Goal: Task Accomplishment & Management: Complete application form

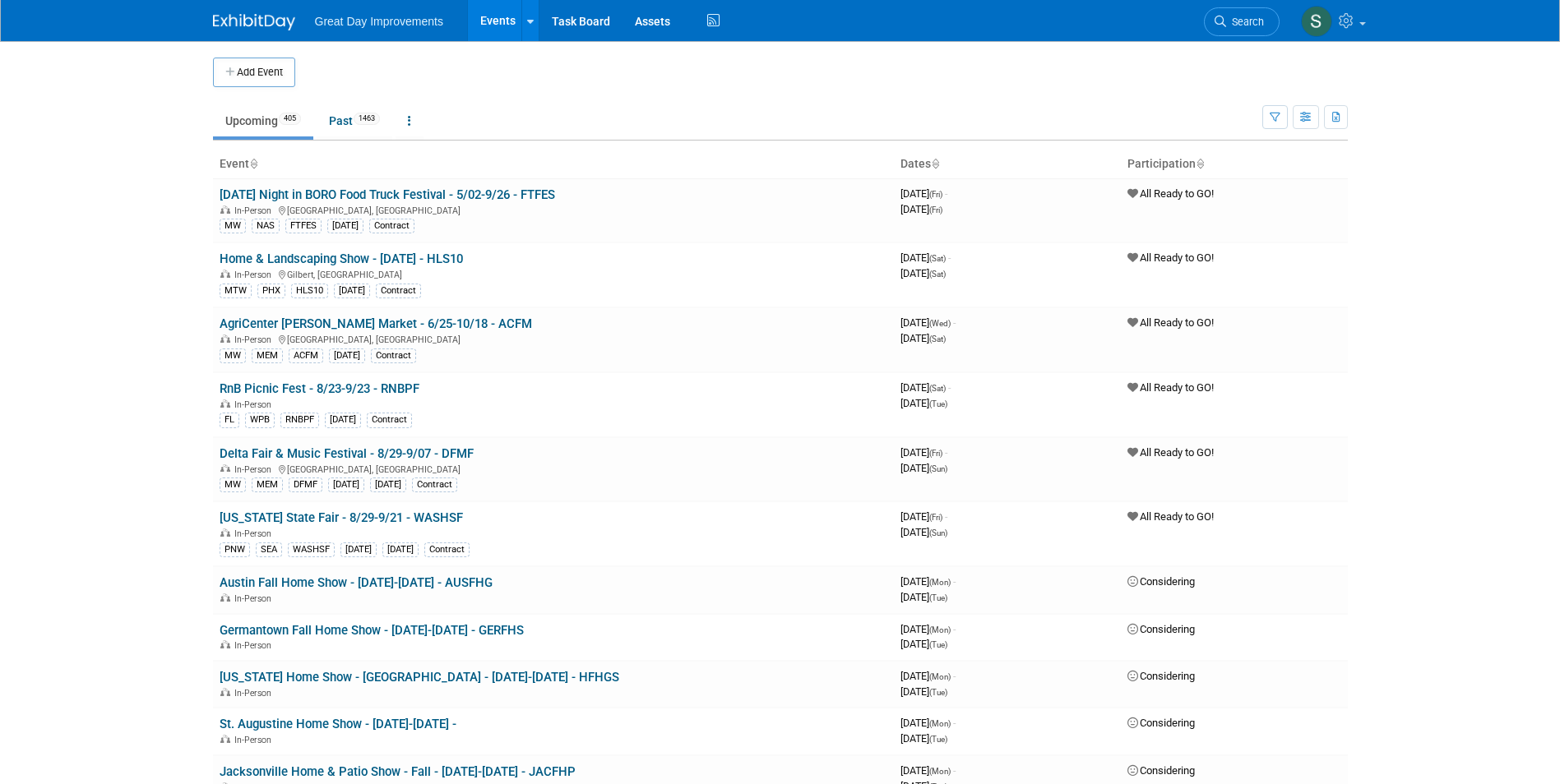
click at [1251, 21] on span "Search" at bounding box center [1245, 21] width 38 height 12
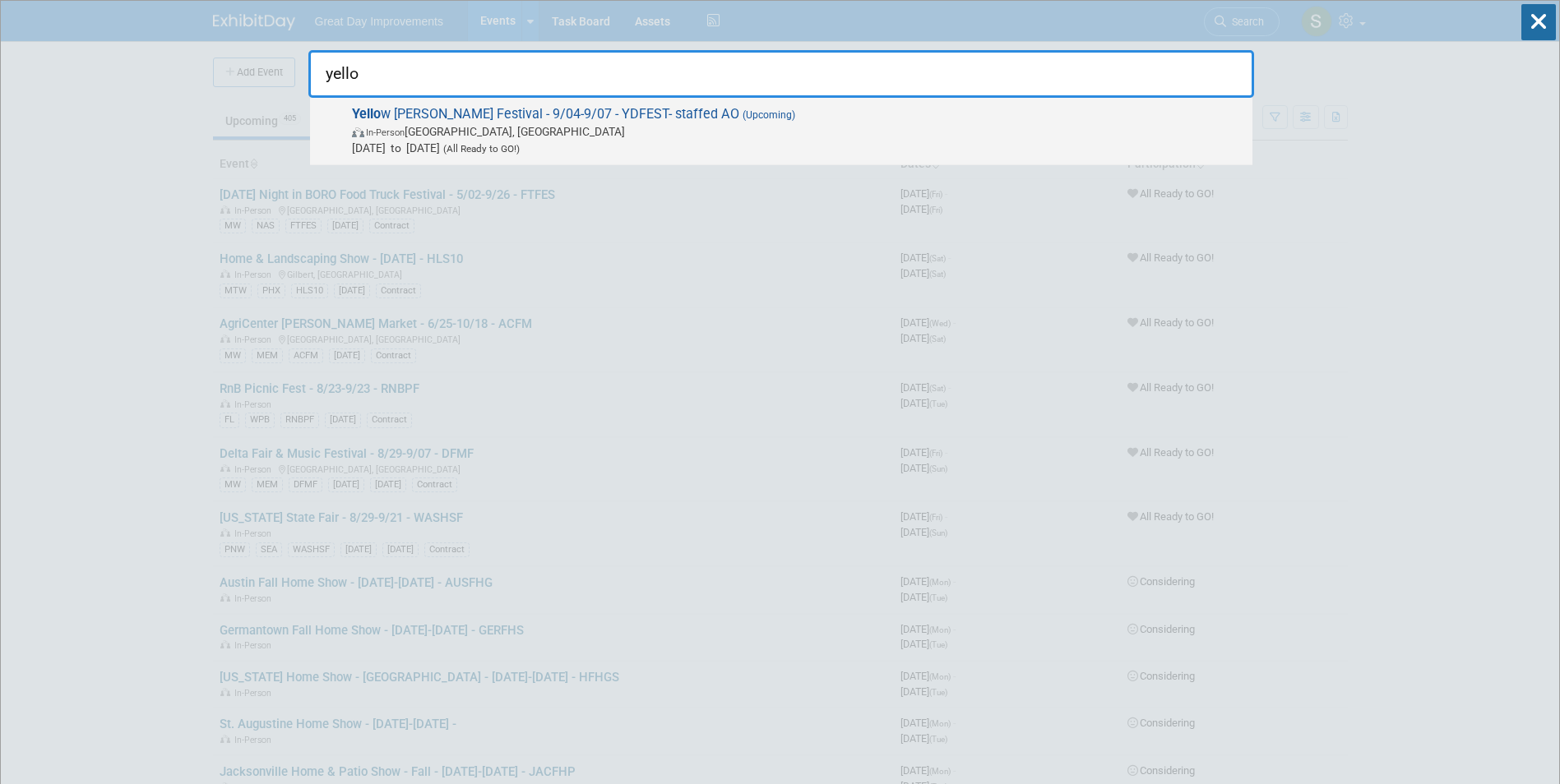
type input "yello"
click at [595, 145] on span "Sep 4, 2025 to Sep 7, 2025 (All Ready to GO!)" at bounding box center [798, 148] width 892 height 16
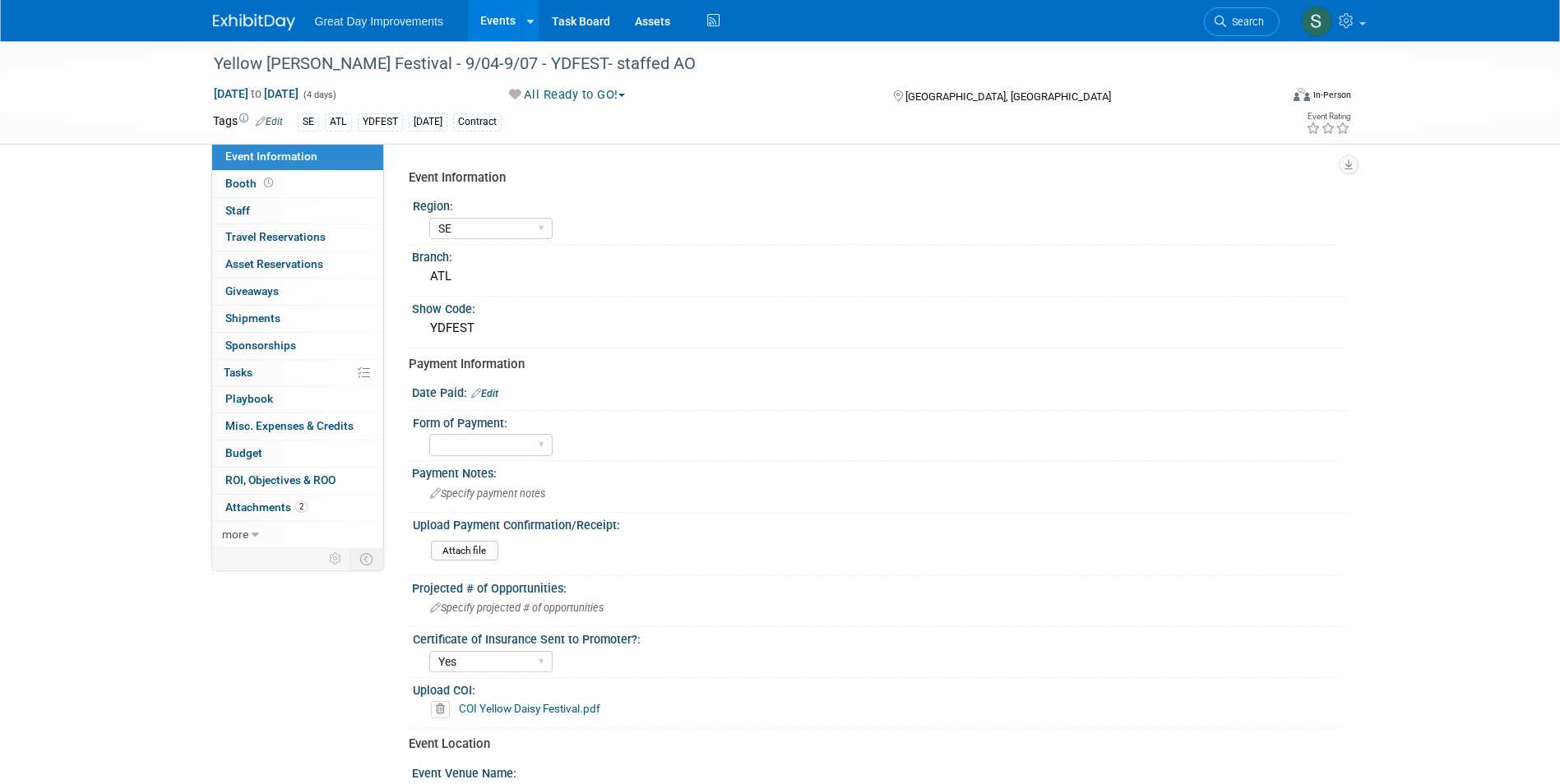
select select "SE"
select select "Yes"
click at [205, 27] on div "Great Day Improvements Events Add Event Bulk Upload Events Shareable Event Boar…" at bounding box center [780, 20] width 1160 height 41
click at [246, 16] on img at bounding box center [255, 22] width 82 height 16
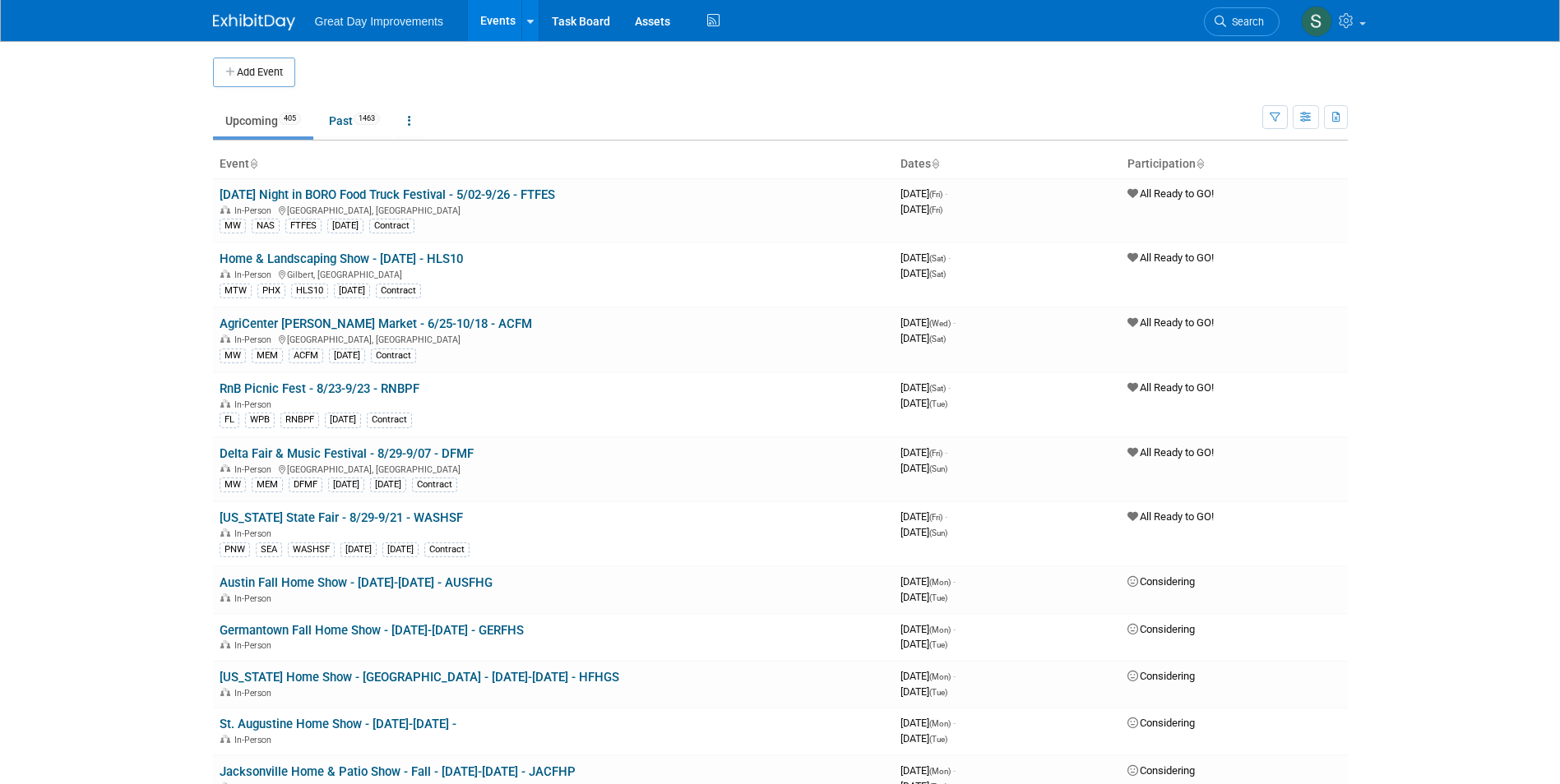
click at [1244, 16] on span "Search" at bounding box center [1245, 21] width 38 height 12
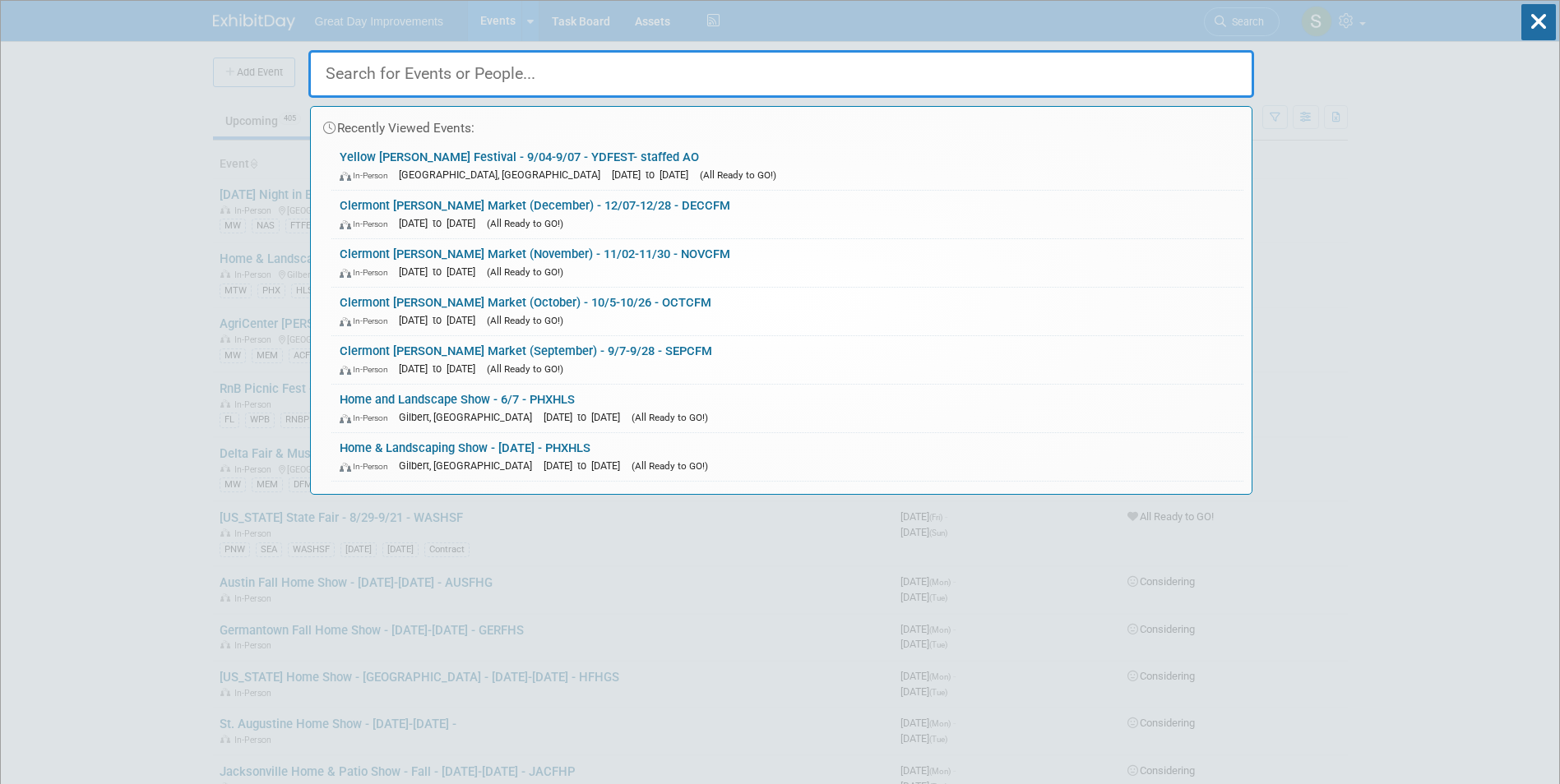
paste input "Cheyenne Home Show"
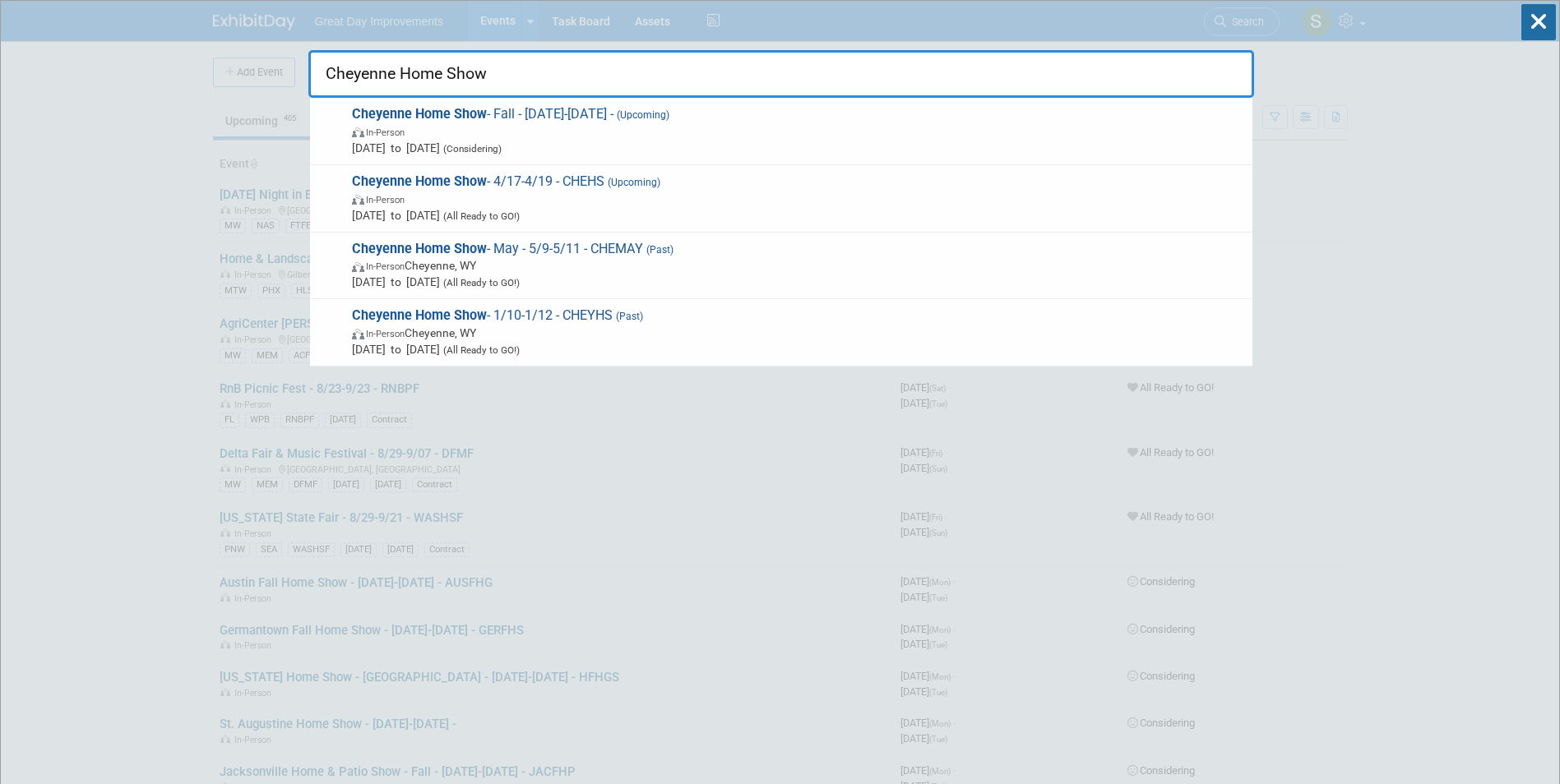
type input "Cheyenne Home Show"
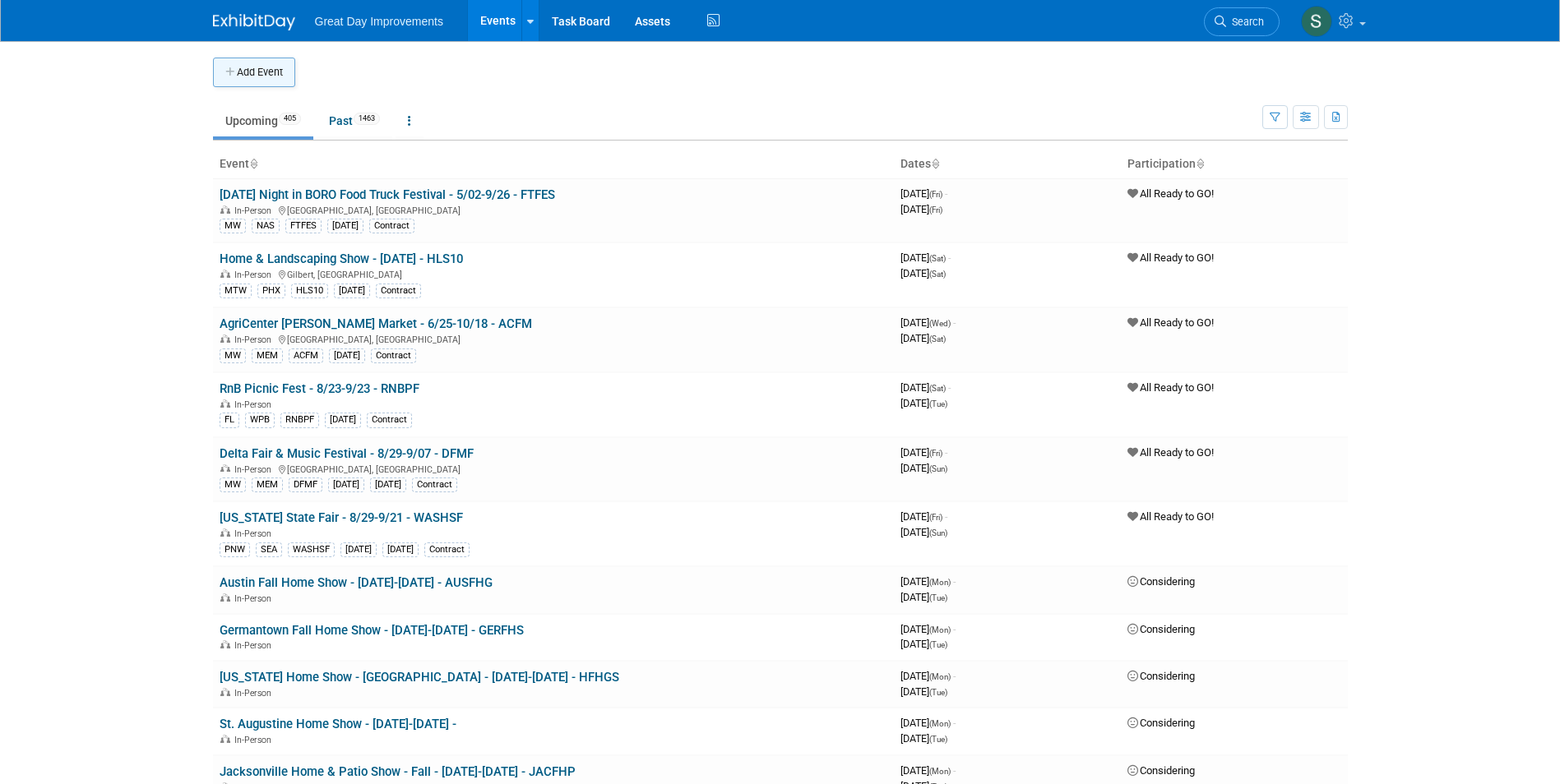
click at [240, 76] on button "Add Event" at bounding box center [255, 72] width 82 height 29
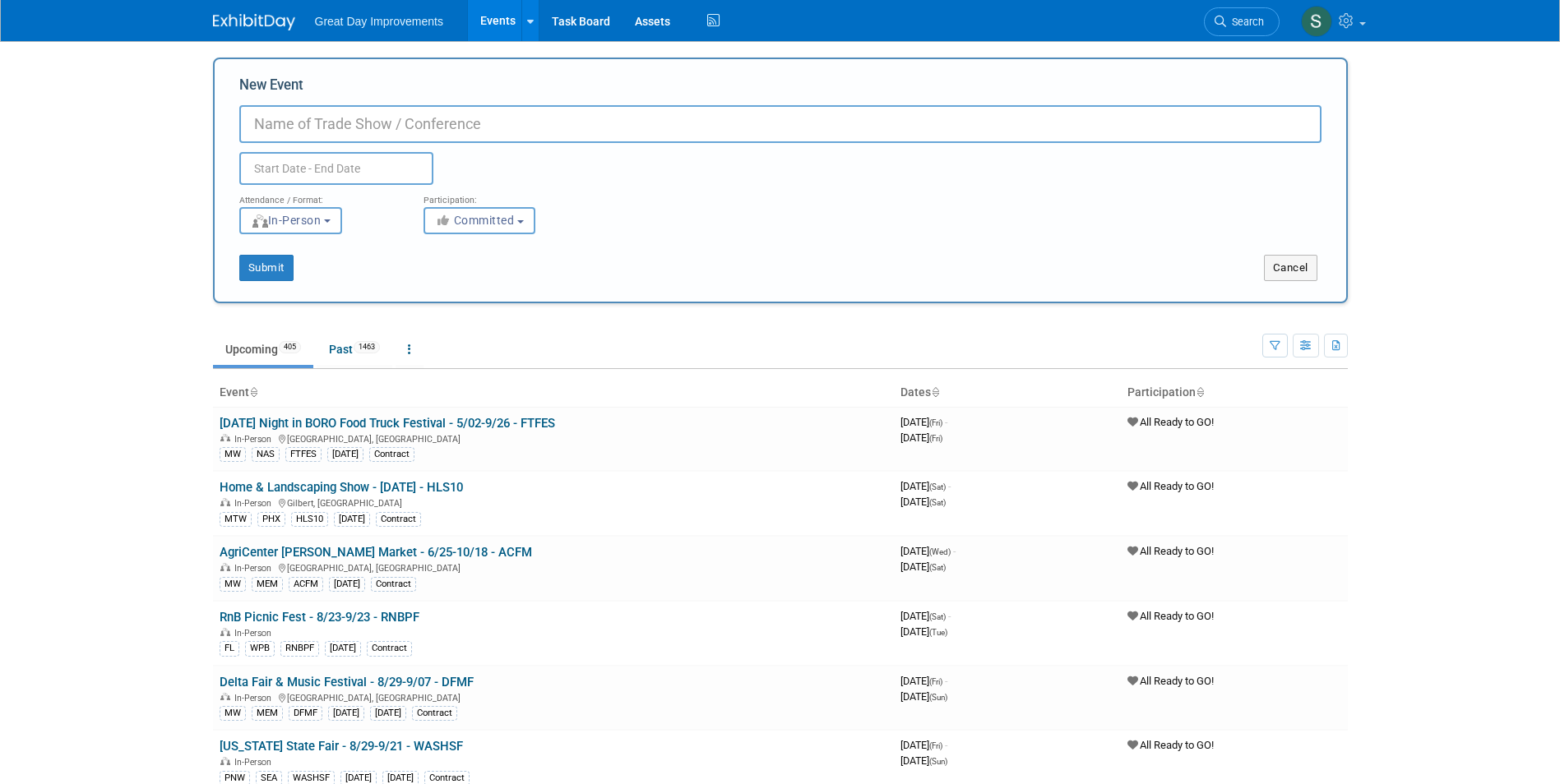
paste input "Cheyenne Home Show"
type input "Cheyenne Home Show - 9/5-9/7 - CHEYHS"
click at [463, 217] on span "Committed" at bounding box center [475, 220] width 80 height 13
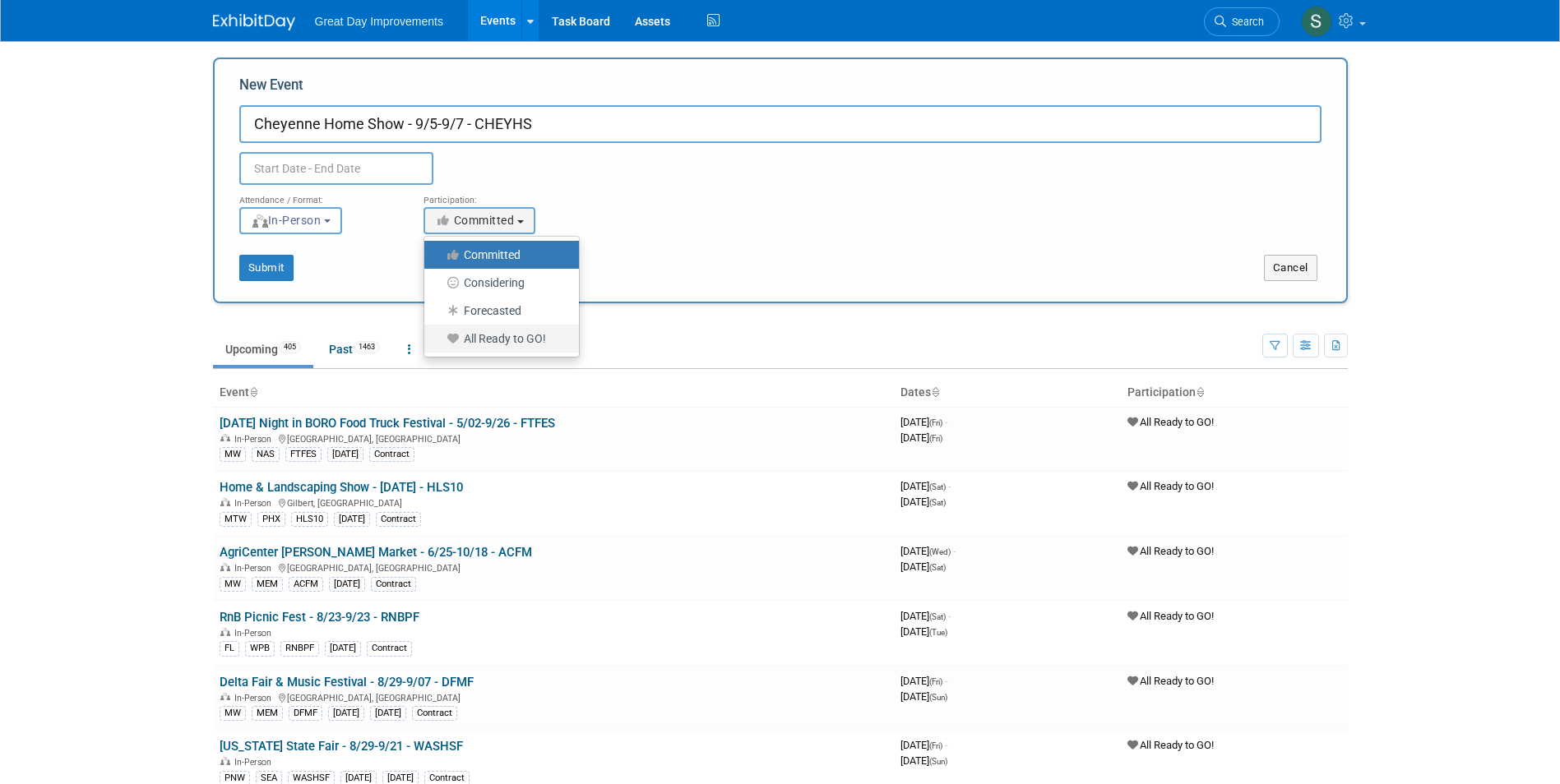
click at [473, 340] on label "All Ready to GO!" at bounding box center [497, 338] width 130 height 21
click at [439, 340] on input "All Ready to GO!" at bounding box center [434, 339] width 11 height 11
select select "102"
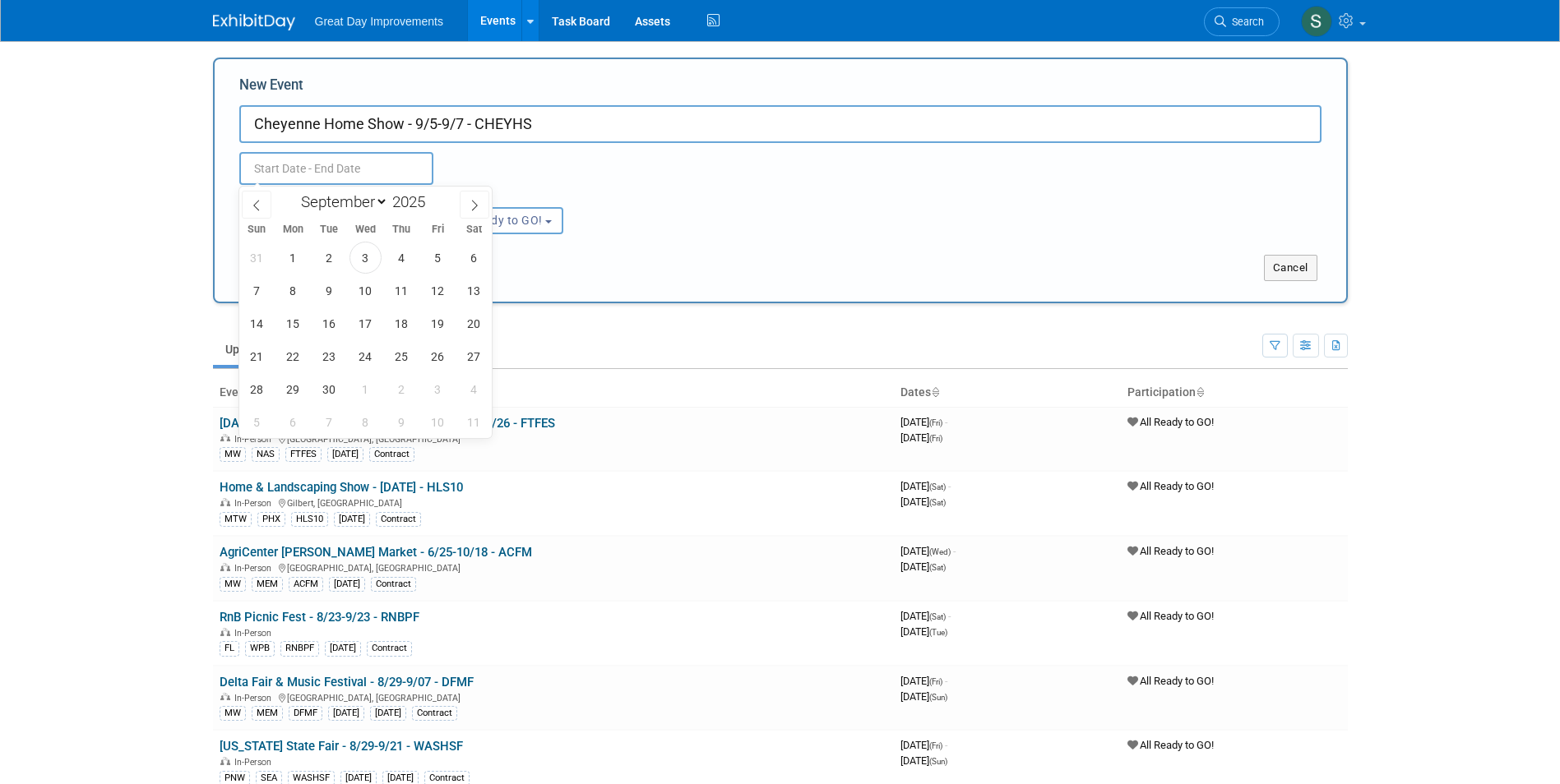
click at [330, 162] on input "text" at bounding box center [336, 169] width 194 height 33
click at [535, 121] on input "Cheyenne Home Show - 9/5-9/7 - CHEYHS" at bounding box center [780, 124] width 1082 height 38
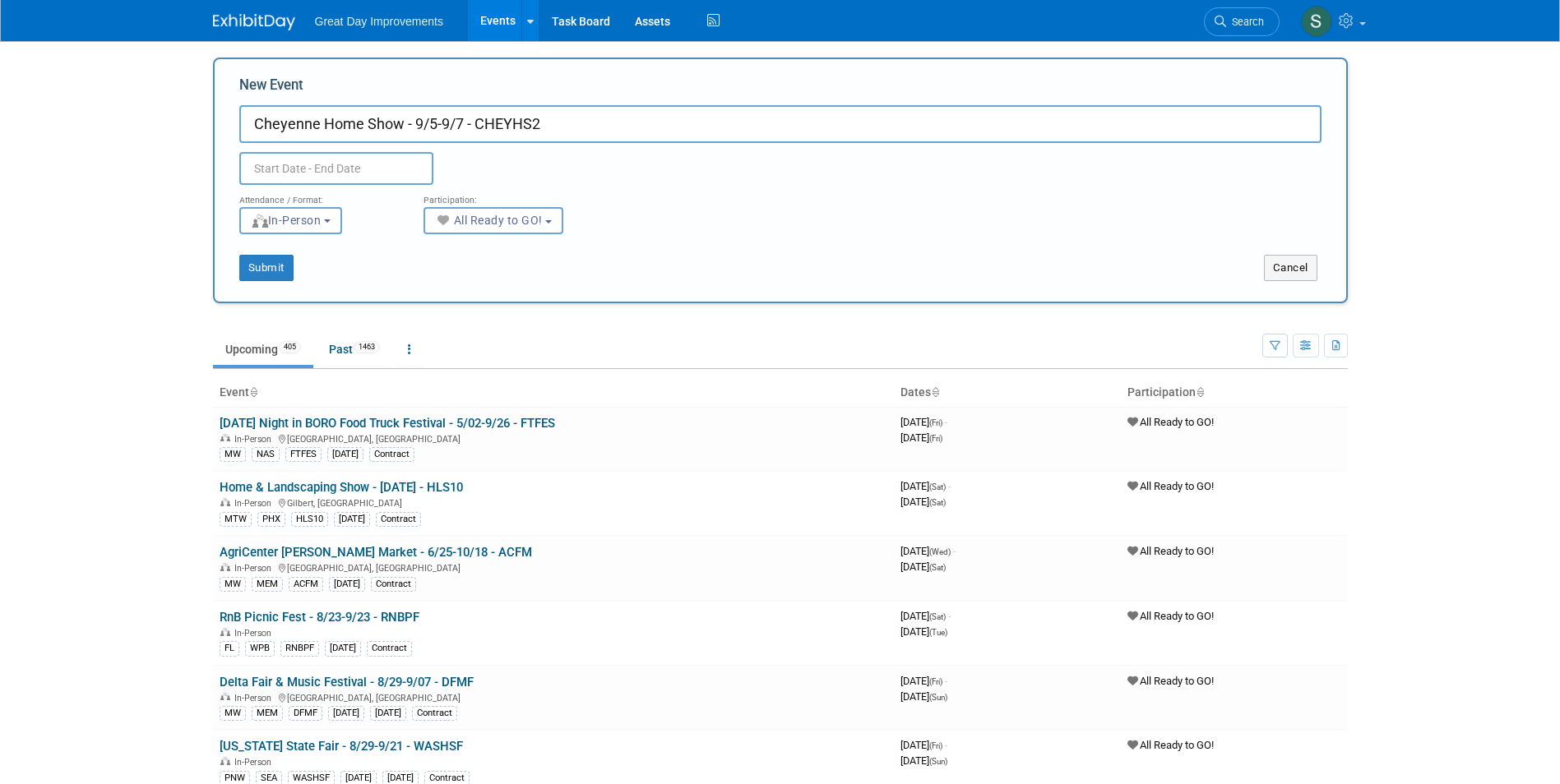
drag, startPoint x: 546, startPoint y: 125, endPoint x: 477, endPoint y: 127, distance: 69.0
click at [477, 127] on input "Cheyenne Home Show - 9/5-9/7 - CHEYHS2" at bounding box center [780, 124] width 1082 height 38
type input "Cheyenne Home Show - 9/5-9/7 - HSCHEY"
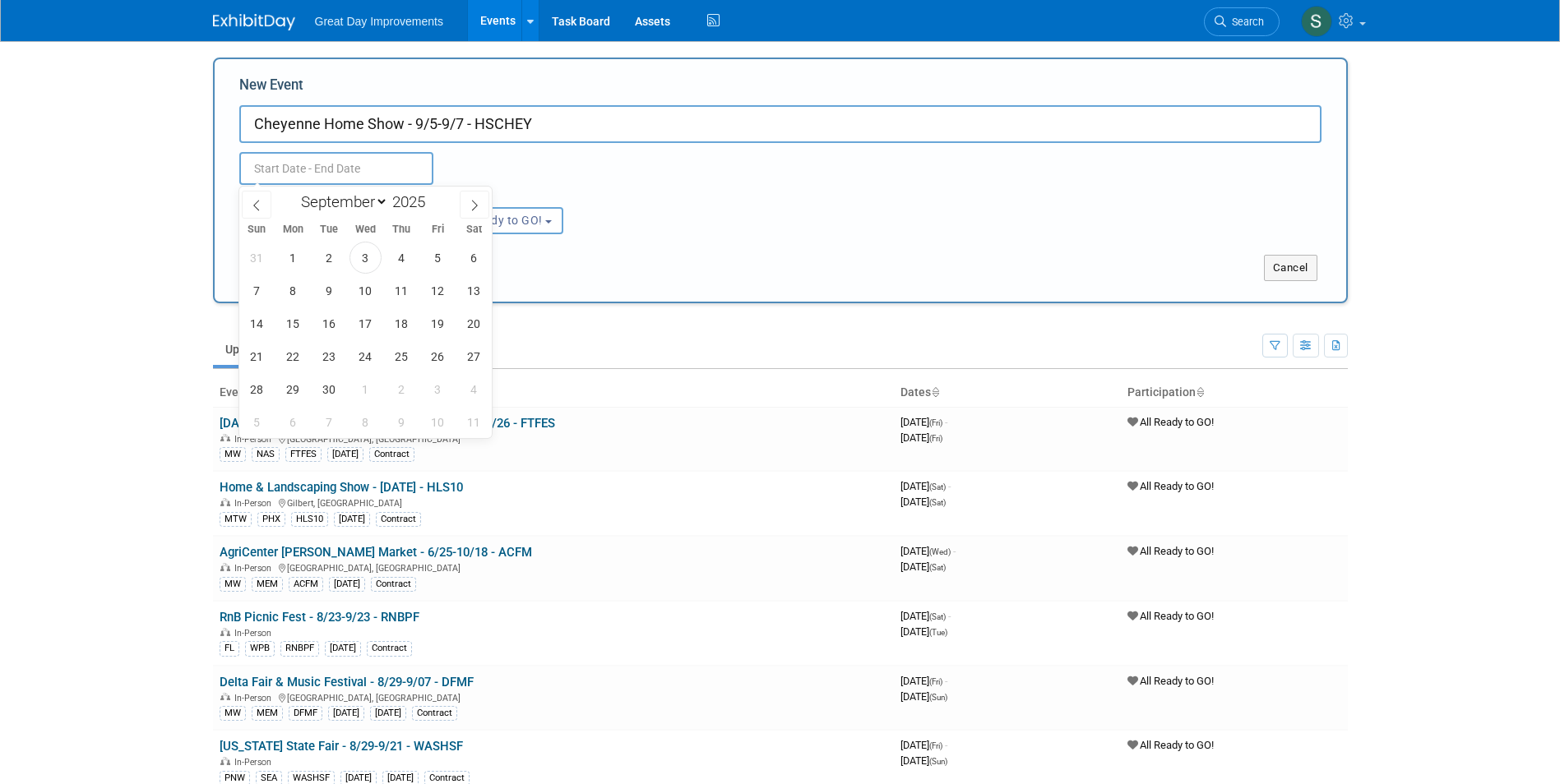
click at [409, 173] on input "text" at bounding box center [336, 169] width 194 height 33
click at [439, 257] on span "5" at bounding box center [438, 257] width 32 height 32
click at [254, 293] on span "7" at bounding box center [256, 290] width 32 height 32
type input "Sep 5, 2025 to Sep 7, 2025"
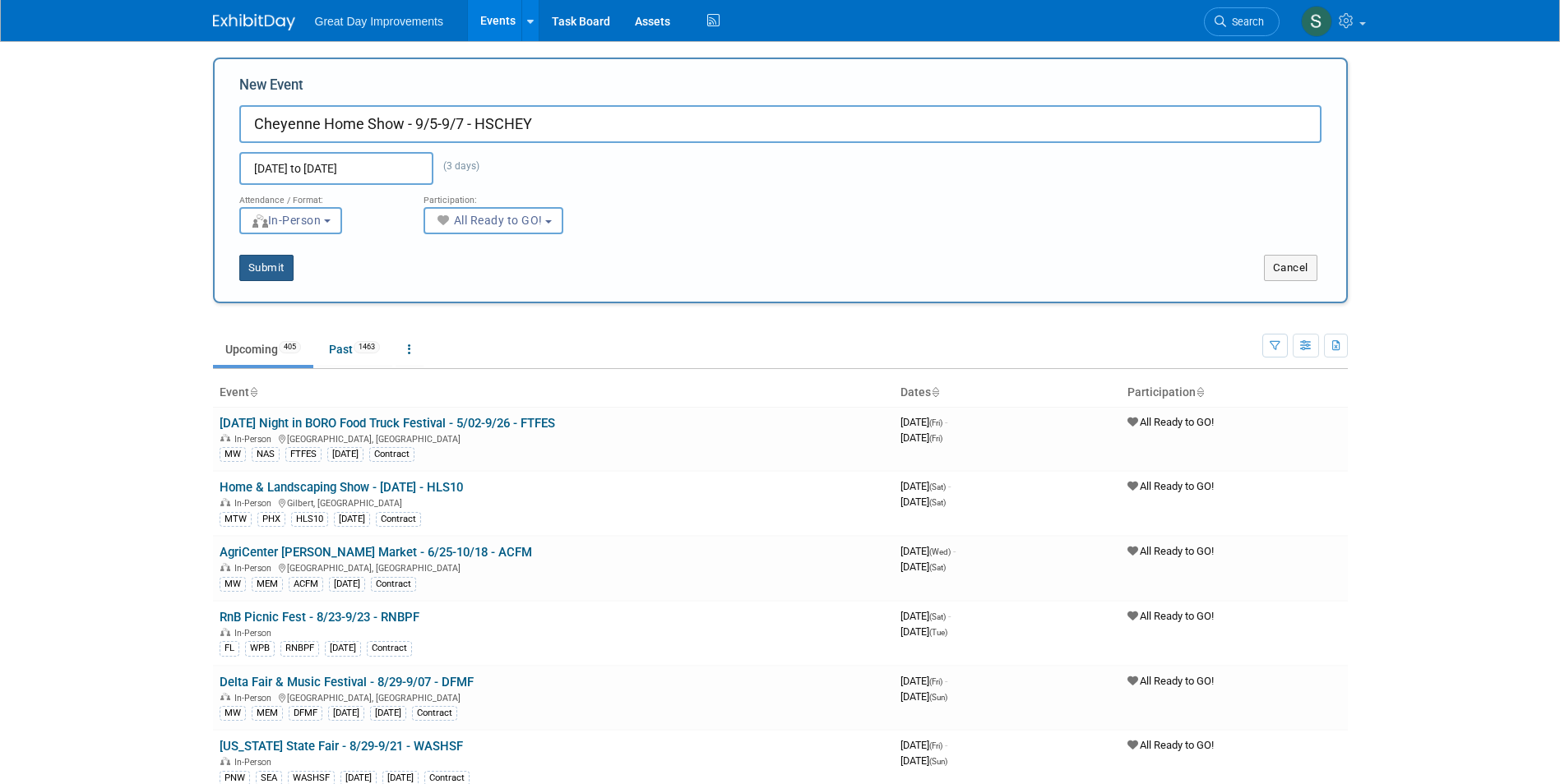
click at [273, 278] on button "Submit" at bounding box center [266, 267] width 54 height 27
type input "Cheyenne Home Show - 9/5-9/7 - HSCHEY"
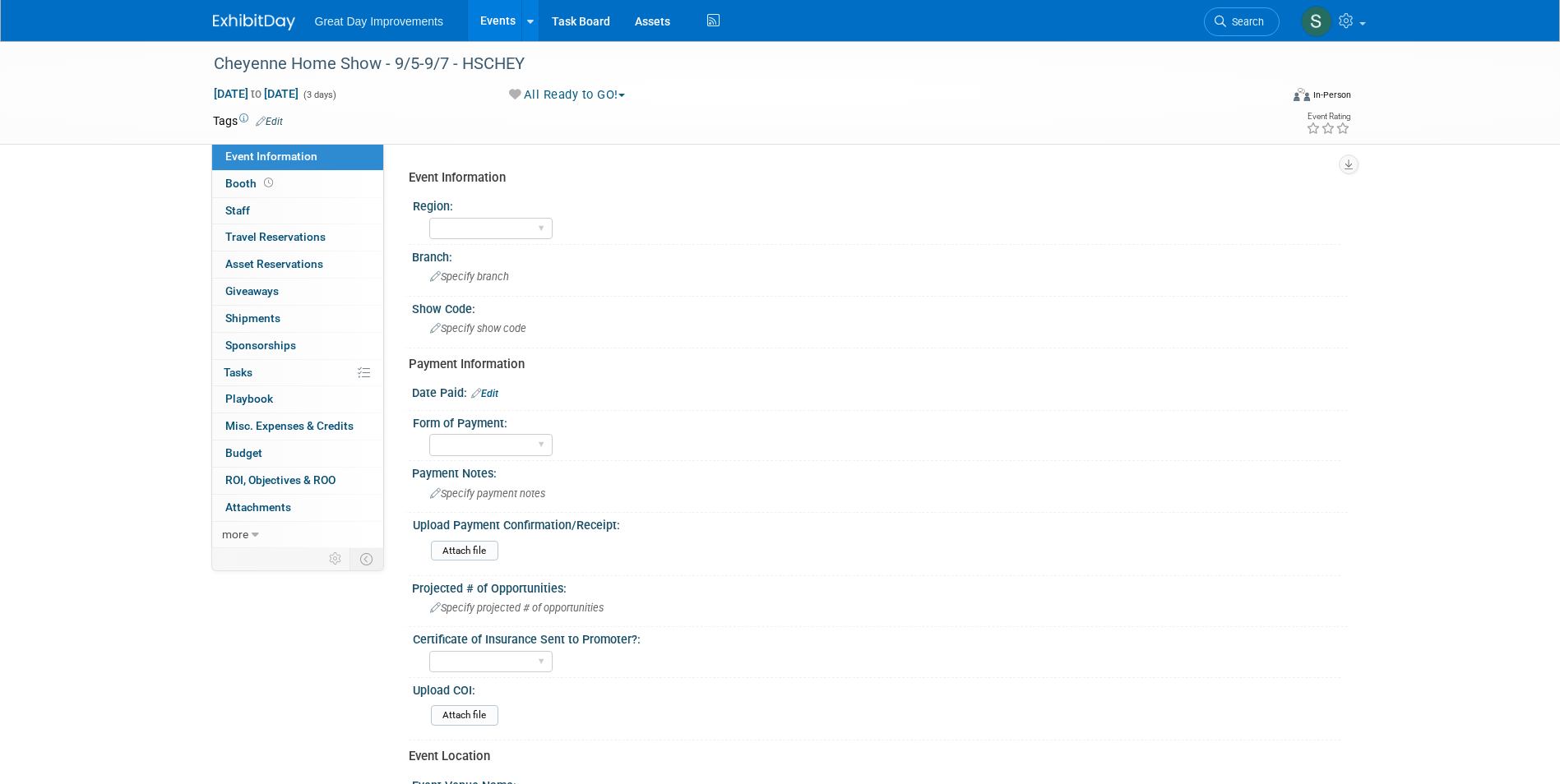
click at [272, 118] on link "Edit" at bounding box center [269, 122] width 27 height 12
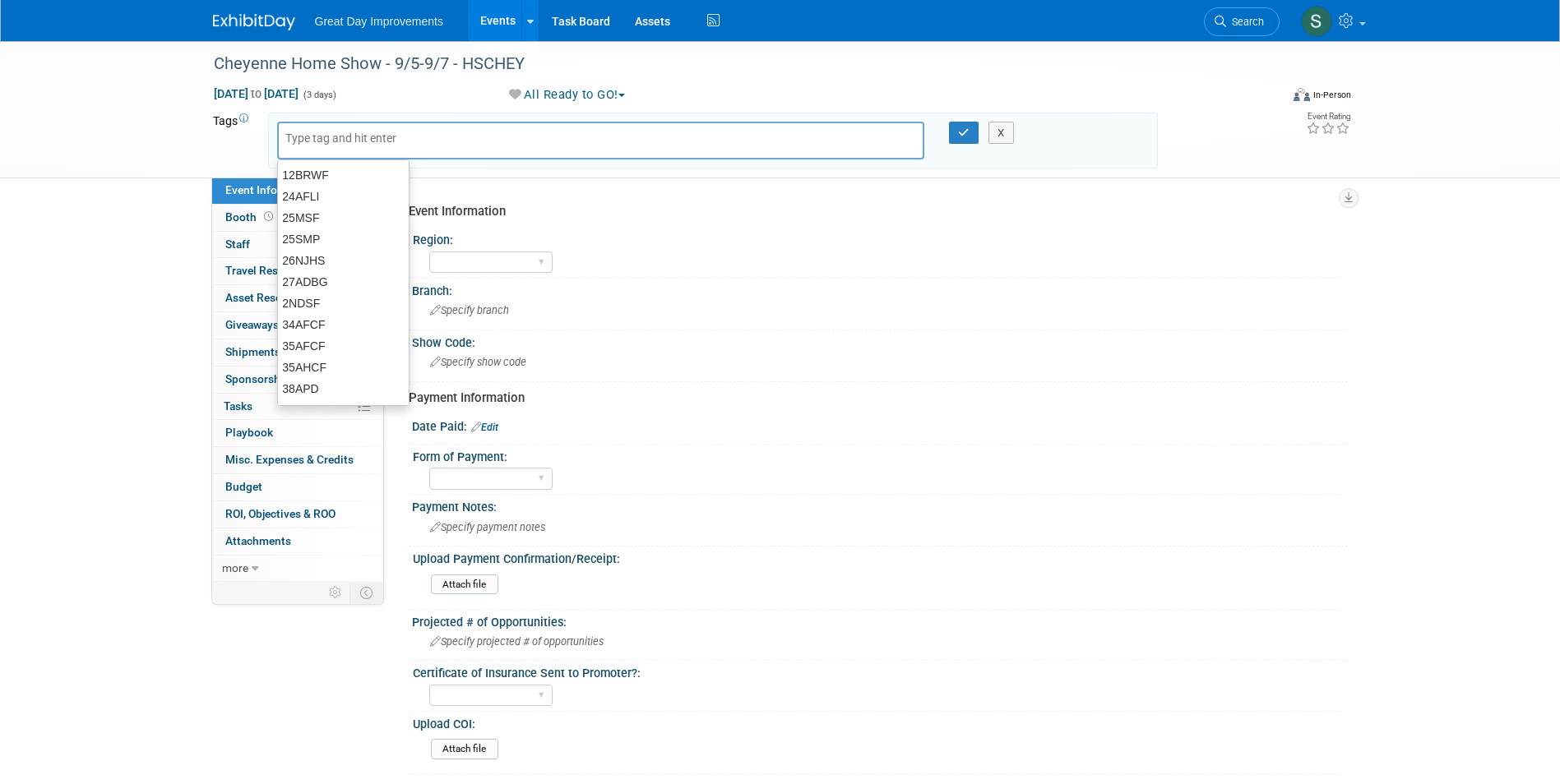
click at [367, 141] on input "text" at bounding box center [352, 138] width 132 height 16
click at [363, 141] on input "text" at bounding box center [352, 138] width 132 height 16
type input "MTW"
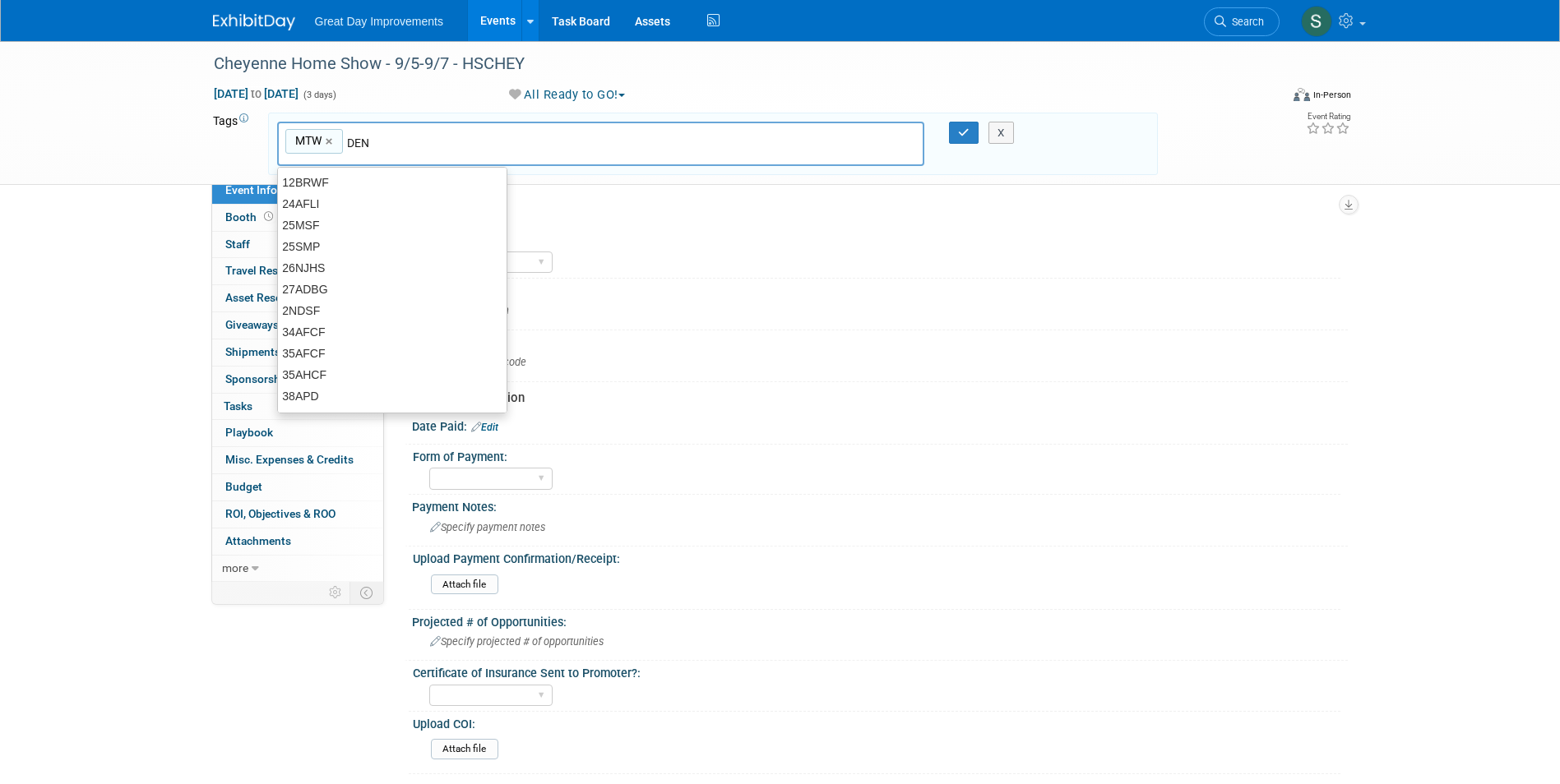
type input "DEN"
type input "MTW, DEN"
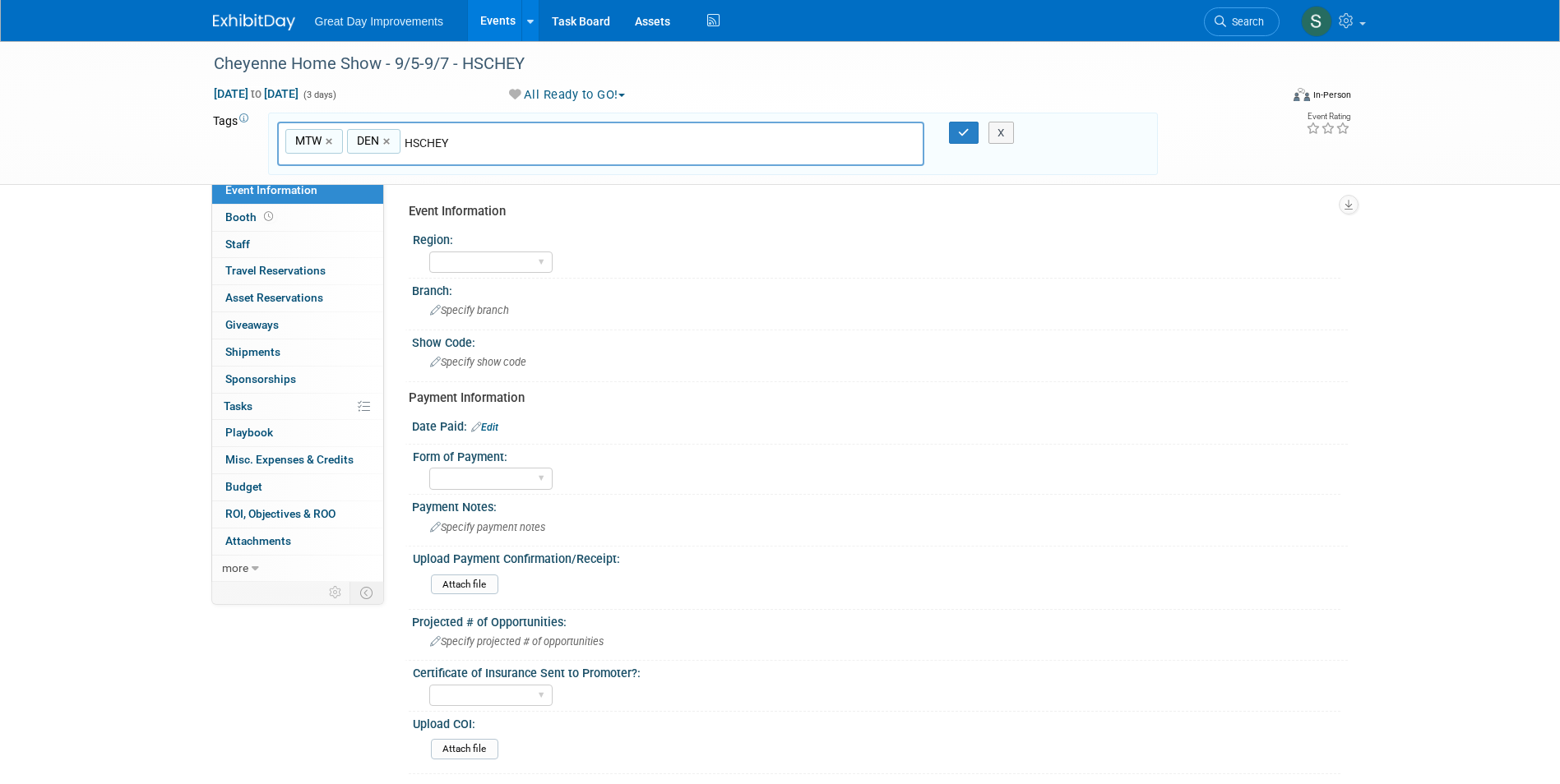
type input "HSCHEY"
type input "MTW, DEN, HSCHEY"
type input "[DATE]"
type input "MTW, DEN, HSCHEY, SEPT25"
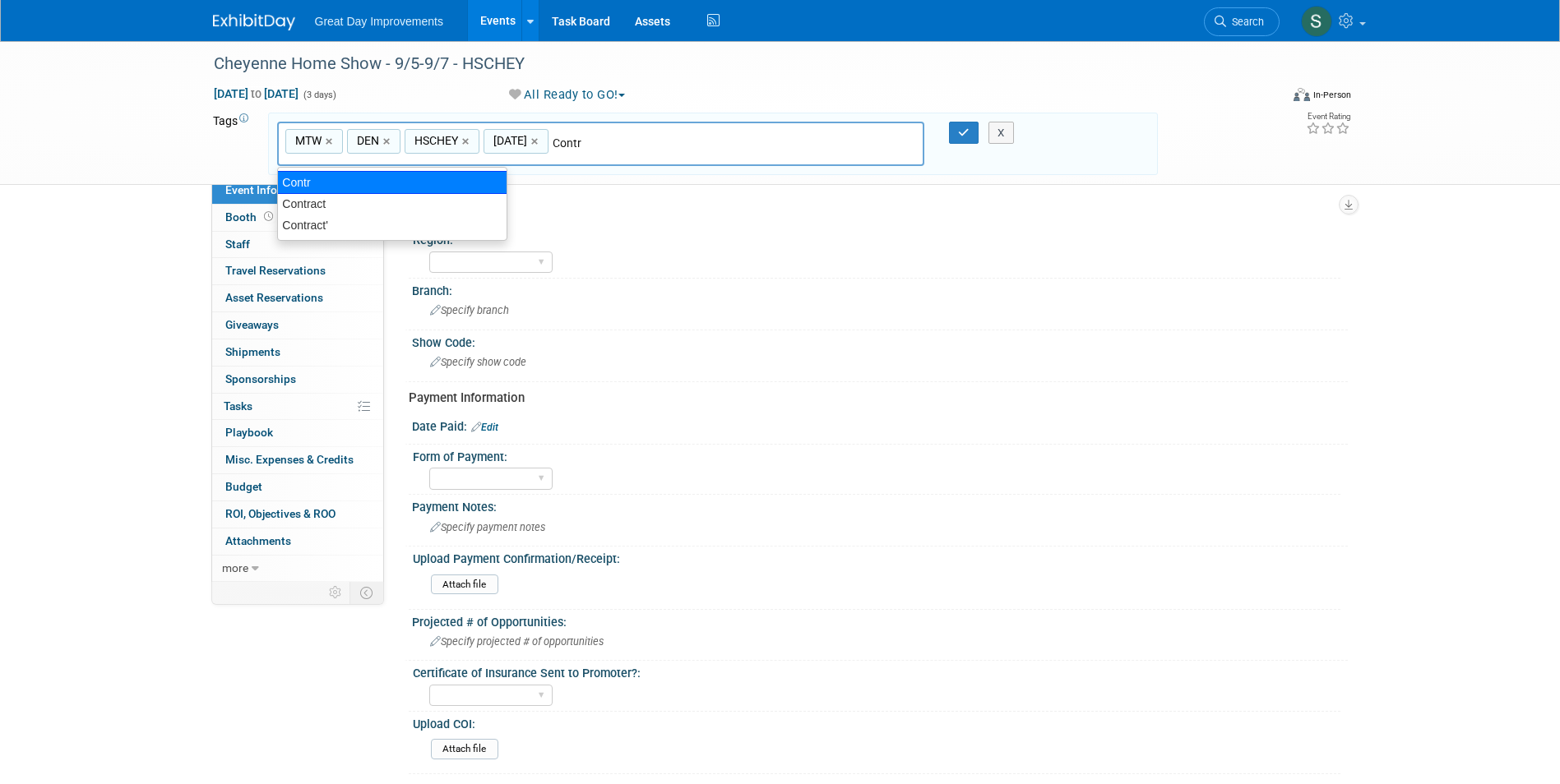
type input "Contract"
type input "MTW, DEN, HSCHEY, SEPT25, Contract"
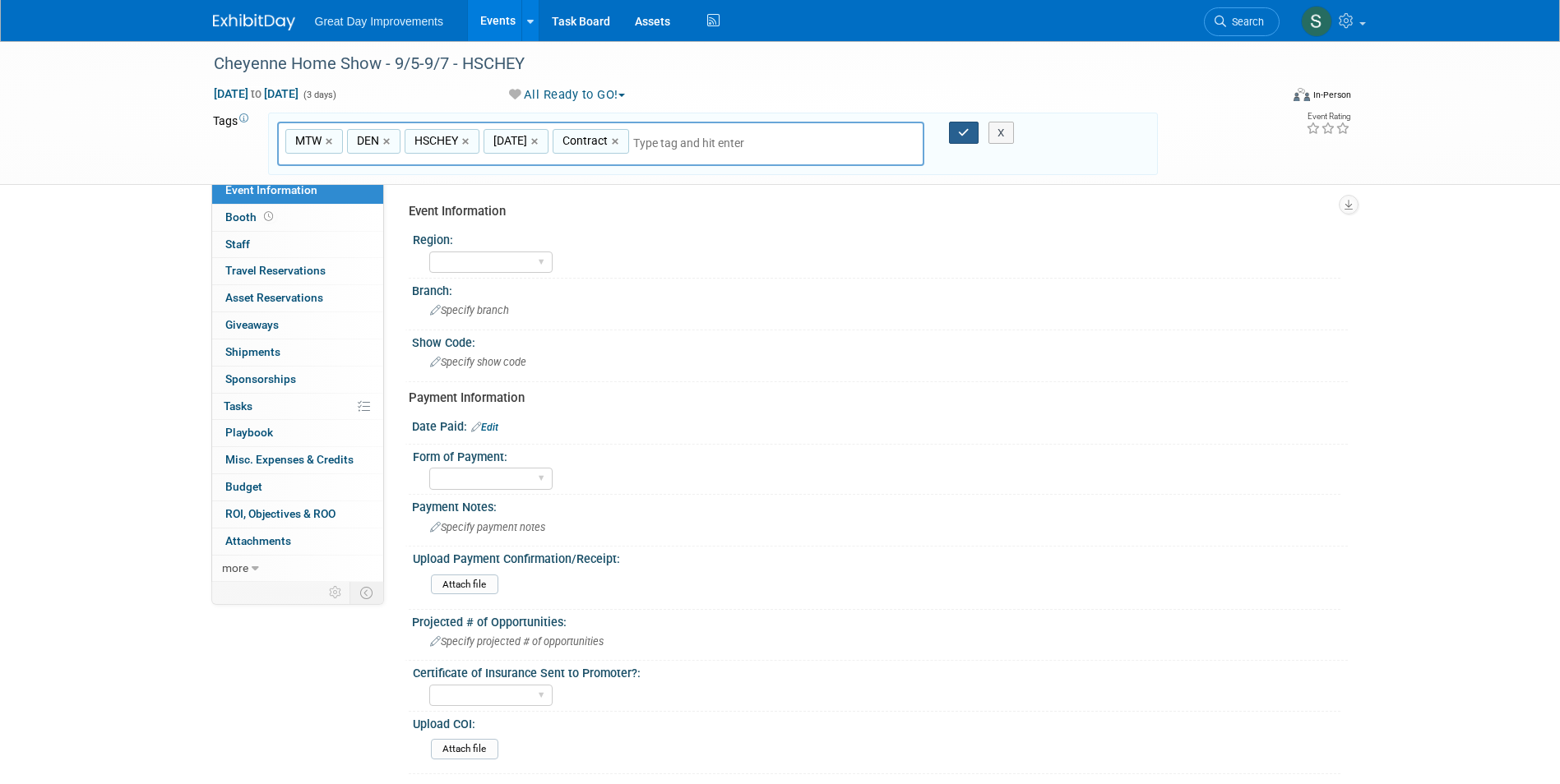
click at [970, 135] on button "button" at bounding box center [964, 133] width 29 height 23
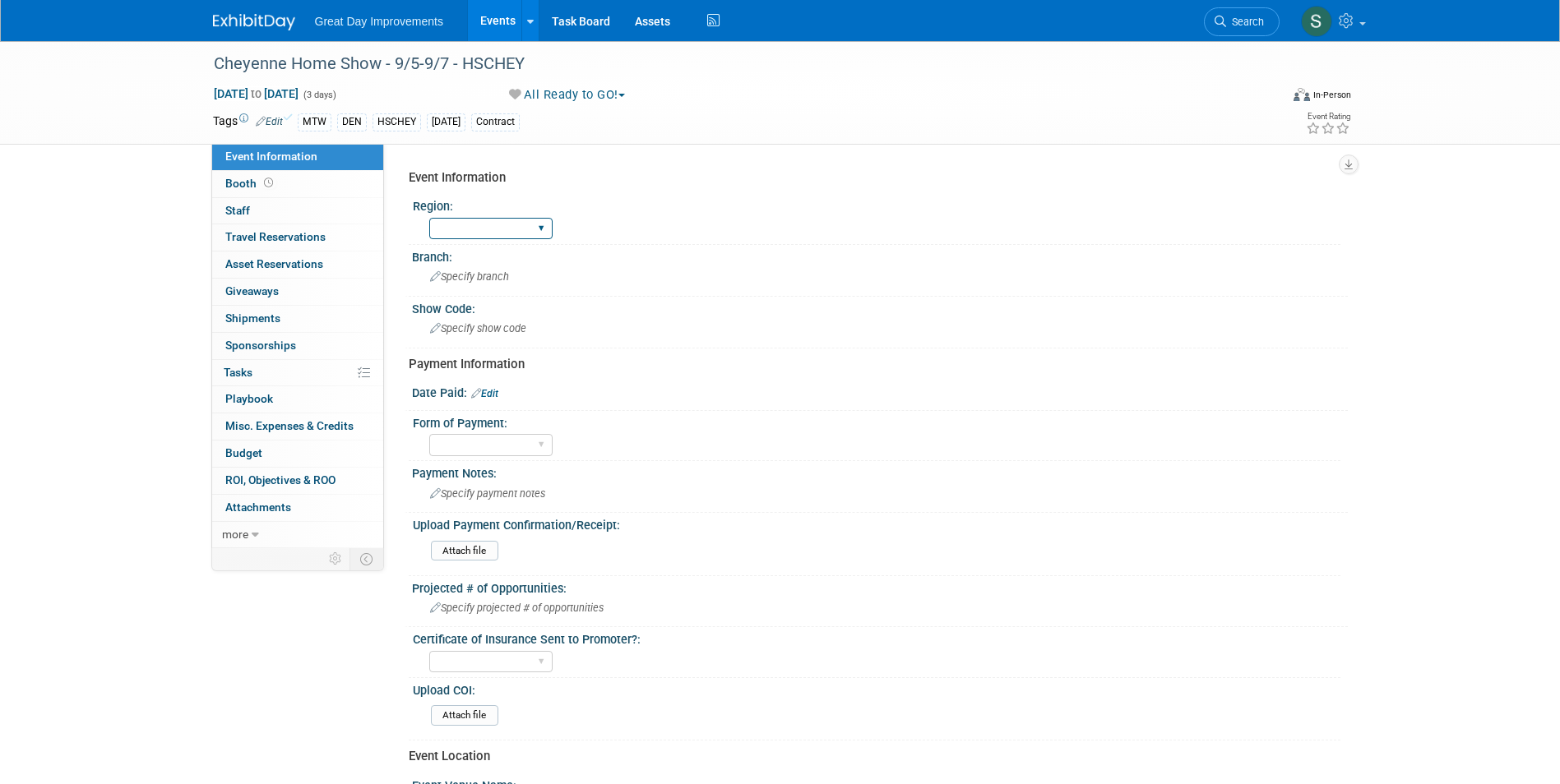
click at [490, 237] on select "GC MA MW MTW NE NEW OV PL PNW SA SE SC UMW FL" at bounding box center [491, 229] width 124 height 22
select select "MTW"
click at [430, 218] on select "GC MA MW MTW NE NEW OV PL PNW SA SE SC UMW FL" at bounding box center [491, 229] width 124 height 22
click at [462, 269] on div "Specify branch" at bounding box center [879, 277] width 911 height 26
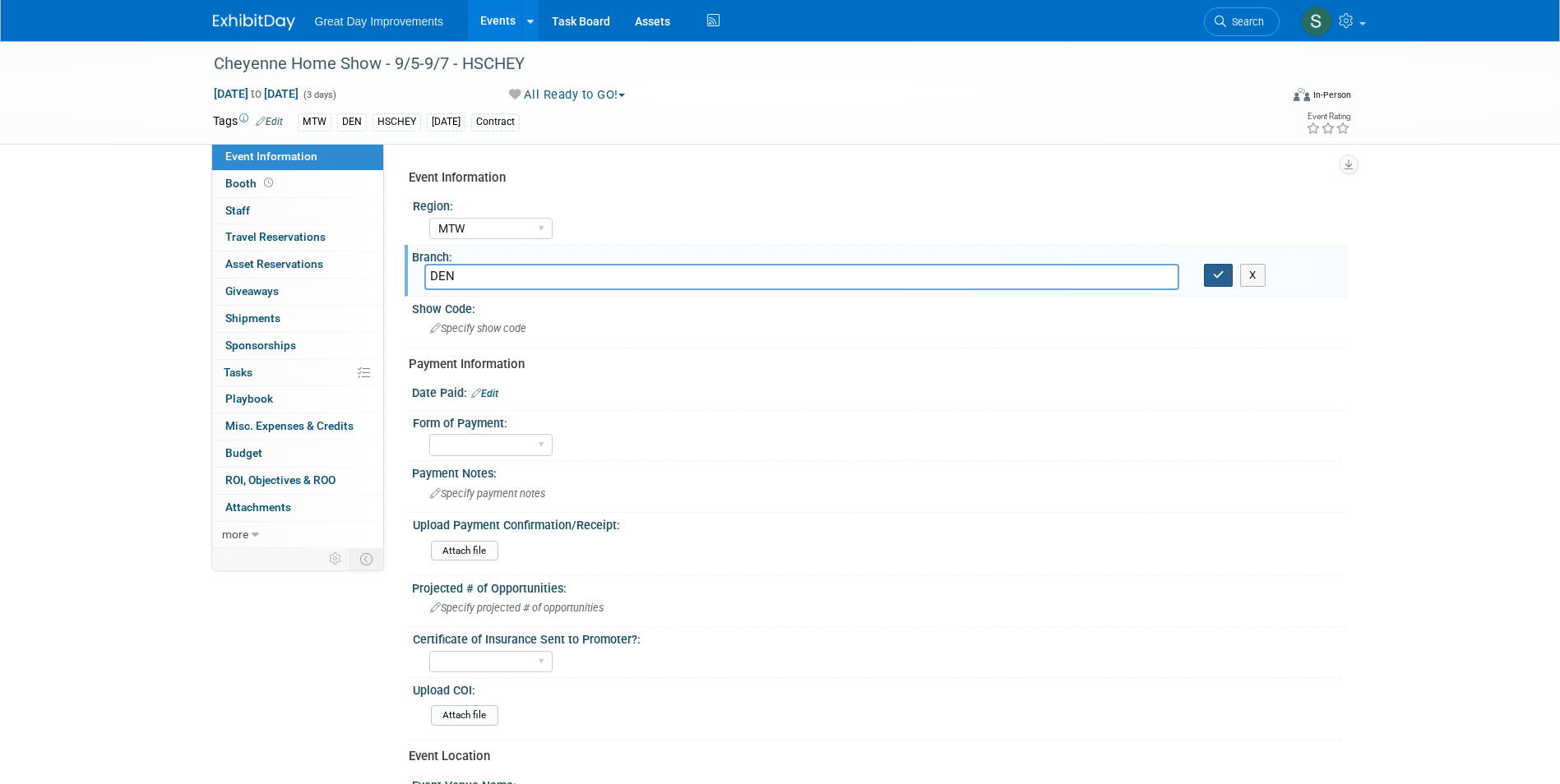
type input "DEN"
click at [1220, 273] on icon "button" at bounding box center [1218, 275] width 12 height 11
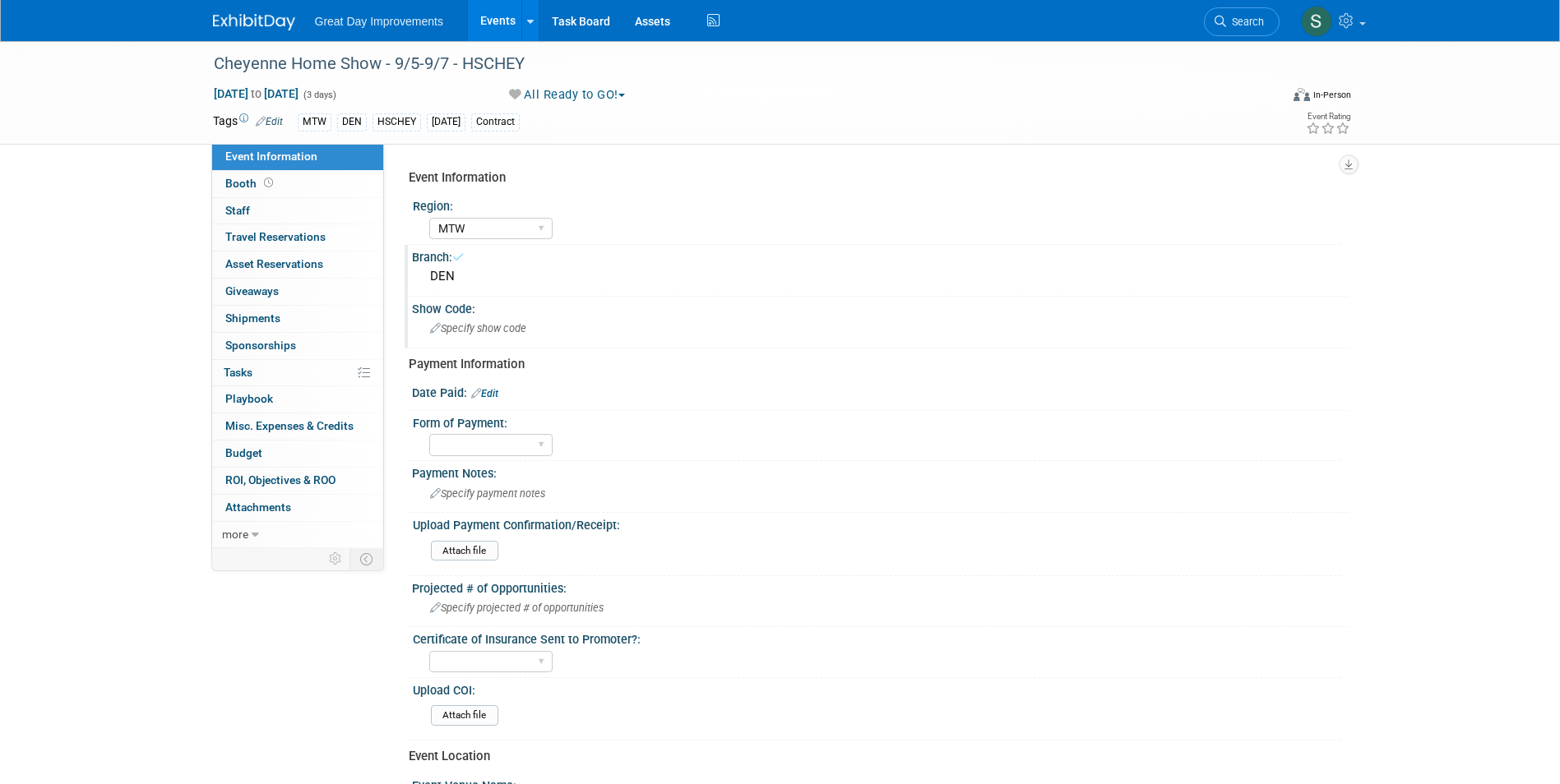
click at [518, 324] on span "Specify show code" at bounding box center [478, 328] width 96 height 12
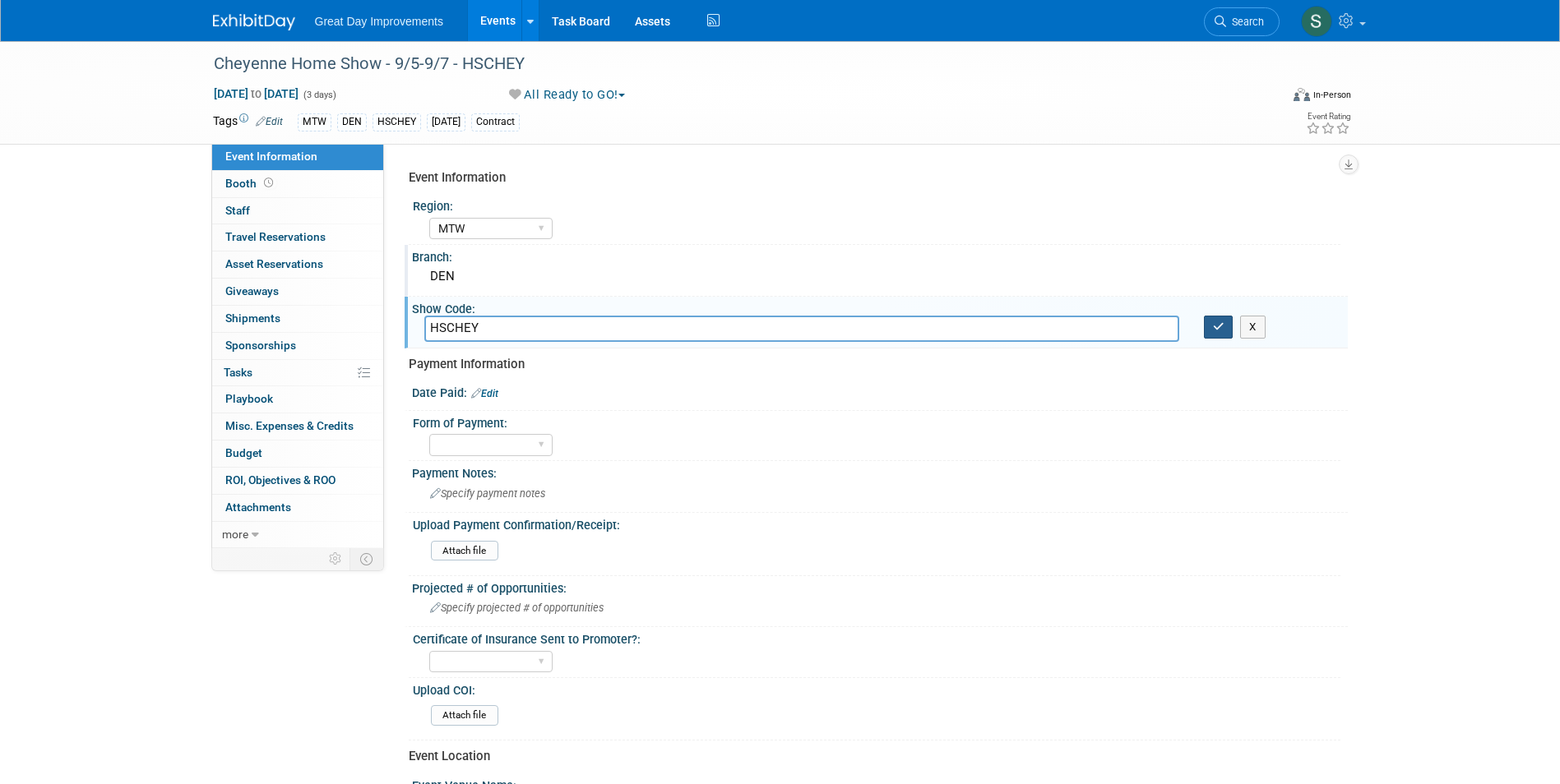
type input "HSCHEY"
click at [1222, 330] on icon "button" at bounding box center [1218, 327] width 12 height 11
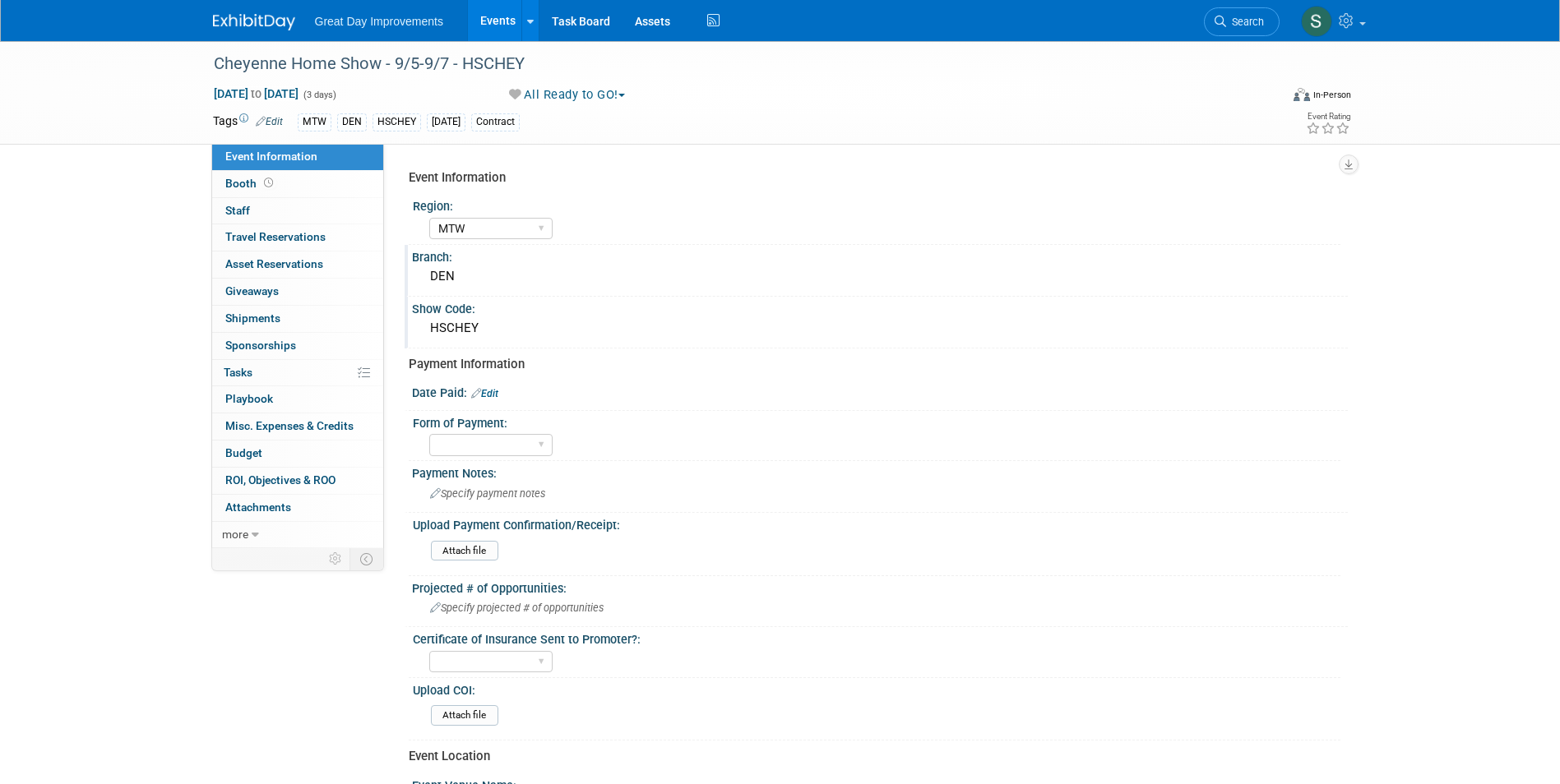
click at [485, 389] on link "Edit" at bounding box center [485, 394] width 27 height 12
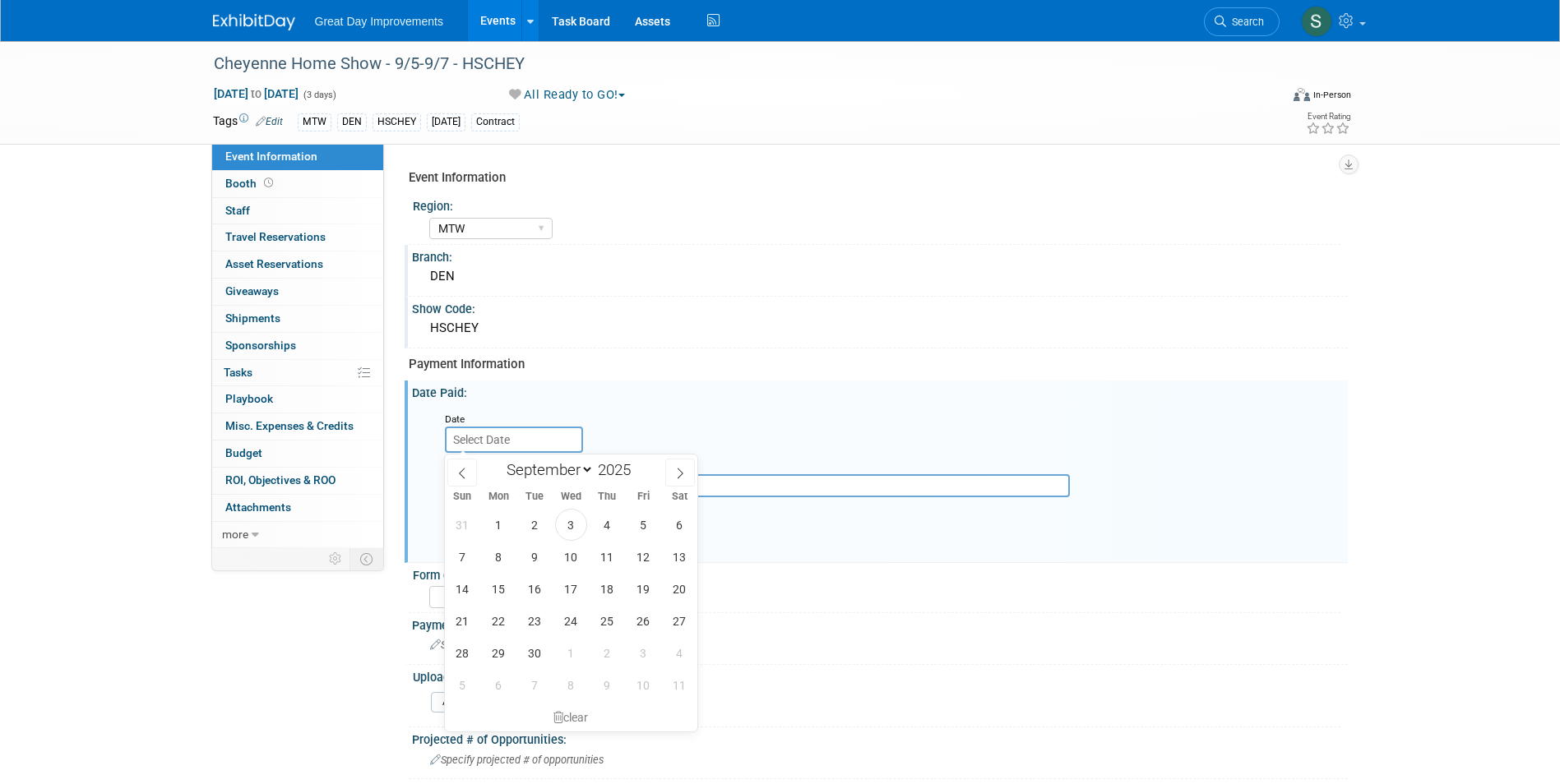
click at [500, 443] on input "text" at bounding box center [514, 440] width 138 height 27
click at [464, 470] on icon at bounding box center [462, 474] width 12 height 12
select select "6"
click at [681, 559] on span "12" at bounding box center [680, 557] width 32 height 32
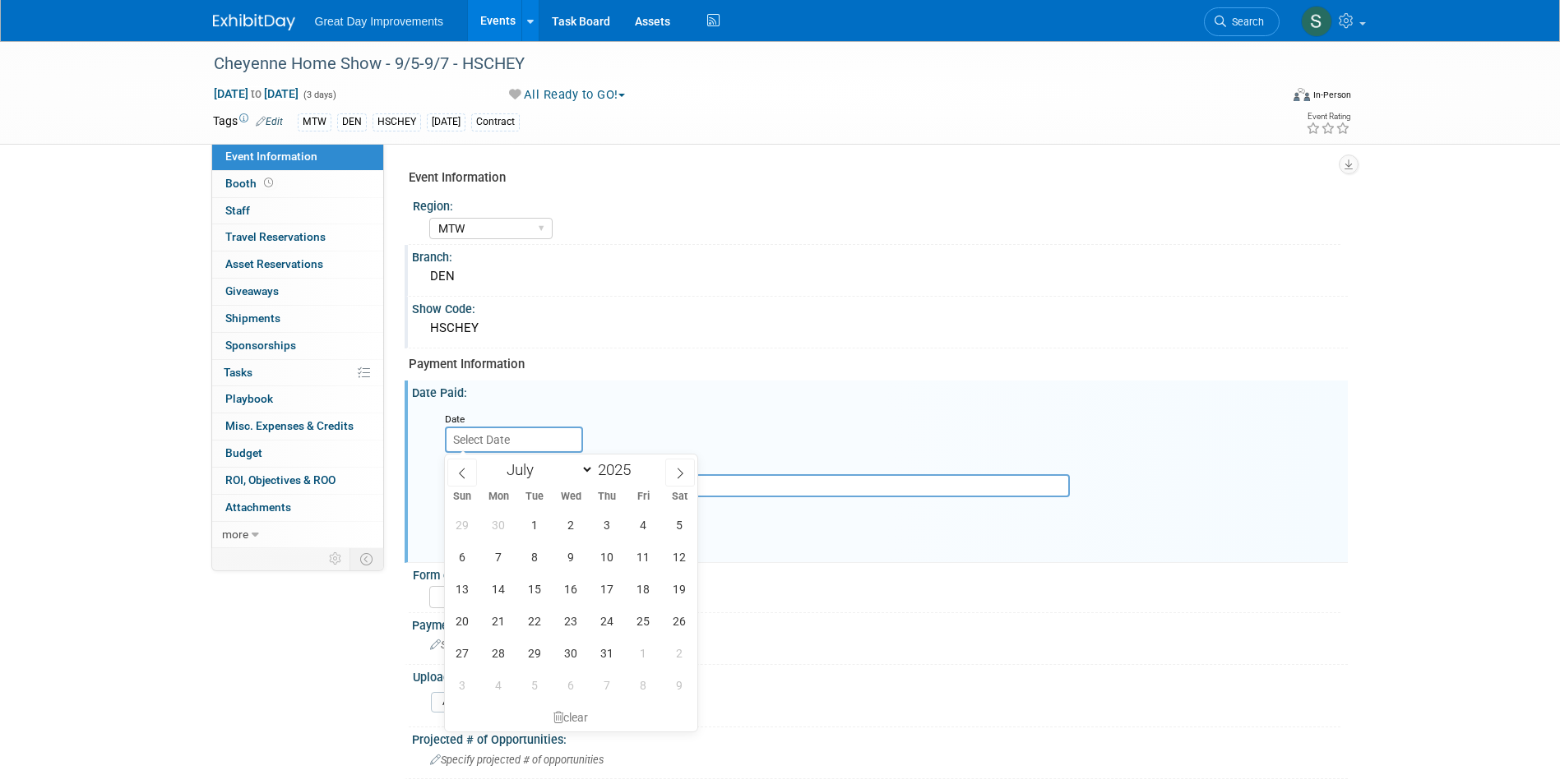
type input "Jul 12, 2025"
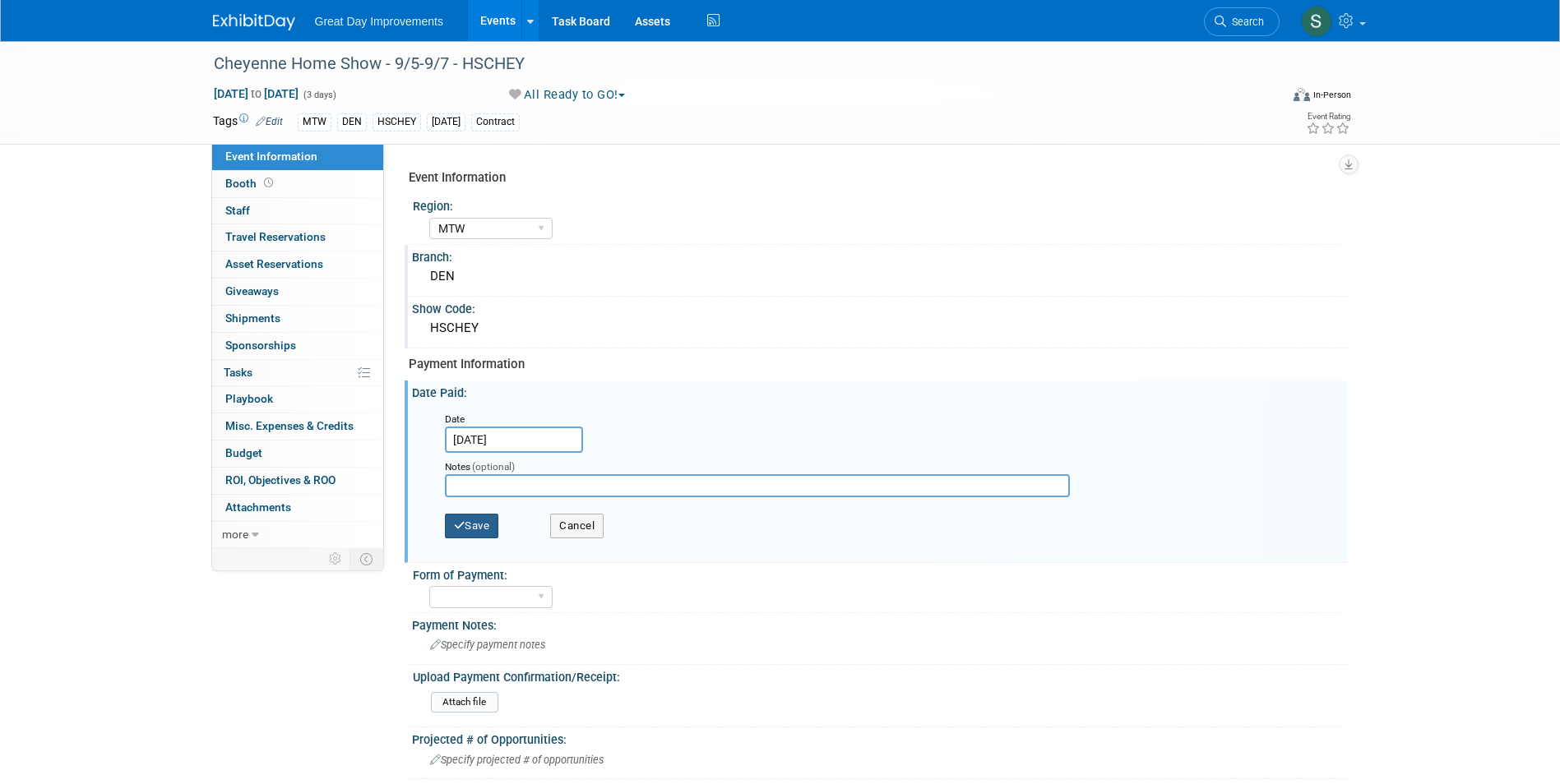
click at [446, 516] on button "Save" at bounding box center [472, 526] width 54 height 25
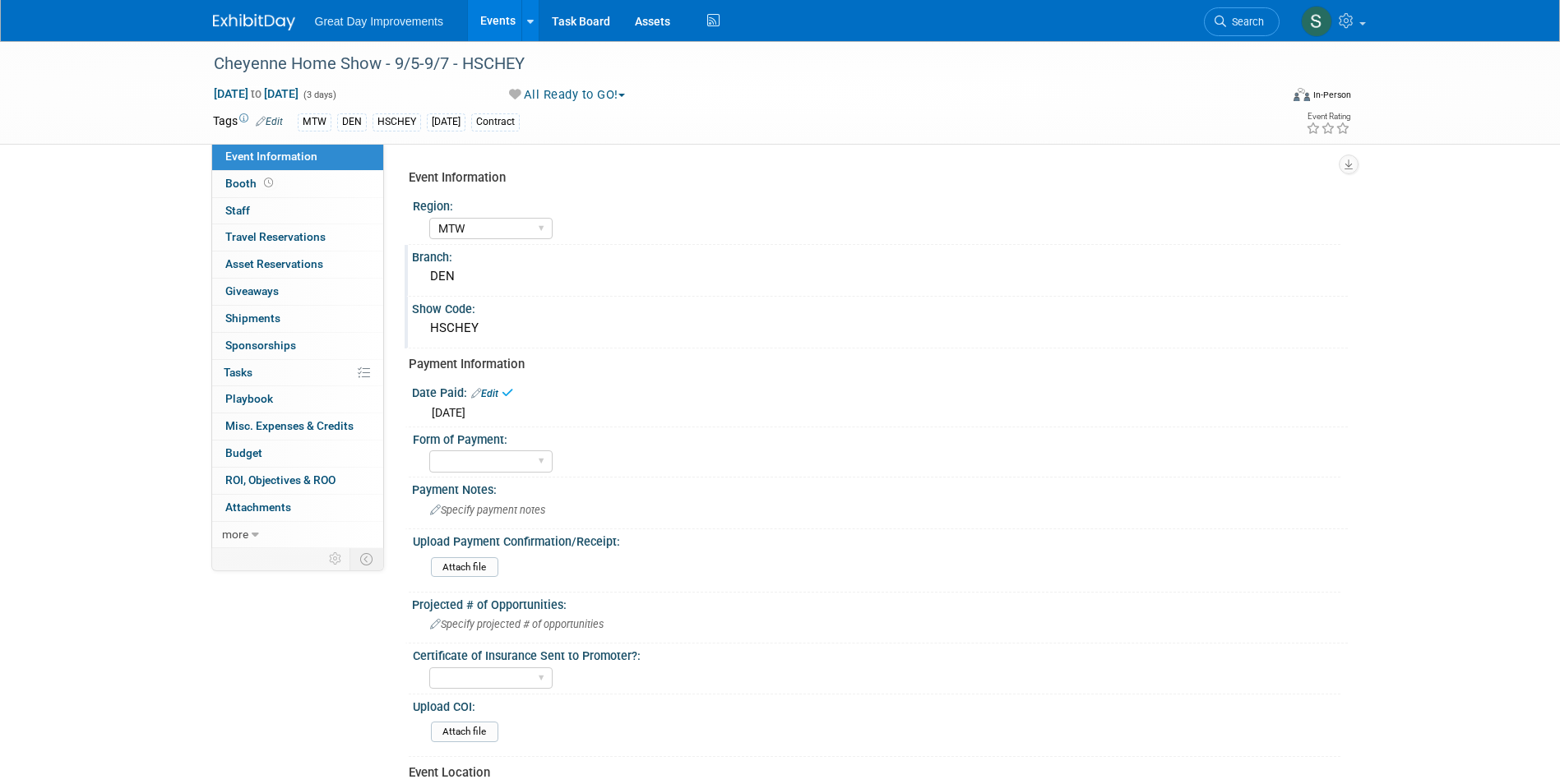
click at [465, 411] on span "Sat. Jul 12, 2025" at bounding box center [448, 413] width 34 height 13
click at [496, 393] on link "Edit" at bounding box center [485, 394] width 27 height 12
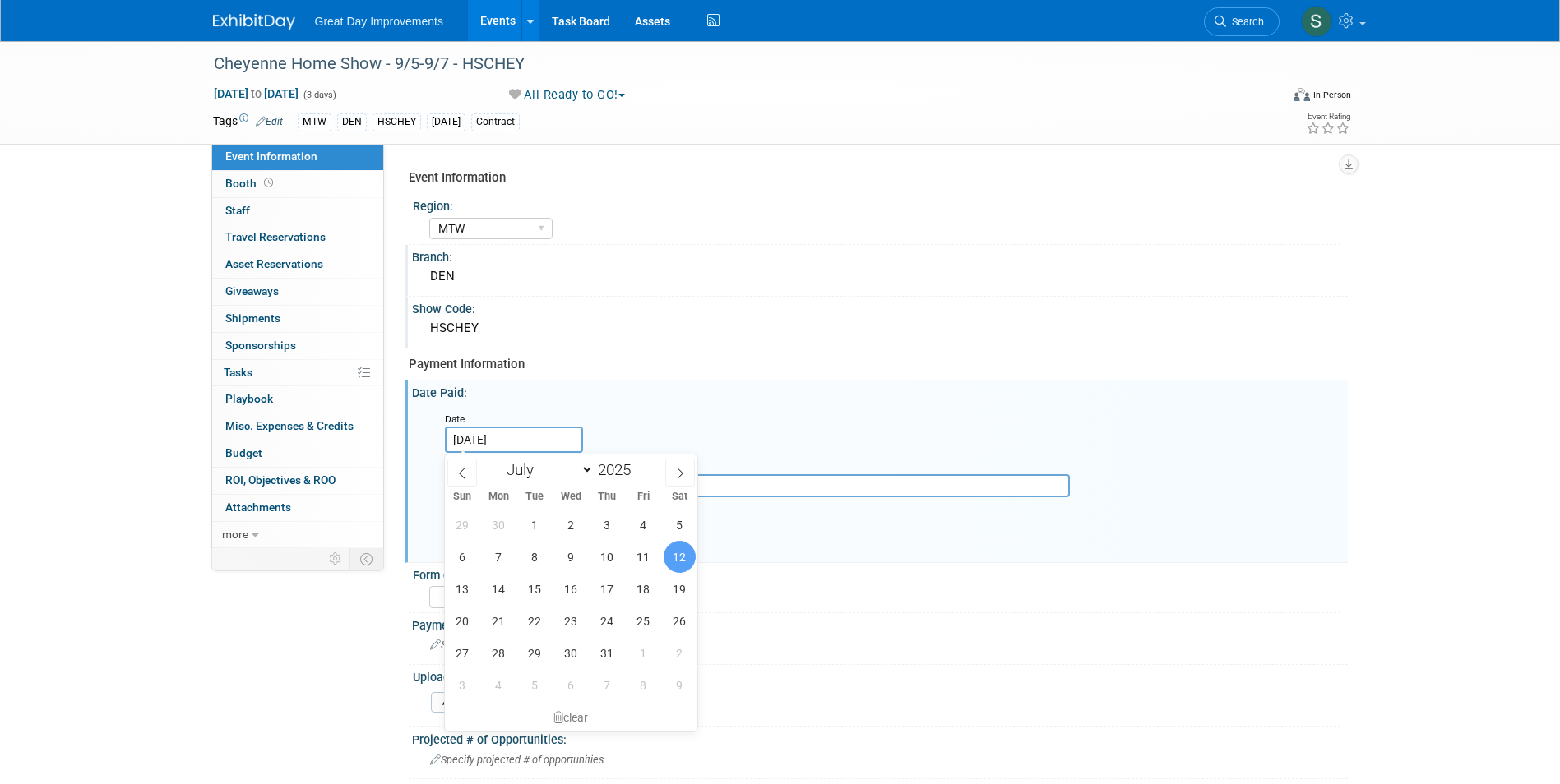
click at [454, 440] on input "Jul 12, 2025" at bounding box center [514, 440] width 138 height 27
click at [461, 474] on icon at bounding box center [462, 474] width 12 height 12
select select "5"
click at [568, 564] on span "11" at bounding box center [571, 557] width 32 height 32
type input "Jun 11, 2025"
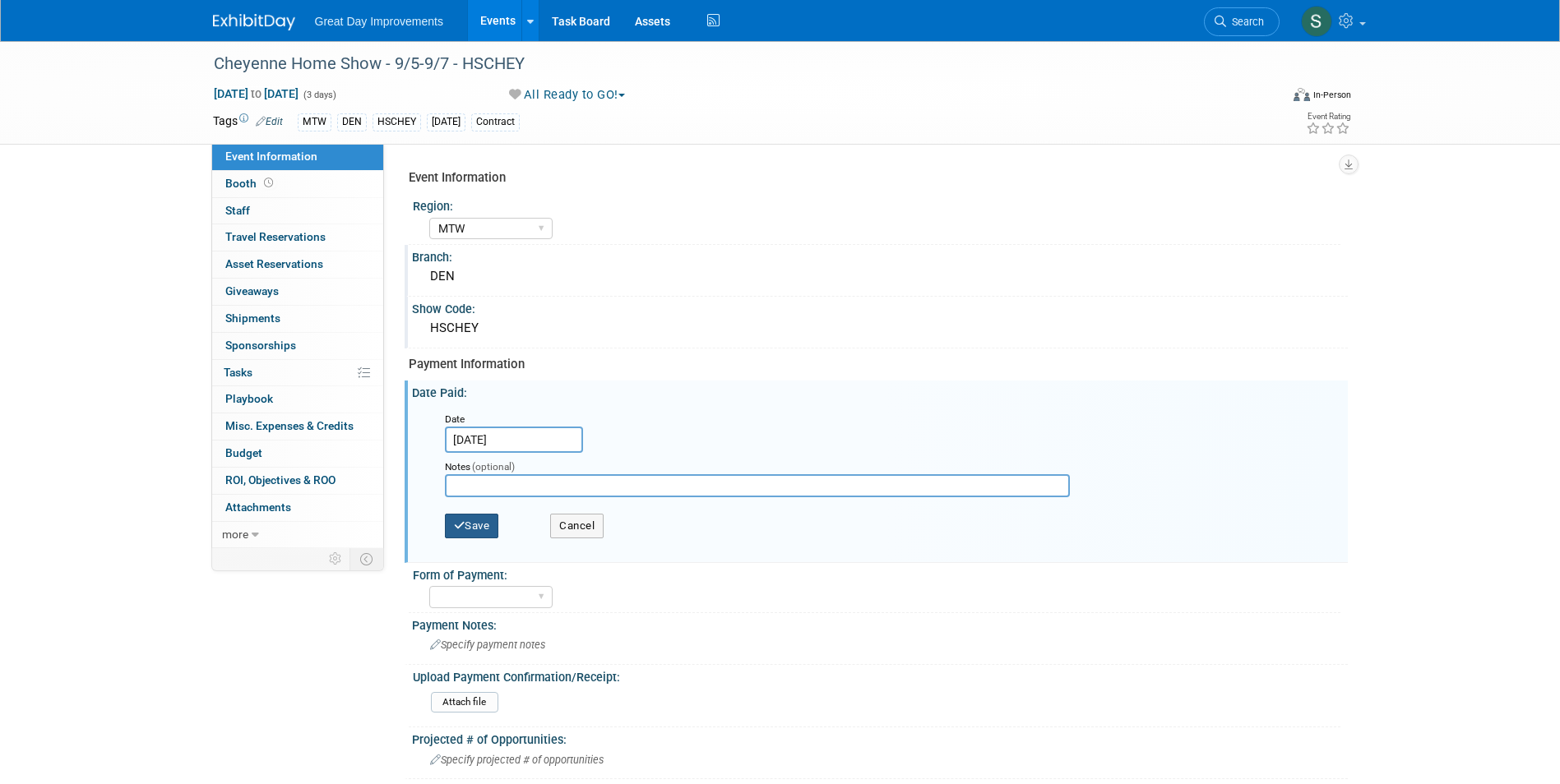
click at [485, 531] on button "Save" at bounding box center [472, 526] width 54 height 25
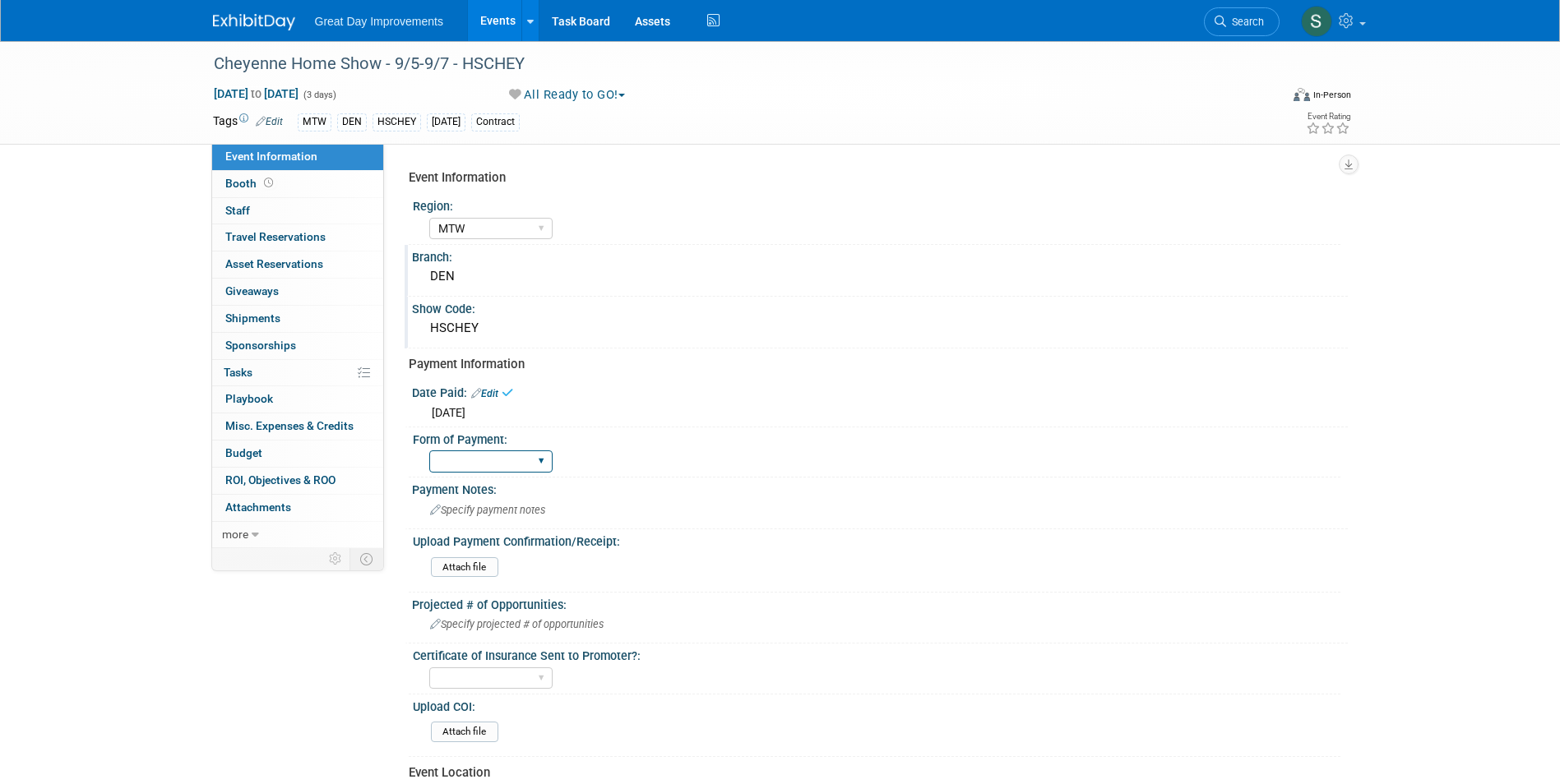
click at [471, 467] on select "Paid via CC Check Requested Pay at the Gate Other" at bounding box center [491, 462] width 124 height 22
select select "Paid via CC"
click at [430, 451] on select "Paid via CC Check Requested Pay at the Gate Other" at bounding box center [491, 462] width 124 height 22
click at [244, 19] on img at bounding box center [255, 22] width 82 height 16
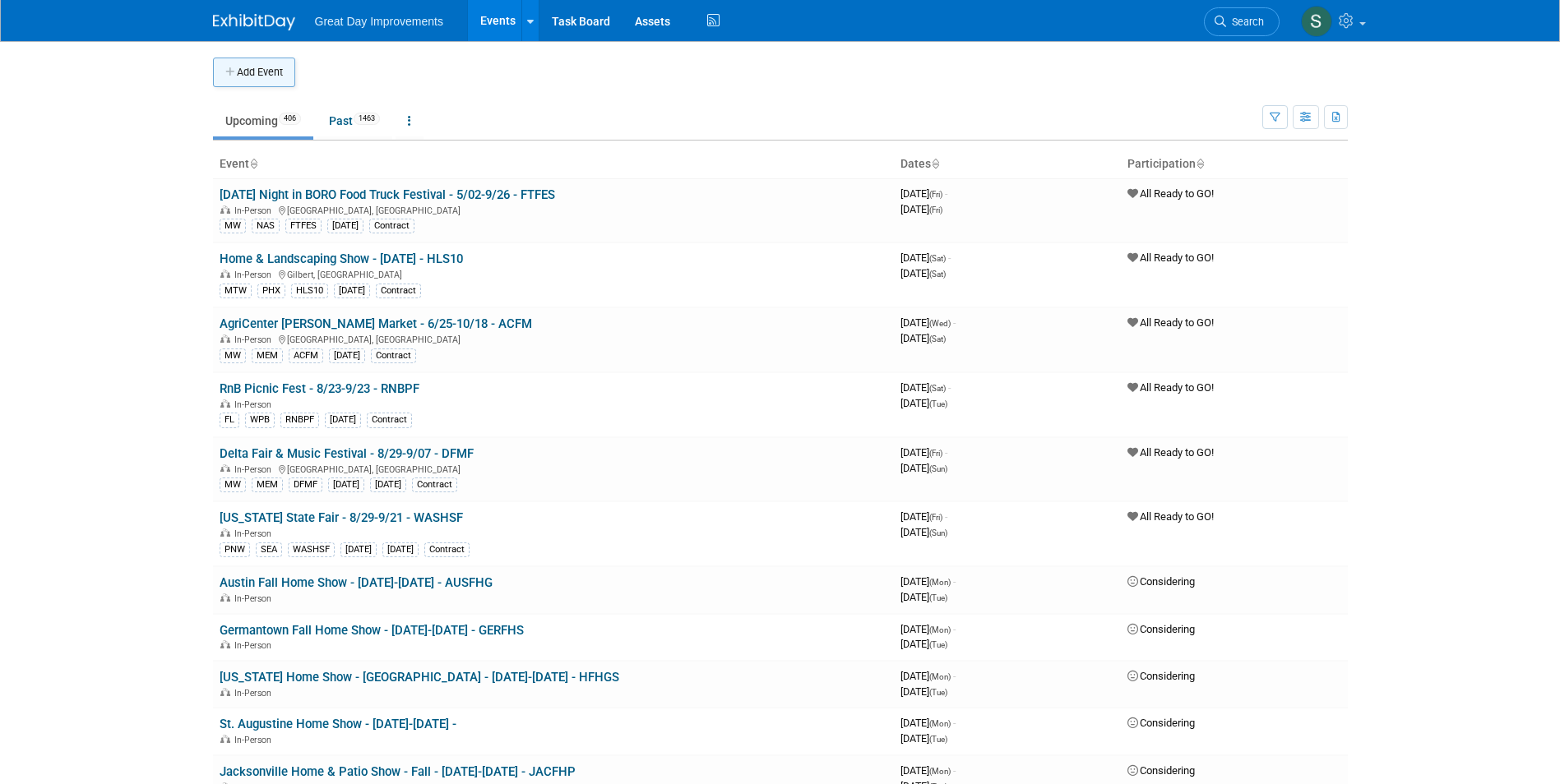
click at [225, 60] on button "Add Event" at bounding box center [255, 72] width 82 height 29
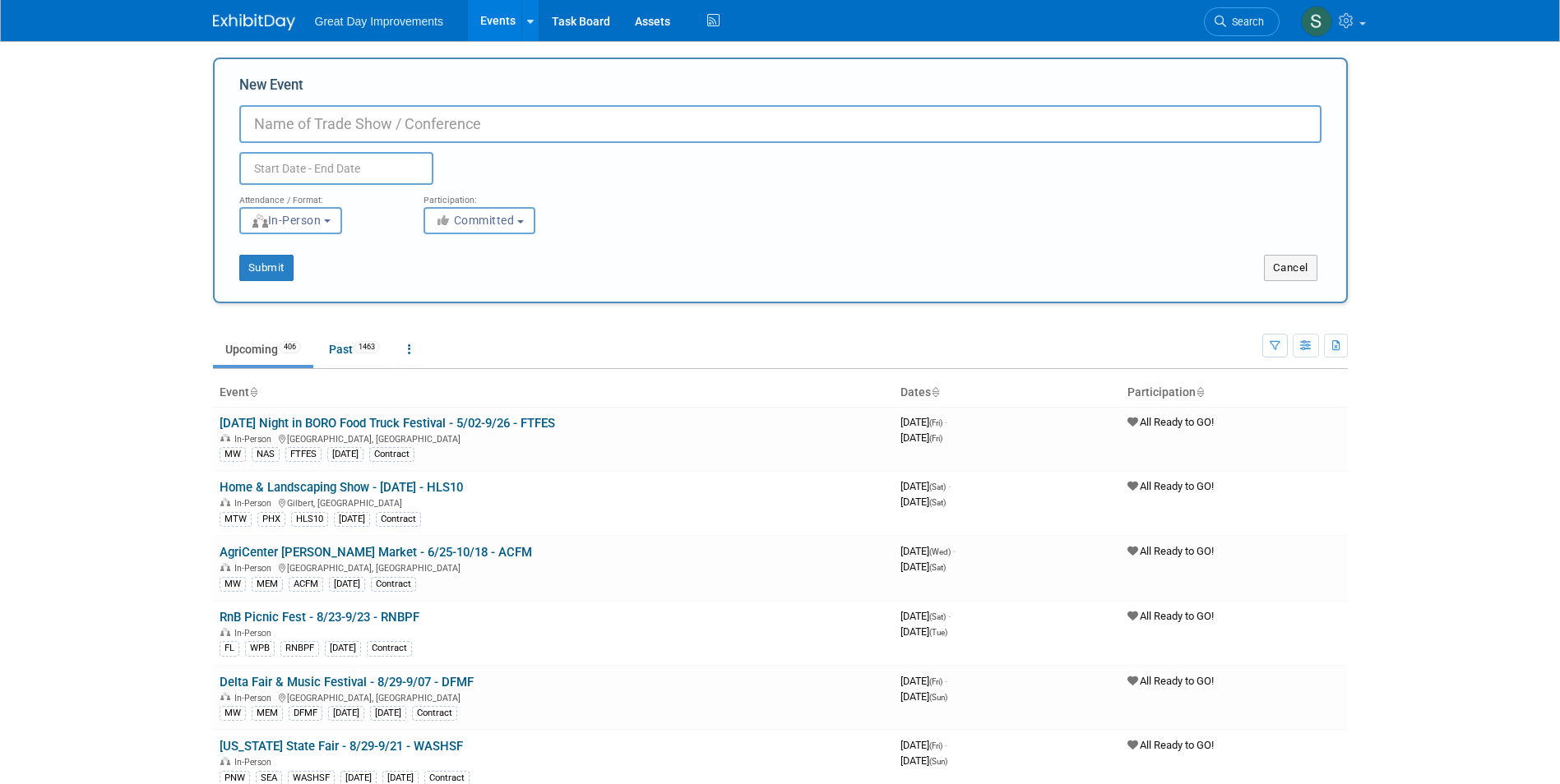
click at [506, 115] on input "New Event" at bounding box center [780, 124] width 1082 height 38
paste input "LV Home Improvement and Backyard Expo"
type input "LV Home Improvement and Backyard Expo- 9/5-9/7 - HIBEXP"
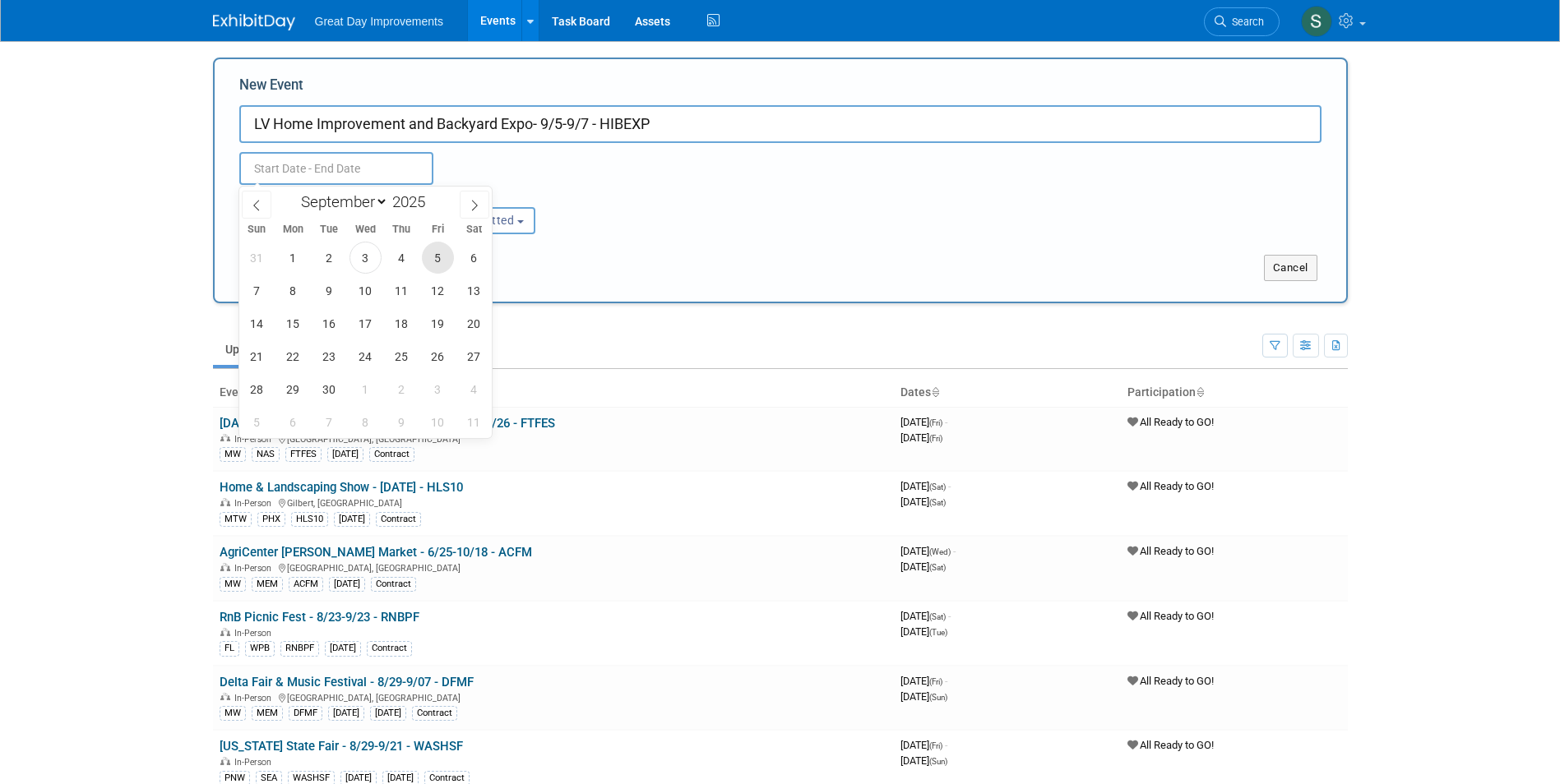
click at [442, 262] on span "5" at bounding box center [438, 257] width 32 height 32
click at [252, 289] on span "7" at bounding box center [256, 290] width 32 height 32
type input "[DATE] to [DATE]"
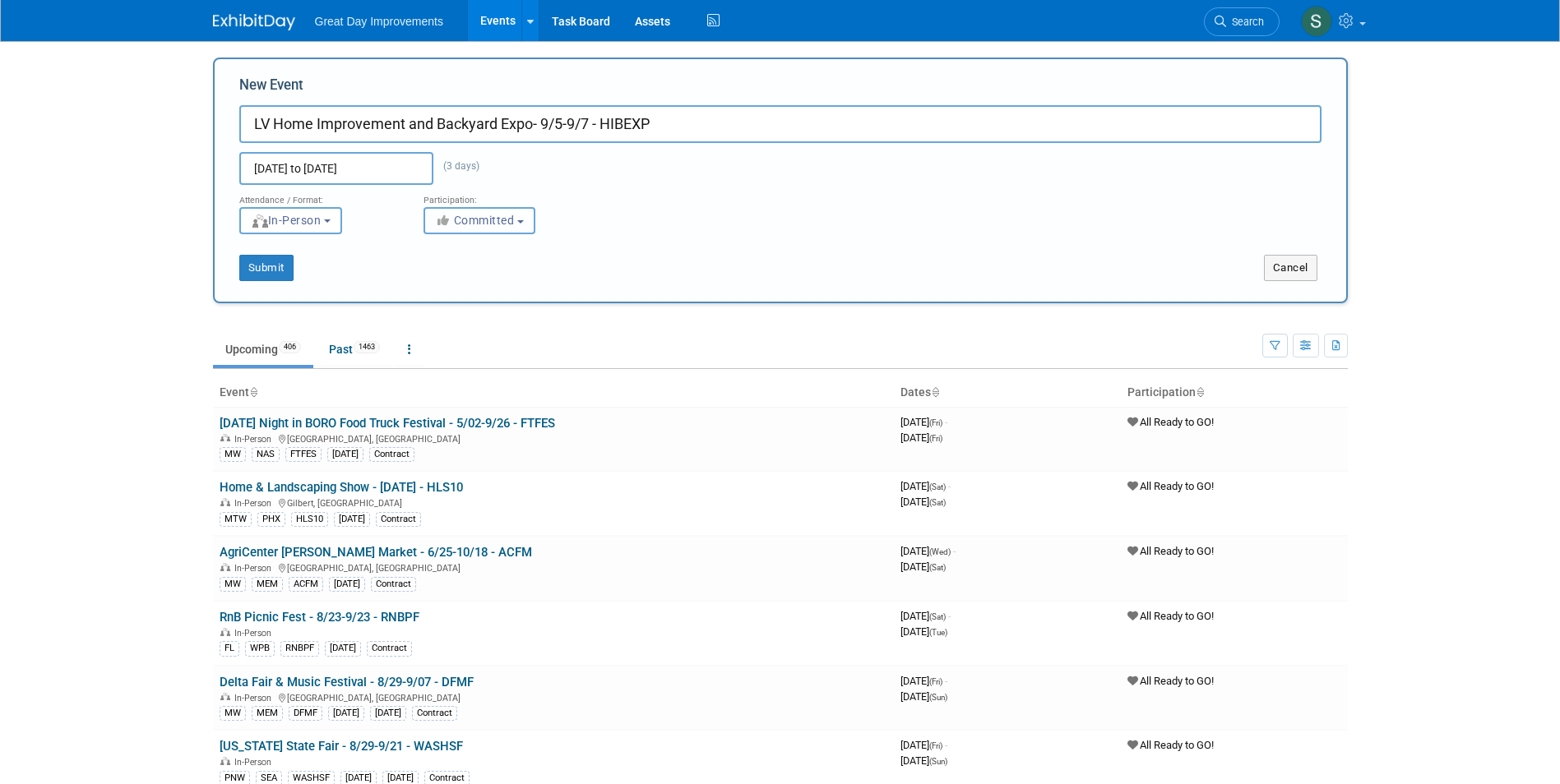
click at [475, 222] on span "Committed" at bounding box center [475, 220] width 80 height 13
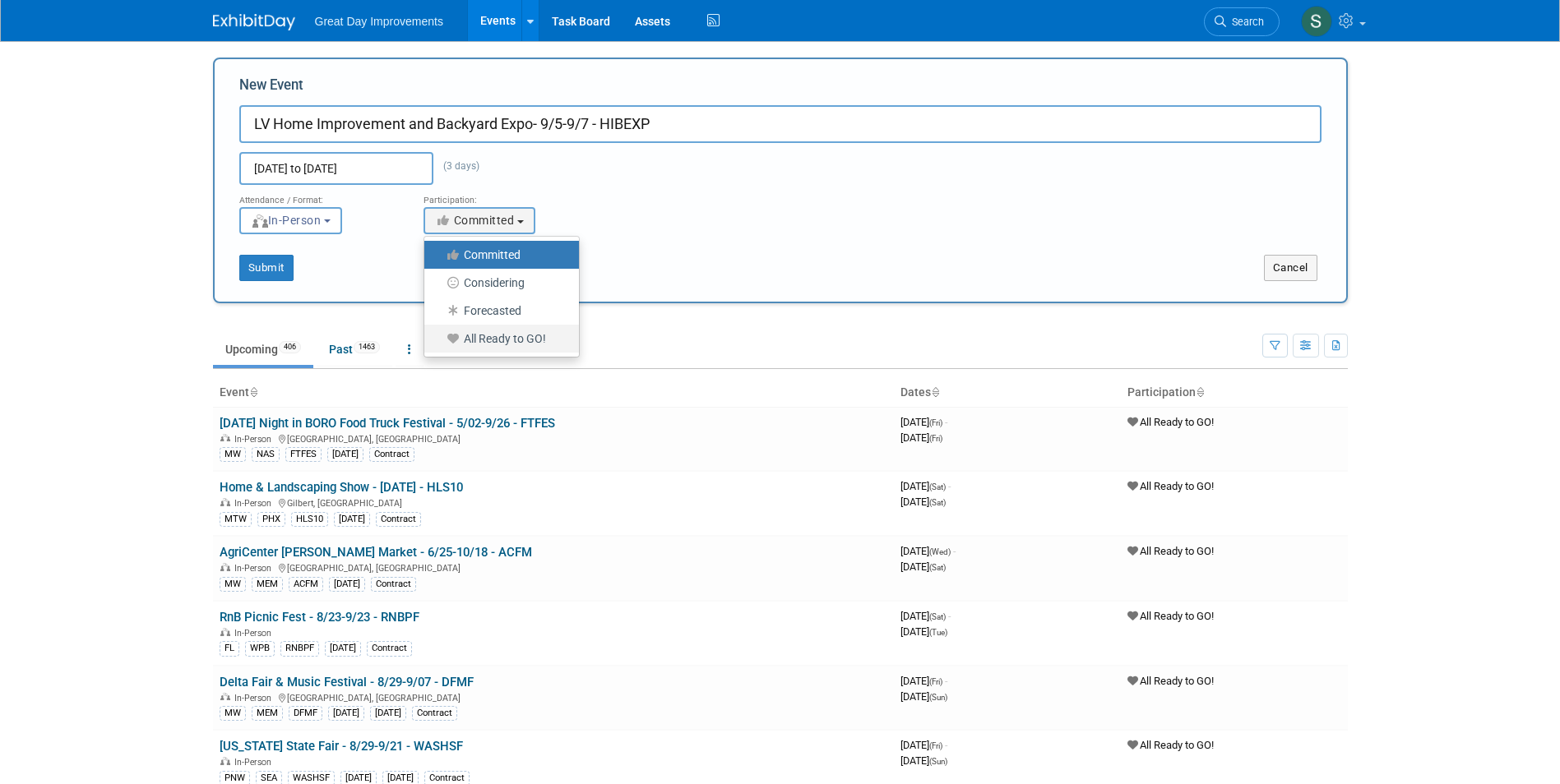
click at [518, 342] on label "All Ready to GO!" at bounding box center [497, 338] width 130 height 21
click at [439, 342] on input "All Ready to GO!" at bounding box center [434, 339] width 11 height 11
select select "102"
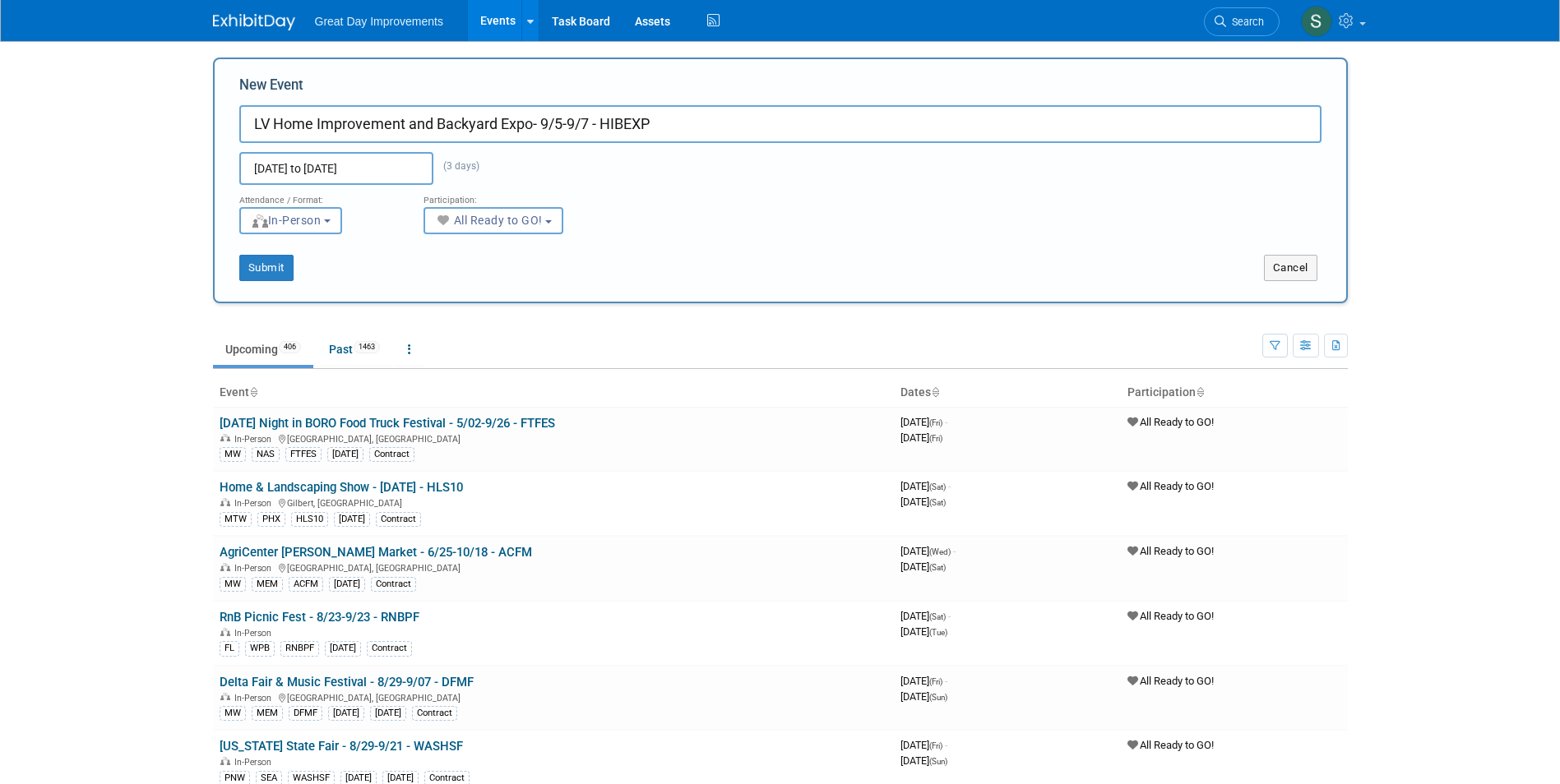
click at [269, 282] on div "New Event LV Home Improvement and Backyard Expo- 9/5-9/7 - HIBEXP Sep 5, 2025 t…" at bounding box center [780, 180] width 1135 height 245
click at [271, 264] on button "Submit" at bounding box center [266, 267] width 54 height 27
type input "LV Home Improvement and Backyard Expo- 9/5-9/7 - HIBEXP"
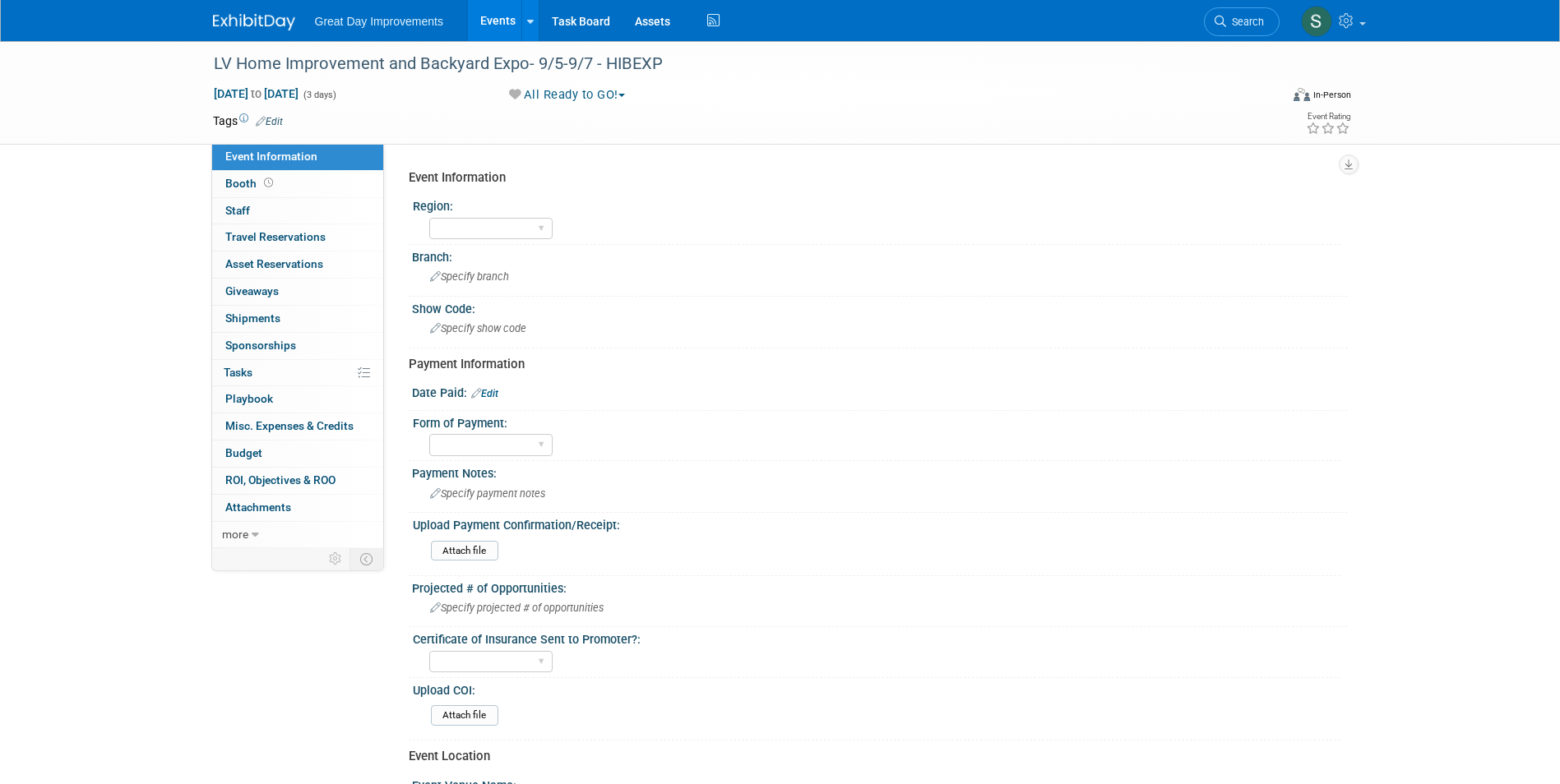
click at [279, 123] on link "Edit" at bounding box center [269, 122] width 27 height 12
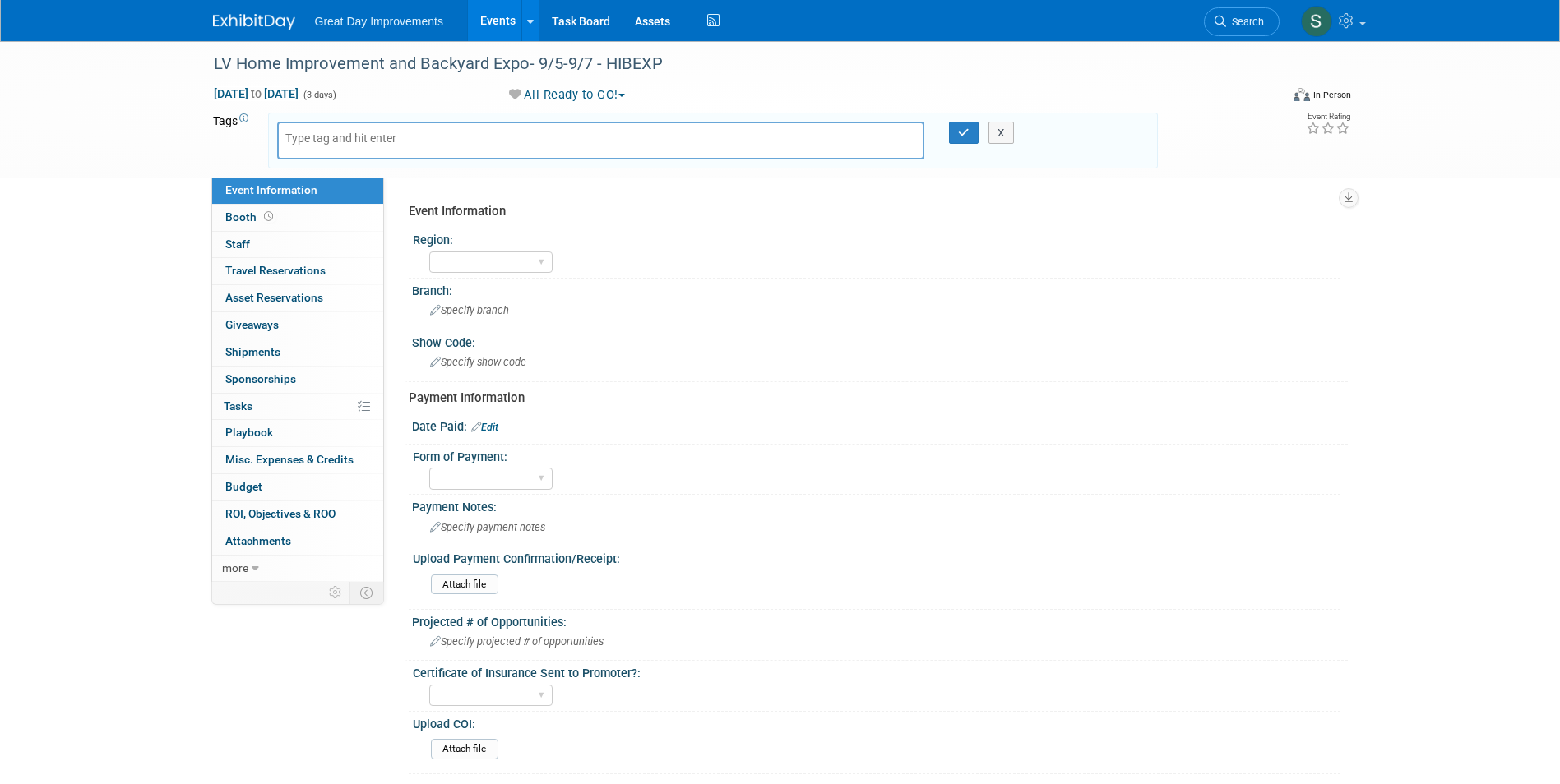
click at [352, 134] on body "Great Day Improvements Events Add Event Bulk Upload Events Shareable Event Boar…" at bounding box center [780, 392] width 1560 height 784
click at [352, 135] on input "text" at bounding box center [352, 138] width 132 height 16
type input "MTW"
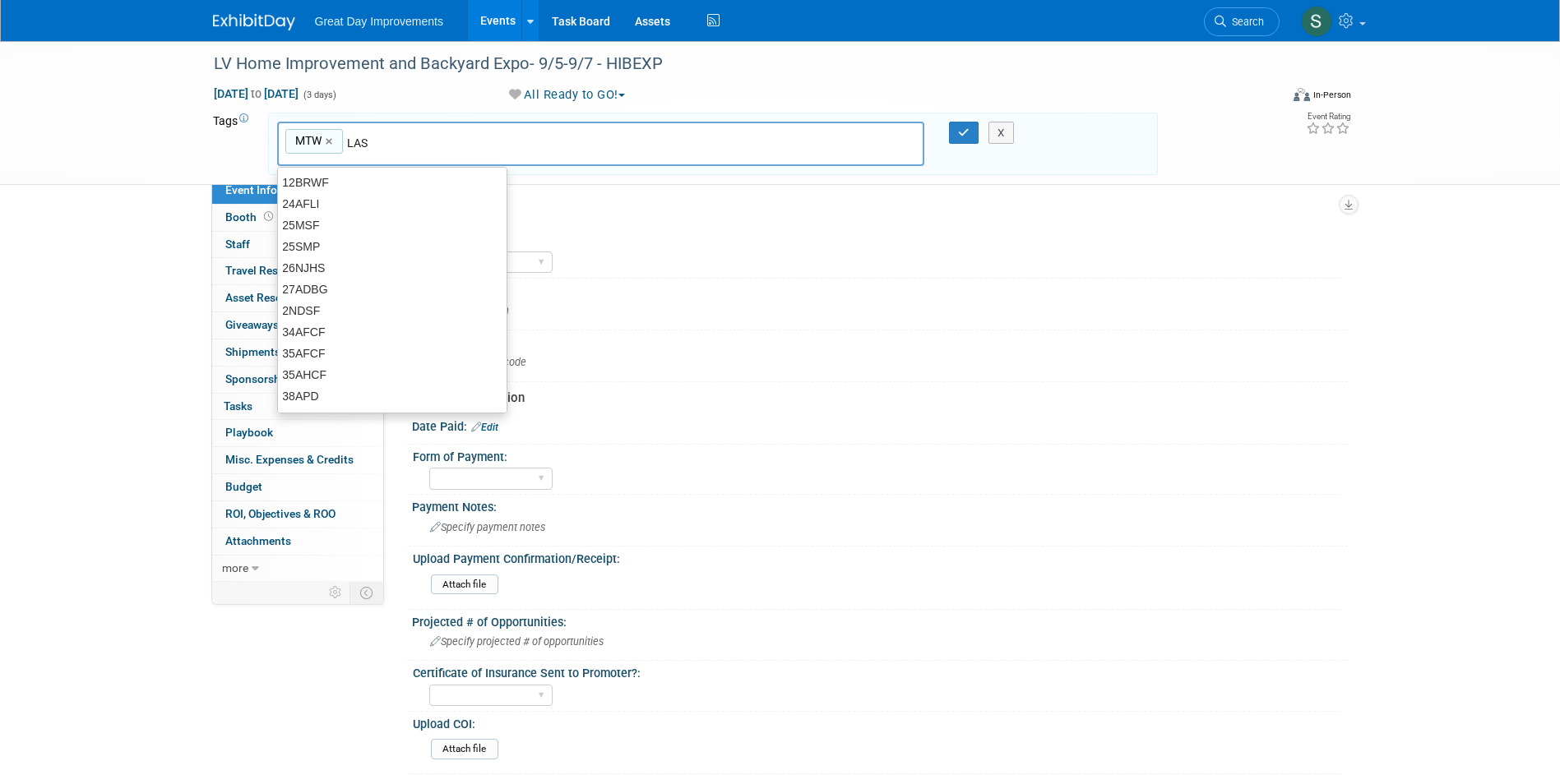
type input "LAS"
type input "MTW, LAS"
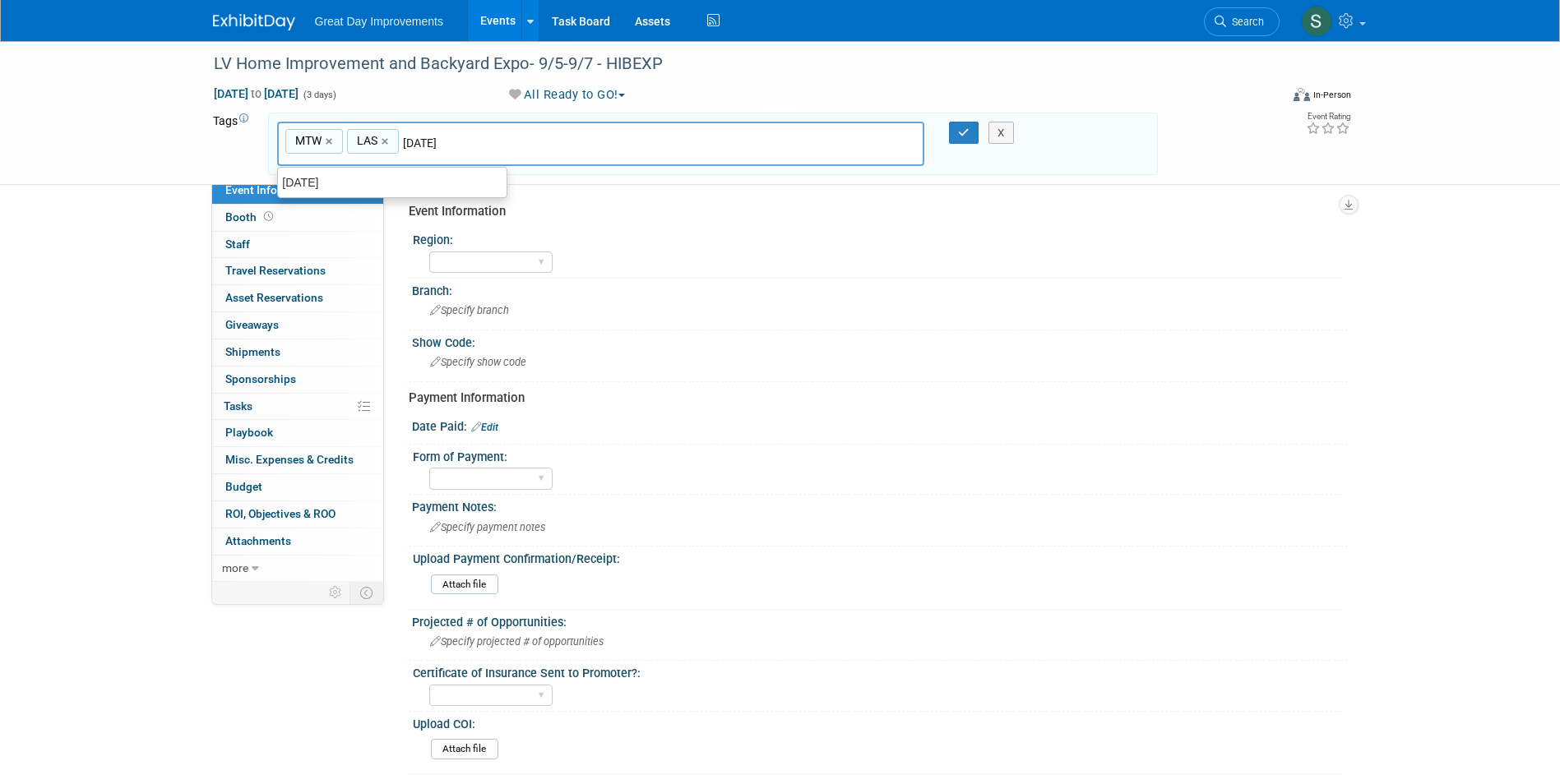
type input "[DATE]"
type input "MTW, LAS, [DATE]"
type input "HIBEXP"
type input "MTW, LAS, [DATE], HIBEXP"
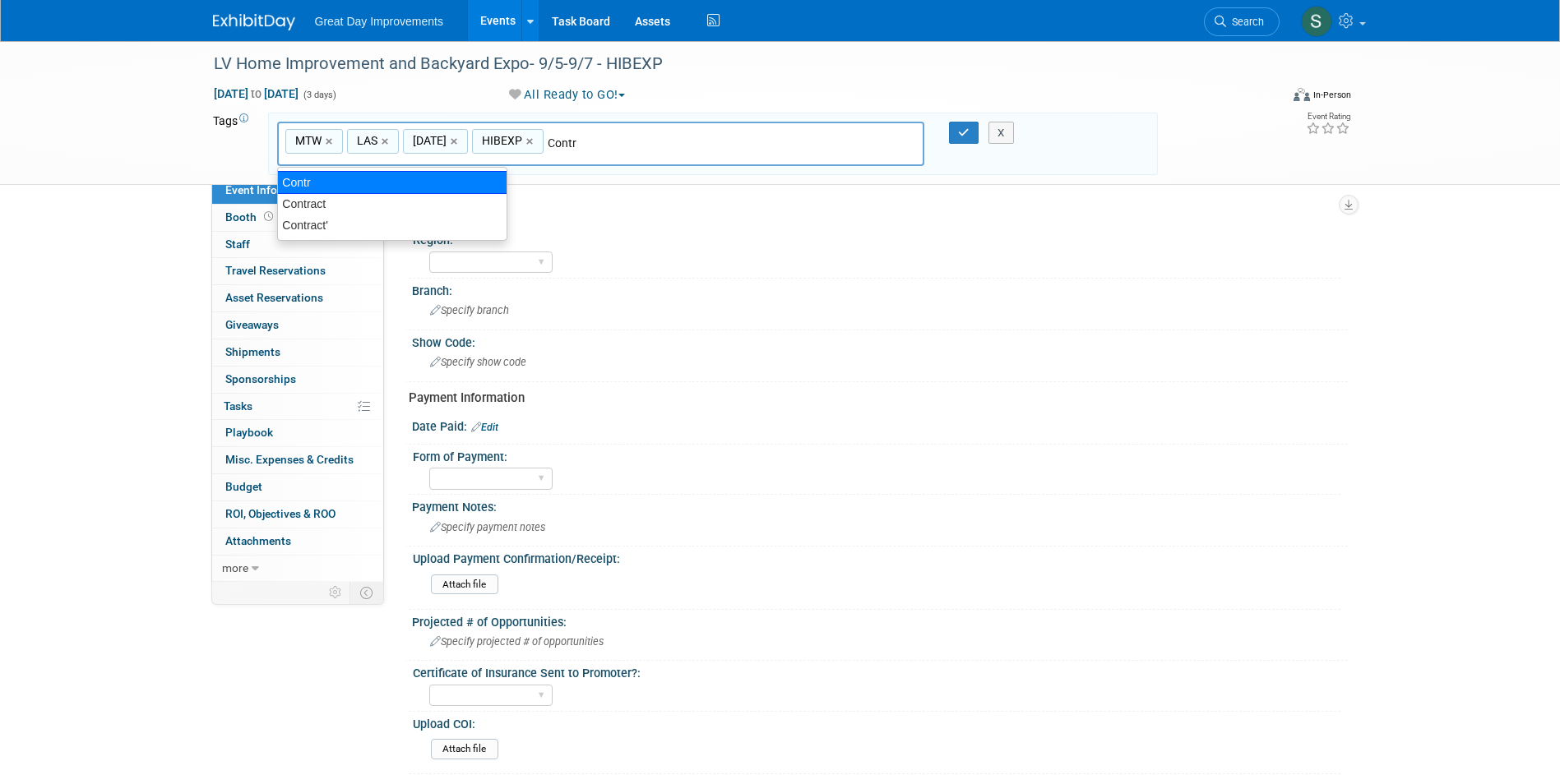
type input "Contract"
type input "MTW, LAS, [DATE], HIBEXP, Contract"
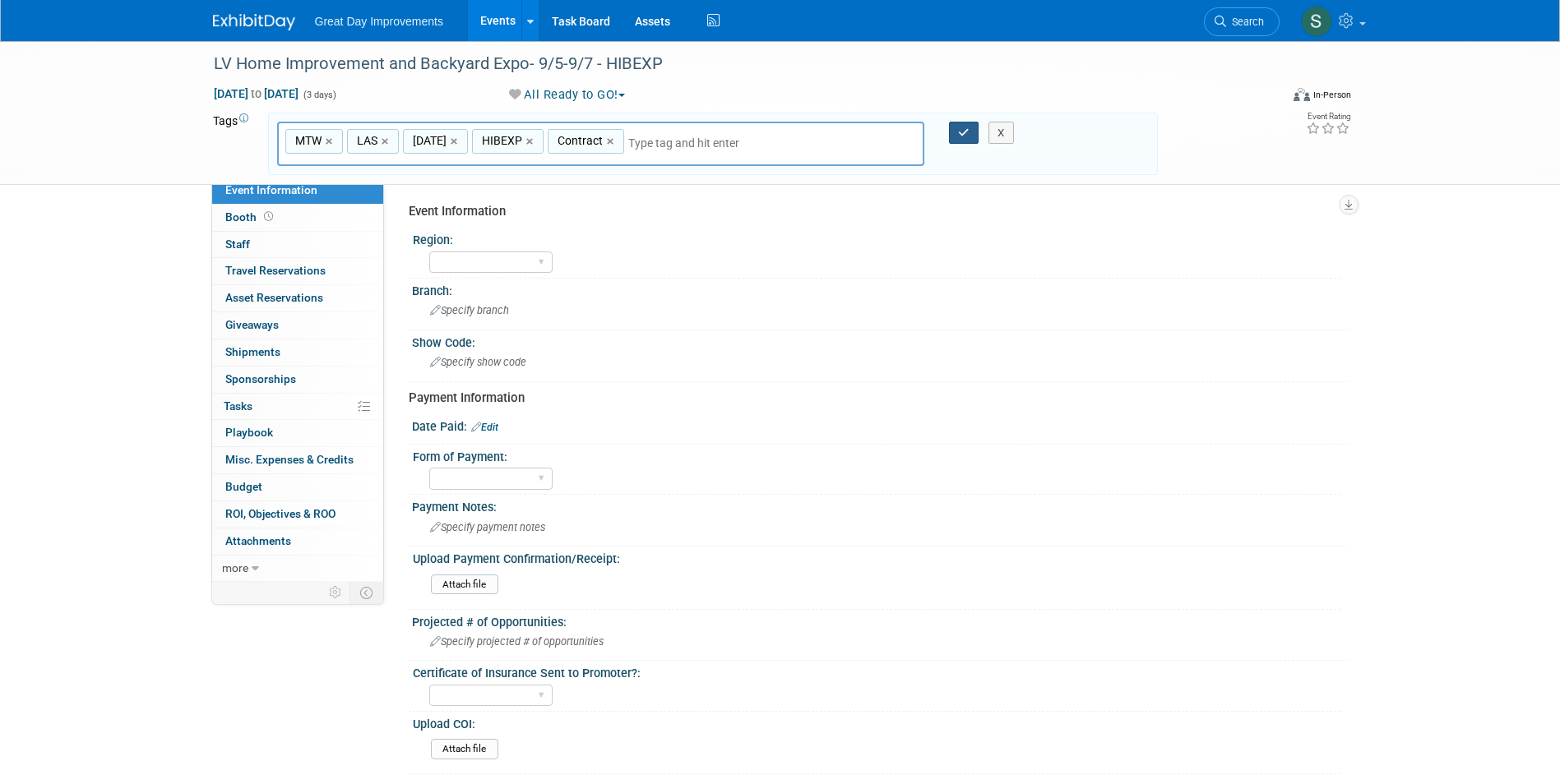
click at [963, 130] on icon "button" at bounding box center [964, 133] width 12 height 11
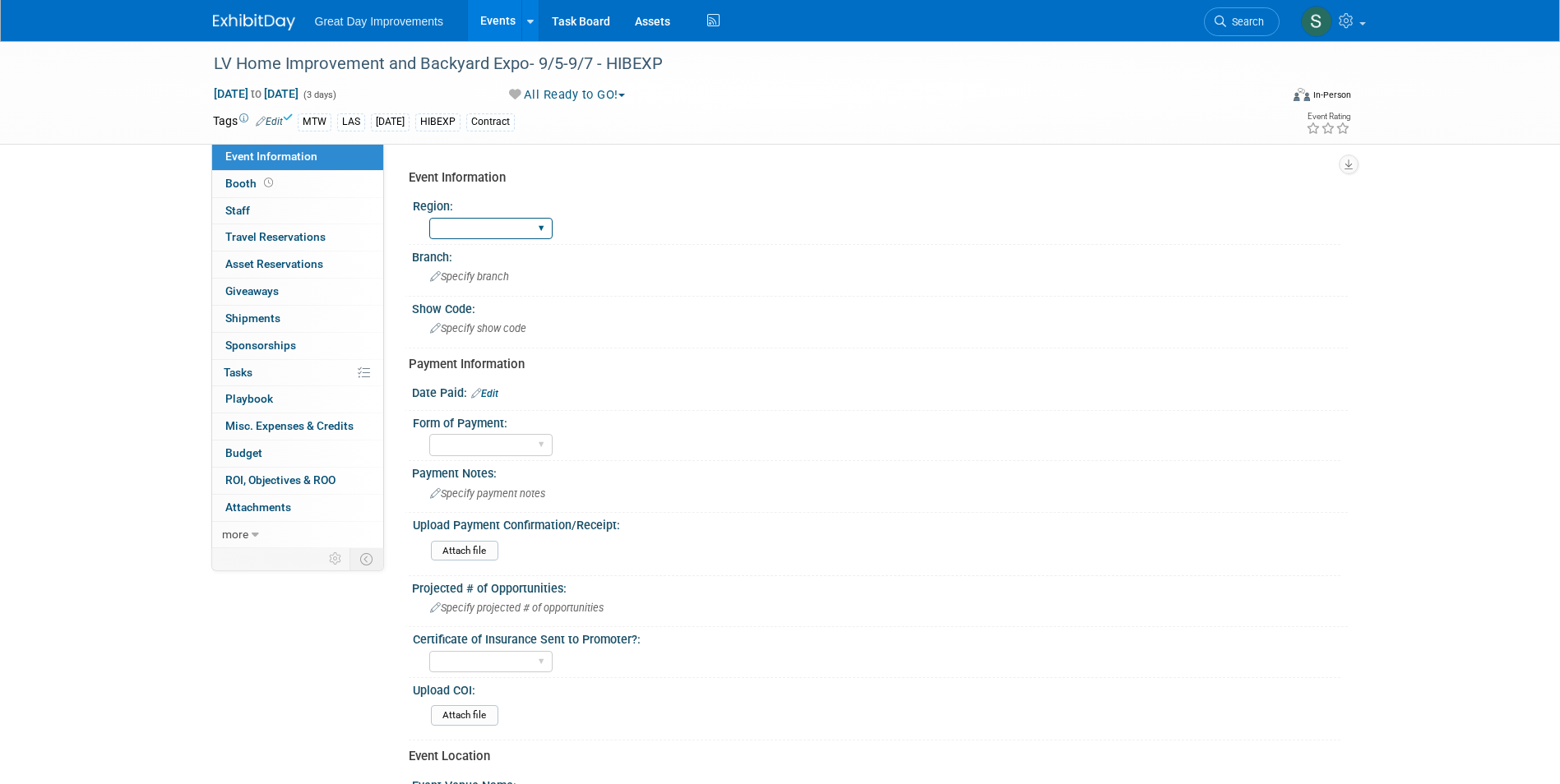
click at [541, 236] on select "GC MA MW MTW NE NEW OV PL PNW SA SE SC UMW FL" at bounding box center [491, 229] width 124 height 22
select select "MTW"
click at [430, 218] on select "GC MA MW MTW NE NEW OV PL PNW SA SE SC UMW FL" at bounding box center [491, 229] width 124 height 22
click at [446, 278] on span "Specify branch" at bounding box center [470, 276] width 79 height 12
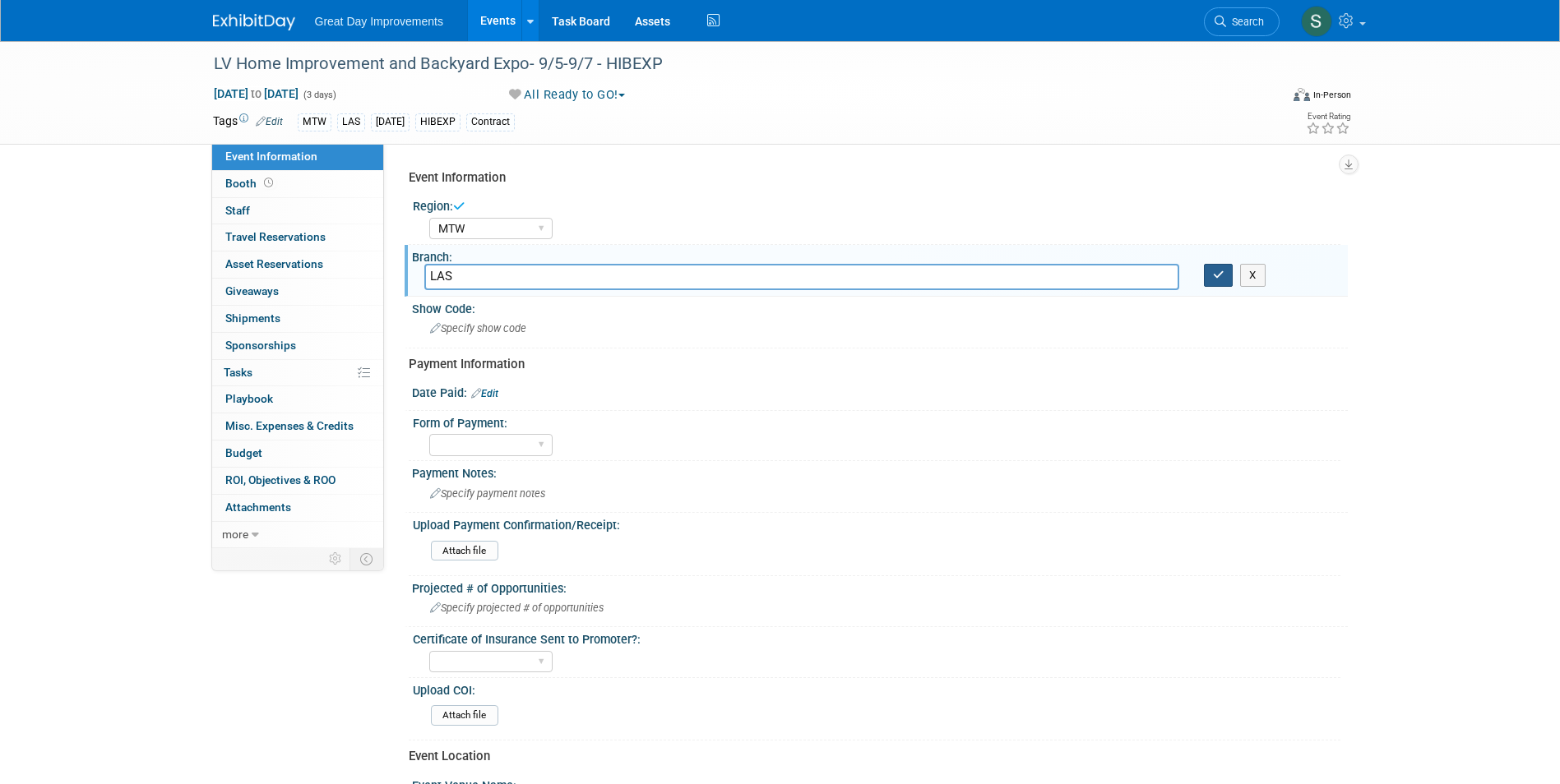
type input "LAS"
click at [1221, 281] on button "button" at bounding box center [1218, 275] width 29 height 23
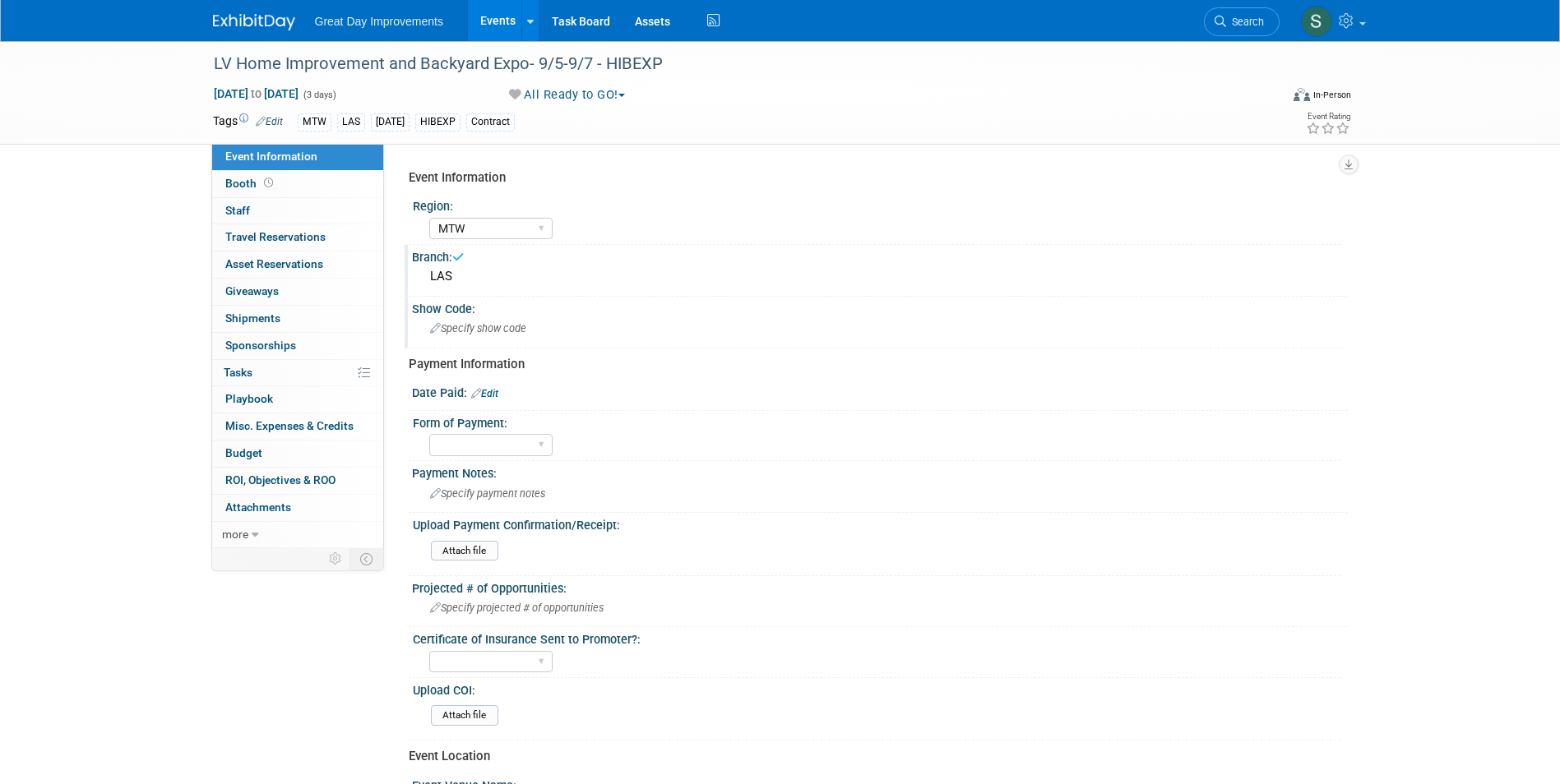
click at [496, 332] on span "Specify show code" at bounding box center [478, 328] width 96 height 12
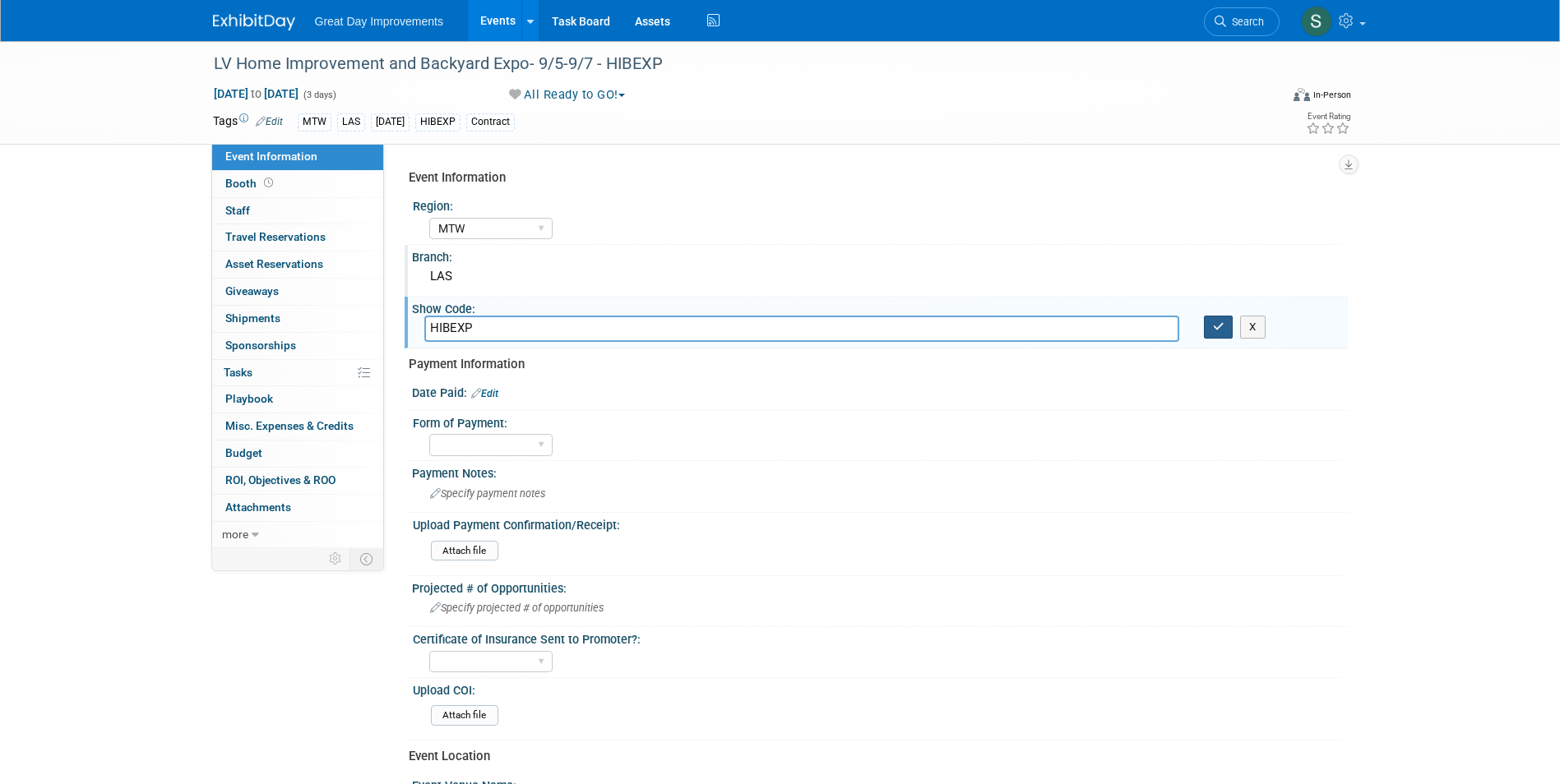
type input "HIBEXP"
click at [1217, 323] on icon "button" at bounding box center [1218, 327] width 12 height 11
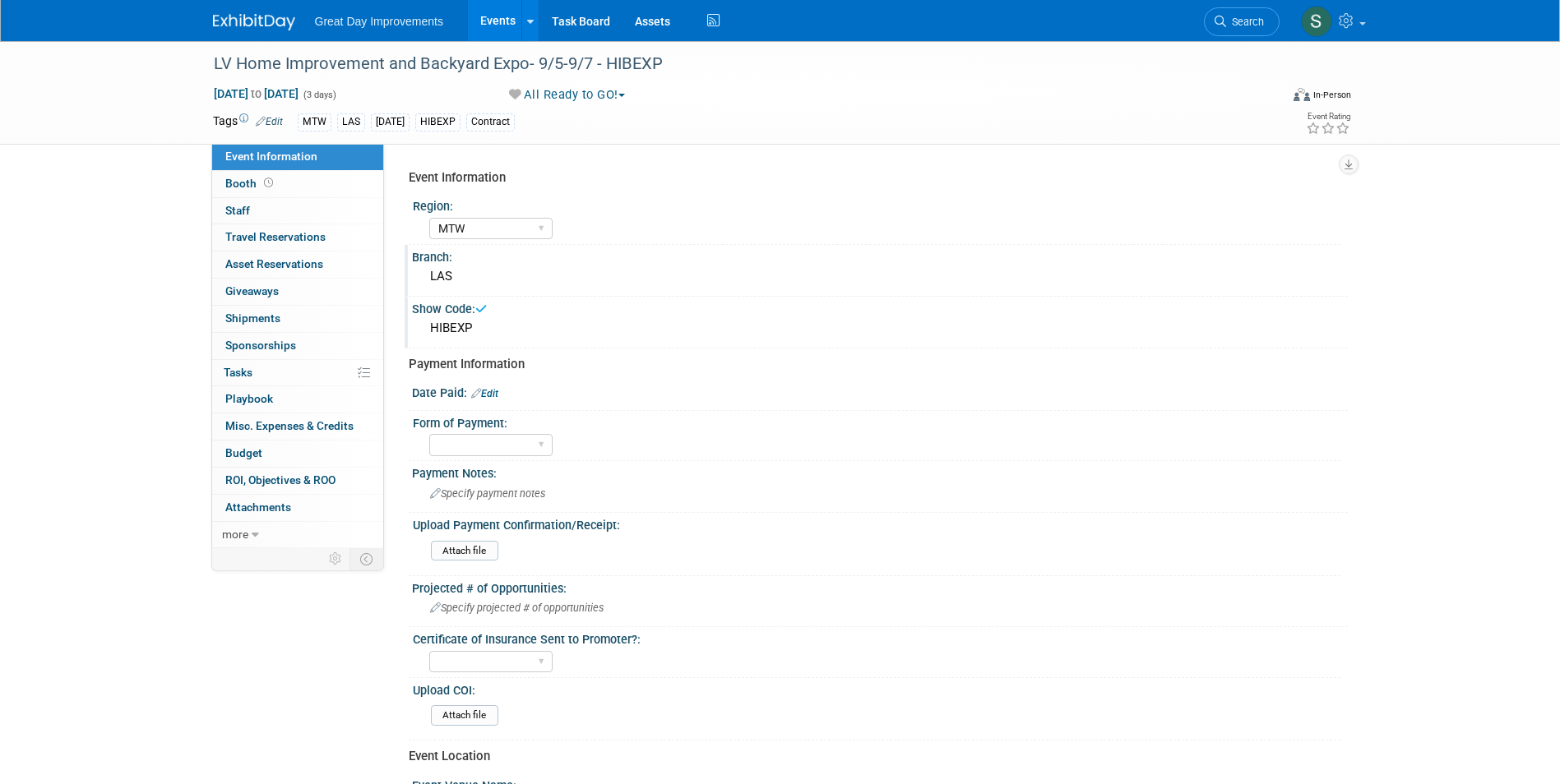
click at [495, 390] on link "Edit" at bounding box center [485, 394] width 27 height 12
select select "8"
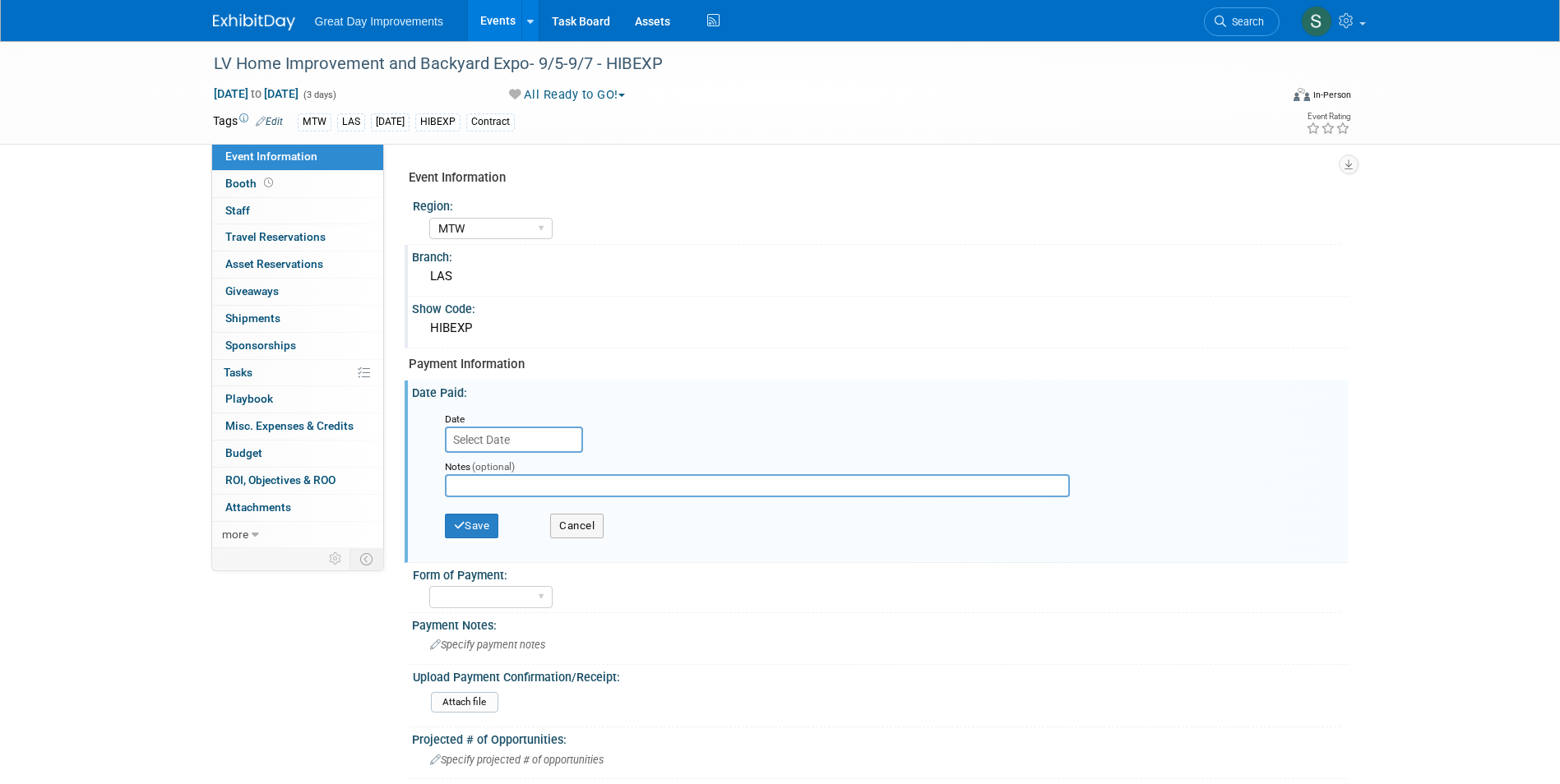
click at [500, 443] on input "text" at bounding box center [514, 440] width 138 height 27
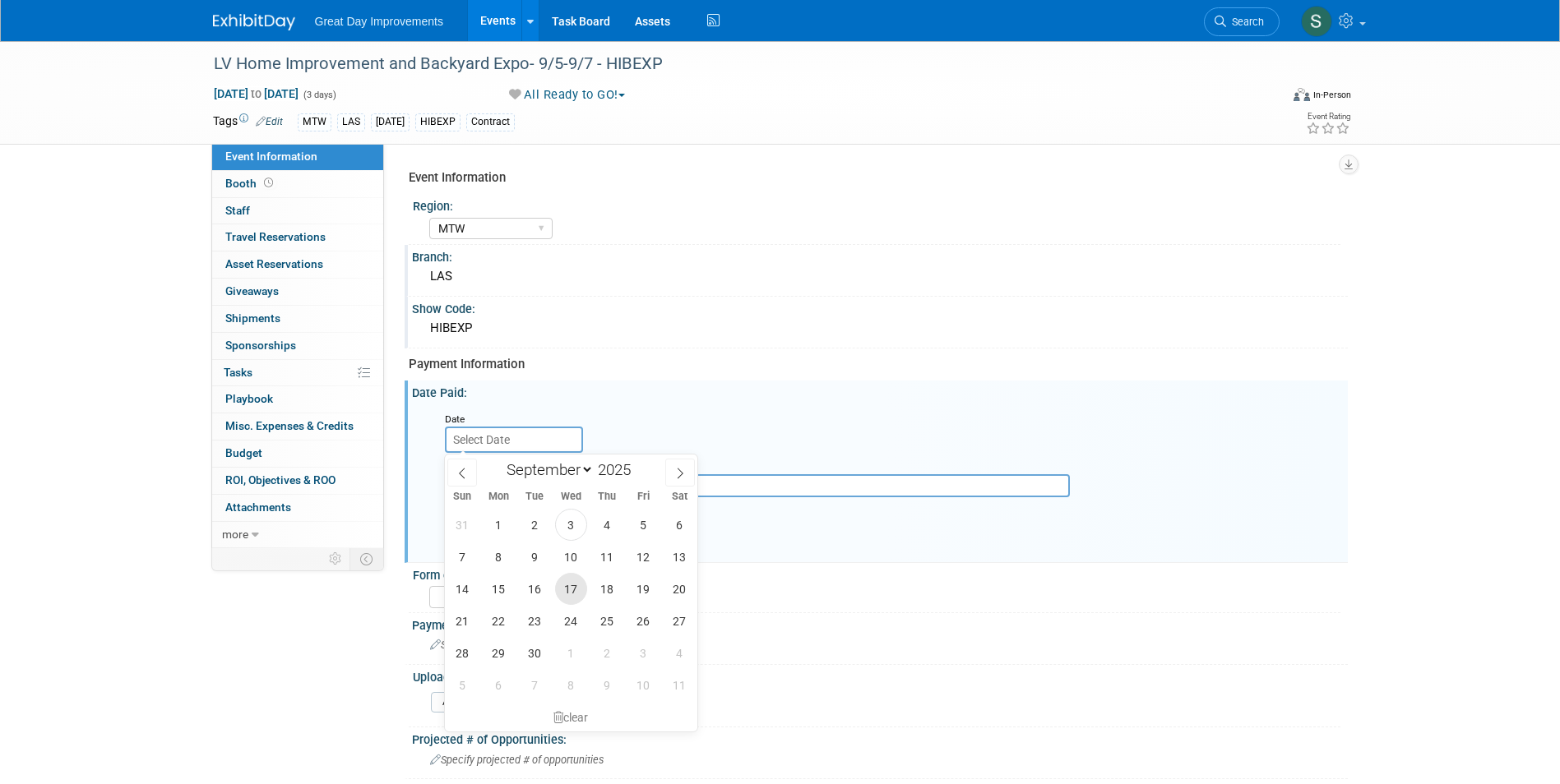
click at [559, 589] on span "17" at bounding box center [571, 589] width 32 height 32
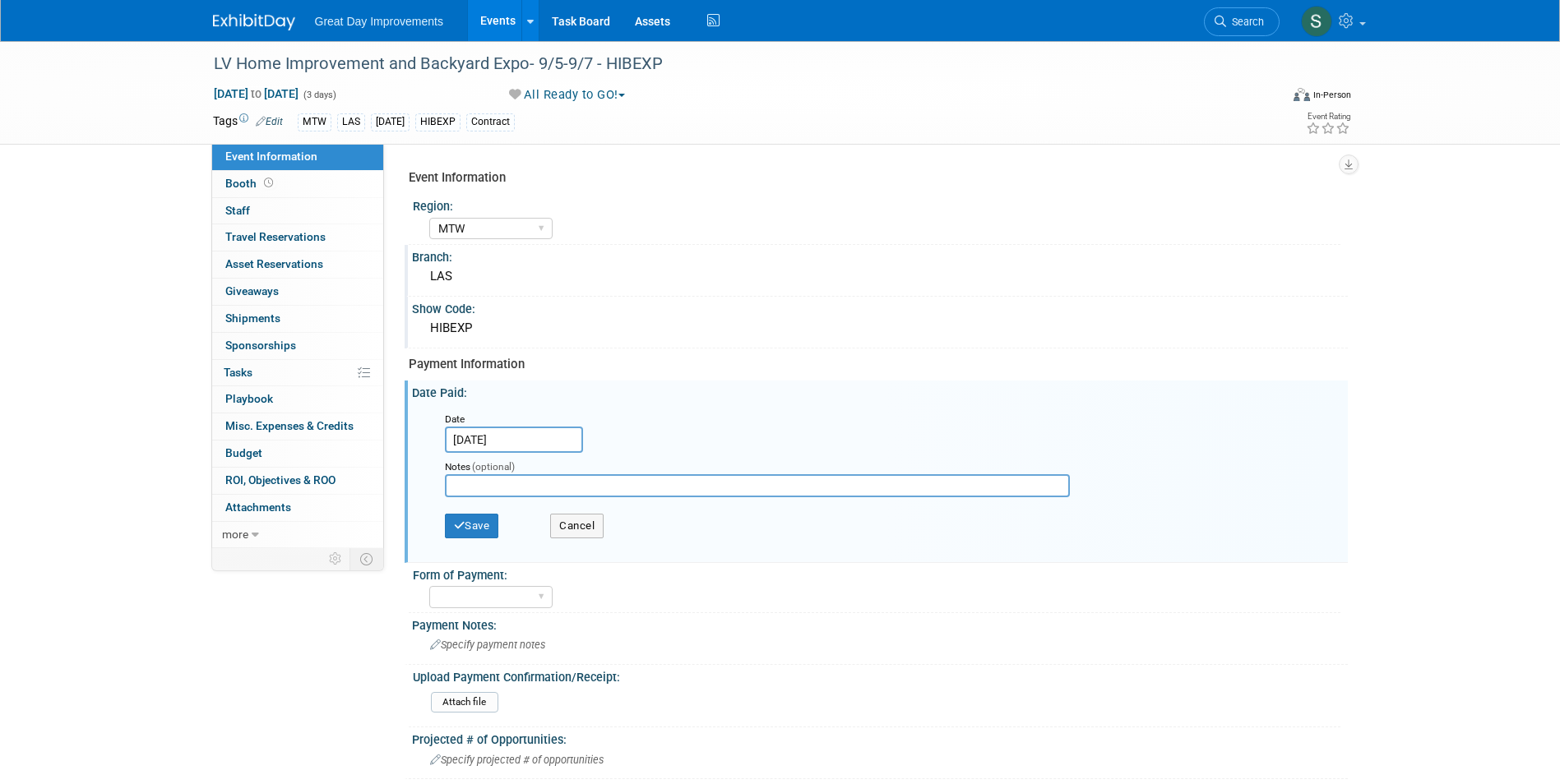
click at [531, 438] on input "Sep 17, 2025" at bounding box center [514, 440] width 138 height 27
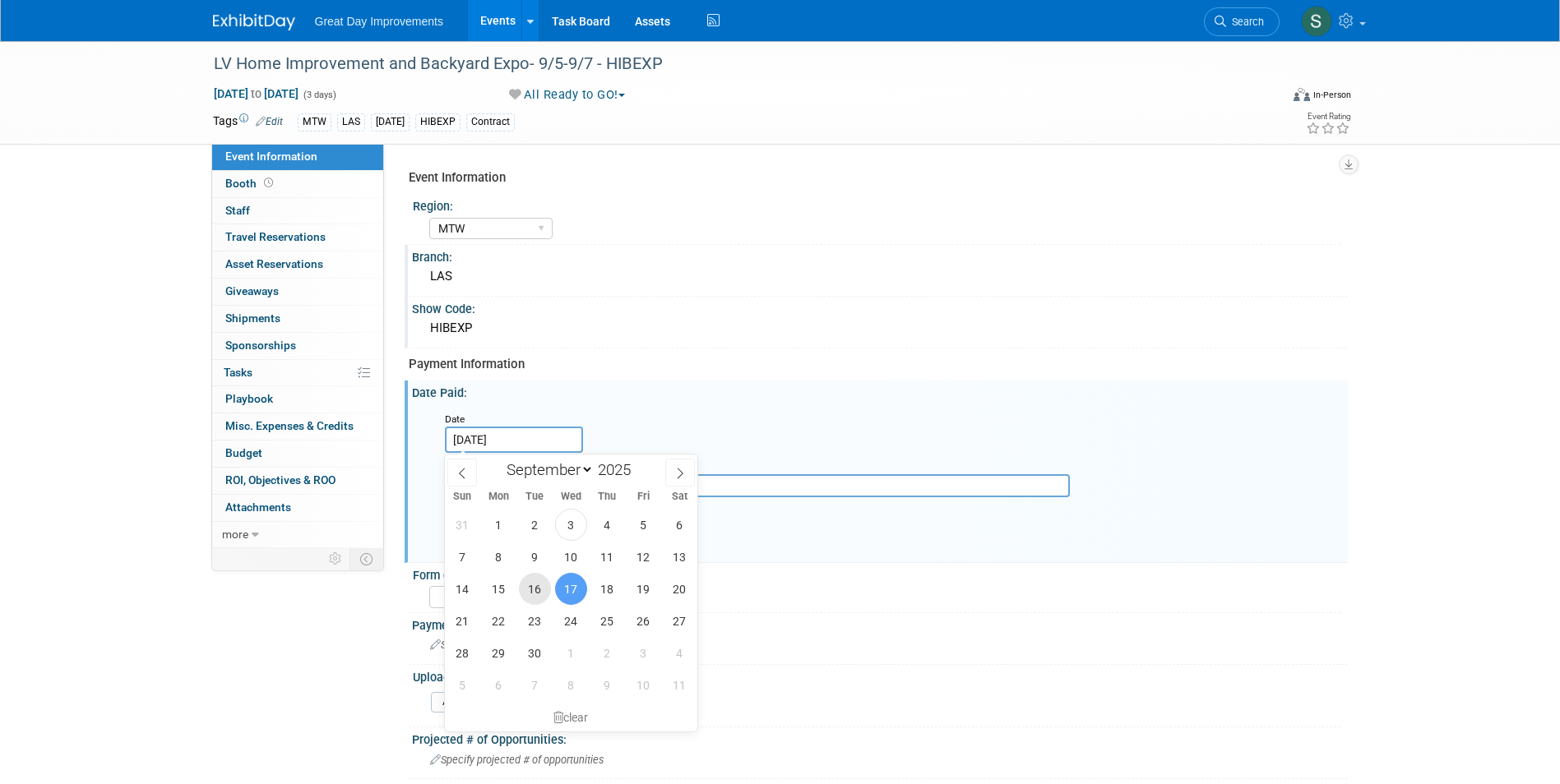
click at [538, 596] on span "16" at bounding box center [534, 589] width 32 height 32
type input "Sep 16, 2025"
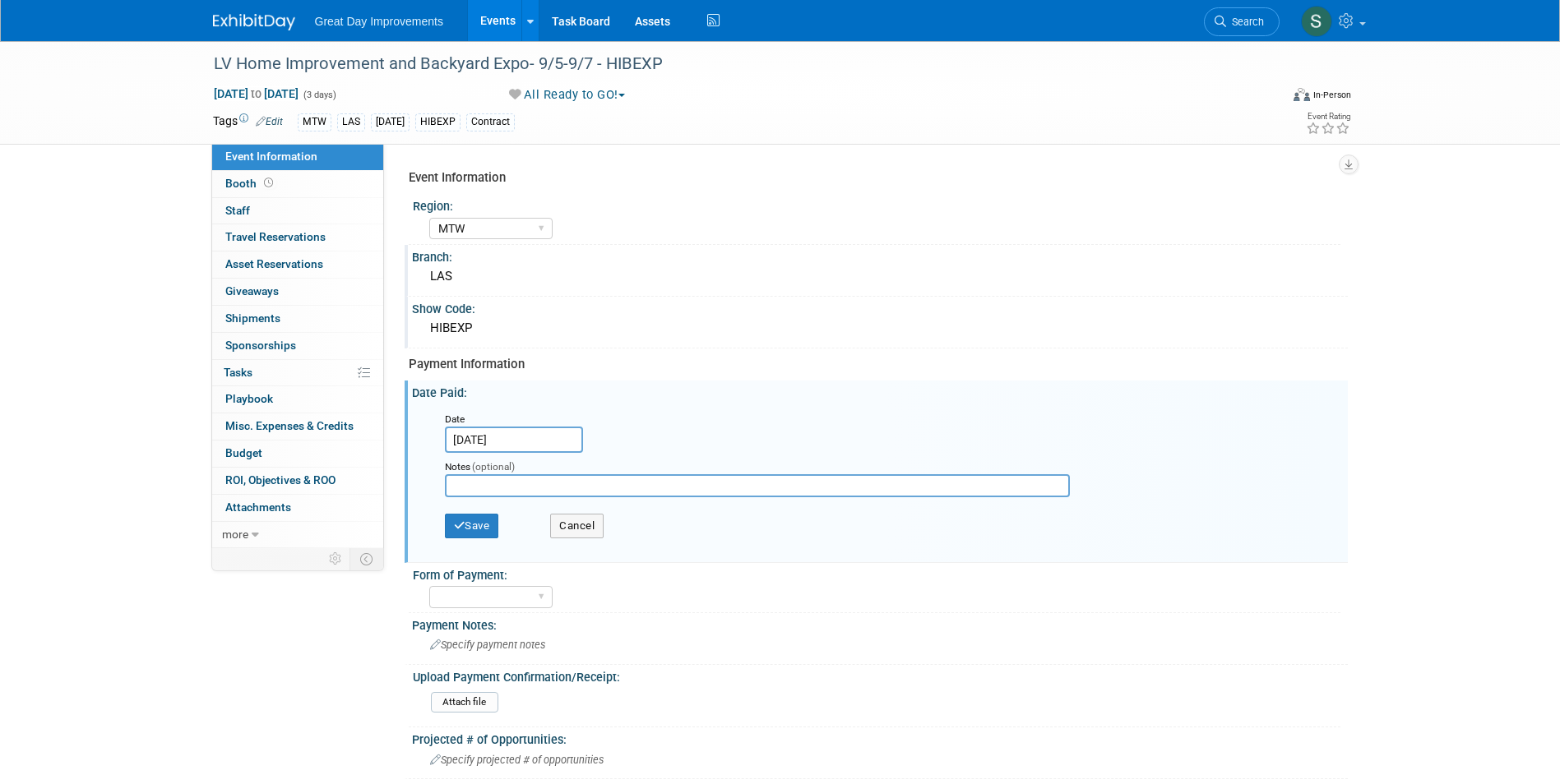
click at [562, 442] on input "Sep 16, 2025" at bounding box center [514, 440] width 138 height 27
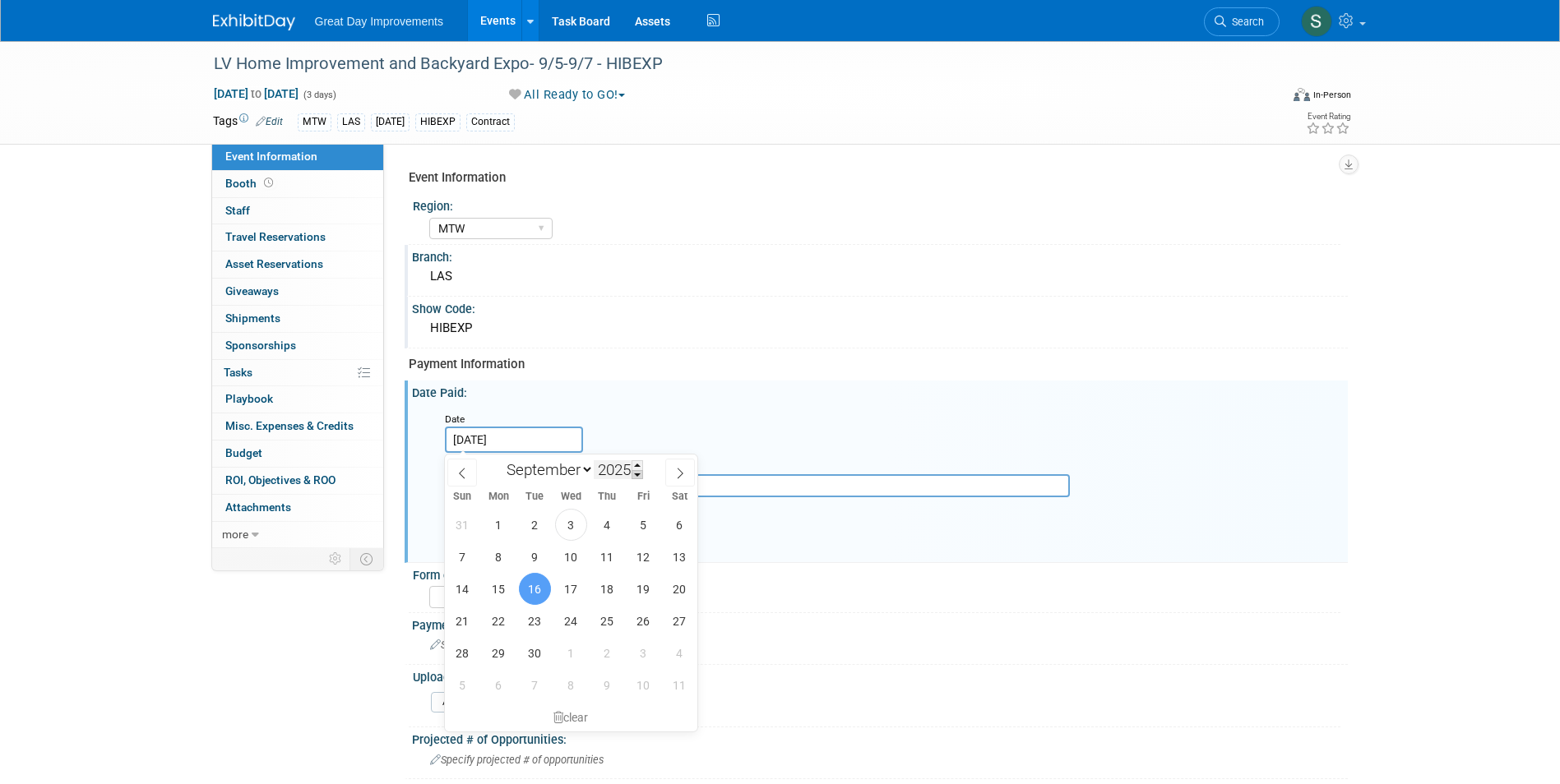
click at [638, 476] on span at bounding box center [637, 475] width 12 height 10
type input "2024"
click at [507, 593] on span "16" at bounding box center [498, 589] width 32 height 32
type input "Sep 16, 2024"
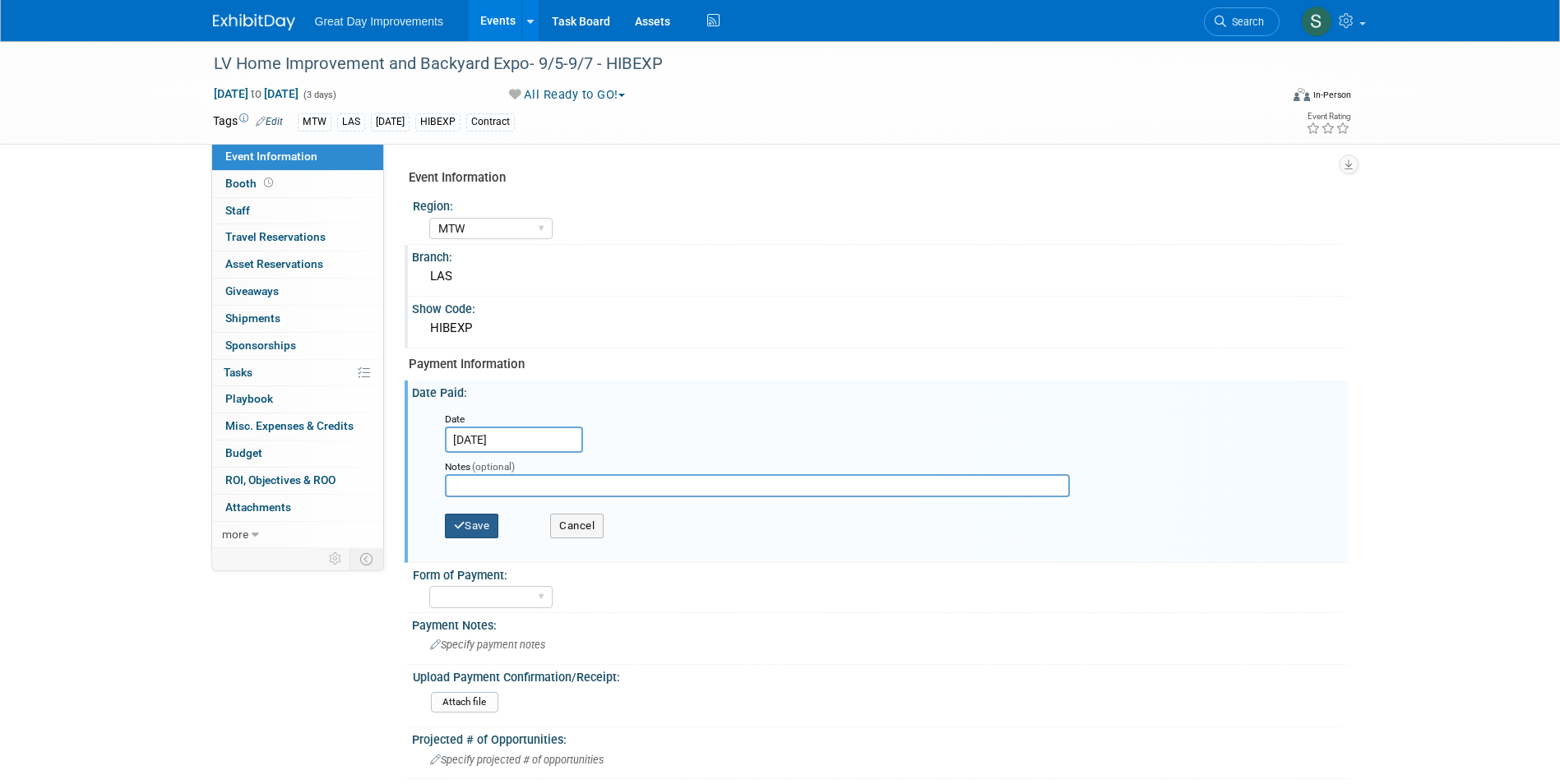
click at [482, 514] on button "Save" at bounding box center [472, 526] width 54 height 25
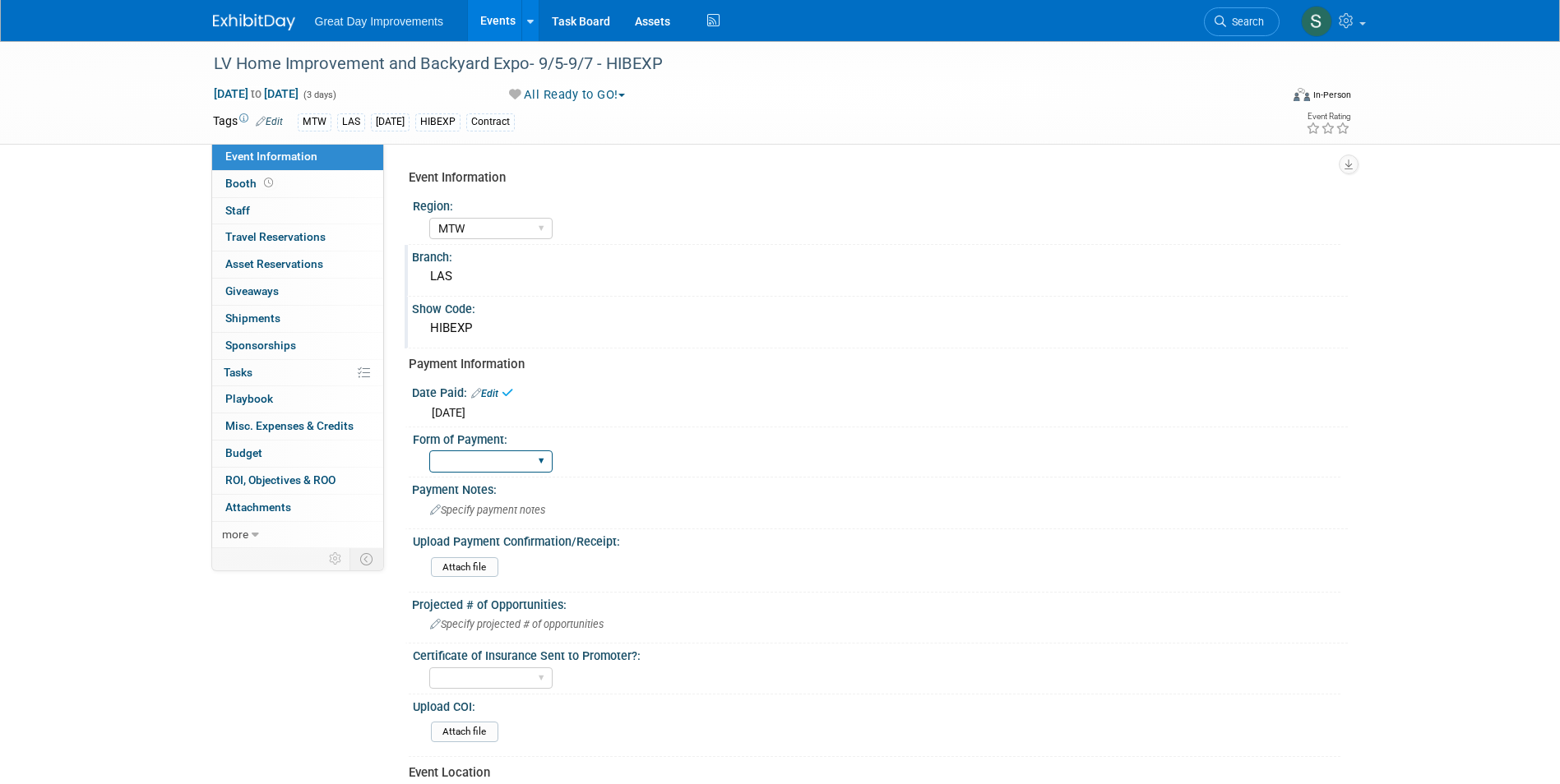
click at [495, 456] on select "Paid via CC Check Requested Pay at the Gate Other" at bounding box center [491, 462] width 124 height 22
select select "Paid via CC"
click at [430, 451] on select "Paid via CC Check Requested Pay at the Gate Other" at bounding box center [491, 462] width 124 height 22
click at [282, 25] on img at bounding box center [255, 22] width 82 height 16
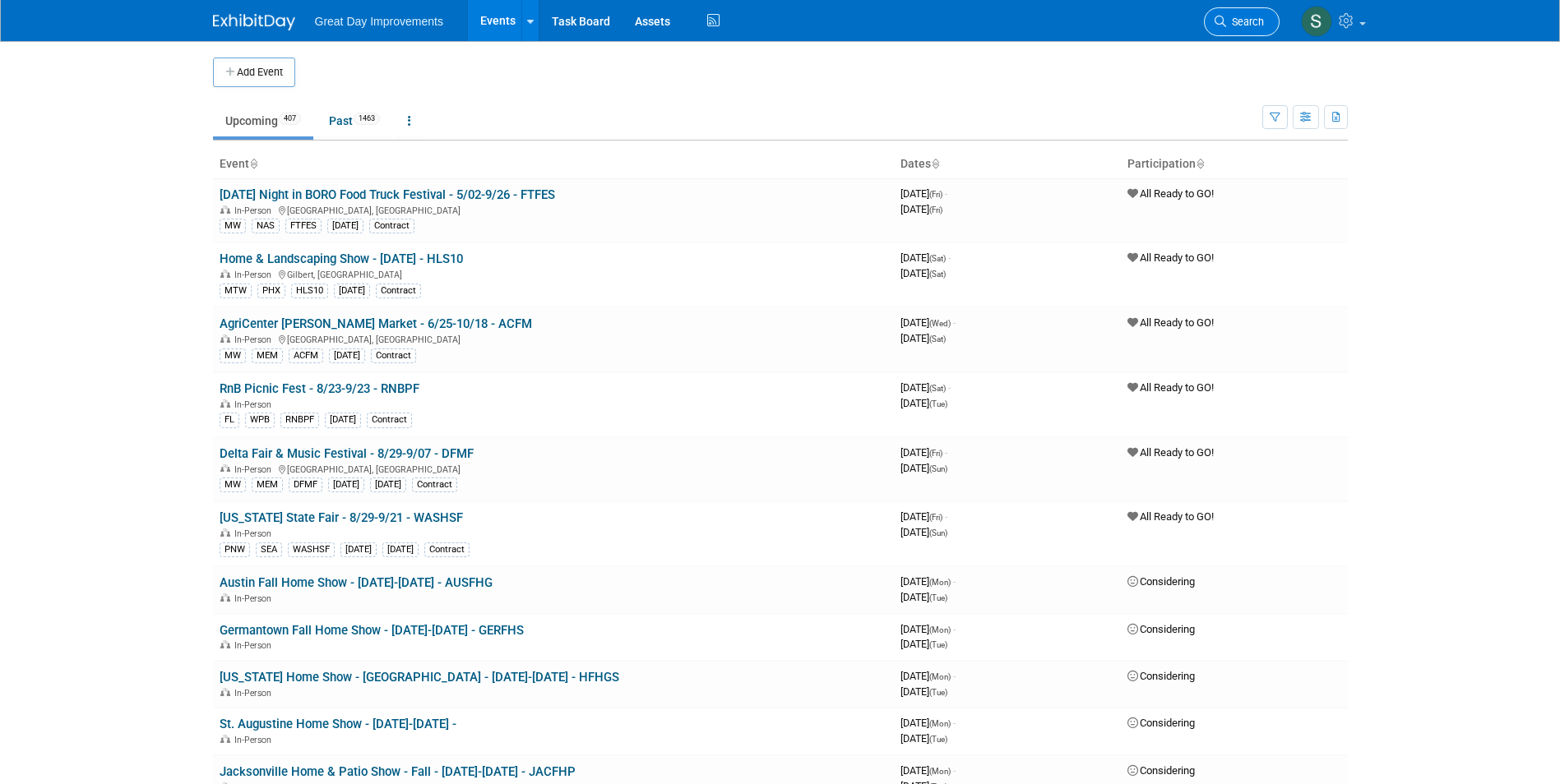
click at [1237, 29] on link "Search" at bounding box center [1241, 21] width 76 height 28
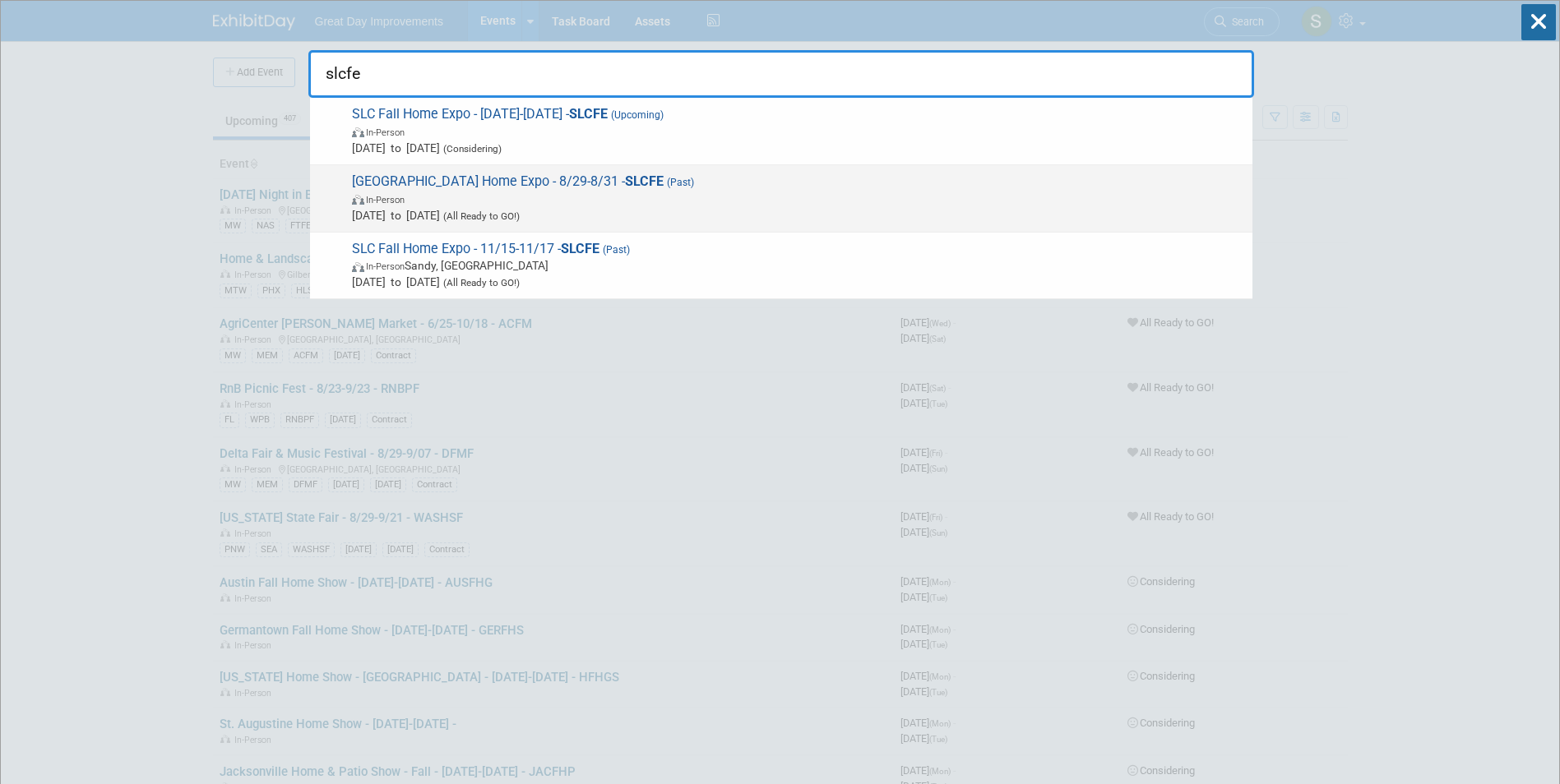
type input "slcfe"
click at [660, 214] on span "Aug 29, 2025 to Aug 31, 2025 (All Ready to GO!)" at bounding box center [798, 215] width 892 height 16
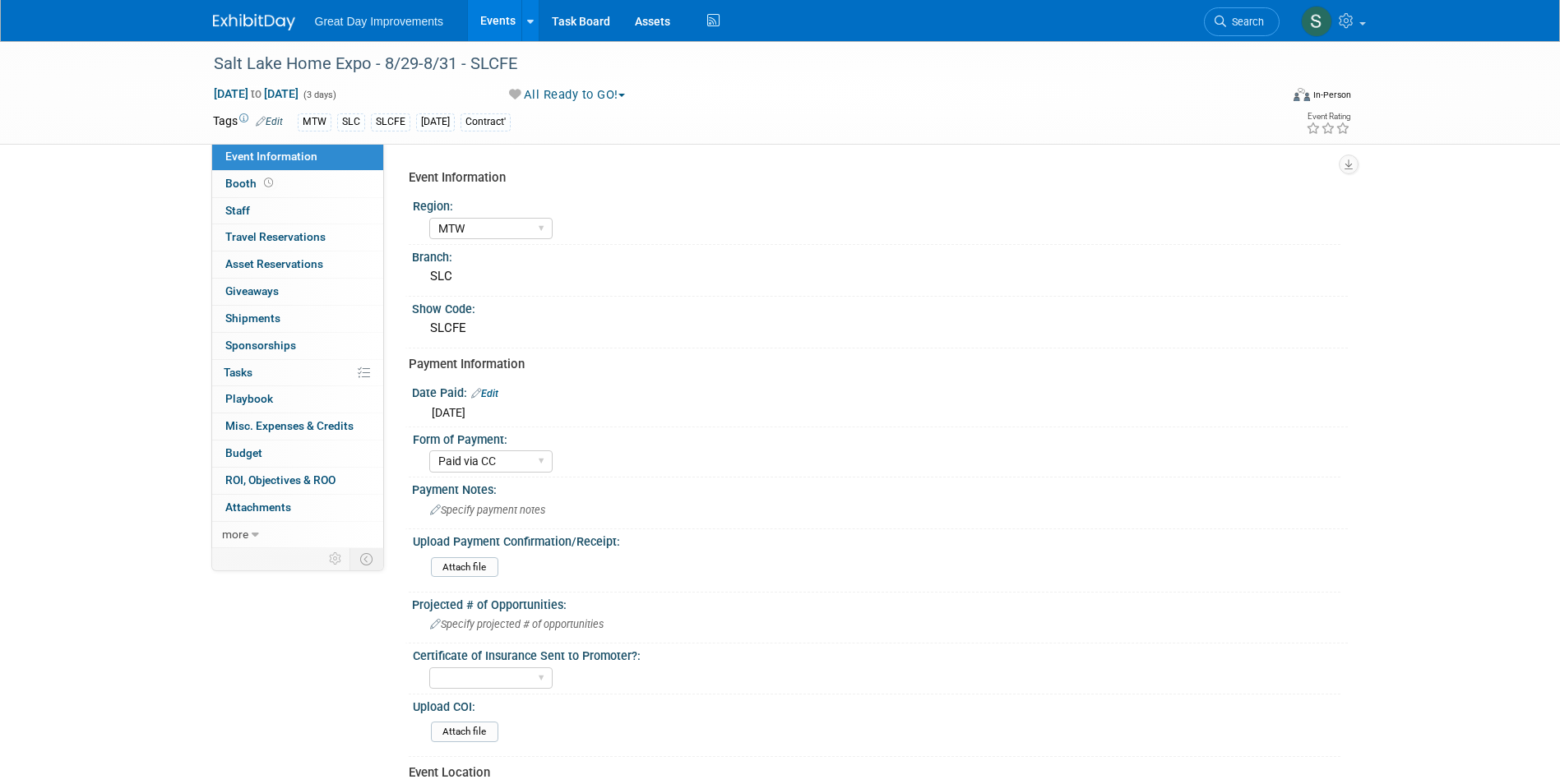
select select "MTW"
select select "Paid via CC"
click at [249, 28] on img at bounding box center [255, 22] width 82 height 16
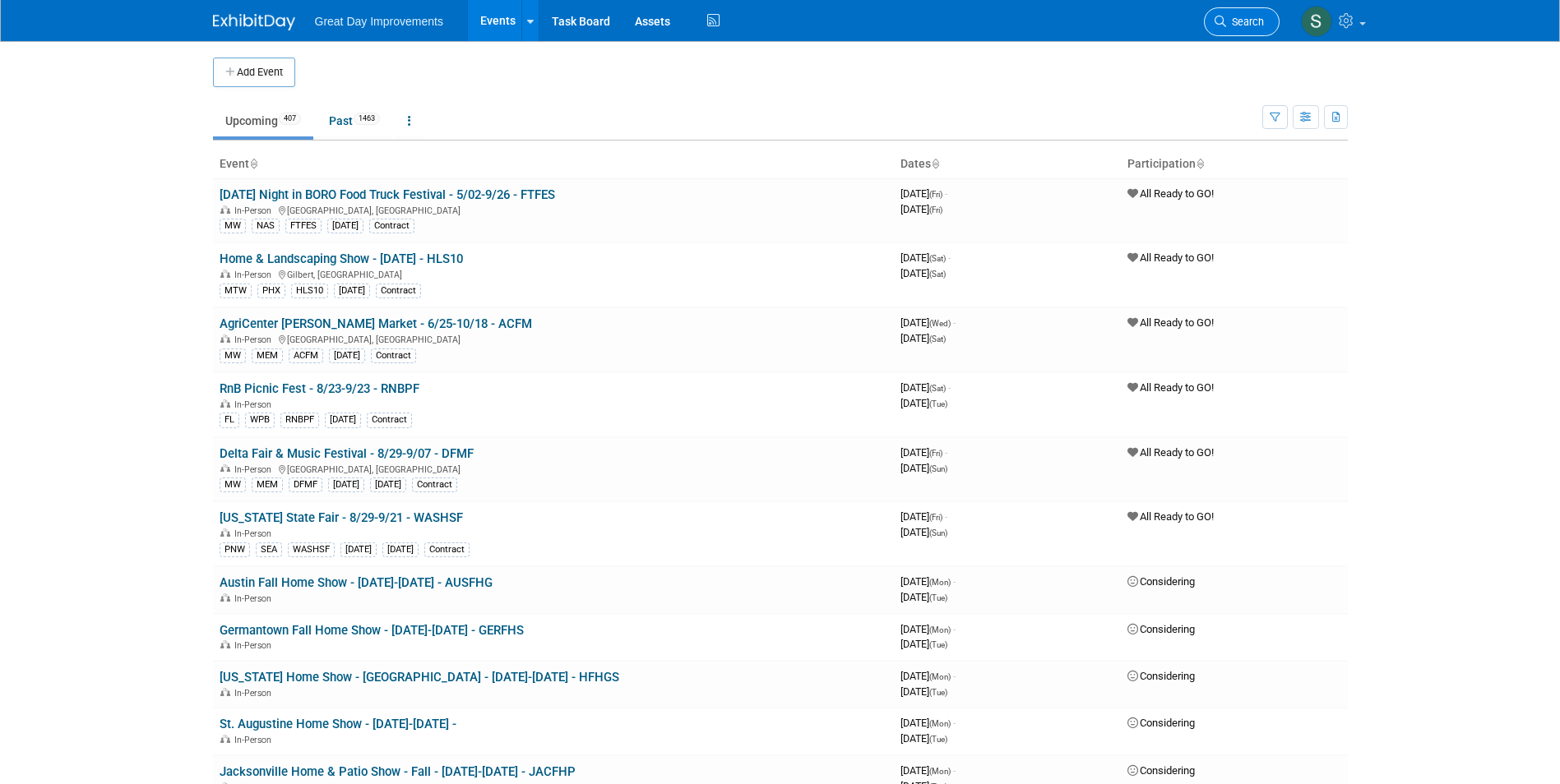
click at [1227, 20] on span "Search" at bounding box center [1245, 21] width 38 height 12
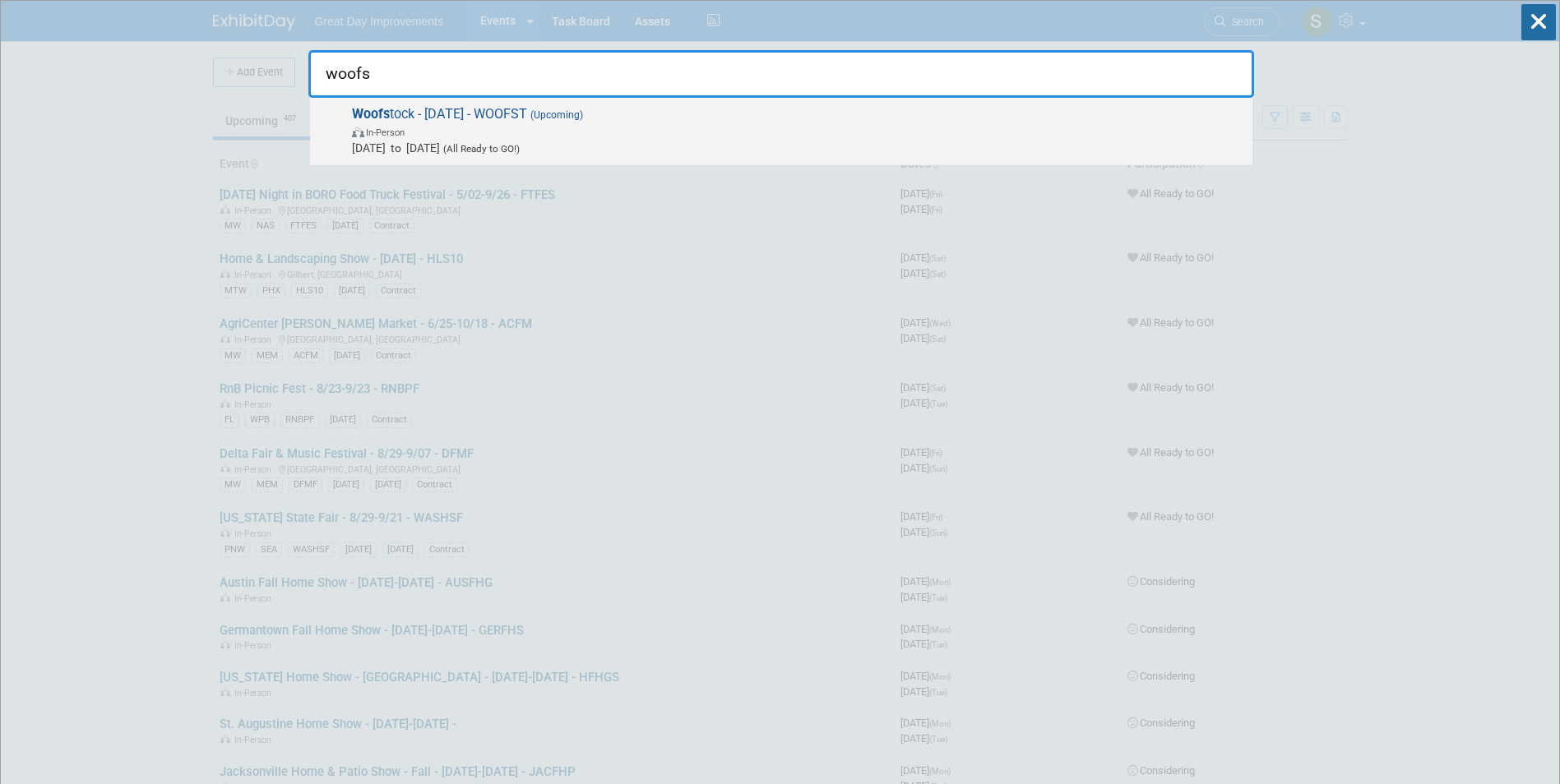
type input "woofs"
click at [618, 161] on div "Woofs tock - 9/7/25 - WOOFST (Upcoming) In-Person Sep 7, 2025 to Sep 7, 2025 (A…" at bounding box center [780, 132] width 943 height 68
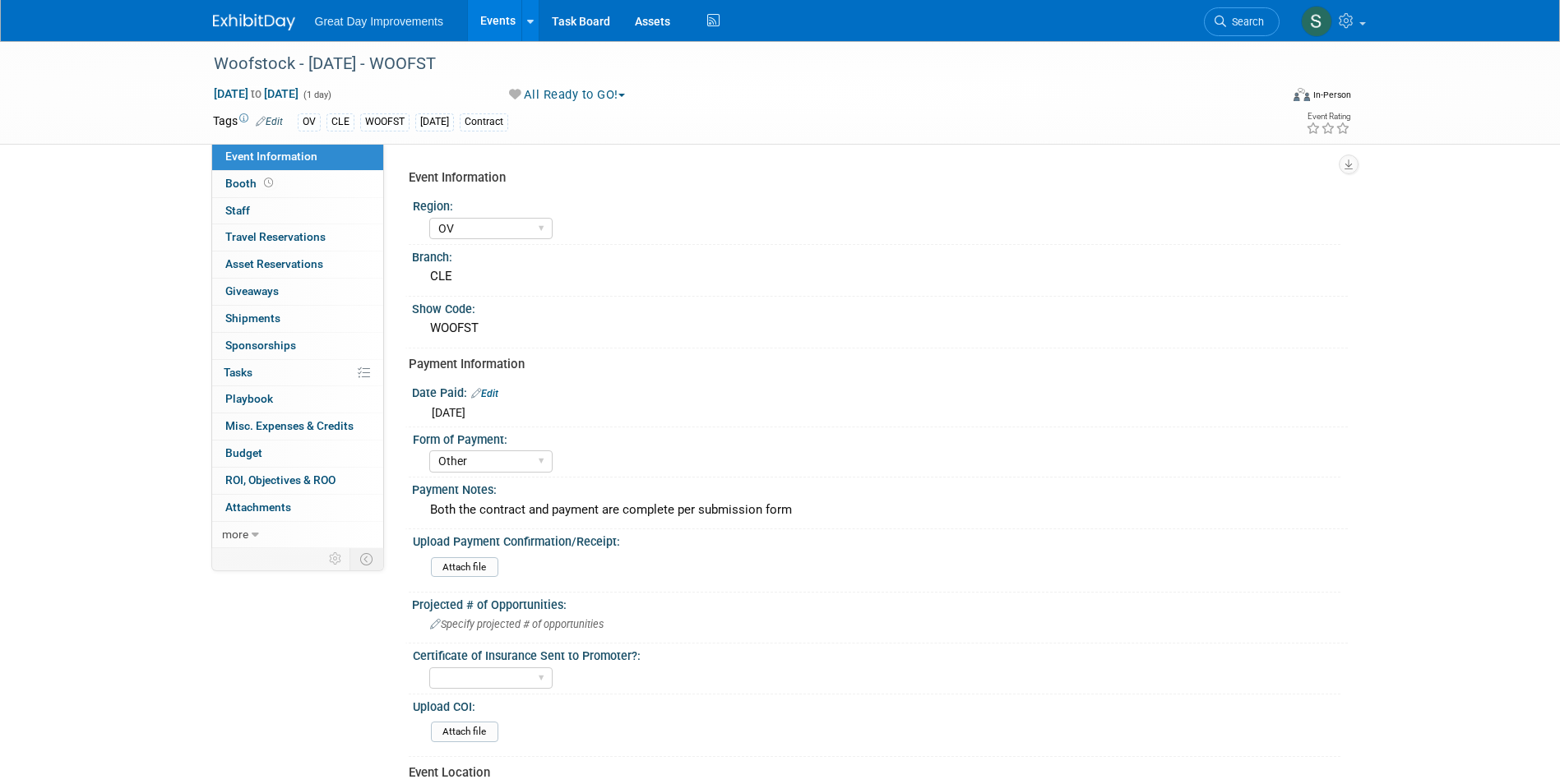
select select "OV"
select select "Other"
click at [273, 125] on link "Edit" at bounding box center [269, 122] width 27 height 12
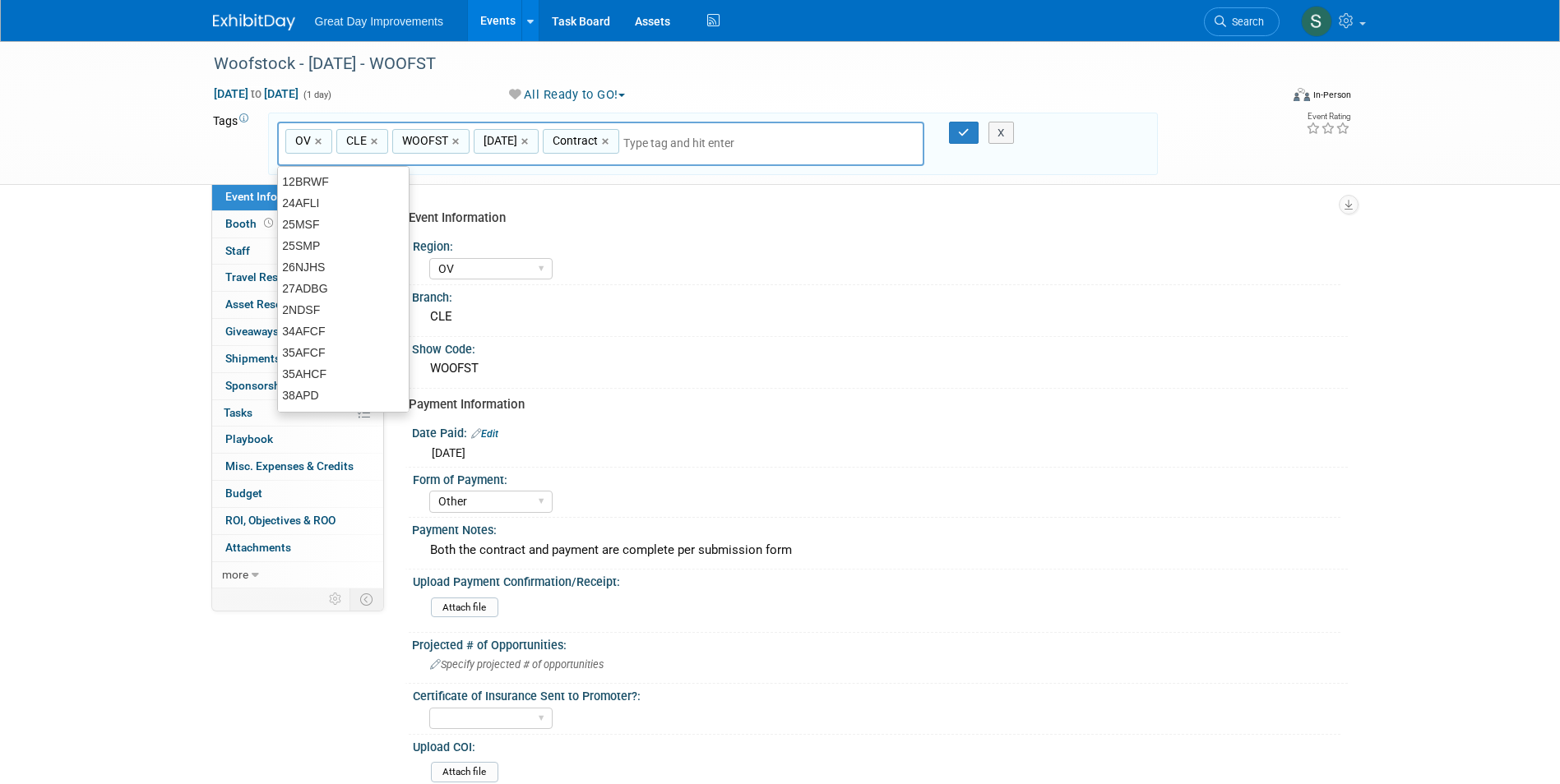
click at [638, 146] on input "text" at bounding box center [690, 143] width 132 height 16
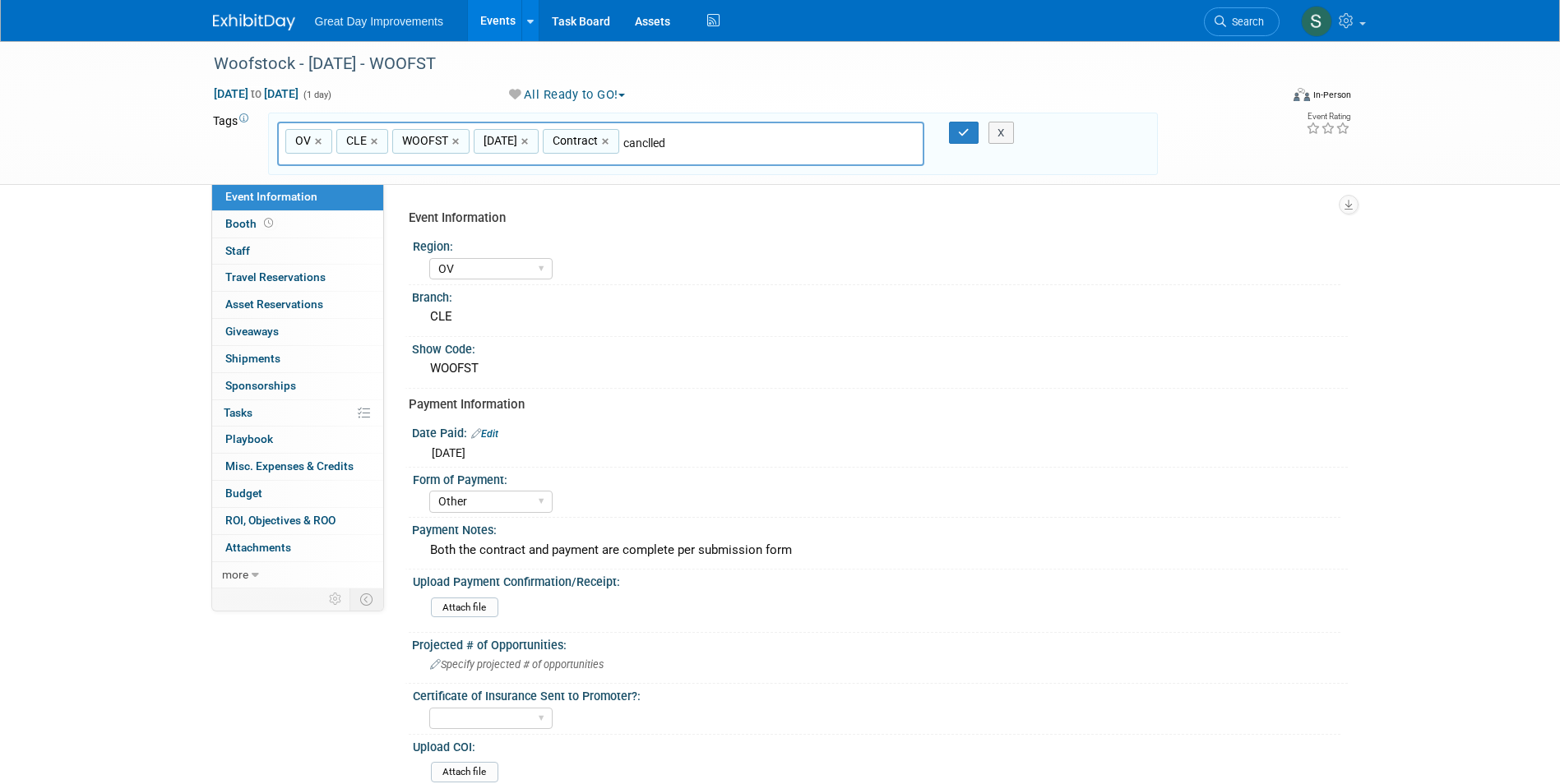
type input "canclled"
drag, startPoint x: 637, startPoint y: 133, endPoint x: 622, endPoint y: 140, distance: 16.6
click at [619, 140] on div "Contract ×" at bounding box center [581, 142] width 76 height 26
type input "Contract"
drag, startPoint x: 638, startPoint y: 143, endPoint x: 602, endPoint y: 175, distance: 48.2
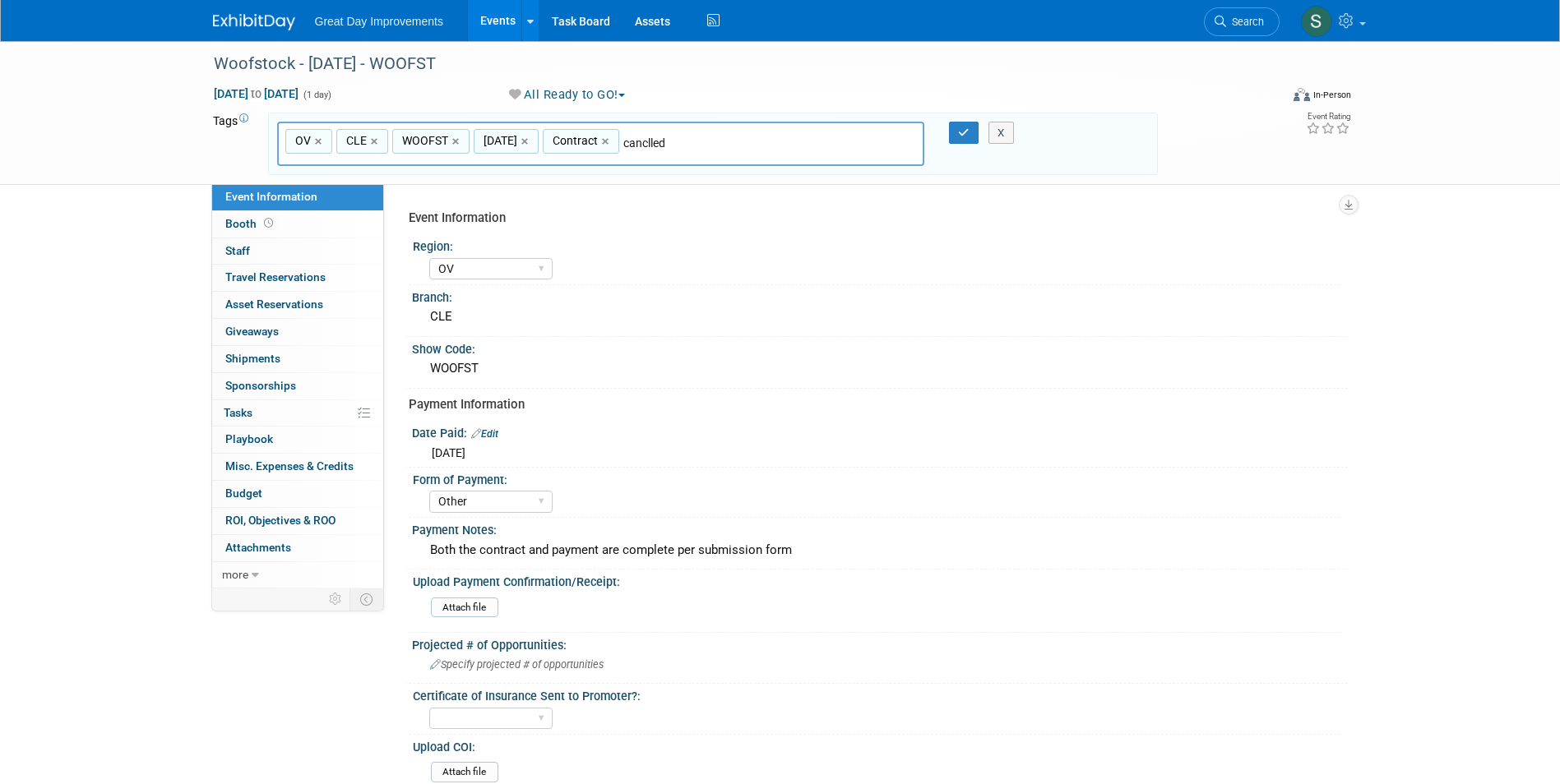
click at [602, 175] on div "OV,CLE,WOOFST,SEPT25,Contract Contract OV × CLE × WOOFST × SEPT25 × Contract × …" at bounding box center [713, 144] width 889 height 63
click at [651, 143] on input "canclled" at bounding box center [738, 143] width 230 height 16
type input "cancelled"
click at [706, 149] on input "cancelled" at bounding box center [738, 143] width 230 height 16
type input "OV, CLE, WOOFST, SEPT25, Contract, cancelled"
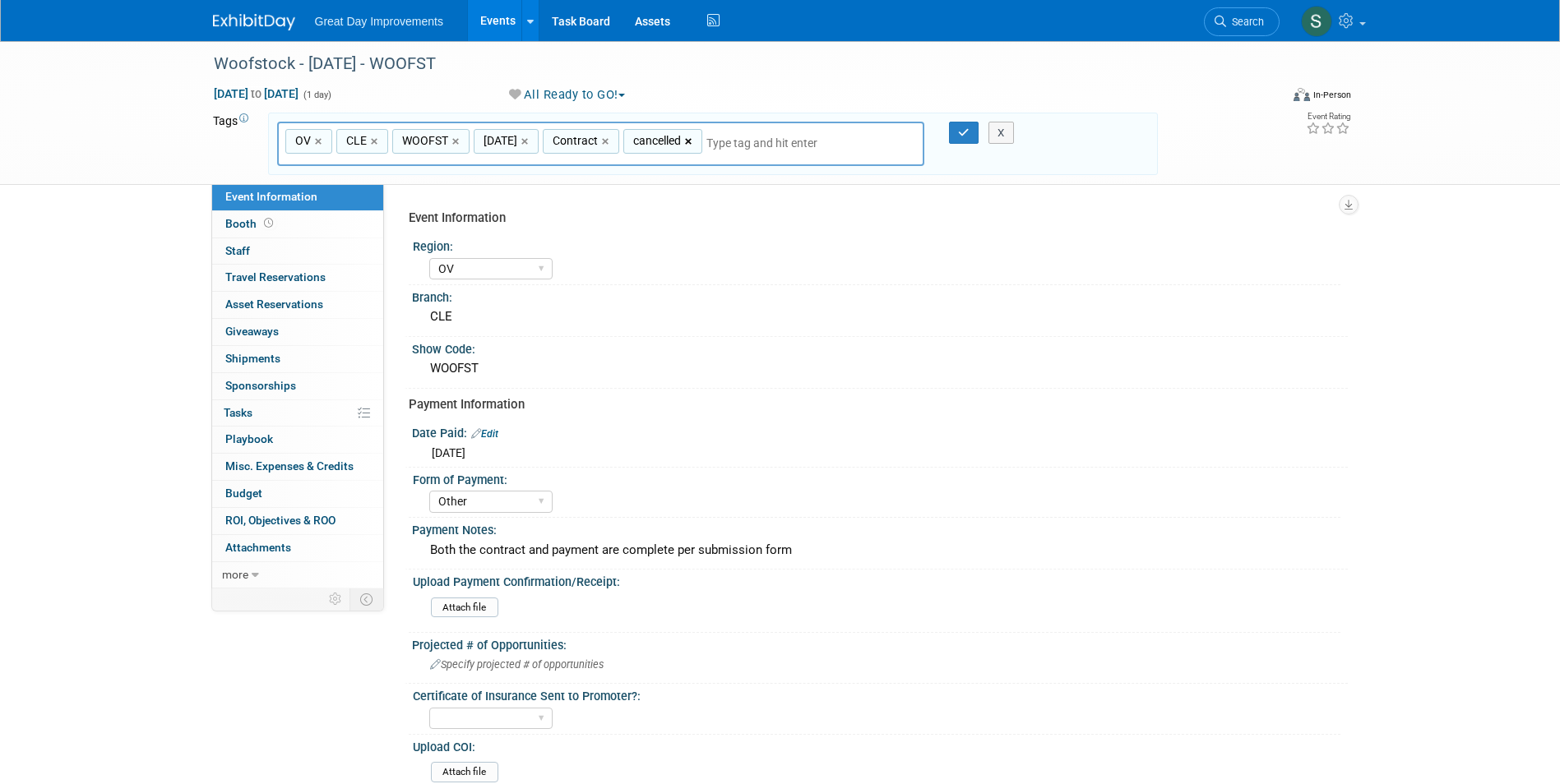
click at [692, 142] on link "×" at bounding box center [691, 142] width 11 height 19
type input "OV, CLE, WOOFST, SEPT25, Contract"
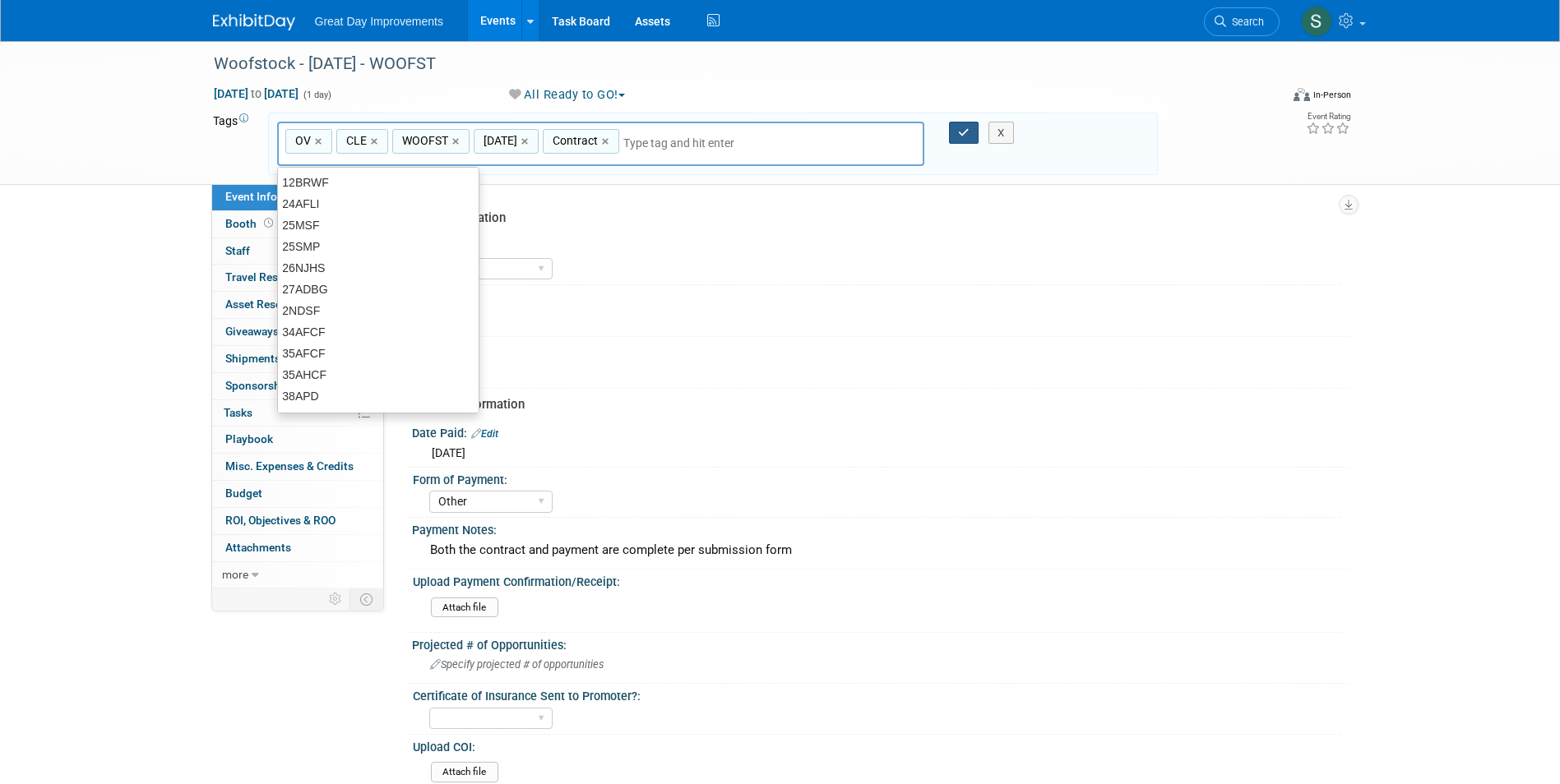
click at [963, 133] on icon "button" at bounding box center [964, 133] width 12 height 11
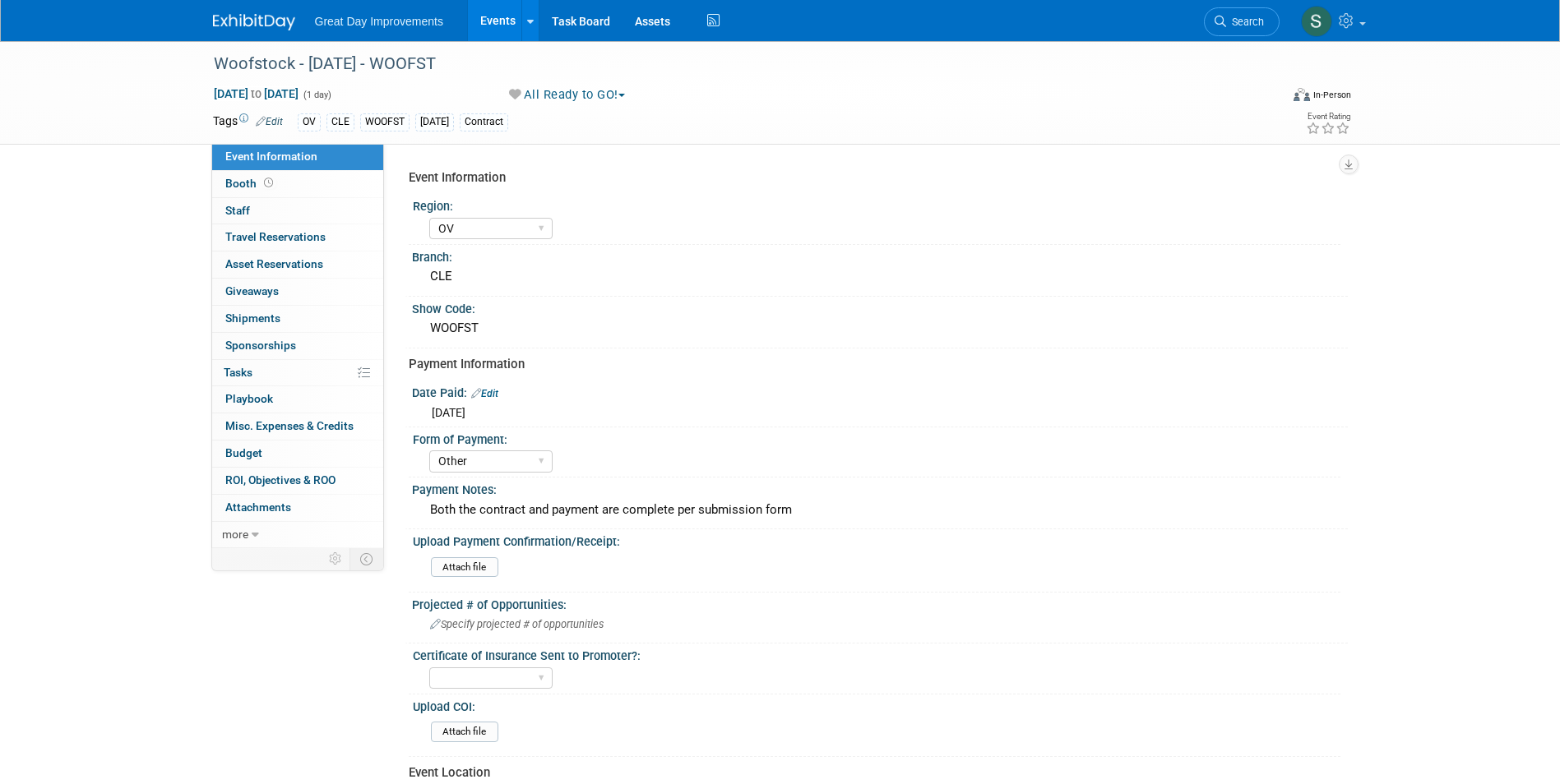
click at [571, 101] on button "All Ready to GO!" at bounding box center [567, 94] width 128 height 17
click at [604, 167] on link "Not Going" at bounding box center [572, 168] width 136 height 23
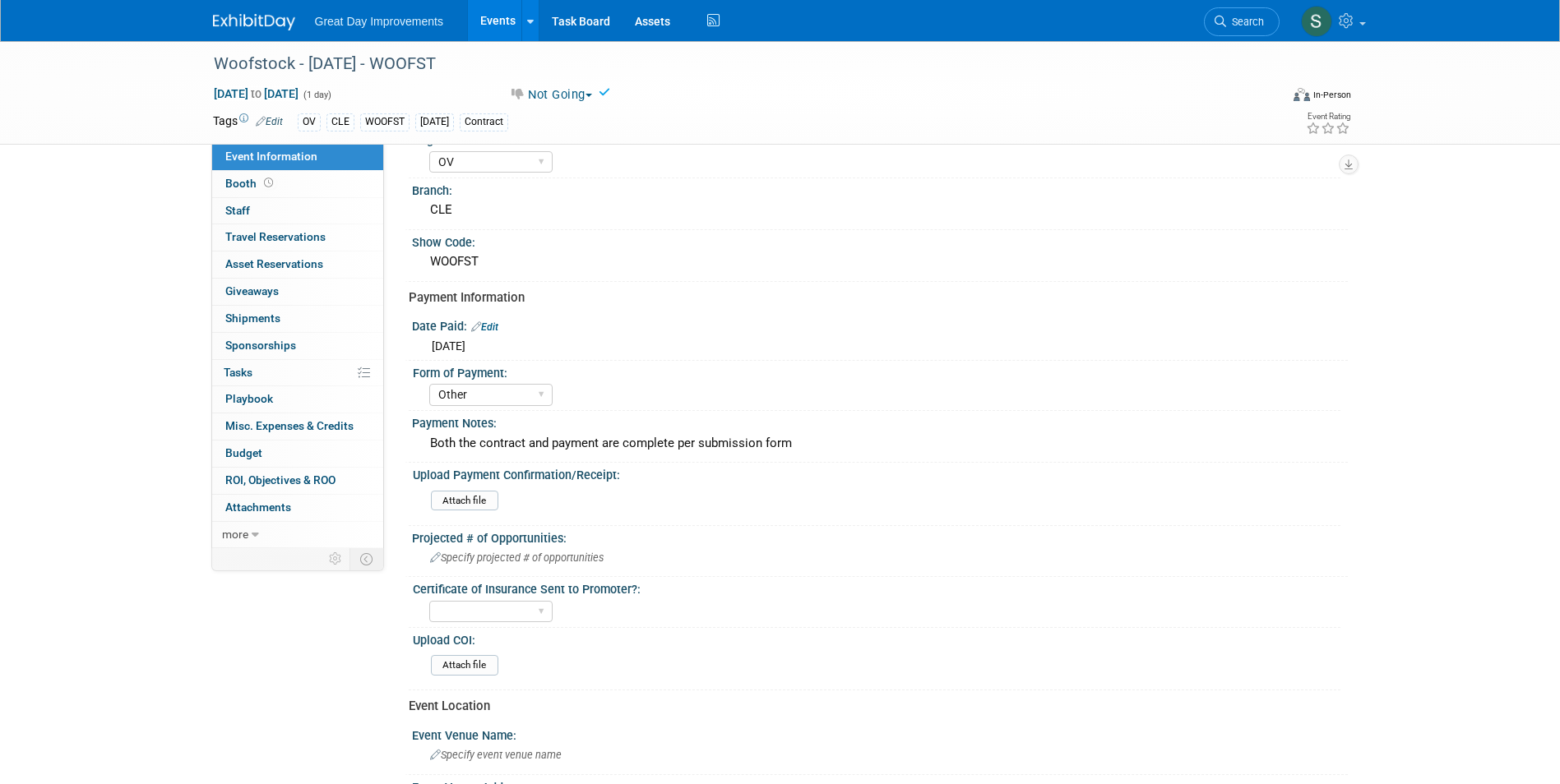
scroll to position [246, 0]
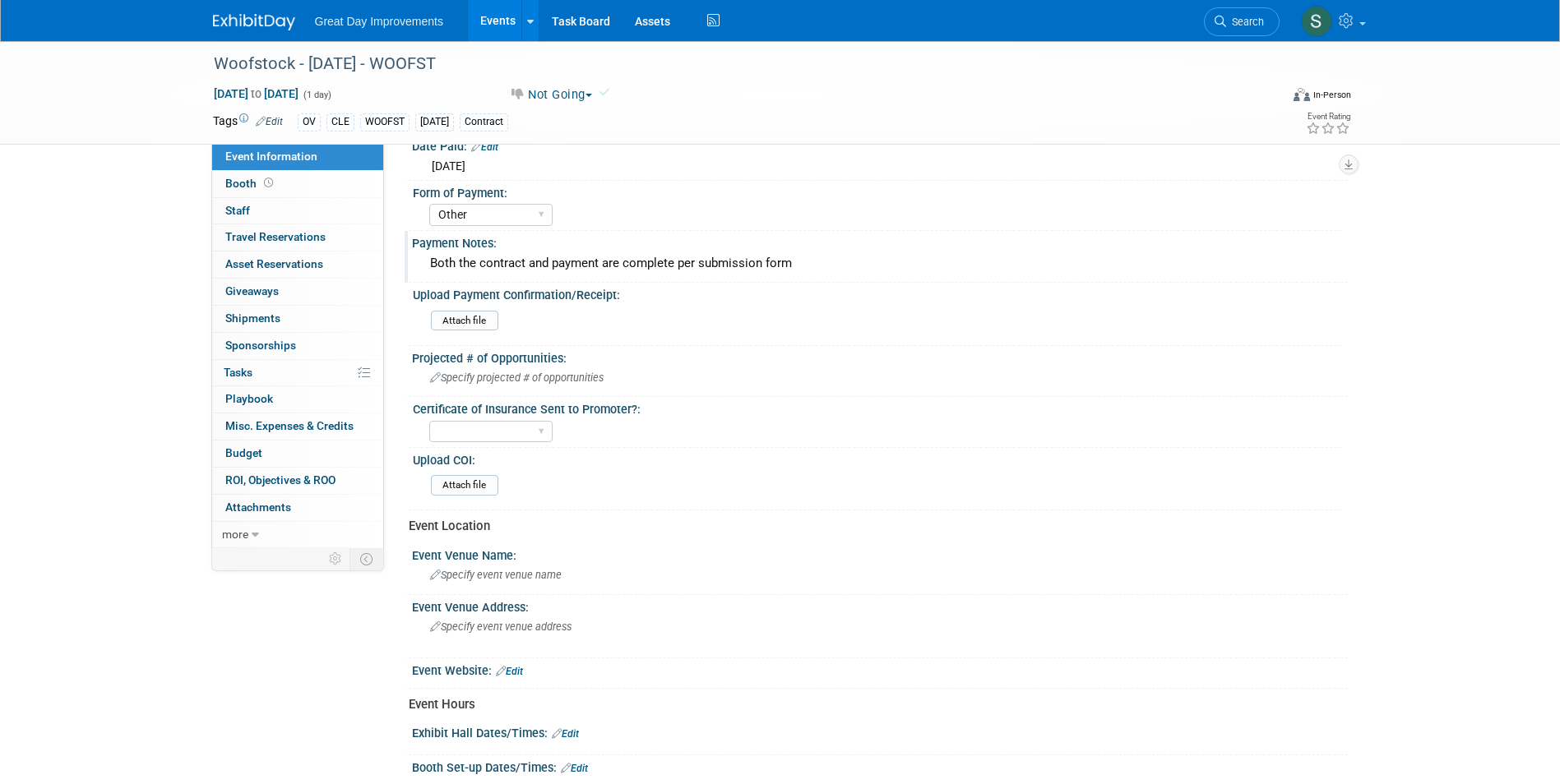
click at [817, 263] on div "Both the contract and payment are complete per submission form" at bounding box center [879, 264] width 911 height 26
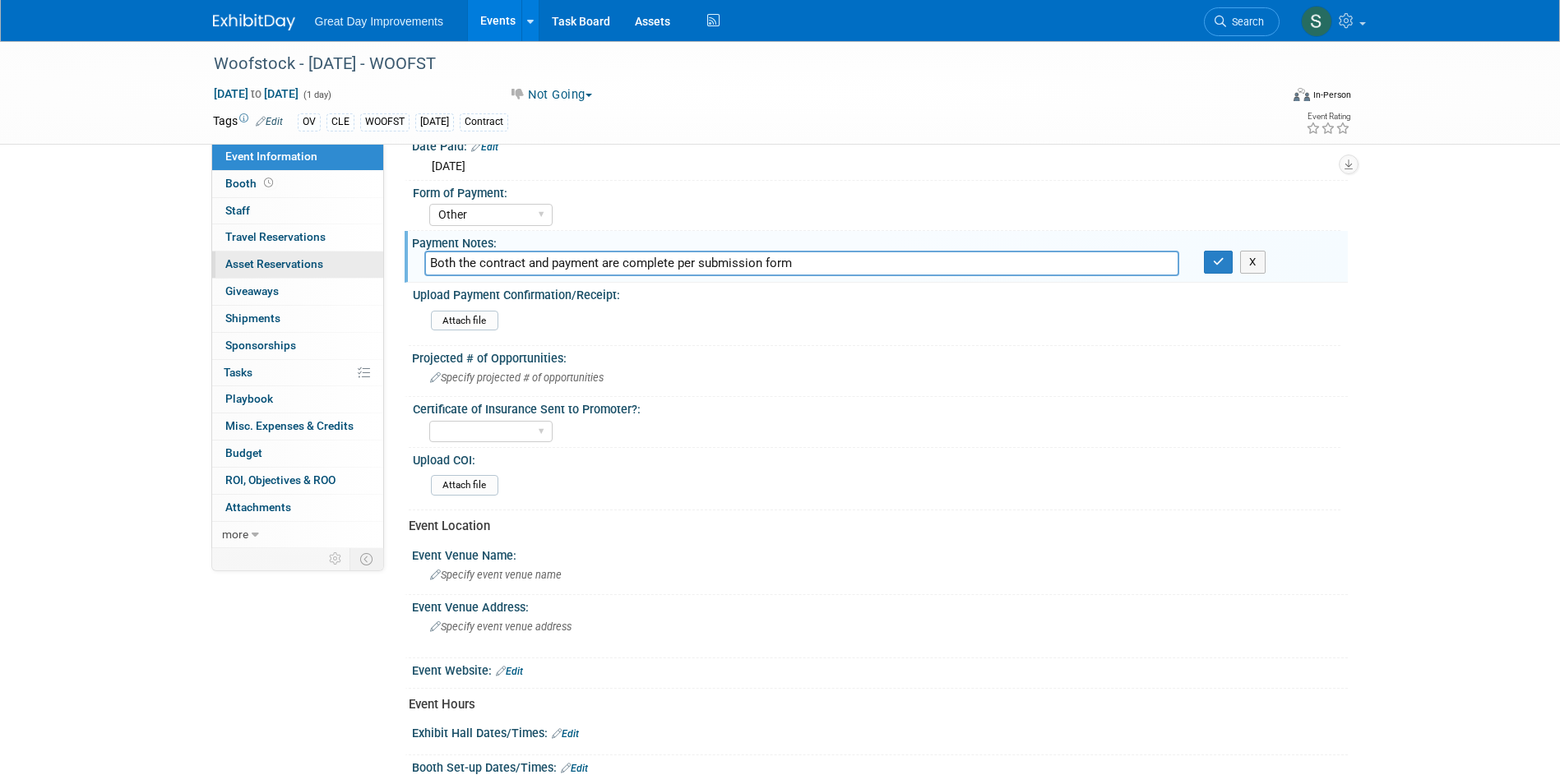
drag, startPoint x: 684, startPoint y: 266, endPoint x: 333, endPoint y: 275, distance: 351.1
click at [333, 275] on div "Event Information Event Info Booth Booth 0 Staff 0 Staff 0 Travel Reservations …" at bounding box center [780, 310] width 1160 height 1029
type input "Cancelled"
click at [1212, 268] on button "button" at bounding box center [1218, 262] width 29 height 23
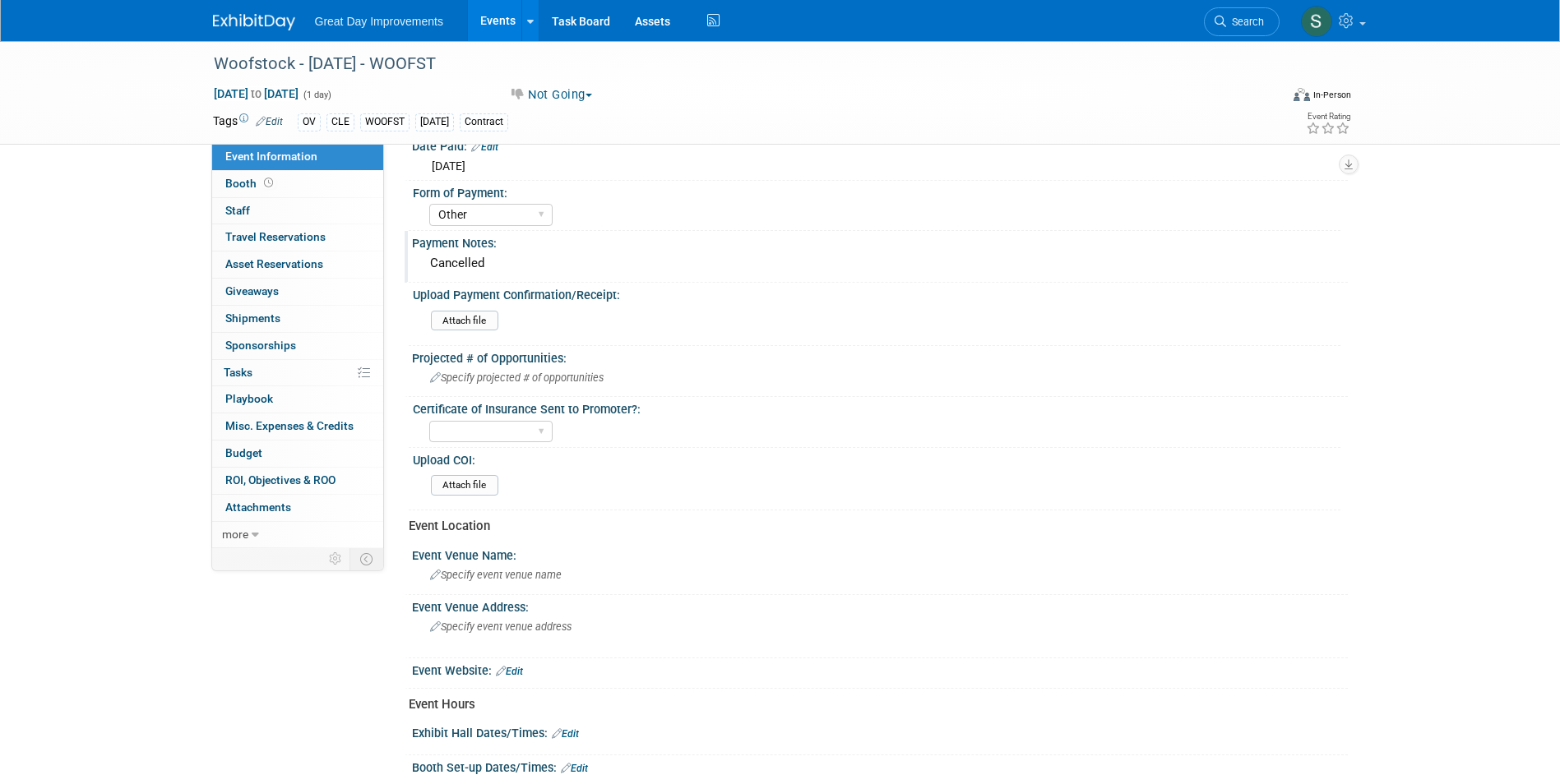
click at [245, 29] on img at bounding box center [255, 22] width 82 height 16
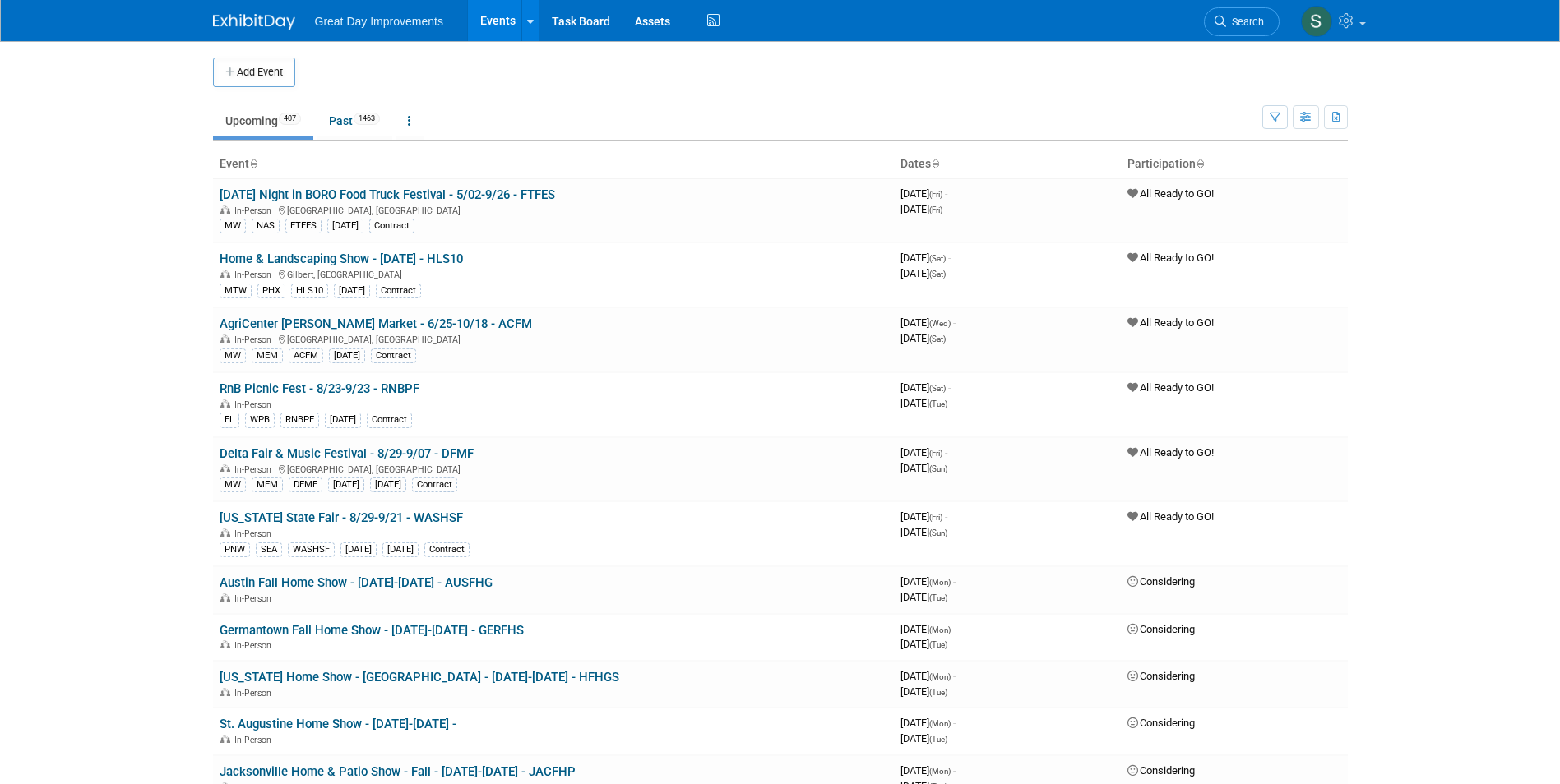
click at [1267, 12] on link "Search" at bounding box center [1241, 21] width 76 height 28
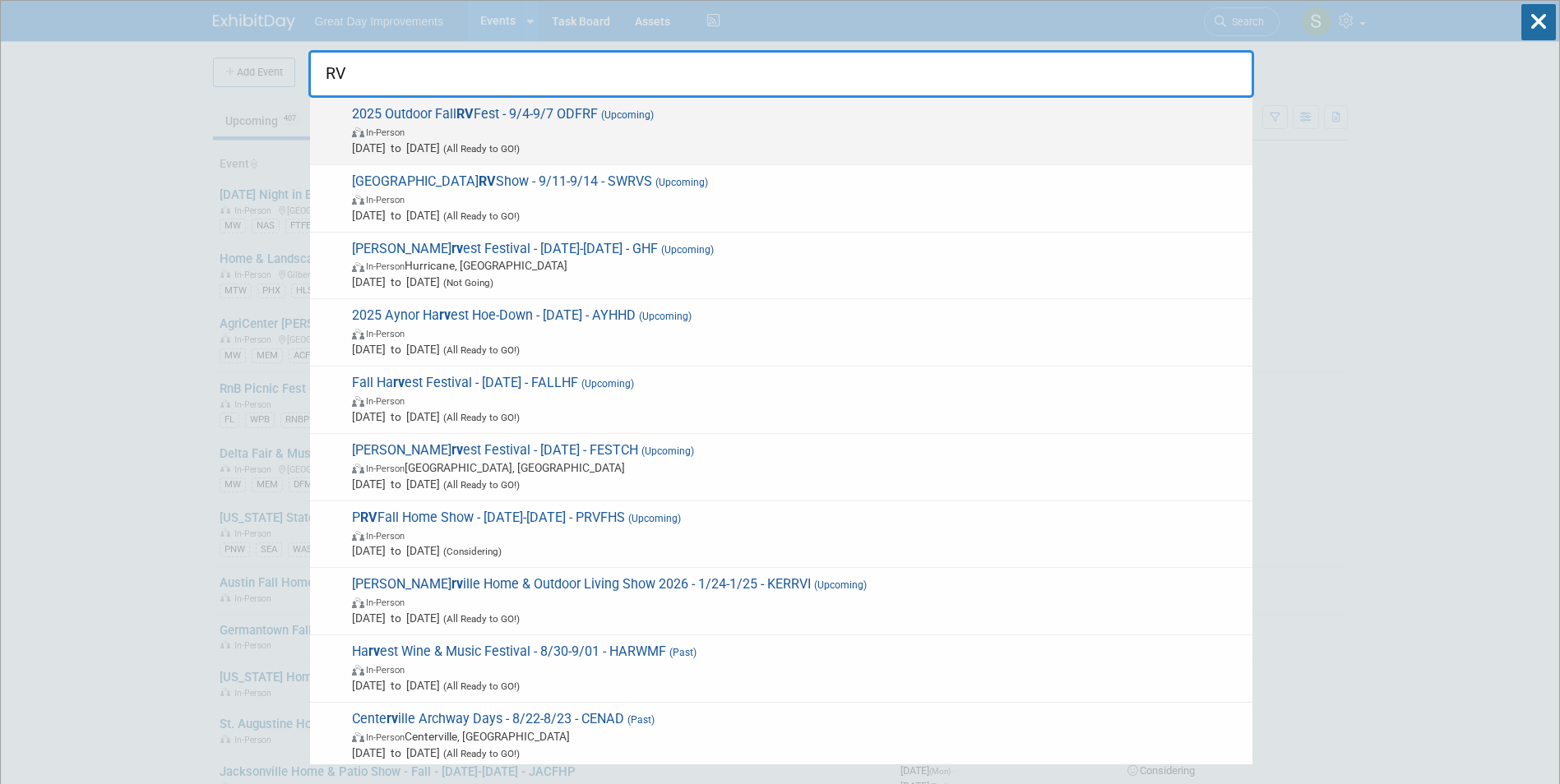
type input "RV"
click at [649, 158] on div "2025 Outdoor Fall RV Fest - 9/4-9/7 ODFRF (Upcoming) In-Person Sep 4, 2025 to S…" at bounding box center [780, 132] width 943 height 68
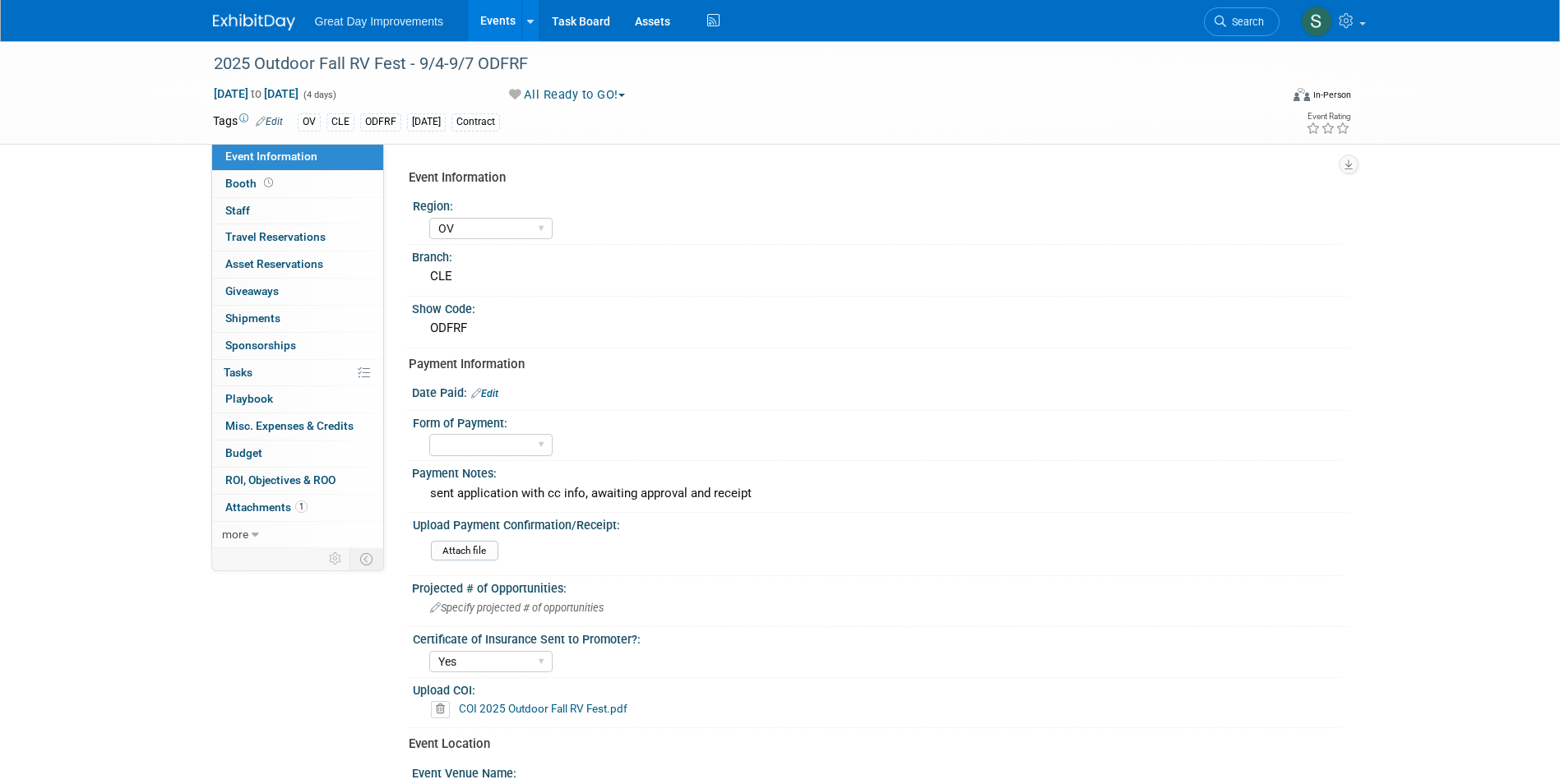
select select "OV"
select select "Yes"
click at [529, 79] on div "2025 Outdoor Fall RV Fest - 9/4-9/7 ODFRF" at bounding box center [731, 64] width 1047 height 29
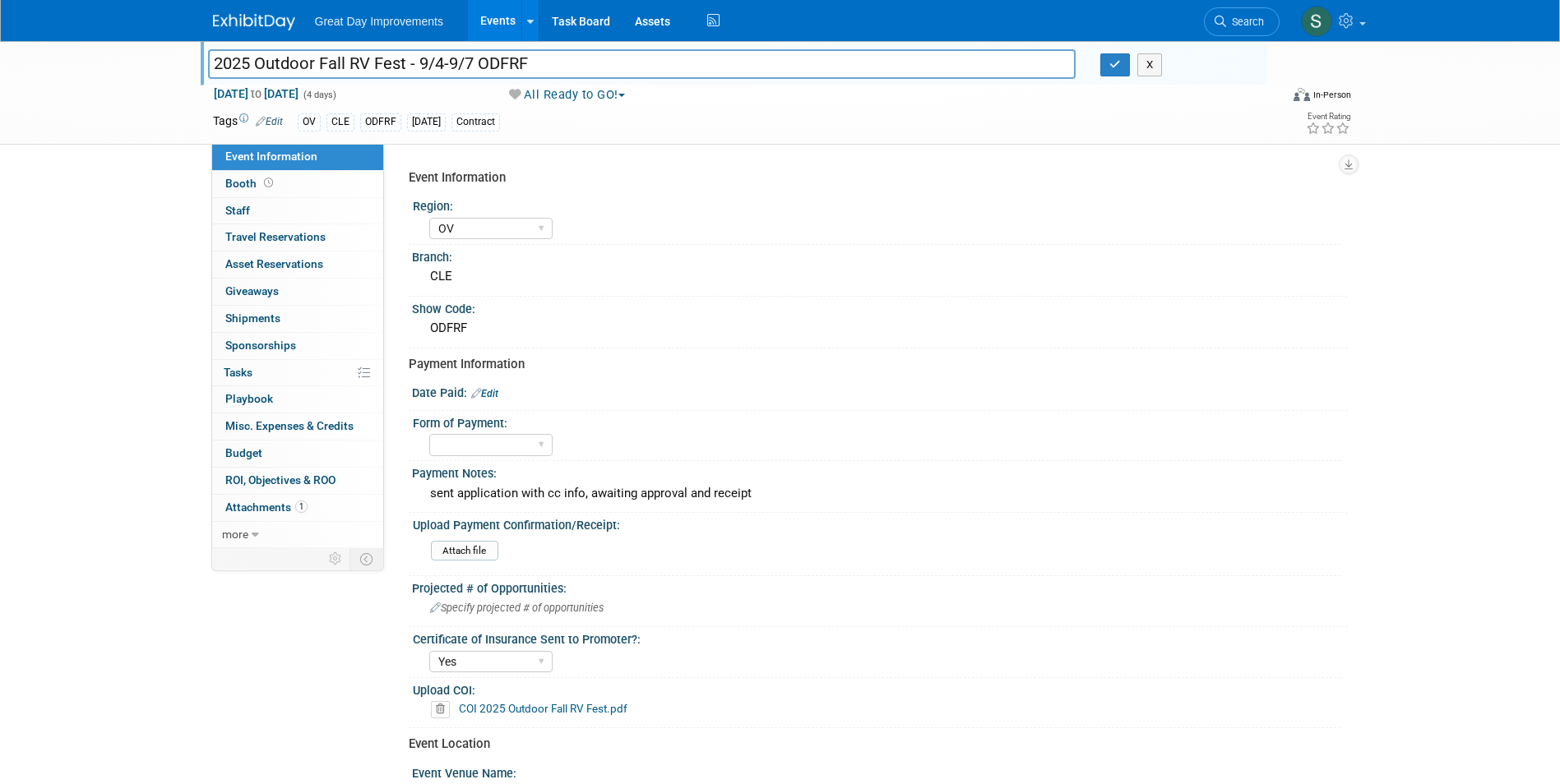
drag, startPoint x: 535, startPoint y: 65, endPoint x: 482, endPoint y: 65, distance: 53.0
click at [479, 65] on input "2025 Outdoor Fall RV Fest - 9/4-9/7 ODFRF" at bounding box center [642, 63] width 868 height 28
drag, startPoint x: 495, startPoint y: 63, endPoint x: 299, endPoint y: 38, distance: 197.6
click at [299, 38] on div "Great Day Improvements Events Add Event Bulk Upload Events Shareable Event Boar…" at bounding box center [780, 20] width 1135 height 41
copy div "Great Day Improvements Events Add Event Bulk Upload Events Shareable Event Boar…"
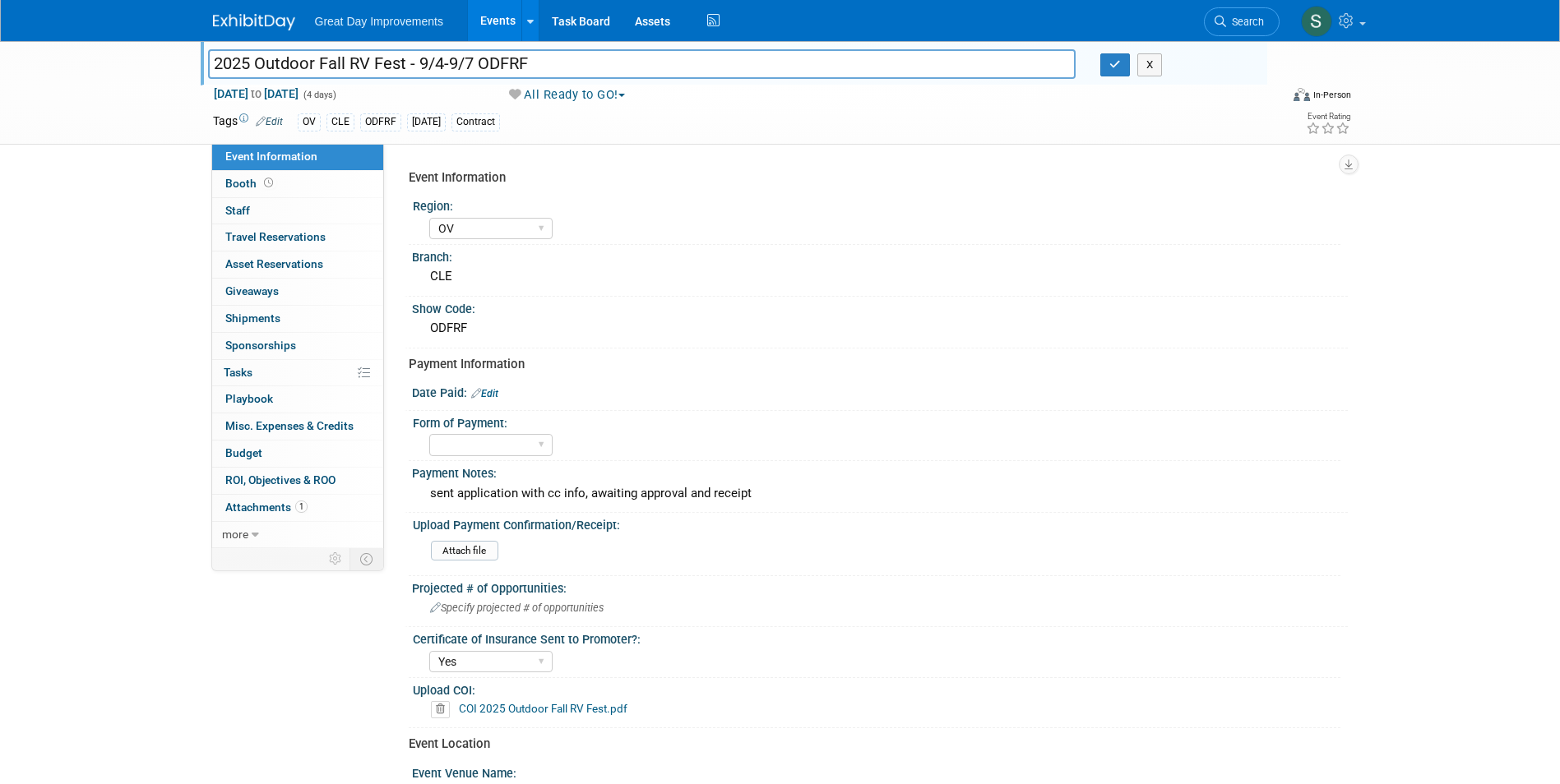
click at [403, 69] on input "2025 Outdoor Fall RV Fest - 9/4-9/7 ODFRF" at bounding box center [642, 63] width 868 height 28
drag, startPoint x: 407, startPoint y: 69, endPoint x: 229, endPoint y: 64, distance: 178.1
click at [229, 64] on input "2025 Outdoor Fall RV Fest - 9/4-9/7 ODFRF" at bounding box center [642, 63] width 868 height 28
click at [486, 434] on select "Paid via CC Check Requested Pay at the Gate Other" at bounding box center [491, 445] width 124 height 22
select select "Paid via CC"
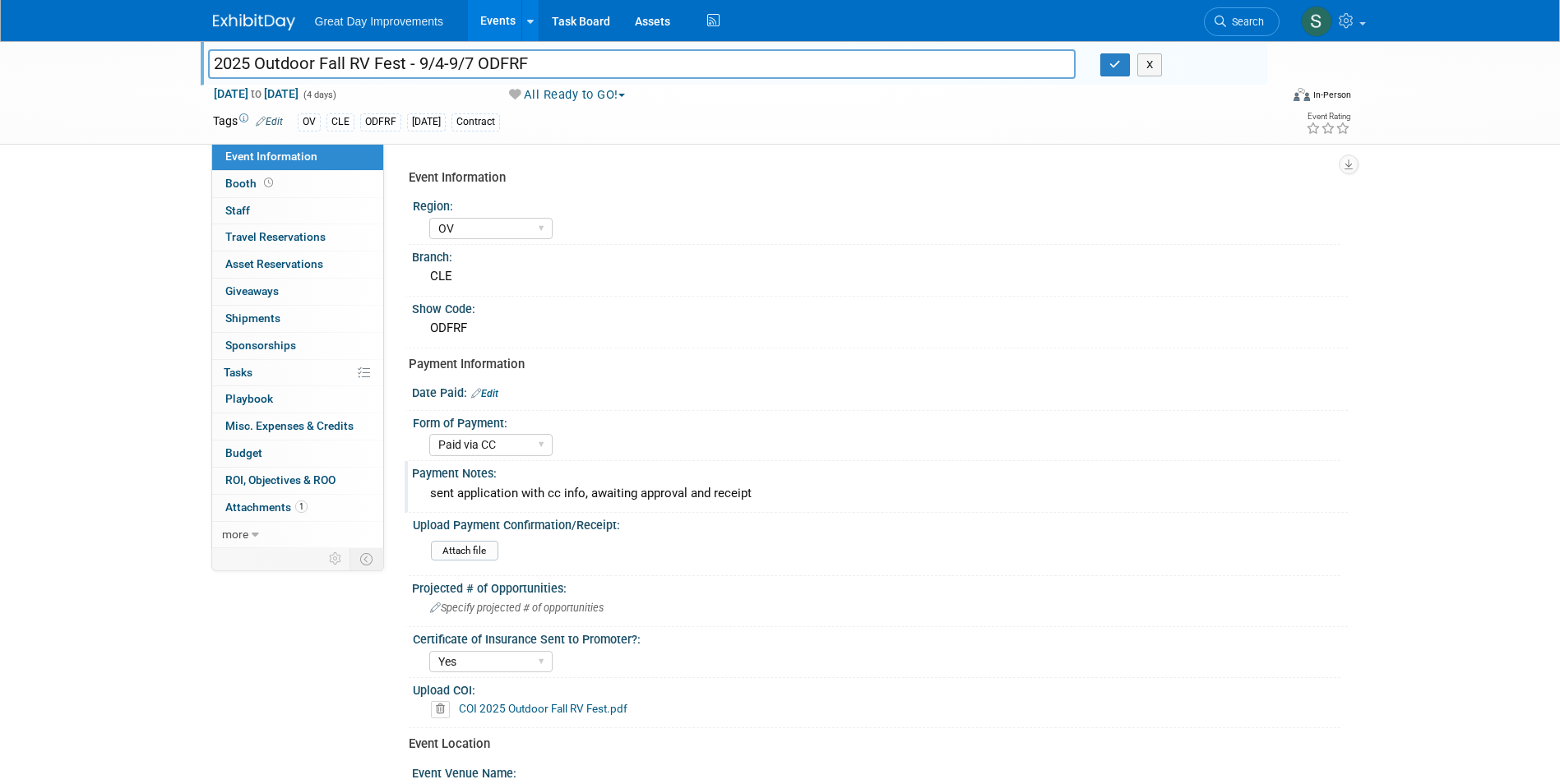
click at [430, 434] on select "Paid via CC Check Requested Pay at the Gate Other" at bounding box center [491, 445] width 124 height 22
click at [489, 390] on link "Edit" at bounding box center [485, 394] width 27 height 12
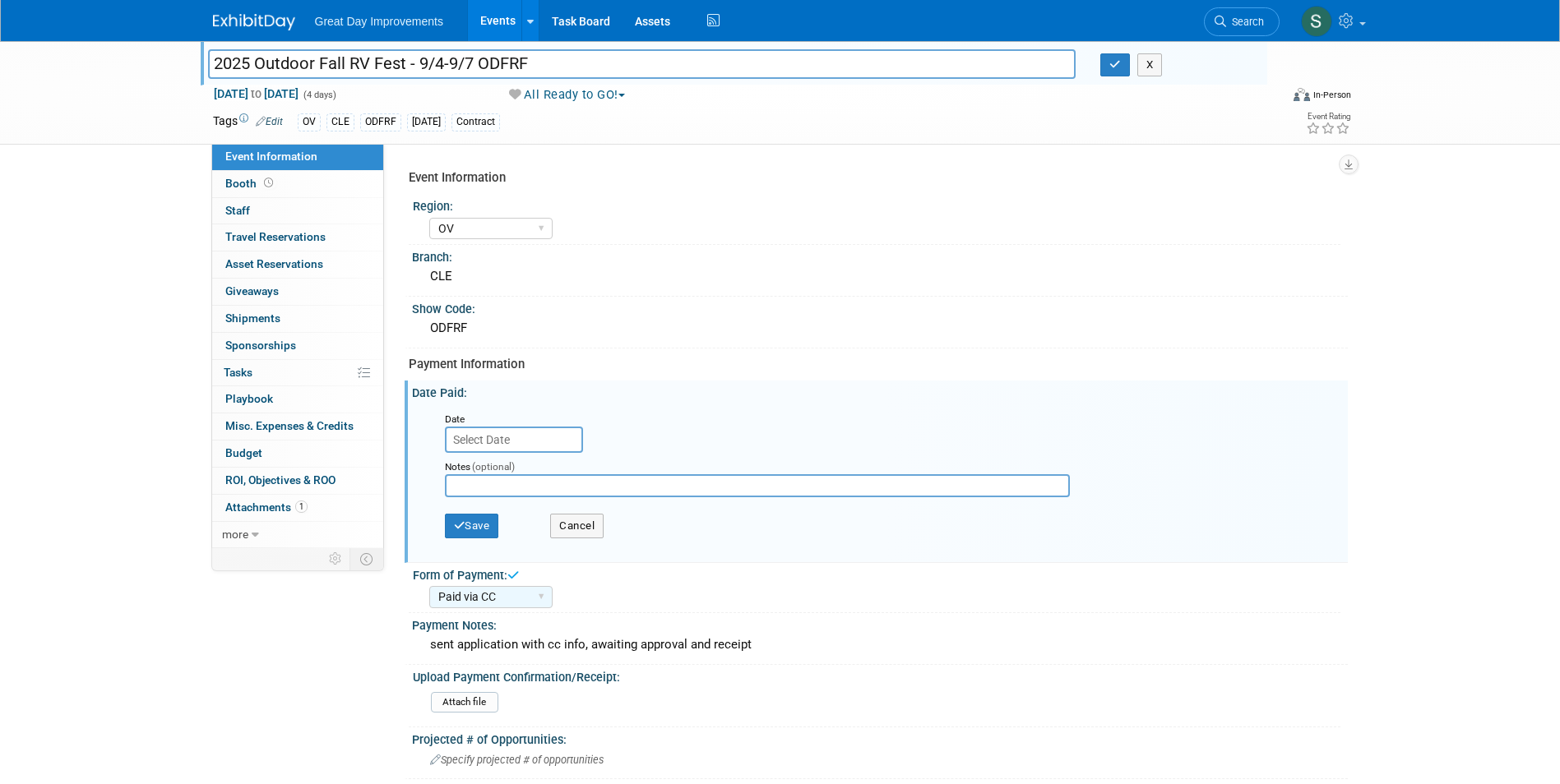
click at [496, 439] on input "text" at bounding box center [514, 440] width 138 height 27
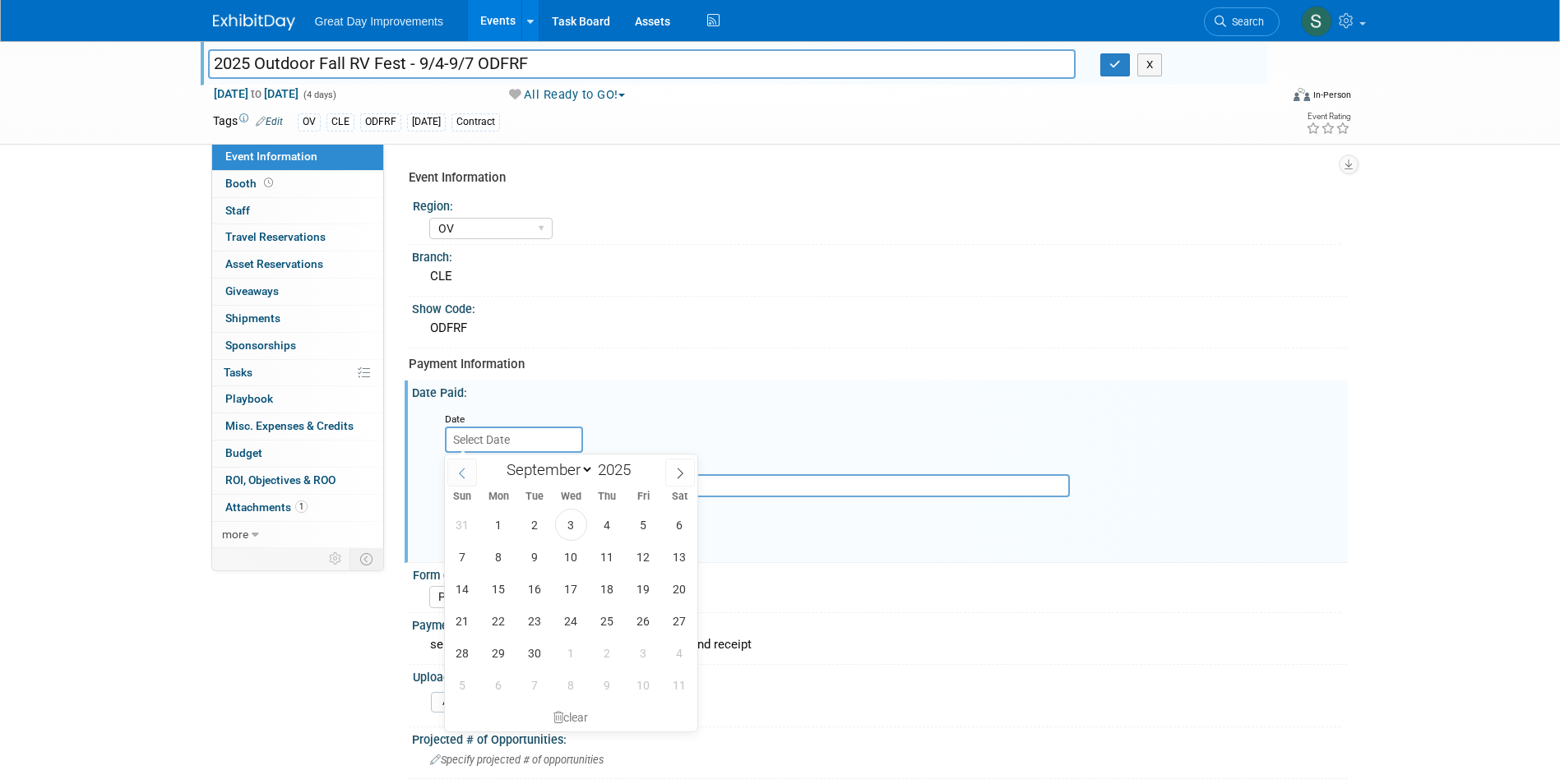
click at [463, 474] on icon at bounding box center [462, 474] width 12 height 12
click at [465, 472] on icon at bounding box center [462, 474] width 12 height 12
select select "6"
click at [540, 656] on span "29" at bounding box center [534, 653] width 32 height 32
type input "Jul 29, 2025"
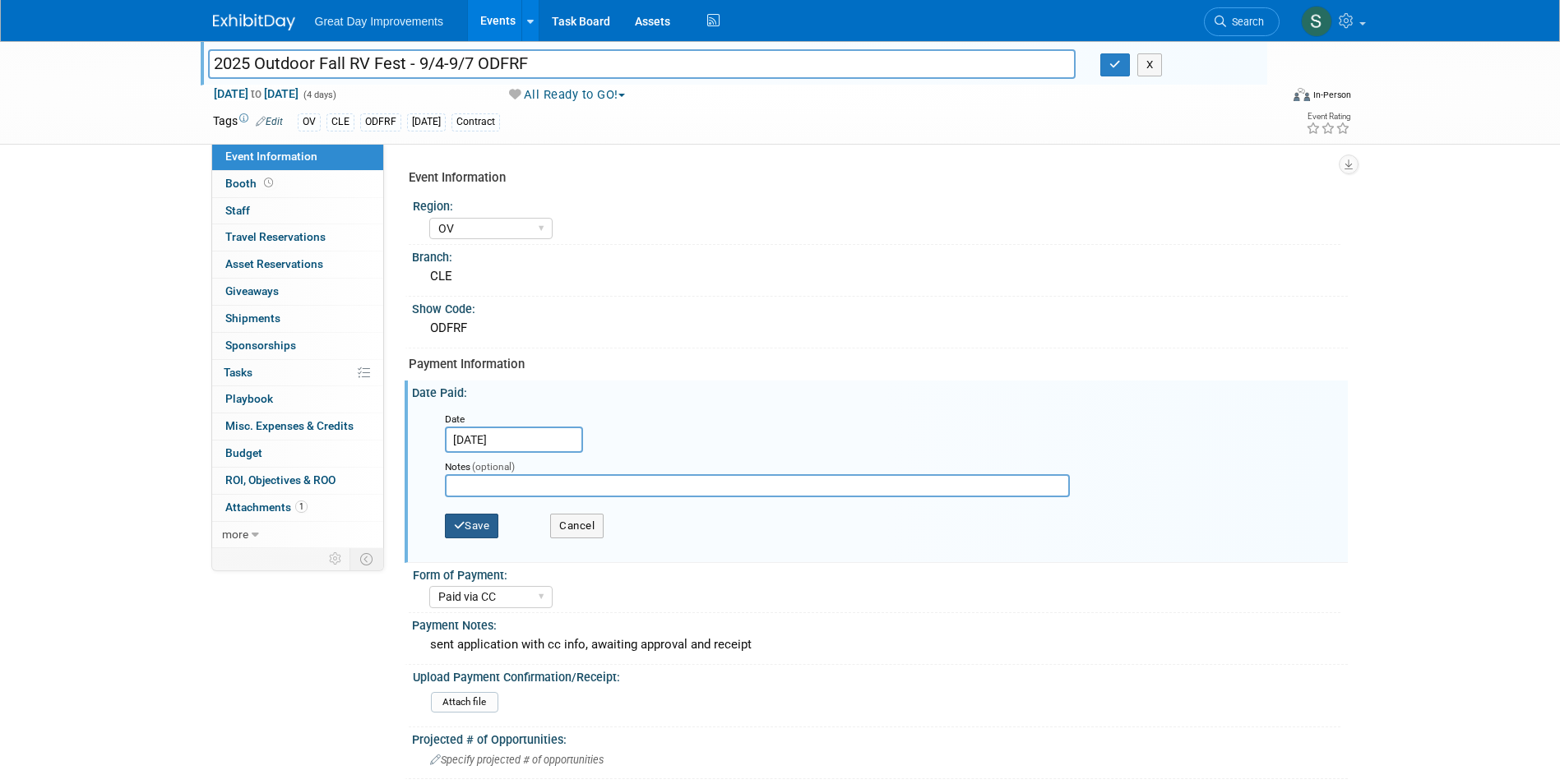
click at [479, 525] on button "Save" at bounding box center [472, 526] width 54 height 25
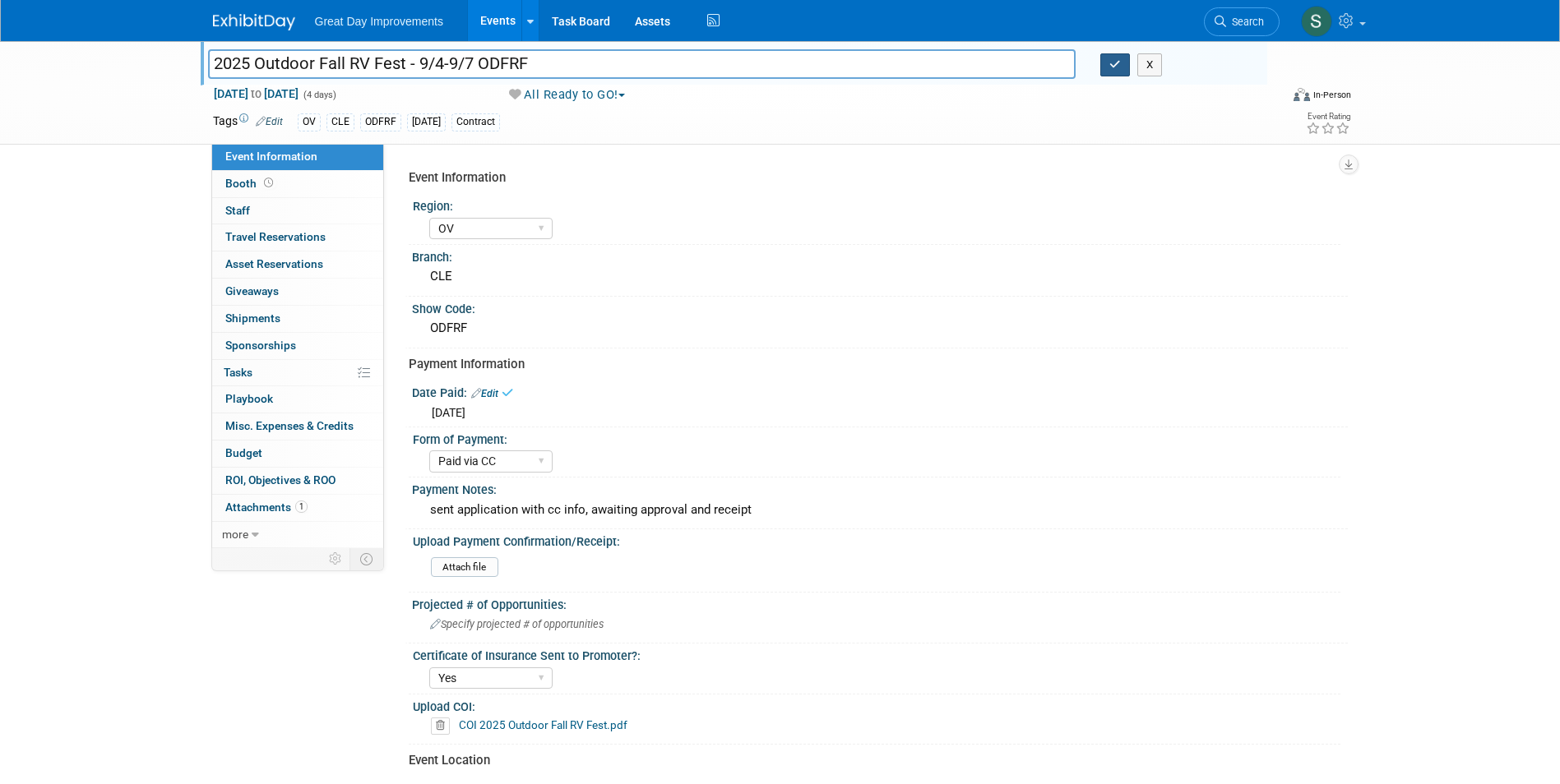
click at [1113, 65] on icon "button" at bounding box center [1115, 65] width 12 height 11
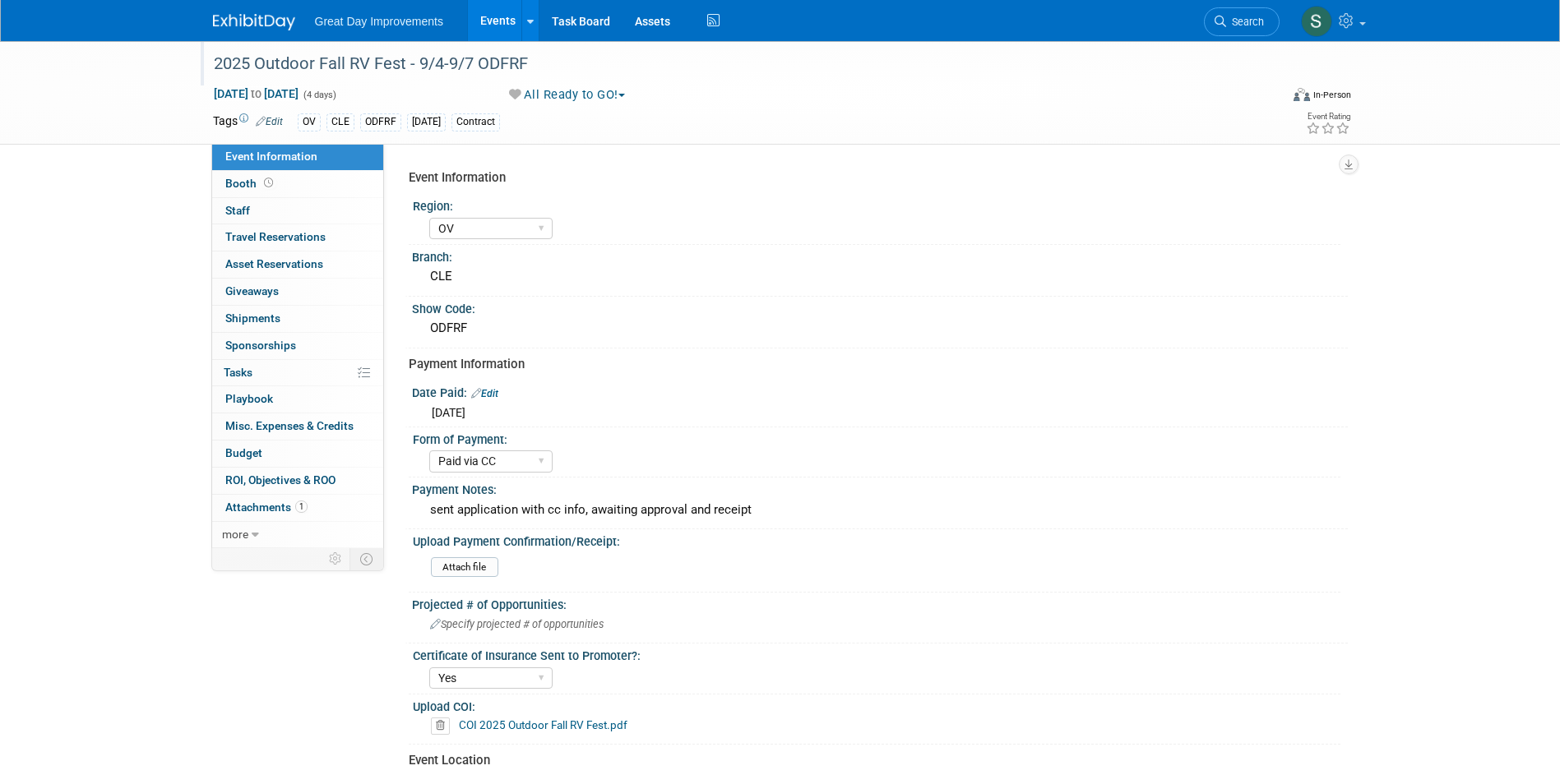
click at [260, 14] on img at bounding box center [255, 22] width 82 height 16
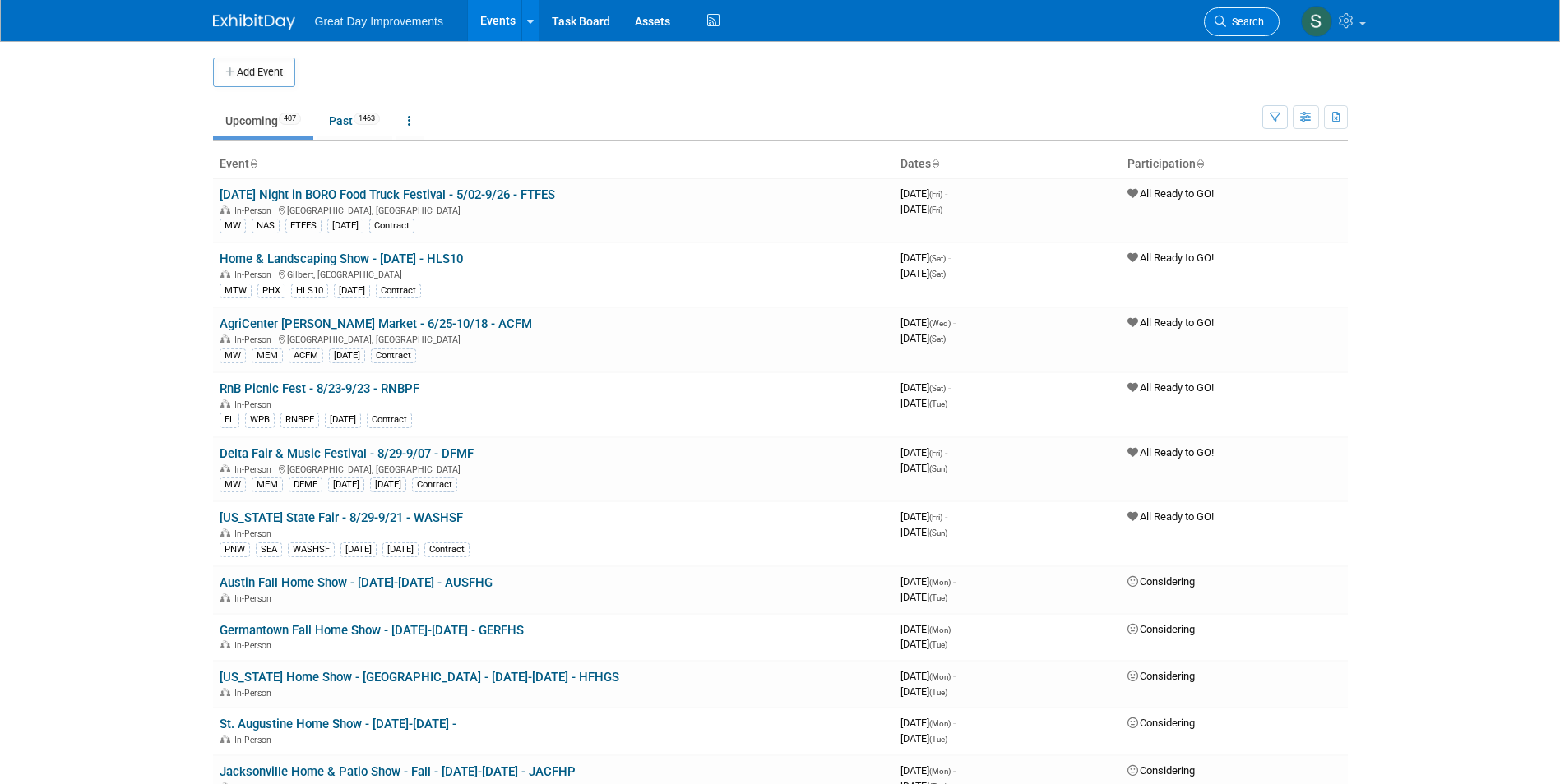
click at [1222, 19] on icon at bounding box center [1220, 21] width 12 height 12
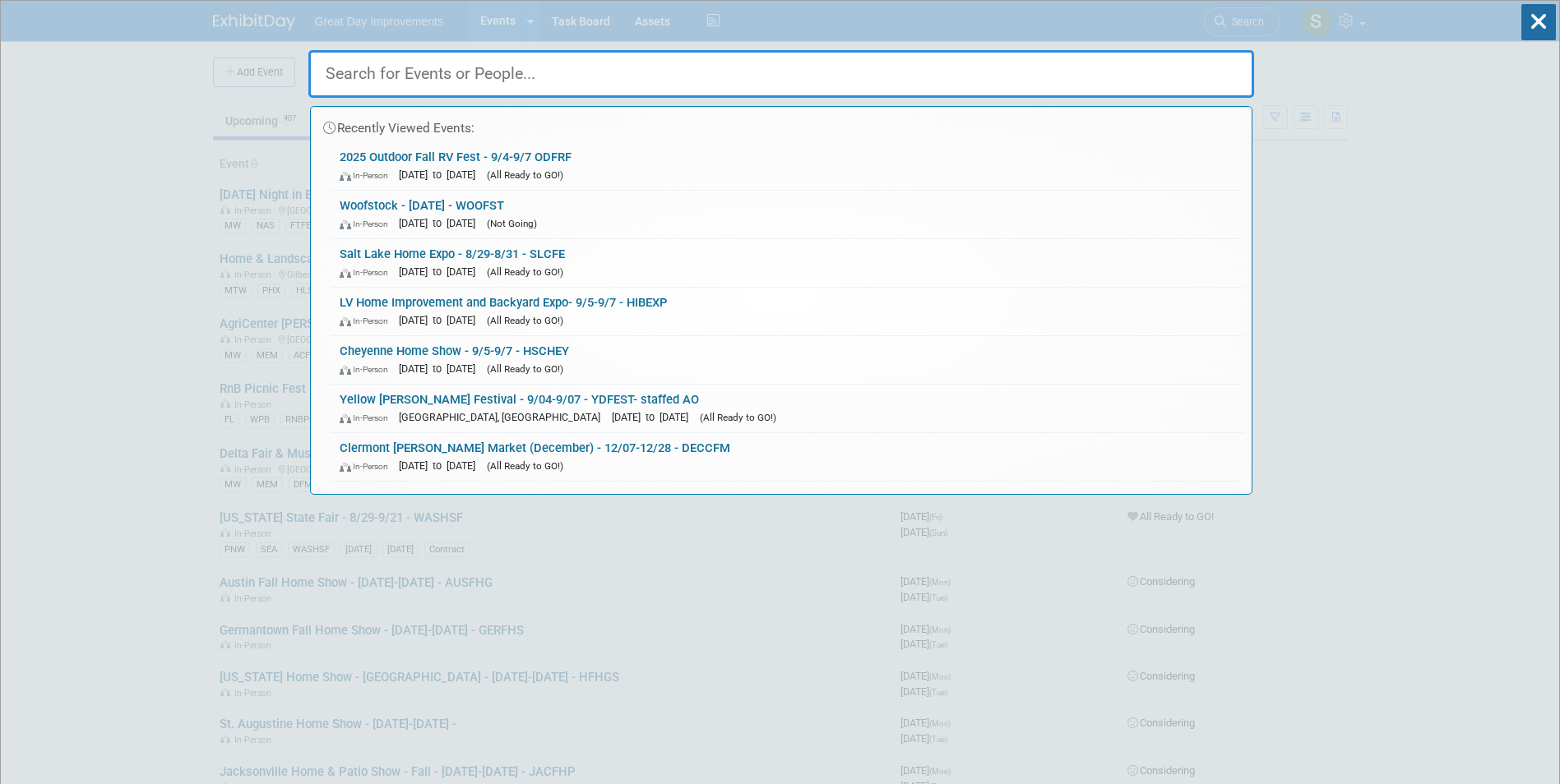
paste input "2025 Home Improvement Expo"
type input "2025 Home Improvement Expo"
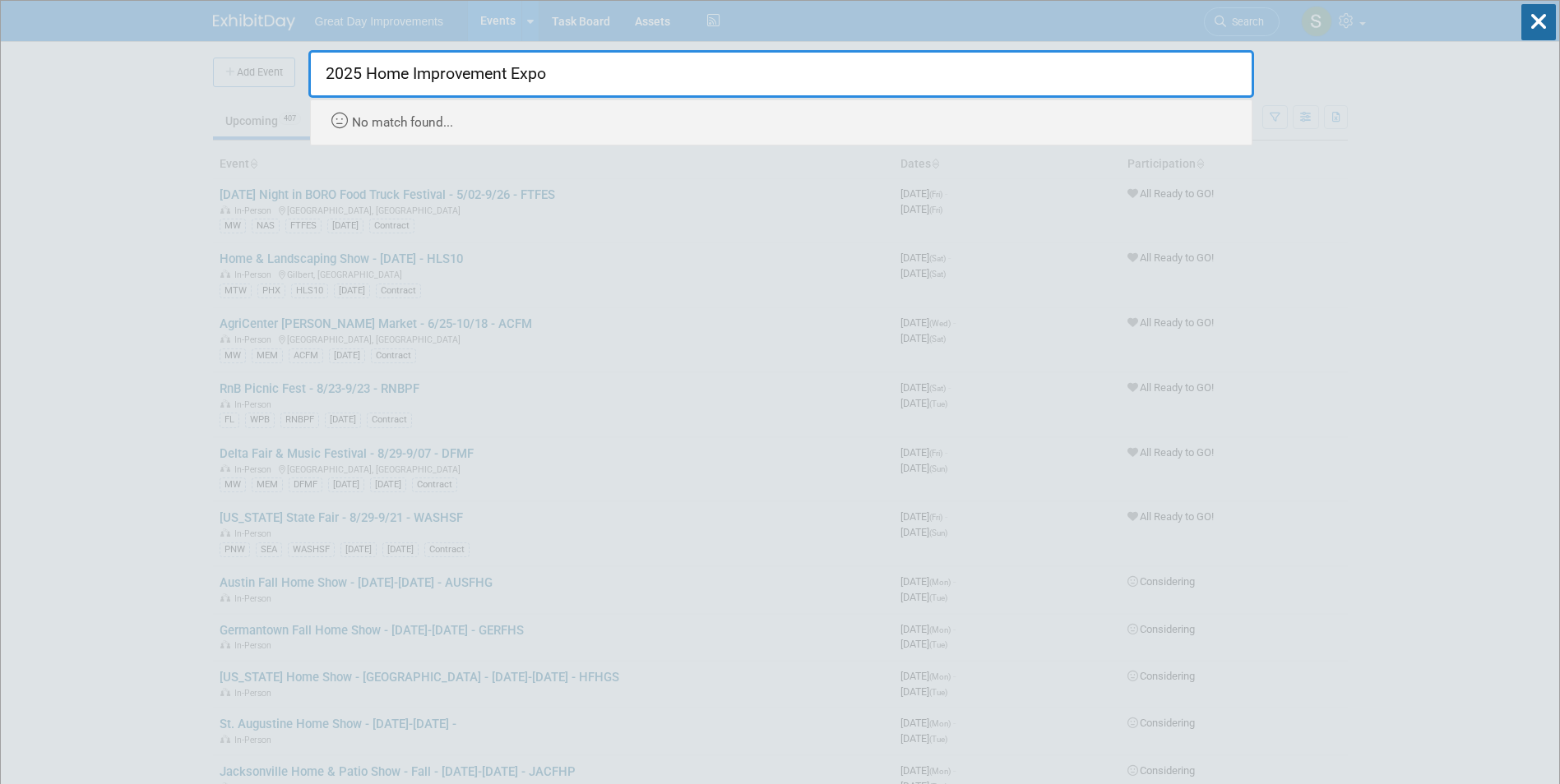
drag, startPoint x: 364, startPoint y: 77, endPoint x: 213, endPoint y: 91, distance: 151.6
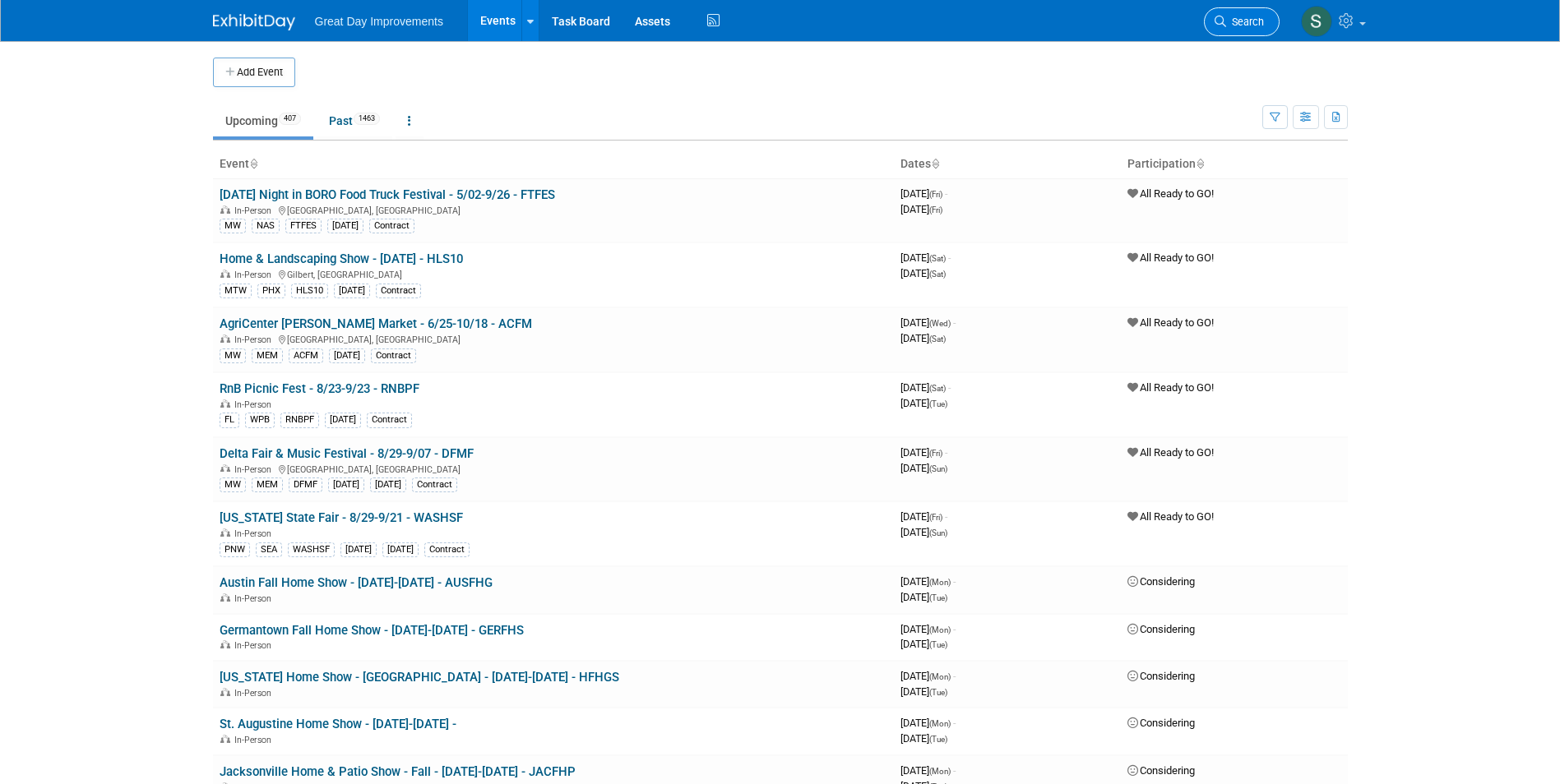
click at [1262, 29] on link "Search" at bounding box center [1241, 21] width 76 height 28
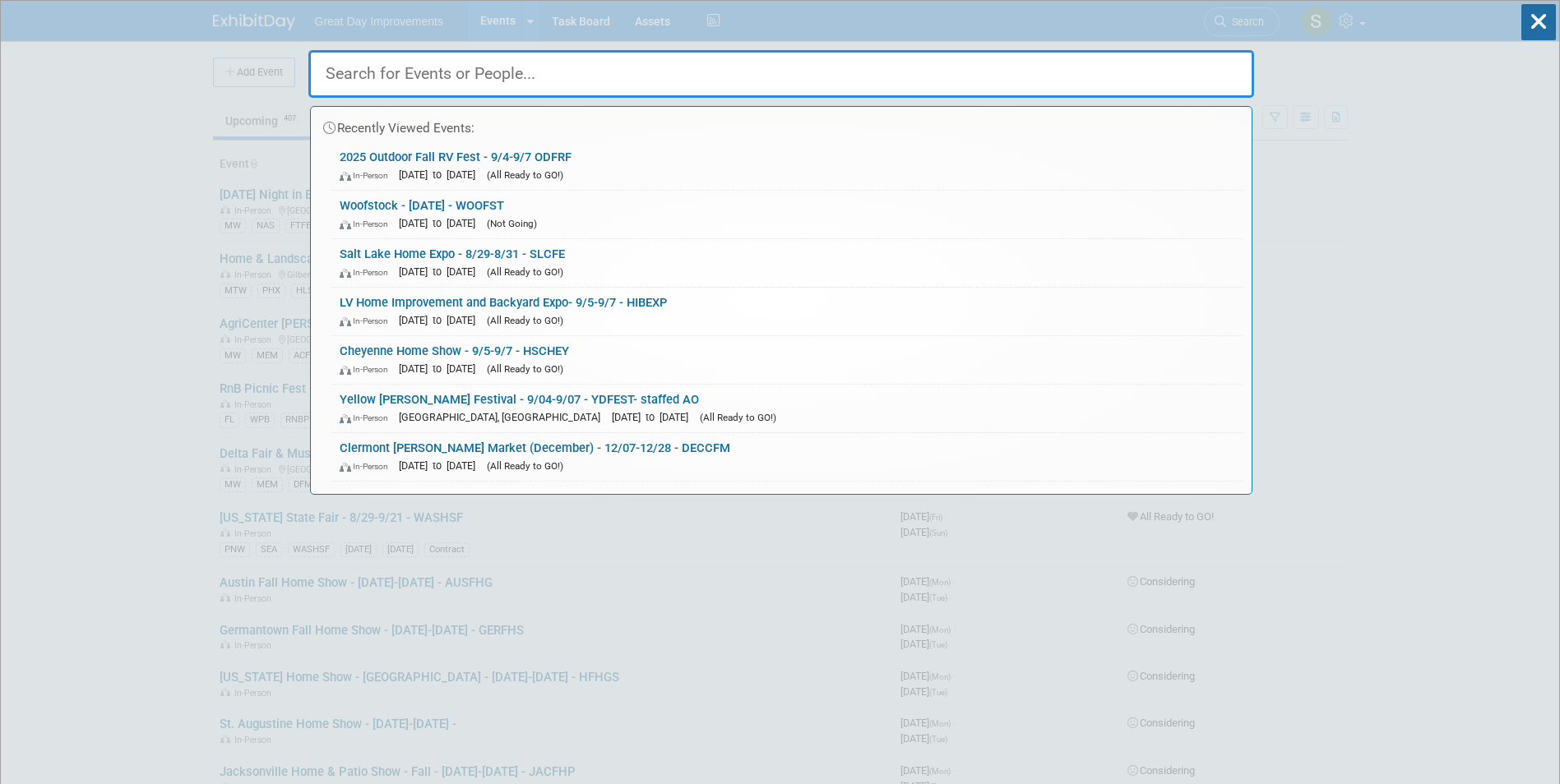
paste input "2025 Home Improvement Expo"
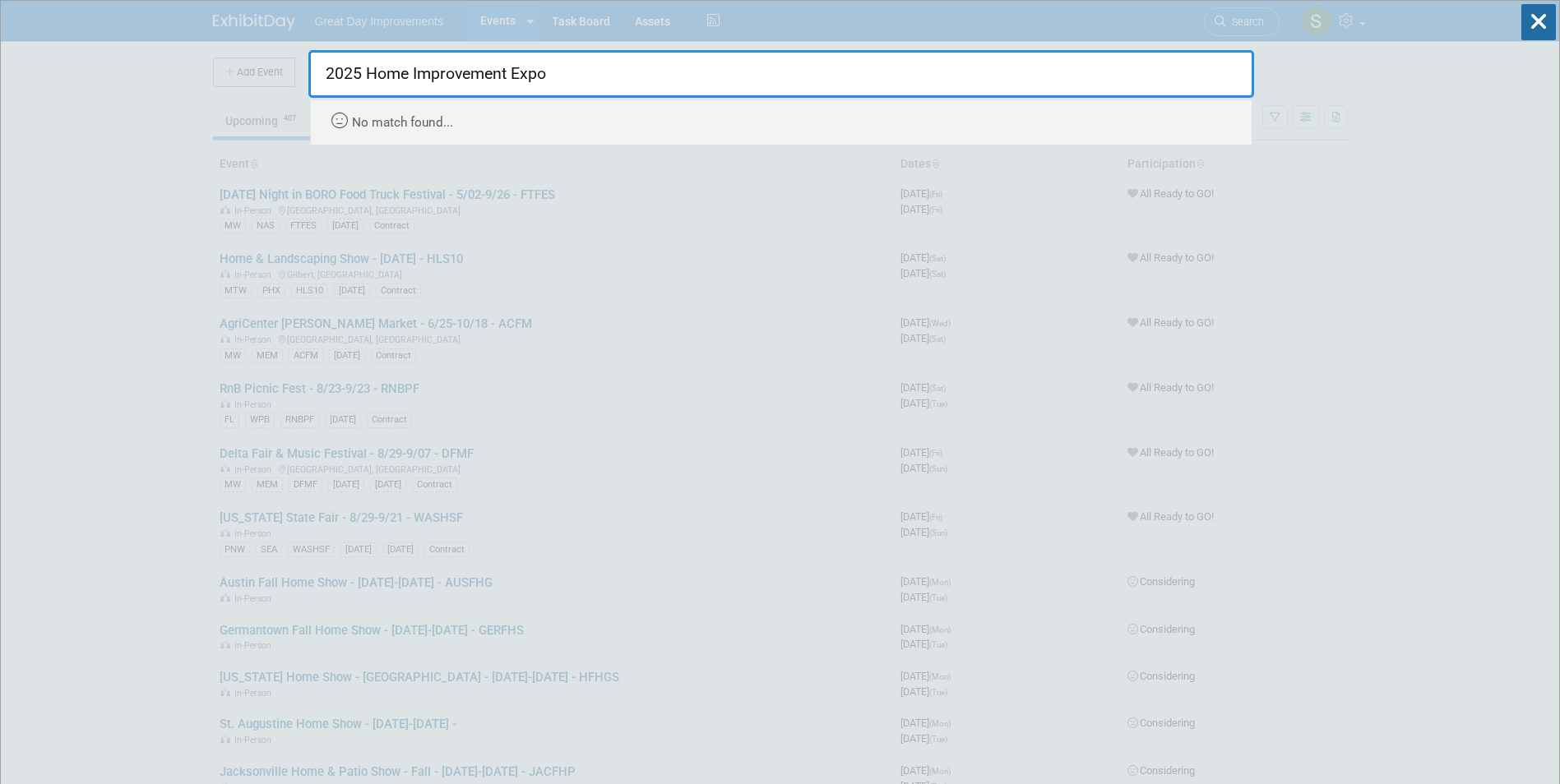
drag, startPoint x: 366, startPoint y: 76, endPoint x: 213, endPoint y: 80, distance: 153.1
type input "Home Improvement Expo"
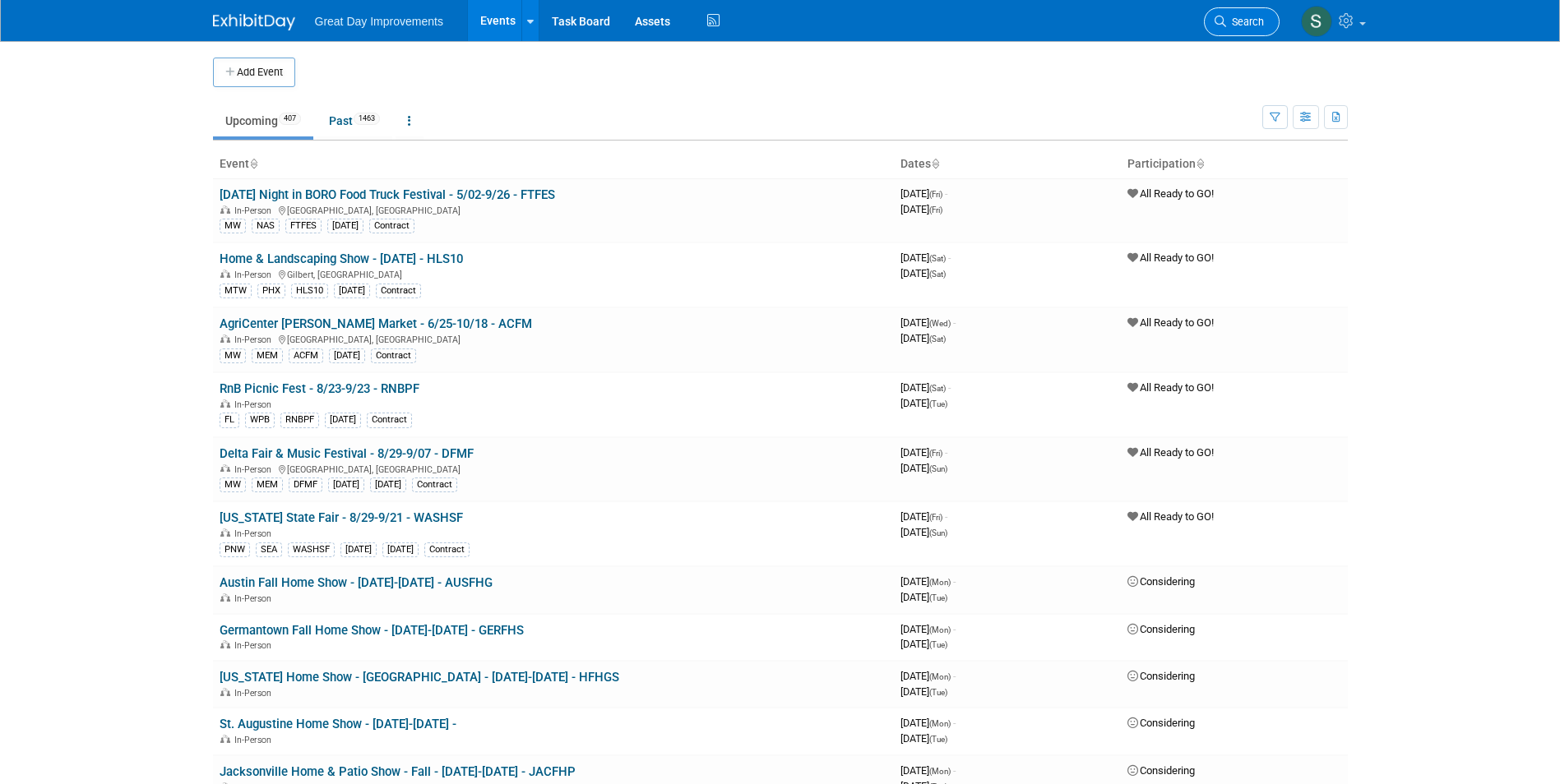
click at [1238, 16] on span "Search" at bounding box center [1245, 21] width 38 height 12
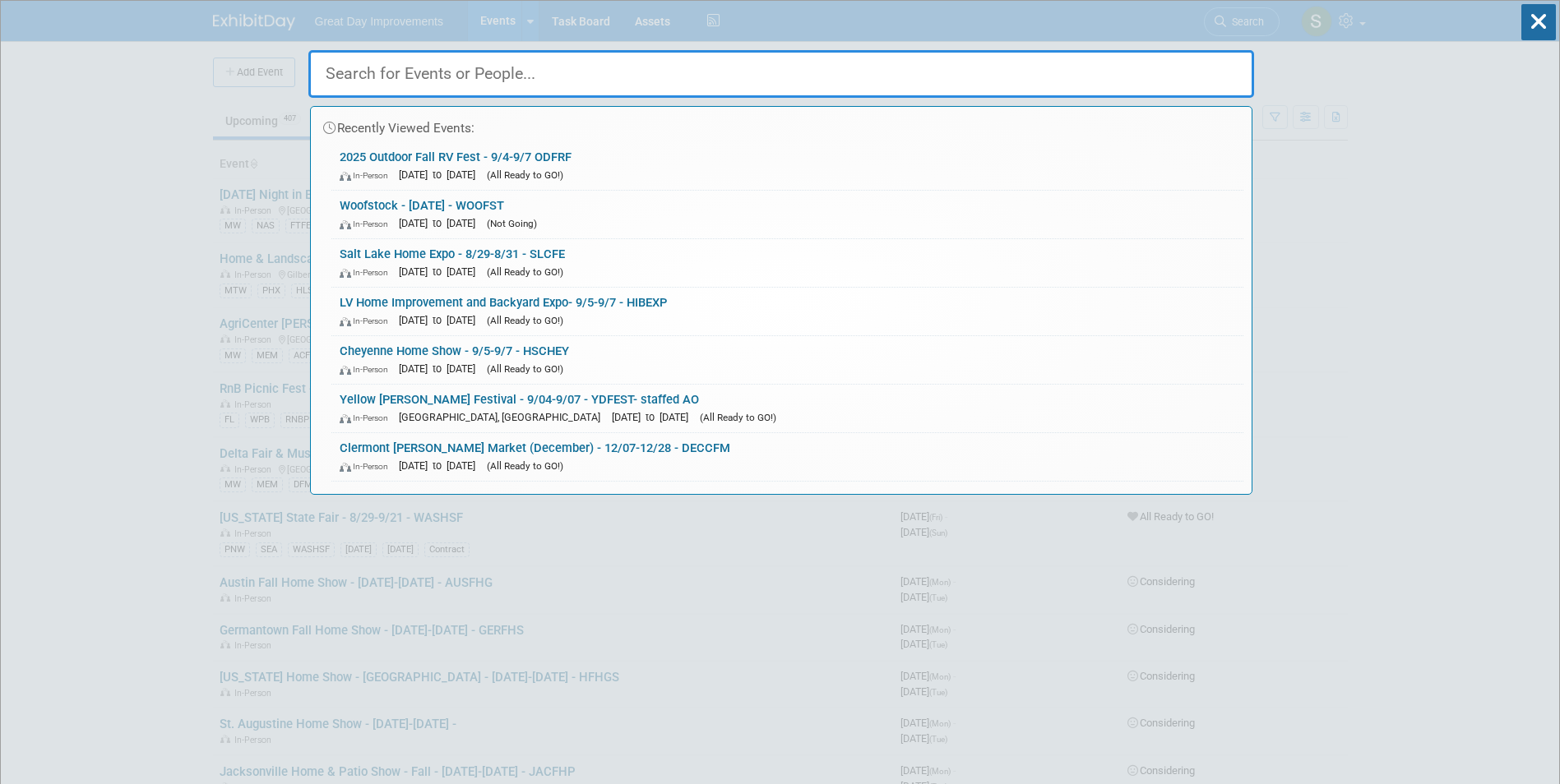
paste input "2025 Home Improvement Expo"
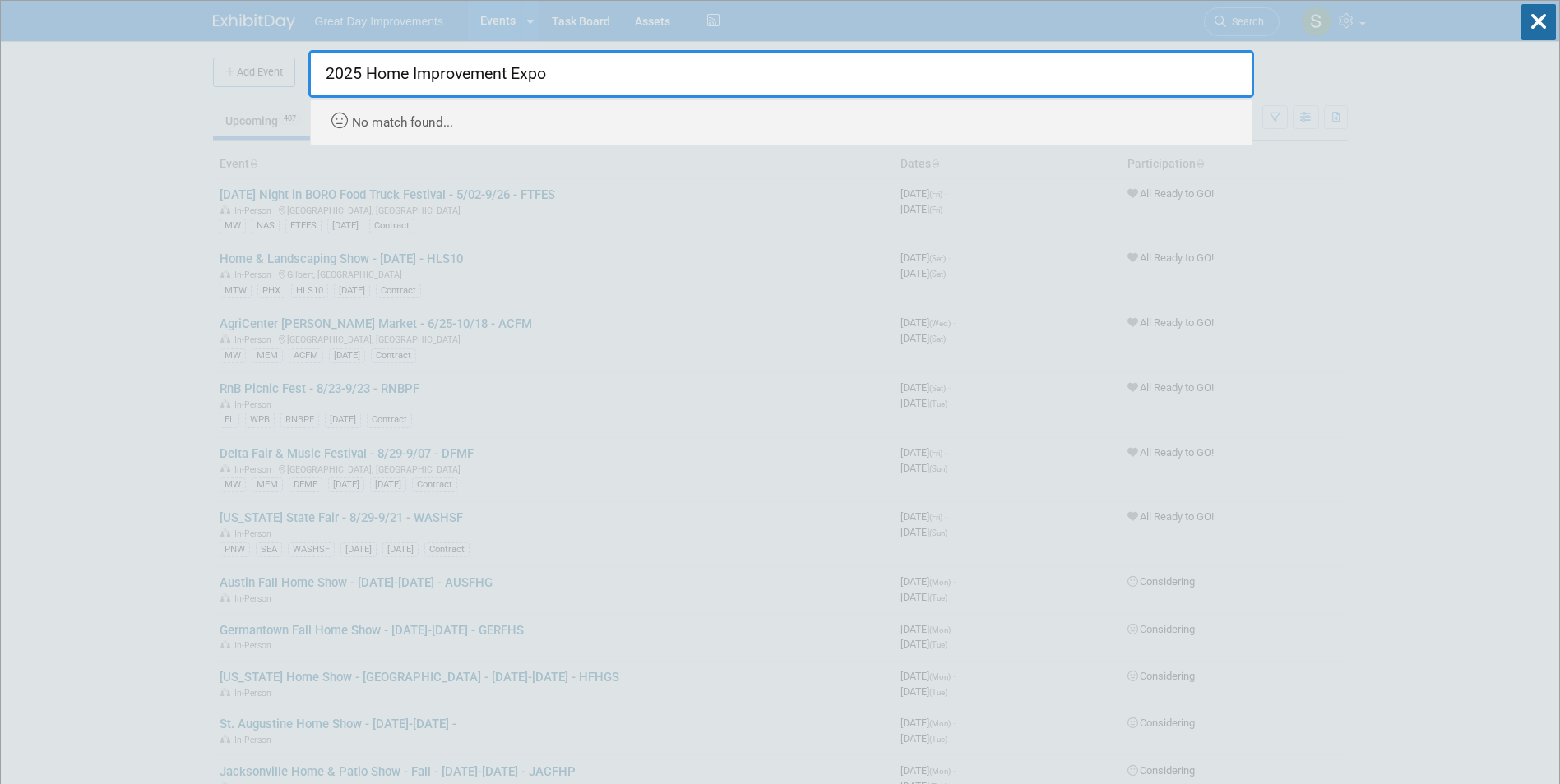
click at [365, 67] on input "2025 Home Improvement Expo" at bounding box center [781, 74] width 945 height 48
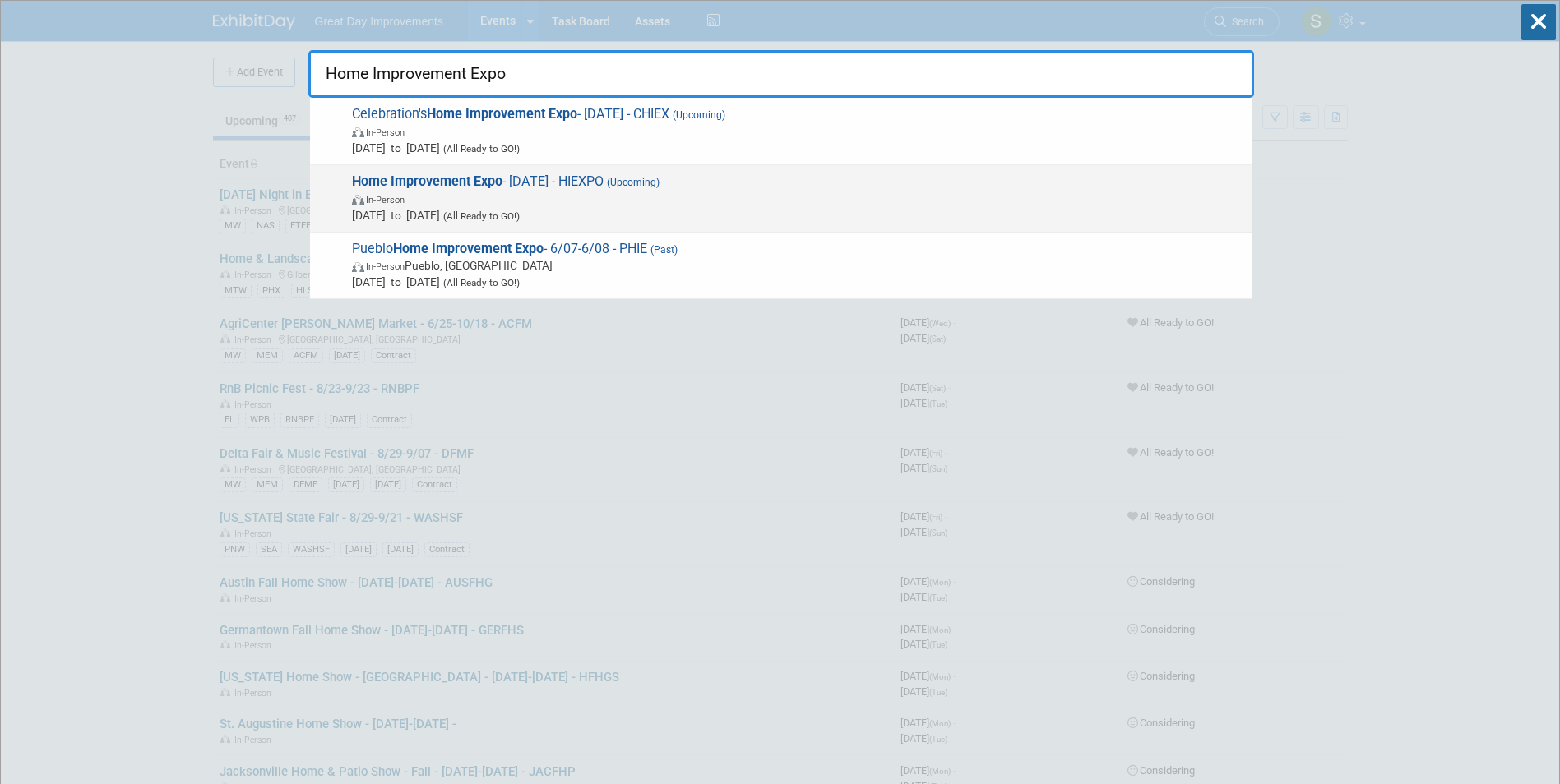
type input "Home Improvement Expo"
click at [1015, 189] on span "Home Improvement Expo - 9/20/25 - HIEXPO (Upcoming) In-Person Sep 20, 2025 to S…" at bounding box center [795, 198] width 897 height 50
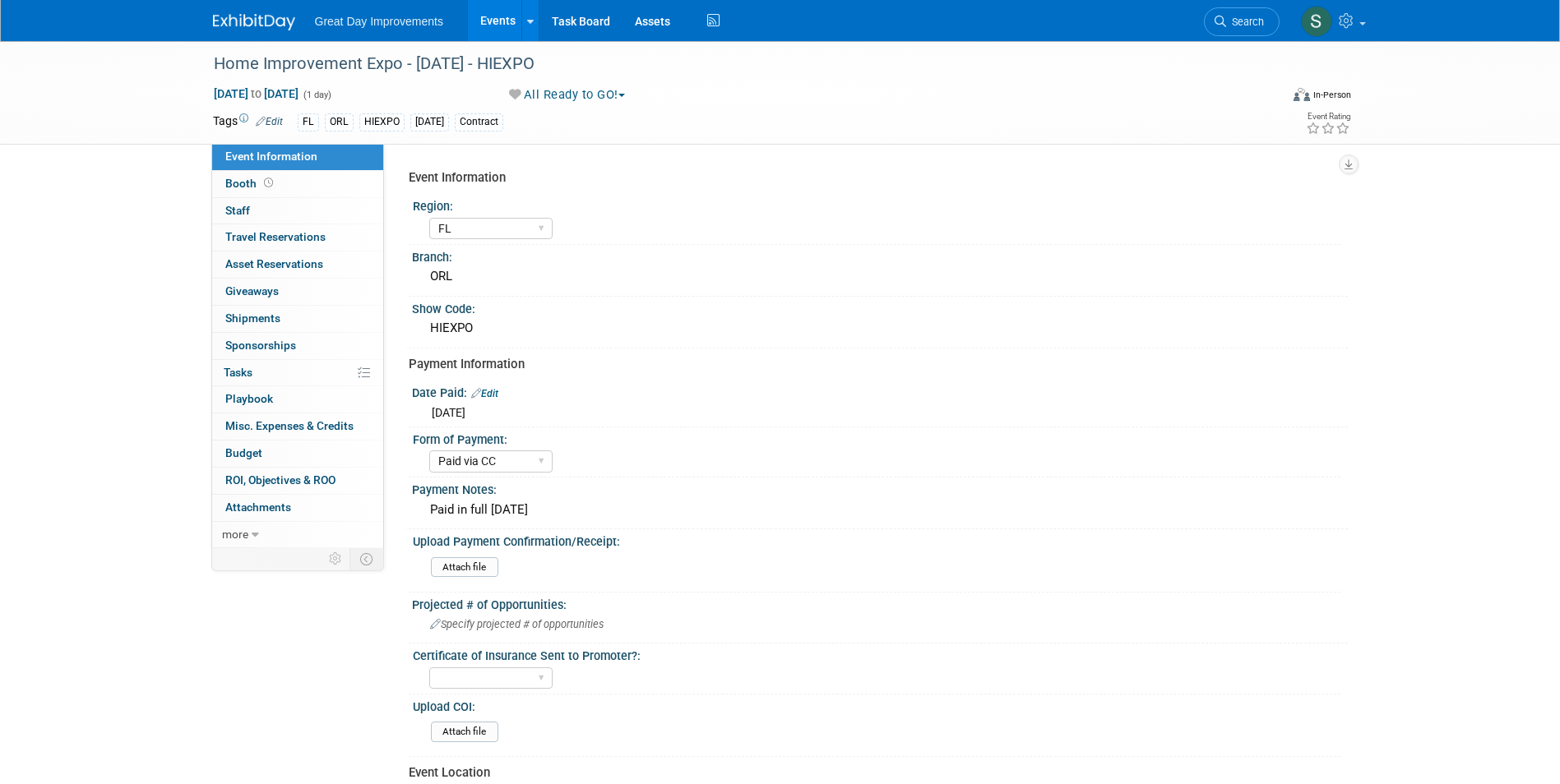
select select "FL"
select select "Paid via CC"
click at [1251, 25] on span "Search" at bounding box center [1245, 21] width 38 height 12
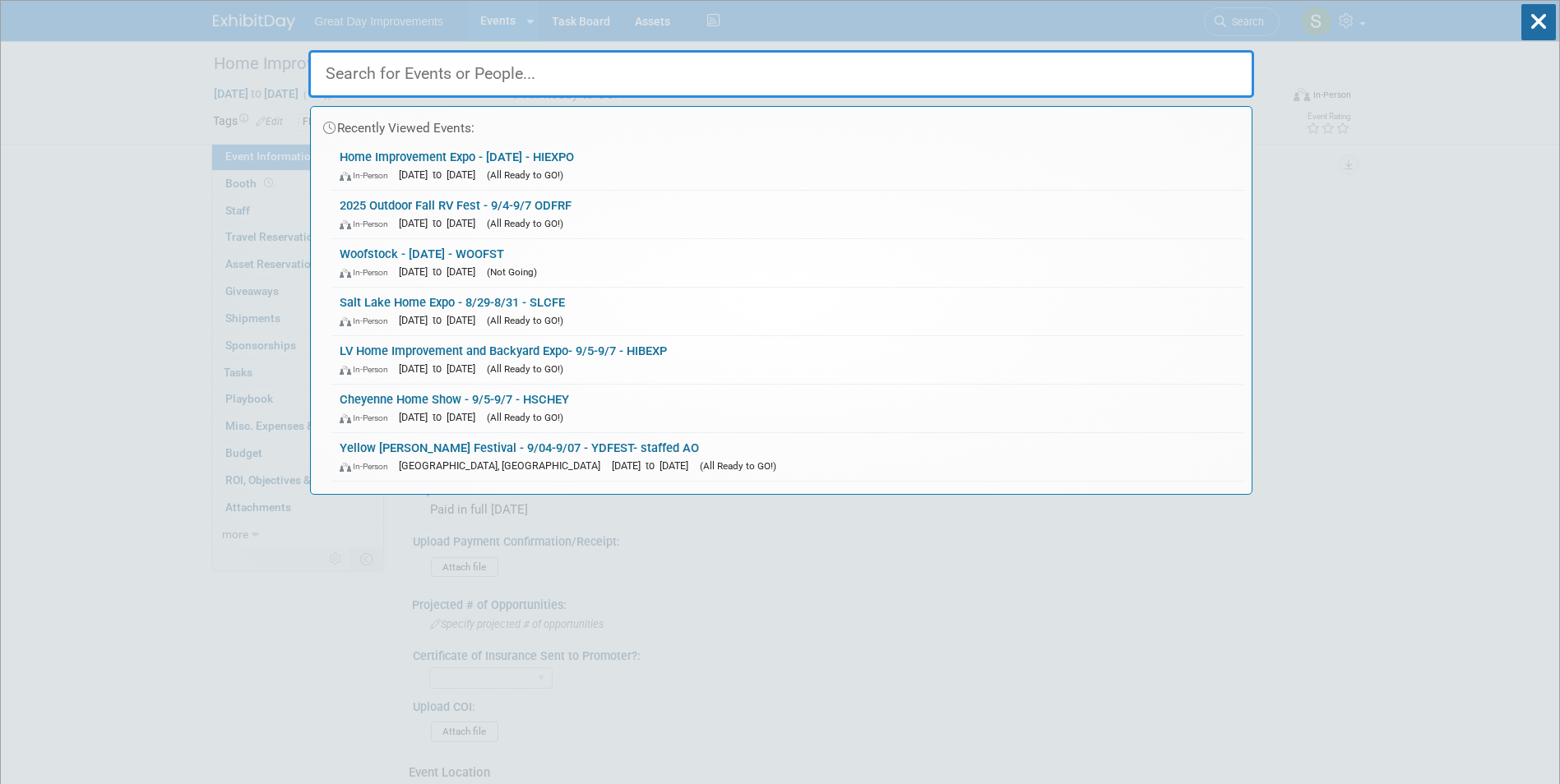
paste input "STAUGF"
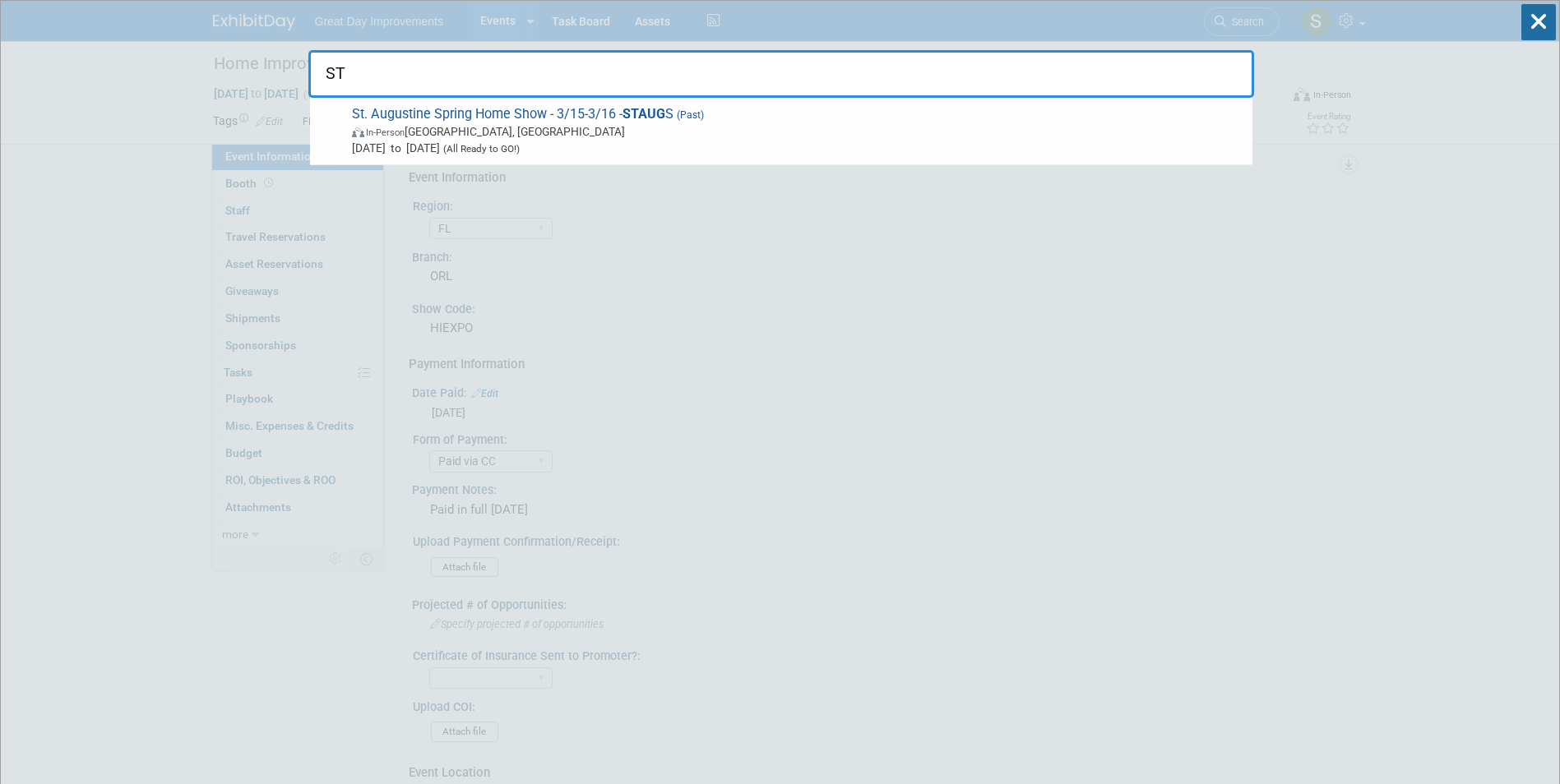
type input "S"
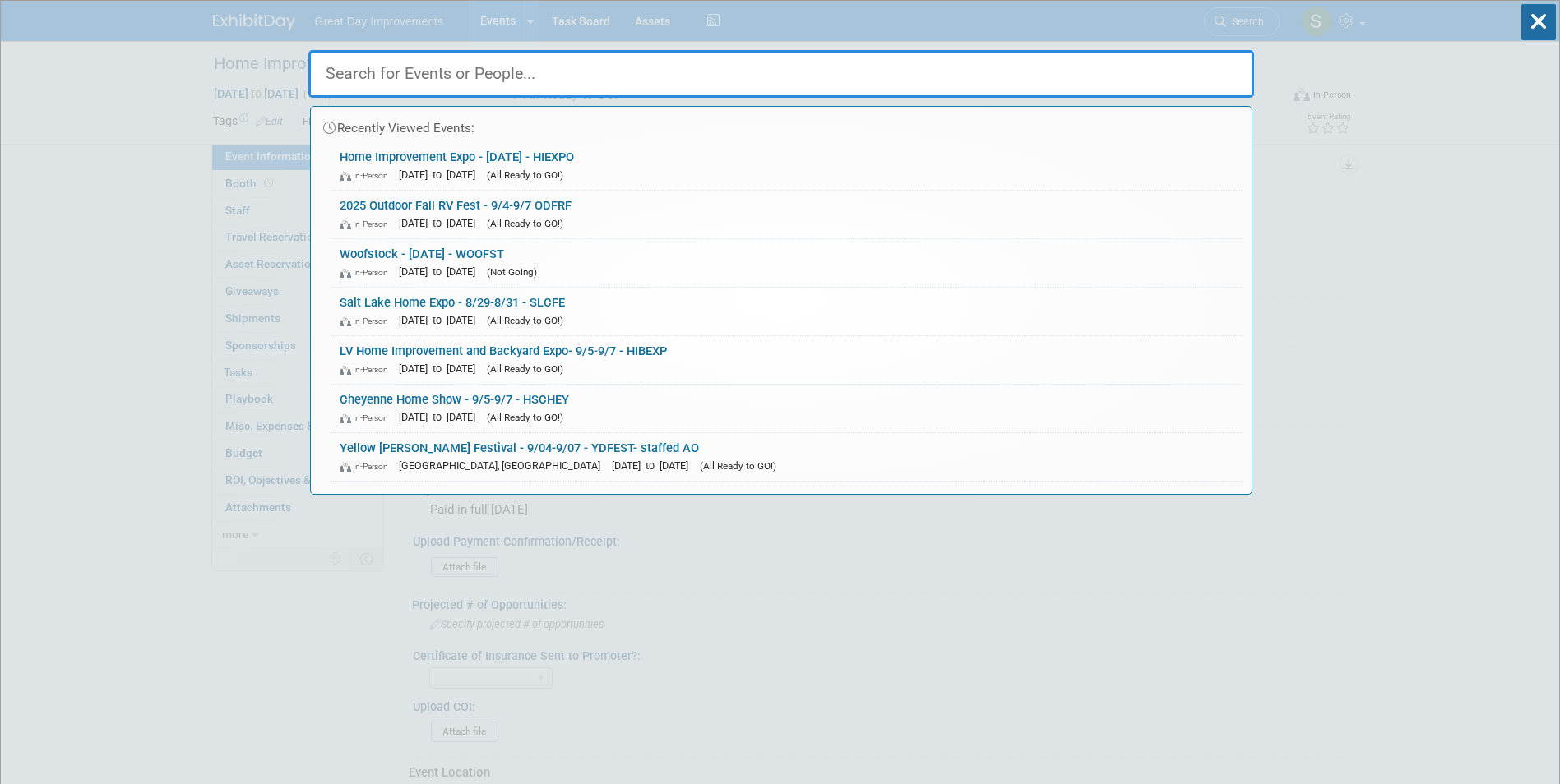
click at [793, 60] on input "text" at bounding box center [781, 74] width 945 height 48
paste input "St. Augustine Fall Home Show"
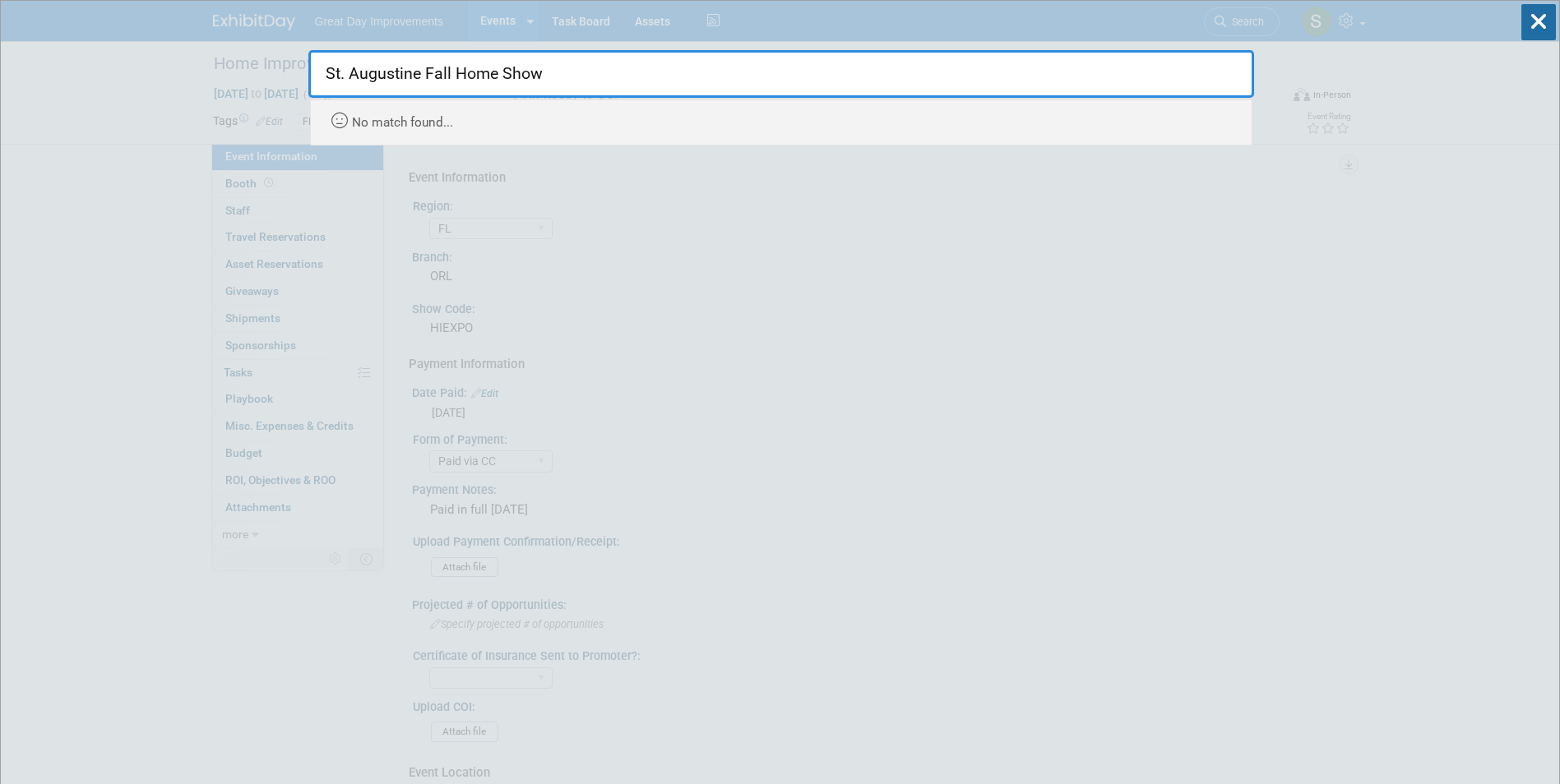
drag, startPoint x: 349, startPoint y: 77, endPoint x: 268, endPoint y: 84, distance: 81.3
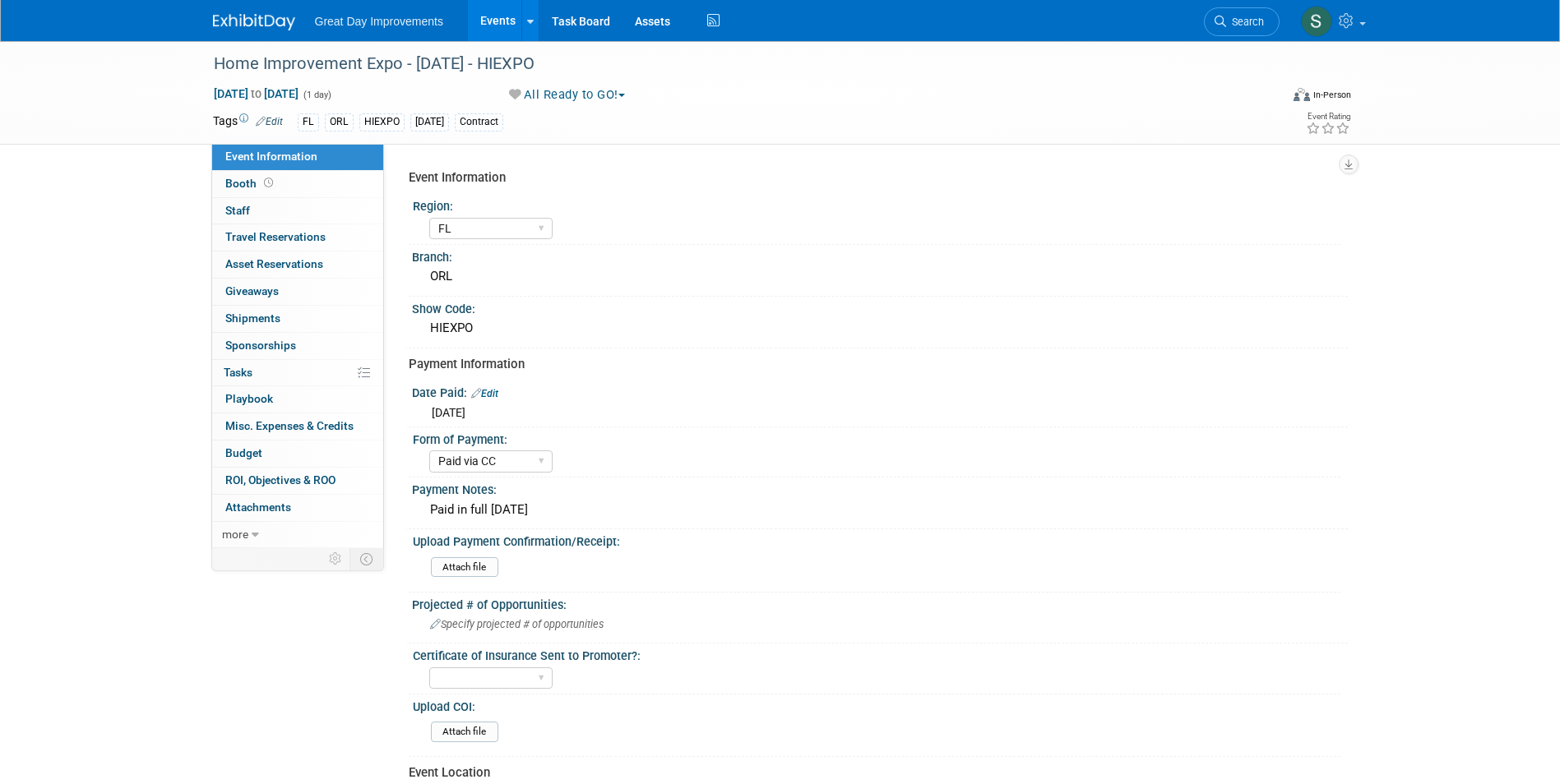
click at [1236, 4] on li "Search" at bounding box center [1241, 20] width 76 height 40
click at [1233, 16] on span "Search" at bounding box center [1245, 21] width 38 height 12
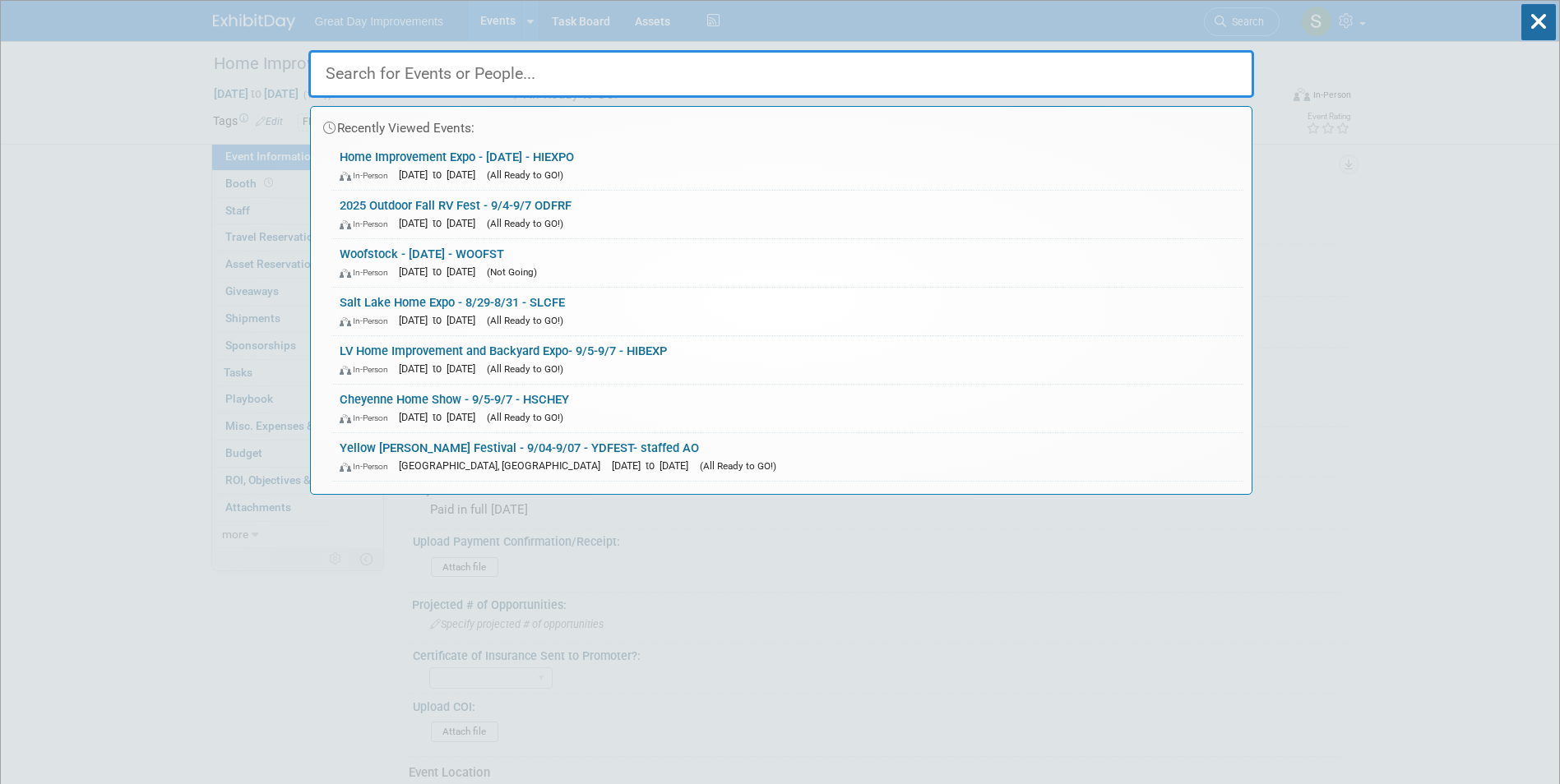
click at [518, 81] on input "text" at bounding box center [781, 74] width 945 height 48
paste input "St. Augustine Fall Home Show"
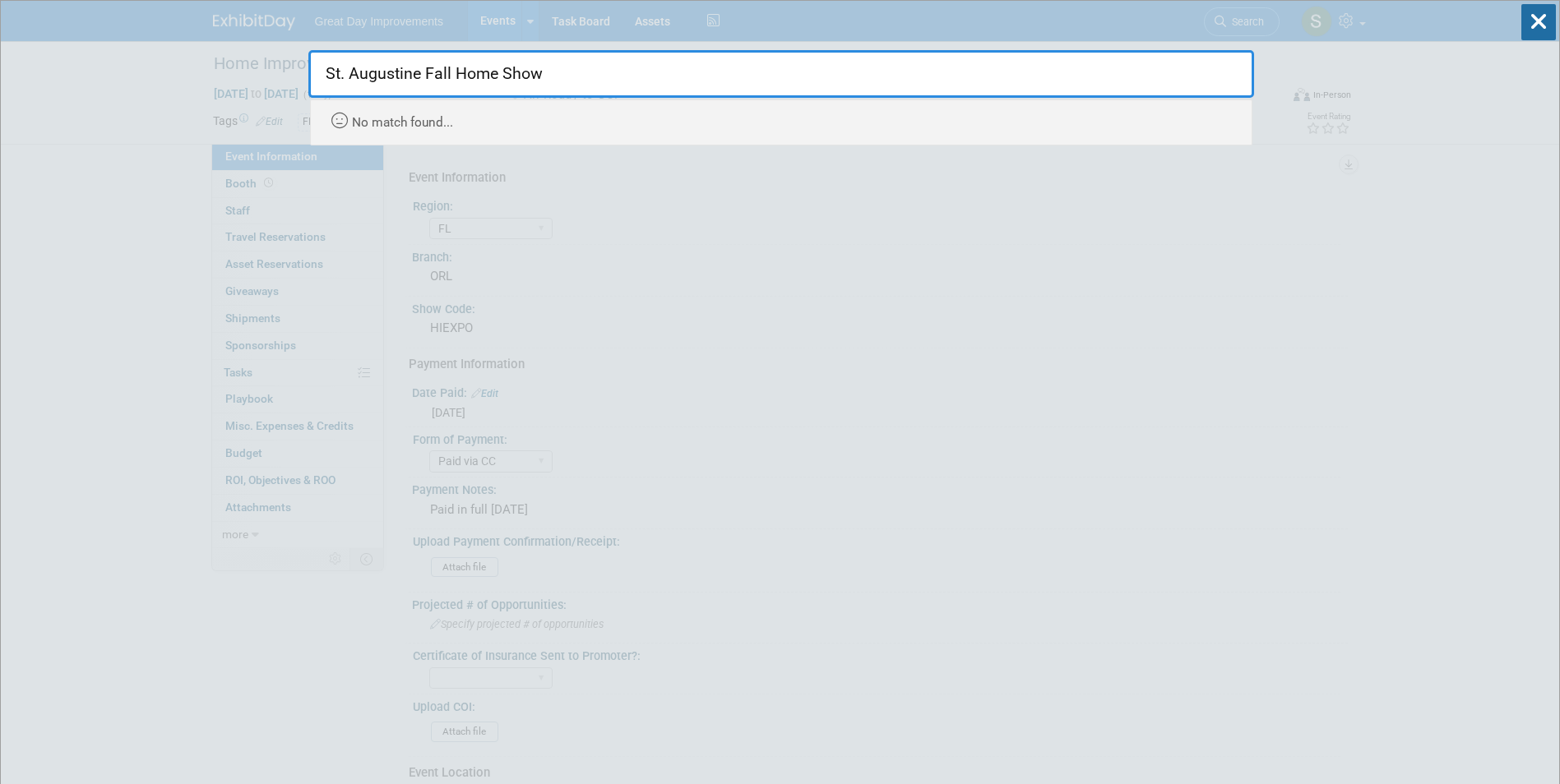
drag, startPoint x: 425, startPoint y: 72, endPoint x: 710, endPoint y: 76, distance: 285.0
click at [677, 77] on input "St. Augustine Fall Home Show" at bounding box center [781, 74] width 945 height 48
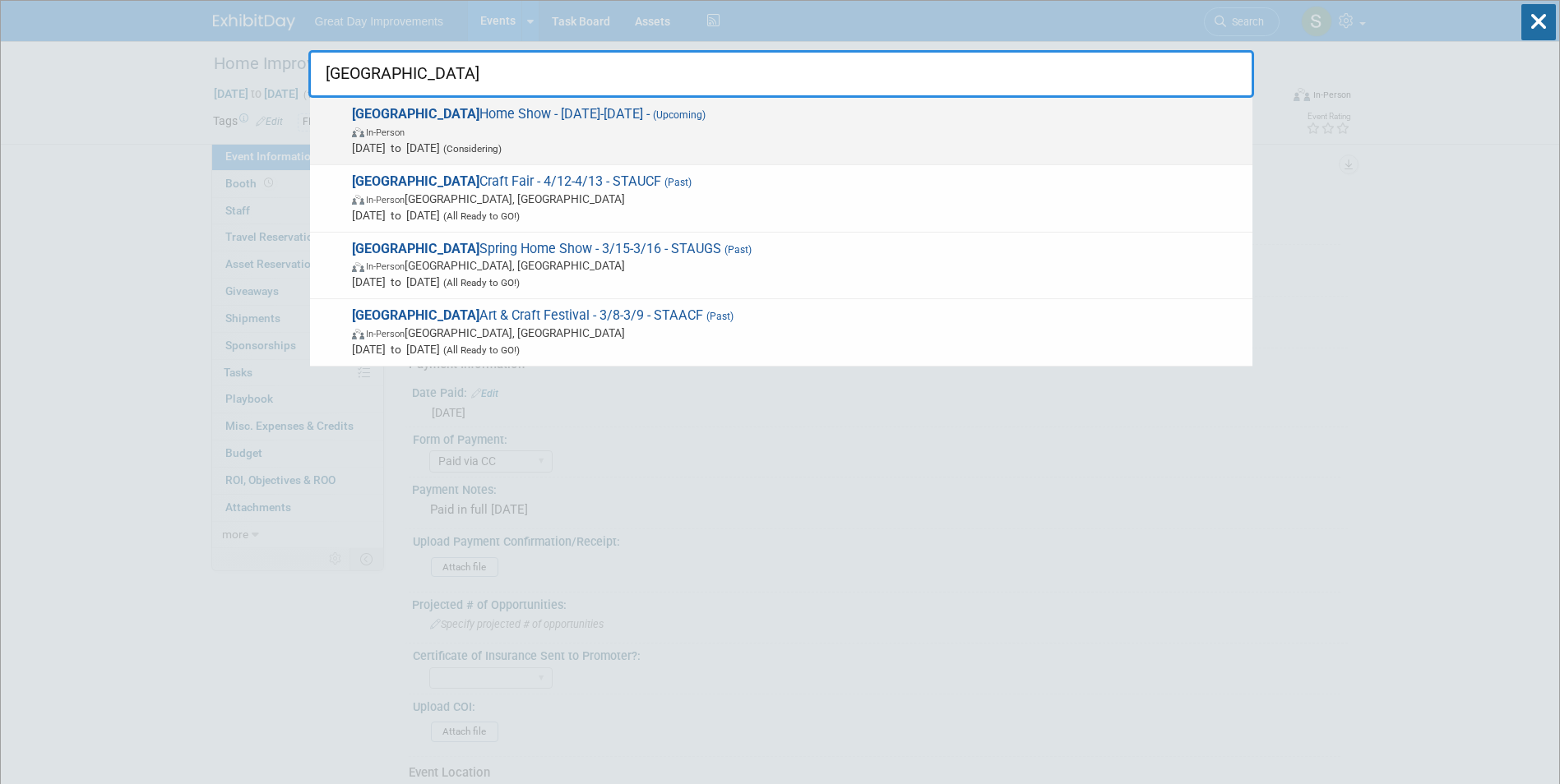
type input "St. Augustine"
click at [518, 127] on span "In-Person" at bounding box center [798, 132] width 892 height 16
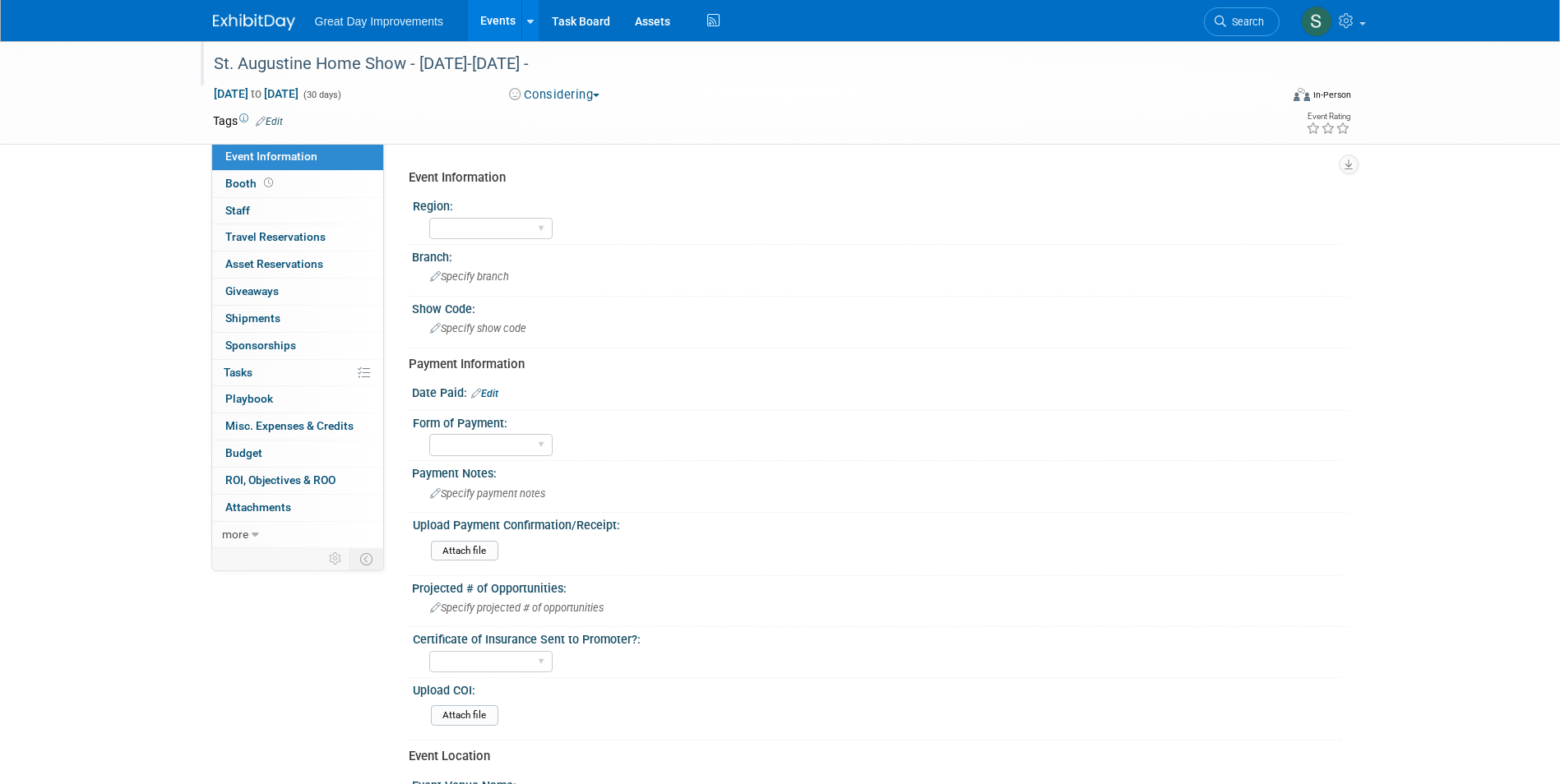
click at [315, 63] on div "St. Augustine Home Show - [DATE]-[DATE] -" at bounding box center [731, 64] width 1047 height 29
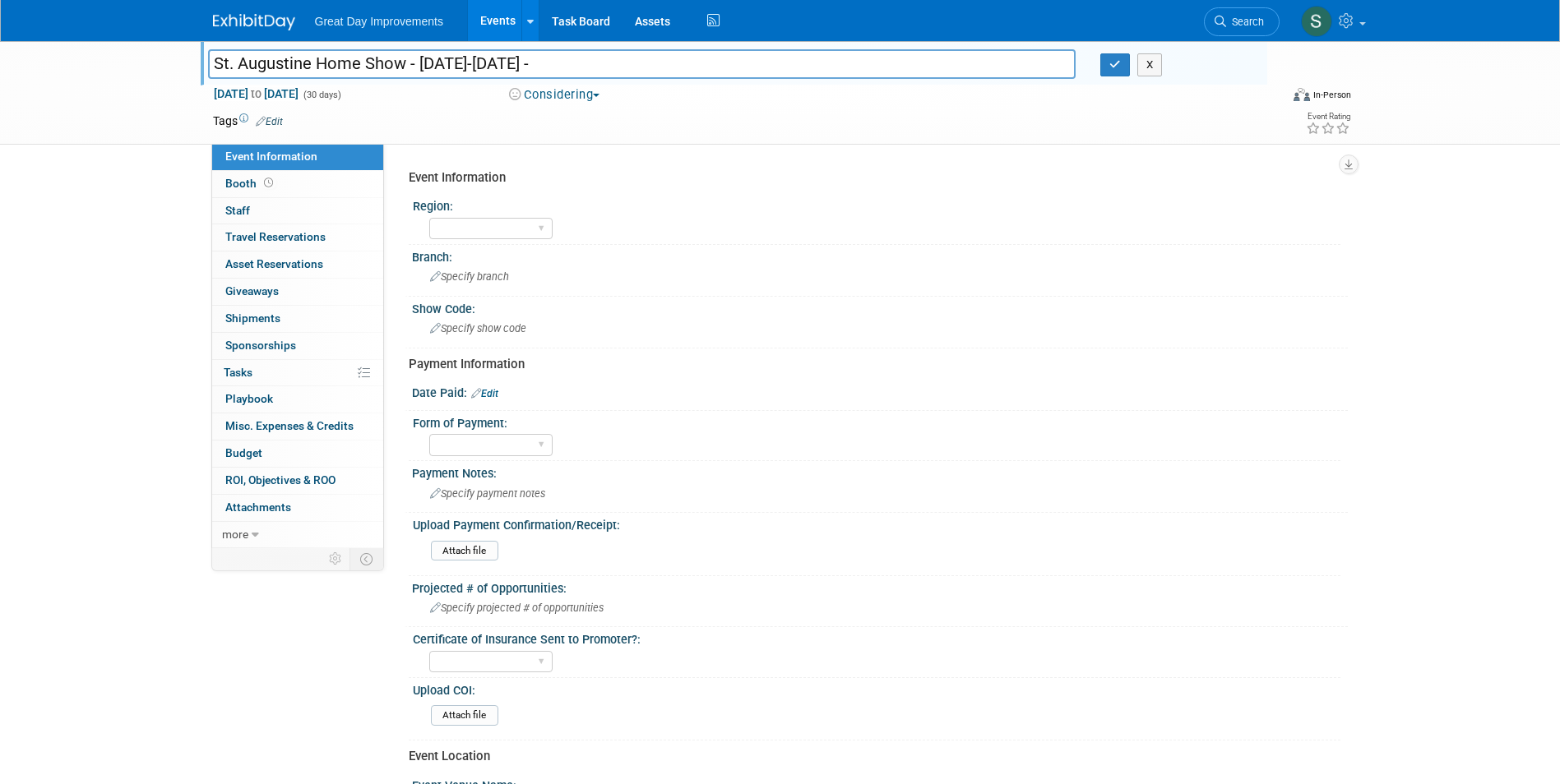
click at [307, 68] on input "St. Augustine Home Show - [DATE]-[DATE] -" at bounding box center [642, 63] width 868 height 28
drag, startPoint x: 603, startPoint y: 62, endPoint x: 509, endPoint y: 69, distance: 94.3
click at [508, 69] on input "St. Augustine Fall Home Show - [DATE]-[DATE] -" at bounding box center [642, 63] width 868 height 28
click at [526, 71] on input "St. Augustine Fall Home Show - [DATE]-[DATE] -" at bounding box center [642, 63] width 868 height 28
drag, startPoint x: 609, startPoint y: 59, endPoint x: 446, endPoint y: 60, distance: 163.0
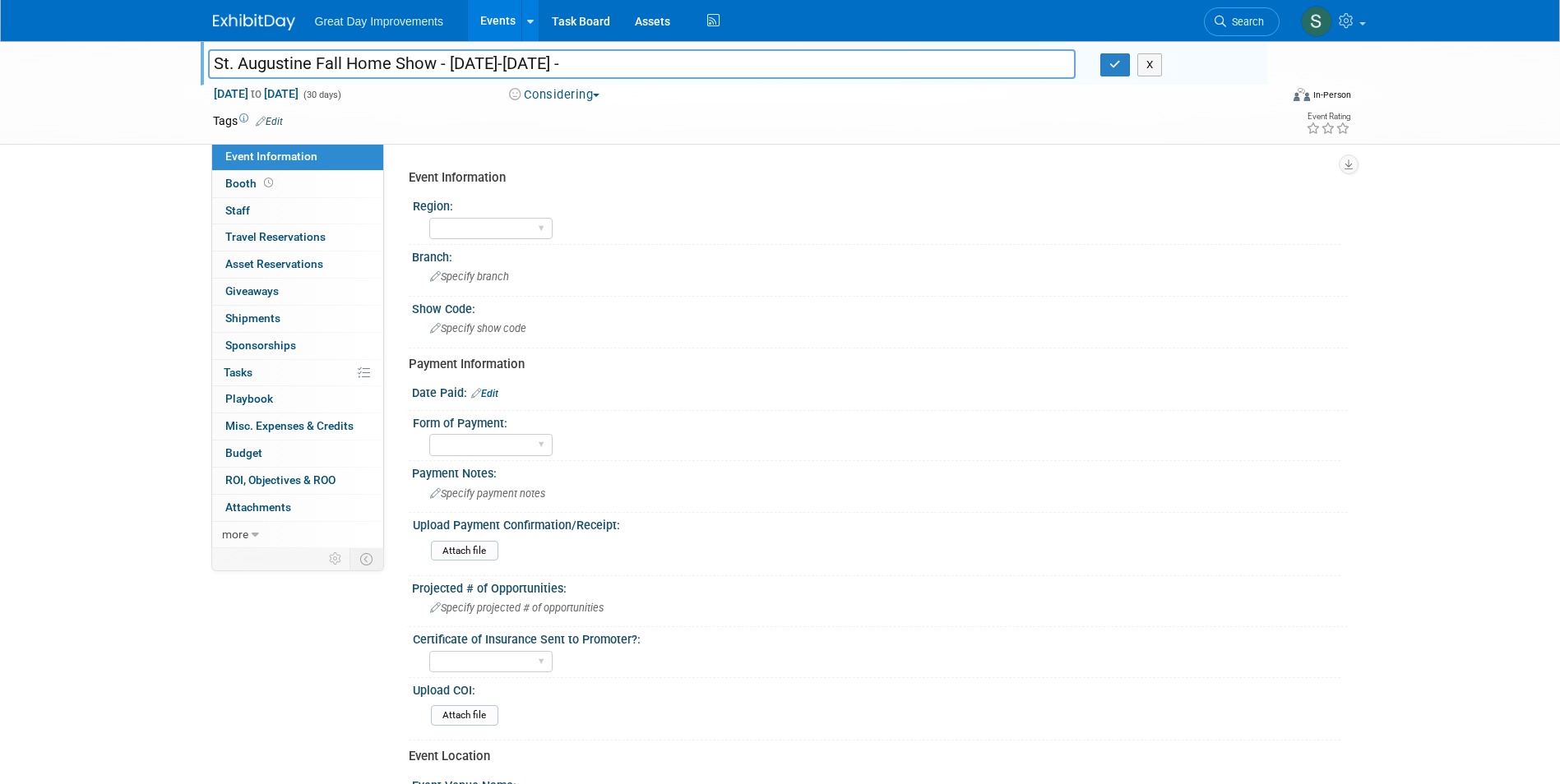
click at [446, 60] on input "St. Augustine Fall Home Show - [DATE]-[DATE] -" at bounding box center [642, 63] width 868 height 28
type input "St. Augustine Fall Home Show - 9/5 - STAUGF"
click at [1105, 66] on button "button" at bounding box center [1115, 64] width 29 height 23
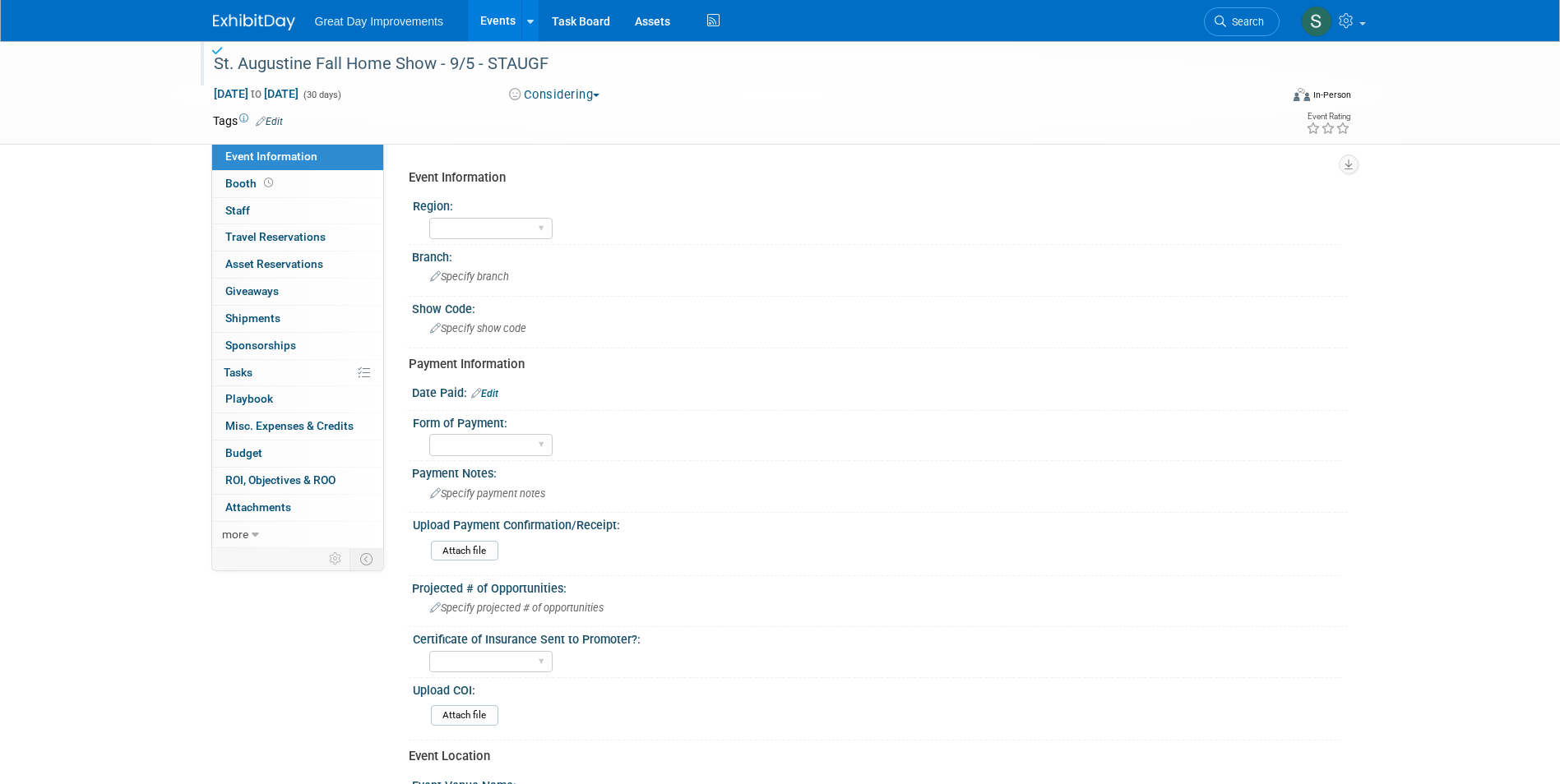
click at [300, 101] on span "Sep 1, 2025 to Sep 30, 2025" at bounding box center [256, 93] width 86 height 15
select select "8"
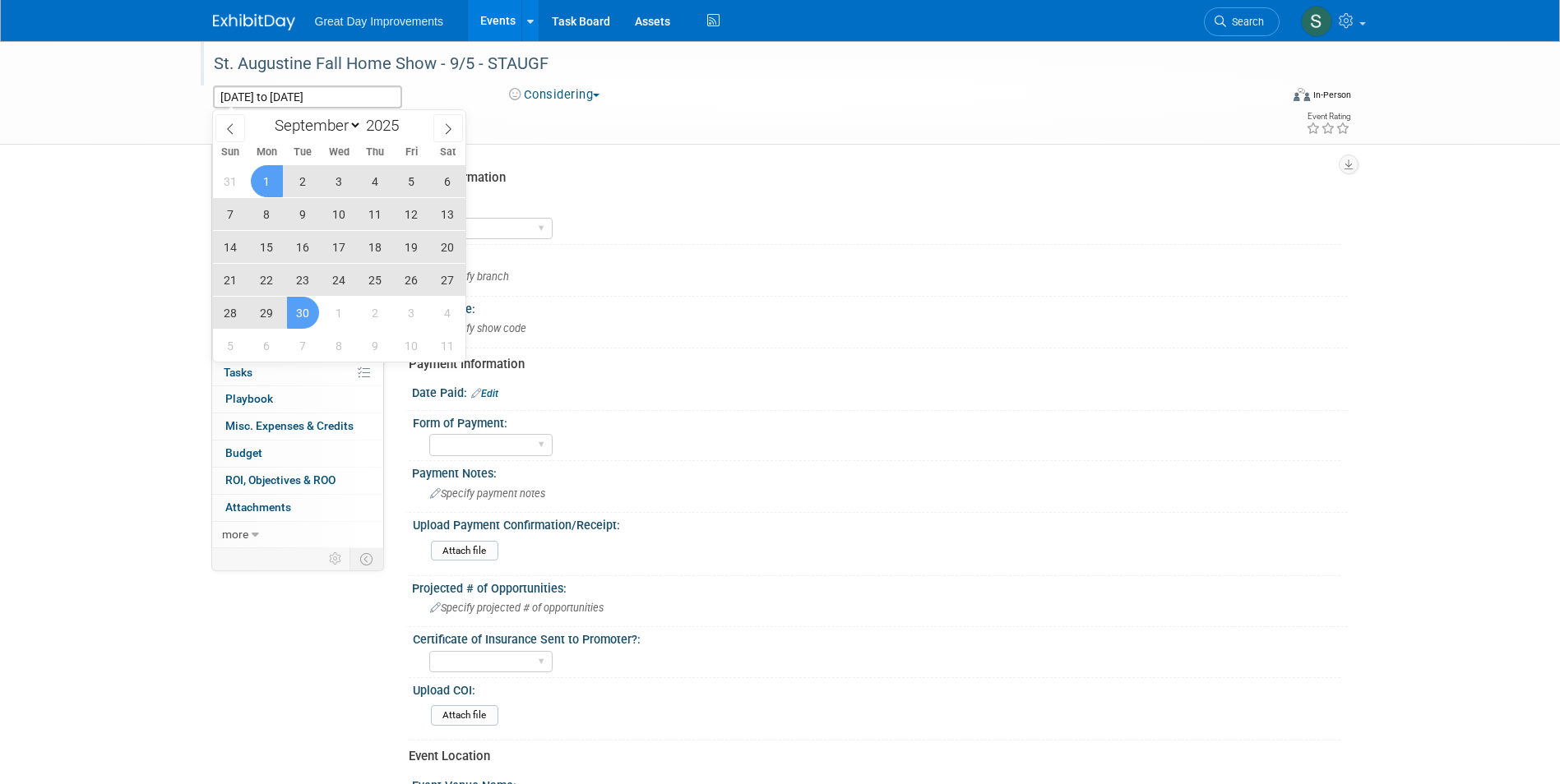
click at [409, 181] on span "5" at bounding box center [411, 180] width 32 height 32
type input "Sep 5, 2025"
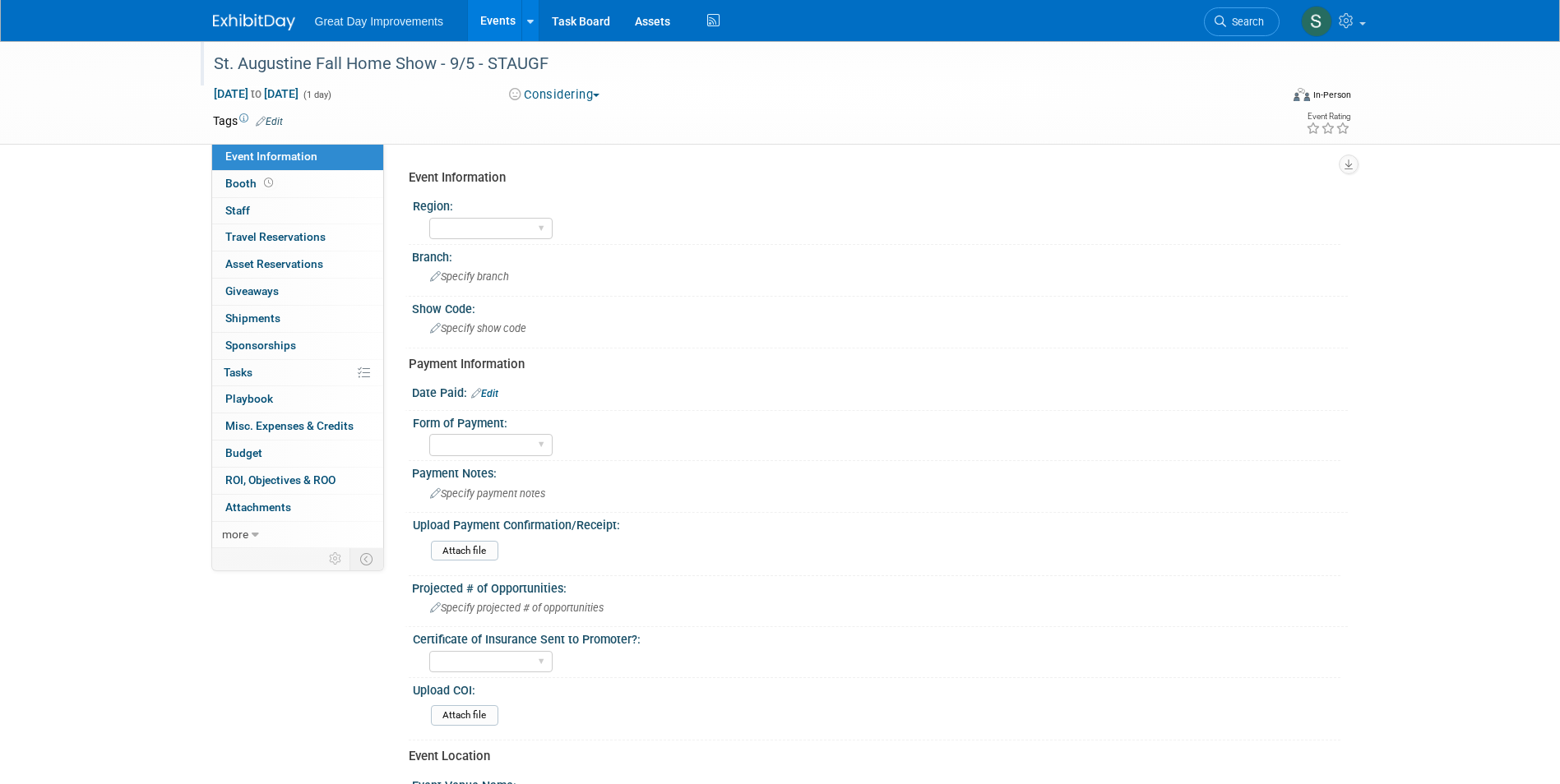
click at [569, 125] on td at bounding box center [720, 121] width 875 height 16
click at [537, 89] on button "Considering" at bounding box center [554, 94] width 103 height 17
click at [573, 213] on link "All Ready to GO!" at bounding box center [572, 213] width 136 height 23
drag, startPoint x: 385, startPoint y: 37, endPoint x: 442, endPoint y: 54, distance: 59.5
click at [385, 37] on ul "Great Day Improvements Events Add Event Bulk Upload Events Shareable Event Boar…" at bounding box center [519, 20] width 409 height 41
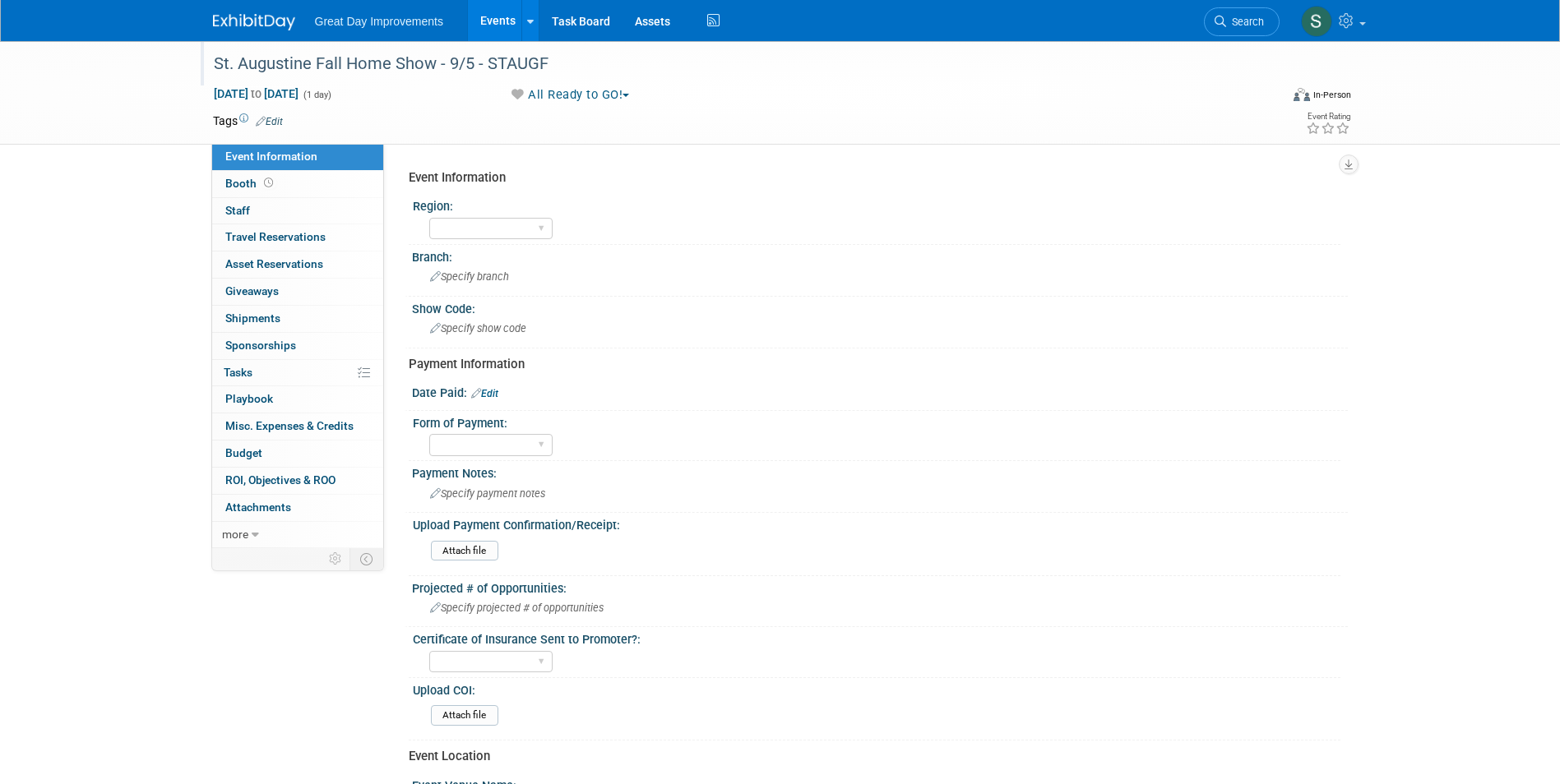
click at [542, 69] on div "St. Augustine Fall Home Show - 9/5 - STAUGF" at bounding box center [731, 64] width 1047 height 29
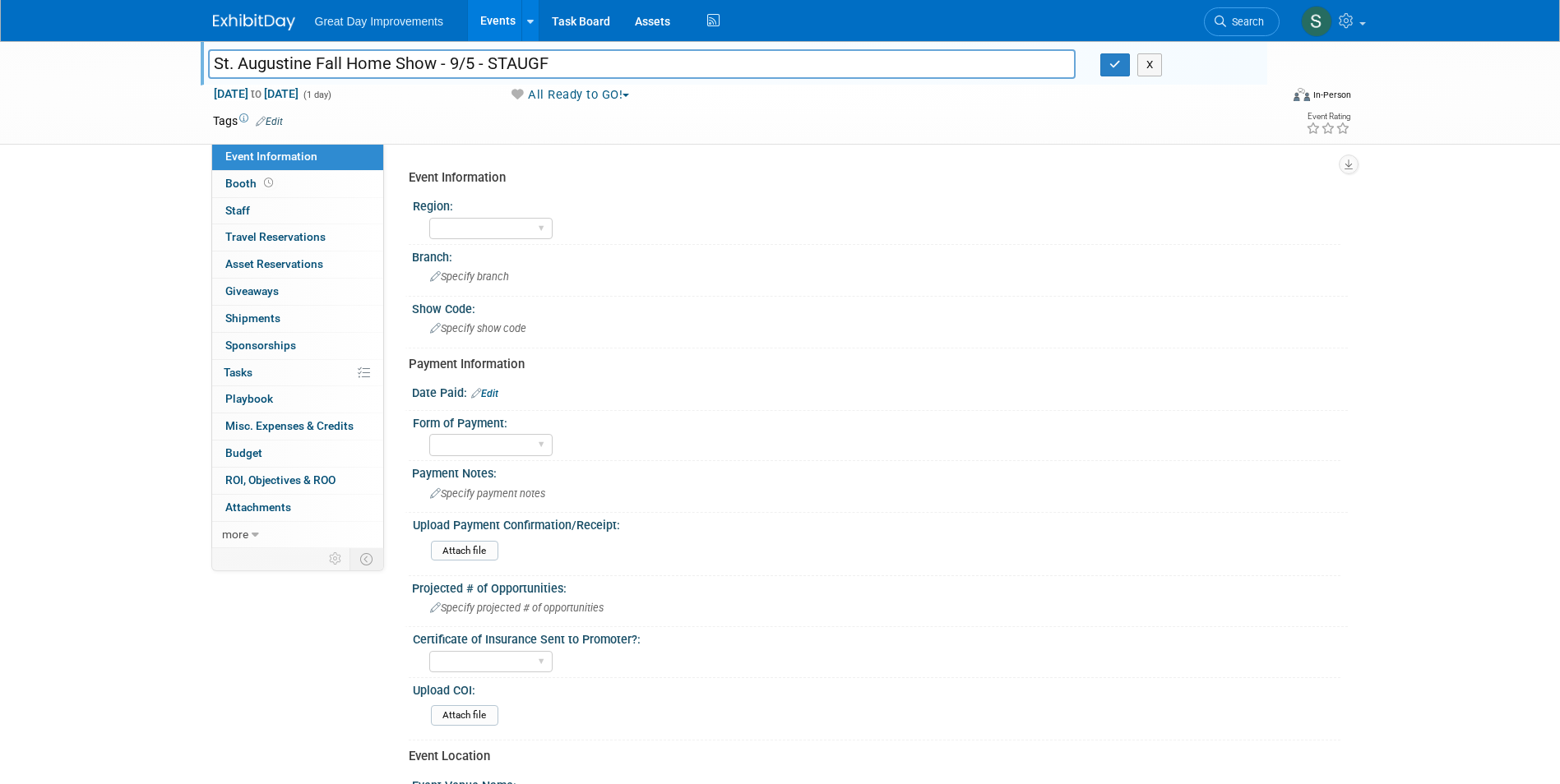
drag, startPoint x: 542, startPoint y: 69, endPoint x: 486, endPoint y: 59, distance: 56.9
click at [483, 59] on input "St. Augustine Fall Home Show - 9/5 - STAUGF" at bounding box center [642, 63] width 868 height 28
click at [1113, 64] on icon "button" at bounding box center [1115, 65] width 12 height 11
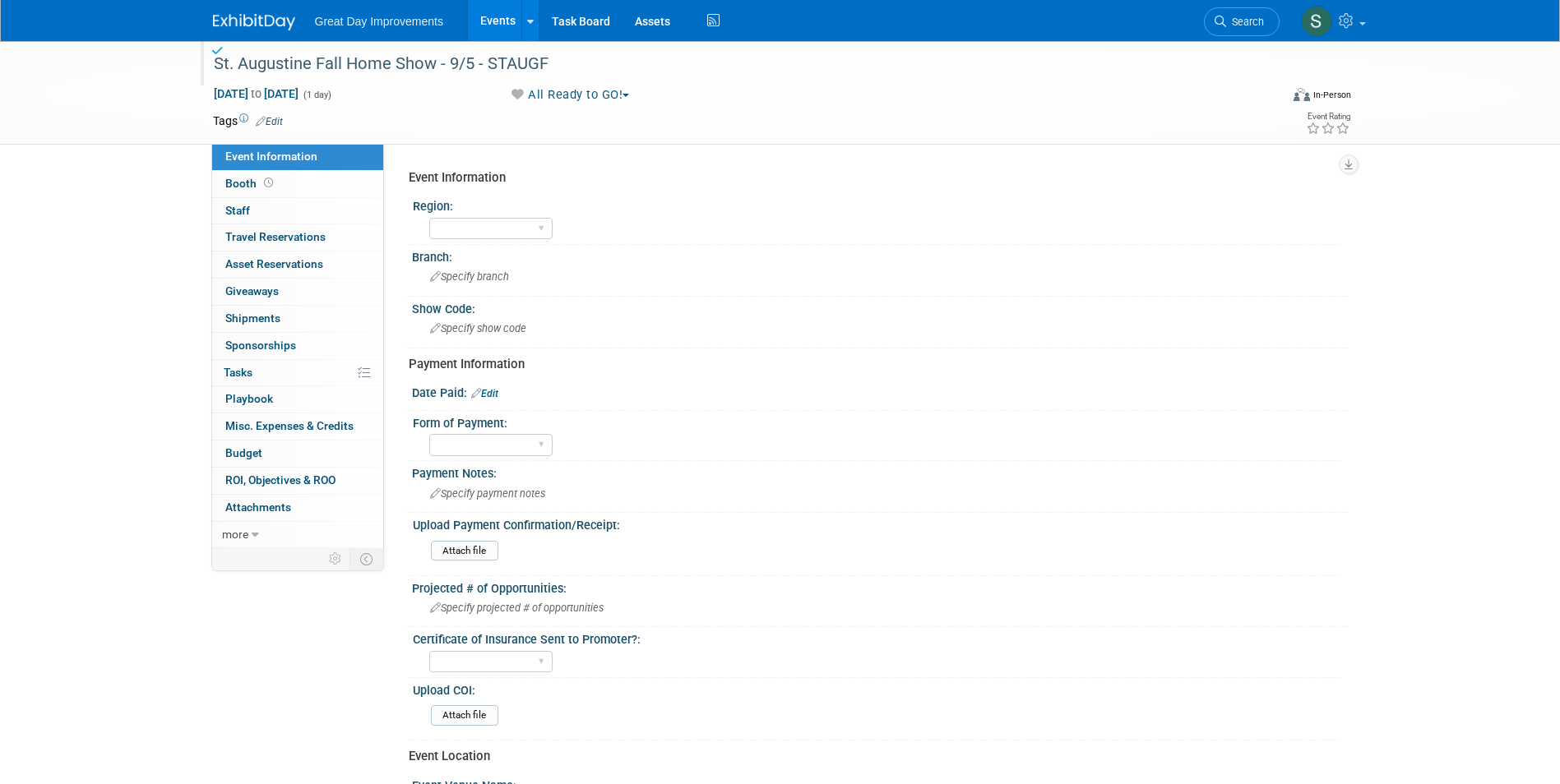
click at [265, 125] on link "Edit" at bounding box center [269, 122] width 27 height 12
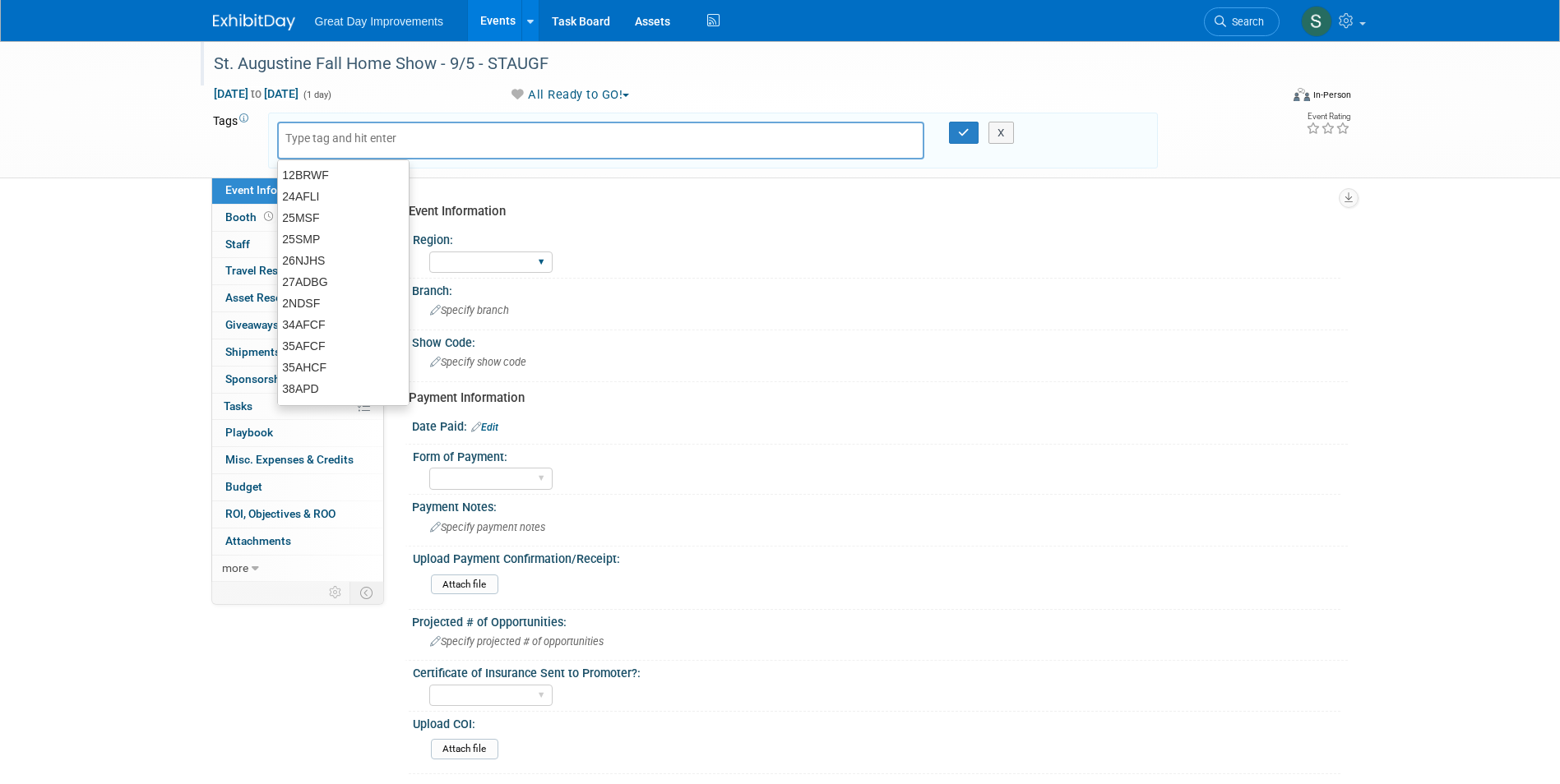
click at [537, 247] on div "GC MA MW MTW NE NEW OV PL PNW SA SE SC UMW FL" at bounding box center [491, 262] width 124 height 30
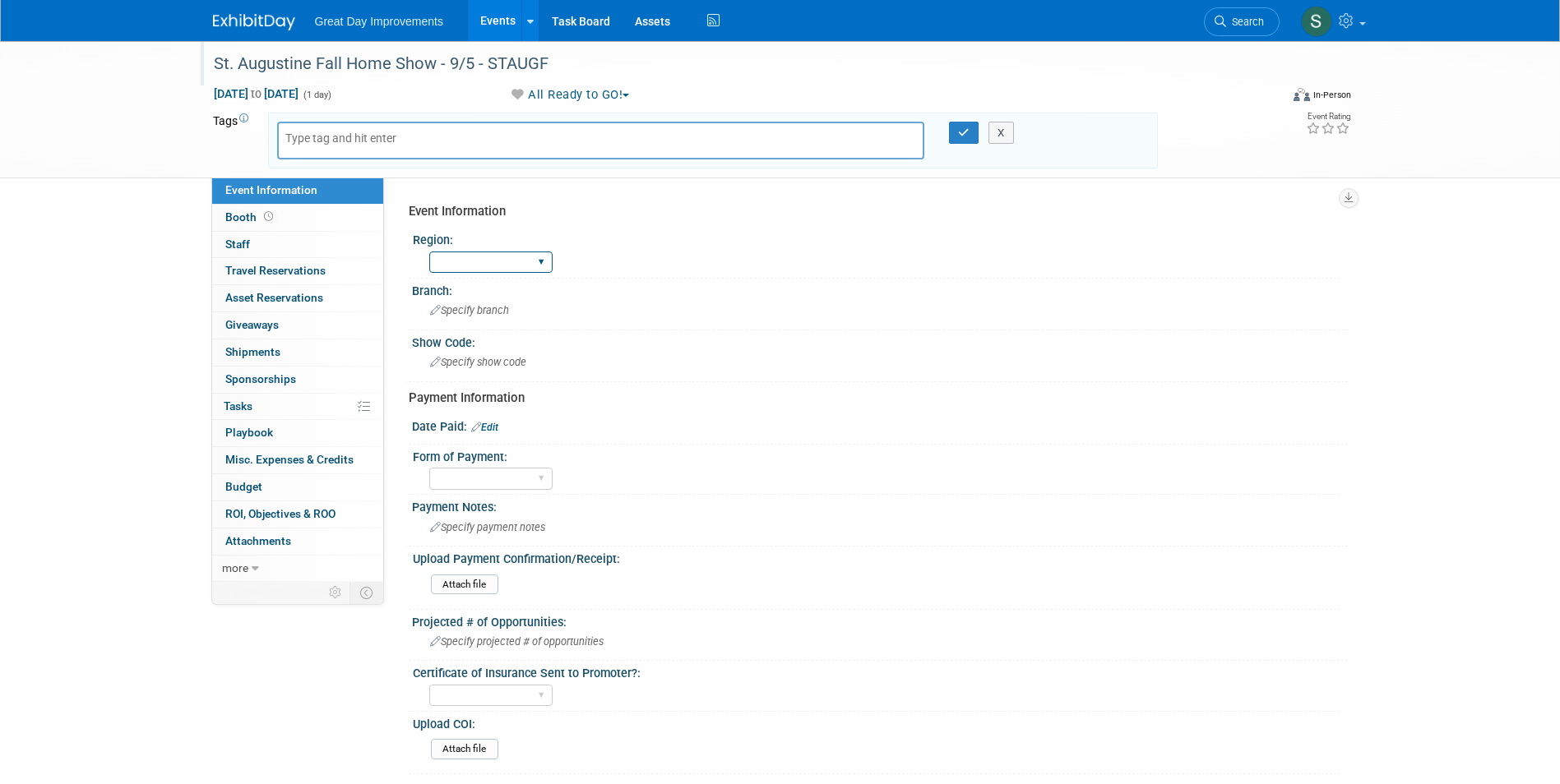
click at [543, 260] on select "GC MA MW MTW NE NEW OV PL PNW SA SE SC UMW FL" at bounding box center [491, 263] width 124 height 22
click at [599, 218] on div "Event Information" at bounding box center [872, 212] width 927 height 17
drag, startPoint x: 385, startPoint y: 129, endPoint x: 396, endPoint y: 145, distance: 19.4
click at [385, 130] on input "text" at bounding box center [352, 138] width 132 height 16
click at [396, 145] on input "text" at bounding box center [352, 138] width 132 height 16
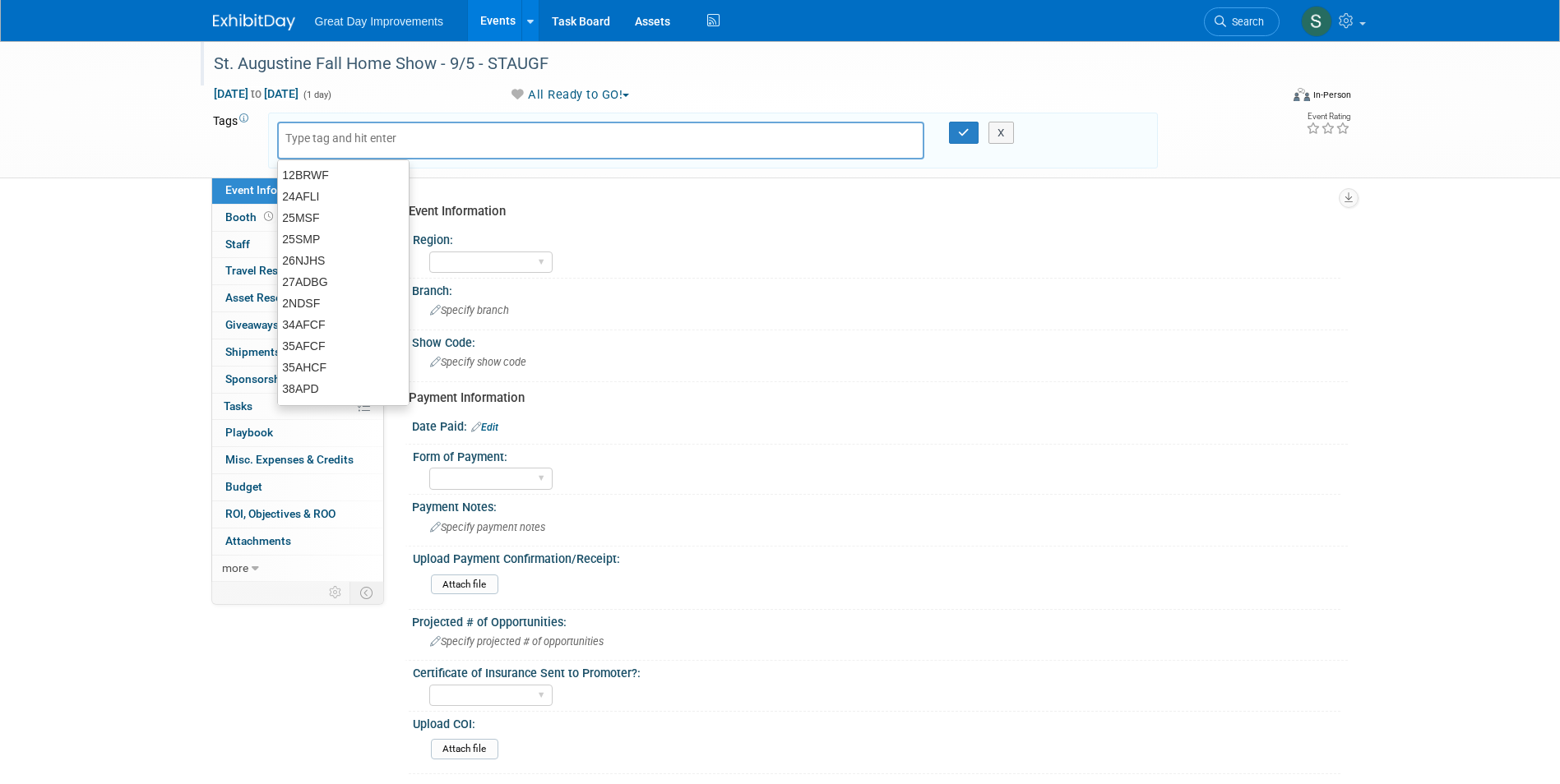
click at [379, 130] on input "text" at bounding box center [352, 138] width 132 height 16
type input "FL"
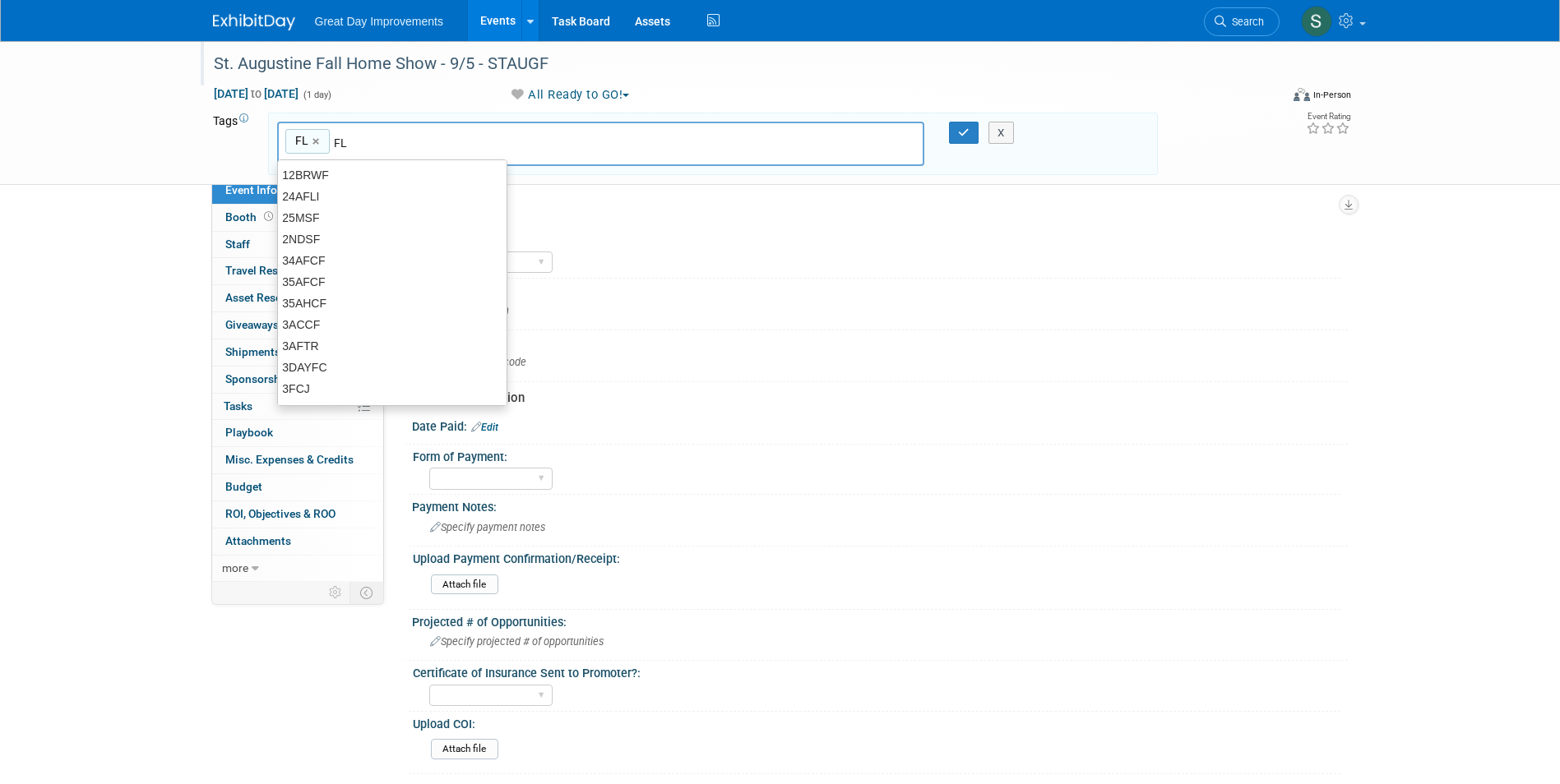
type input "FL"
type input "JAC"
type input "FL, JAC"
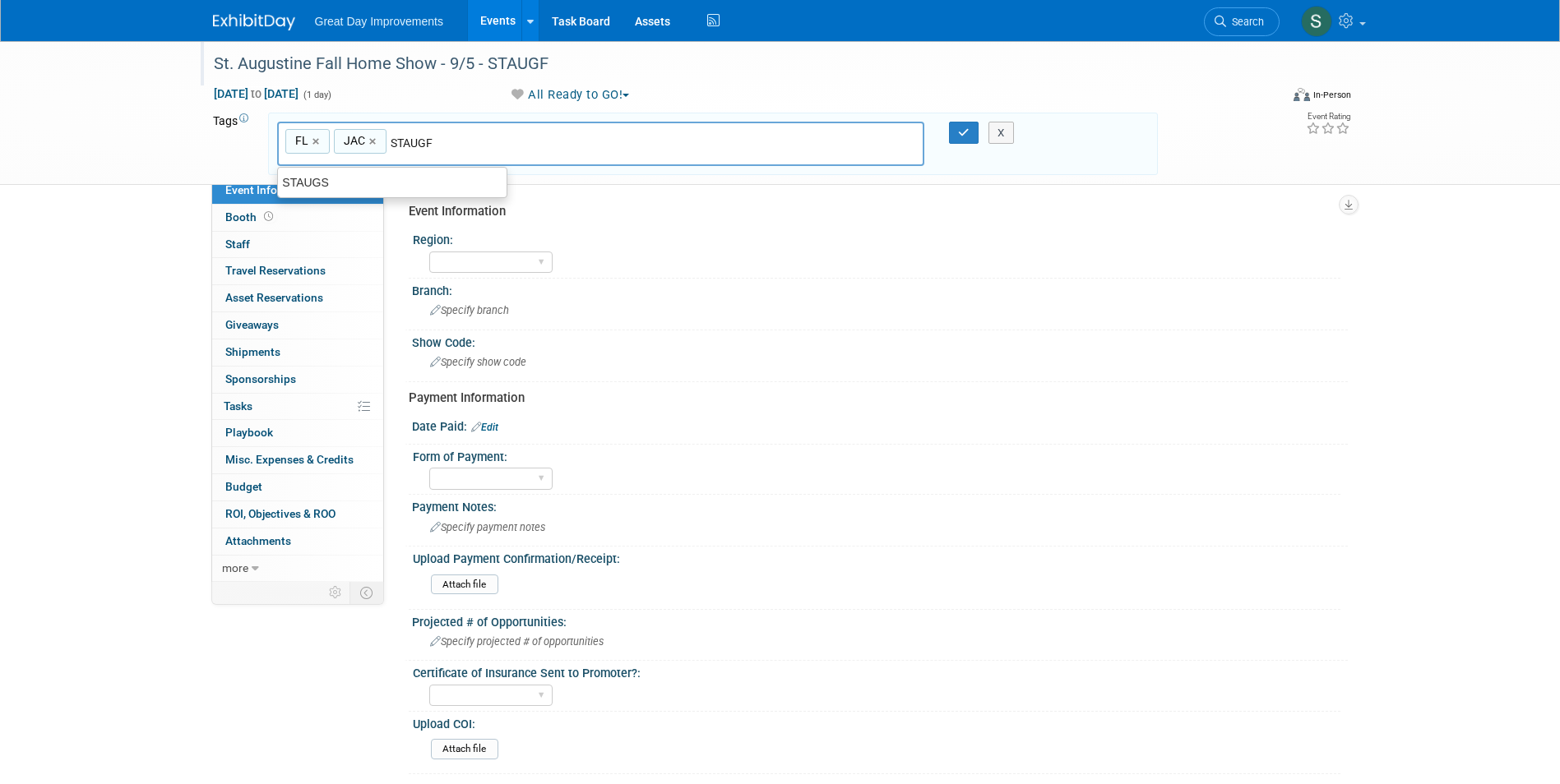
type input "STAUGF"
type input "FL, JAC, STAUGF"
type input "SEPT225"
type input "FL, JAC, STAUGF, SEPT225"
click at [537, 146] on link "×" at bounding box center [534, 142] width 11 height 19
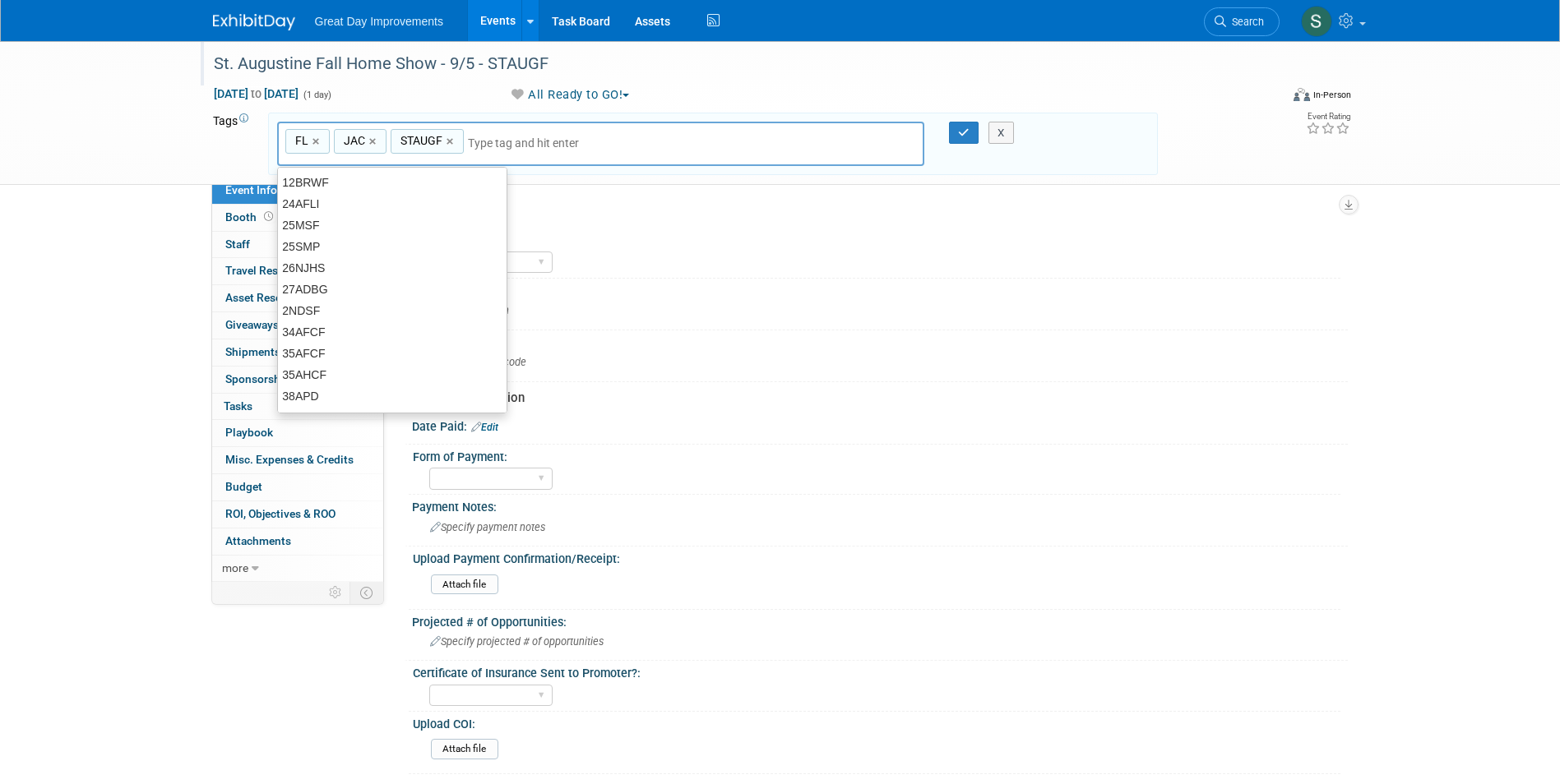
type input "FL, JAC, STAUGF"
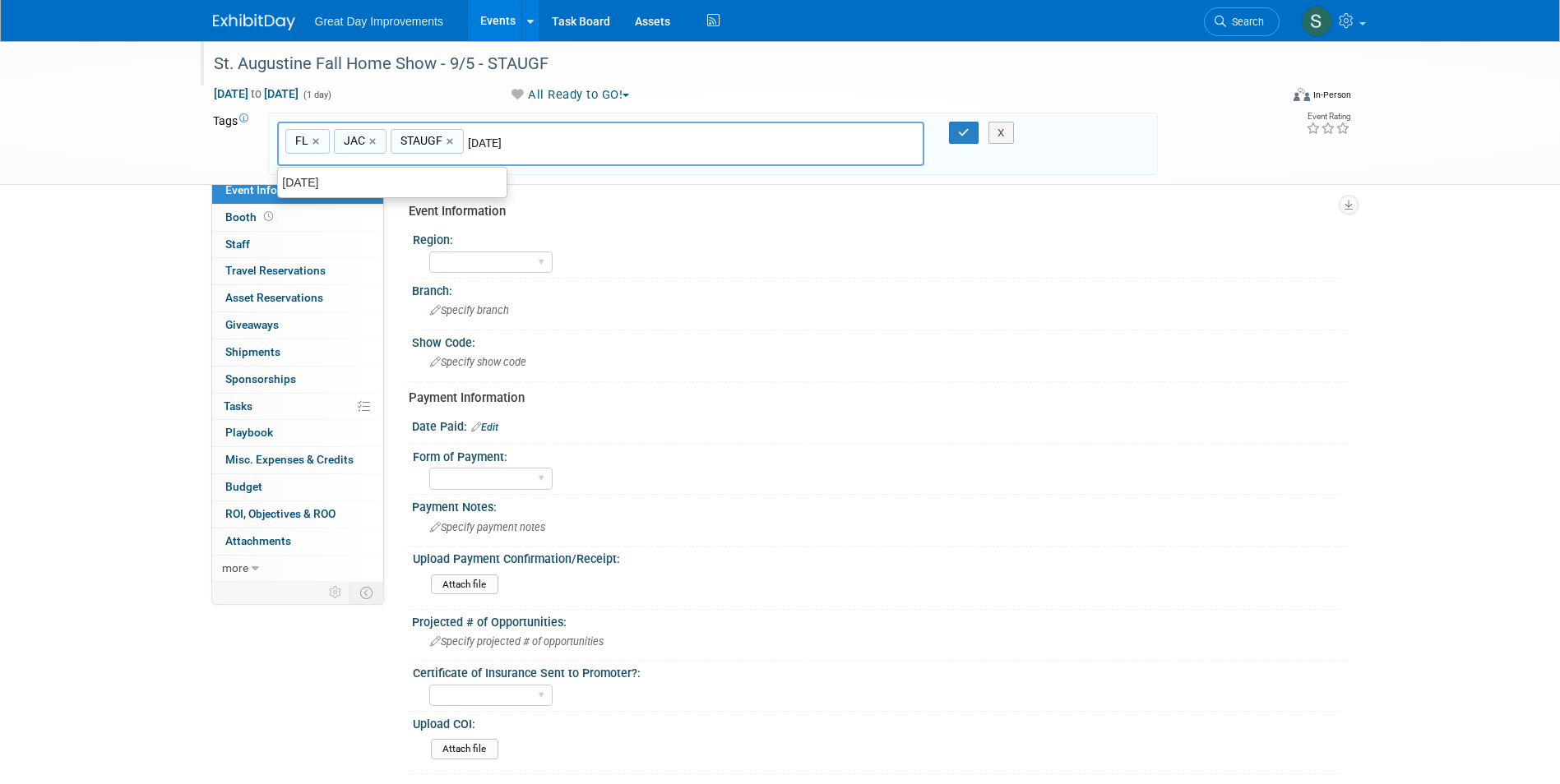
type input "Sept25"
click at [446, 173] on div "[DATE]" at bounding box center [392, 182] width 230 height 23
type input "FL, JAC, STAUGF, SEPT25"
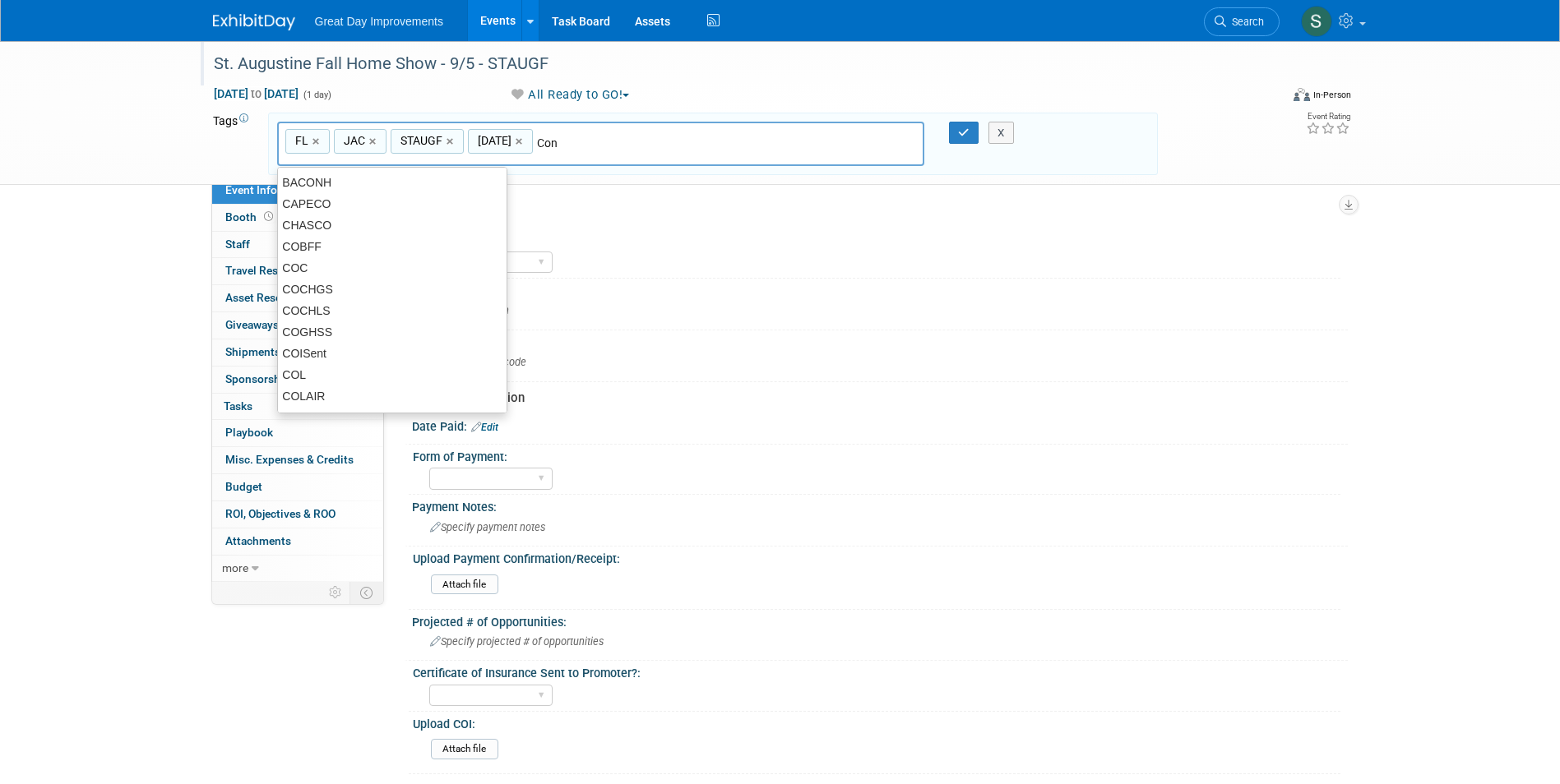
type input "Cont"
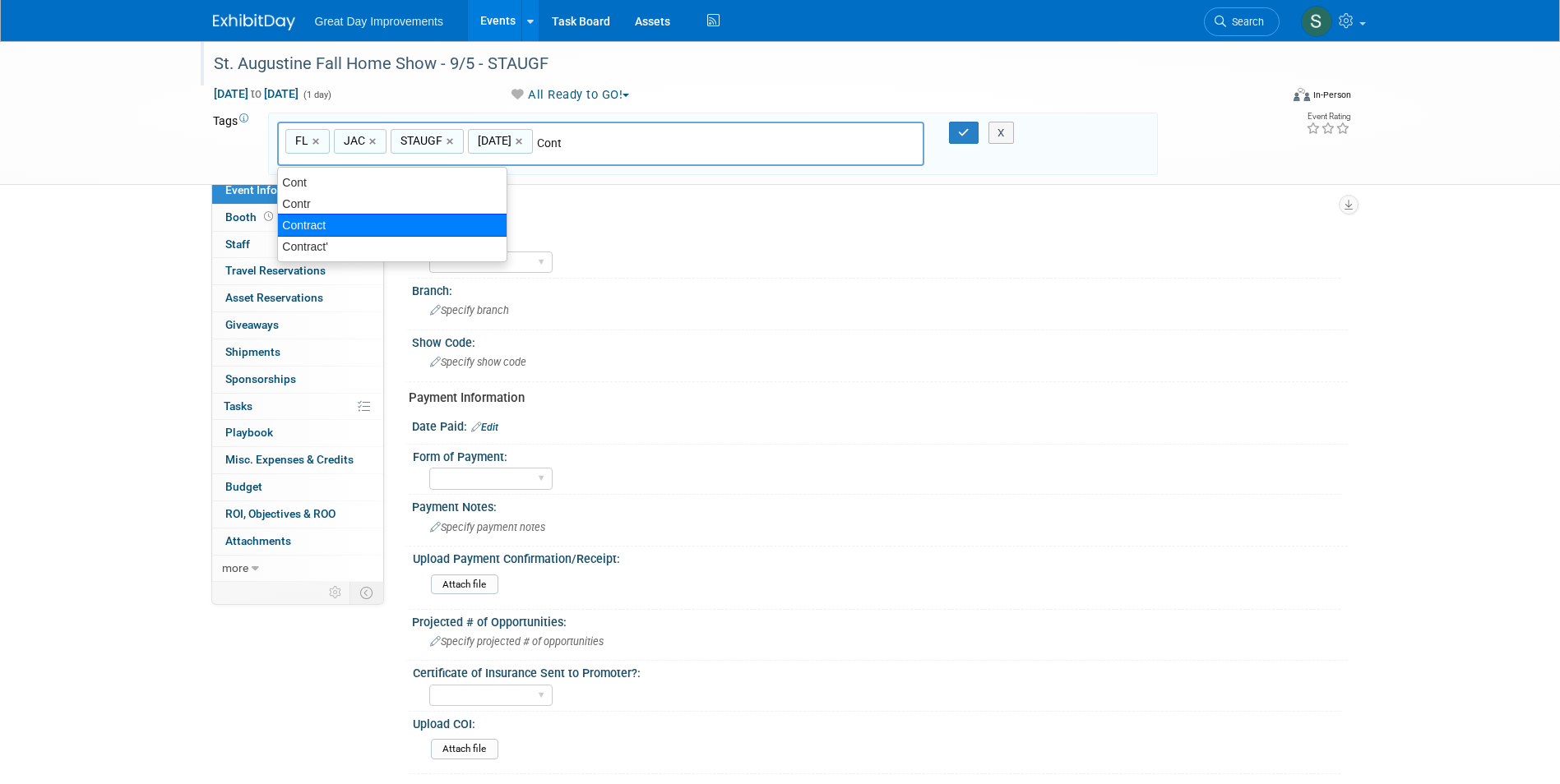
click at [420, 229] on div "Contract" at bounding box center [392, 224] width 230 height 23
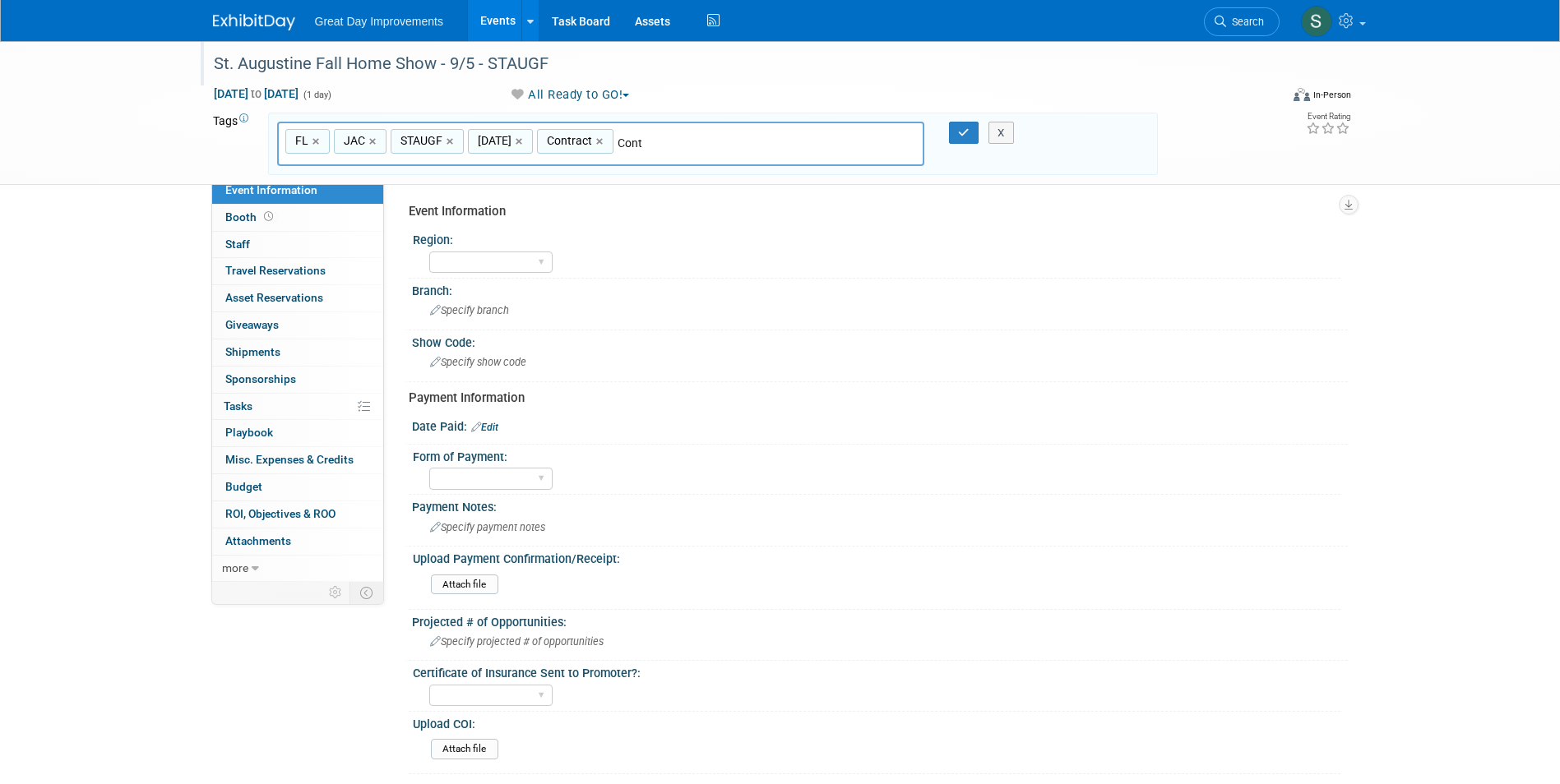
type input "FL, JAC, STAUGF, SEPT25, Contract"
click at [954, 127] on button "button" at bounding box center [964, 133] width 29 height 23
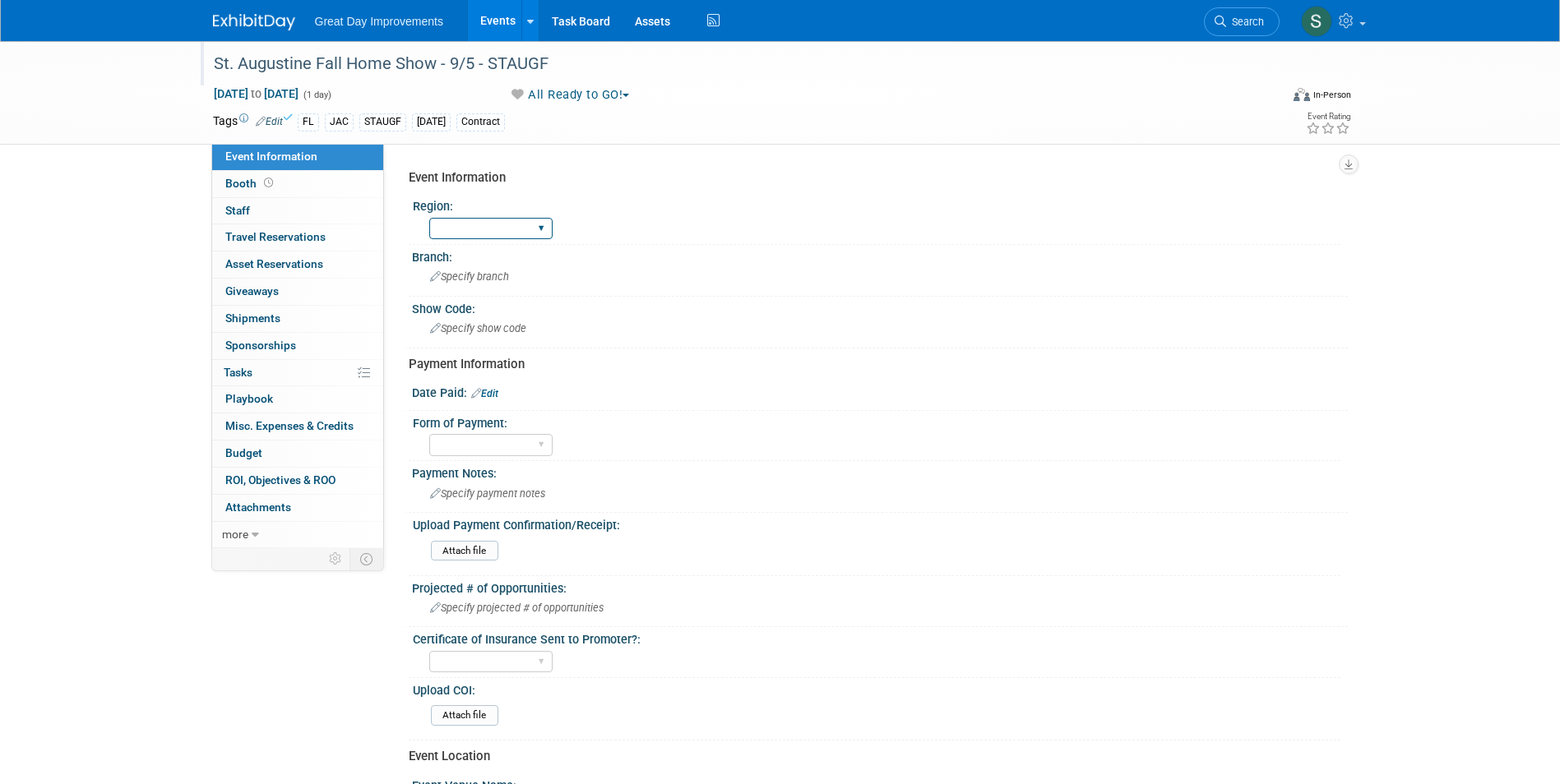
click at [459, 225] on select "GC MA MW MTW NE NEW OV PL PNW SA SE SC UMW FL" at bounding box center [491, 229] width 124 height 22
select select "FL"
click at [430, 218] on select "GC MA MW MTW NE NEW OV PL PNW SA SE SC UMW FL" at bounding box center [491, 229] width 124 height 22
click at [485, 269] on div "Specify branch" at bounding box center [879, 277] width 911 height 26
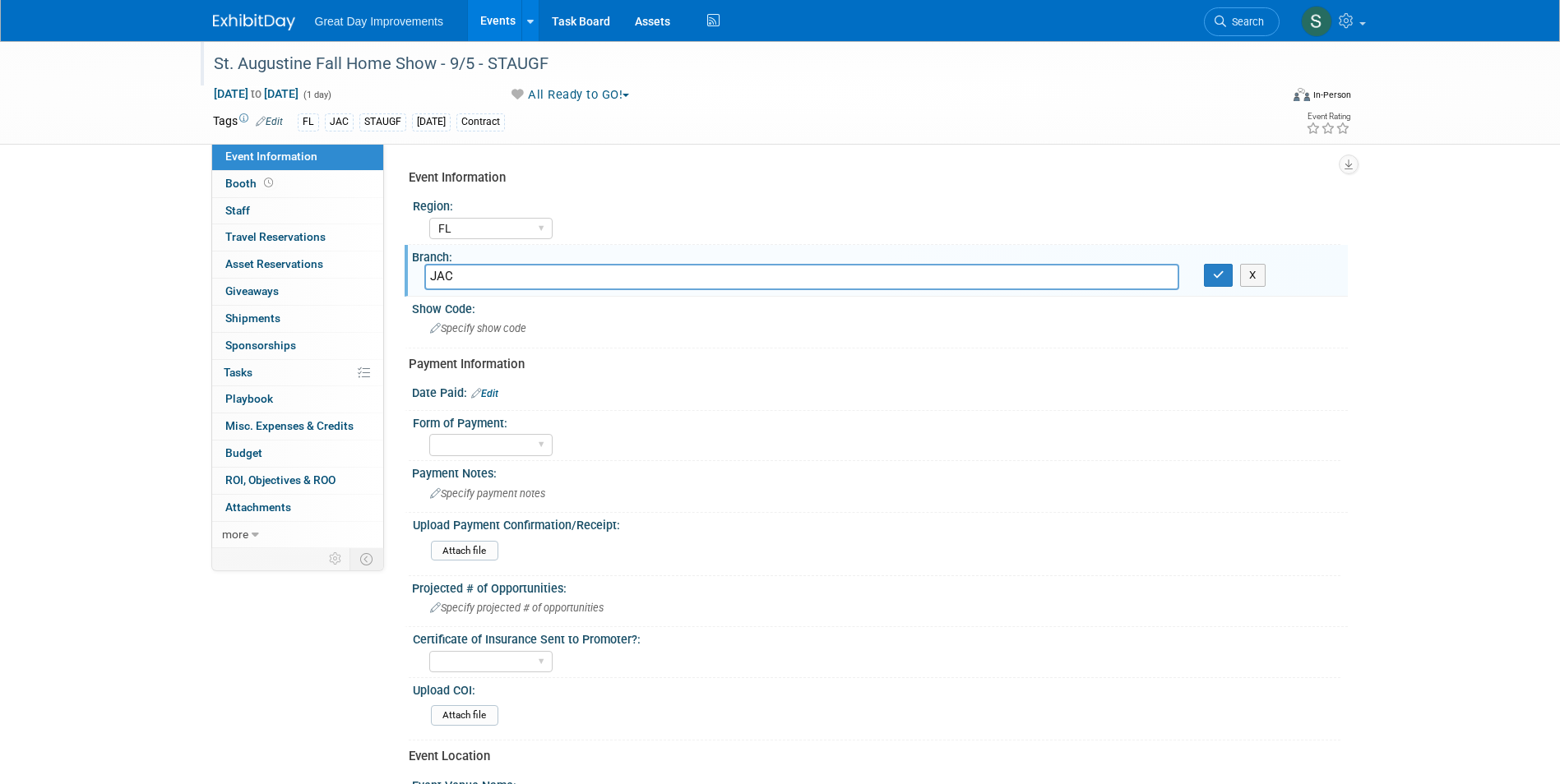
type input "JAC"
click at [1216, 263] on div "Branch:" at bounding box center [880, 256] width 936 height 20
click at [555, 333] on div "Specify show code" at bounding box center [879, 329] width 911 height 26
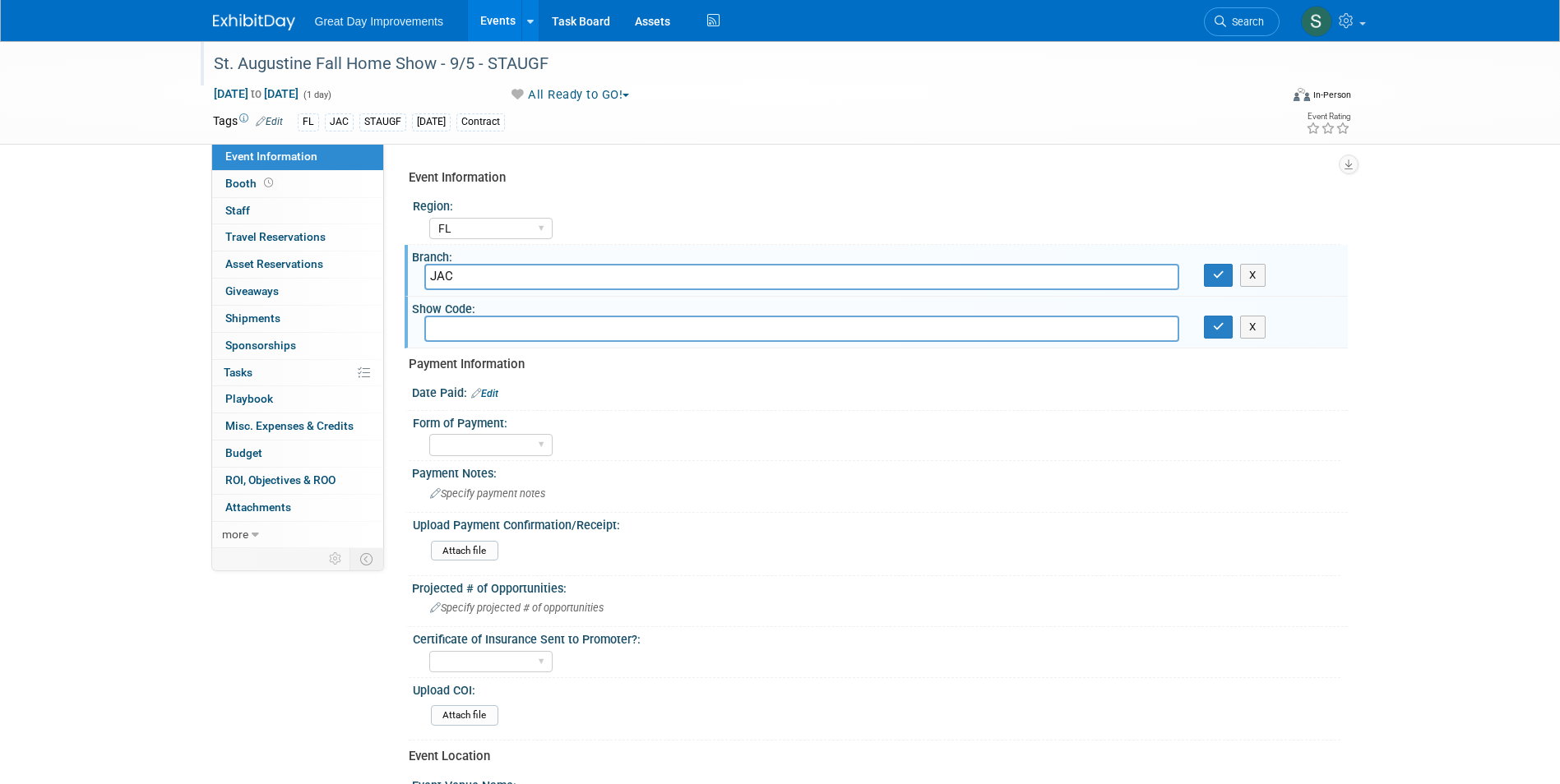
click at [536, 326] on input "text" at bounding box center [802, 329] width 755 height 26
type input "STAUGF"
drag, startPoint x: 1225, startPoint y: 326, endPoint x: 1211, endPoint y: 282, distance: 46.2
click at [1224, 326] on button "button" at bounding box center [1218, 327] width 29 height 23
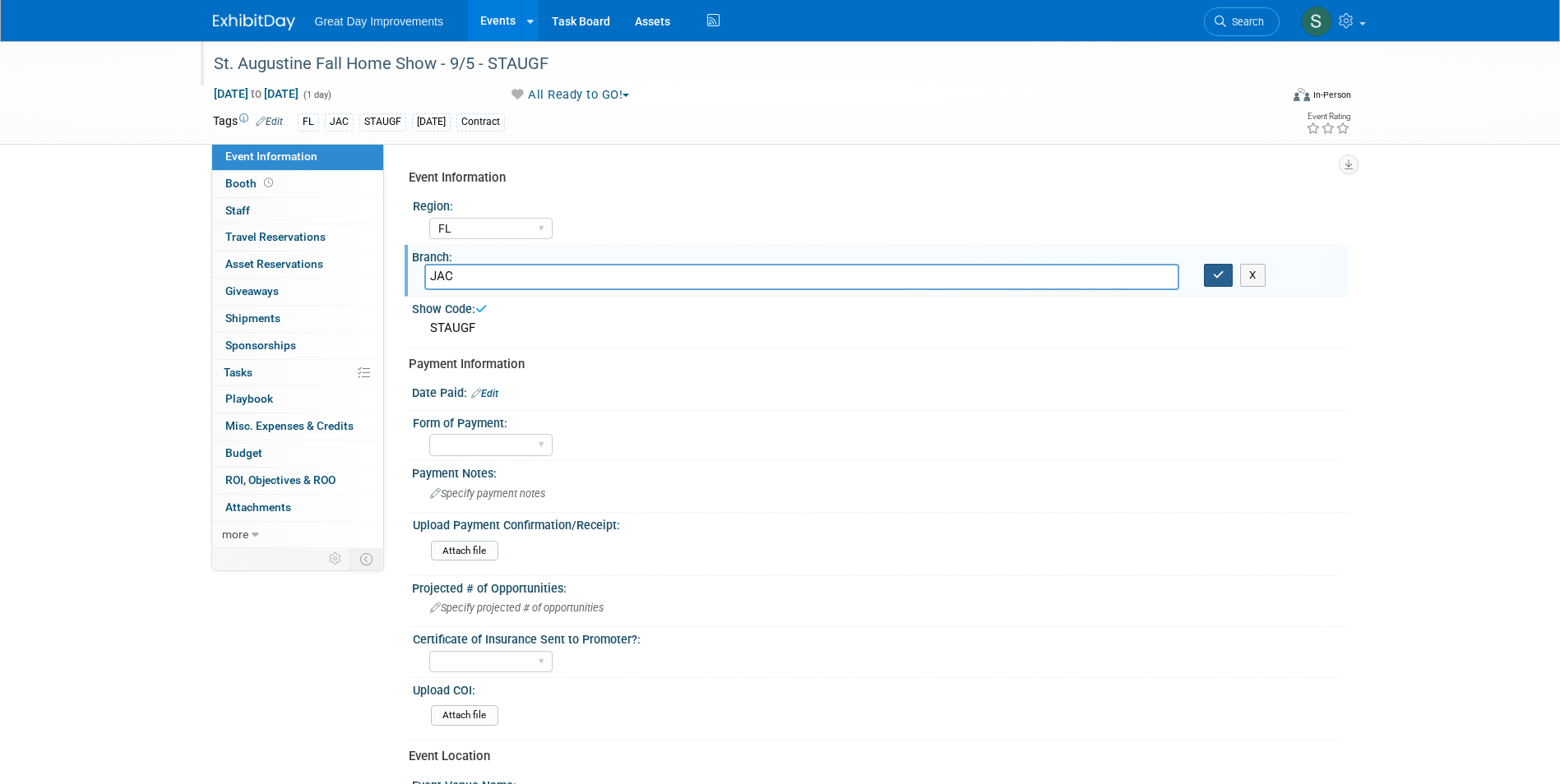
click at [1219, 274] on icon "button" at bounding box center [1218, 275] width 12 height 11
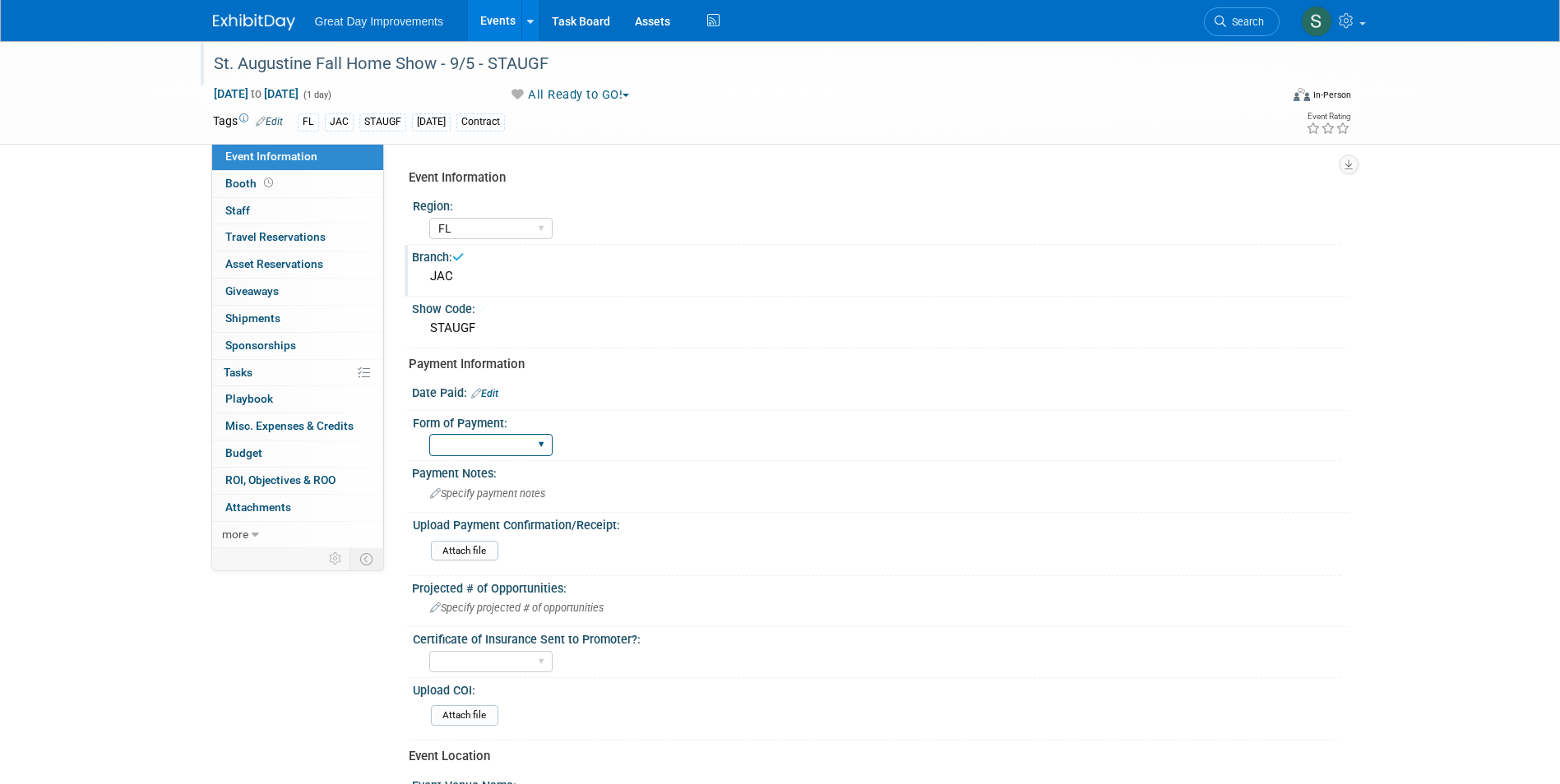
click at [524, 440] on select "Paid via CC Check Requested Pay at the Gate Other" at bounding box center [491, 445] width 124 height 22
select select "Paid via CC"
click at [430, 434] on select "Paid via CC Check Requested Pay at the Gate Other" at bounding box center [491, 445] width 124 height 22
click at [482, 387] on div "Date Paid: Edit" at bounding box center [880, 391] width 936 height 21
click at [487, 389] on link "Edit" at bounding box center [485, 394] width 27 height 12
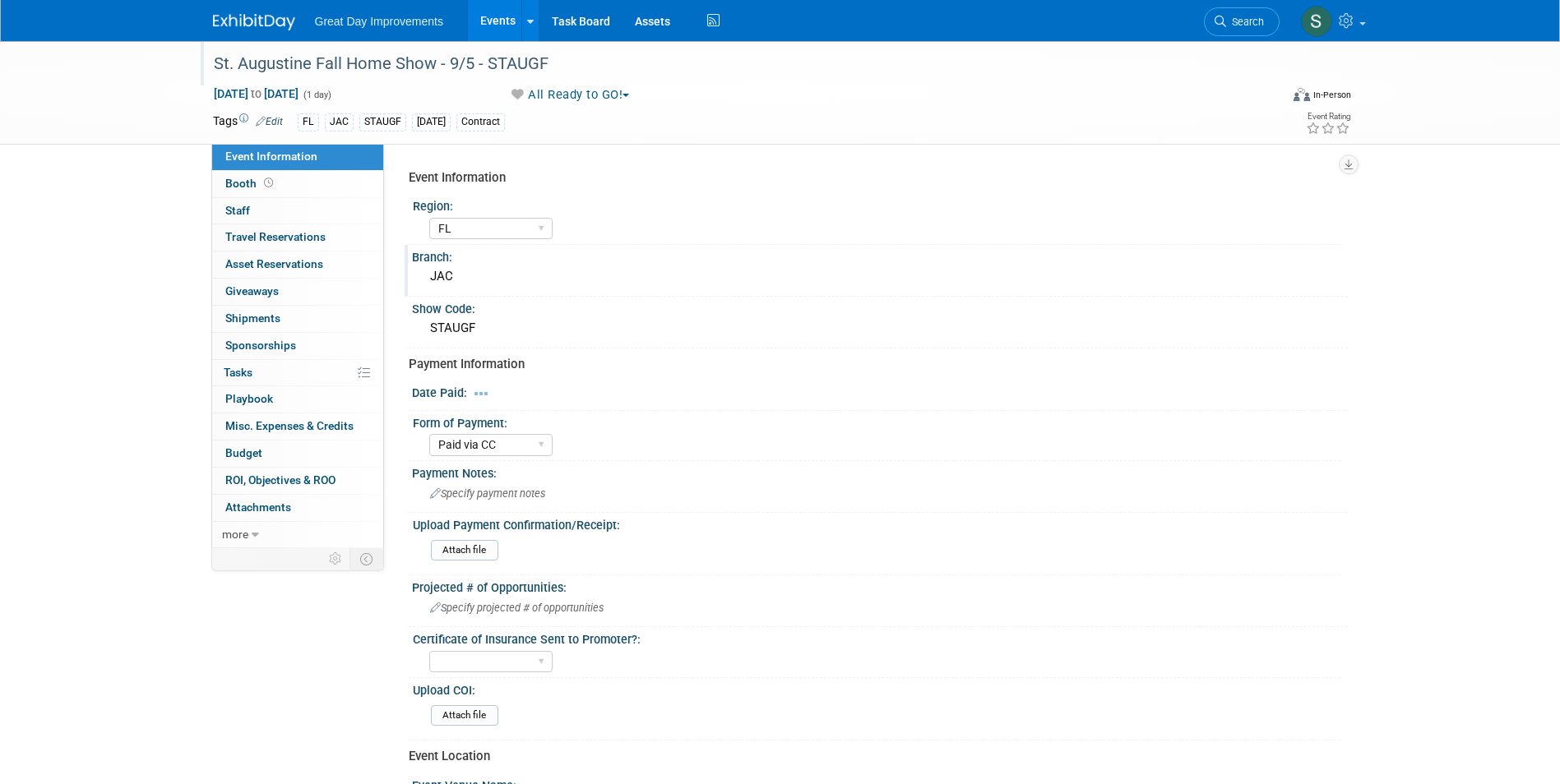
select select "8"
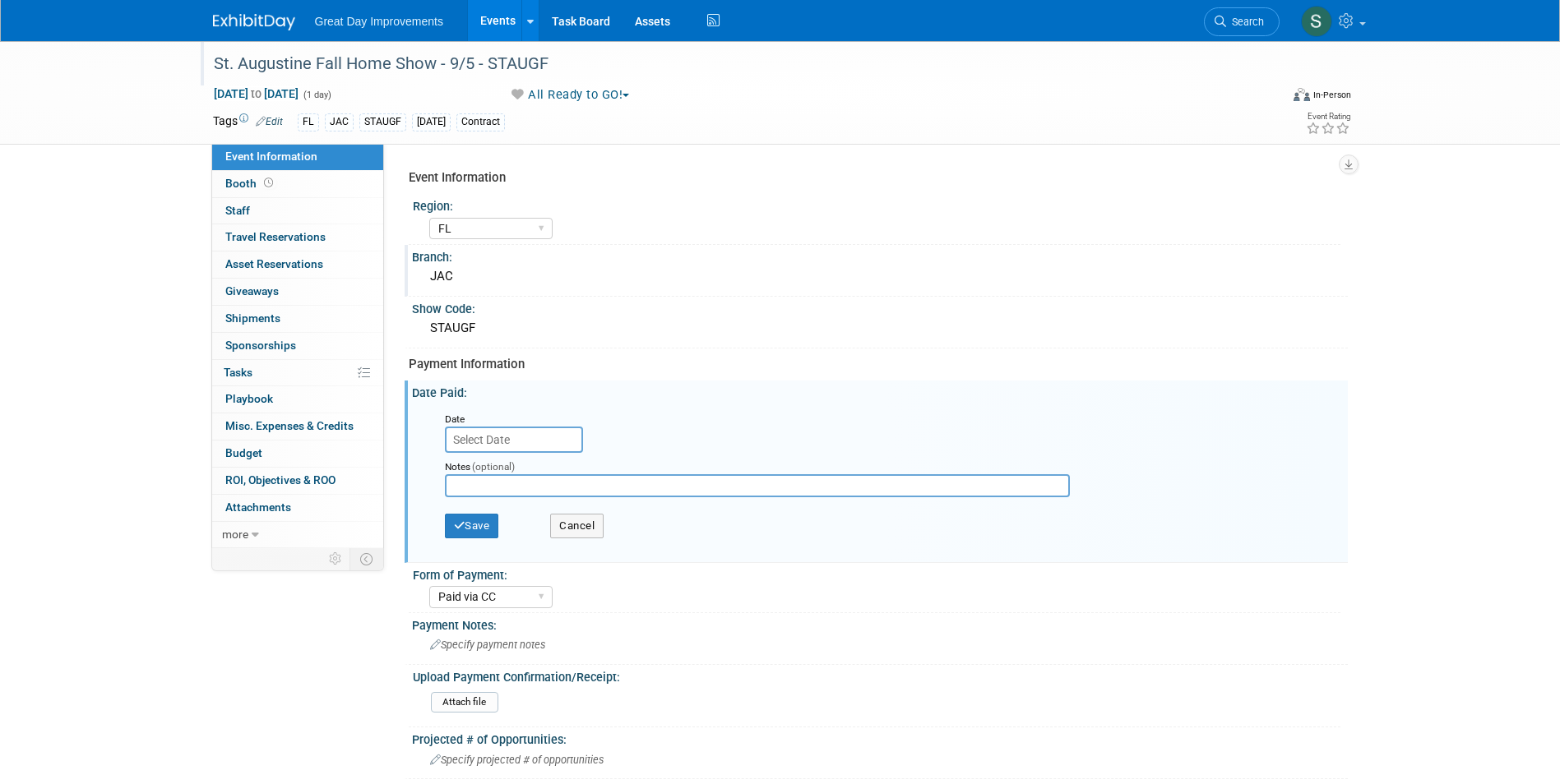
click at [471, 434] on input "text" at bounding box center [514, 440] width 138 height 27
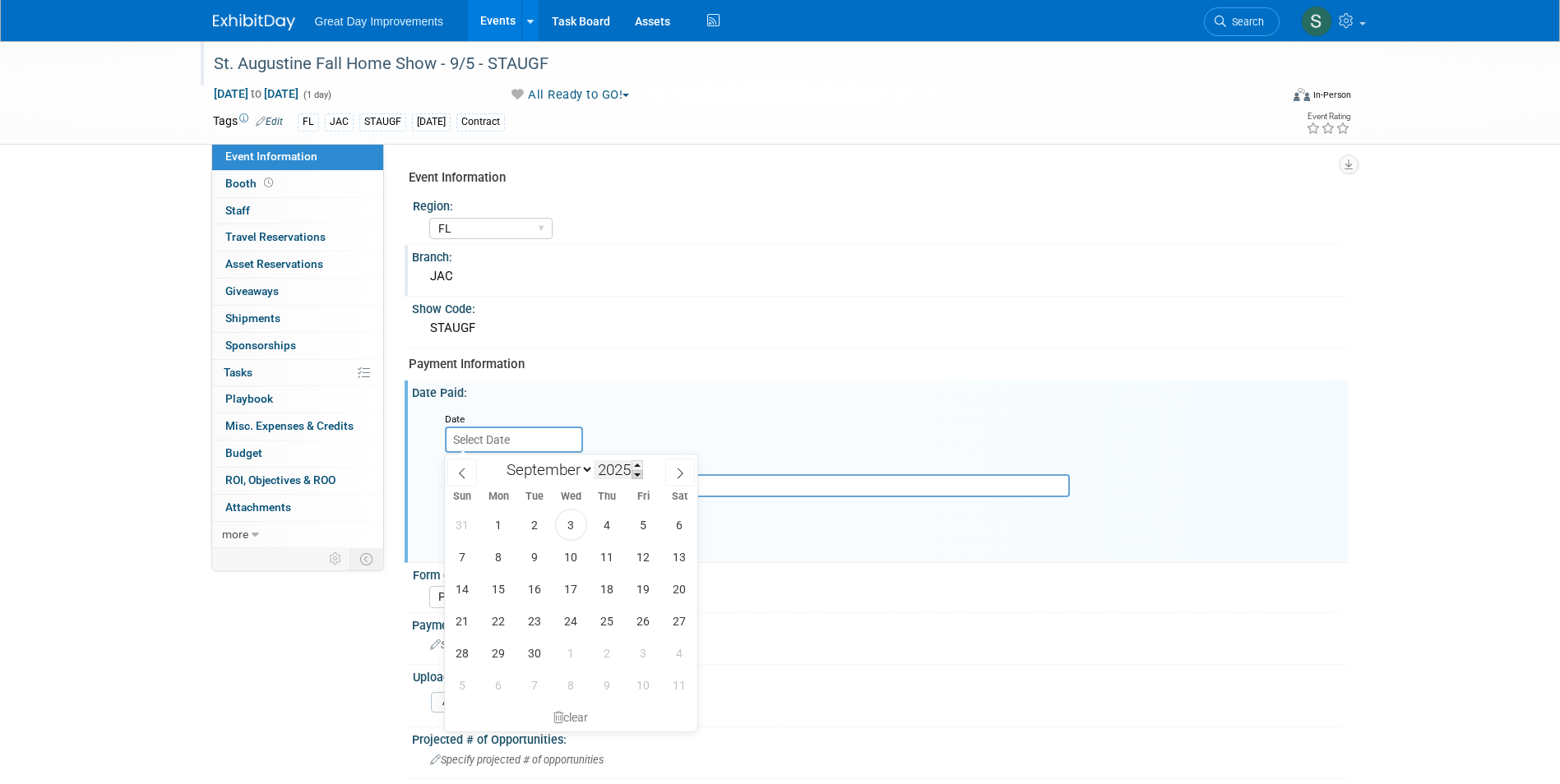
click at [638, 471] on span at bounding box center [637, 475] width 12 height 10
type input "2024"
click at [671, 467] on span at bounding box center [680, 473] width 29 height 28
select select "10"
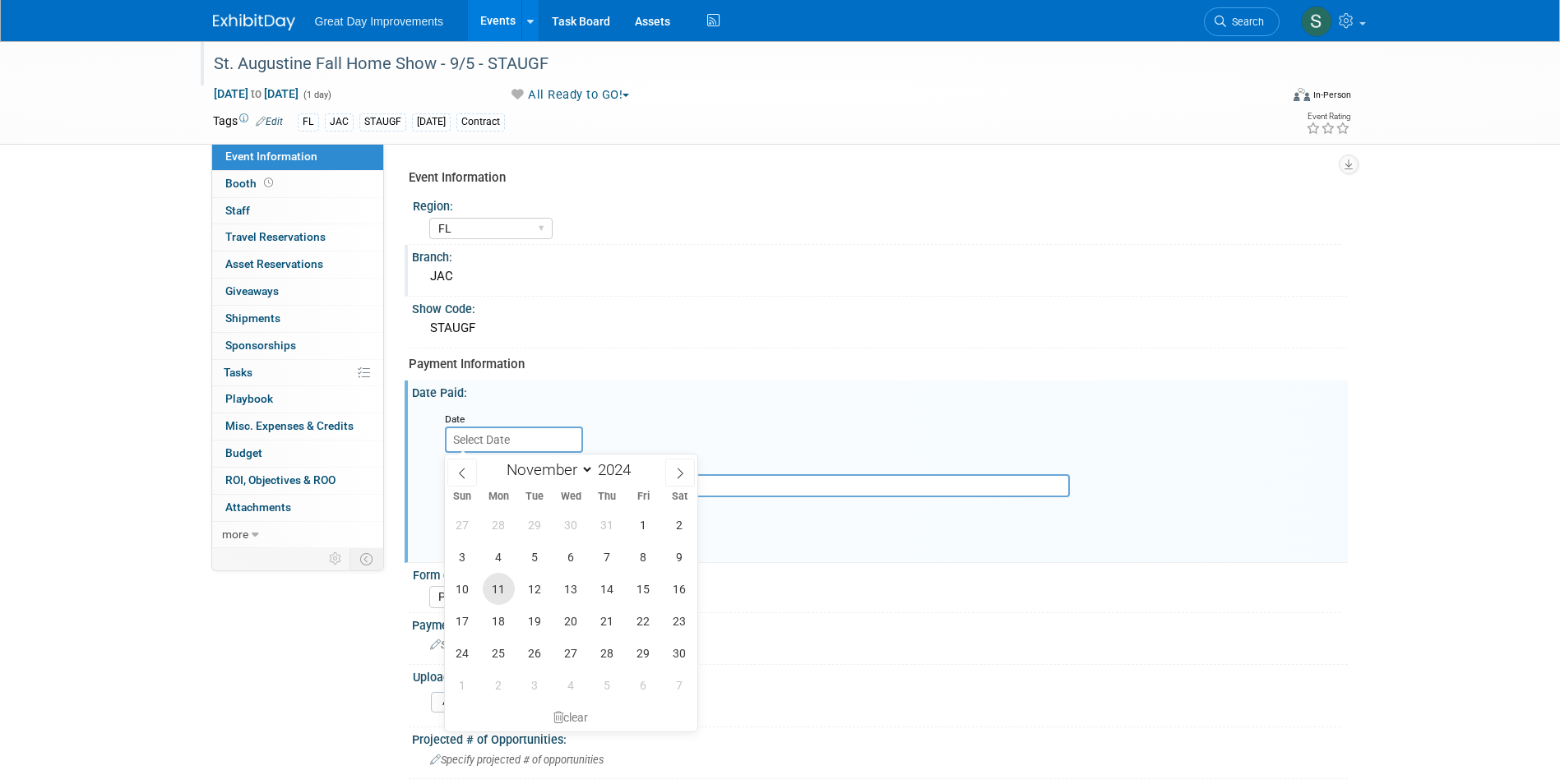
click at [488, 588] on span "11" at bounding box center [498, 589] width 32 height 32
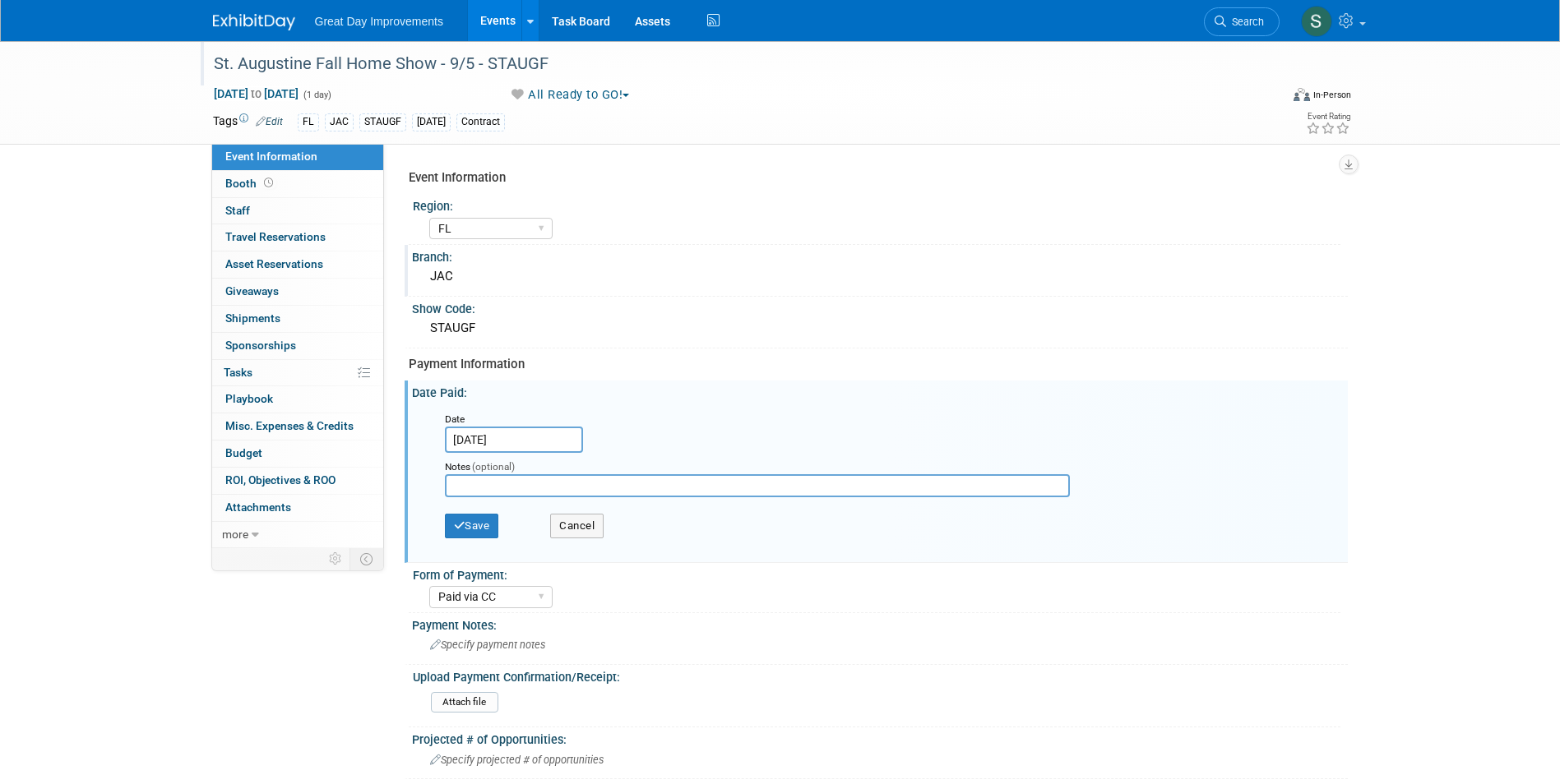
click at [0, 0] on div "January February March April May June July August September October November De…" at bounding box center [0, 0] width 0 height 0
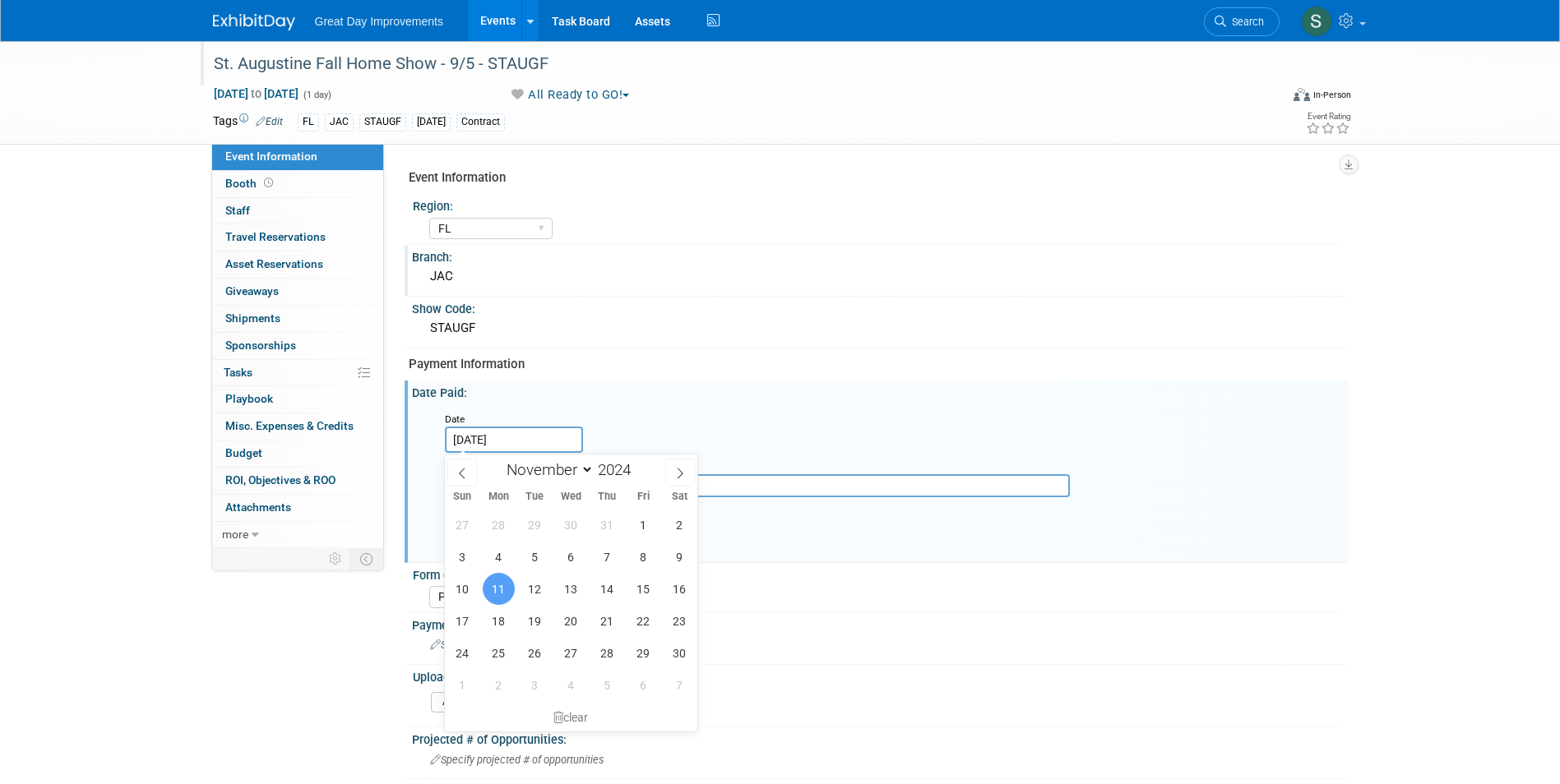
click at [493, 427] on input "Nov 11, 2024" at bounding box center [514, 440] width 138 height 27
click at [486, 433] on input "Nov 11, 2024" at bounding box center [514, 440] width 138 height 27
click at [507, 552] on span "4" at bounding box center [498, 557] width 32 height 32
type input "Nov 4, 2024"
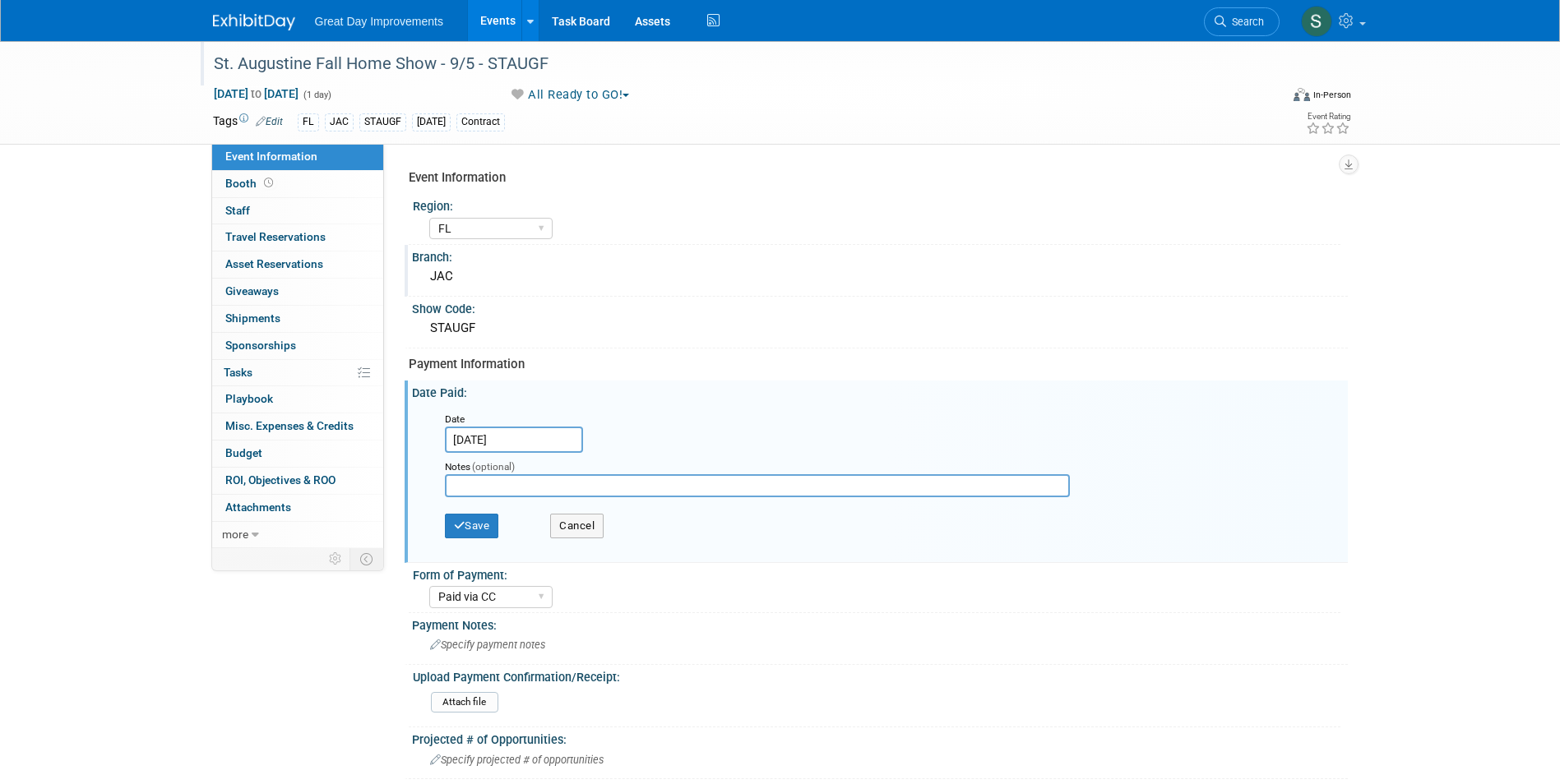
click at [756, 372] on div "Payment Information" at bounding box center [872, 365] width 927 height 17
click at [486, 532] on button "Save" at bounding box center [472, 526] width 54 height 25
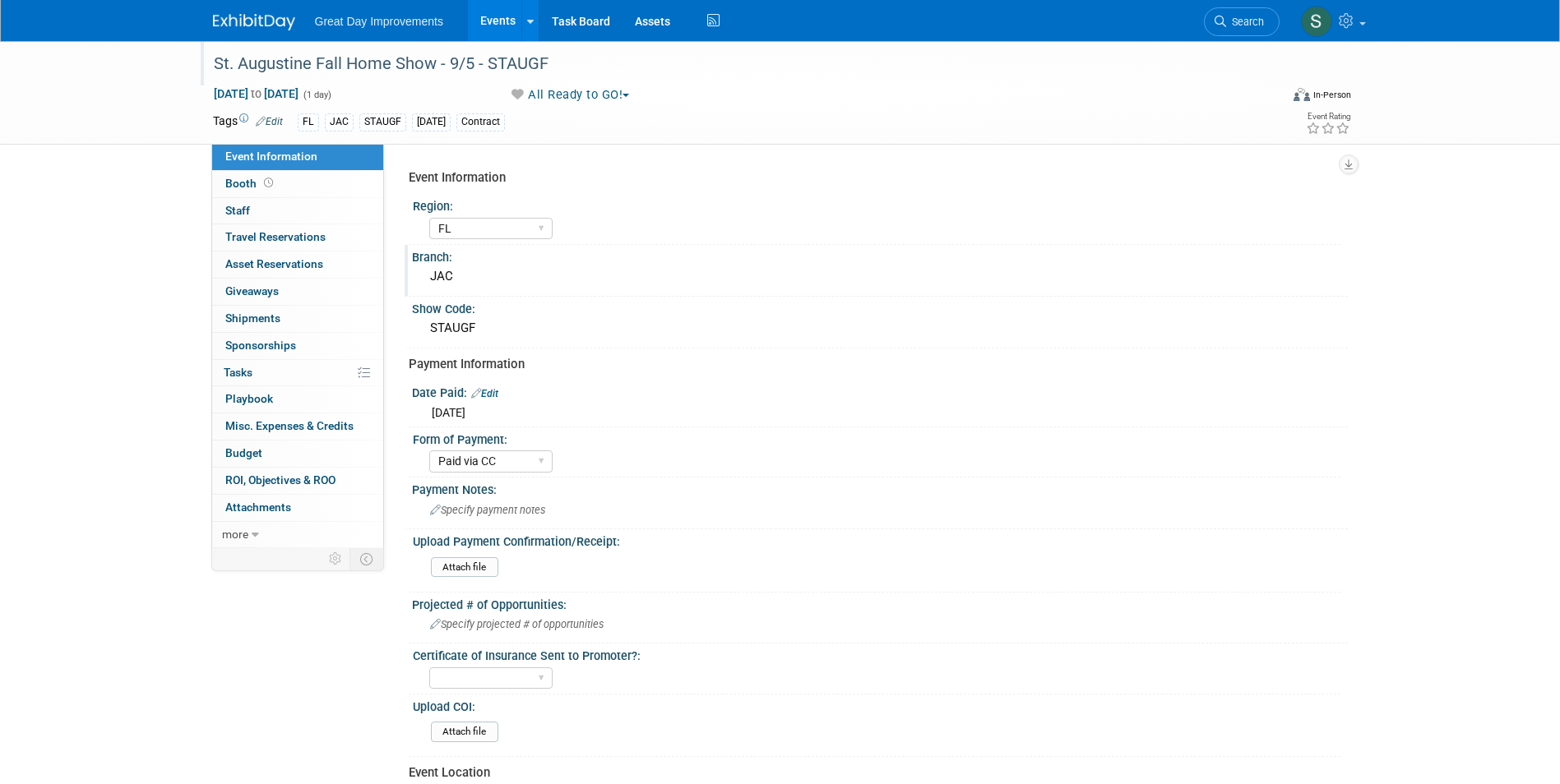
click at [208, 24] on div "Great Day Improvements Events Add Event Bulk Upload Events Shareable Event Boar…" at bounding box center [780, 20] width 1160 height 41
click at [218, 13] on link at bounding box center [264, 14] width 102 height 13
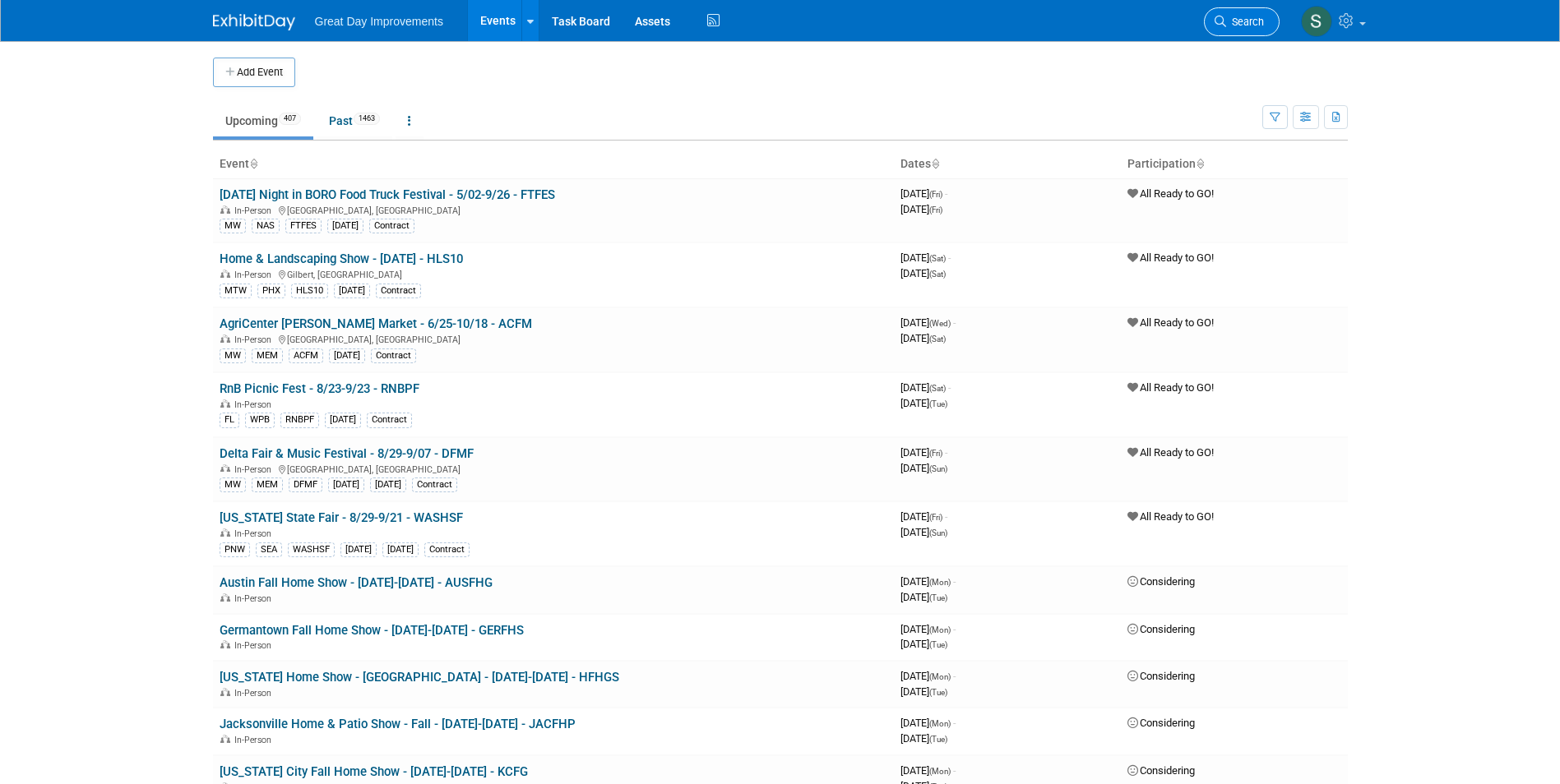
click at [1245, 18] on span "Search" at bounding box center [1245, 21] width 38 height 12
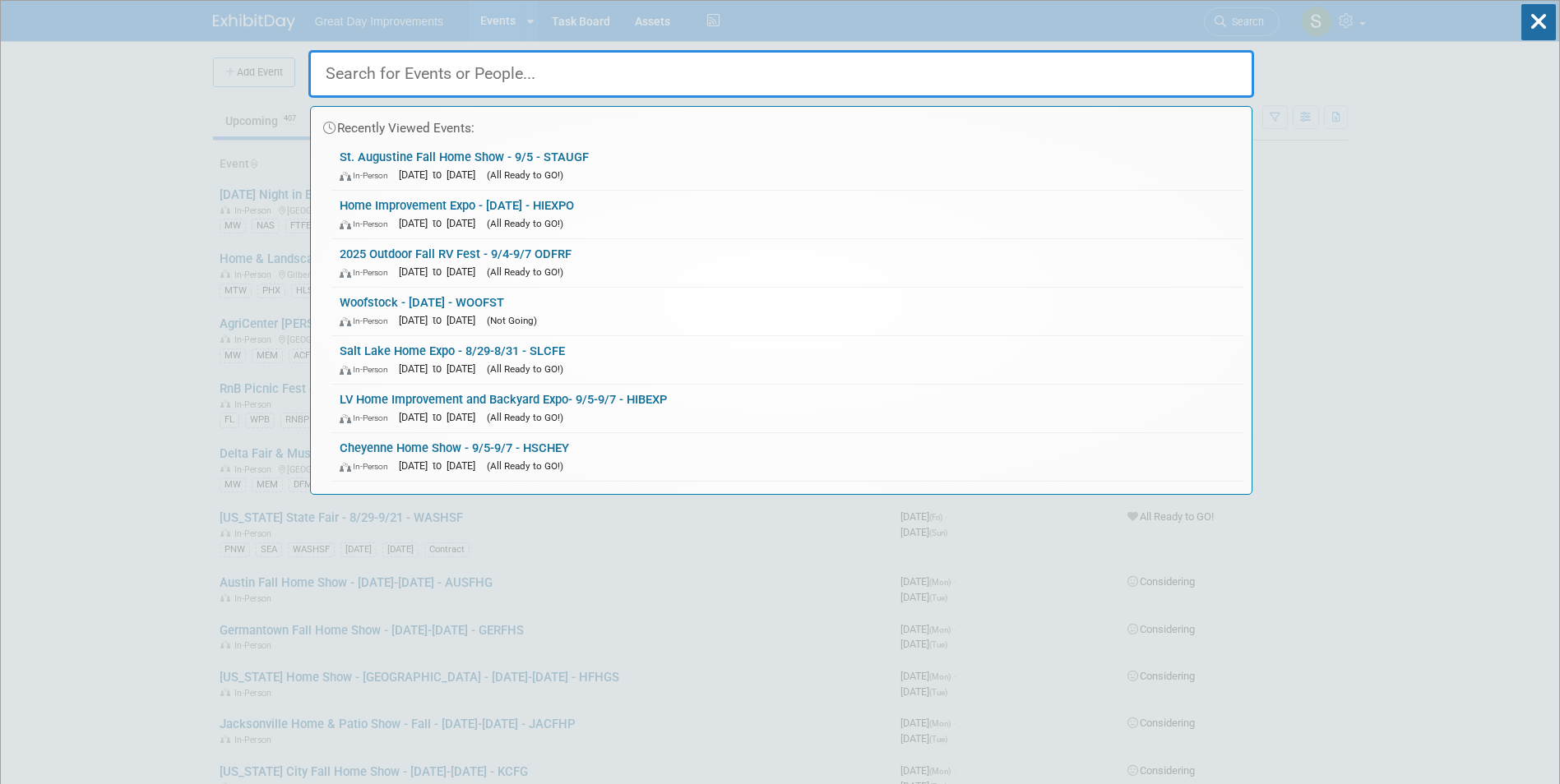
paste input "ODDAM"
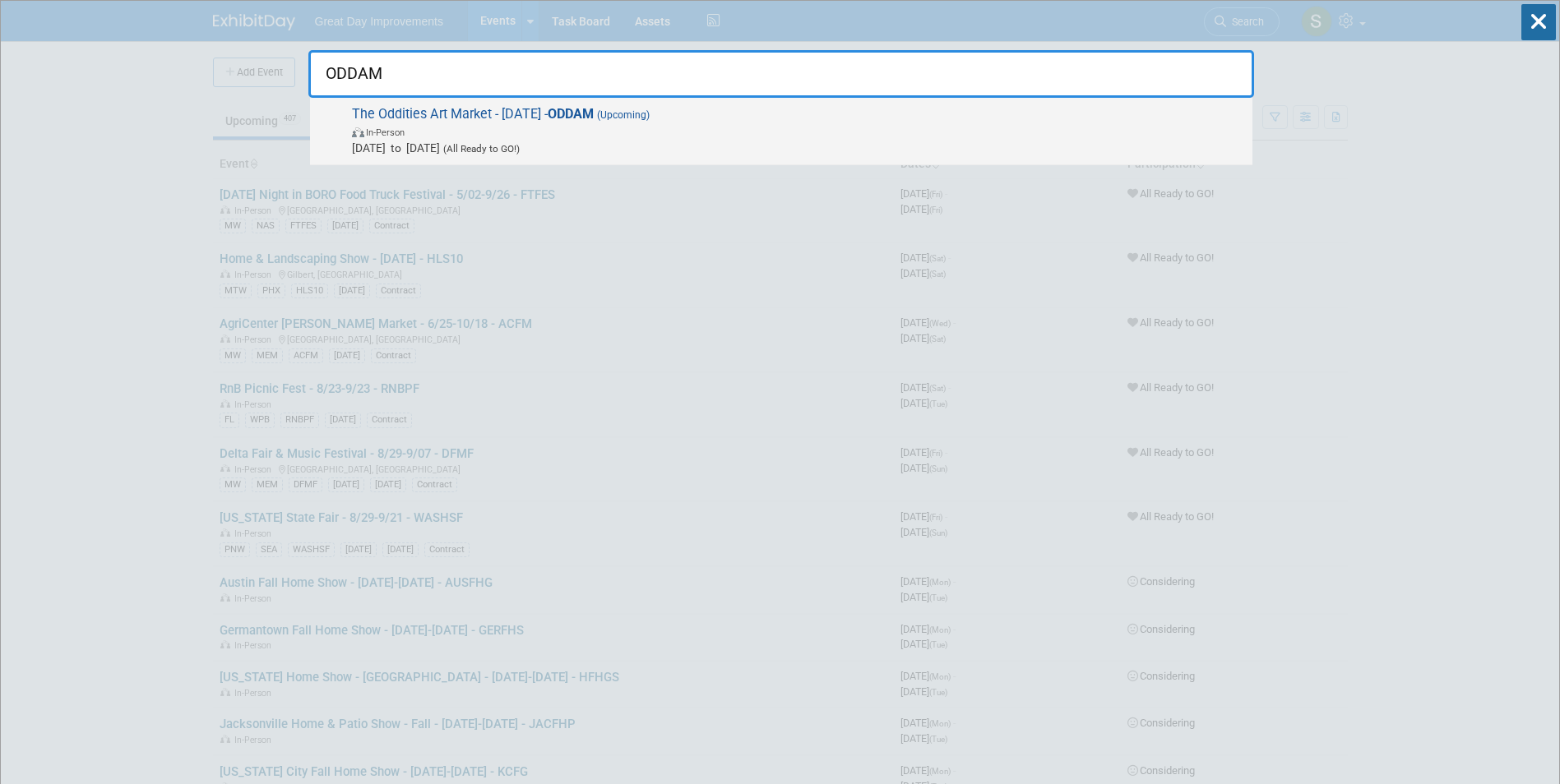
type input "ODDAM"
click at [509, 147] on span "(All Ready to GO!)" at bounding box center [479, 148] width 80 height 12
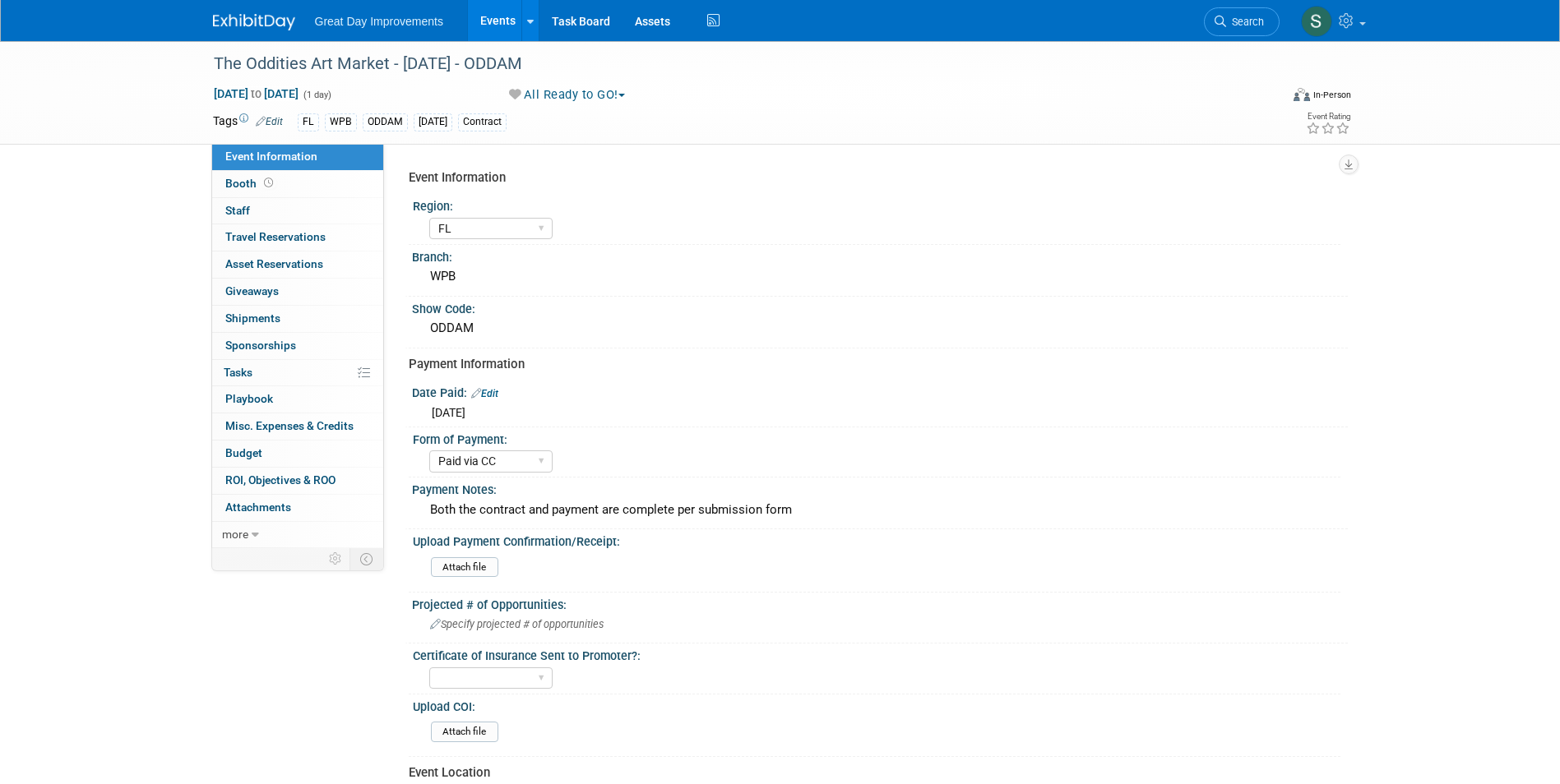
select select "FL"
select select "Paid via CC"
click at [1227, 31] on link "Search" at bounding box center [1241, 21] width 76 height 28
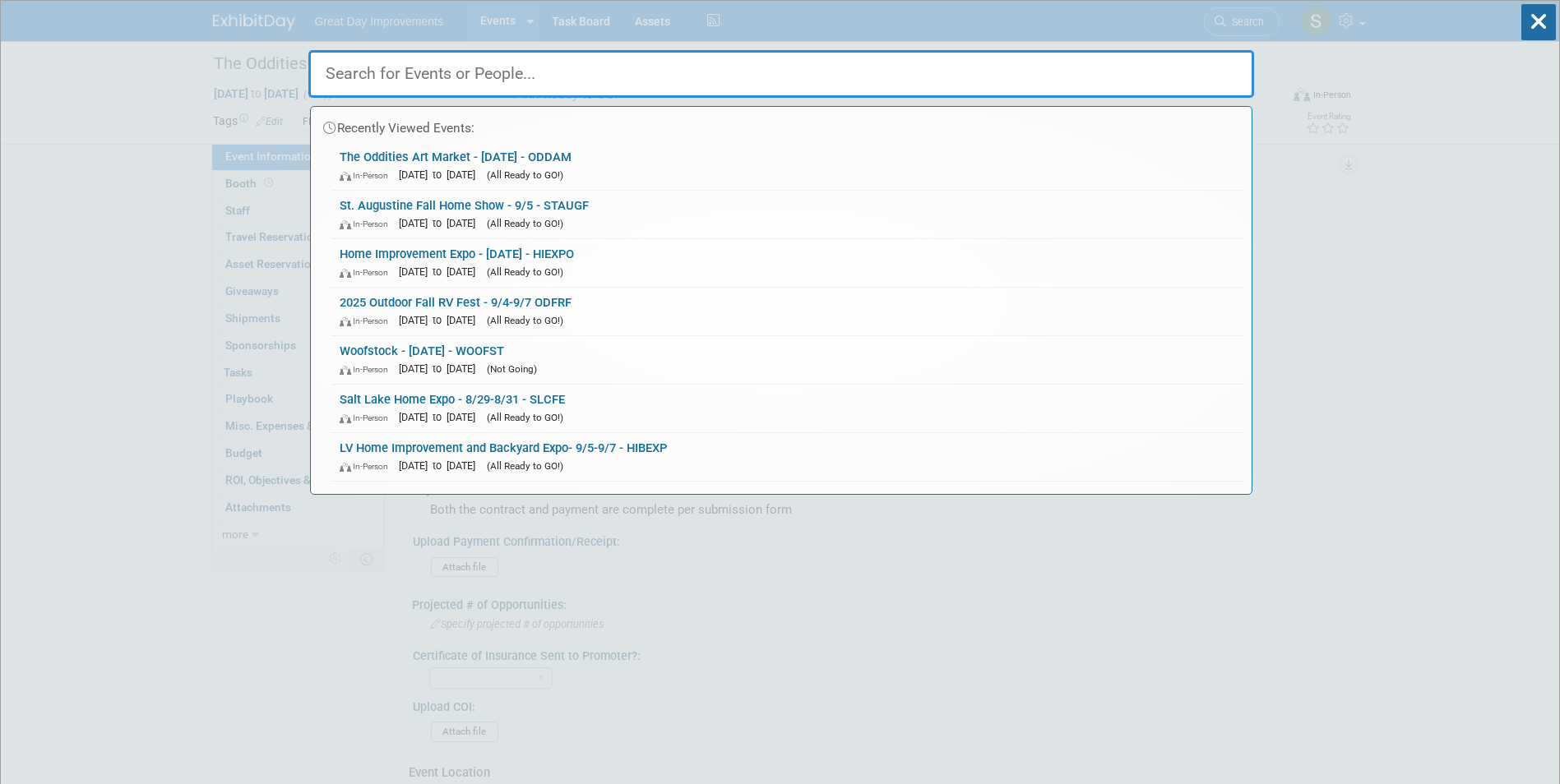
click at [648, 68] on input "text" at bounding box center [781, 74] width 945 height 48
paste input "POTEF"
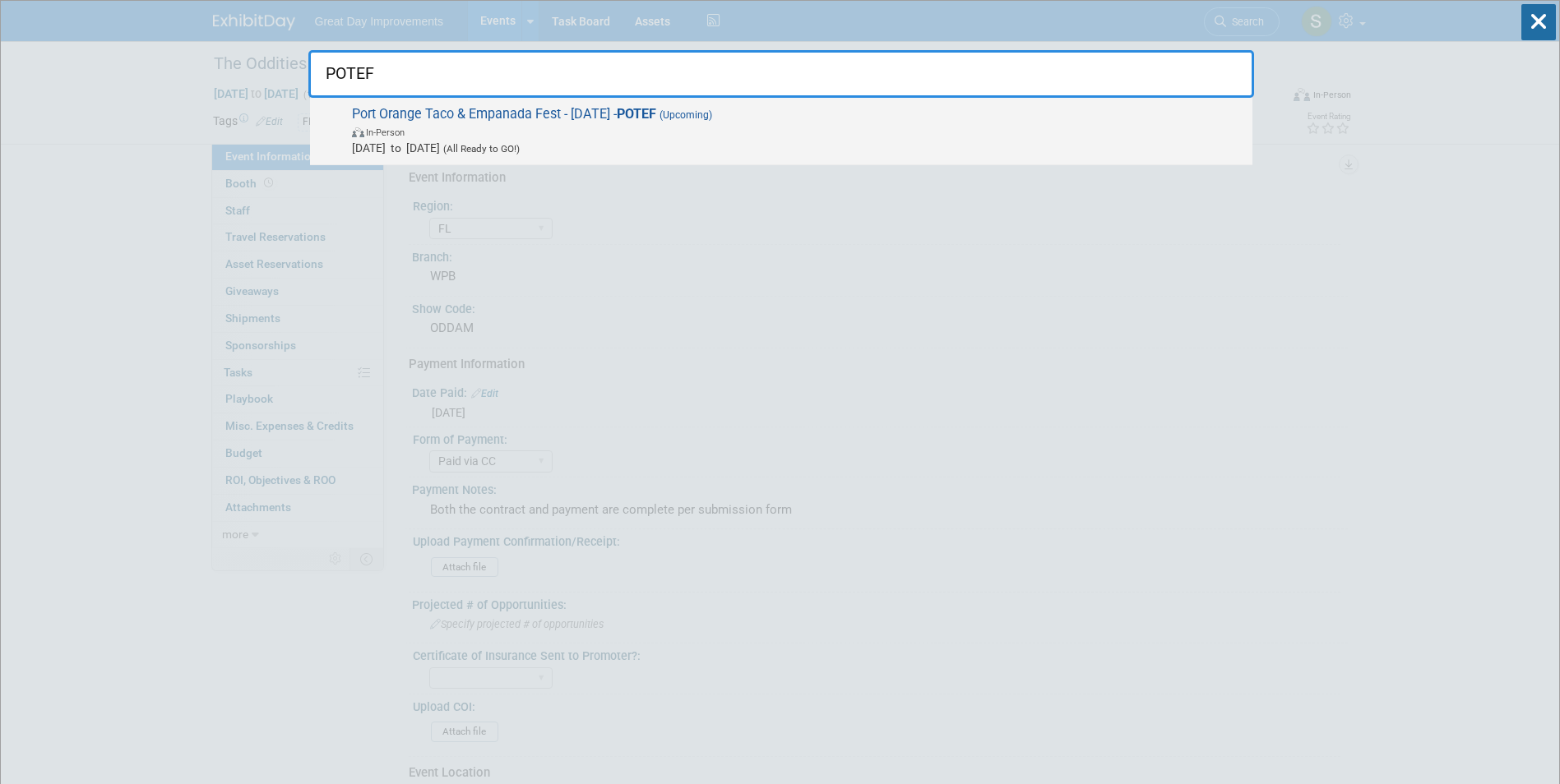
type input "POTEF"
click at [712, 146] on span "Sep 6, 2025 to Sep 6, 2025 (All Ready to GO!)" at bounding box center [798, 148] width 892 height 16
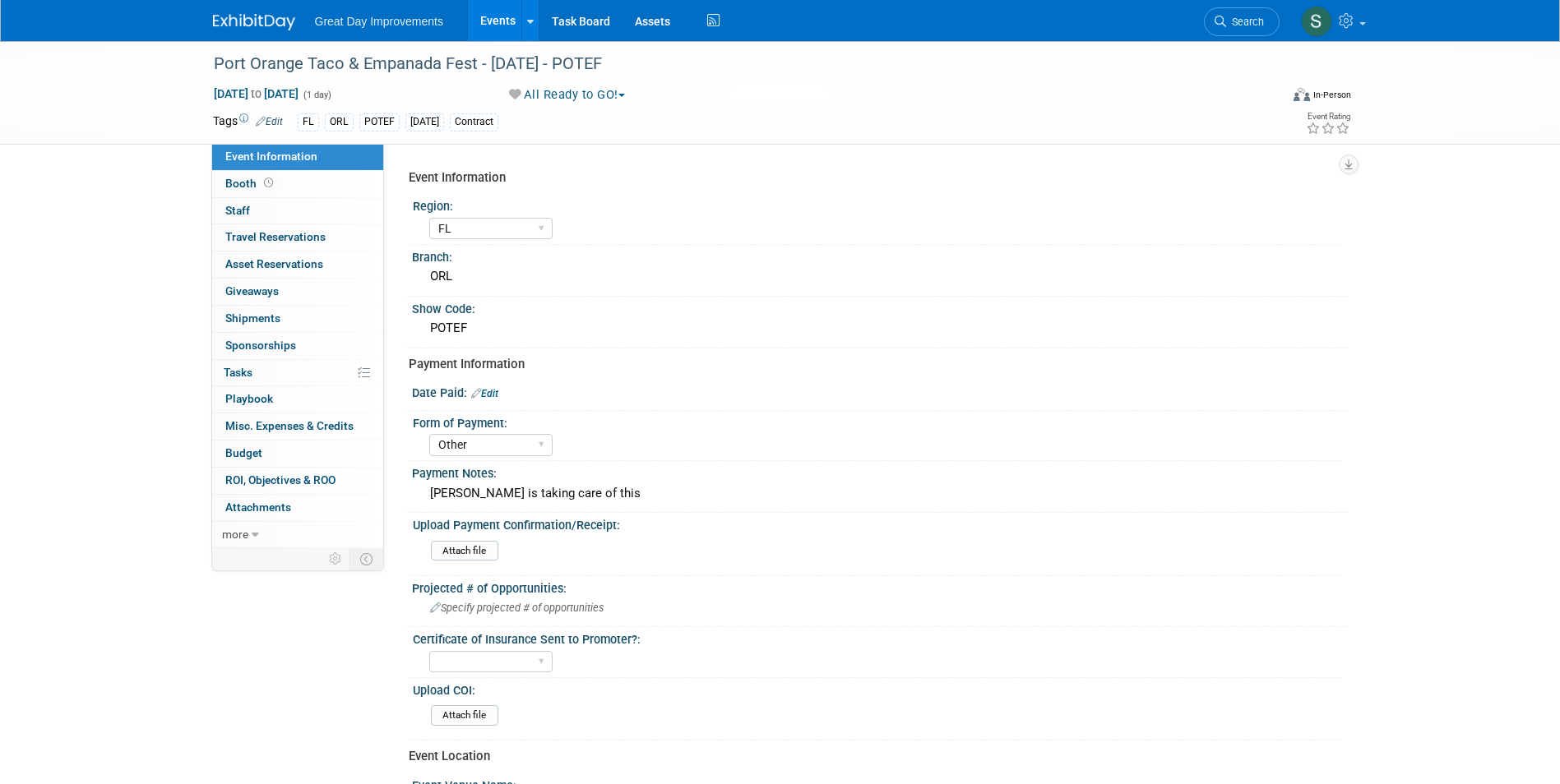
select select "FL"
select select "Other"
click at [1229, 20] on span "Search" at bounding box center [1245, 21] width 38 height 12
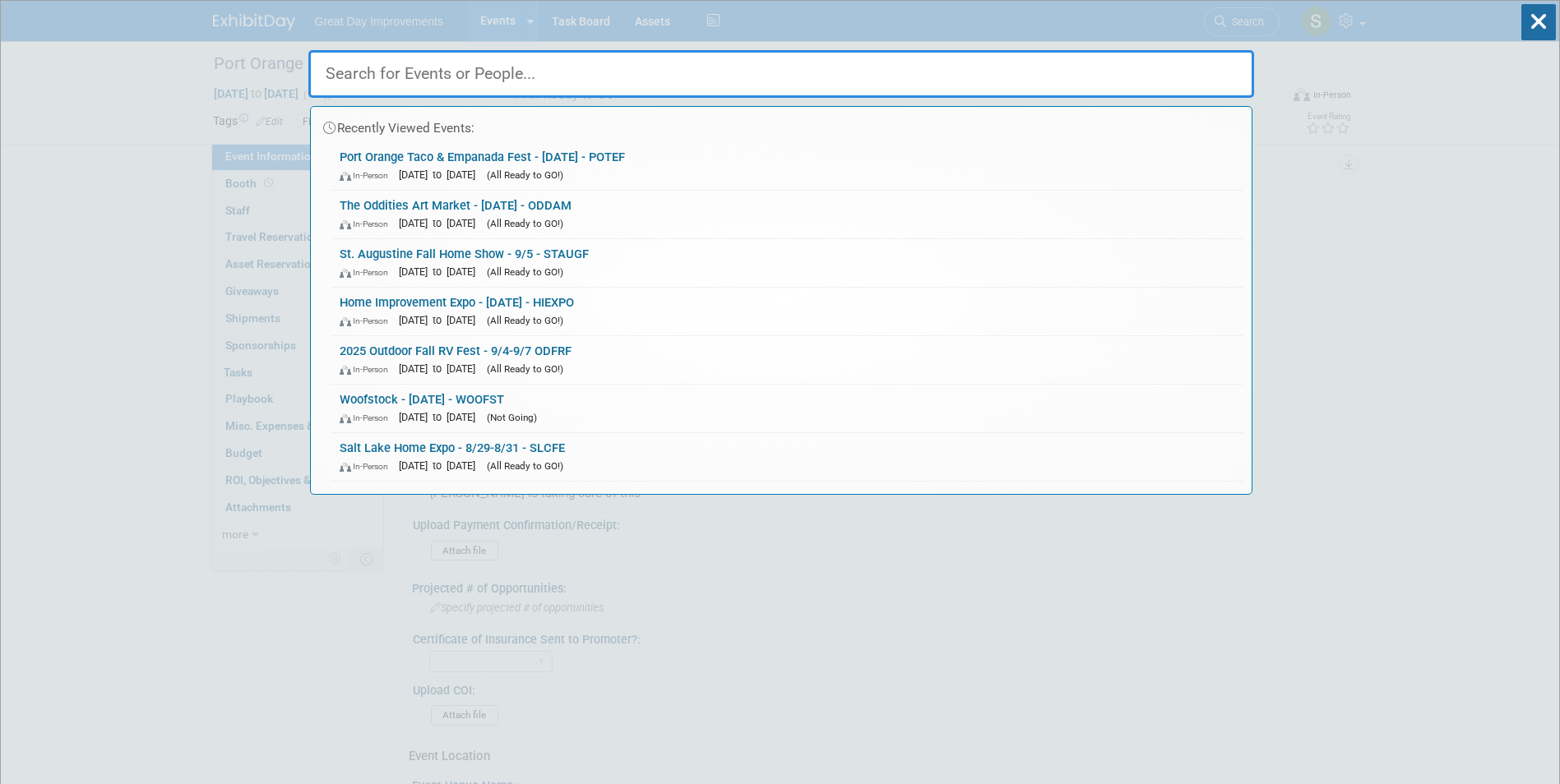
click at [673, 59] on input "text" at bounding box center [781, 74] width 945 height 48
paste input "SOVANA"
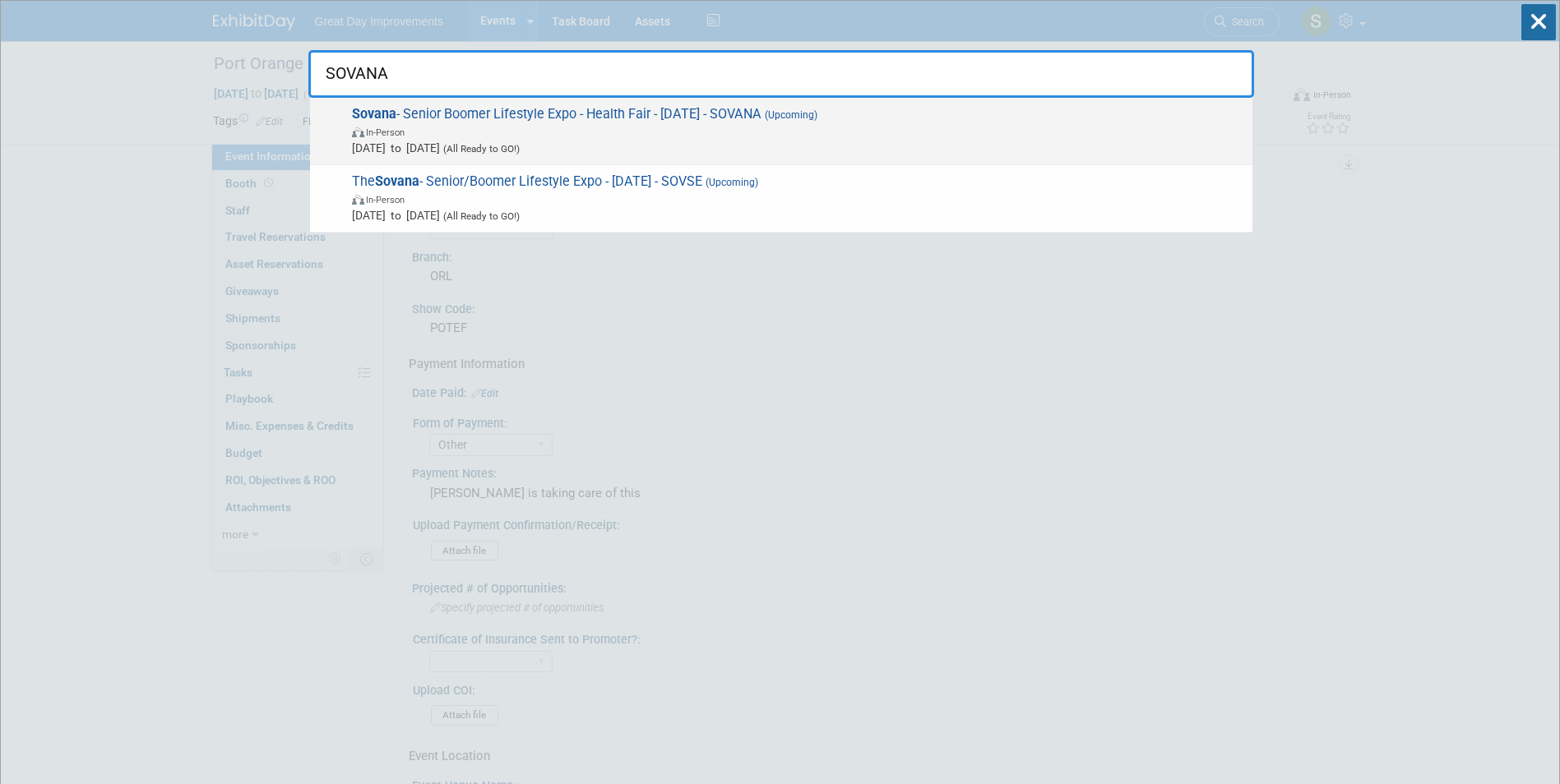
type input "SOVANA"
click at [771, 122] on span "Sovana - Senior Boomer Lifestyle Expo - Health Fair - [DATE] - SOVANA (Upcoming…" at bounding box center [795, 131] width 897 height 50
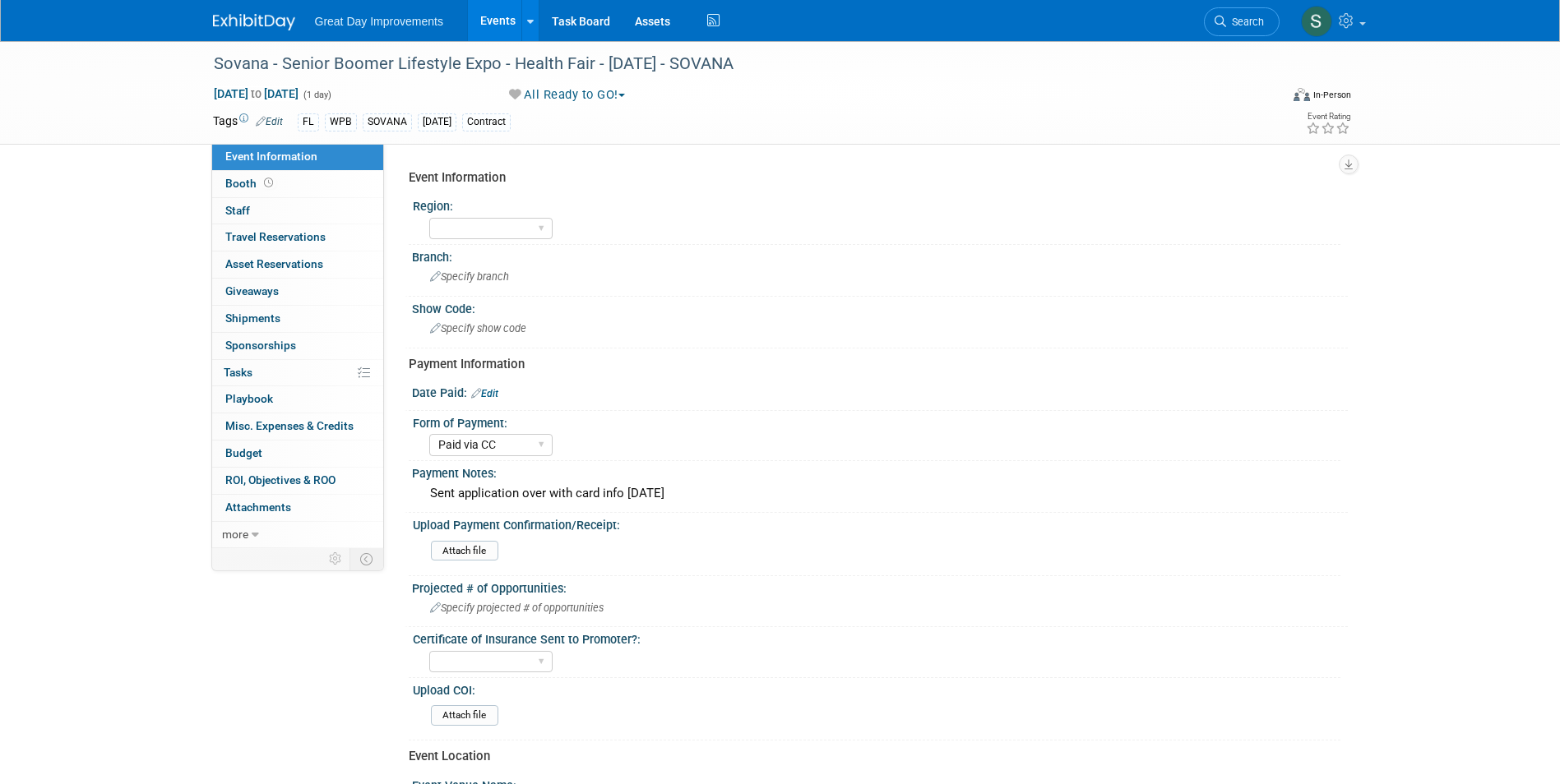
select select "Paid via CC"
click at [472, 231] on select "GC MA MW MTW NE NEW OV PL PNW SA SE SC UMW FL" at bounding box center [491, 229] width 124 height 22
select select "FL"
click at [430, 218] on select "GC MA MW MTW NE NEW OV PL PNW SA SE SC UMW FL" at bounding box center [491, 229] width 124 height 22
click at [486, 269] on div "Specify branch" at bounding box center [879, 277] width 911 height 26
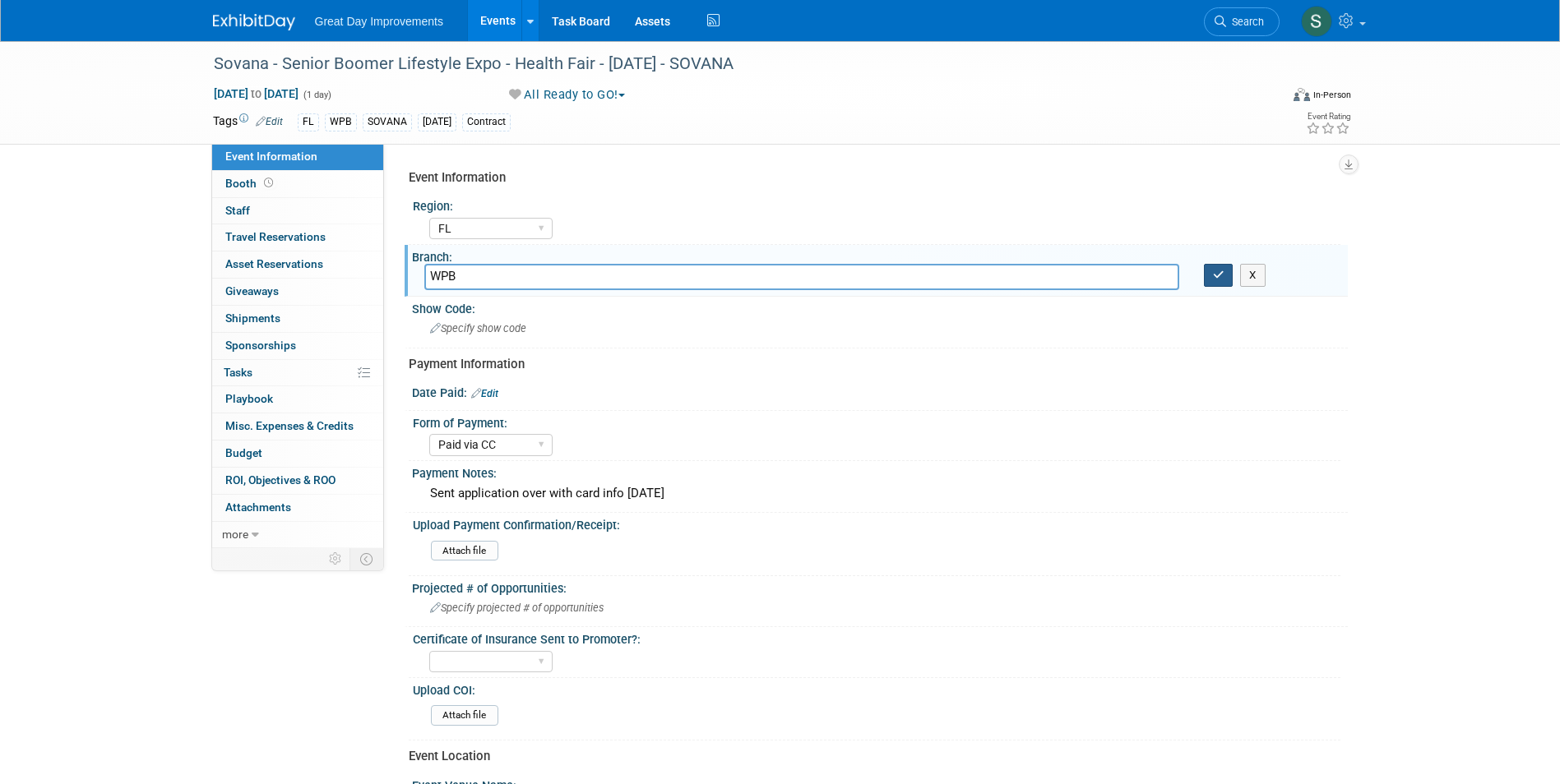
type input "WPB"
click at [1219, 275] on icon "button" at bounding box center [1218, 275] width 12 height 11
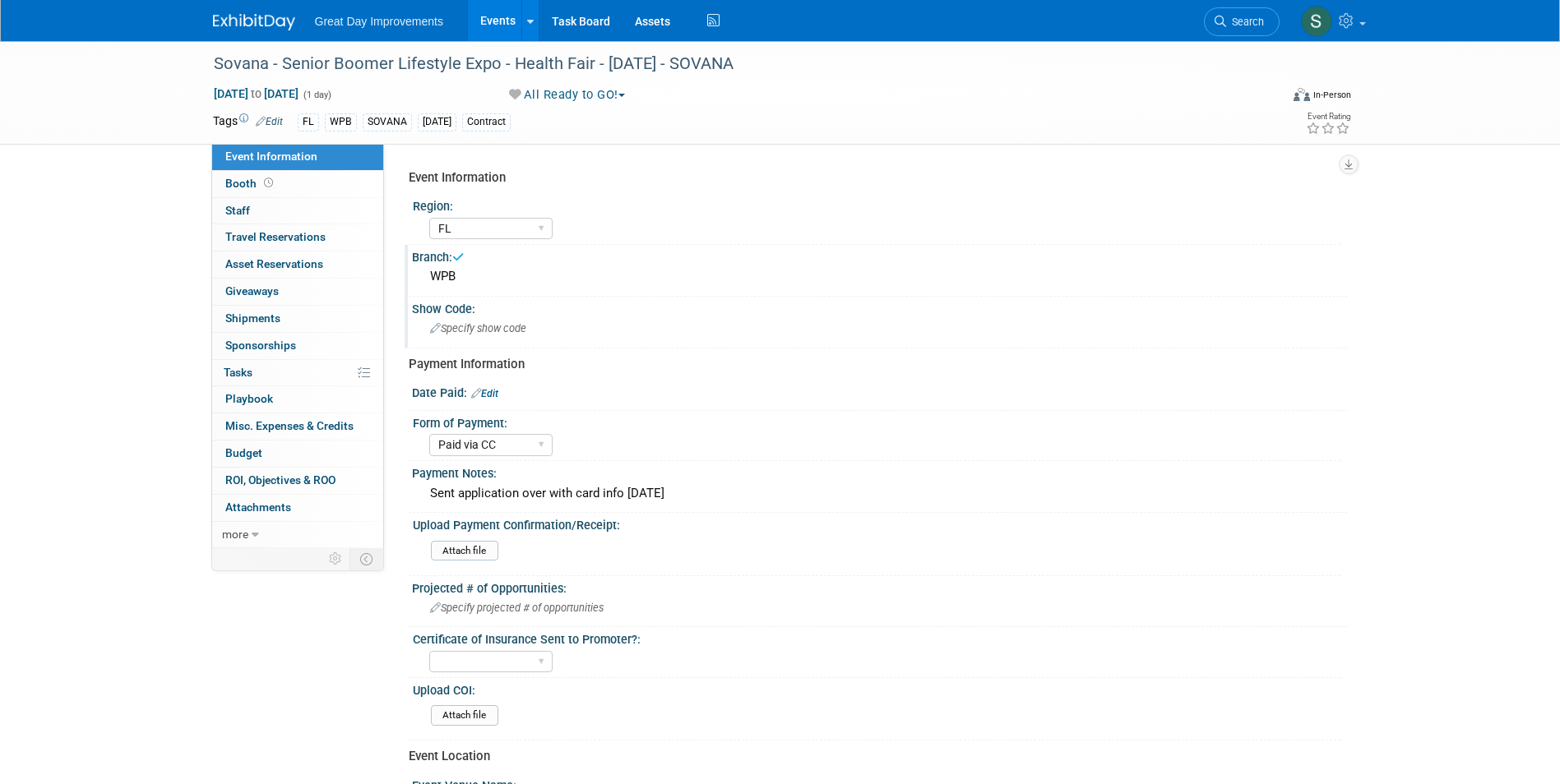
click at [485, 319] on div "Specify show code" at bounding box center [879, 329] width 911 height 26
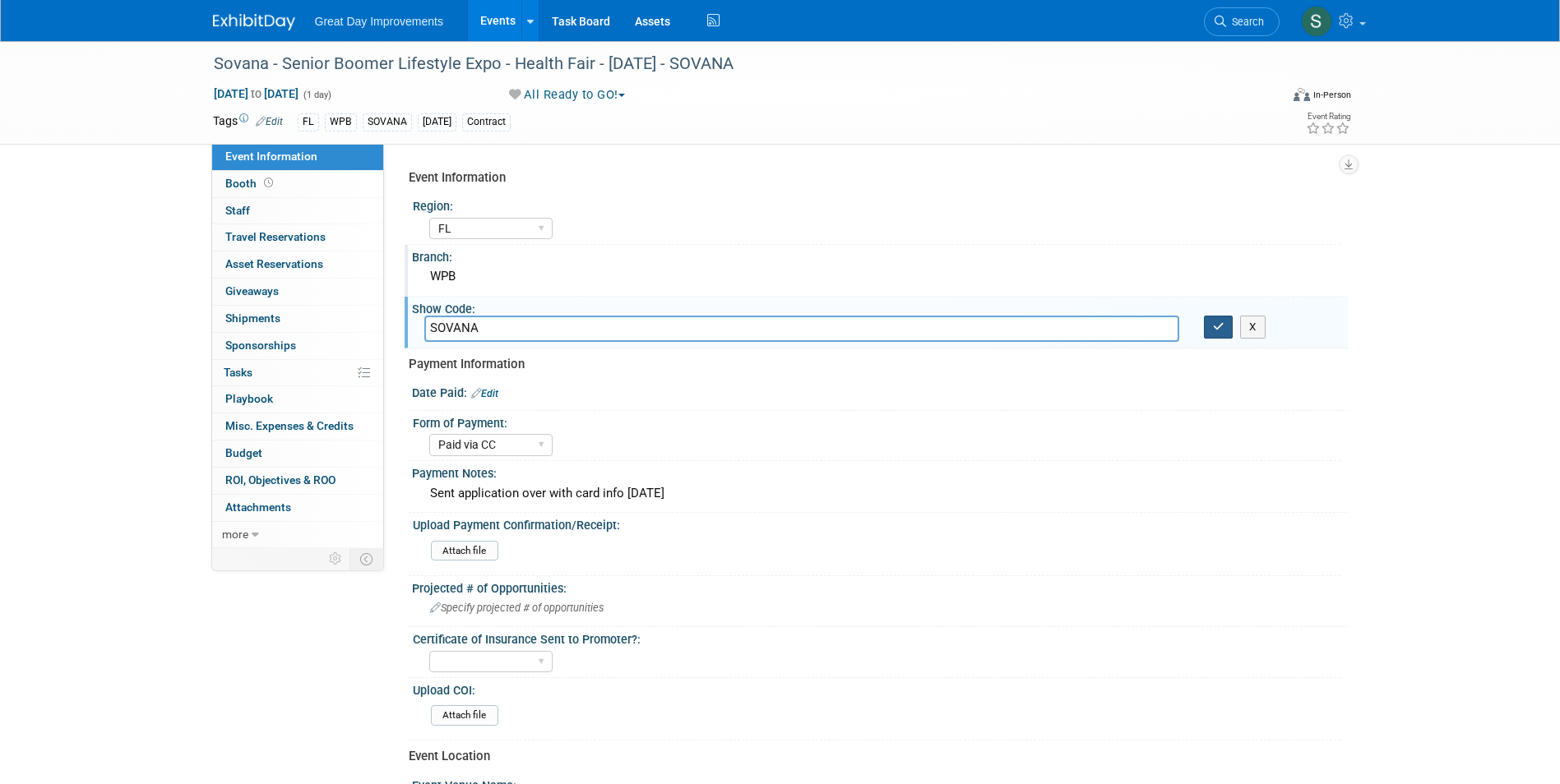
type input "SOVANA"
click at [1222, 323] on icon "button" at bounding box center [1218, 327] width 12 height 11
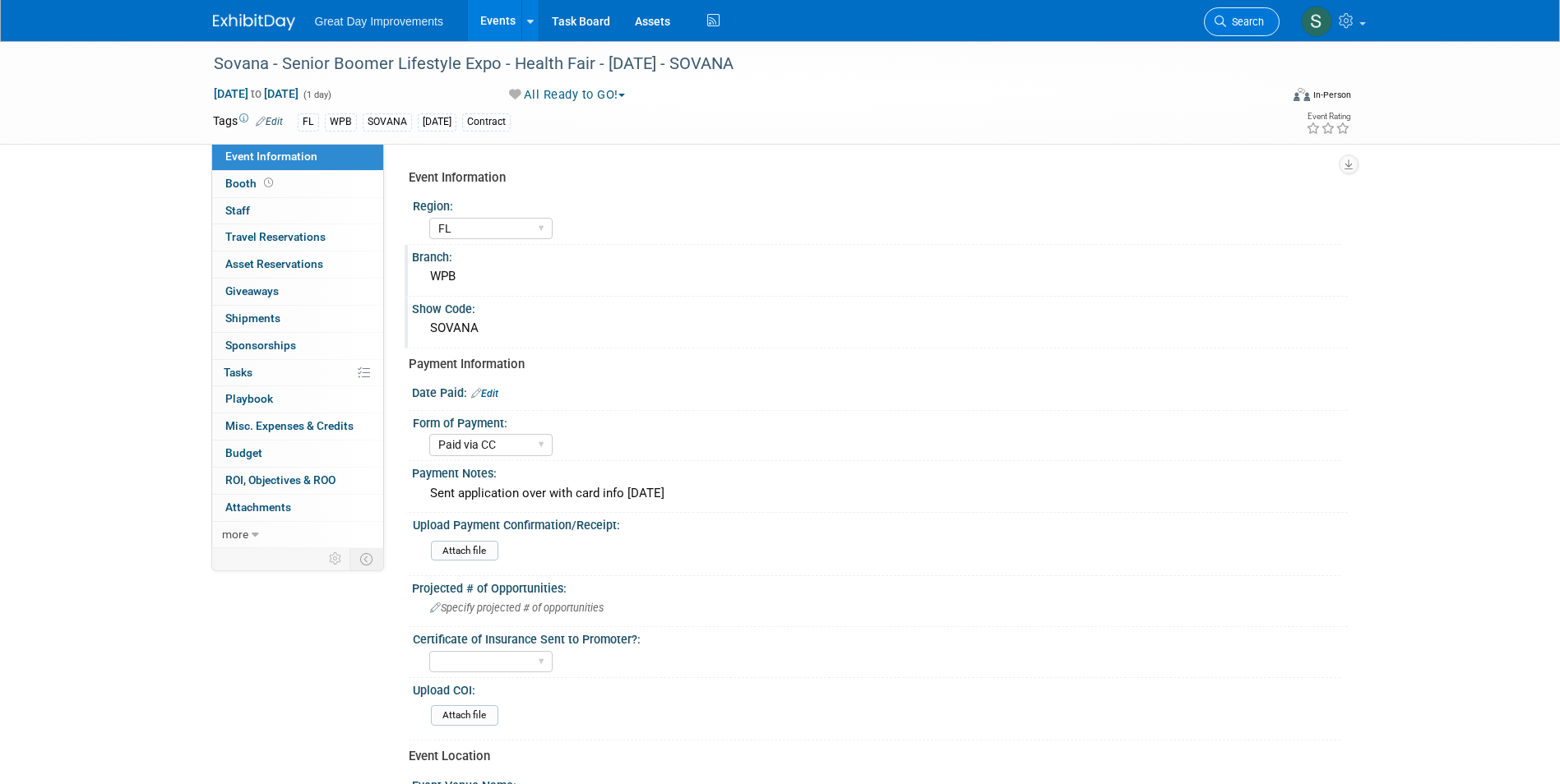
click at [1235, 27] on span "Search" at bounding box center [1245, 21] width 38 height 12
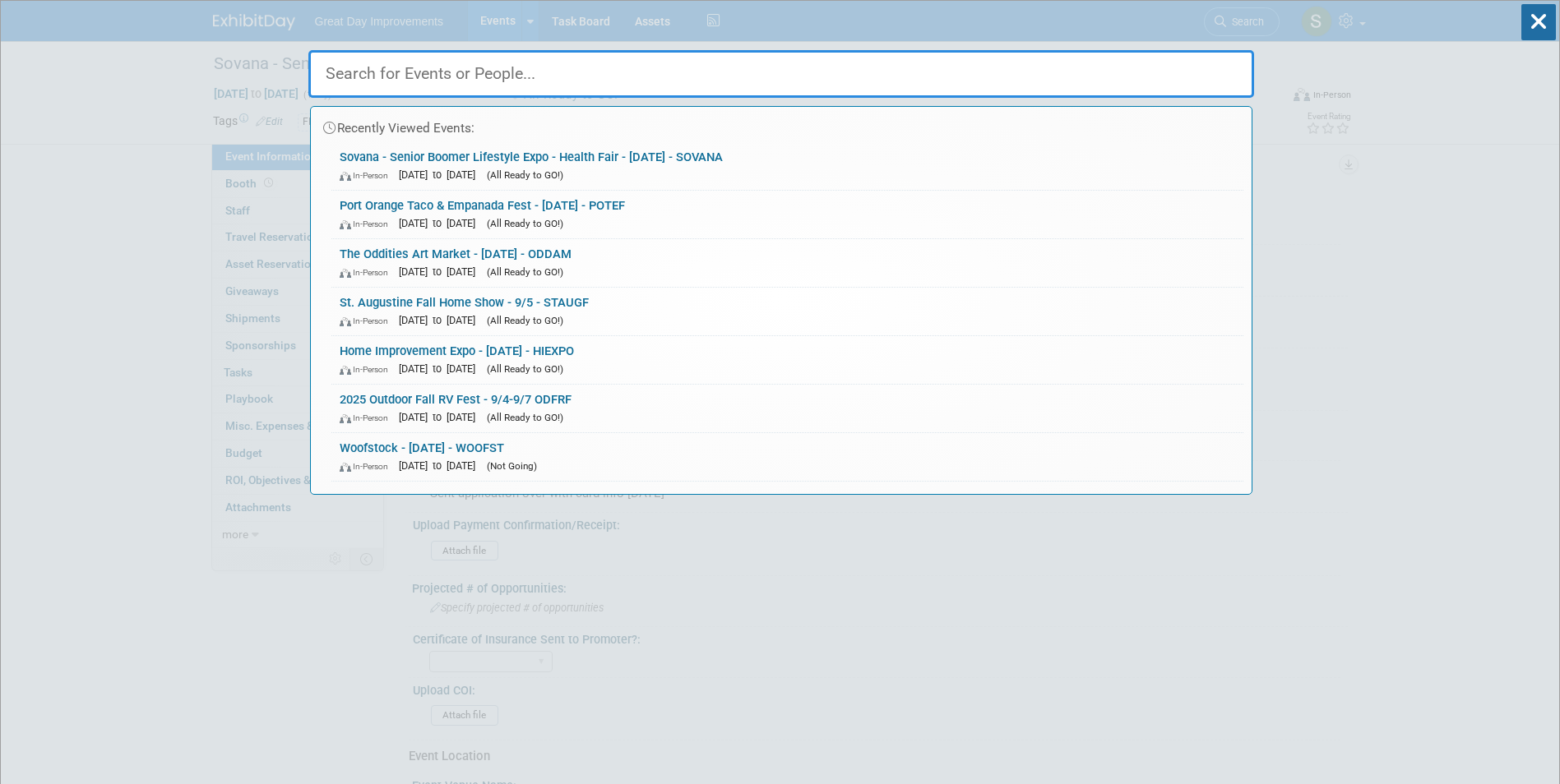
paste input "FMONCH"
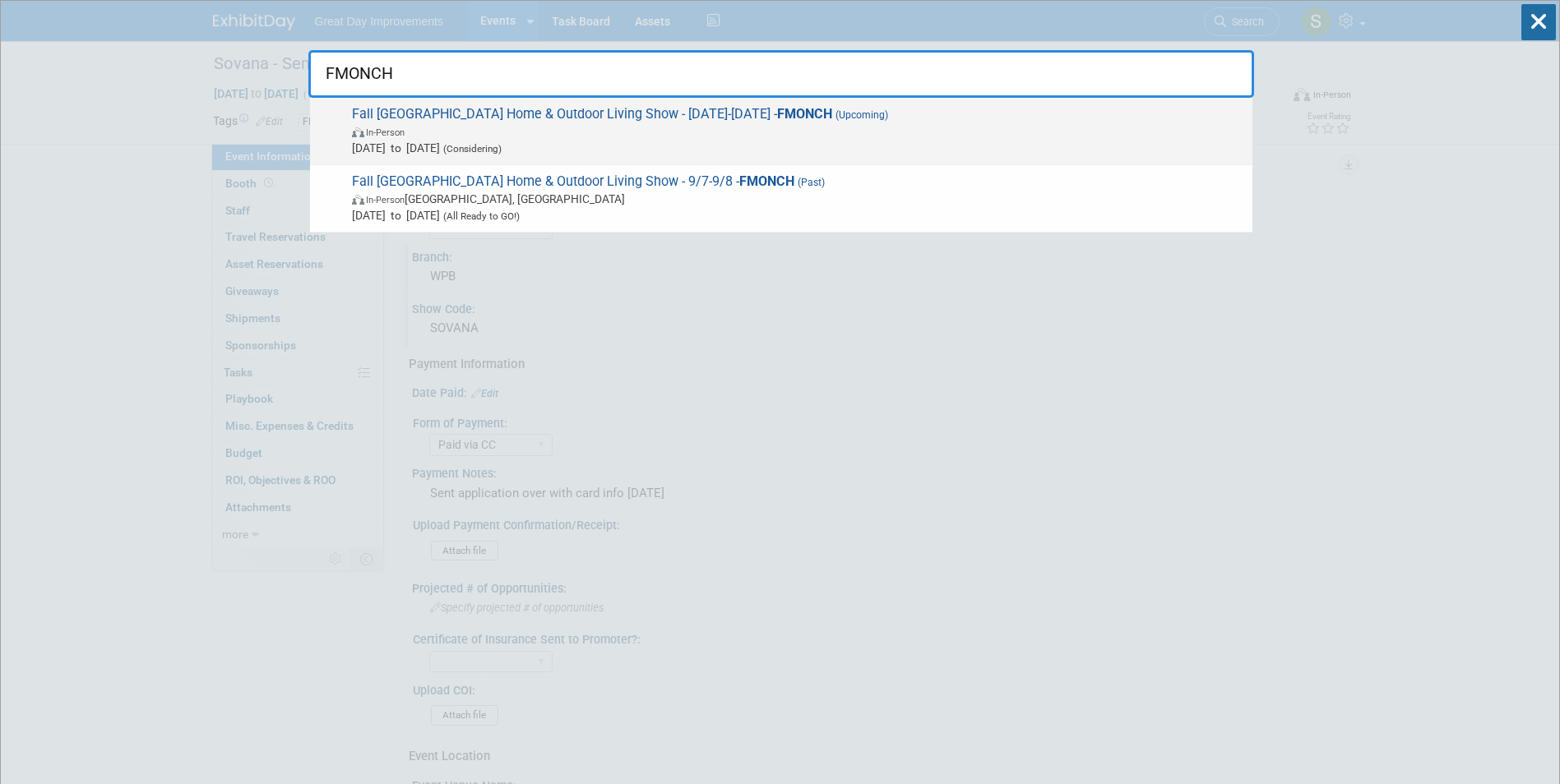
type input "FMONCH"
click at [700, 140] on span "Sep 7, 2025 to Sep 8, 2025 (Considering)" at bounding box center [798, 148] width 892 height 16
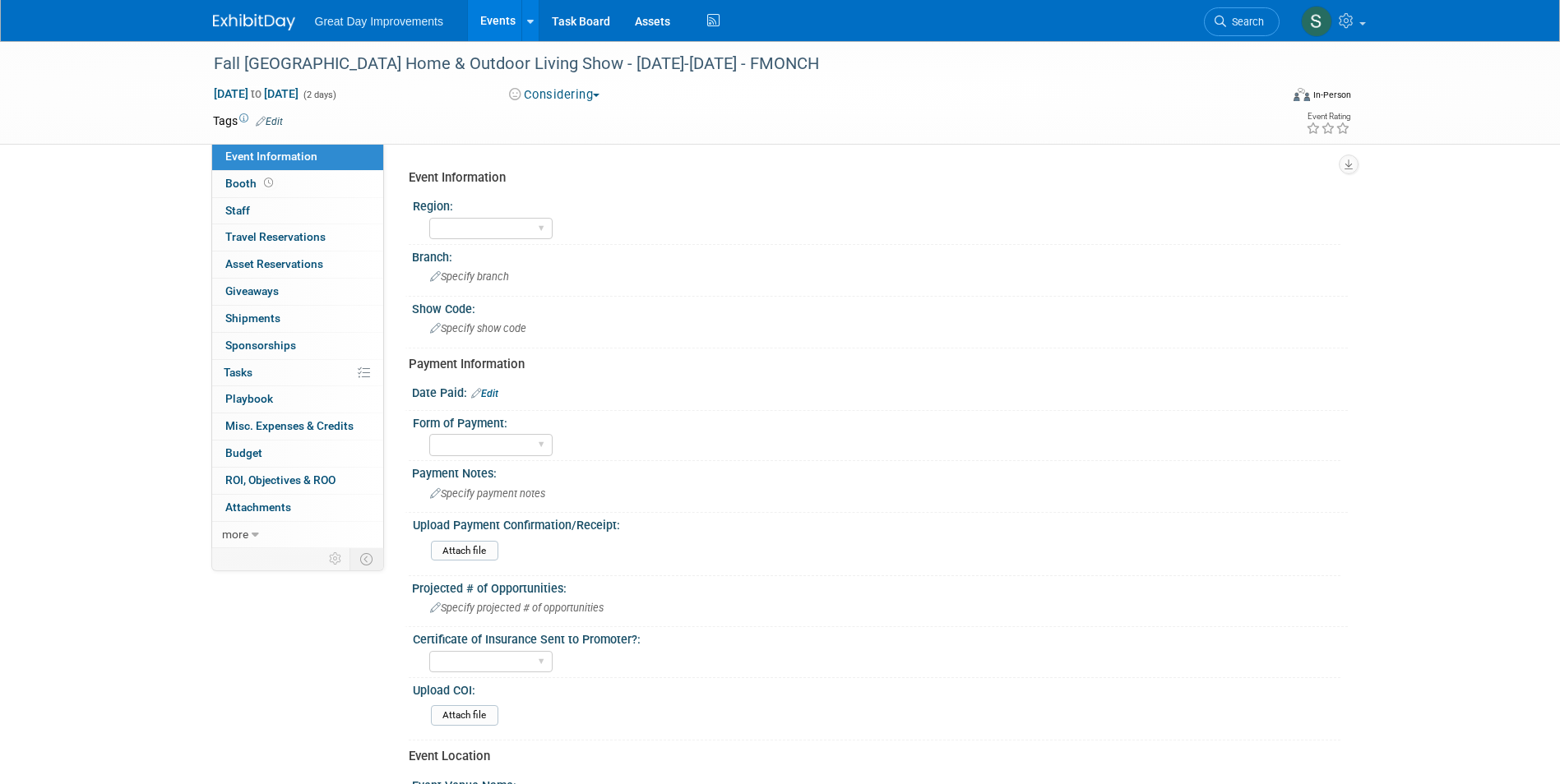
click at [537, 90] on button "Considering" at bounding box center [554, 94] width 103 height 17
click at [584, 208] on link "All Ready to GO!" at bounding box center [572, 213] width 136 height 23
click at [322, 115] on td at bounding box center [720, 121] width 875 height 16
click at [282, 118] on link "Edit" at bounding box center [269, 122] width 27 height 12
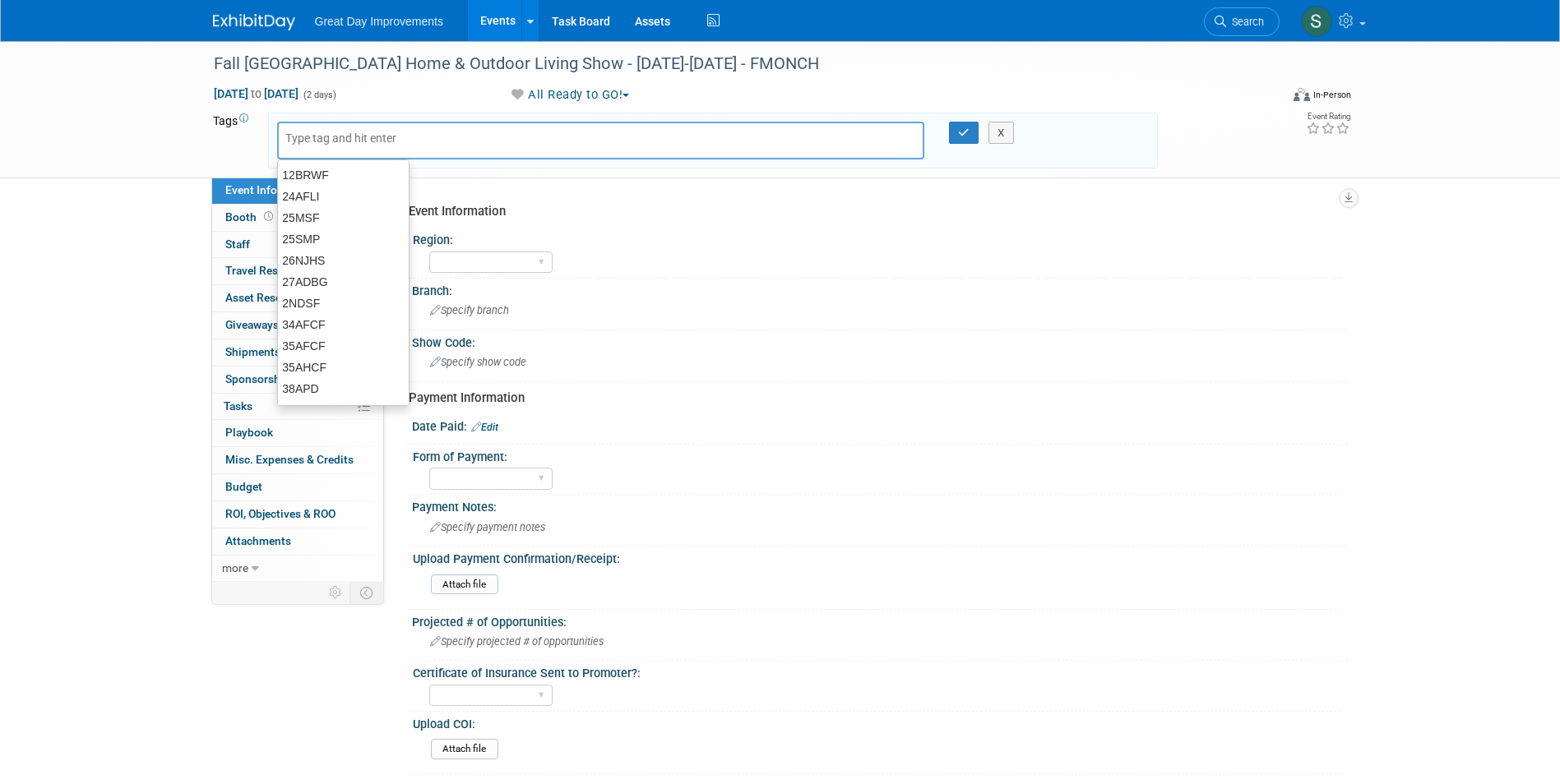
click at [342, 140] on input "text" at bounding box center [352, 138] width 132 height 16
type input "GC"
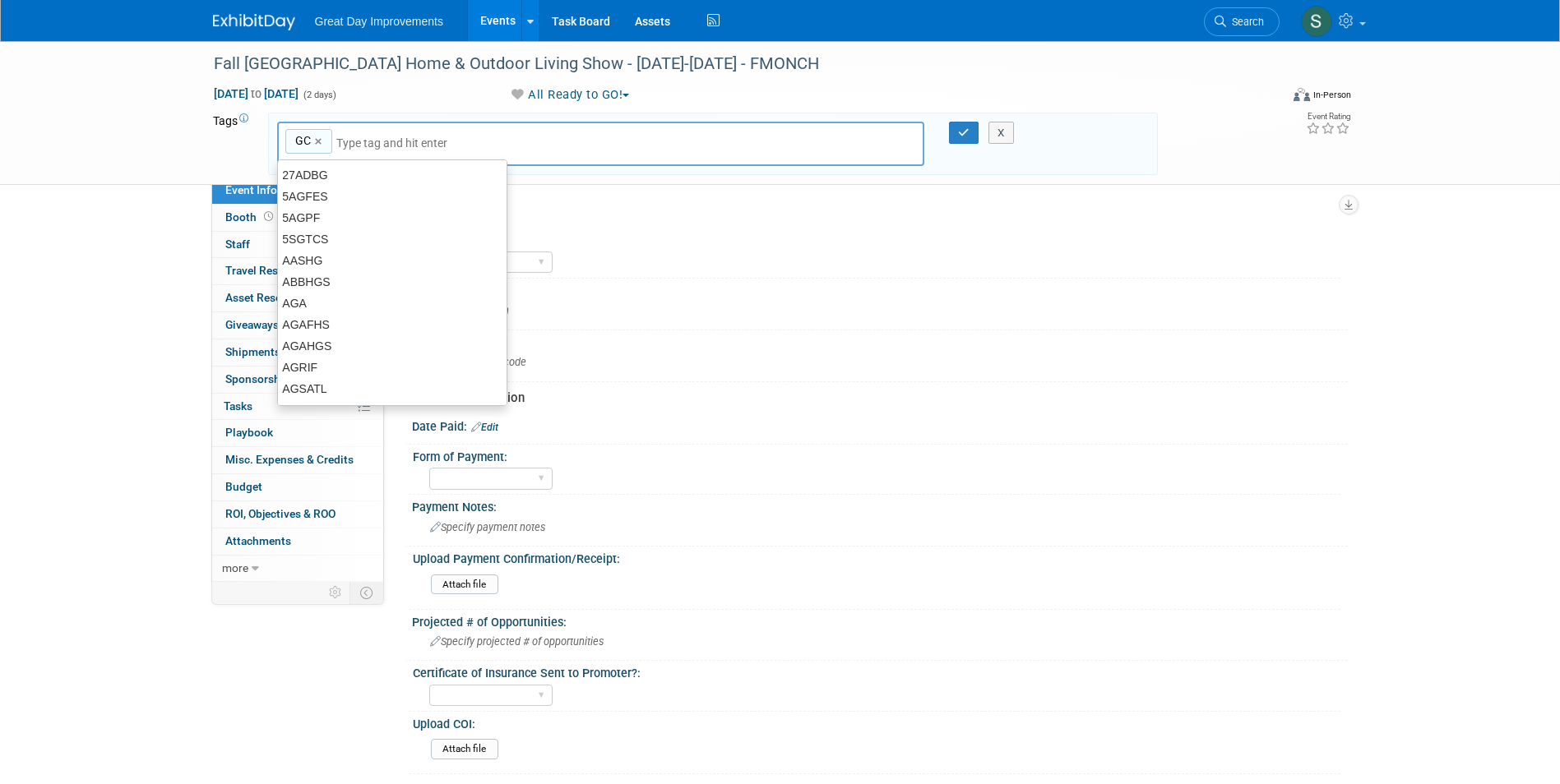
type input "GC"
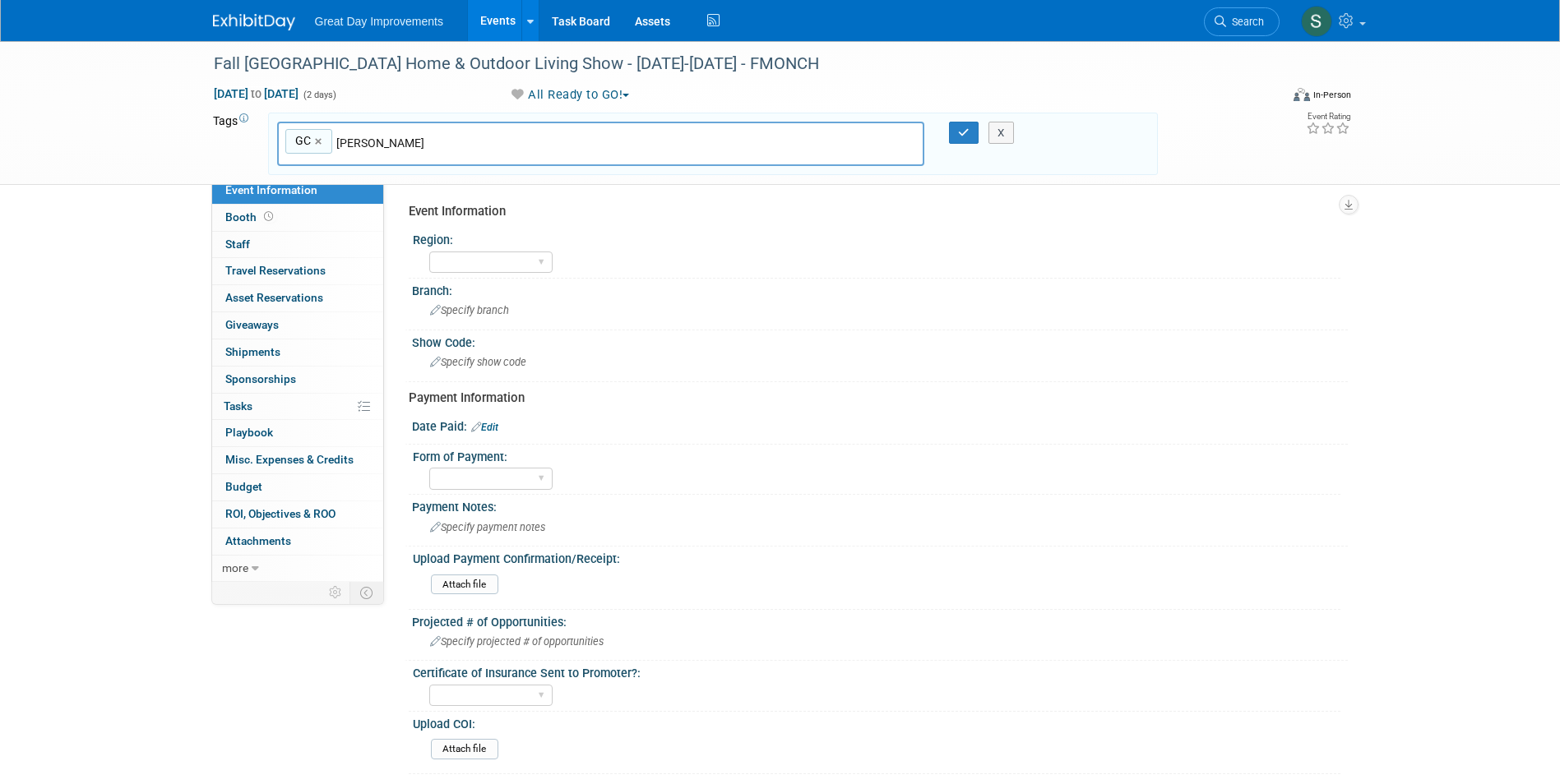
type input "HOU"
type input "GC, HOU"
type input "[DATE]"
type input "GC, HOU, [DATE]"
type input "FMONCH"
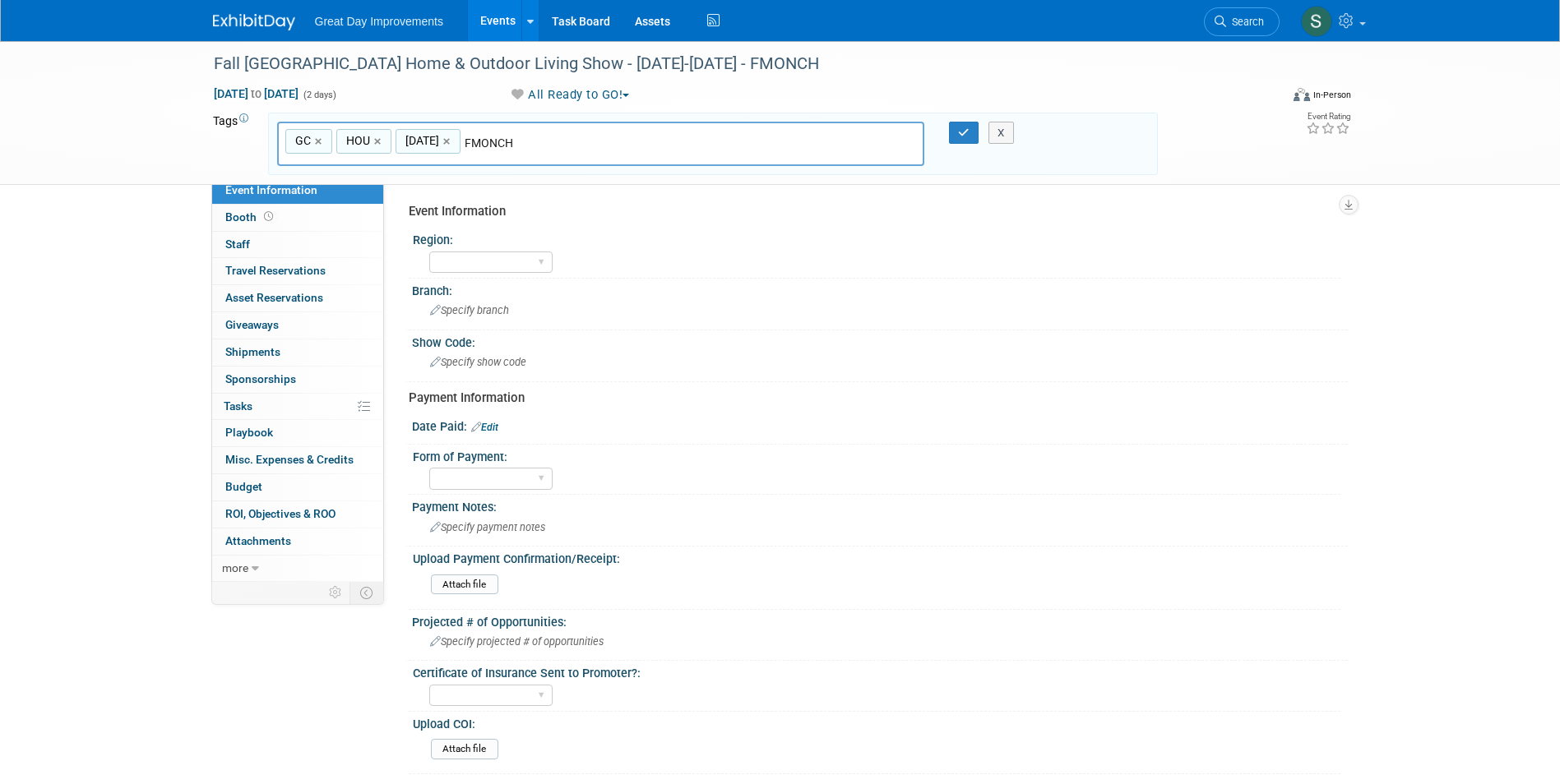
type input "GC, HOU, [DATE], FMONCH"
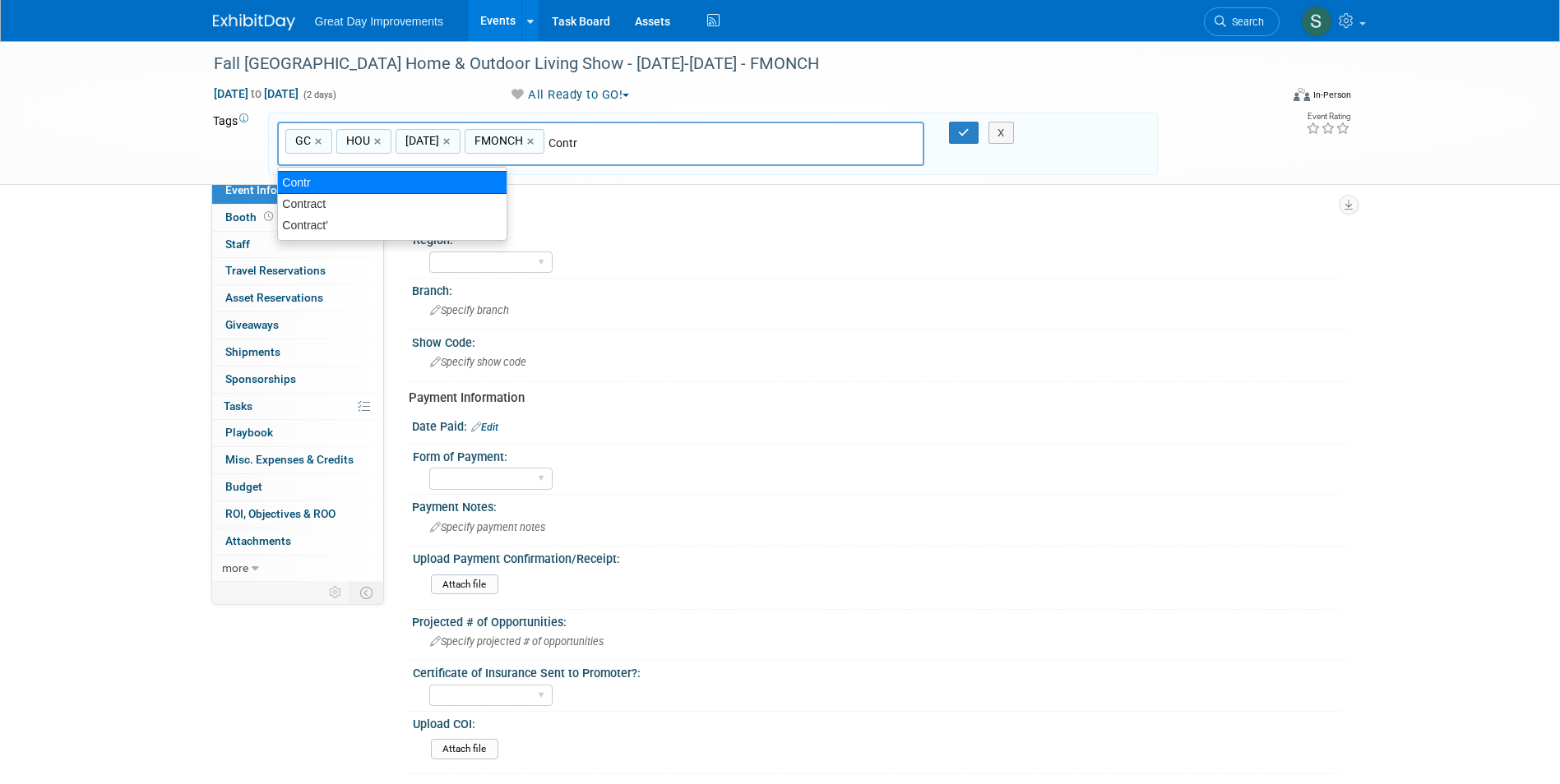
type input "Contract"
type input "GC, HOU, SEPT25, FMONCH, Contract"
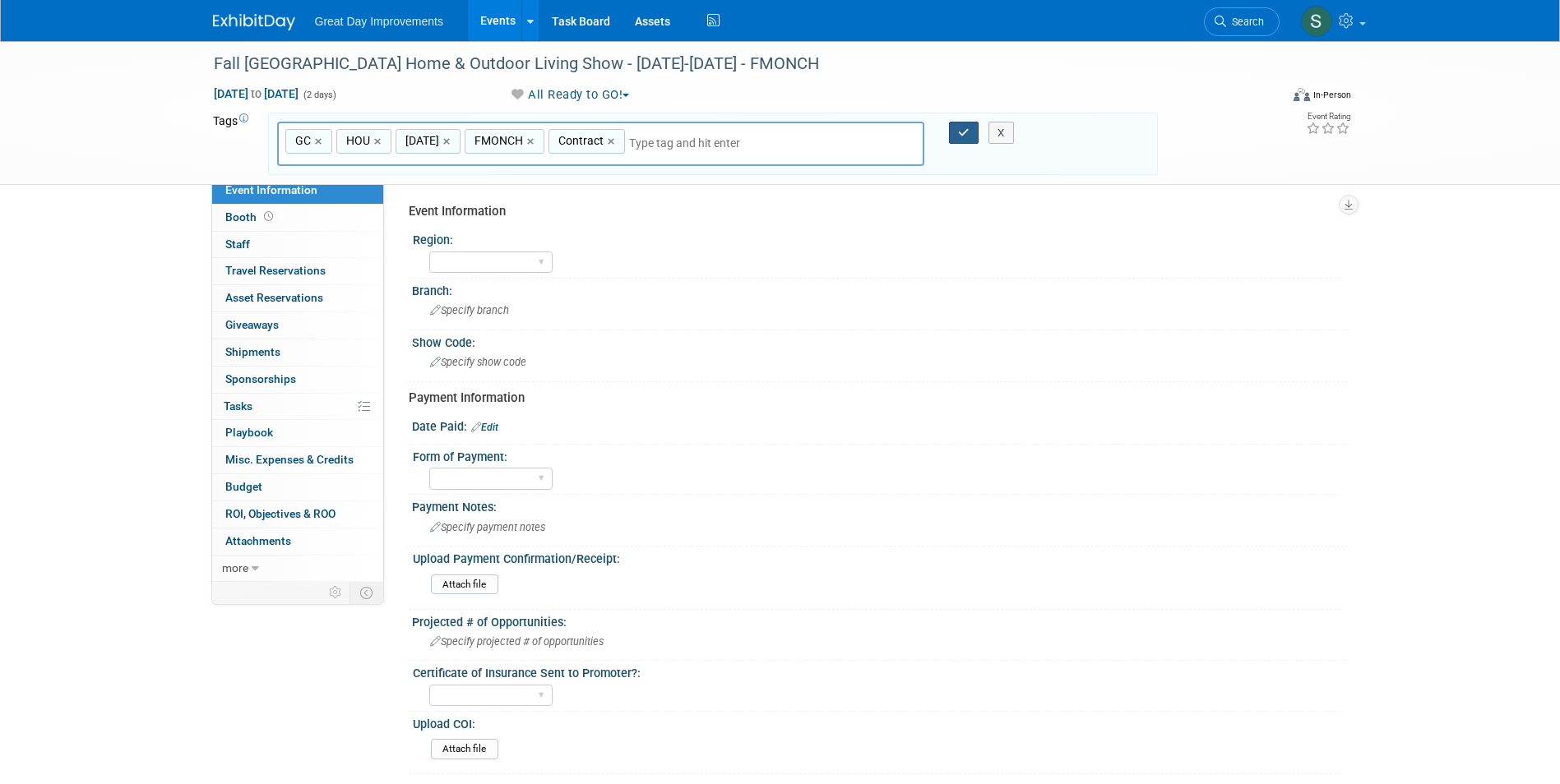
click at [966, 138] on button "button" at bounding box center [964, 133] width 29 height 23
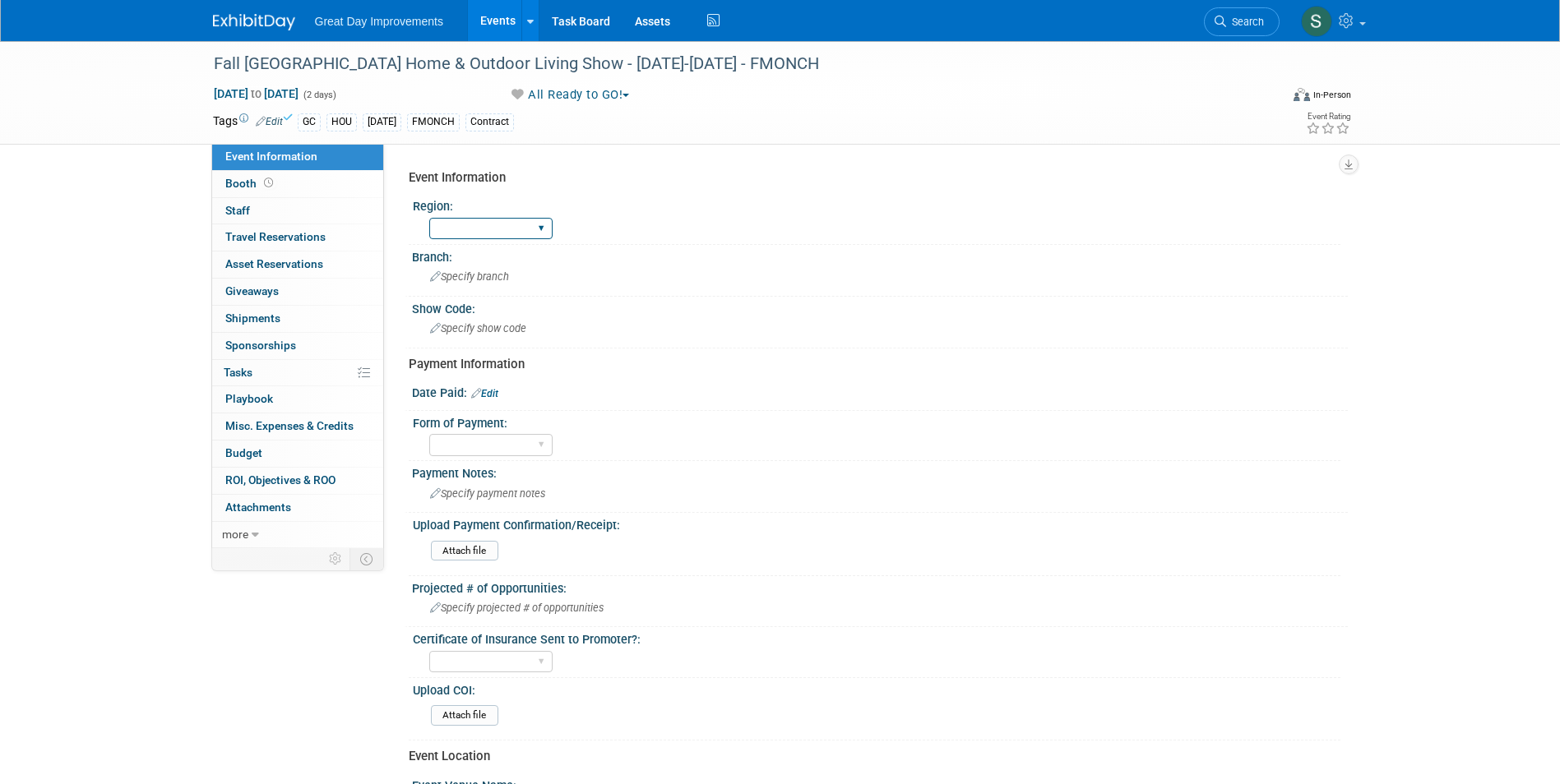
click at [511, 239] on select "GC MA MW MTW NE NEW OV PL PNW SA SE SC UMW FL" at bounding box center [491, 229] width 124 height 22
select select "GC"
click at [430, 218] on select "GC MA MW MTW NE NEW OV PL PNW SA SE SC UMW FL" at bounding box center [491, 229] width 124 height 22
click at [513, 263] on div "Branch:" at bounding box center [880, 256] width 936 height 20
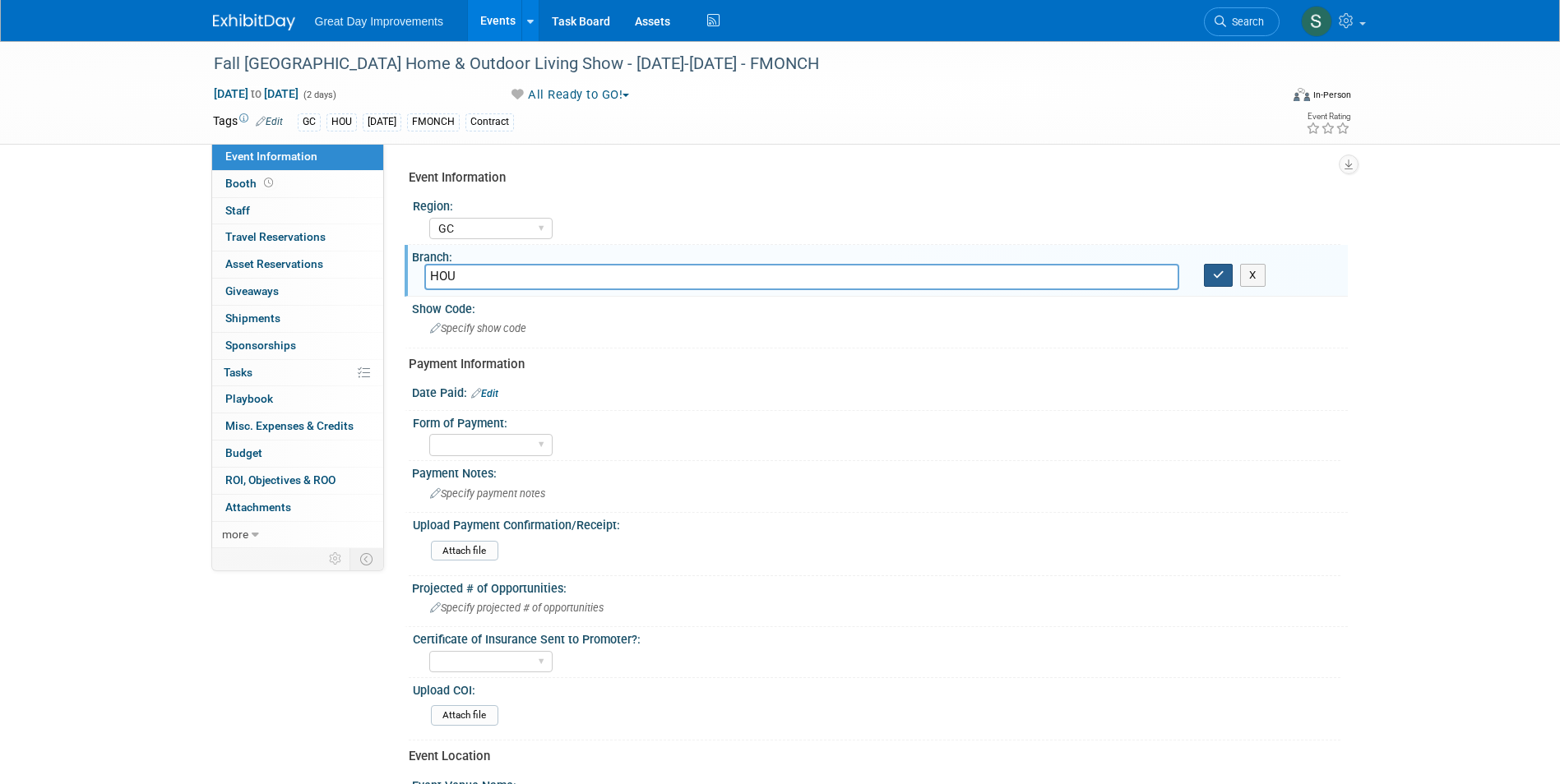
type input "HOU"
click at [1211, 278] on button "button" at bounding box center [1218, 275] width 29 height 23
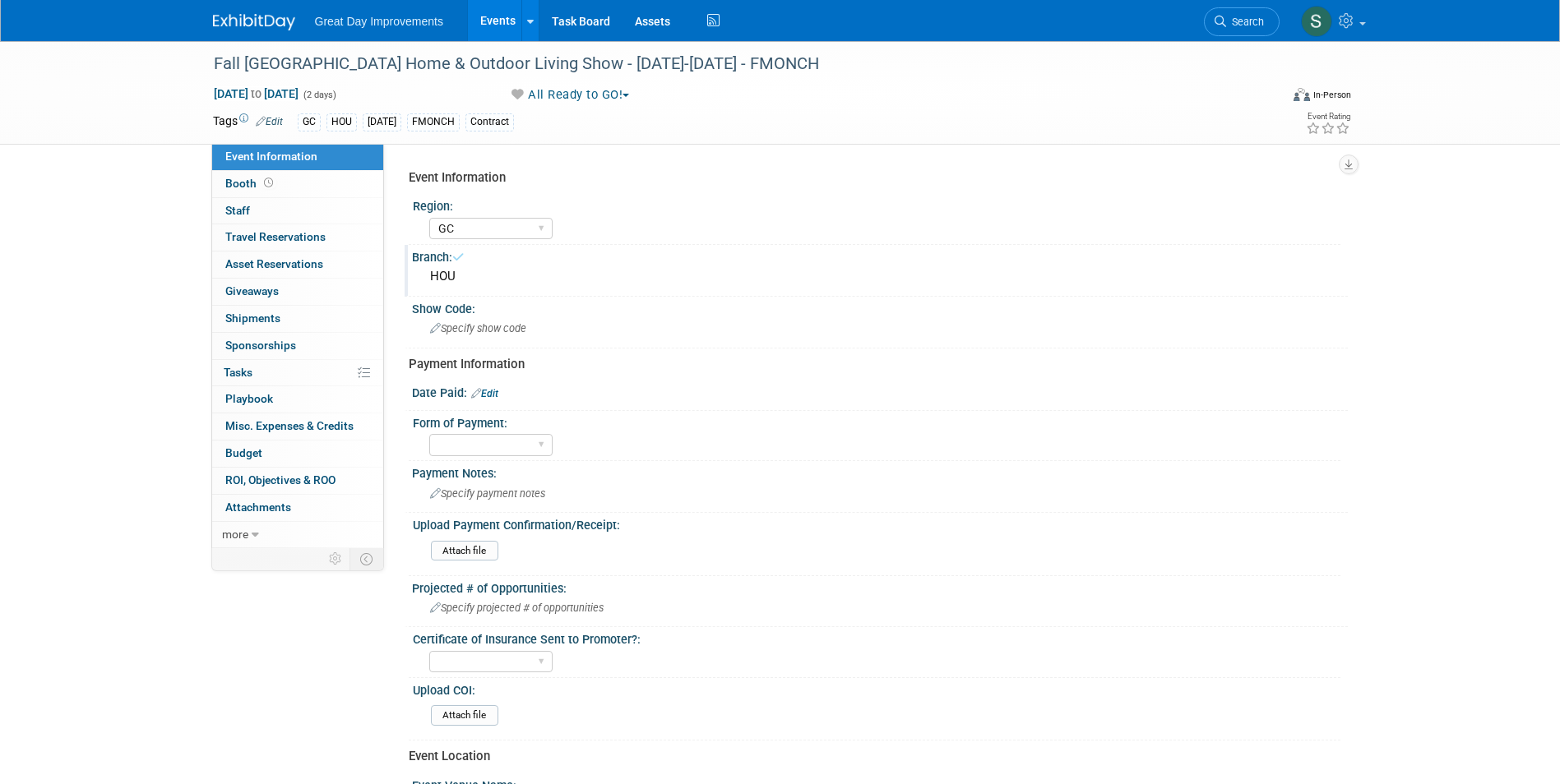
click at [594, 350] on div "Event Information Region: GC MA MW MTW NE NEW OV PL PNW SA SE SC UMW FL Branch:…" at bounding box center [872, 608] width 927 height 892
click at [583, 337] on div "Specify show code" at bounding box center [879, 329] width 911 height 26
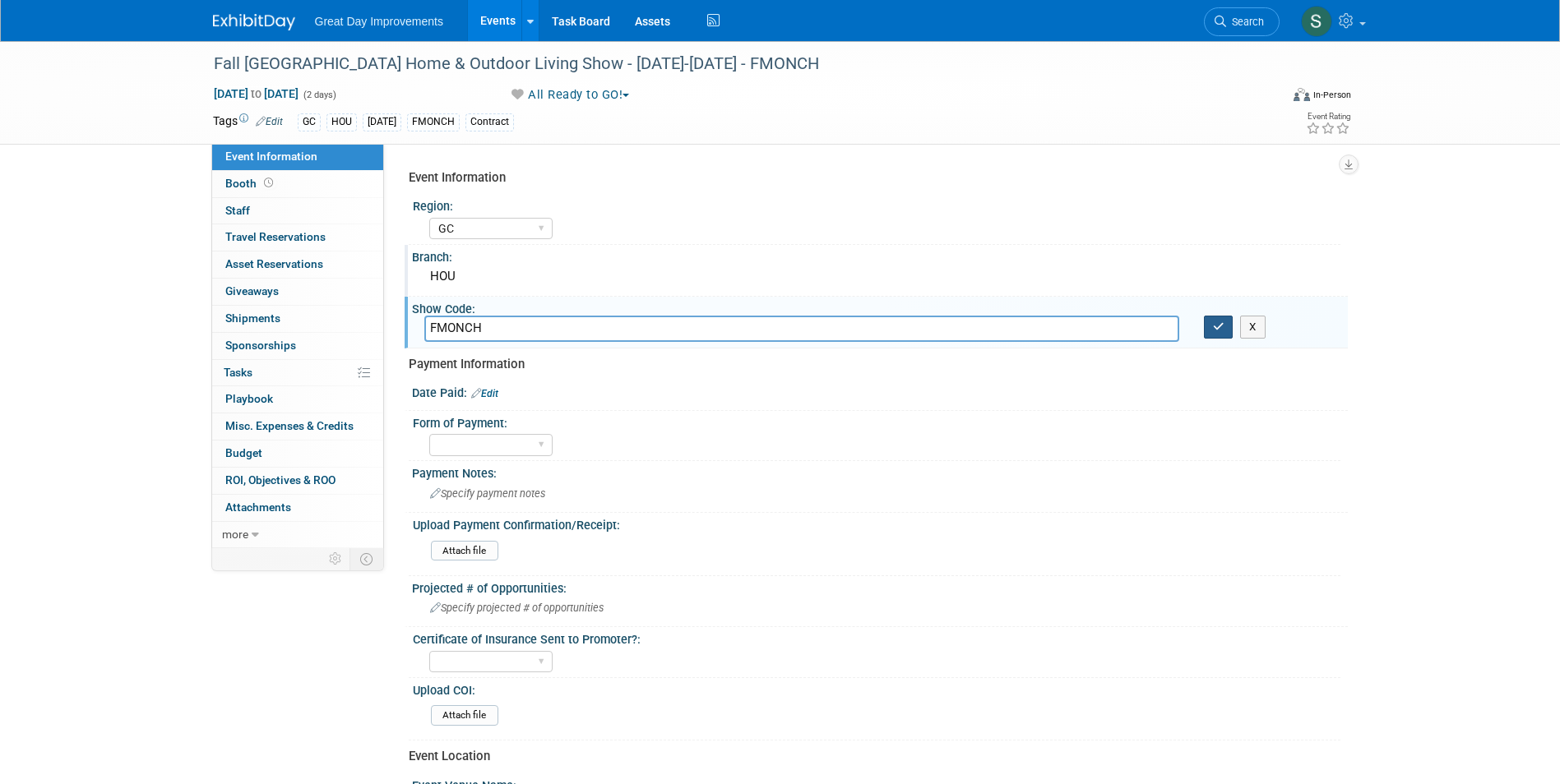
type input "FMONCH"
click at [1219, 329] on icon "button" at bounding box center [1218, 327] width 12 height 11
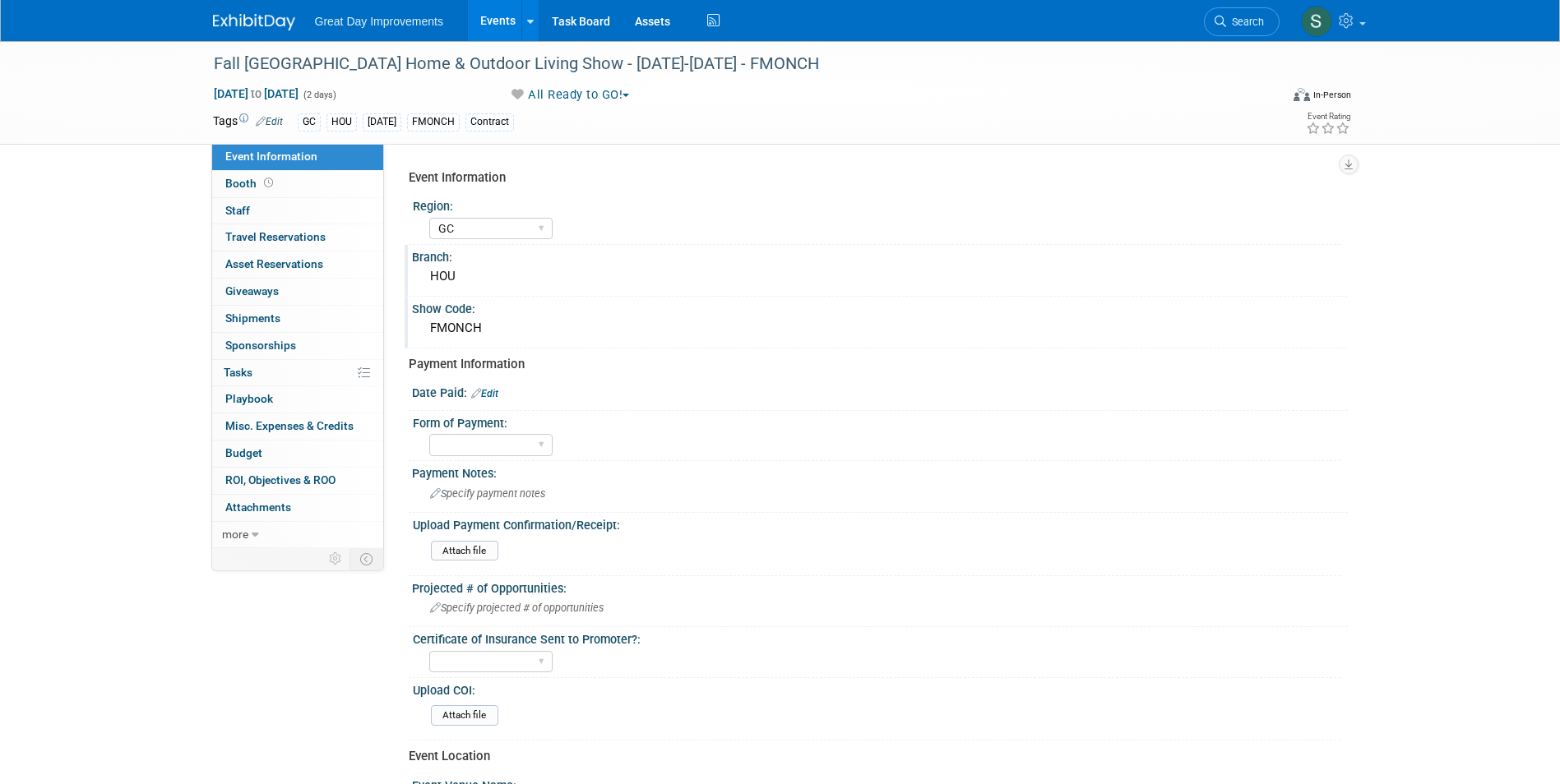
click at [490, 396] on link "Edit" at bounding box center [485, 394] width 27 height 12
select select "8"
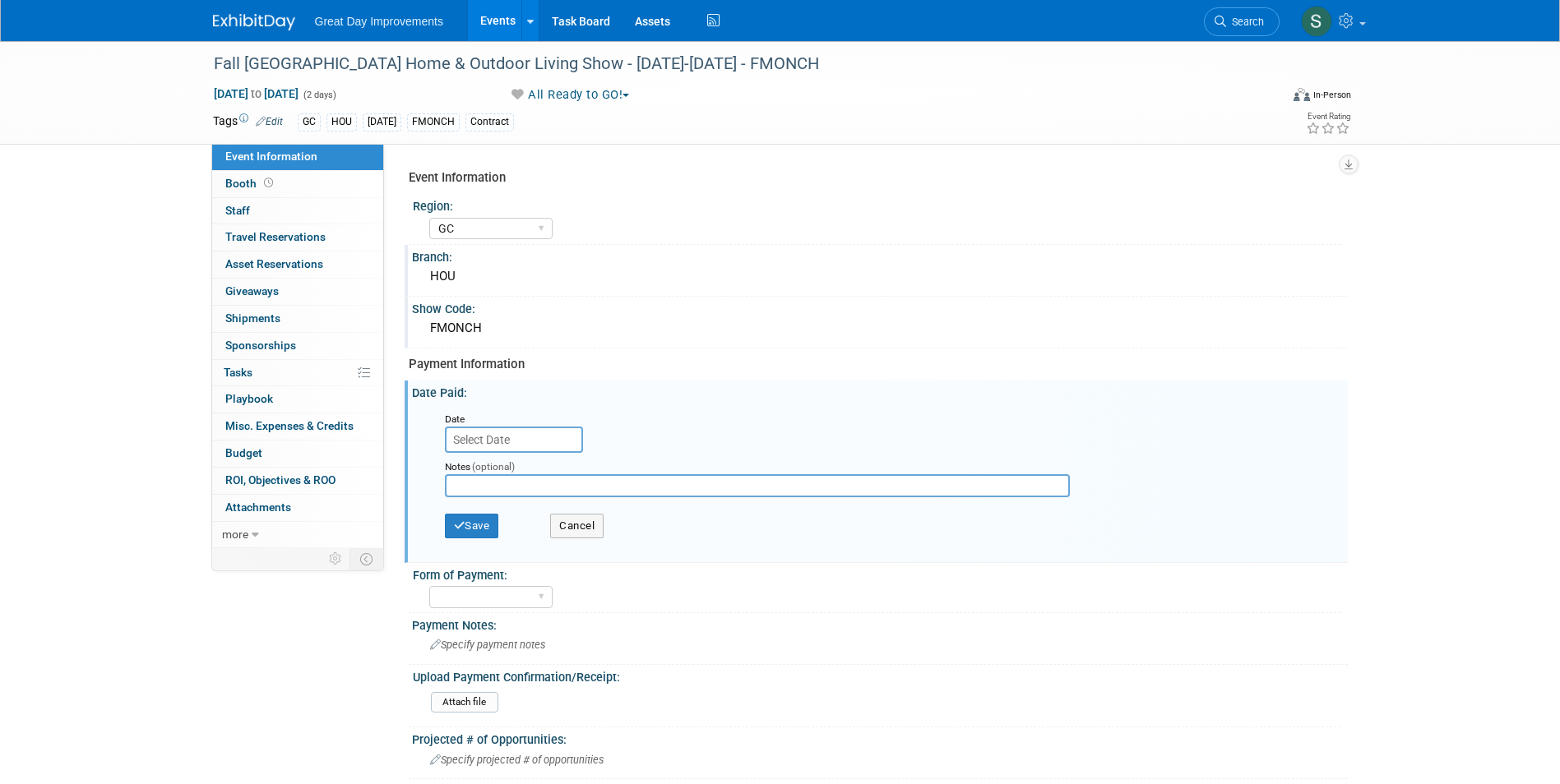
drag, startPoint x: 600, startPoint y: 440, endPoint x: 543, endPoint y: 447, distance: 57.4
click at [597, 440] on div "Date" at bounding box center [883, 431] width 902 height 43
click at [543, 447] on body "Great Day Improvements Events Add Event Bulk Upload Events Shareable Event Boar…" at bounding box center [780, 392] width 1560 height 784
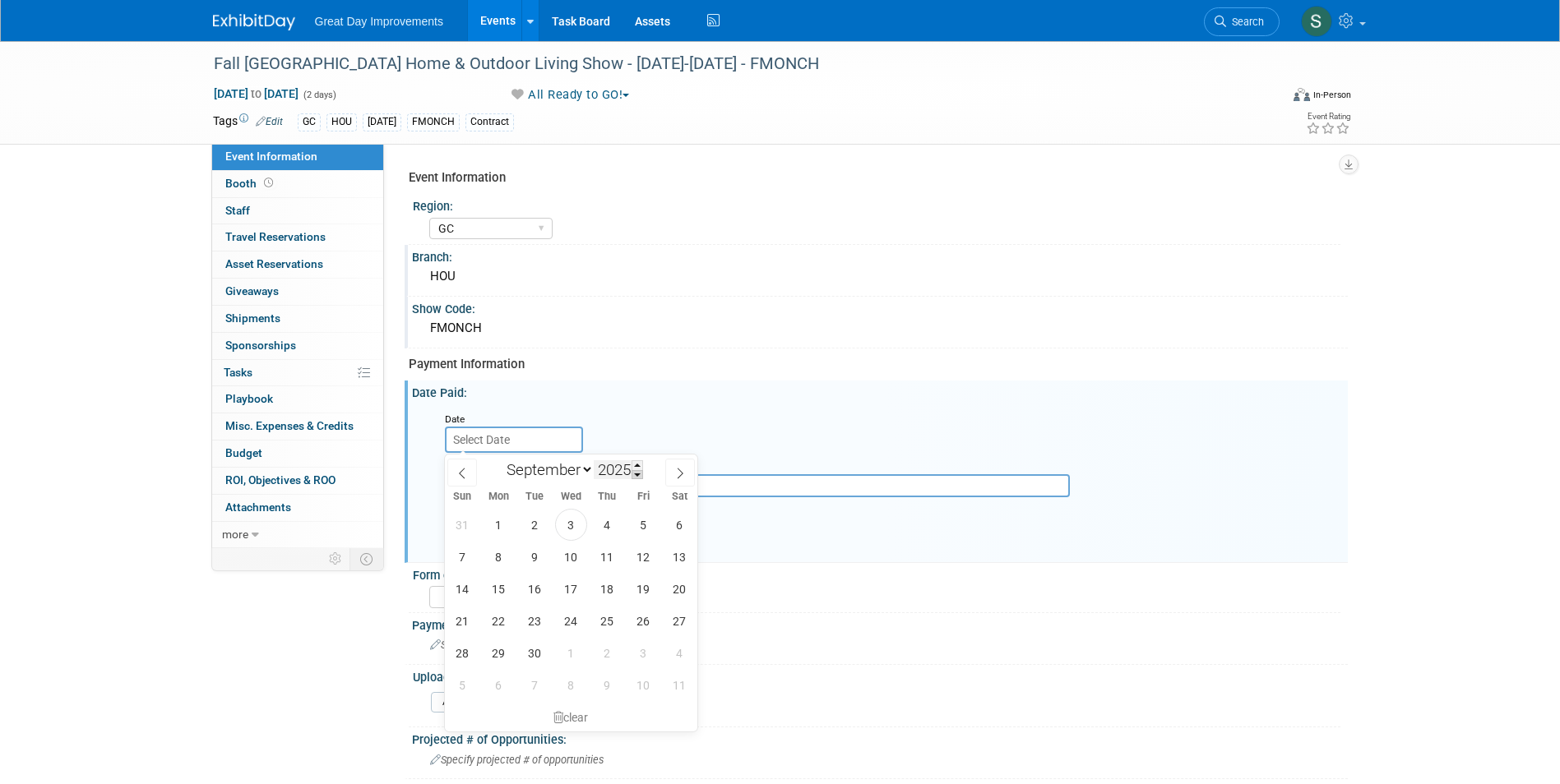
click at [637, 477] on span at bounding box center [637, 475] width 12 height 10
type input "2024"
click at [643, 615] on span "27" at bounding box center [643, 621] width 32 height 32
type input "Sep 27, 2024"
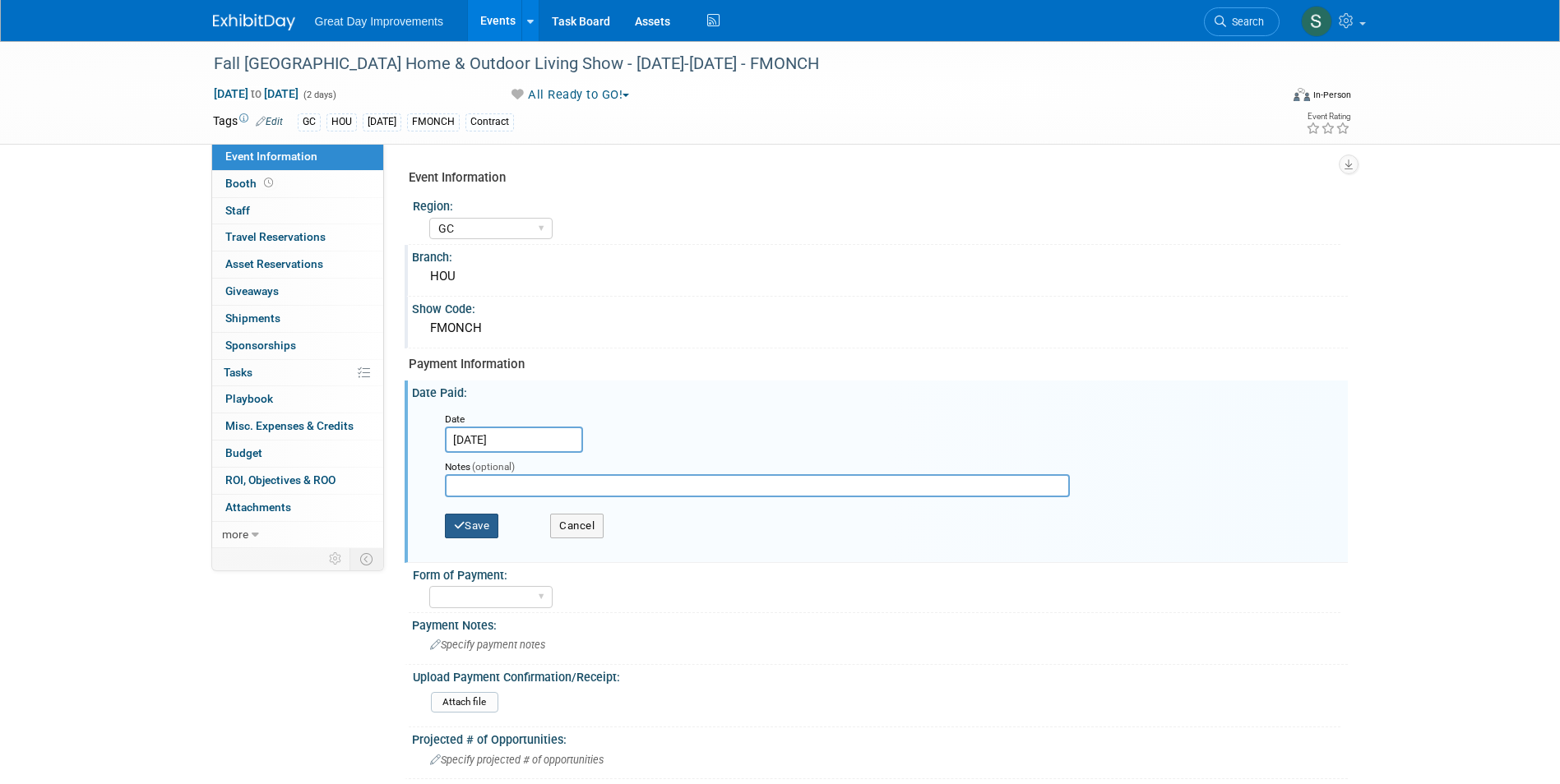
click at [494, 528] on button "Save" at bounding box center [472, 526] width 54 height 25
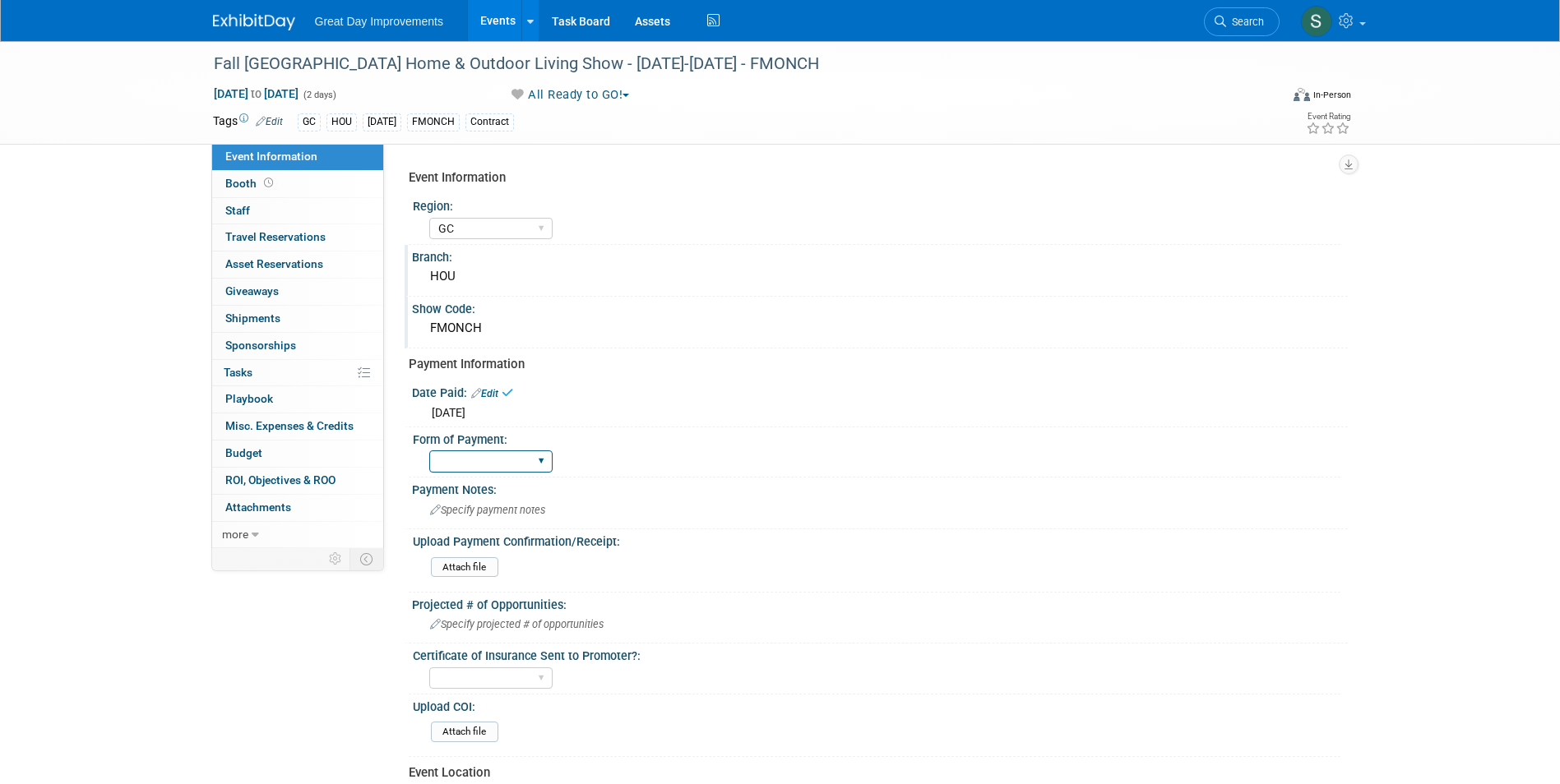
click at [495, 464] on select "Paid via CC Check Requested Pay at the Gate Other" at bounding box center [491, 462] width 124 height 22
select select "Paid via CC"
click at [430, 451] on select "Paid via CC Check Requested Pay at the Gate Other" at bounding box center [491, 462] width 124 height 22
click at [481, 498] on div "Specify payment notes" at bounding box center [879, 510] width 911 height 26
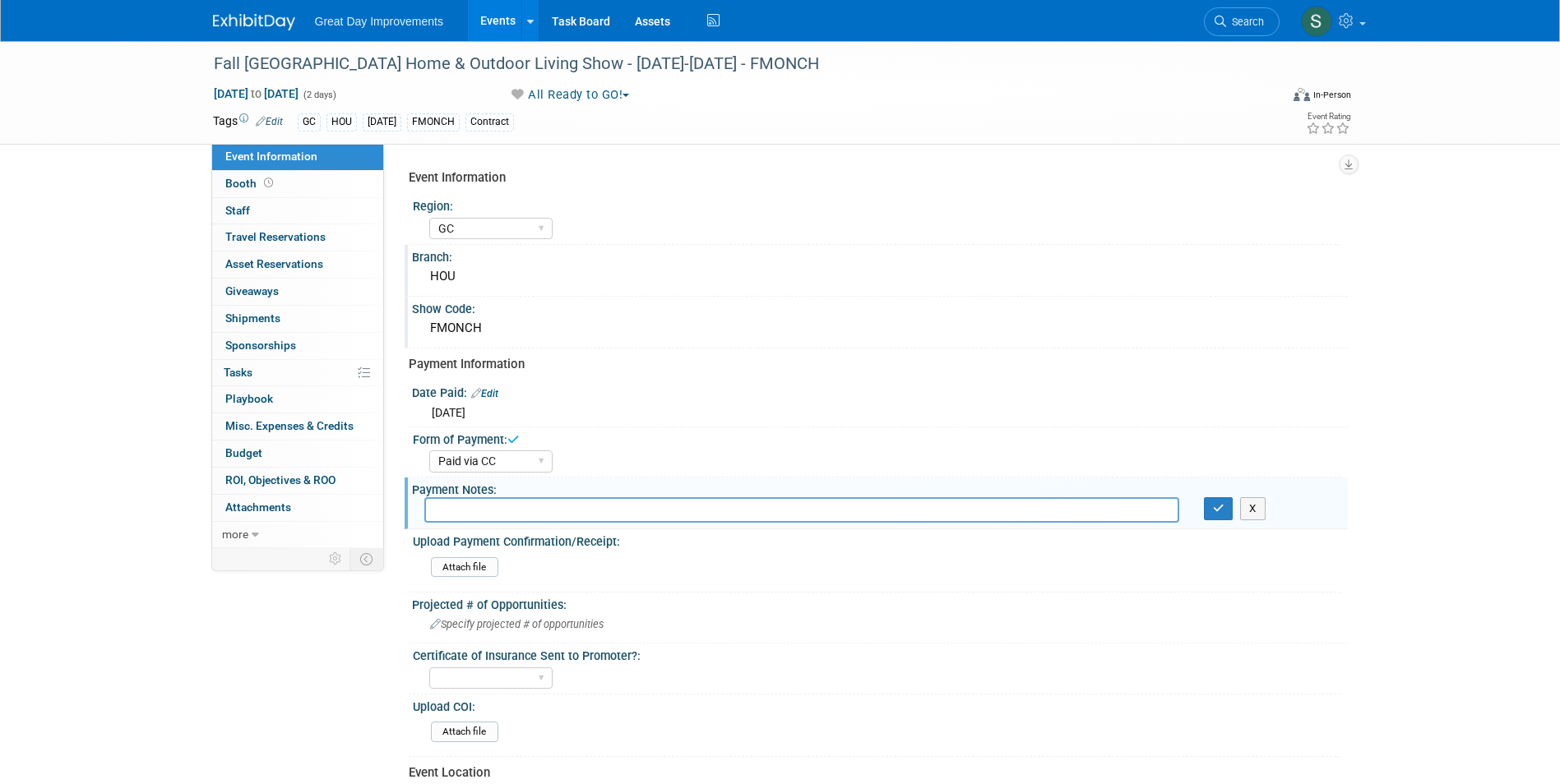
drag, startPoint x: 482, startPoint y: 508, endPoint x: 426, endPoint y: 503, distance: 56.2
click at [426, 503] on input "text" at bounding box center [802, 510] width 755 height 26
click at [1216, 502] on button "button" at bounding box center [1218, 508] width 29 height 23
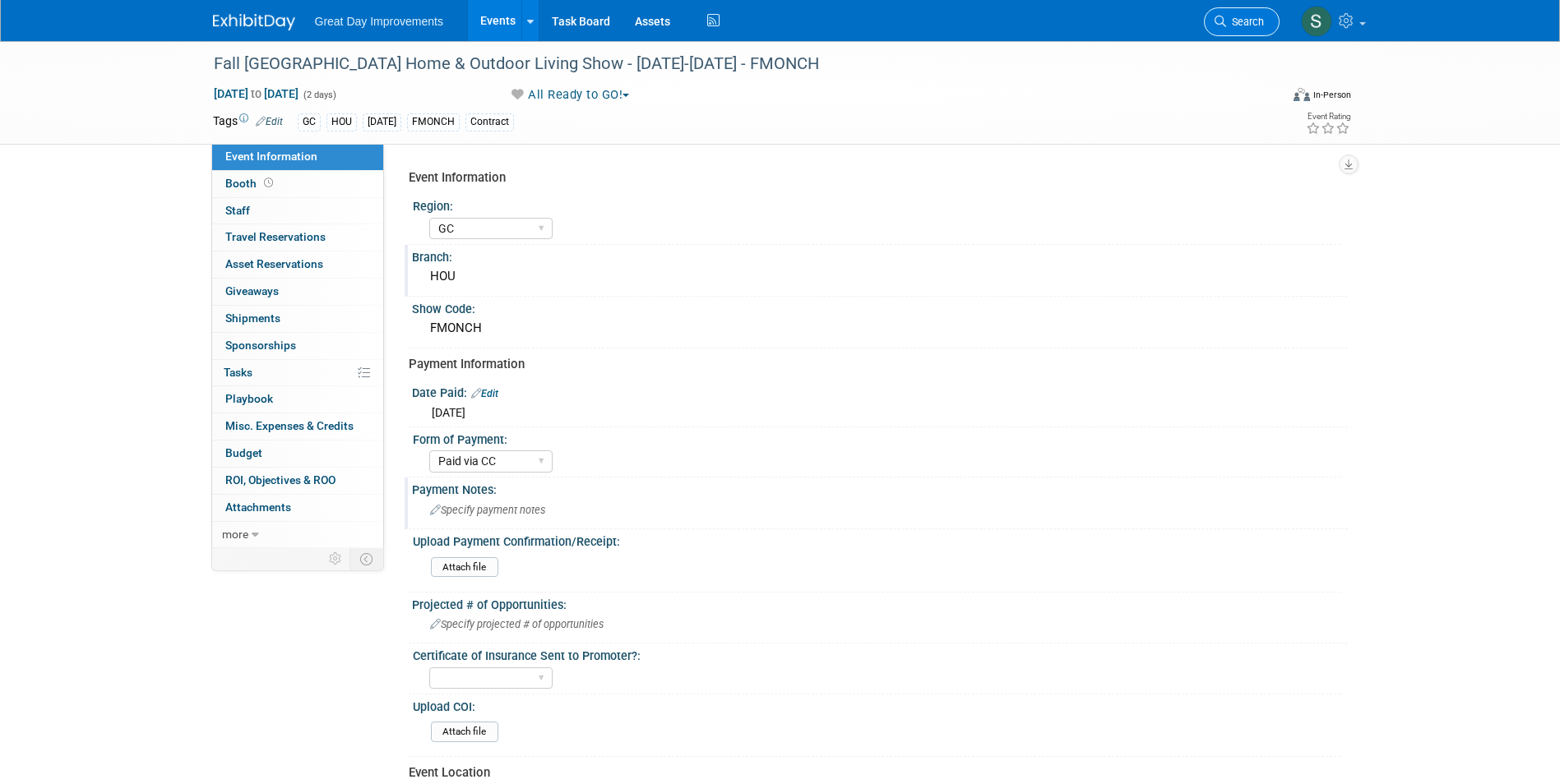
click at [1230, 26] on span "Search" at bounding box center [1245, 21] width 38 height 12
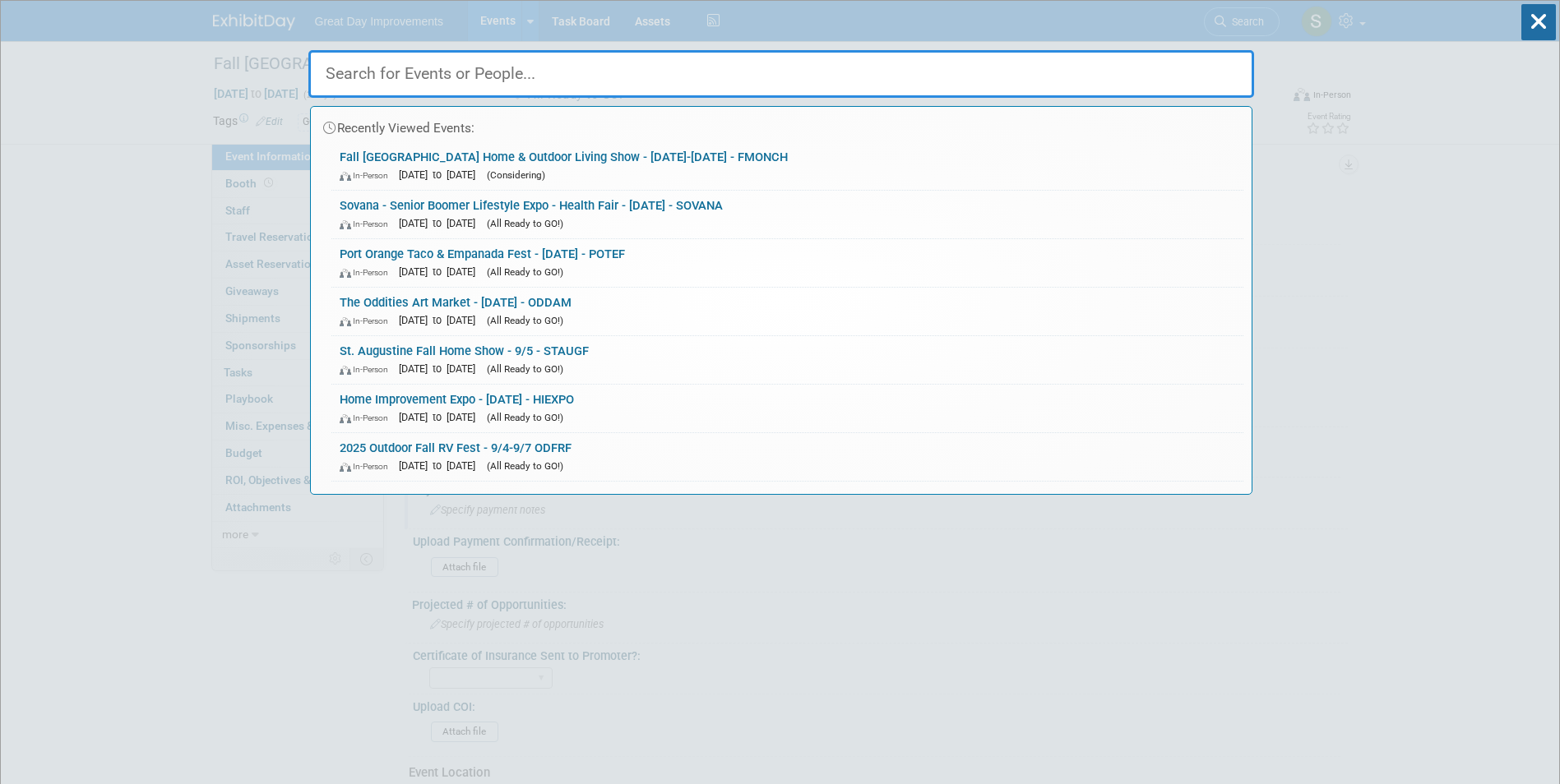
paste input "HFHGS"
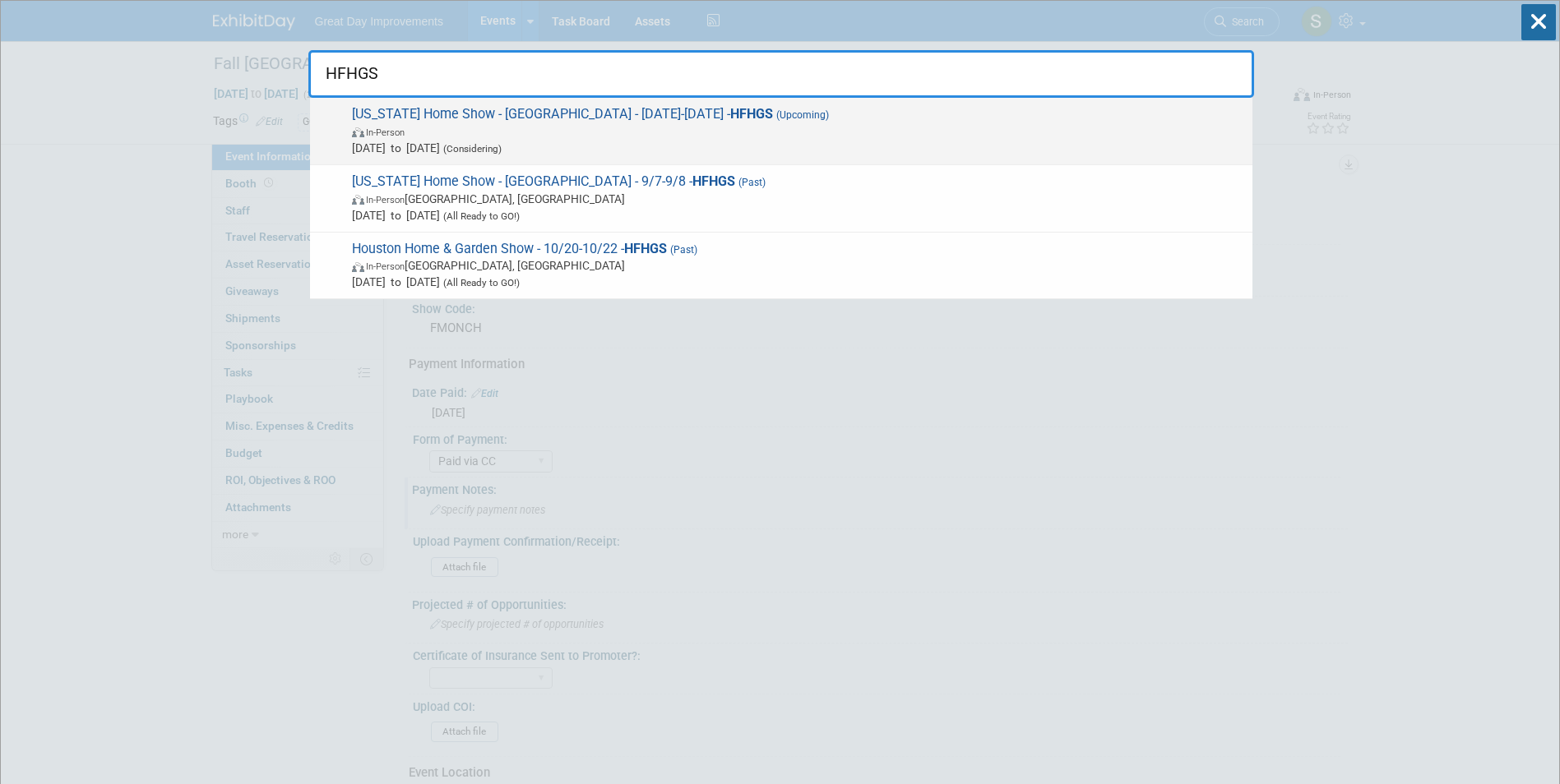
type input "HFHGS"
click at [665, 126] on span "In-Person" at bounding box center [798, 132] width 892 height 16
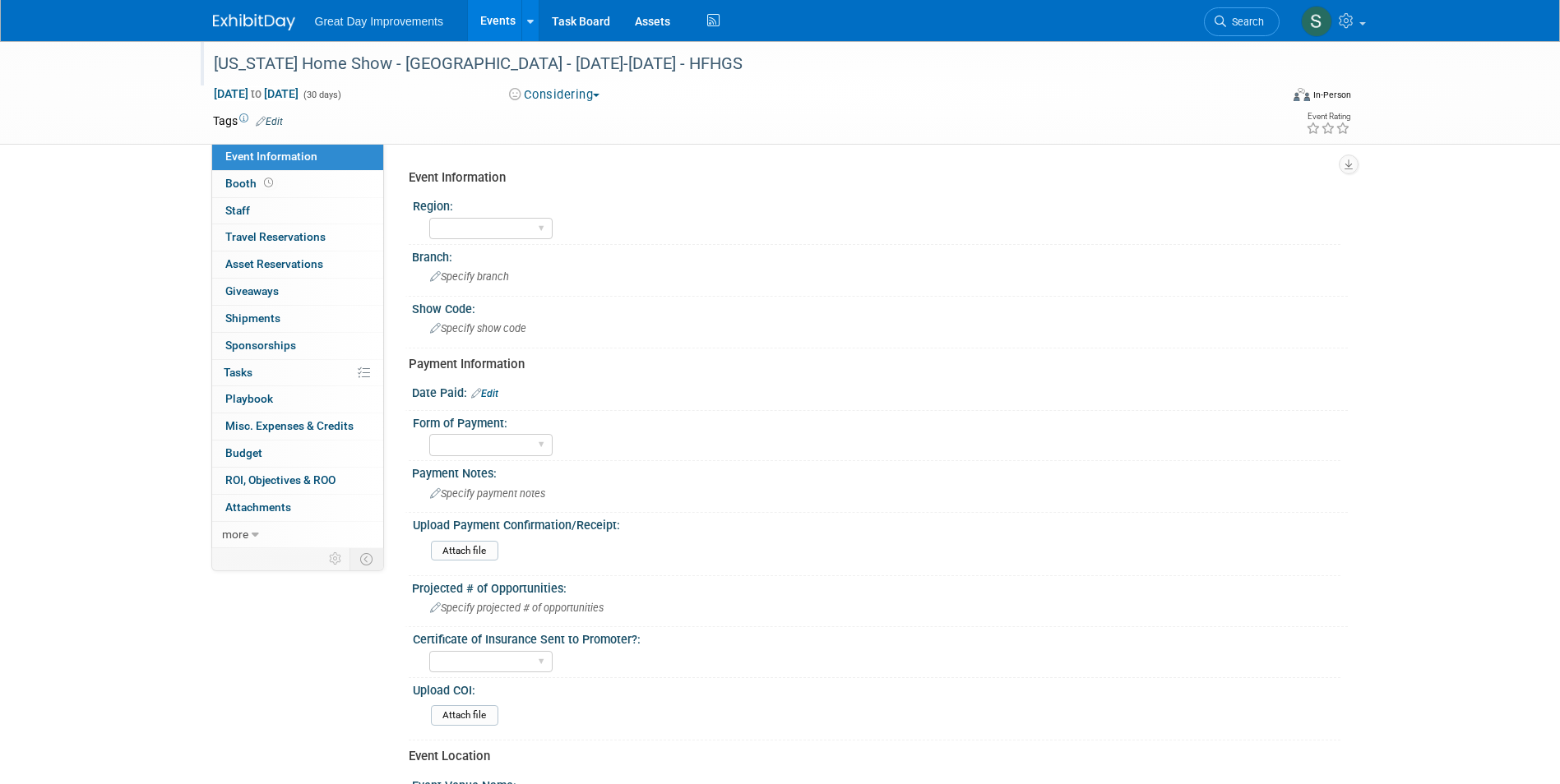
click at [483, 64] on div "[US_STATE] Home Show - [GEOGRAPHIC_DATA] - [DATE]-[DATE] - HFHGS" at bounding box center [731, 64] width 1047 height 29
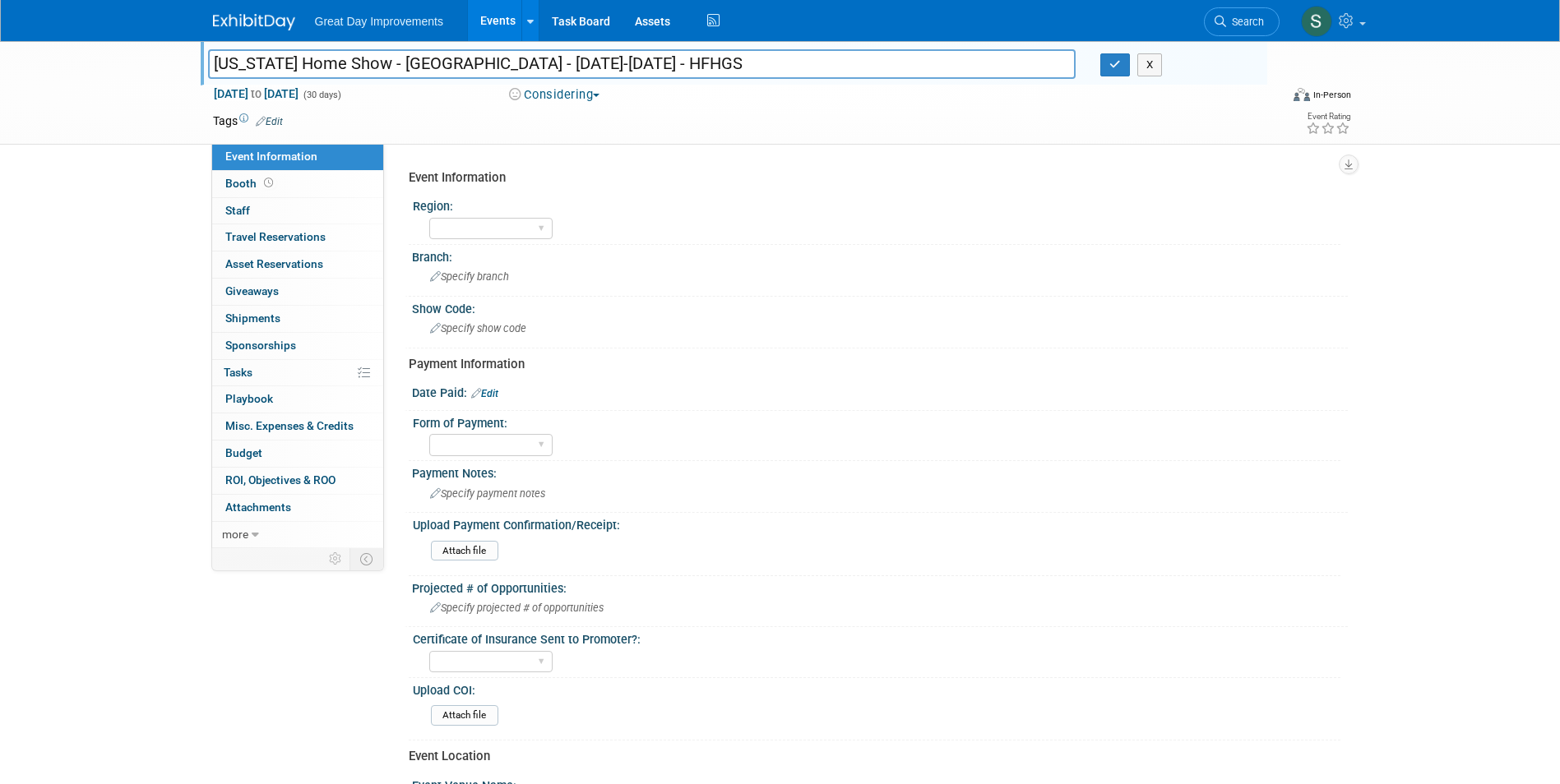
drag, startPoint x: 588, startPoint y: 64, endPoint x: 443, endPoint y: 68, distance: 145.1
click at [443, 68] on input "Texas Home Show - Houston - 09/01/25-09/30/25 - HFHGS" at bounding box center [642, 63] width 868 height 28
click at [553, 86] on button "Considering" at bounding box center [554, 94] width 103 height 17
click at [570, 208] on link "All Ready to GO!" at bounding box center [572, 213] width 136 height 23
click at [281, 120] on link "Edit" at bounding box center [269, 122] width 27 height 12
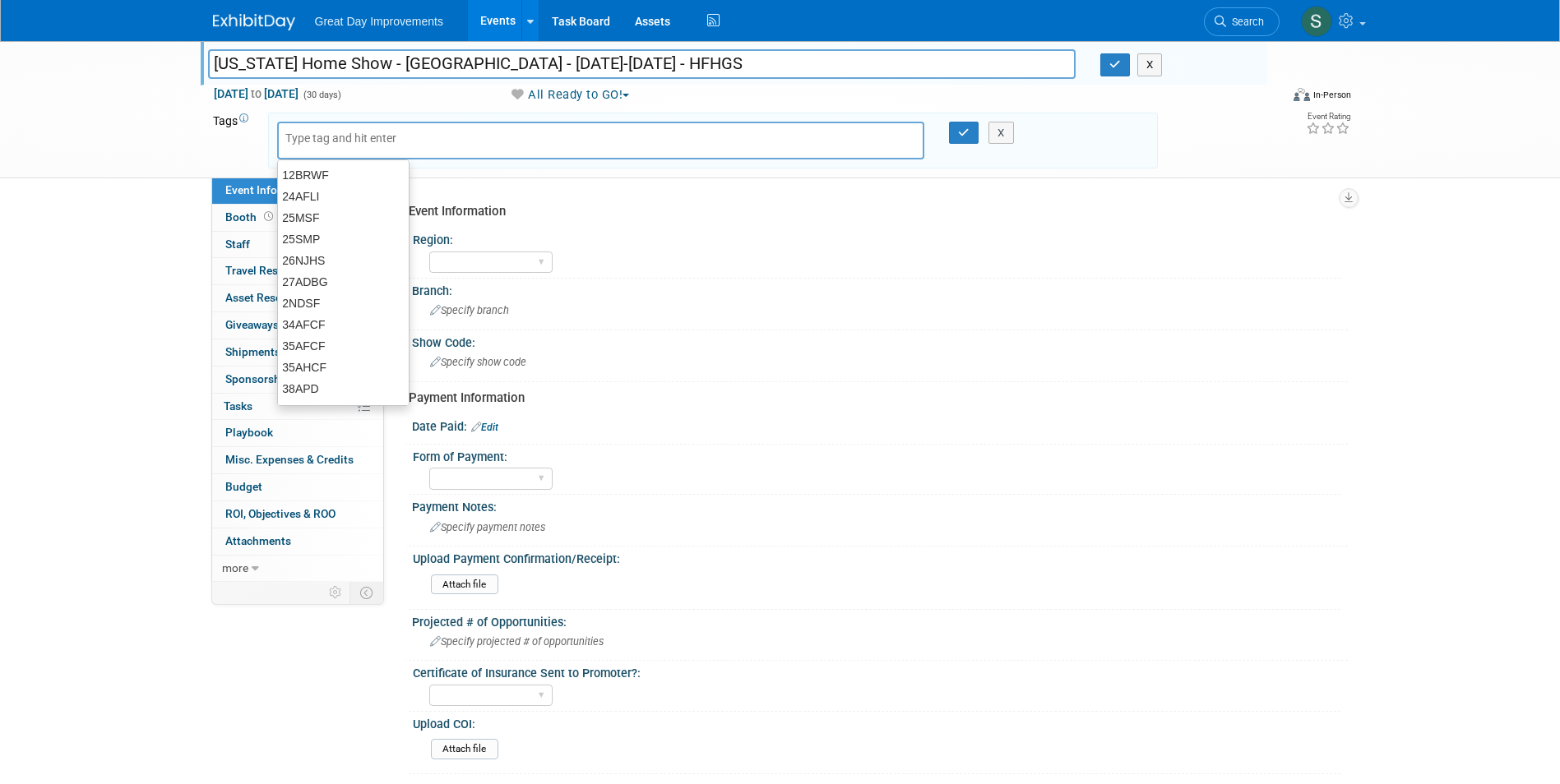
click at [337, 133] on input "text" at bounding box center [352, 138] width 132 height 16
type input "GC"
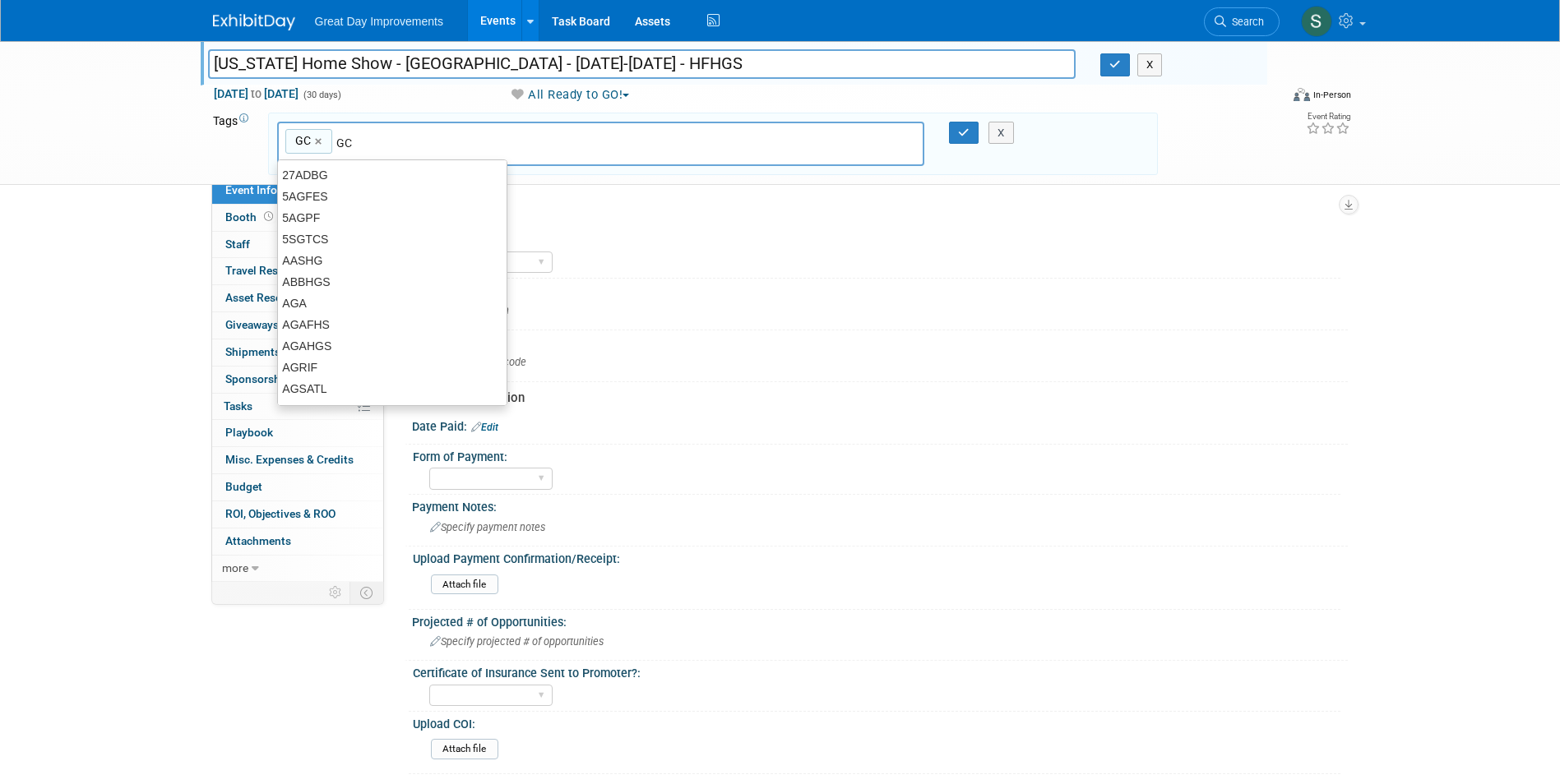
type input "GC"
type input "hOU"
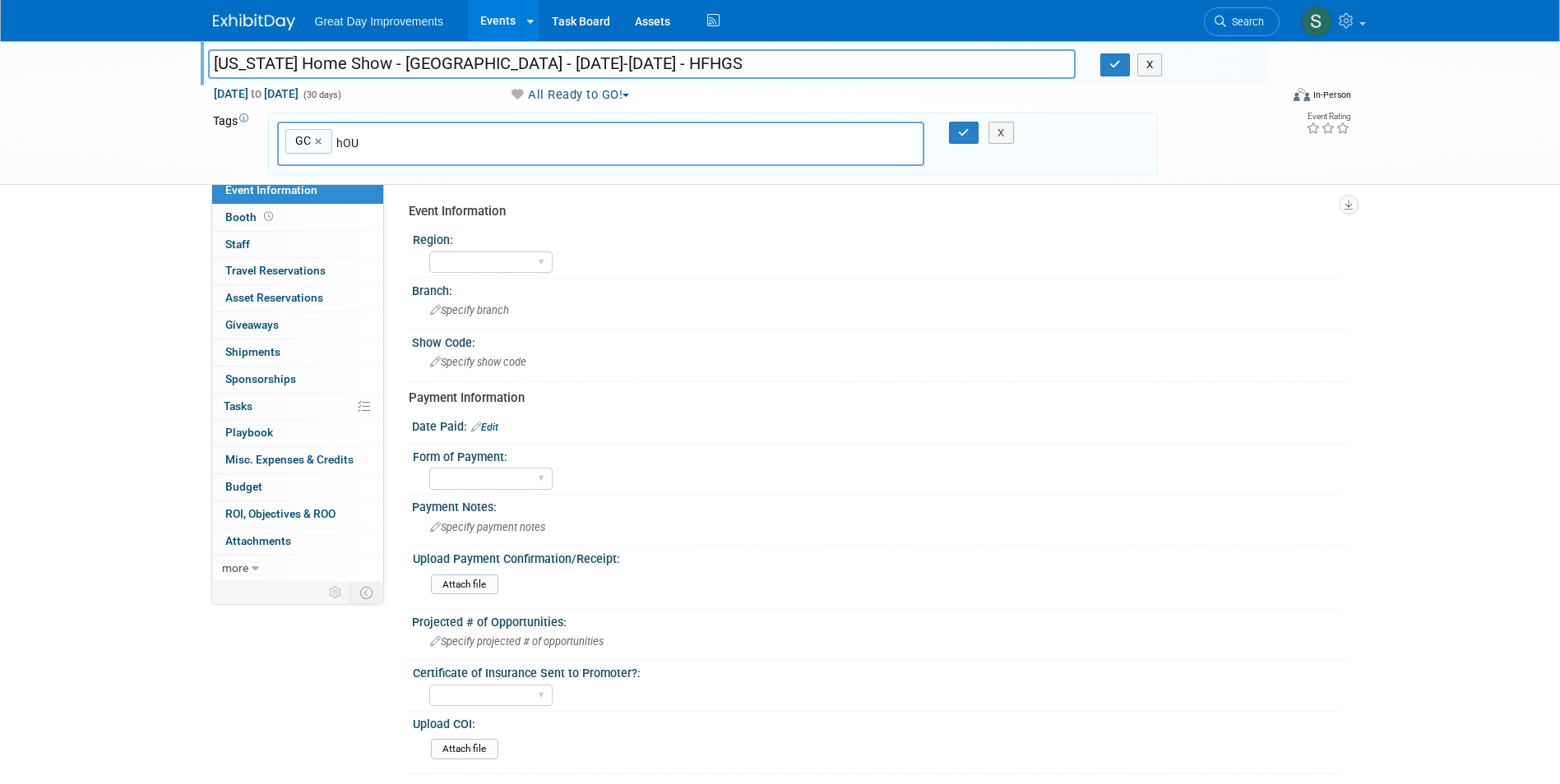
type input "GC, hOU"
click at [373, 143] on link "×" at bounding box center [378, 142] width 11 height 19
type input "GC"
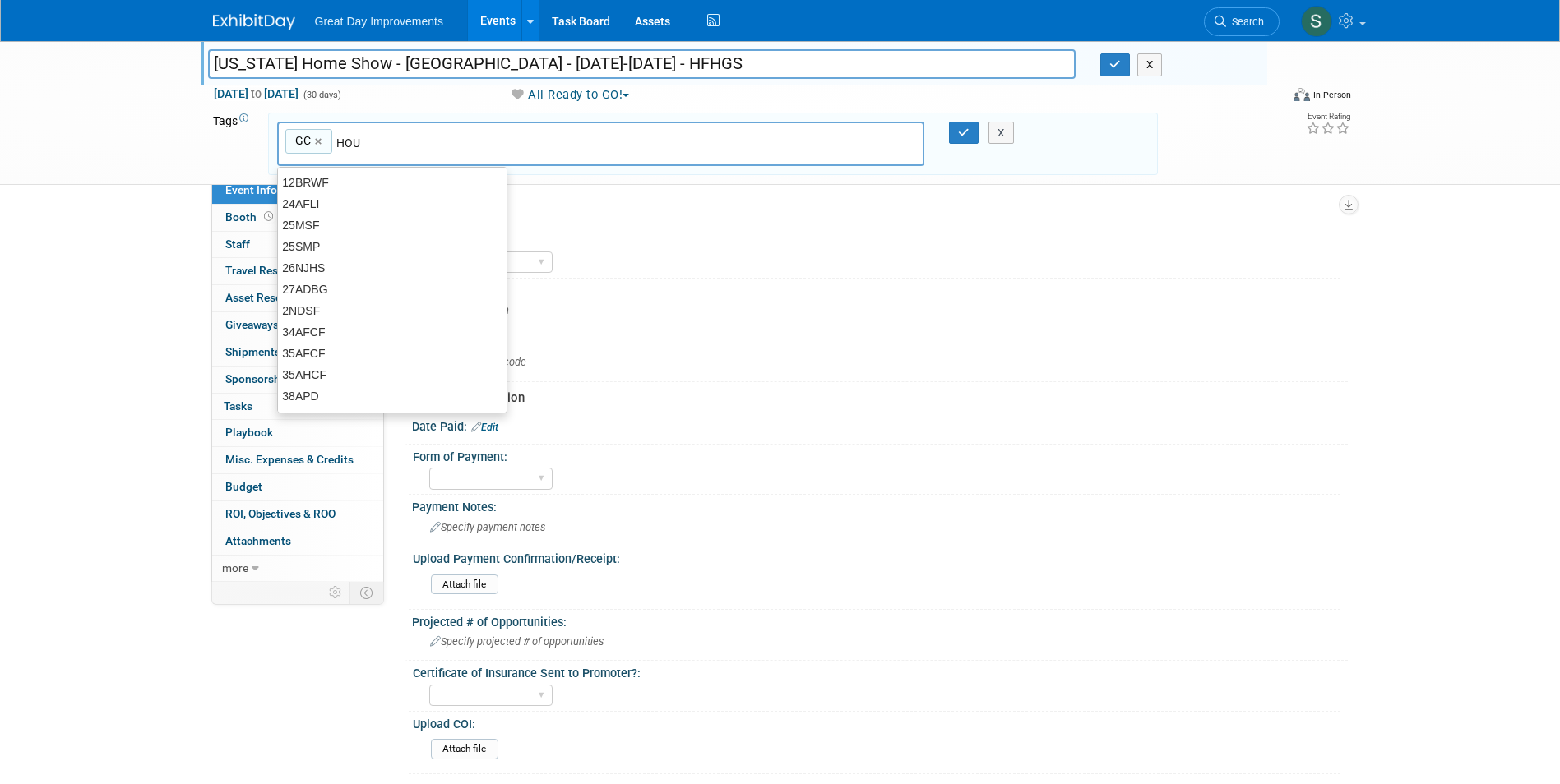
type input "HOU"
type input "GC, HOU"
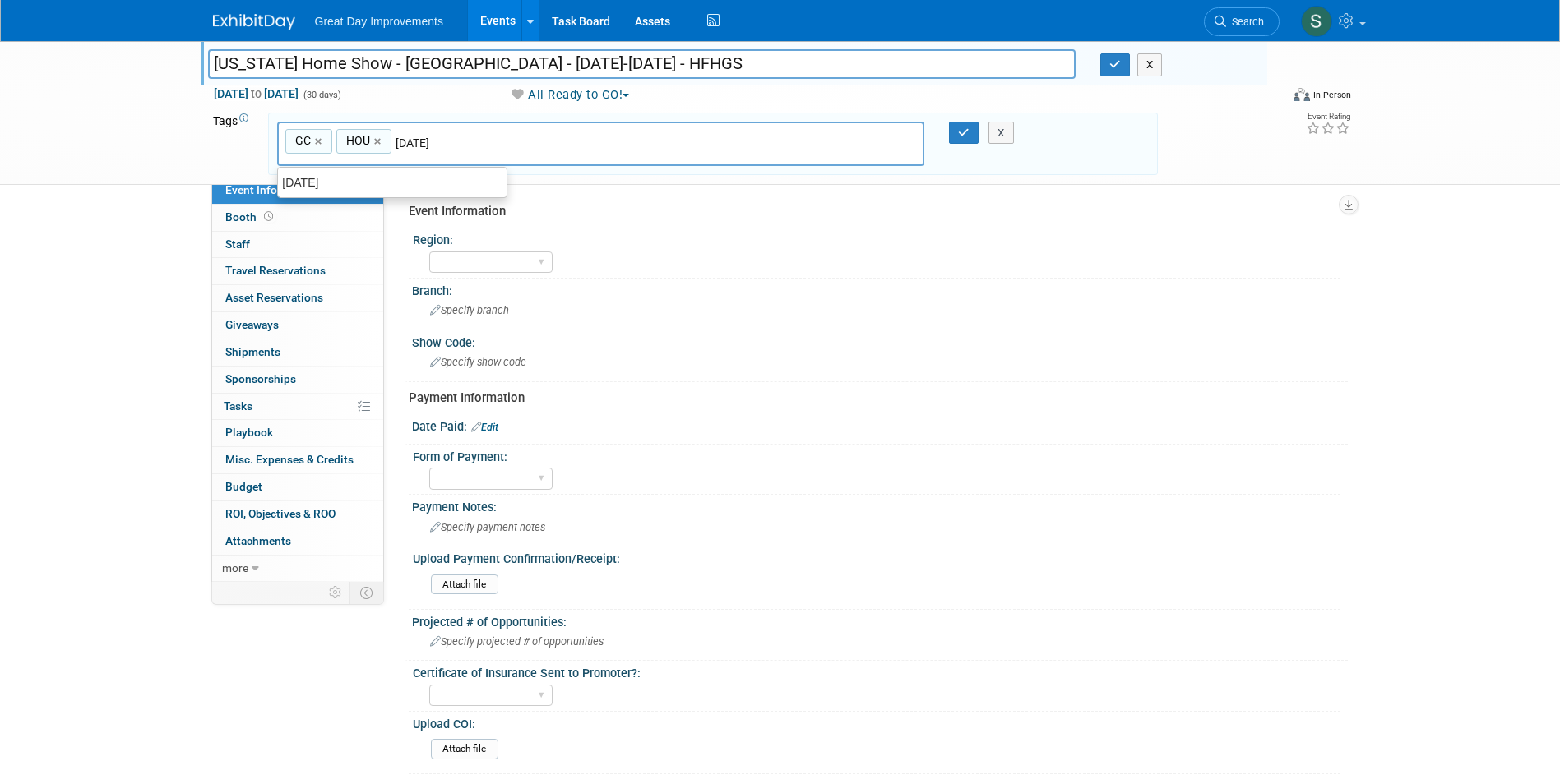
type input "[DATE]"
type input "GC, HOU, SEPT25"
type input "HFHGS"
type input "GC, HOU, SEPT25, HFHGS"
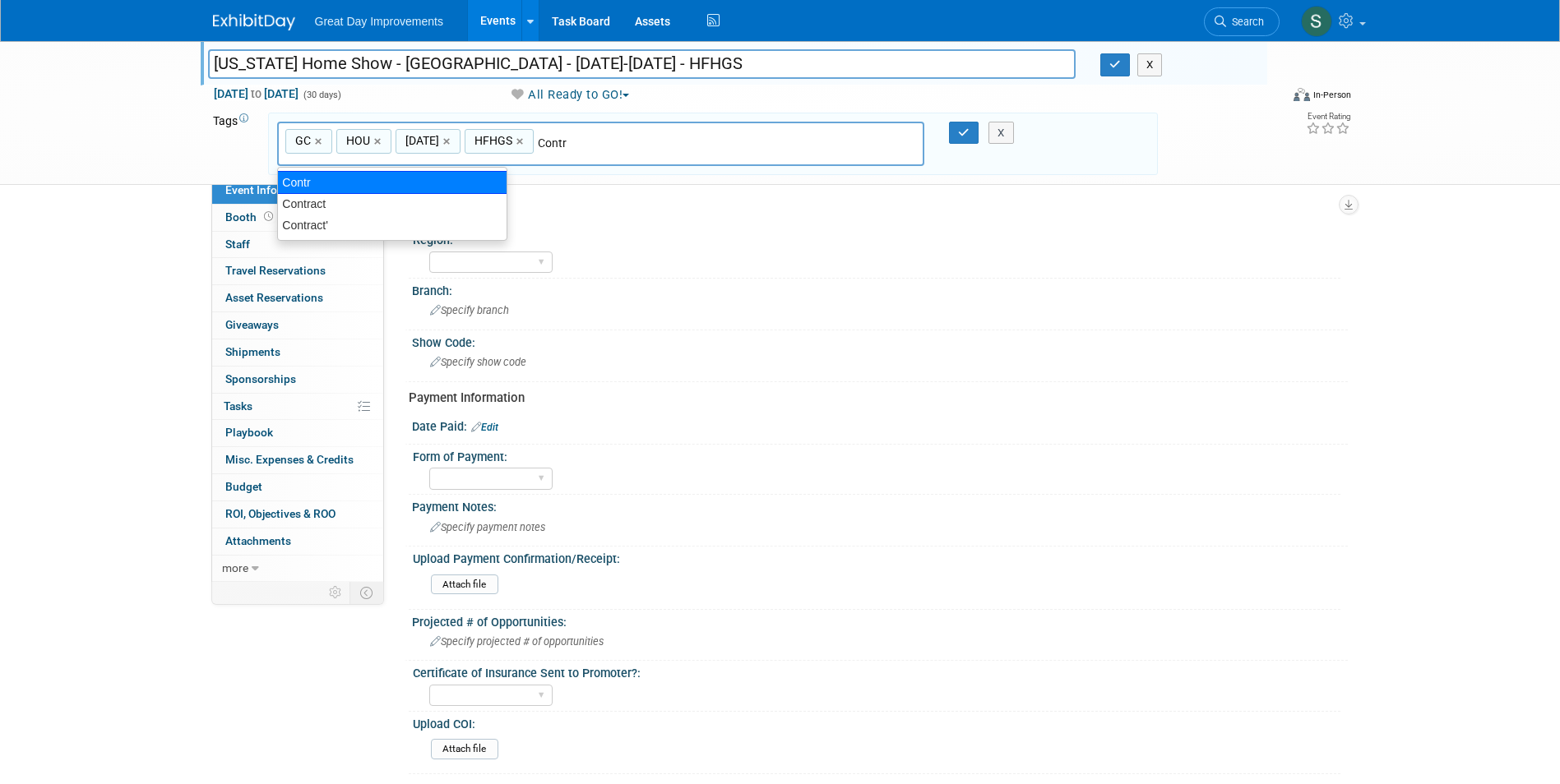
type input "Contract"
type input "GC, HOU, SEPT25, HFHGS, Contract"
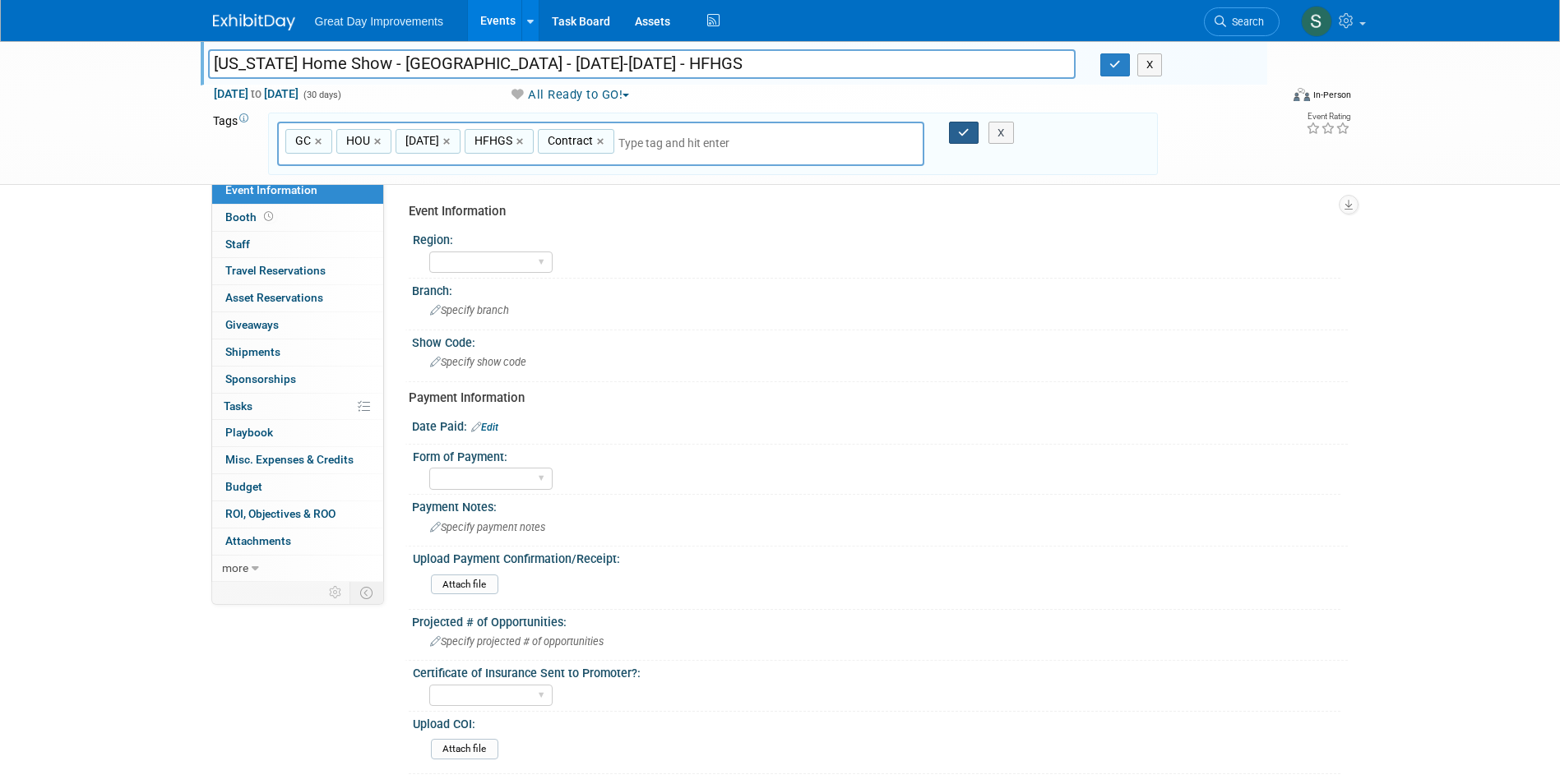
click at [959, 125] on button "button" at bounding box center [964, 133] width 29 height 23
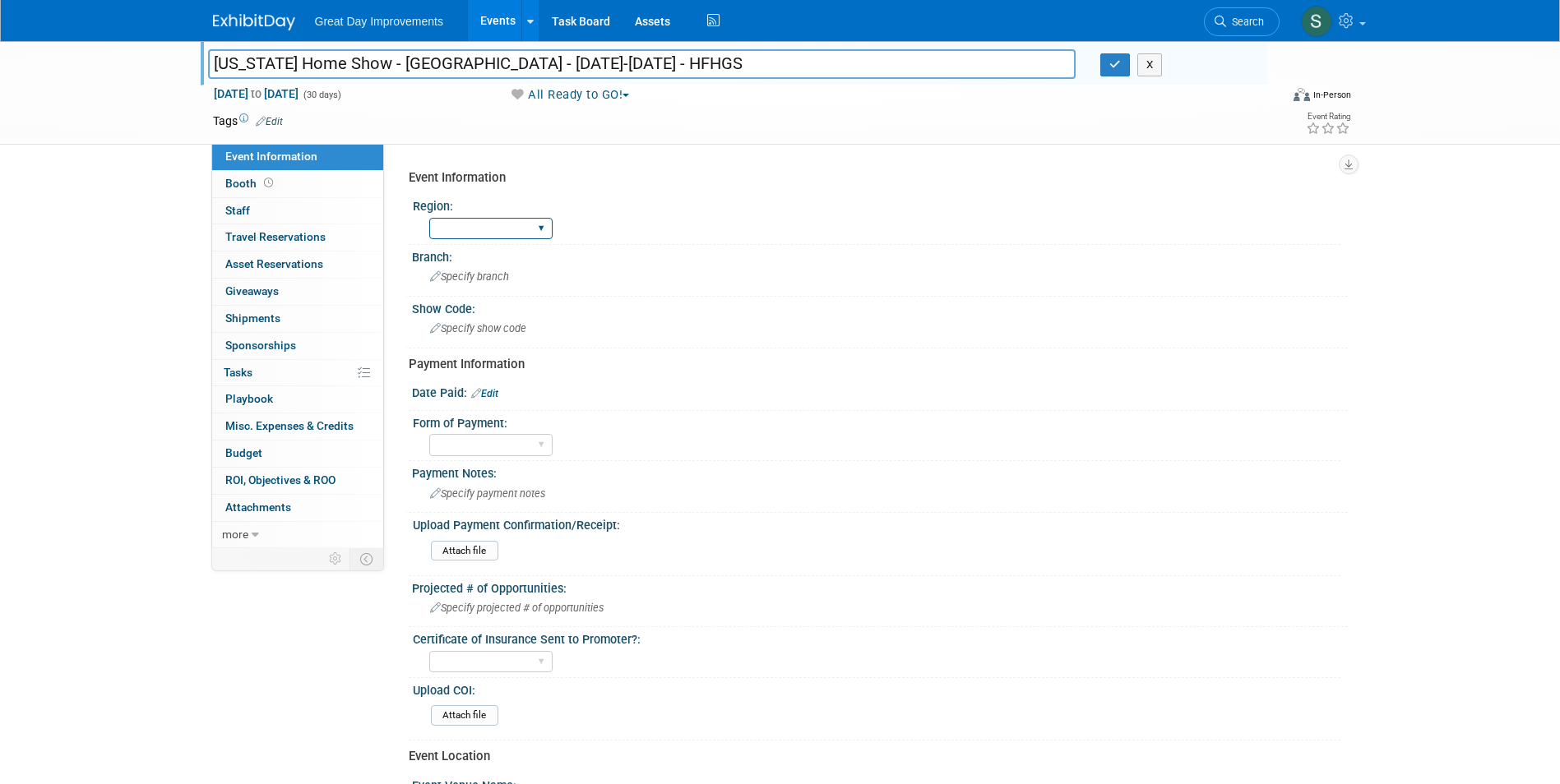
click at [495, 231] on select "GC MA MW MTW NE NEW OV PL PNW SA SE SC UMW FL" at bounding box center [491, 229] width 124 height 22
select select "GC"
click at [430, 218] on select "GC MA MW MTW NE NEW OV PL PNW SA SE SC UMW FL" at bounding box center [491, 229] width 124 height 22
click at [475, 278] on span "Specify branch" at bounding box center [470, 276] width 79 height 12
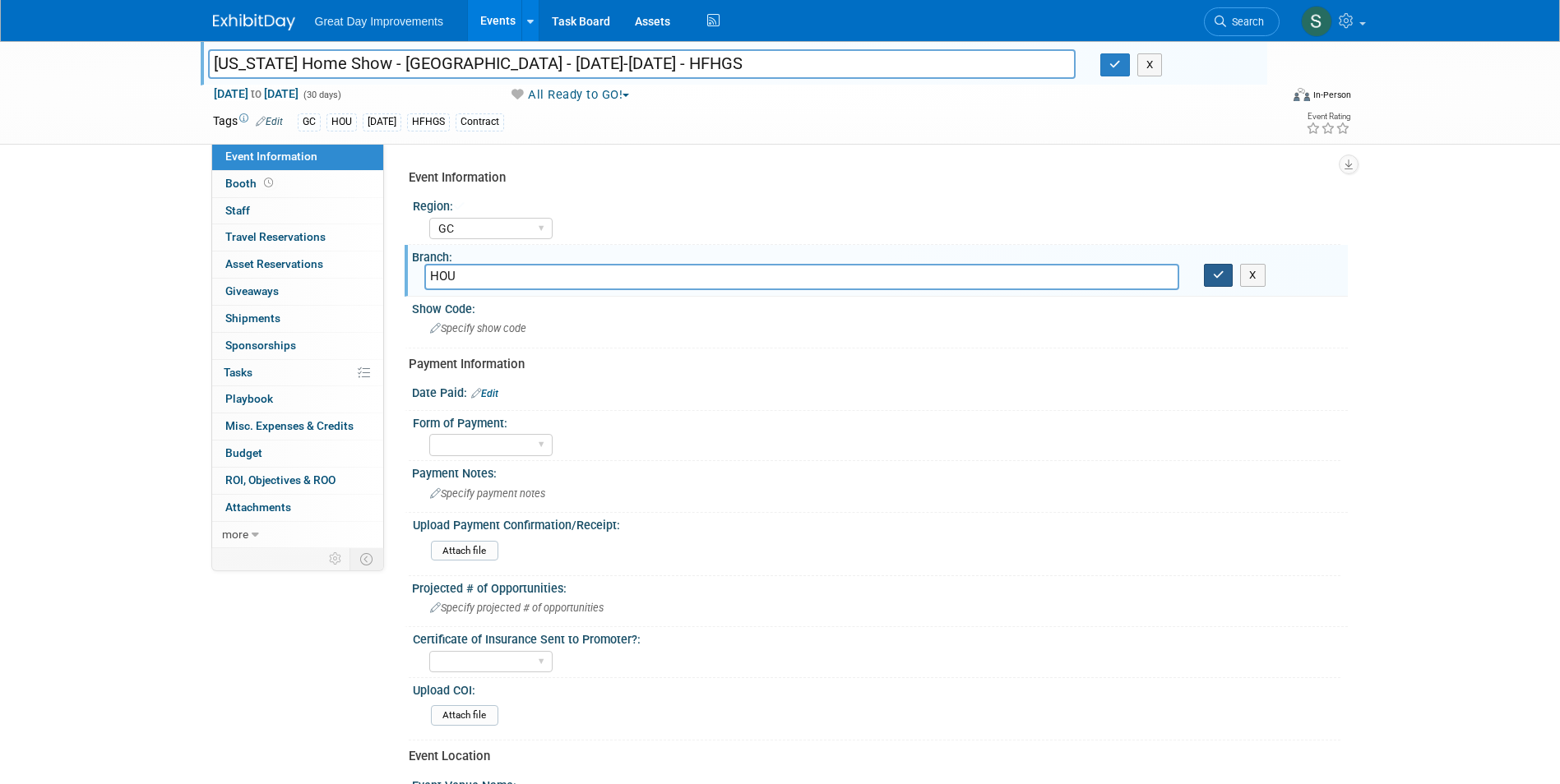
type input "HOU"
click at [1216, 286] on button "button" at bounding box center [1218, 275] width 29 height 23
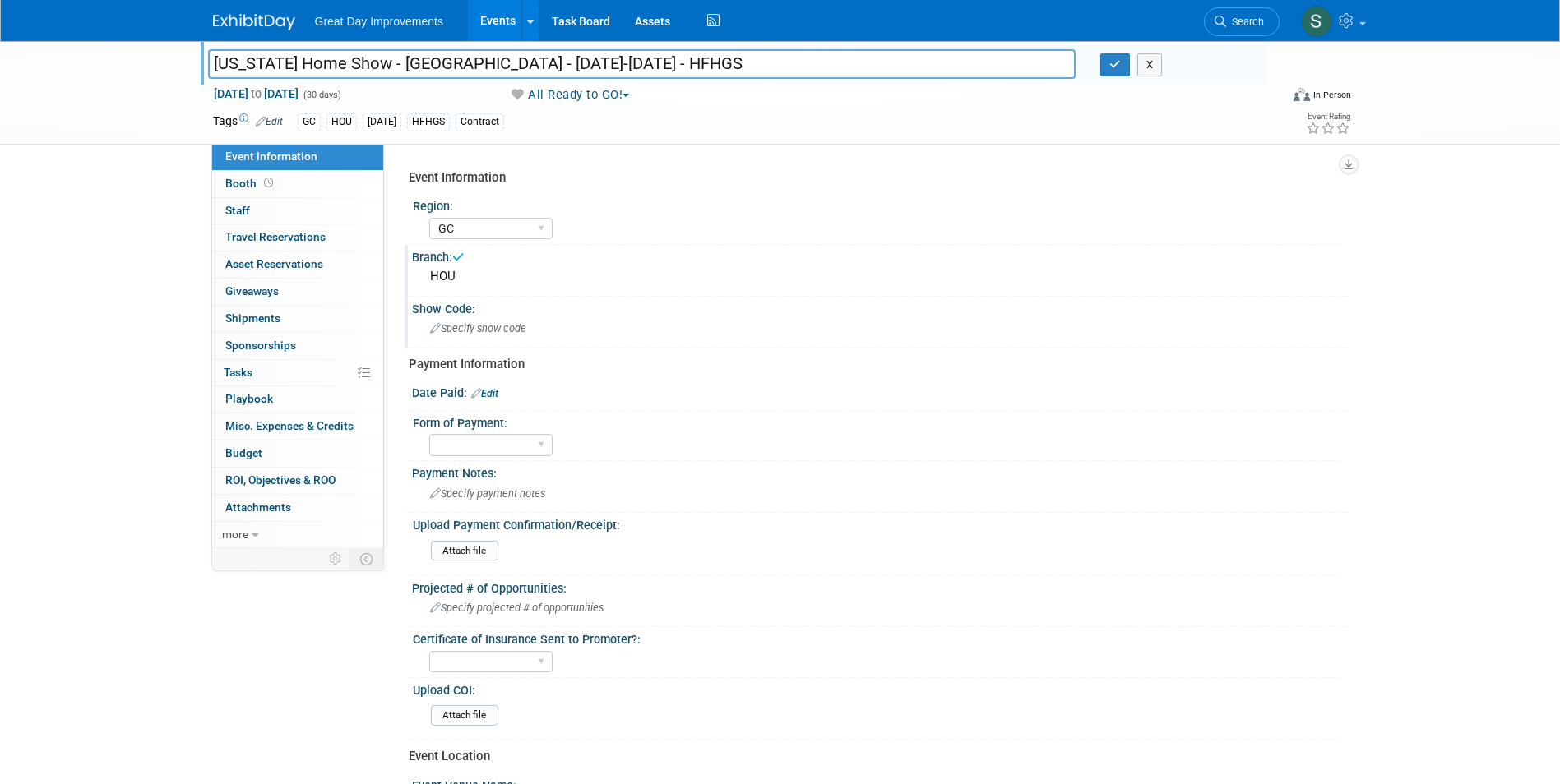
click at [551, 328] on div "Specify show code" at bounding box center [879, 329] width 911 height 26
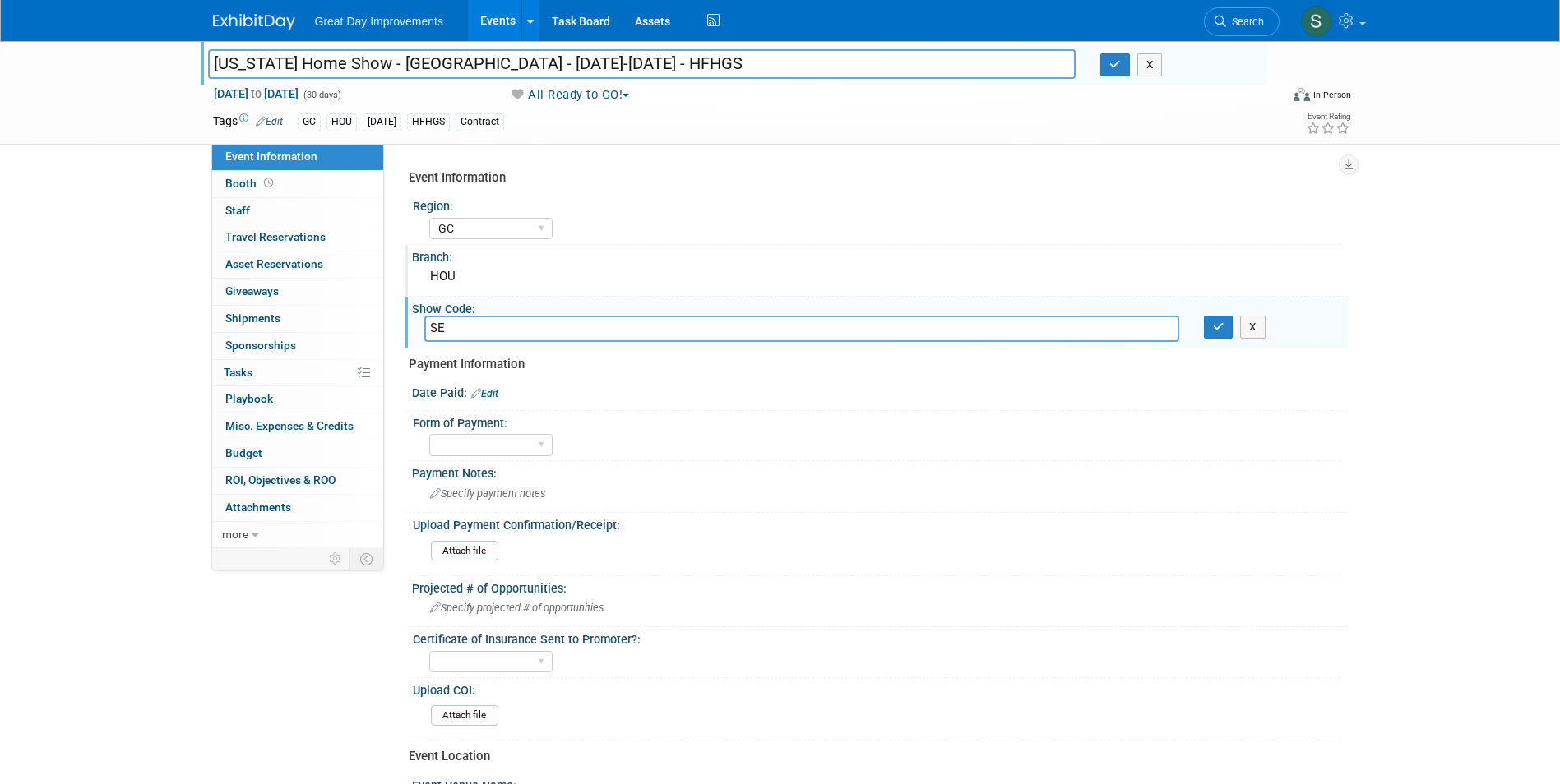
type input "S"
type input "HFHGS"
click at [1231, 312] on div "Show Code: HFHGS X" at bounding box center [877, 322] width 944 height 52
click at [1224, 316] on button "button" at bounding box center [1218, 327] width 29 height 23
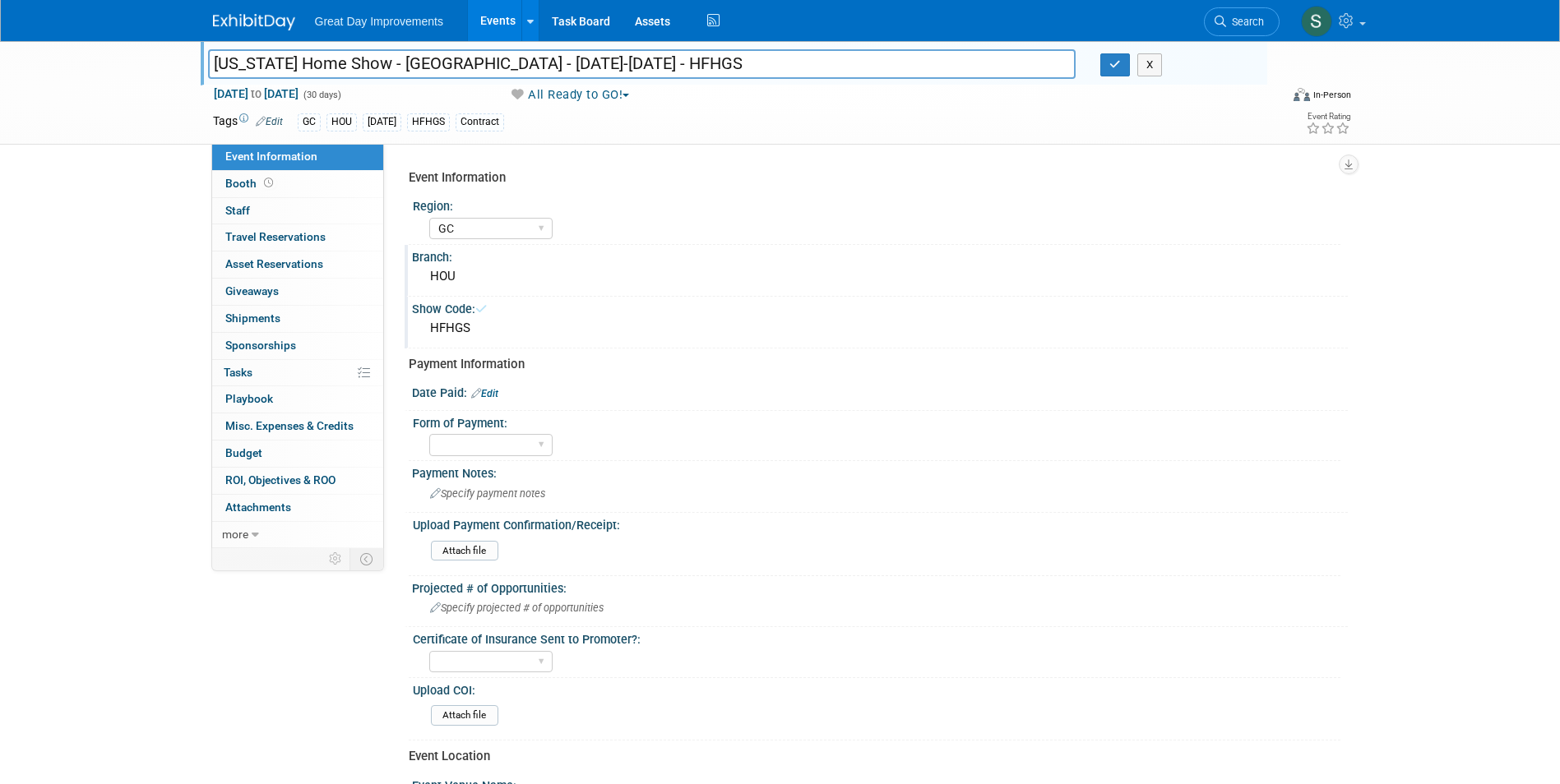
click at [1219, 330] on div "HFHGS" at bounding box center [879, 329] width 911 height 26
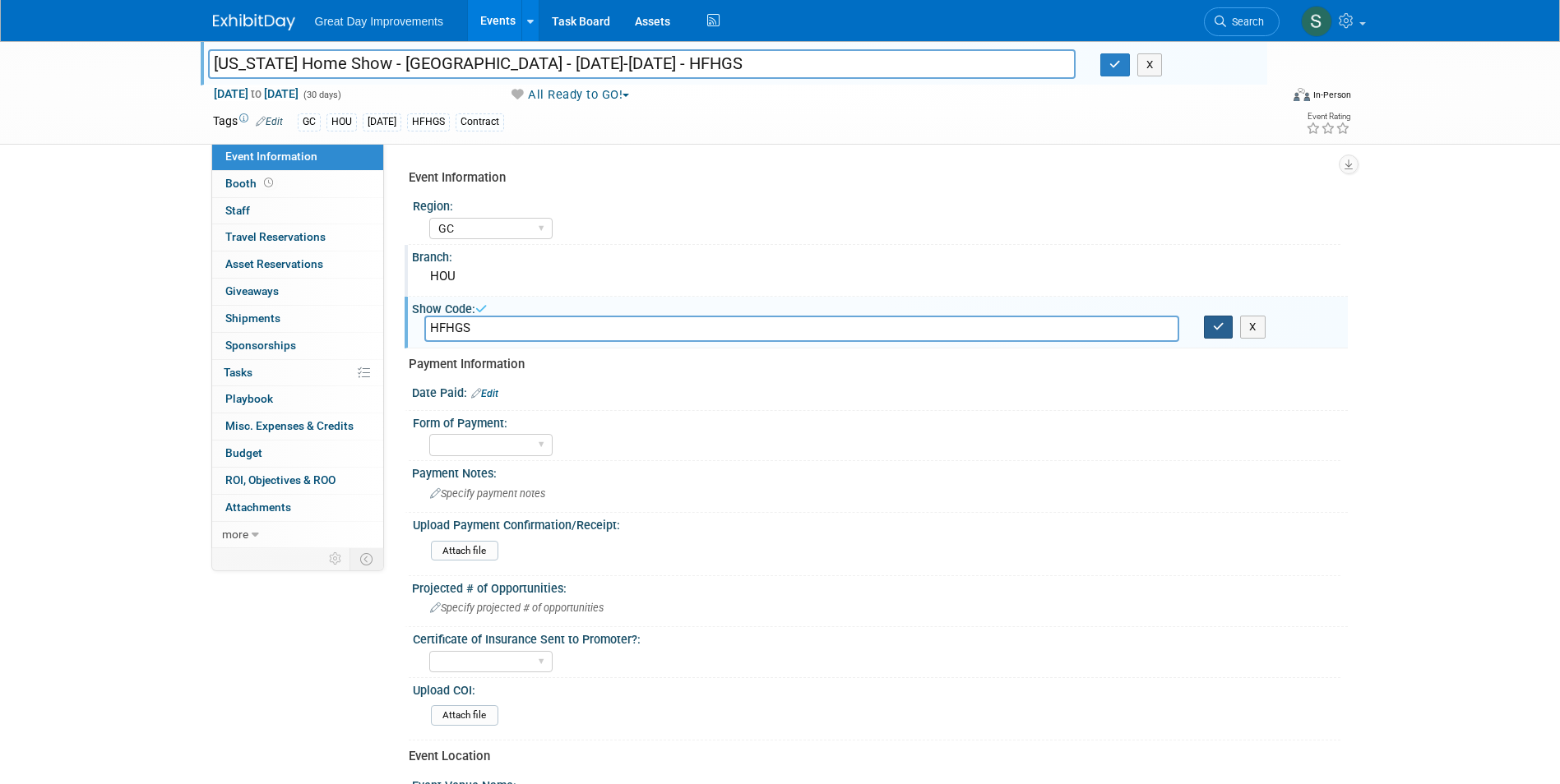
drag, startPoint x: 1214, startPoint y: 331, endPoint x: 1193, endPoint y: 332, distance: 21.0
click at [1213, 331] on icon "button" at bounding box center [1218, 327] width 12 height 11
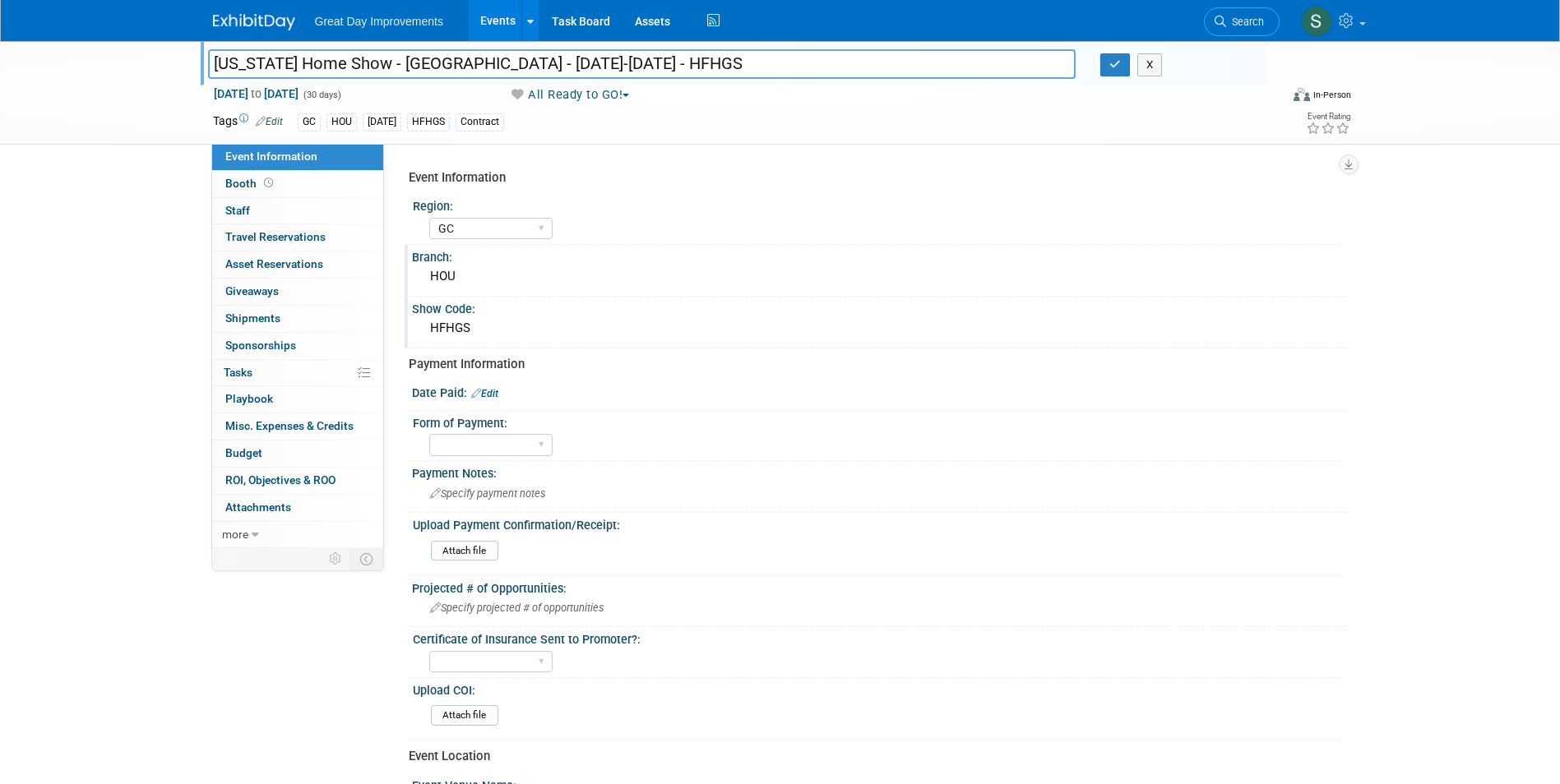
click at [475, 60] on input "Texas Home Show - Houston - 09/01/25-09/30/25 - HFHGS" at bounding box center [642, 63] width 868 height 28
drag, startPoint x: 587, startPoint y: 66, endPoint x: 437, endPoint y: 72, distance: 150.1
click at [437, 72] on input "Texas Home Show - Houston - 09/01/25-09/30/25 - HFHGS" at bounding box center [642, 63] width 868 height 28
click at [436, 66] on input "Texas Home Show - Houston -9/6-9/7 - HFHGS" at bounding box center [642, 63] width 868 height 28
type input "[US_STATE] Home Show - [GEOGRAPHIC_DATA] - 9/6-9/7 - HFHGS"
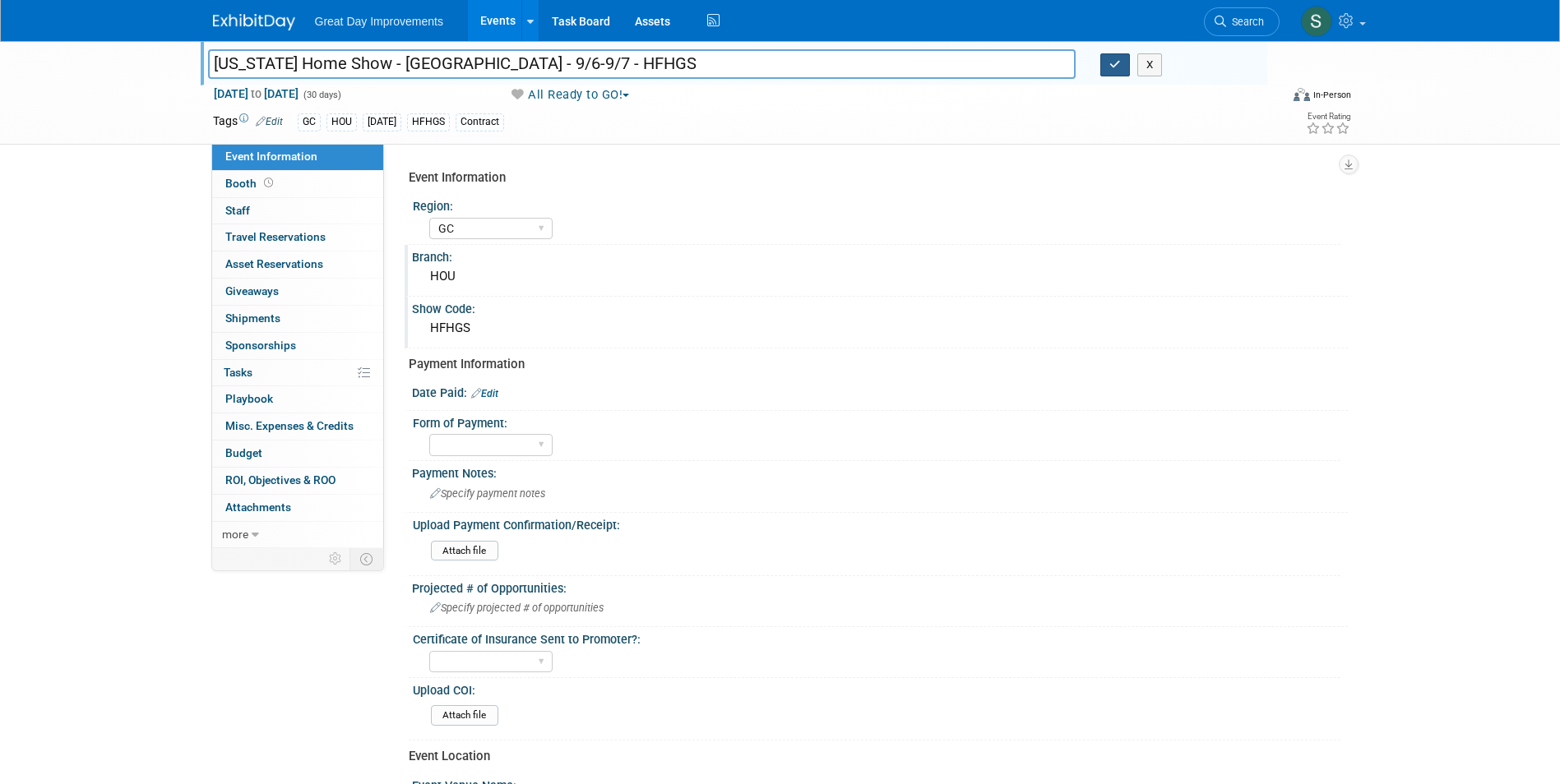
click at [1101, 60] on button "button" at bounding box center [1115, 64] width 29 height 23
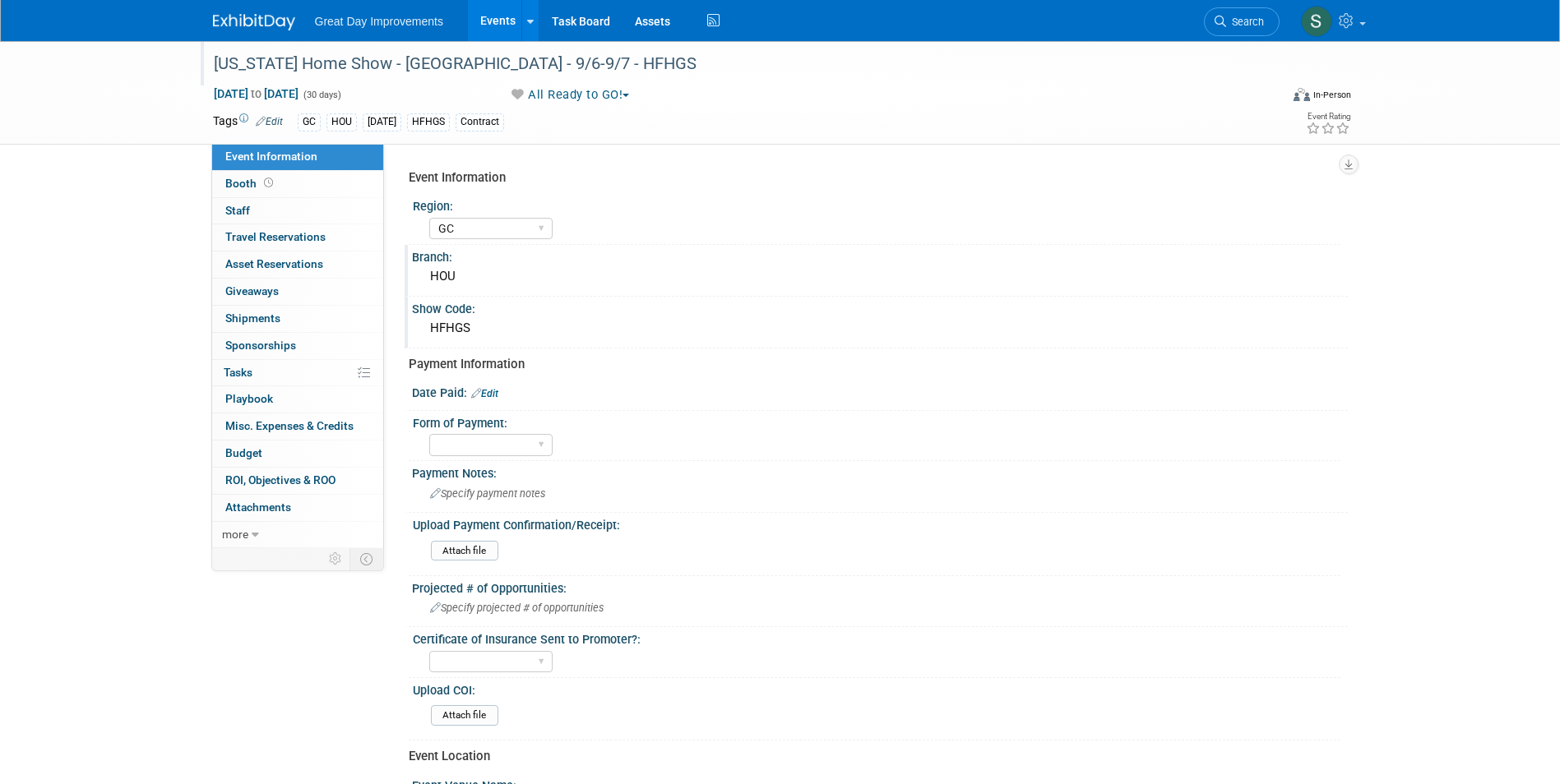
click at [496, 398] on link "Edit" at bounding box center [485, 394] width 27 height 12
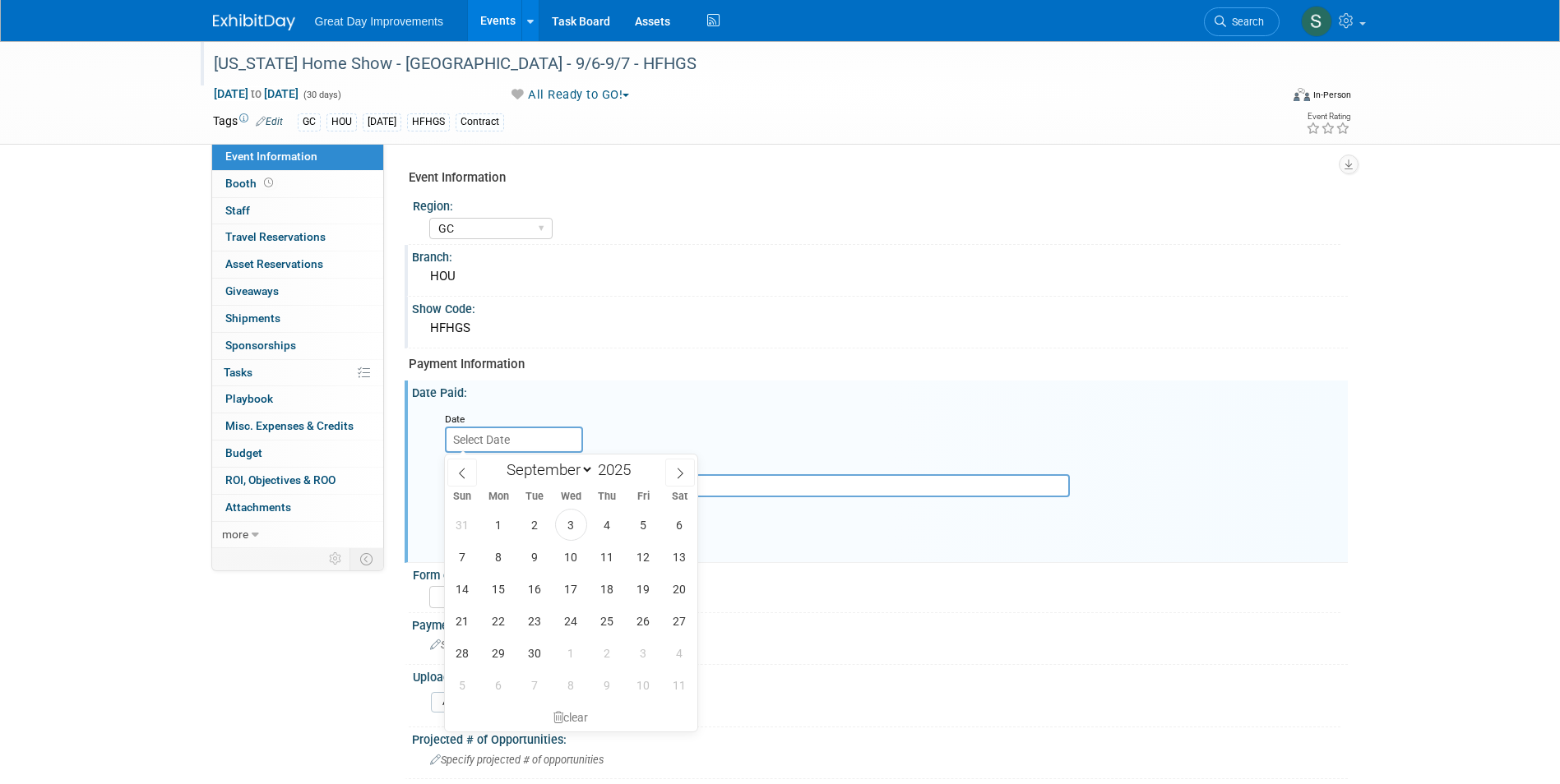
click at [544, 441] on input "text" at bounding box center [514, 440] width 138 height 27
click at [639, 478] on span at bounding box center [637, 475] width 12 height 10
type input "2024"
click at [584, 472] on select "January February March April May June July August September October November De…" at bounding box center [546, 470] width 94 height 20
select select "9"
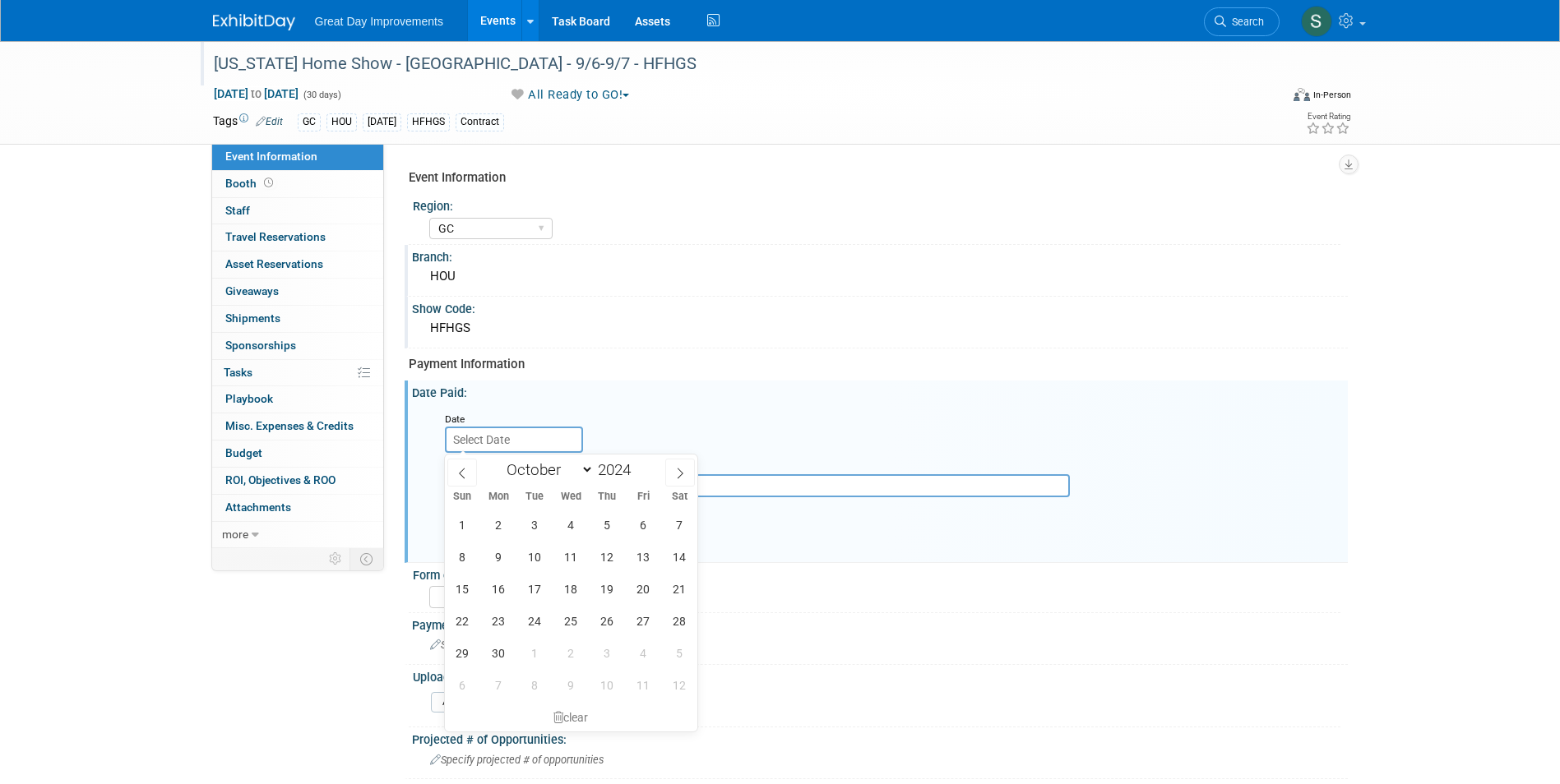
click at [499, 460] on select "January February March April May June July August September October November De…" at bounding box center [546, 470] width 94 height 20
click at [535, 589] on span "15" at bounding box center [534, 589] width 32 height 32
type input "Oct 15, 2024"
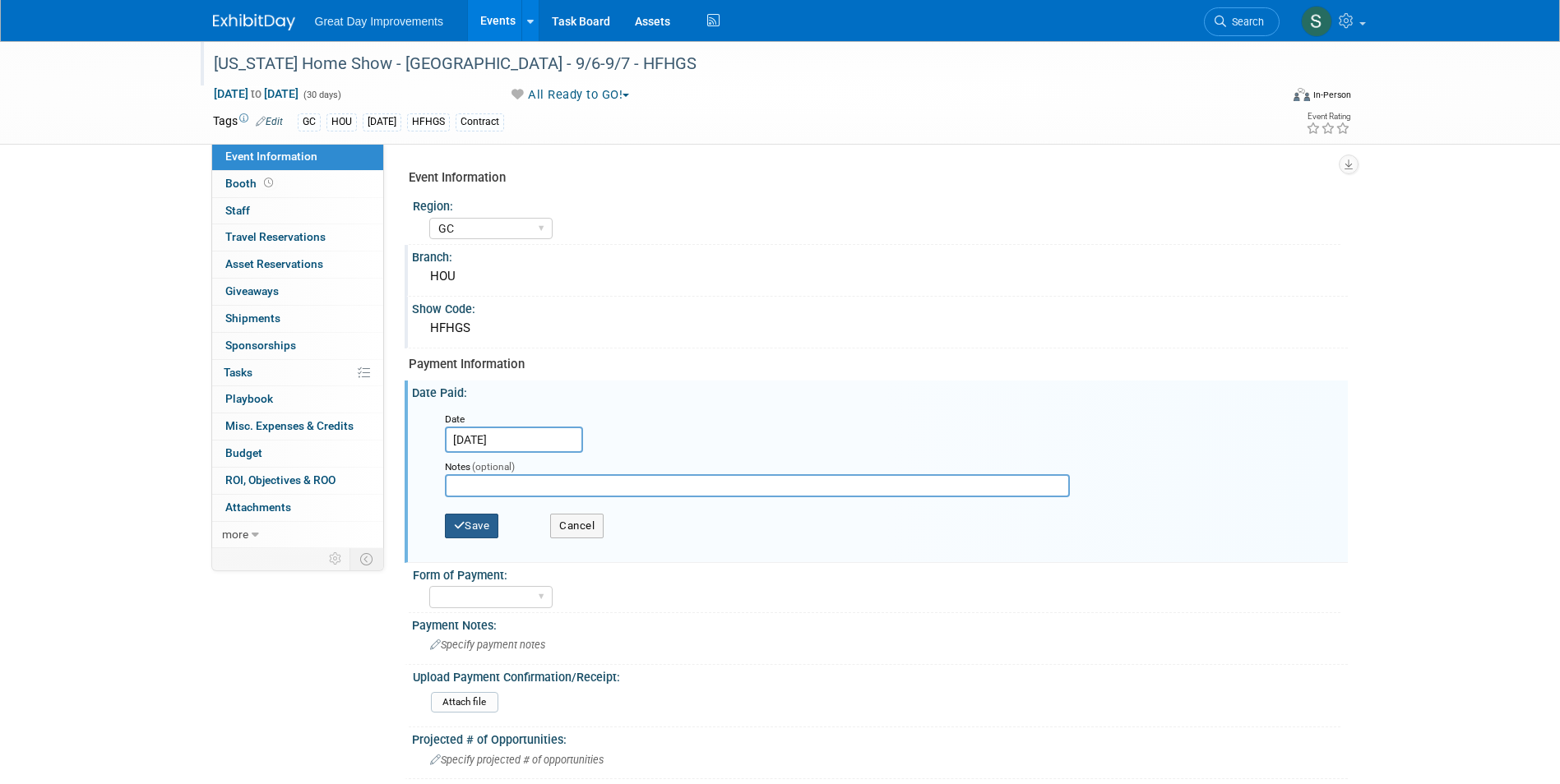
click at [471, 518] on button "Save" at bounding box center [472, 526] width 54 height 25
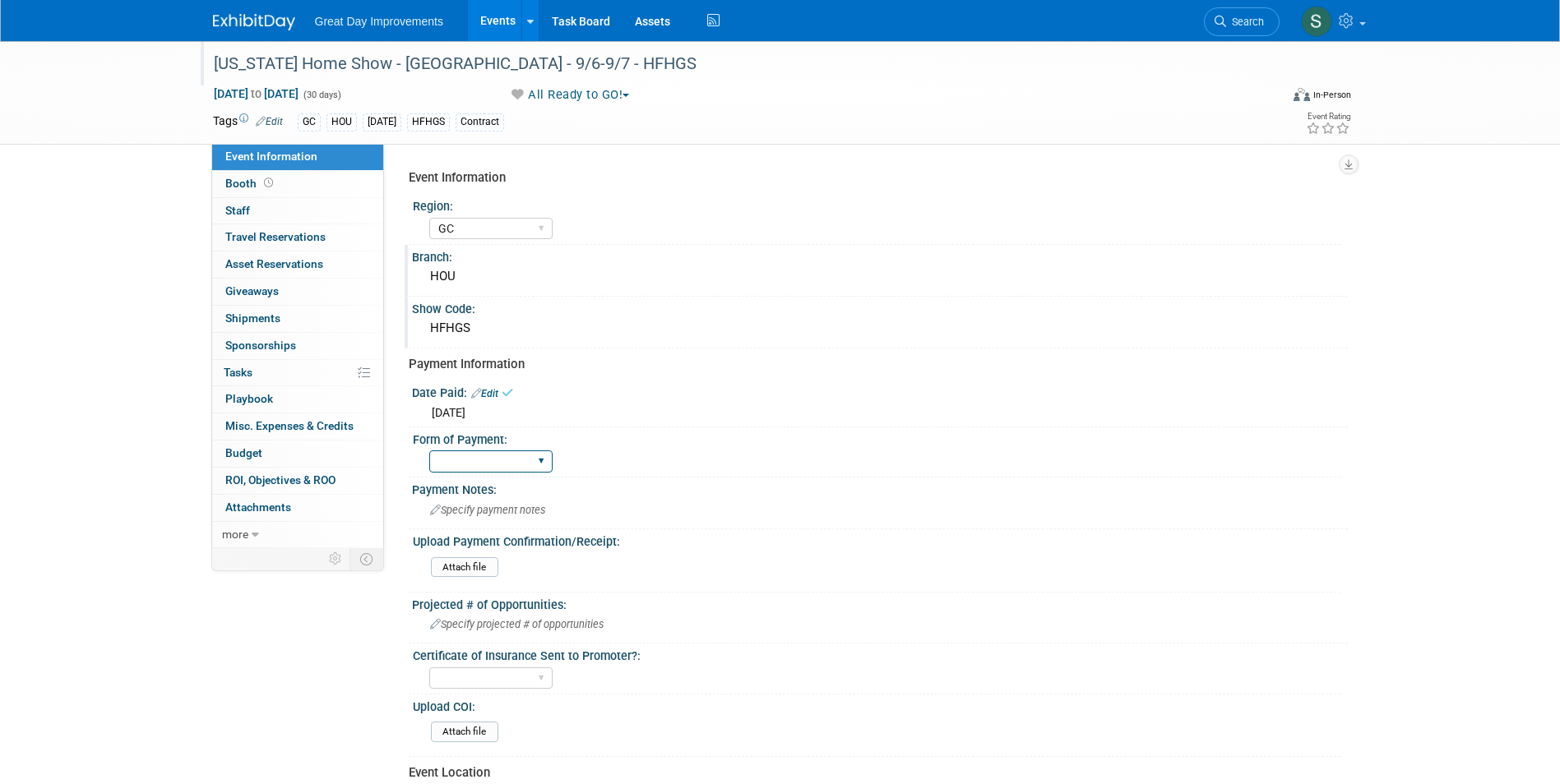
click at [490, 459] on select "Paid via CC Check Requested Pay at the Gate Other" at bounding box center [491, 462] width 124 height 22
select select "Paid via CC"
click at [430, 451] on select "Paid via CC Check Requested Pay at the Gate Other" at bounding box center [491, 462] width 124 height 22
click at [777, 439] on div "Form of Payment:" at bounding box center [877, 438] width 928 height 20
click at [261, 17] on img at bounding box center [255, 22] width 82 height 16
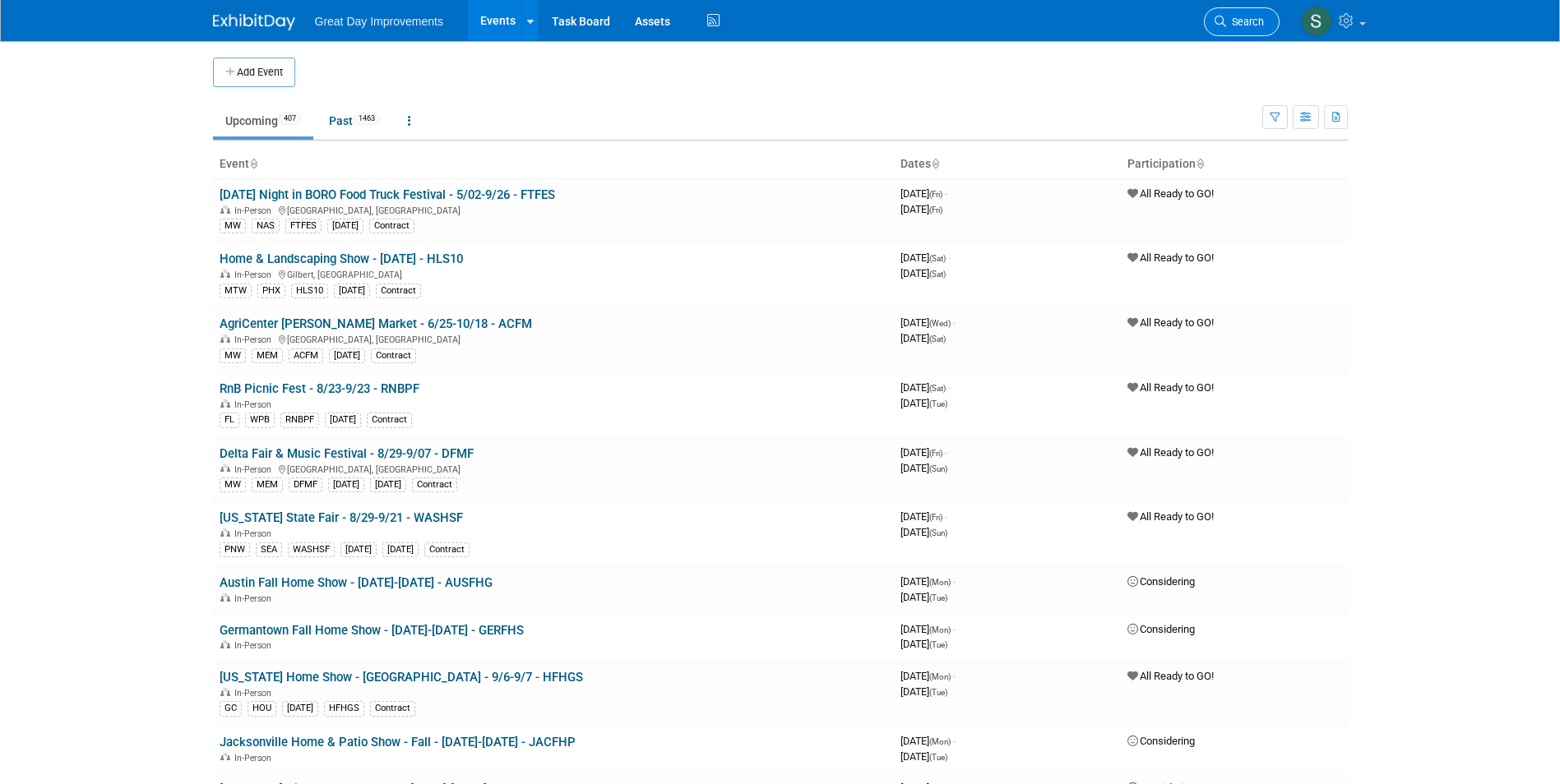
click at [1249, 25] on span "Search" at bounding box center [1245, 21] width 38 height 12
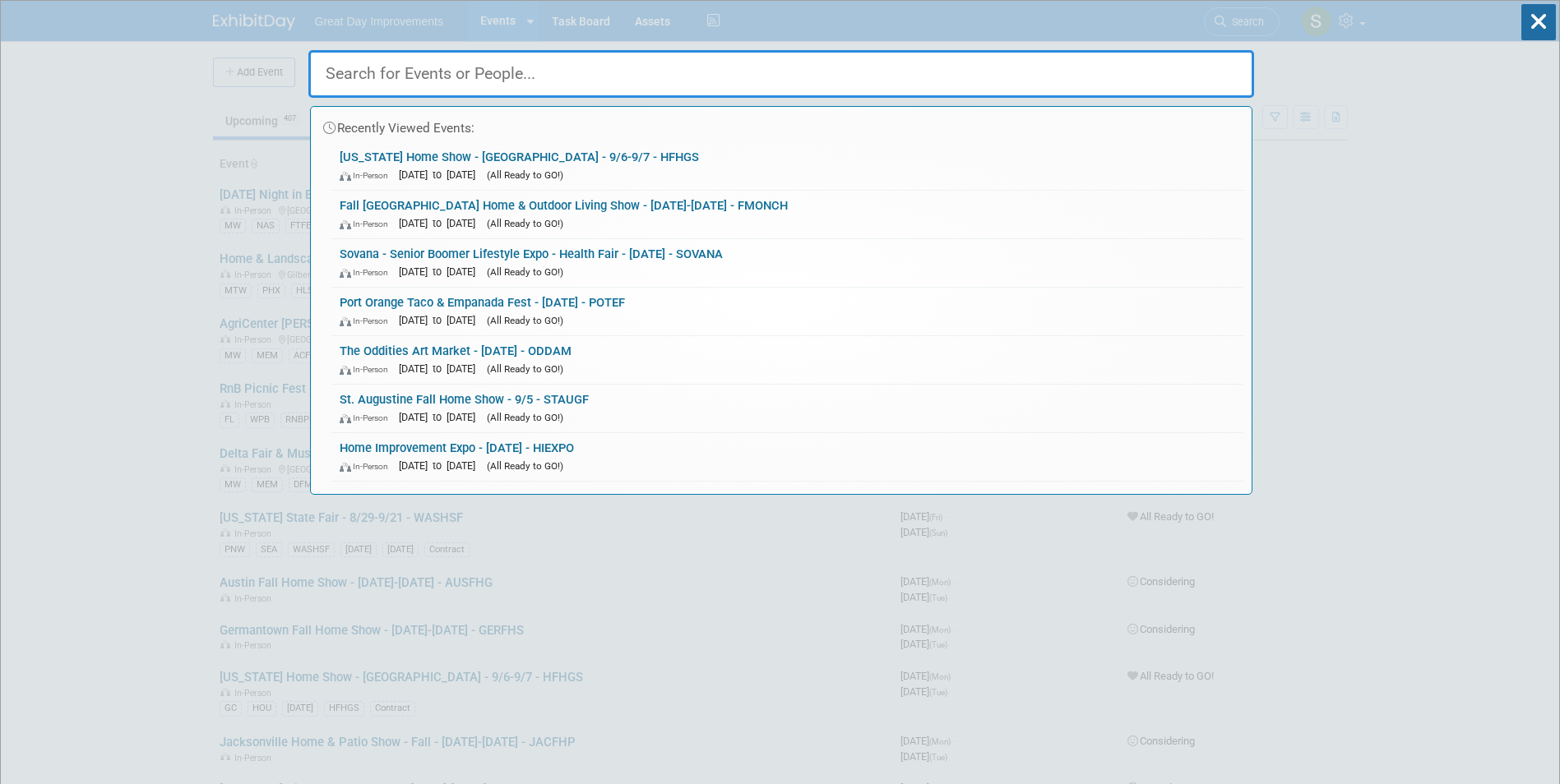
paste input "LFTF"
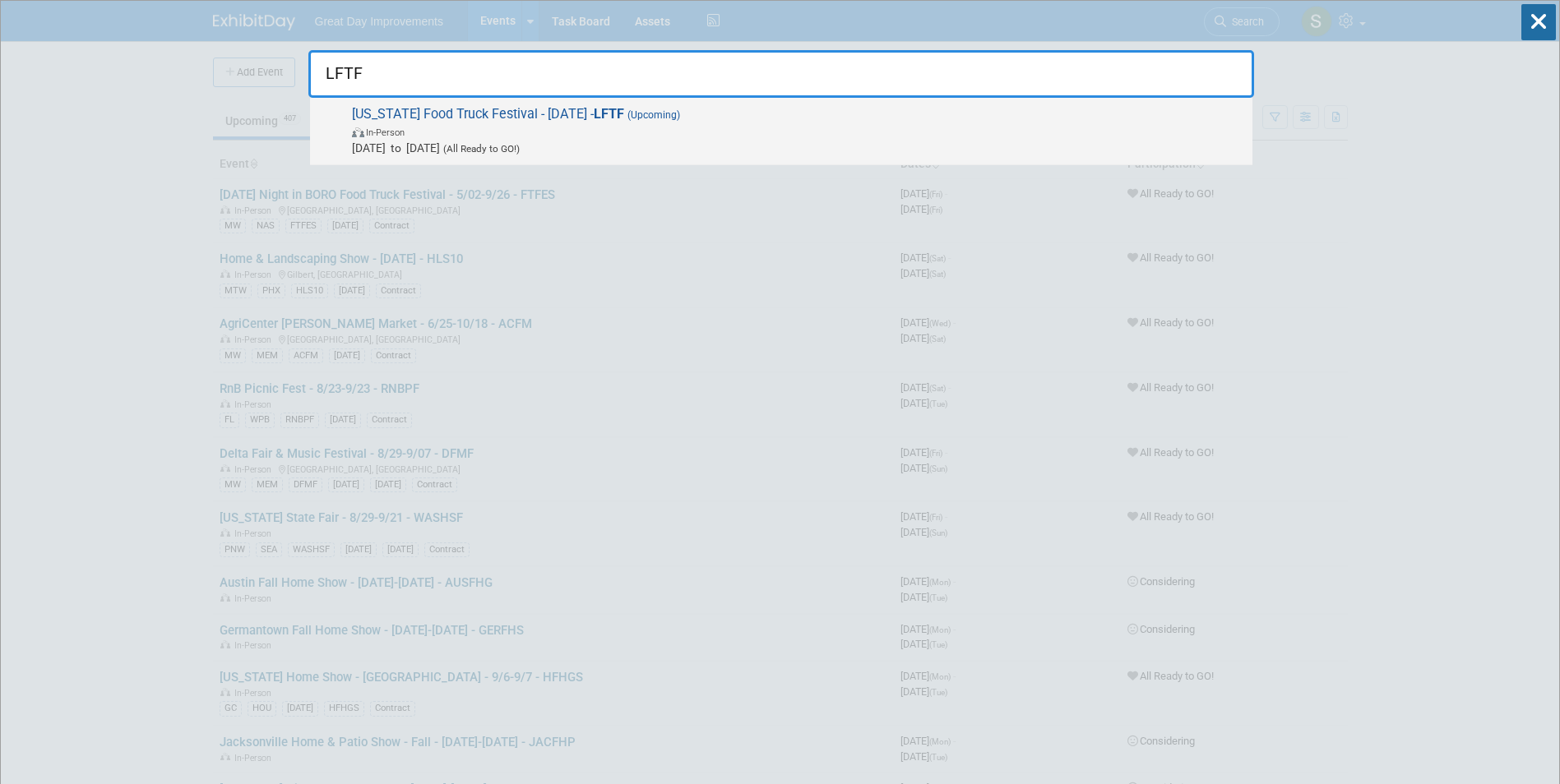
type input "LFTF"
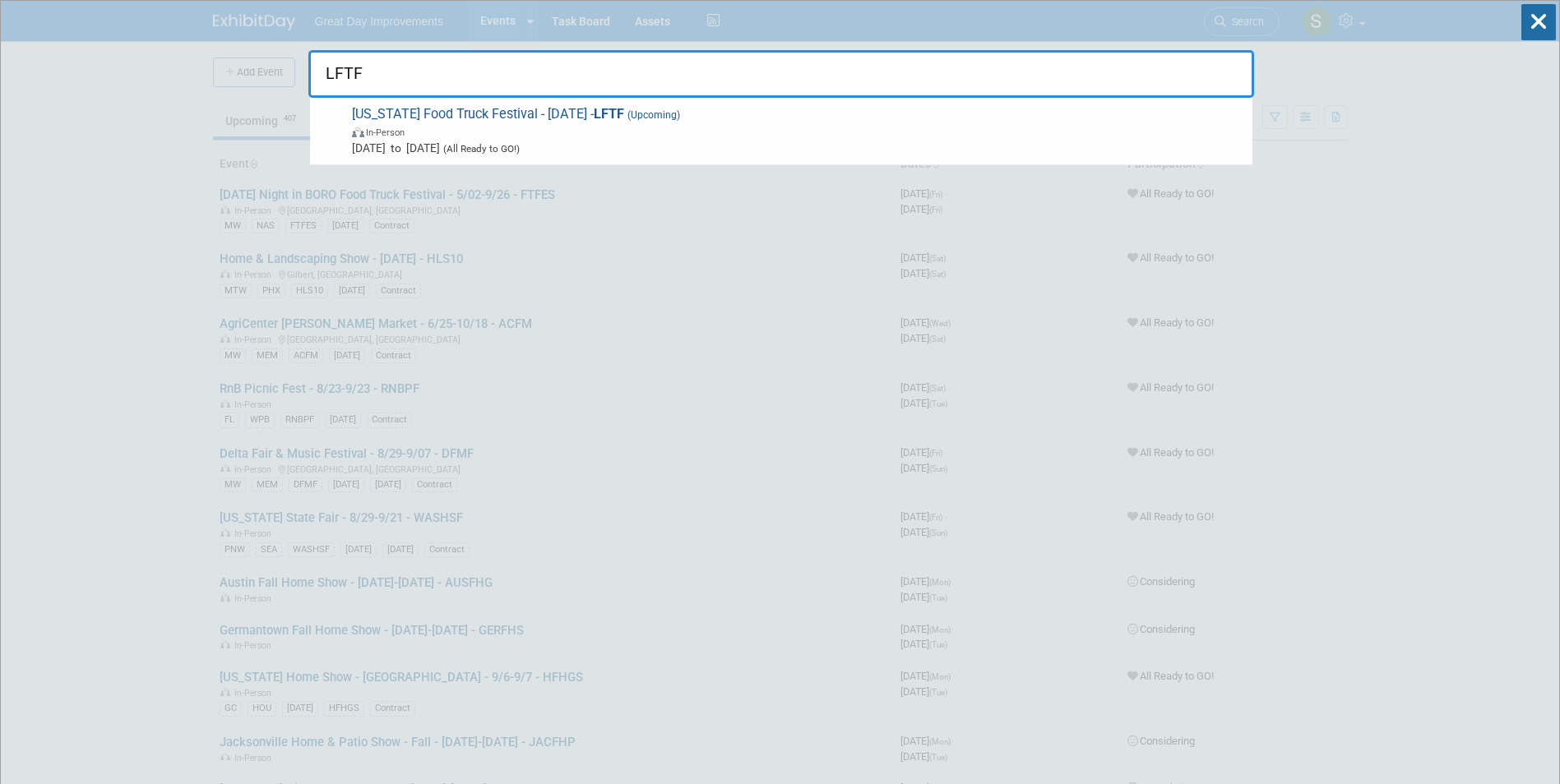
drag, startPoint x: 573, startPoint y: 134, endPoint x: 535, endPoint y: 141, distance: 38.6
click at [573, 135] on span "In-Person" at bounding box center [798, 132] width 892 height 16
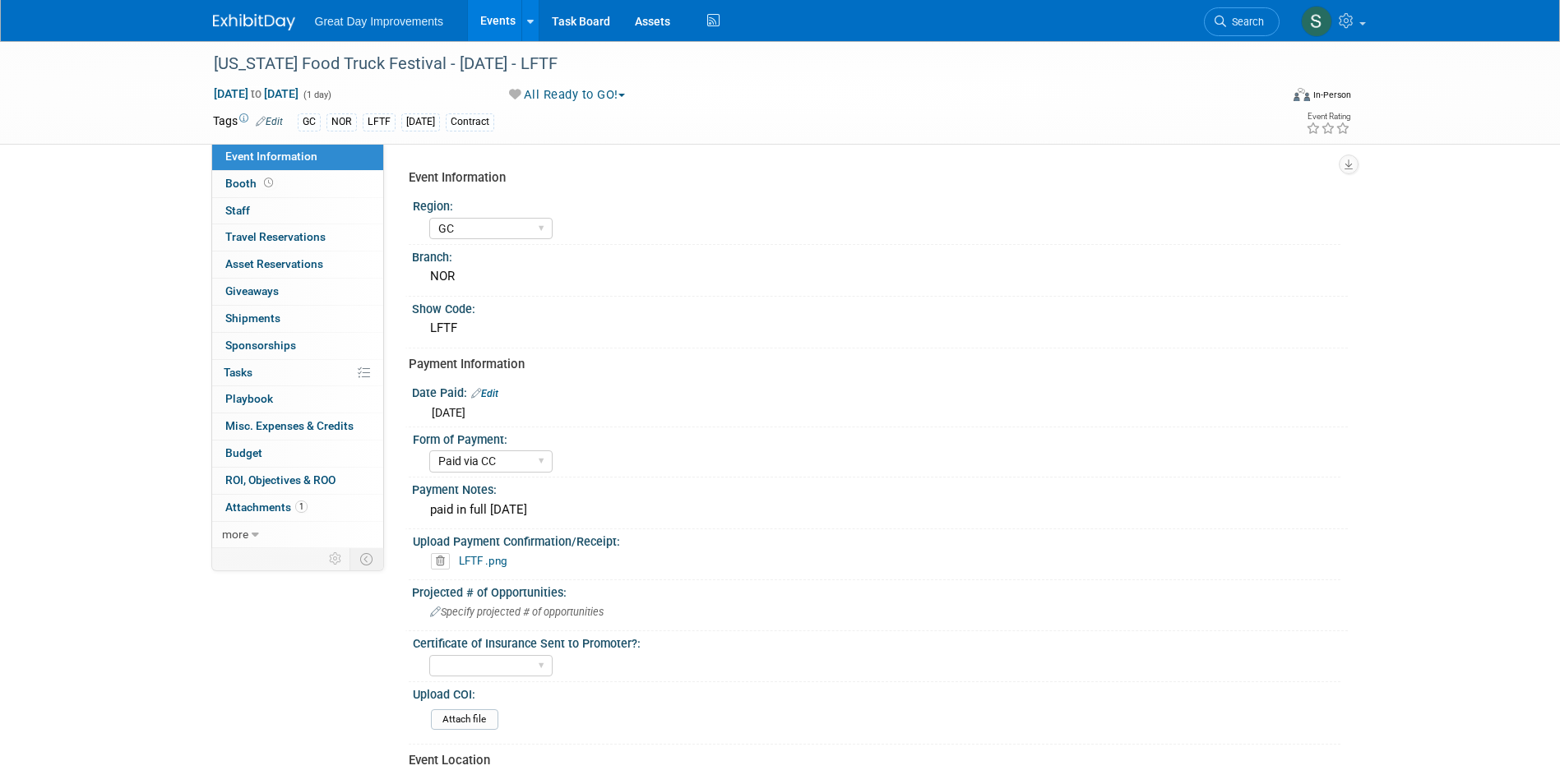
select select "GC"
select select "Paid via CC"
click at [1264, 25] on link "Search" at bounding box center [1241, 21] width 76 height 28
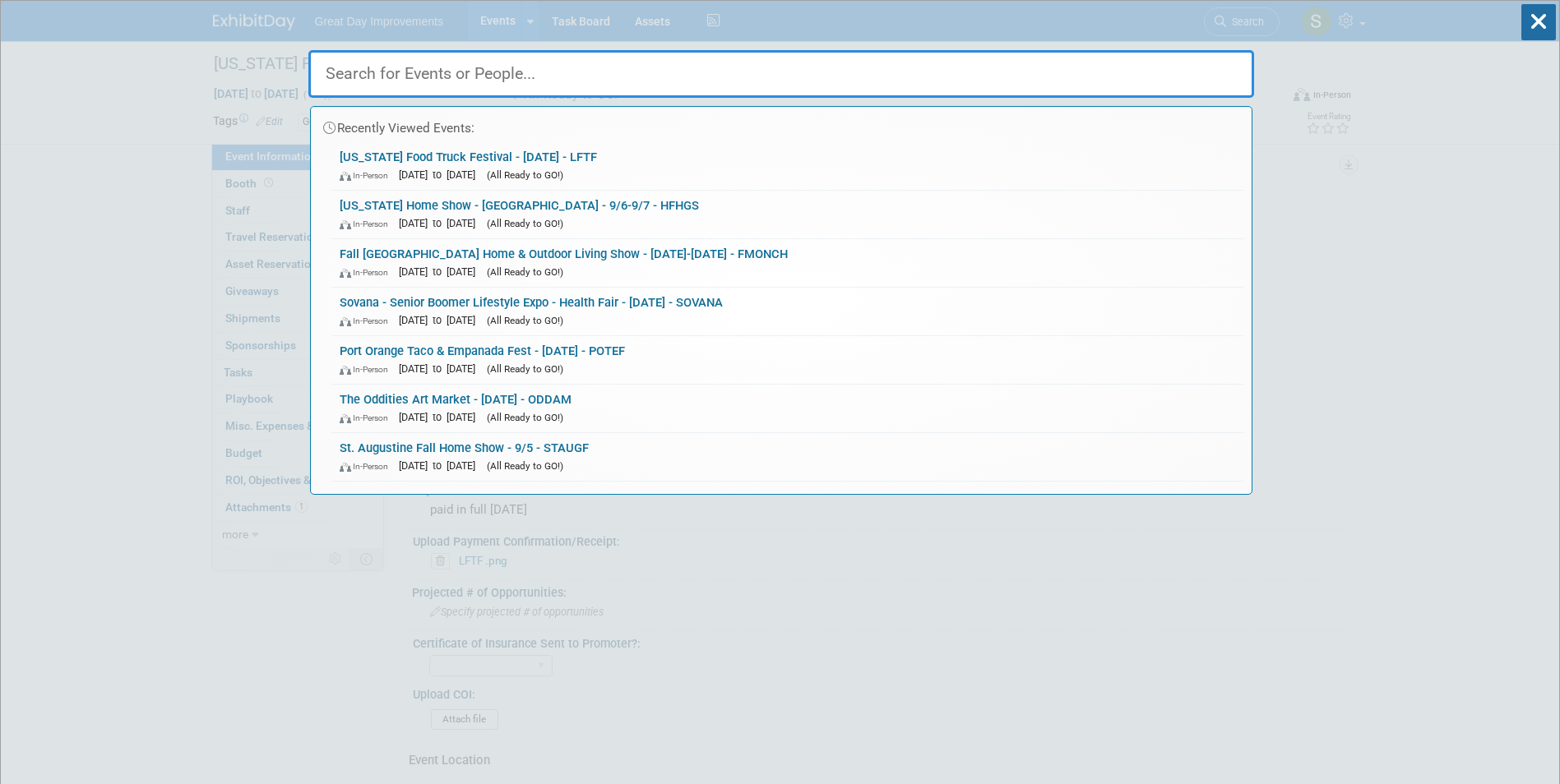
paste input "GERFHS"
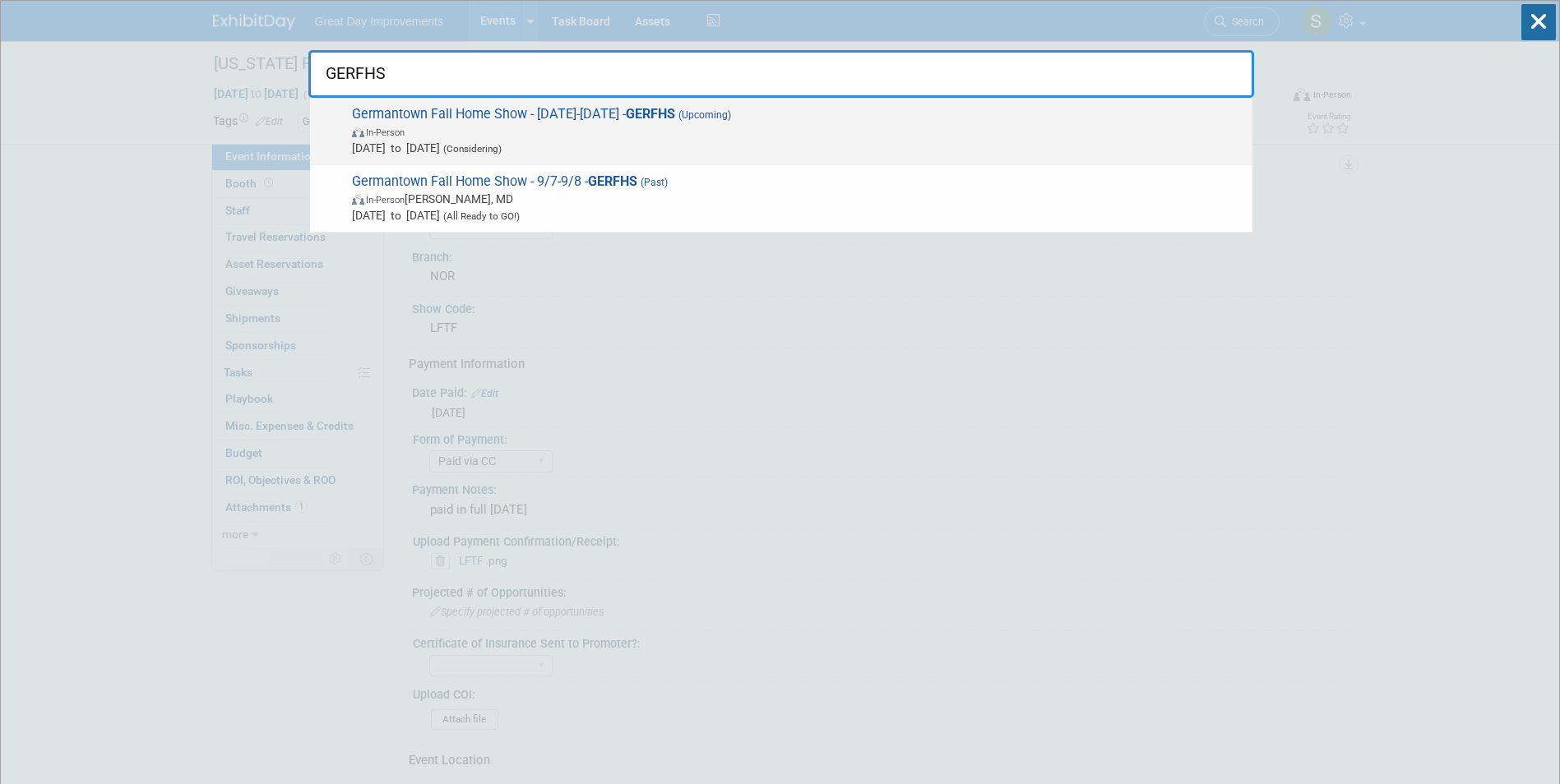
type input "GERFHS"
click at [665, 148] on span "Sep 1, 2025 to Sep 30, 2025 (Considering)" at bounding box center [798, 148] width 892 height 16
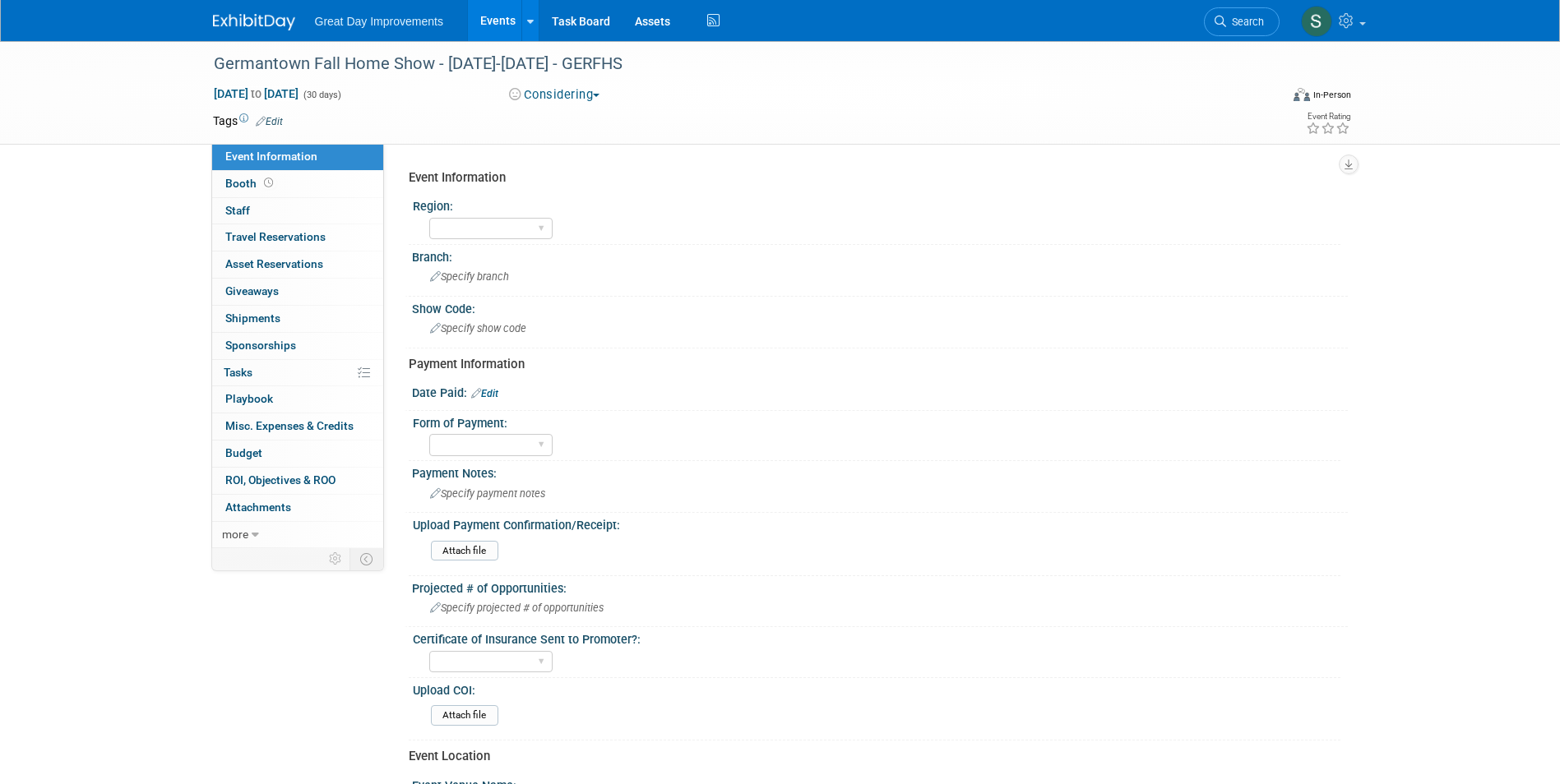
click at [551, 93] on button "Considering" at bounding box center [554, 94] width 103 height 17
click at [577, 207] on link "All Ready to GO!" at bounding box center [572, 213] width 136 height 23
click at [541, 70] on div "Germantown Fall Home Show - 09/01/25-09/30/25 - GERFHS" at bounding box center [731, 64] width 1047 height 29
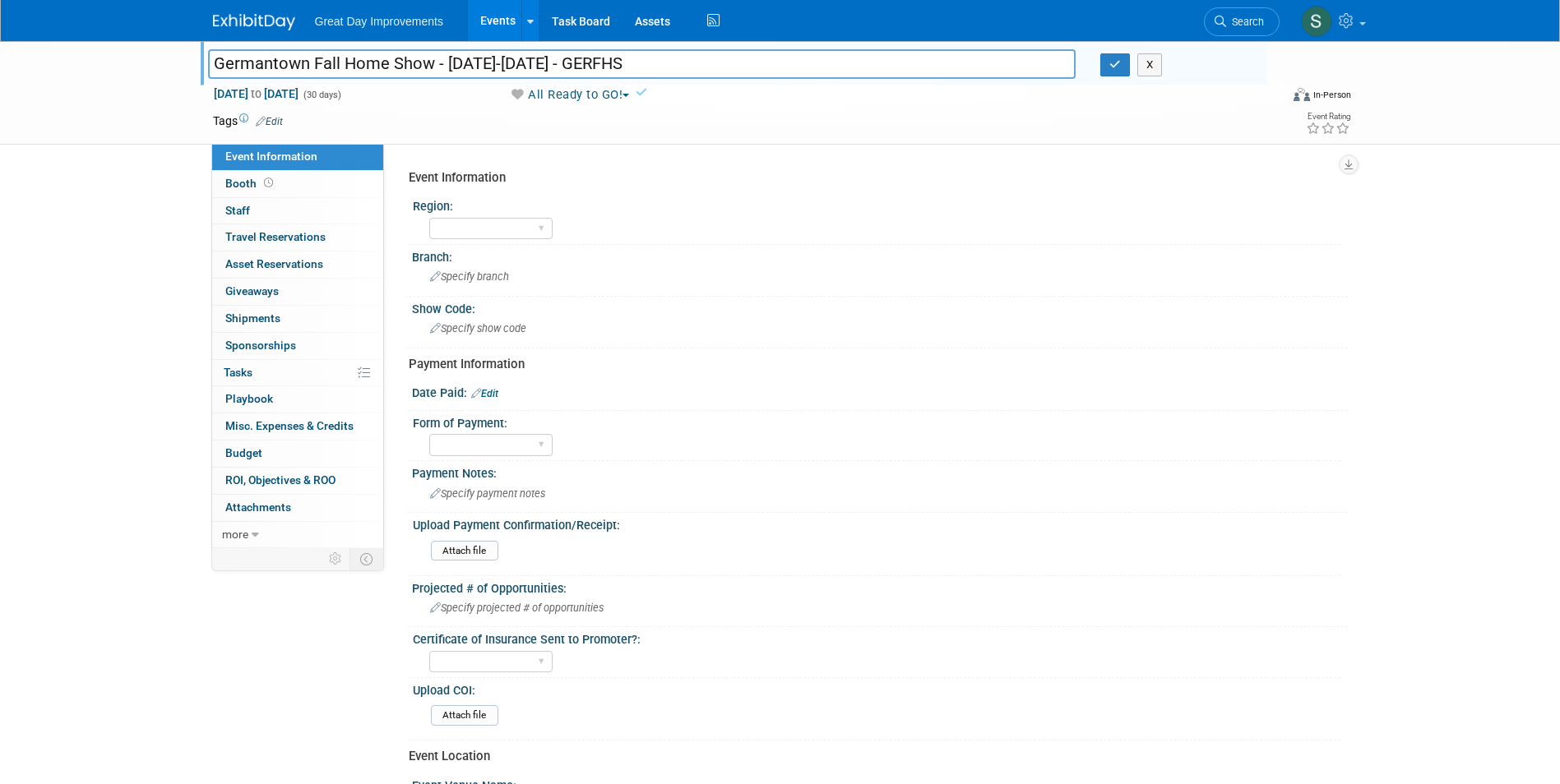
click at [313, 115] on td at bounding box center [720, 121] width 875 height 16
click at [275, 117] on link "Edit" at bounding box center [269, 122] width 27 height 12
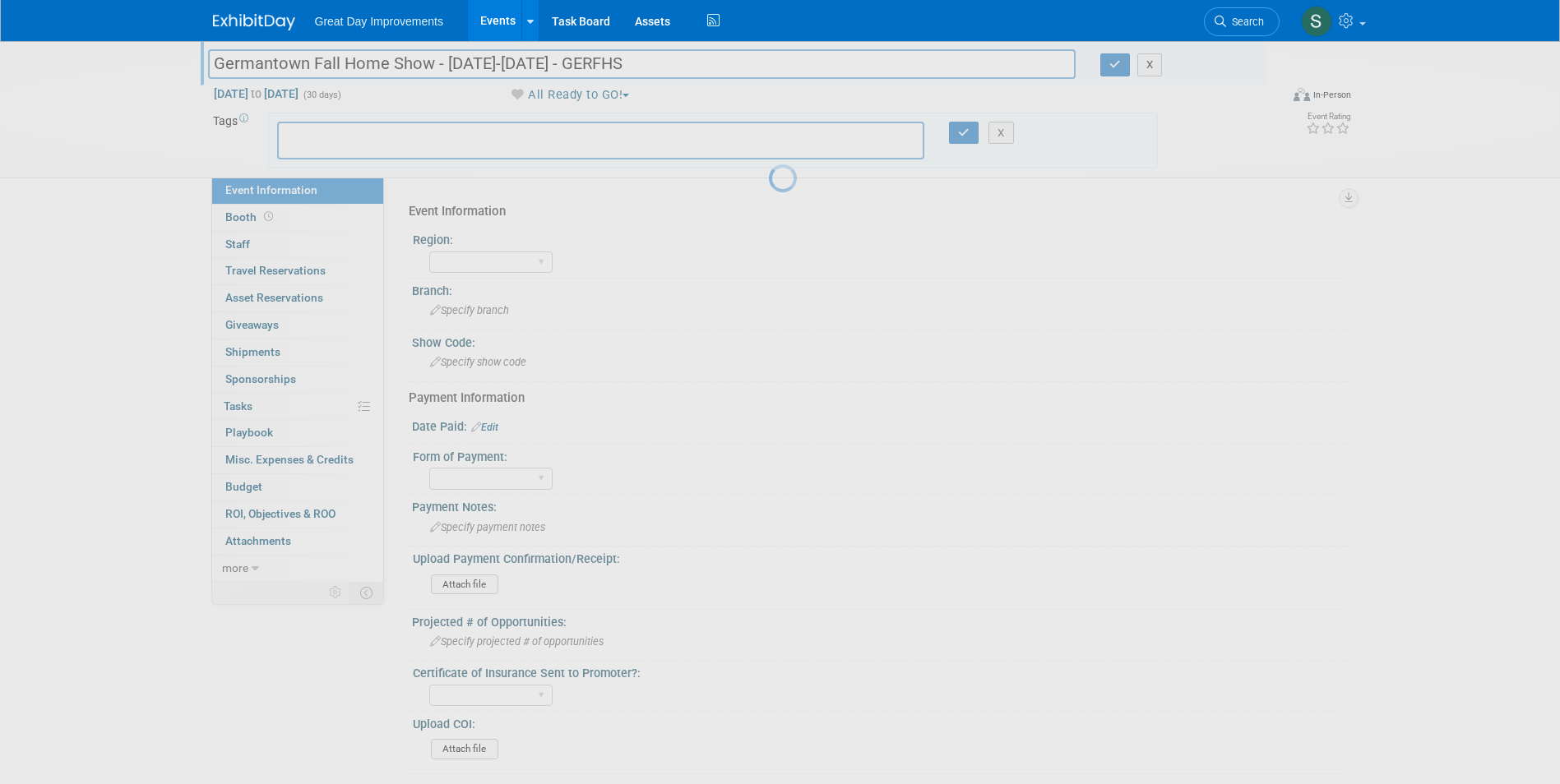
click at [310, 133] on body "Great Day Improvements Events Add Event Bulk Upload Events Shareable Event Boar…" at bounding box center [780, 392] width 1560 height 784
click at [314, 139] on input "text" at bounding box center [352, 138] width 132 height 16
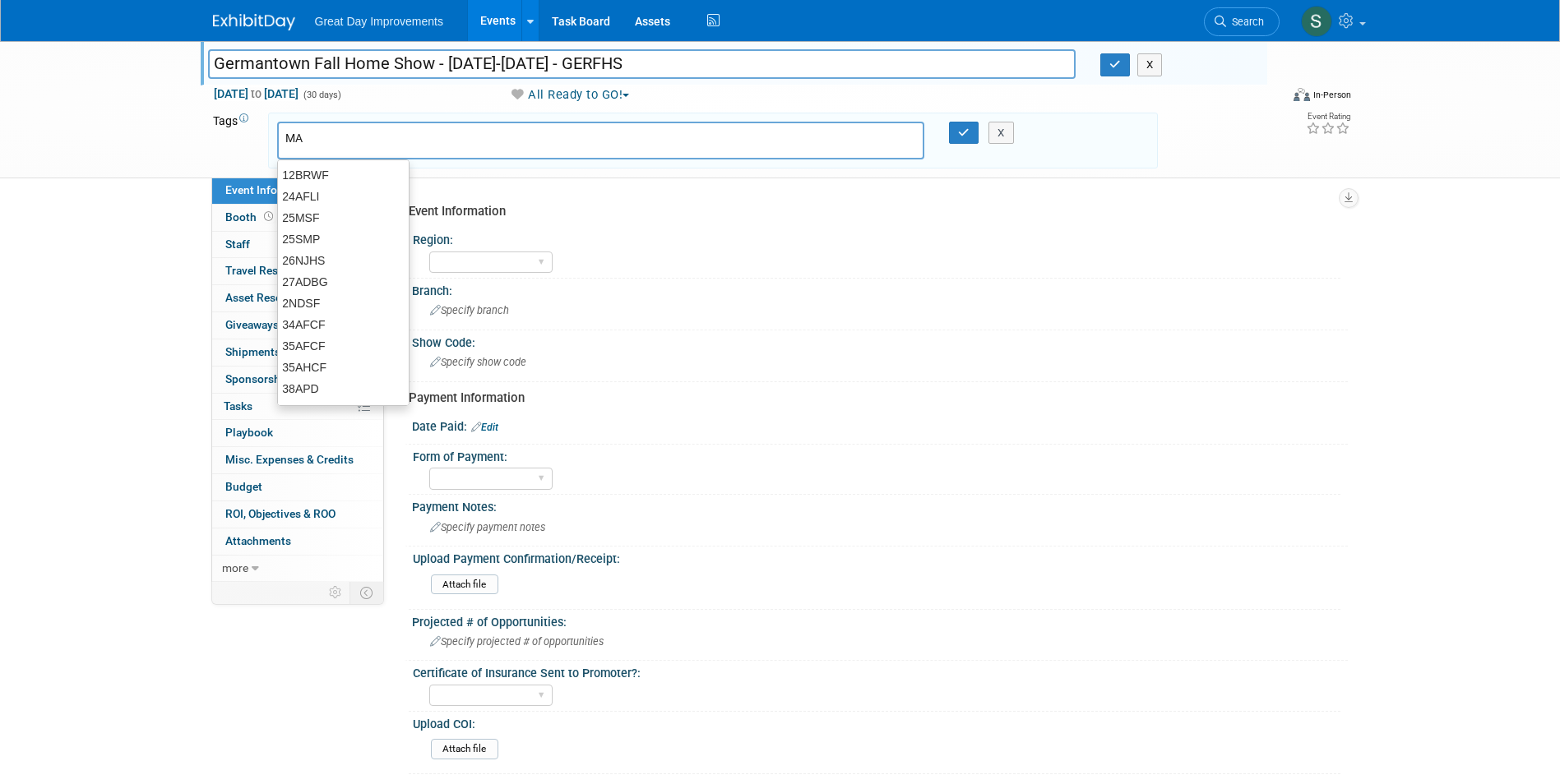
type input "MA"
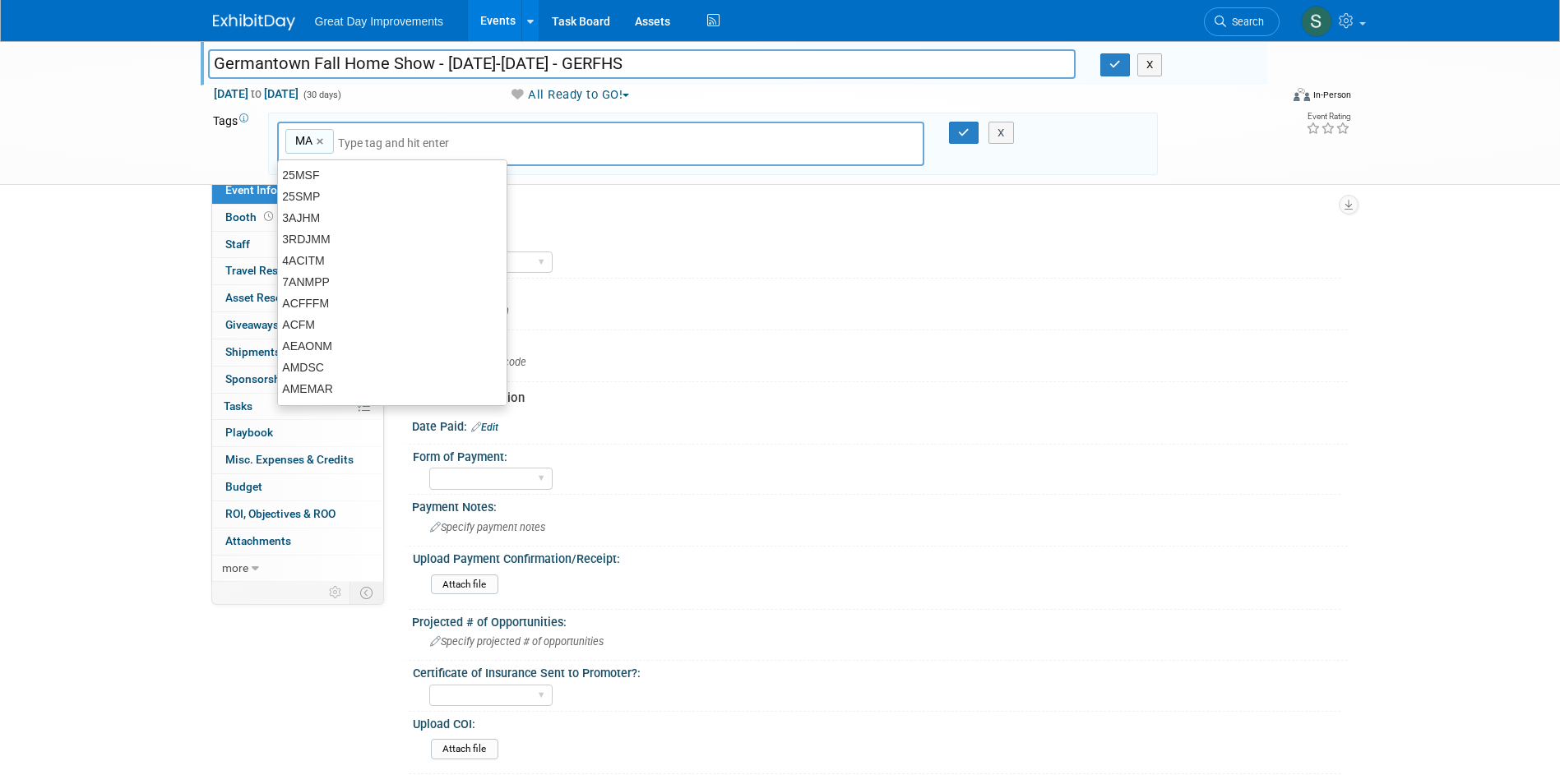
type input "MA"
type input "[MEDICAL_DATA]"
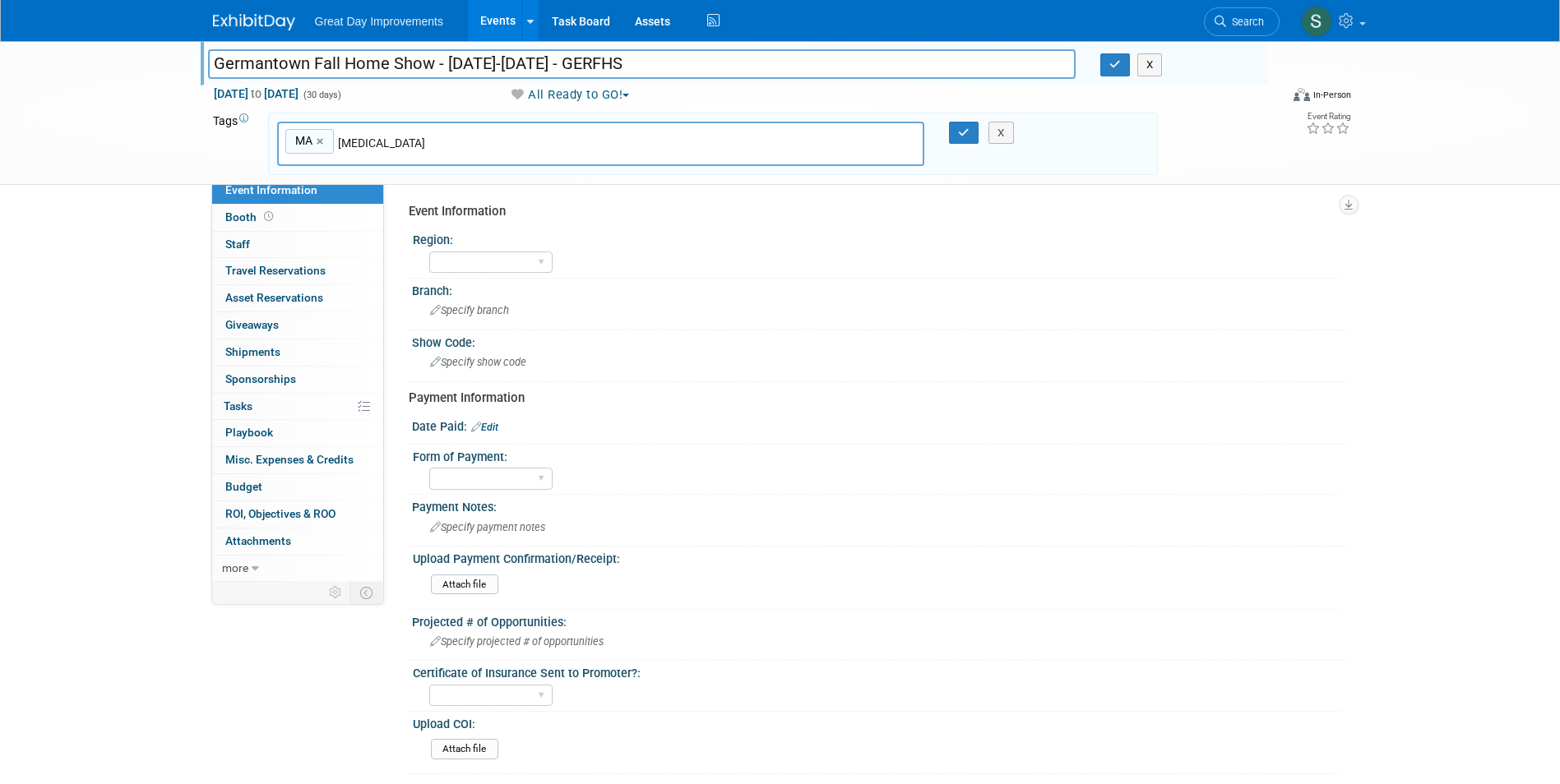
type input "MA, BAL"
type input "GERFHS"
type input "MA, BAL, GERFHS"
type input "[DATE]"
type input "MA, BAL, GERFHS, SEPT25"
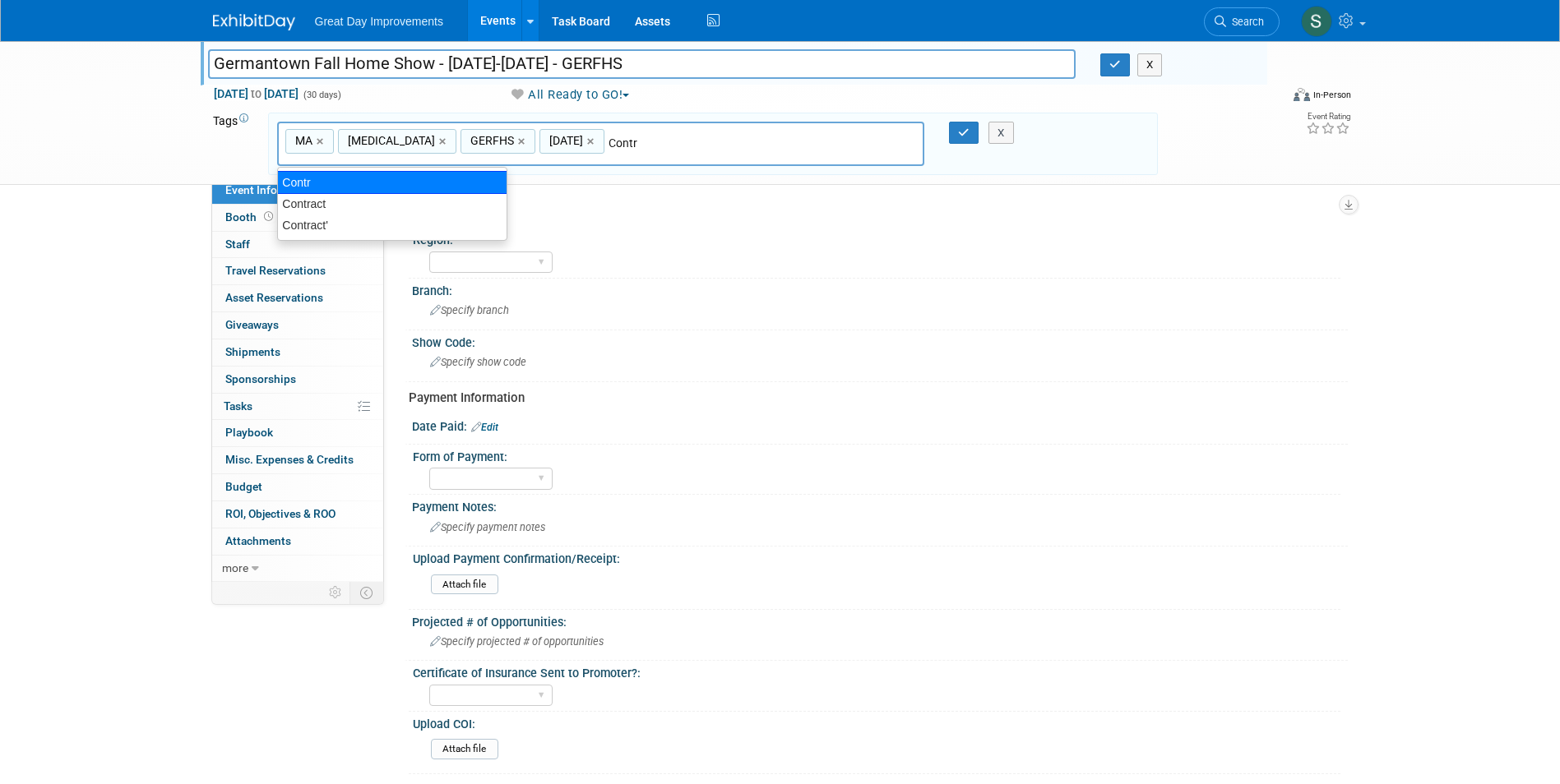
type input "Contract"
type input "MA, BAL, GERFHS, SEPT25, Contract"
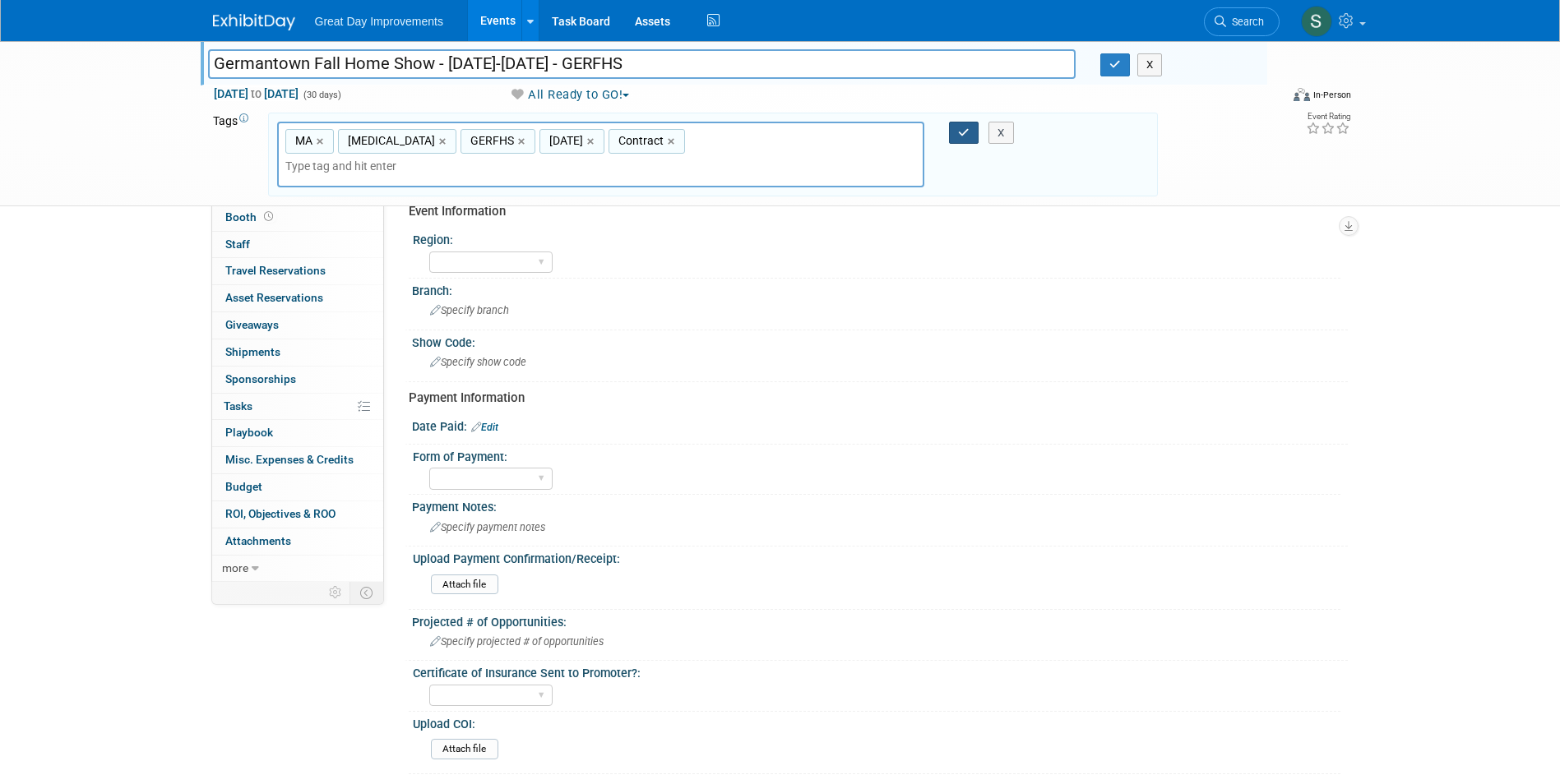
click at [951, 138] on button "button" at bounding box center [964, 133] width 29 height 23
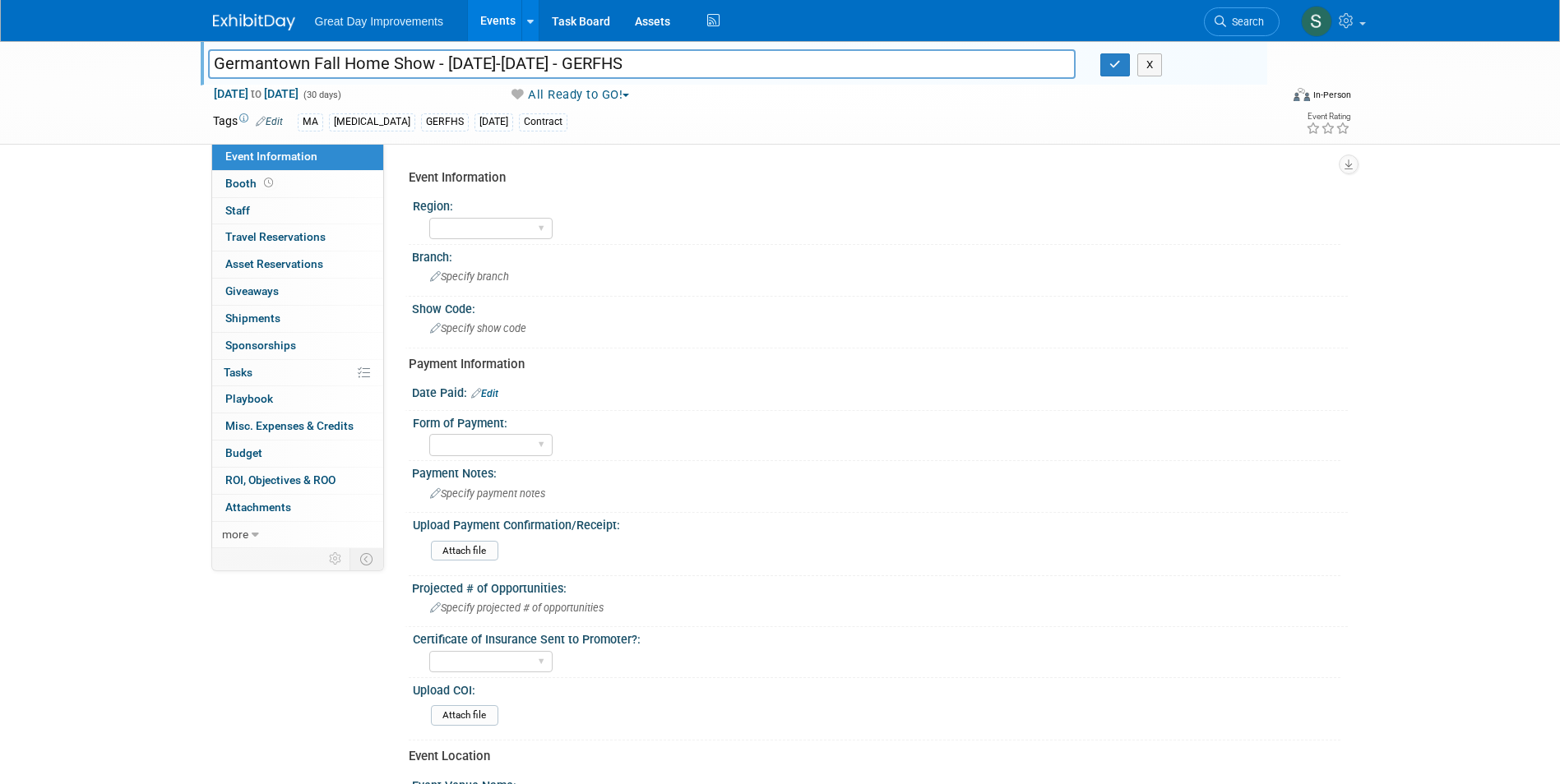
click at [511, 52] on input "Germantown Fall Home Show - 09/01/25-09/30/25 - GERFHS" at bounding box center [642, 63] width 868 height 28
drag, startPoint x: 591, startPoint y: 62, endPoint x: 445, endPoint y: 68, distance: 146.1
click at [445, 68] on input "Germantown Fall Home Show - 09/01/25-09/30/25 - GERFHS" at bounding box center [642, 63] width 868 height 28
type input "Germantown Fall Home Show - 9/6-9/7 - GERFHS"
click at [1101, 72] on button "button" at bounding box center [1115, 64] width 29 height 23
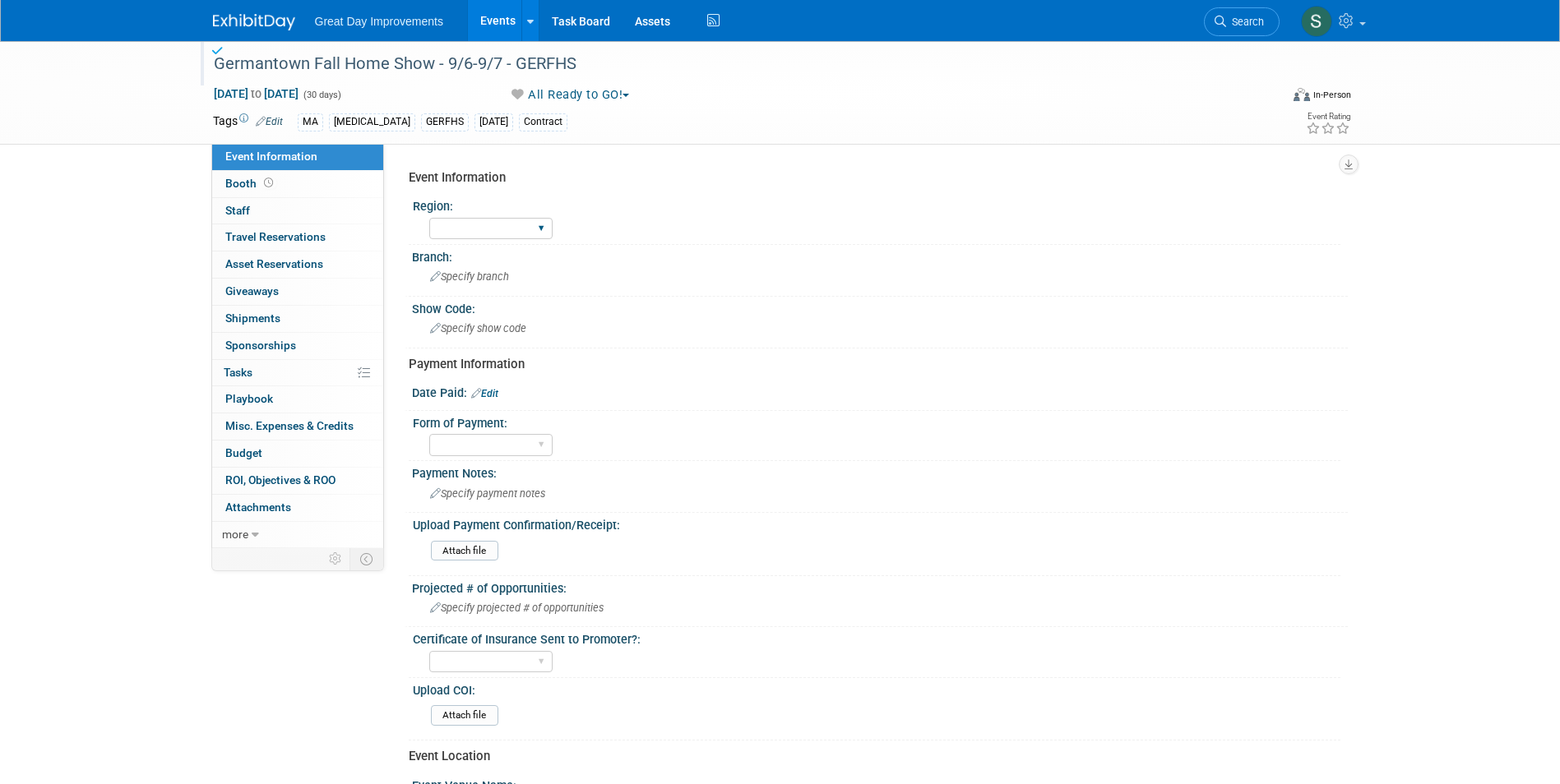
click at [506, 216] on div "GC MA MW MTW NE NEW OV PL PNW SA SE SC UMW FL" at bounding box center [491, 228] width 124 height 30
click at [500, 234] on select "GC MA MW MTW NE NEW OV PL PNW SA SE SC UMW FL" at bounding box center [491, 229] width 124 height 22
select select "MA"
click at [430, 218] on select "GC MA MW MTW NE NEW OV PL PNW SA SE SC UMW FL" at bounding box center [491, 229] width 124 height 22
click at [470, 275] on span "Specify branch" at bounding box center [470, 276] width 79 height 12
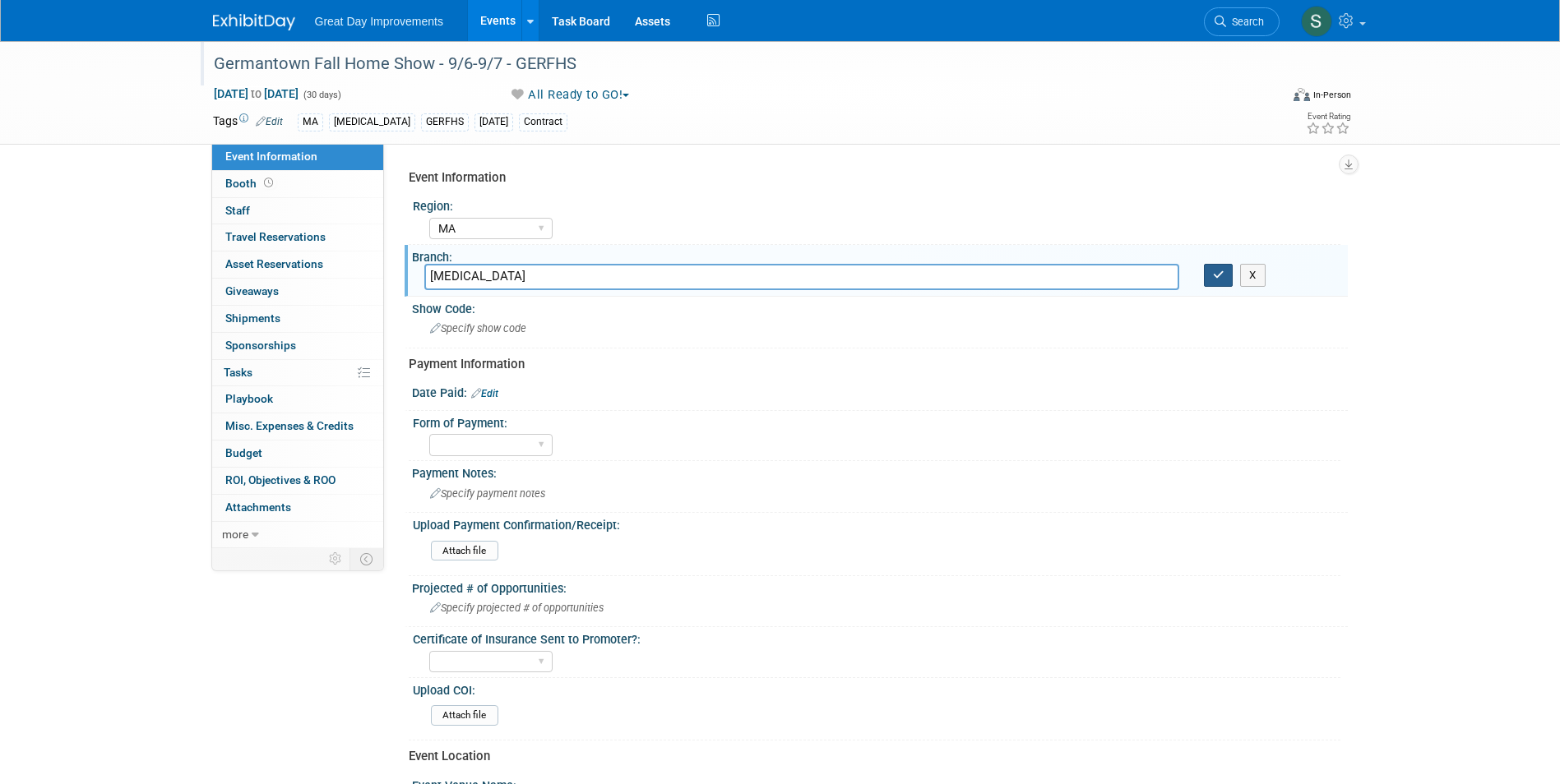
type input "[MEDICAL_DATA]"
click at [1224, 276] on button "button" at bounding box center [1218, 275] width 29 height 23
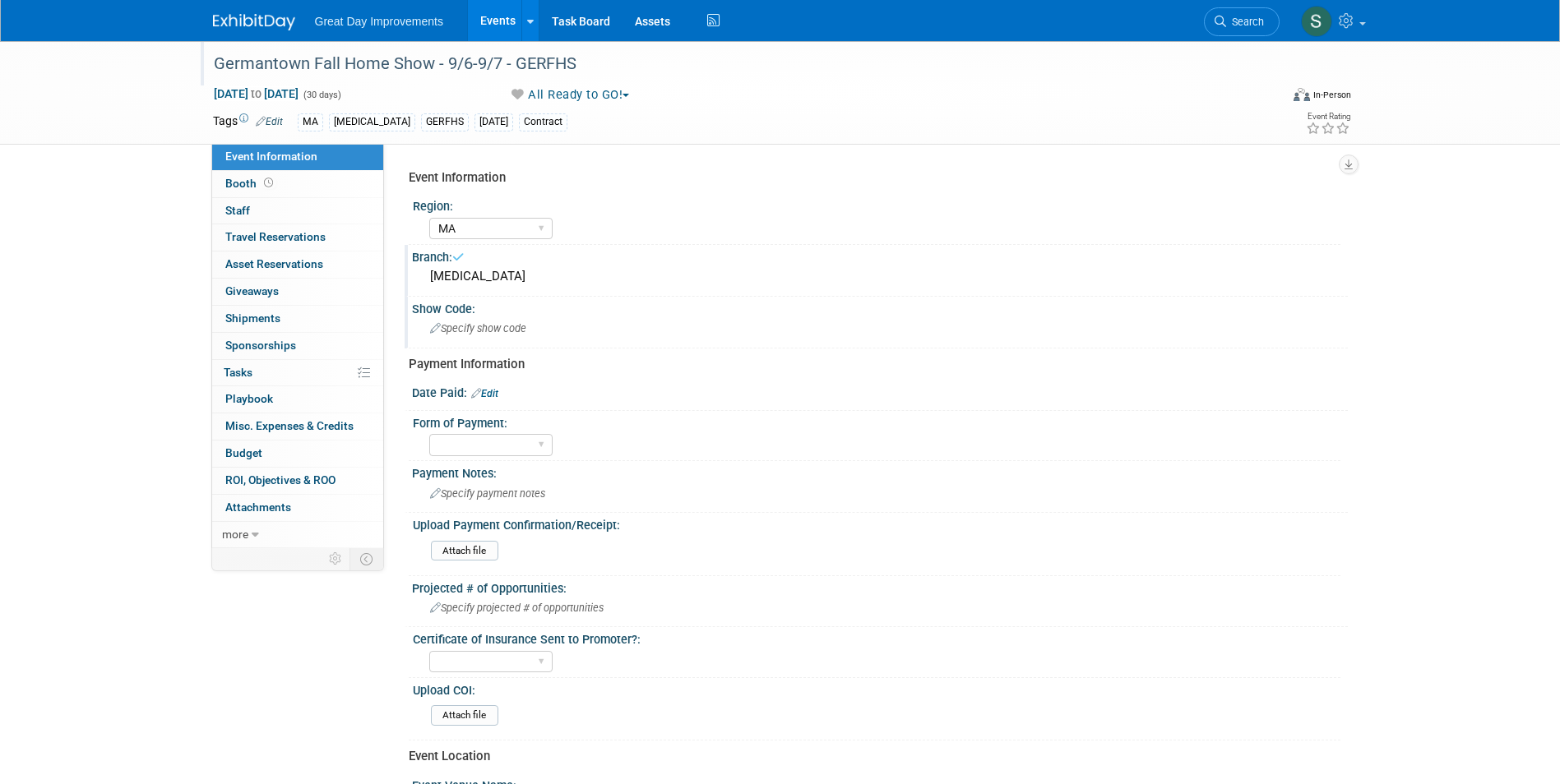
click at [649, 326] on div "Specify show code" at bounding box center [879, 329] width 911 height 26
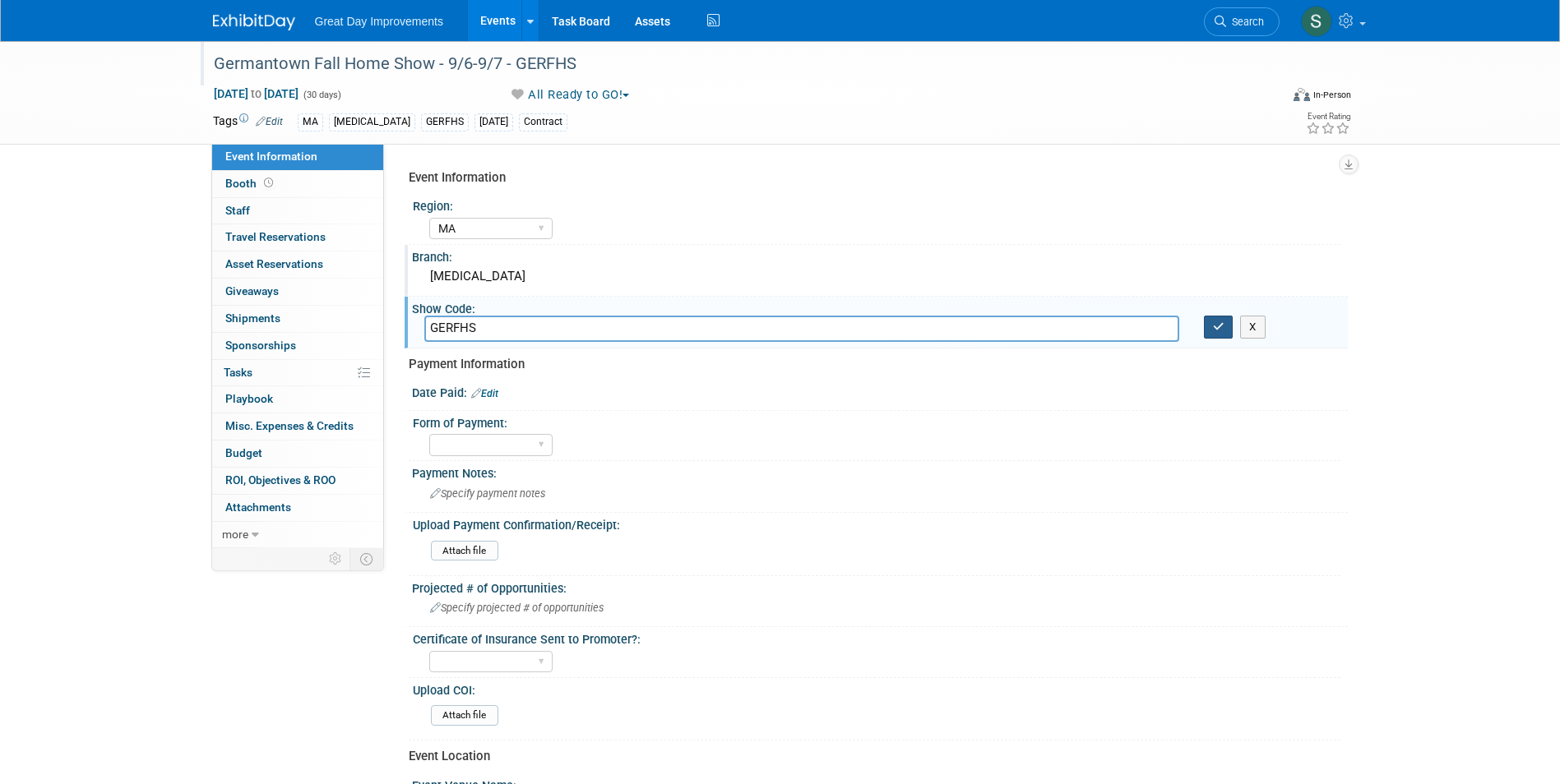
type input "GERFHS"
click at [1218, 324] on icon "button" at bounding box center [1218, 327] width 12 height 11
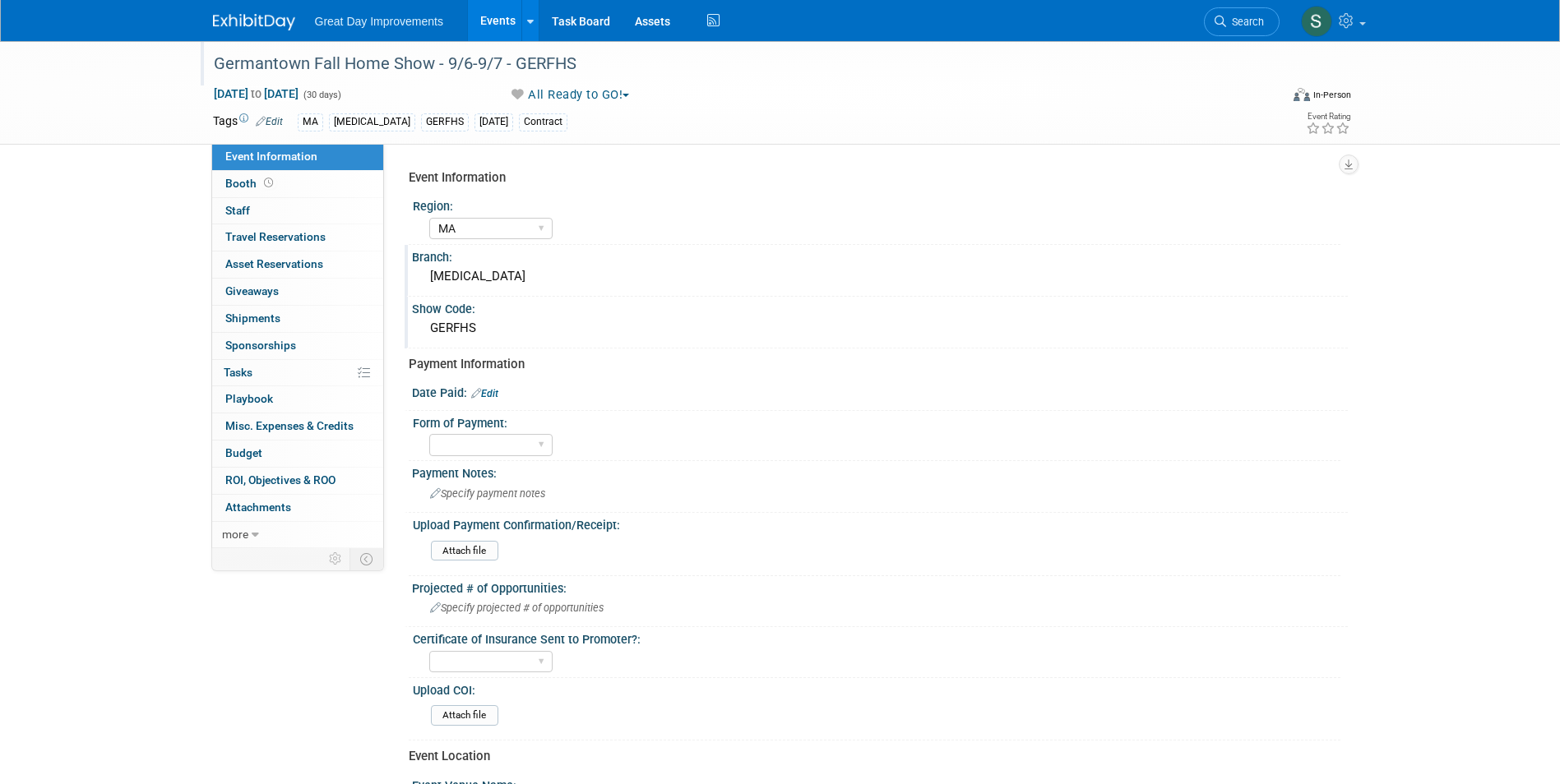
click at [495, 394] on link "Edit" at bounding box center [485, 394] width 27 height 12
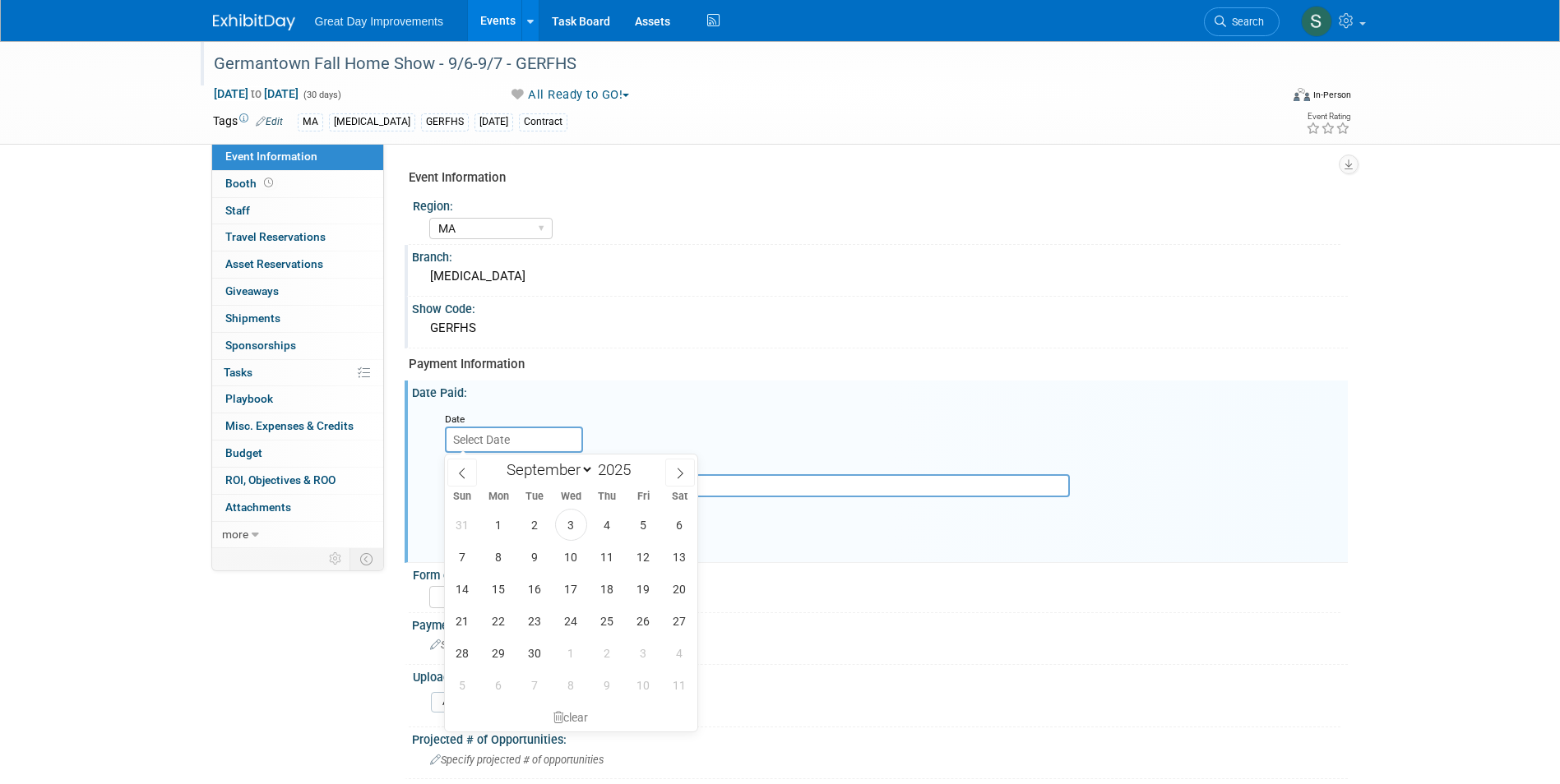
drag, startPoint x: 538, startPoint y: 430, endPoint x: 540, endPoint y: 441, distance: 11.2
click at [540, 439] on input "text" at bounding box center [514, 440] width 138 height 27
click at [587, 469] on select "January February March April May June July August September October November De…" at bounding box center [546, 470] width 94 height 20
select select "9"
click at [499, 460] on select "January February March April May June July August September October November De…" at bounding box center [546, 470] width 94 height 20
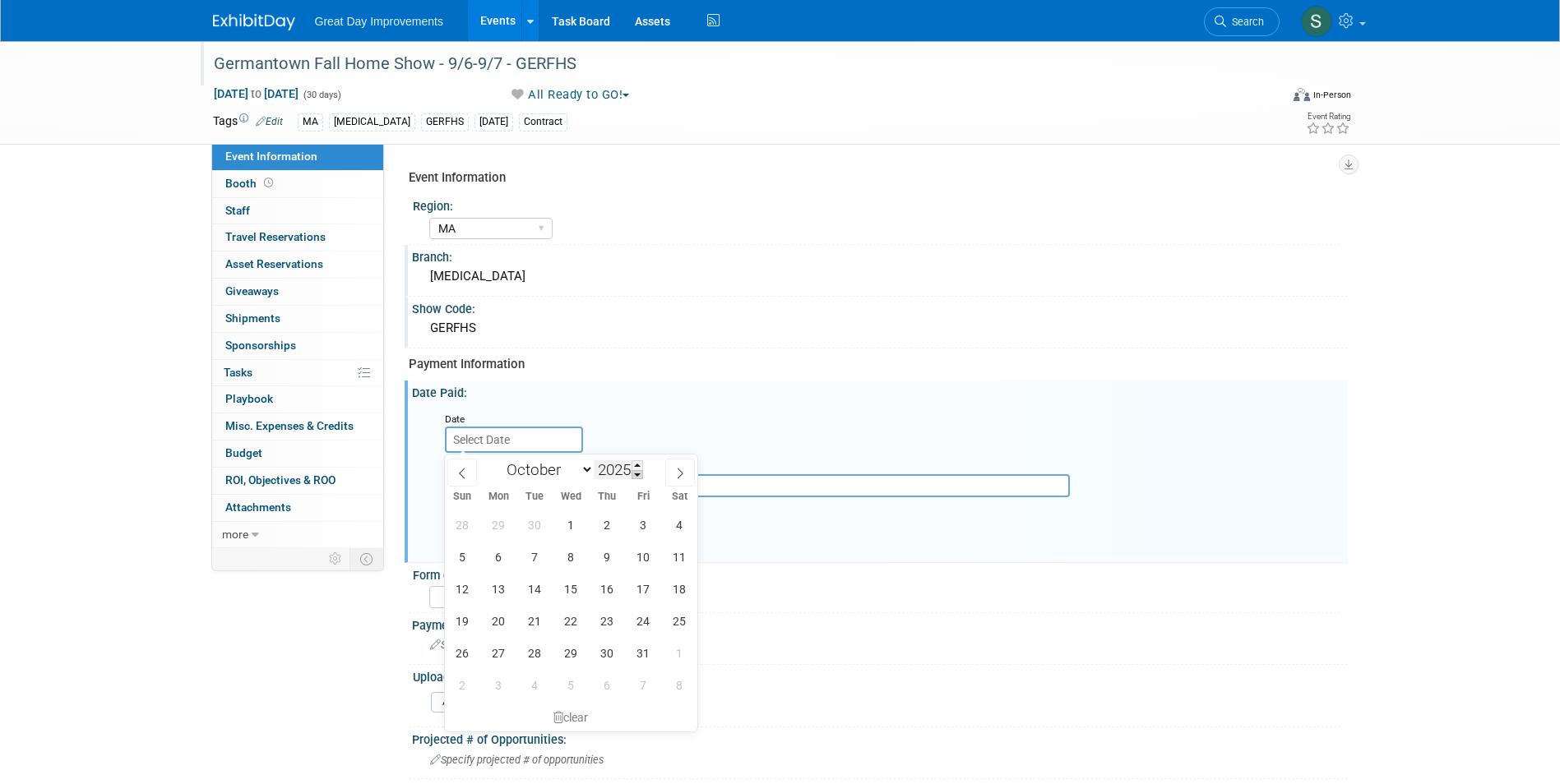
click at [635, 475] on span at bounding box center [637, 475] width 12 height 10
type input "2024"
click at [486, 599] on span "14" at bounding box center [498, 589] width 32 height 32
type input "Oct 14, 2024"
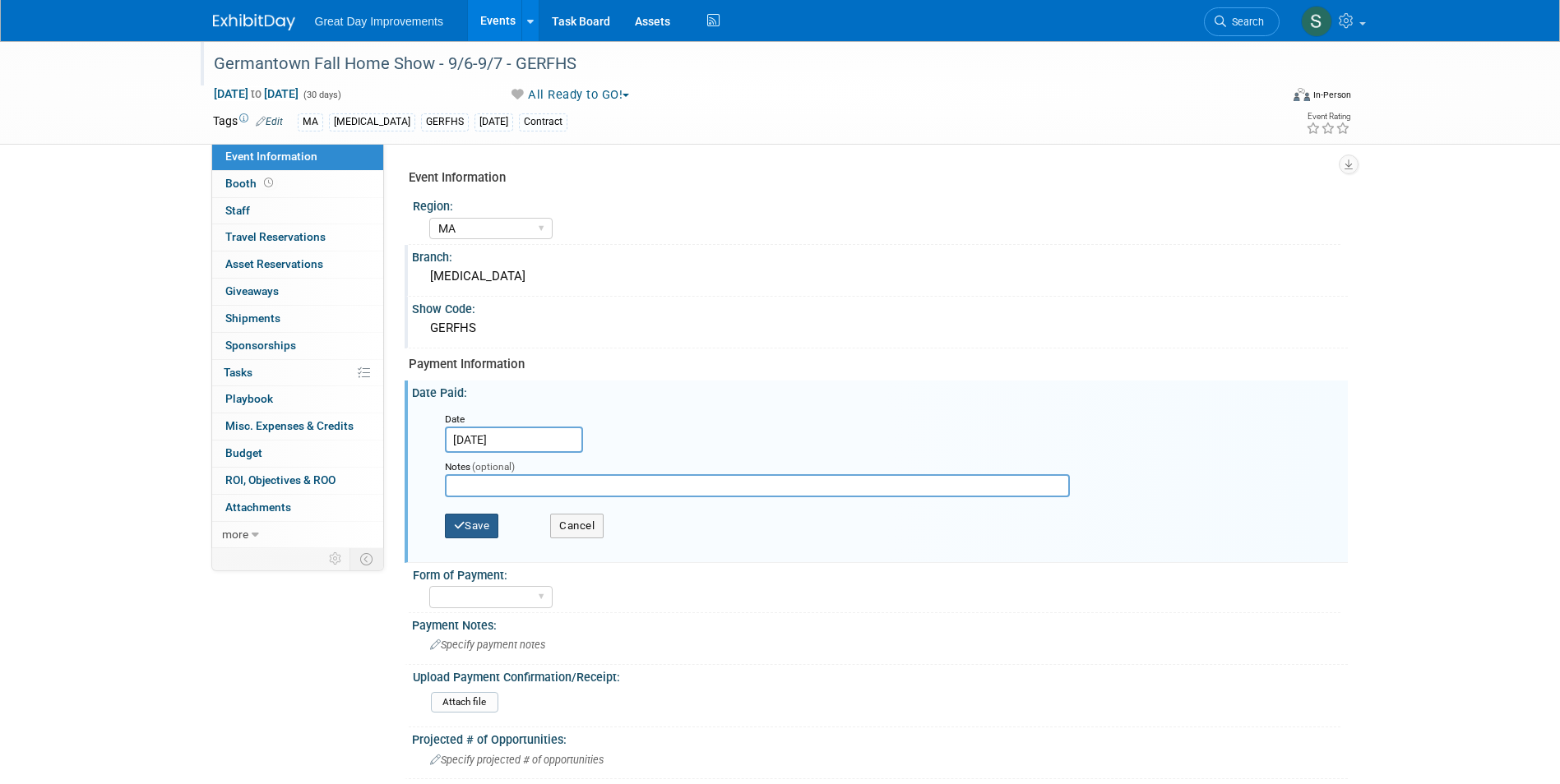
click at [459, 523] on icon "button" at bounding box center [460, 526] width 12 height 11
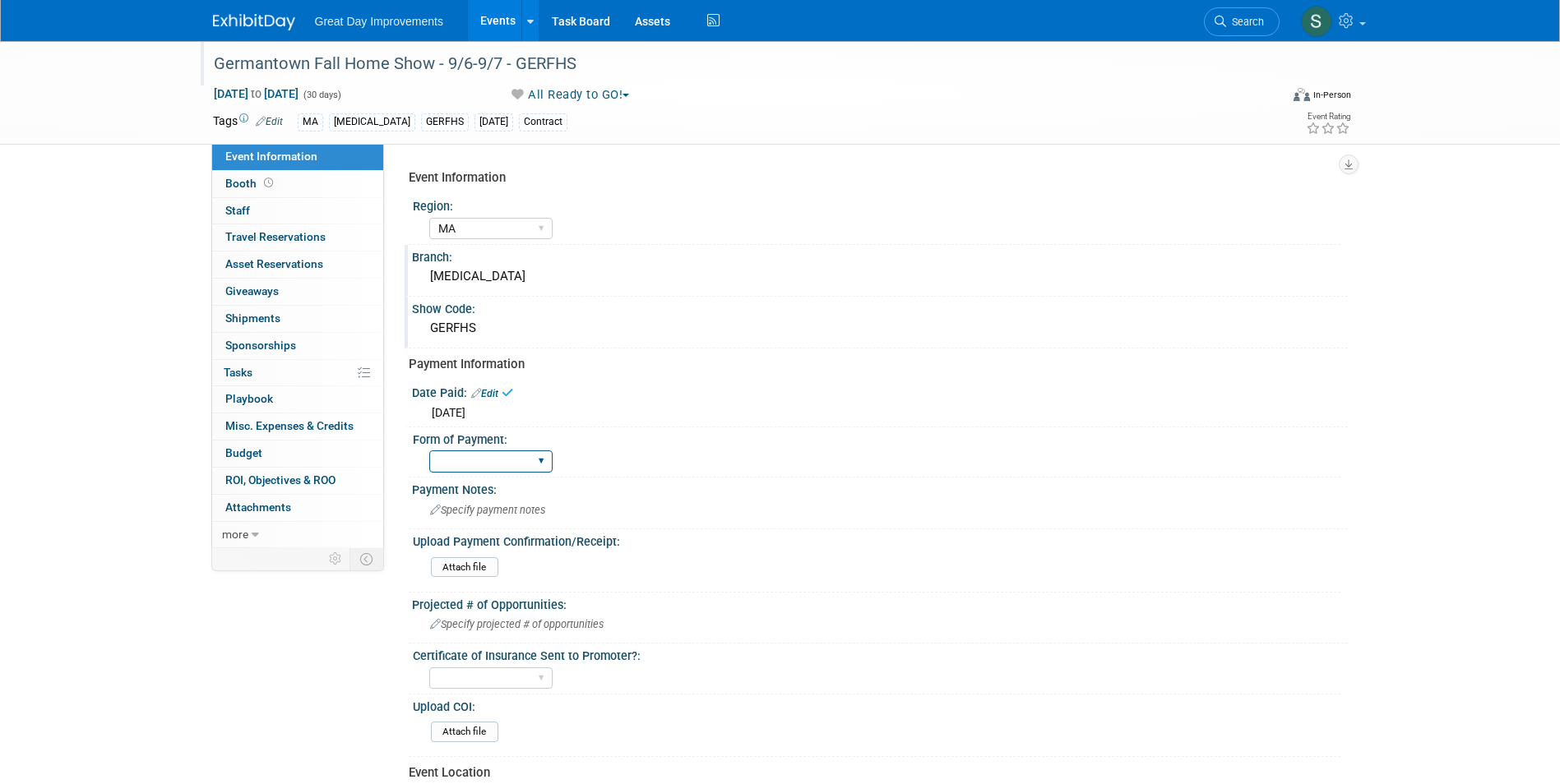
click at [503, 456] on select "Paid via CC Check Requested Pay at the Gate Other" at bounding box center [491, 462] width 124 height 22
select select "Paid via CC"
click at [430, 451] on select "Paid via CC Check Requested Pay at the Gate Other" at bounding box center [491, 462] width 124 height 22
click at [728, 343] on div "Show Code: GERFHS" at bounding box center [877, 322] width 944 height 52
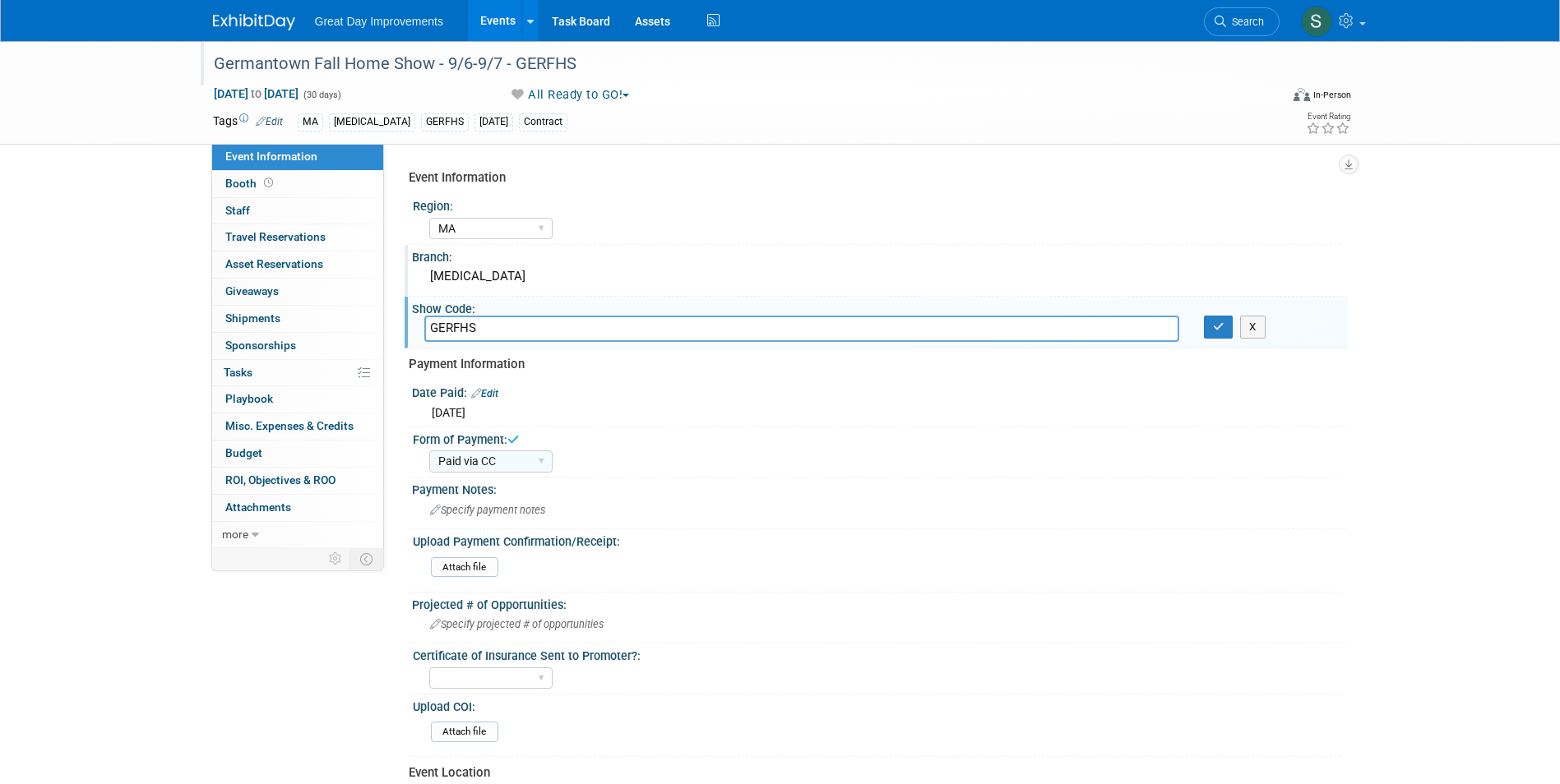
click at [1234, 325] on div "X" at bounding box center [1270, 327] width 132 height 23
click at [1219, 331] on icon "button" at bounding box center [1218, 327] width 12 height 11
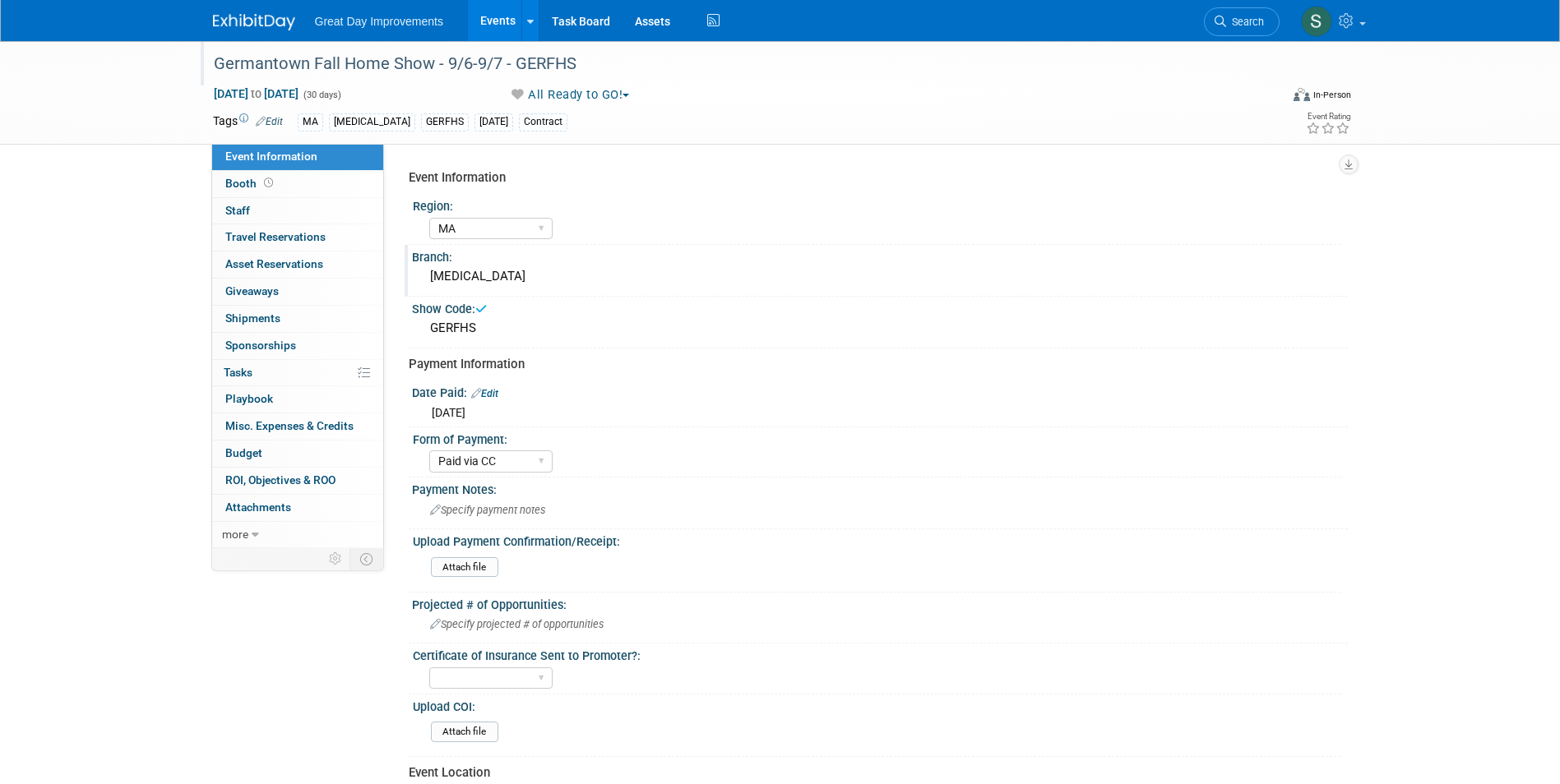
click at [231, 25] on img at bounding box center [255, 22] width 82 height 16
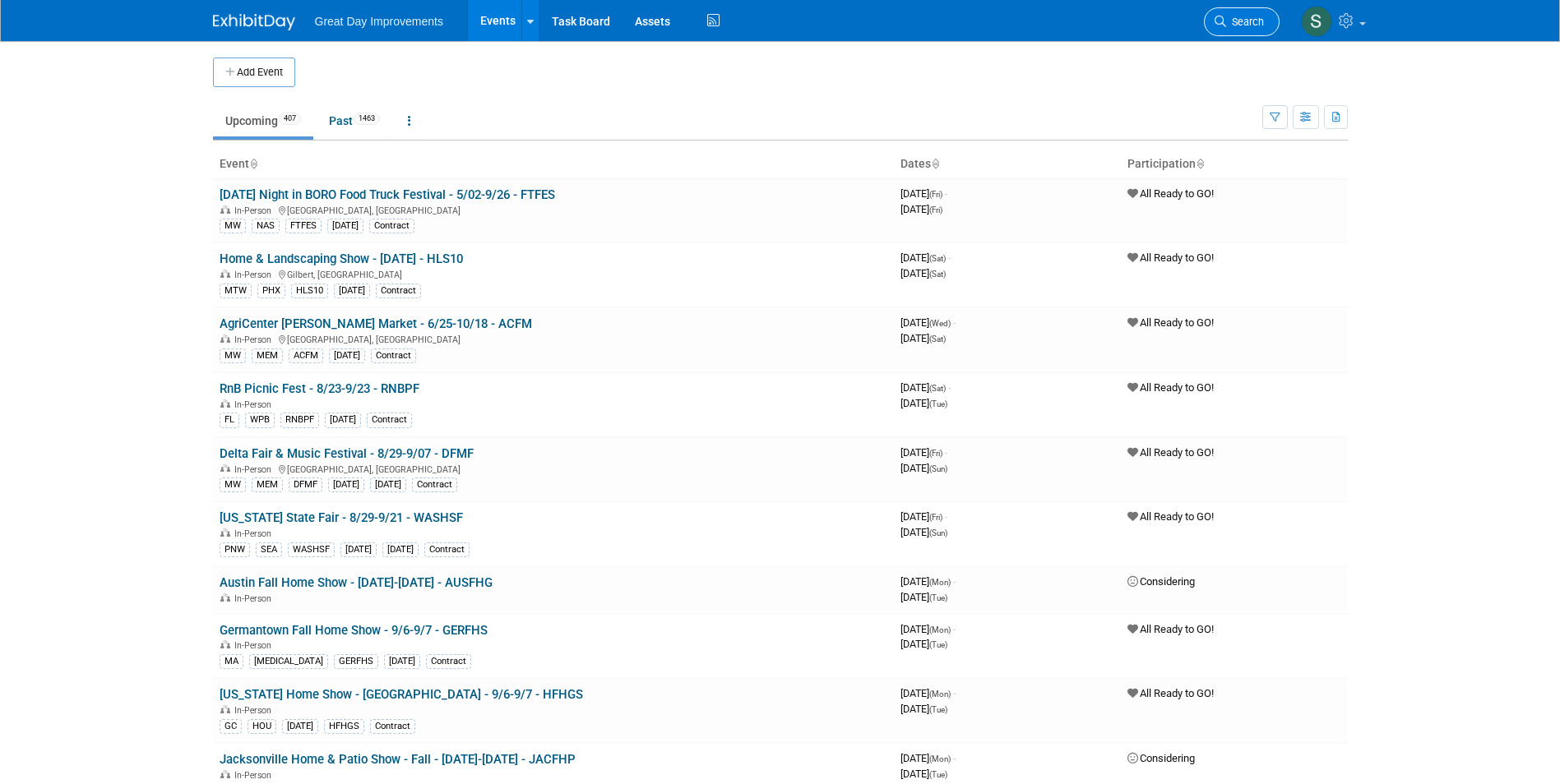
click at [1228, 13] on link "Search" at bounding box center [1241, 21] width 76 height 28
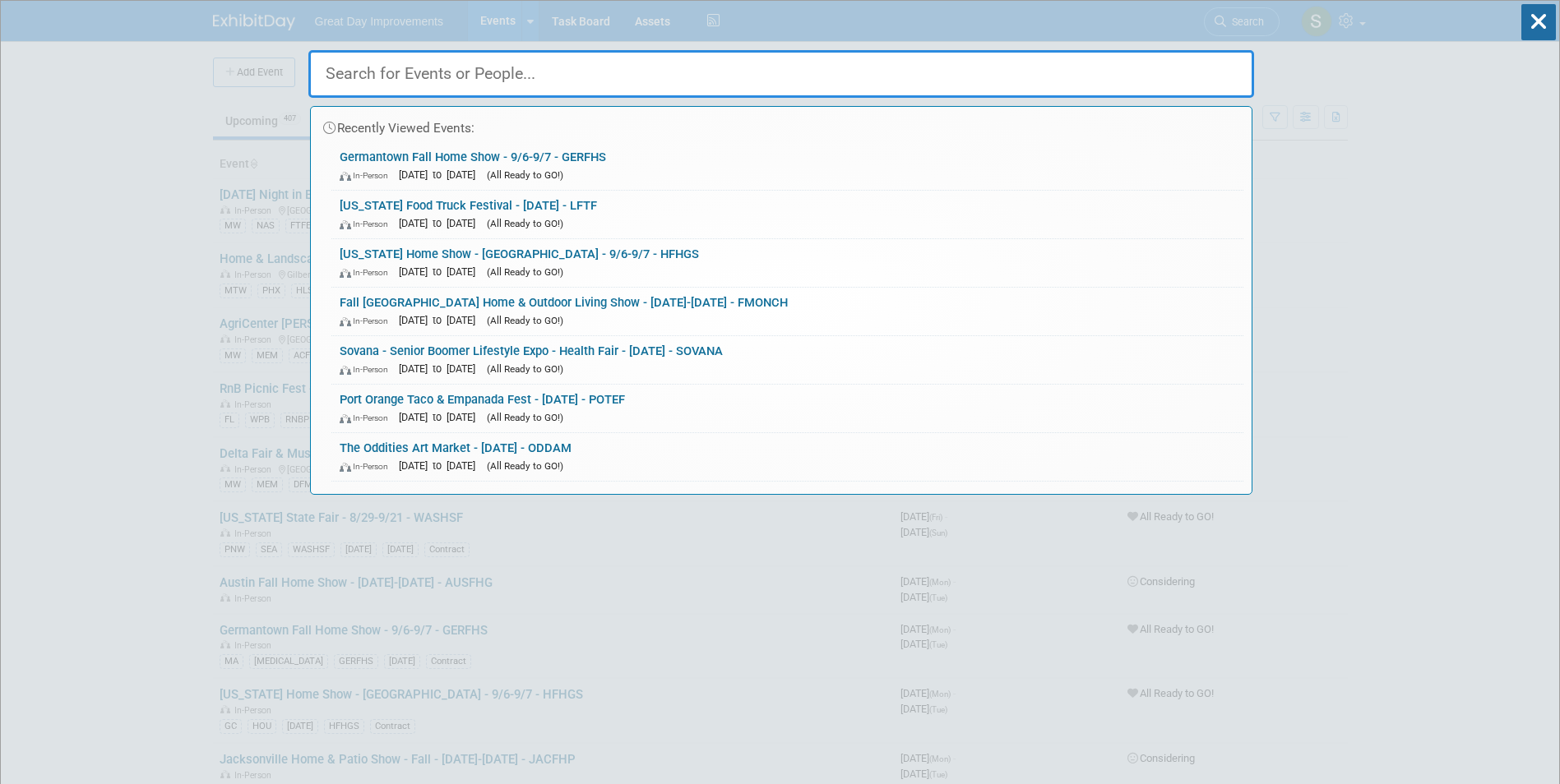
paste input "GPFHS"
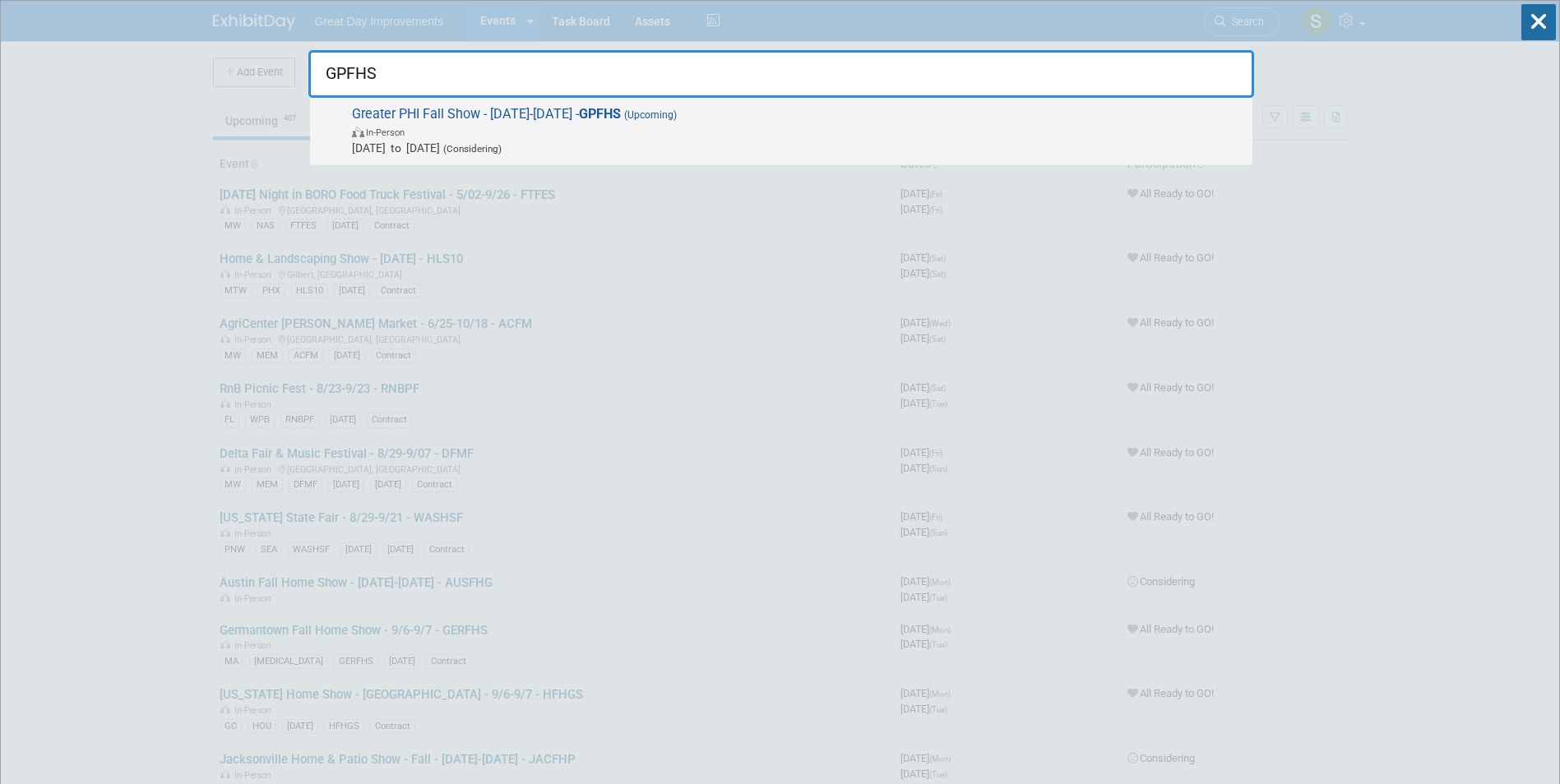
type input "GPFHS"
click at [595, 124] on span "In-Person" at bounding box center [798, 132] width 892 height 16
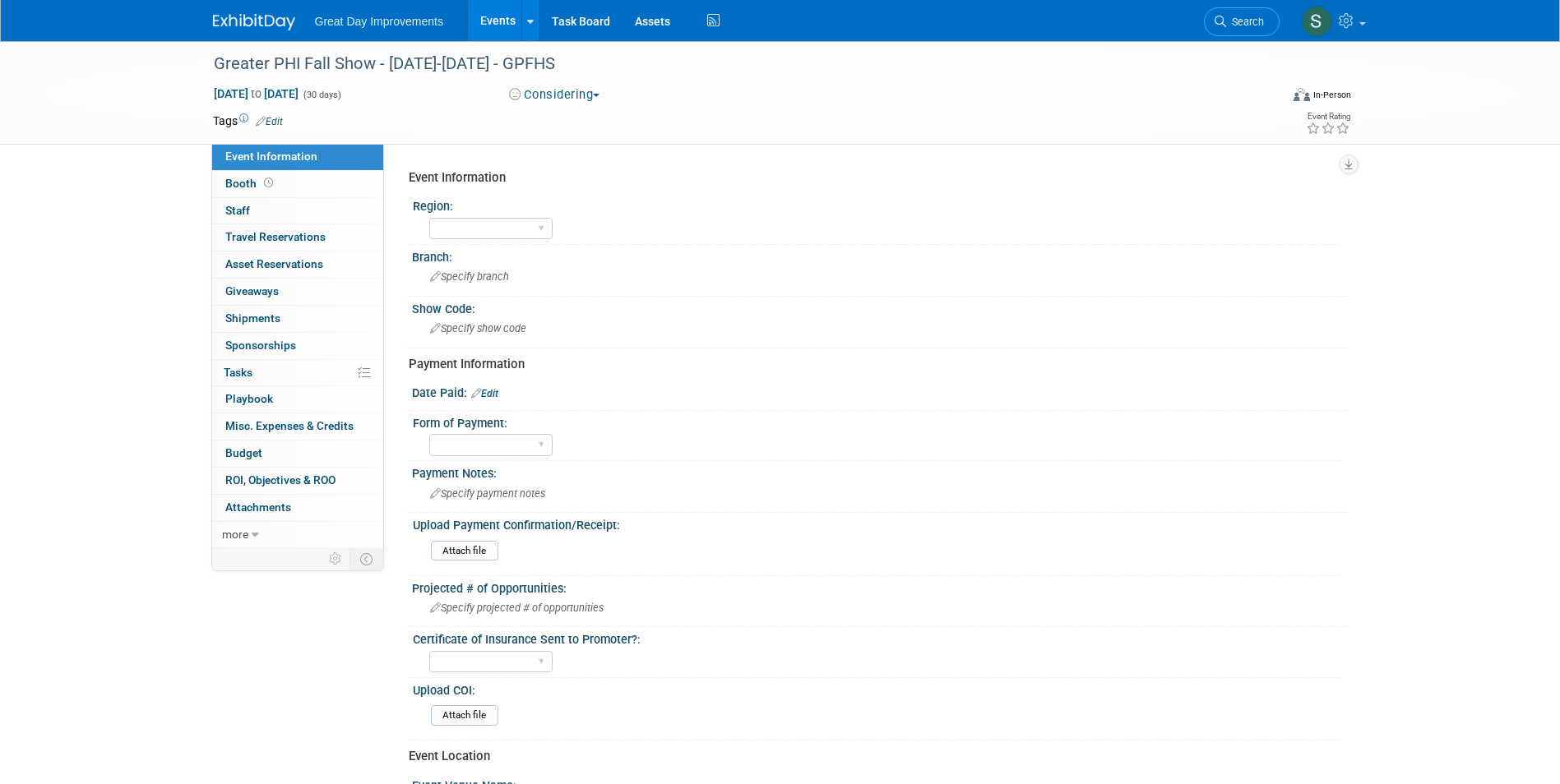
click at [583, 93] on button "Considering" at bounding box center [554, 94] width 103 height 17
click at [578, 208] on link "All Ready to GO!" at bounding box center [572, 213] width 136 height 23
click at [279, 117] on link "Edit" at bounding box center [269, 122] width 27 height 12
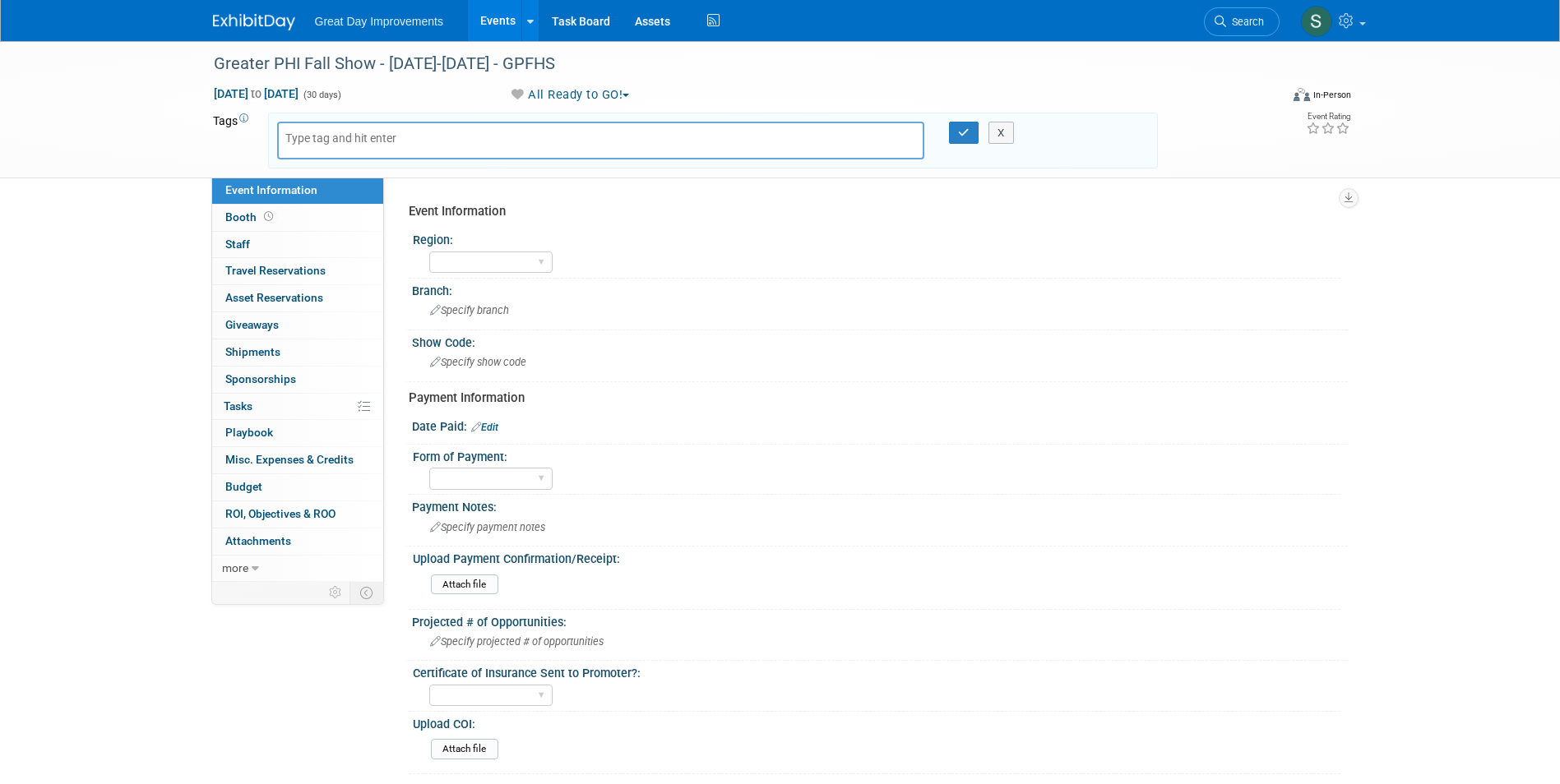
drag, startPoint x: 299, startPoint y: 126, endPoint x: 344, endPoint y: 142, distance: 47.8
click at [300, 130] on div at bounding box center [601, 140] width 648 height 38
click at [301, 131] on input "text" at bounding box center [352, 138] width 132 height 16
click at [301, 140] on input "text" at bounding box center [352, 138] width 132 height 16
click at [357, 143] on input "text" at bounding box center [352, 138] width 132 height 16
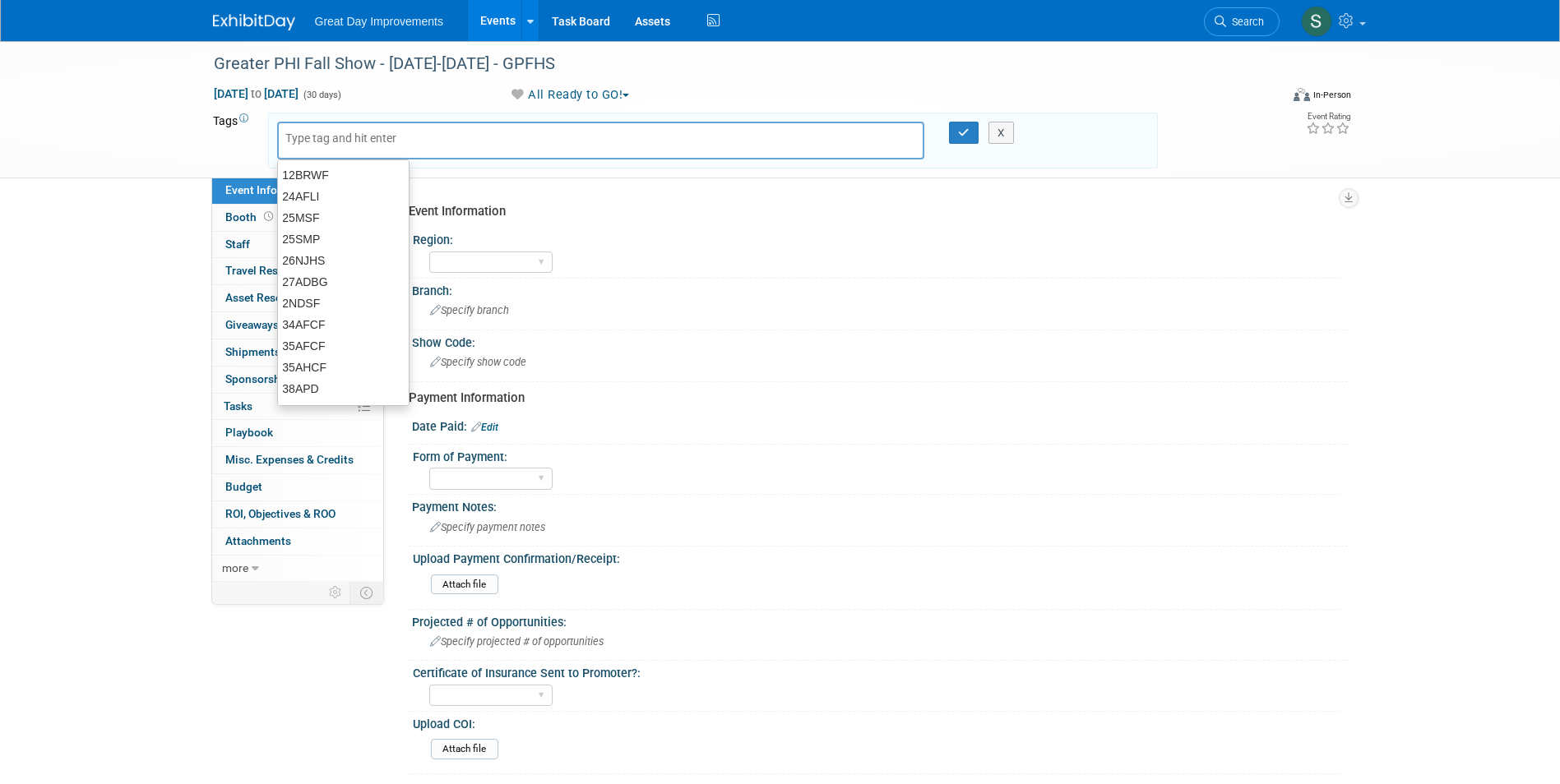
click at [317, 142] on input "text" at bounding box center [352, 138] width 132 height 16
type input "MAQ"
type input "P"
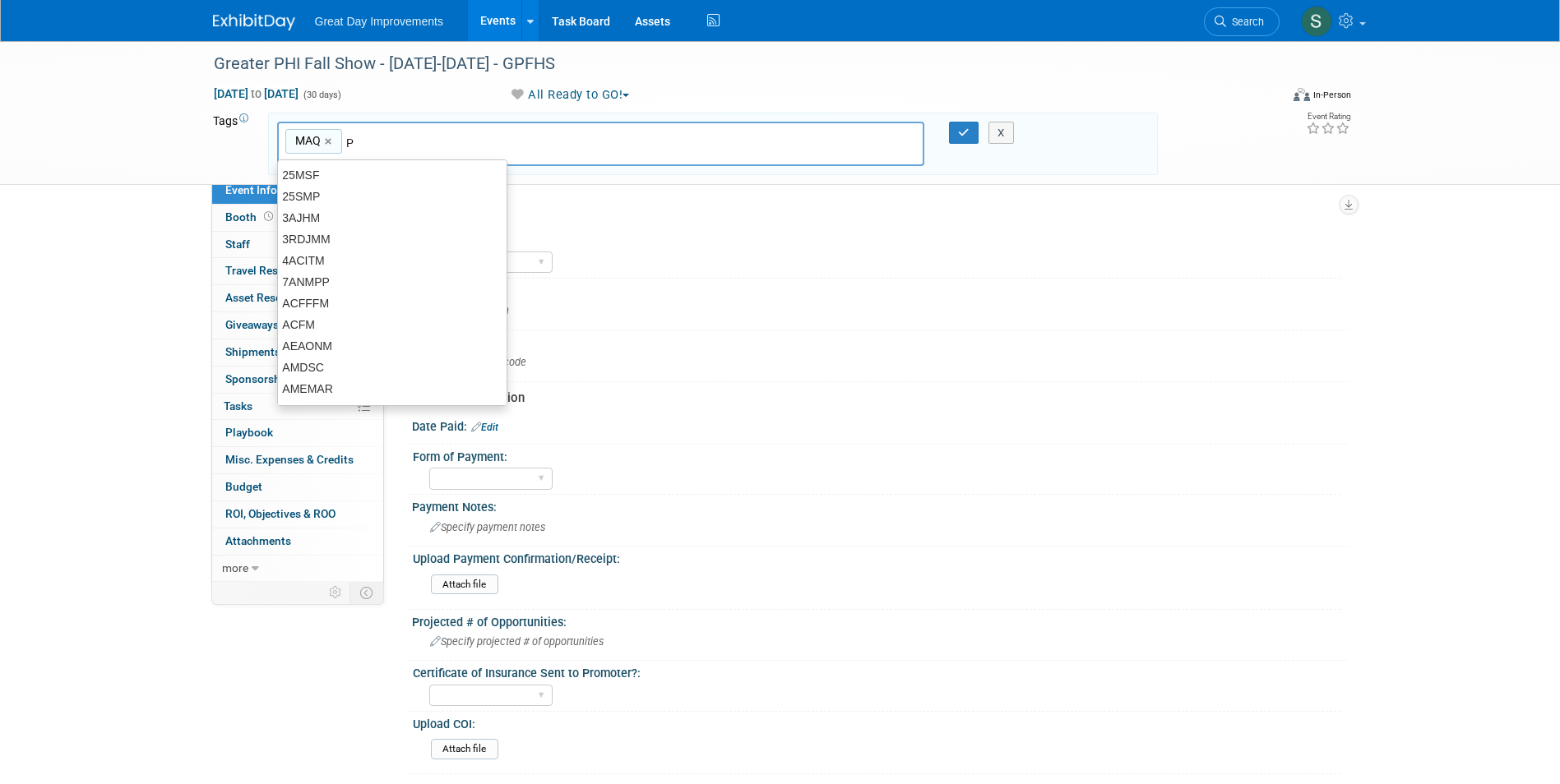
type input "MAQ"
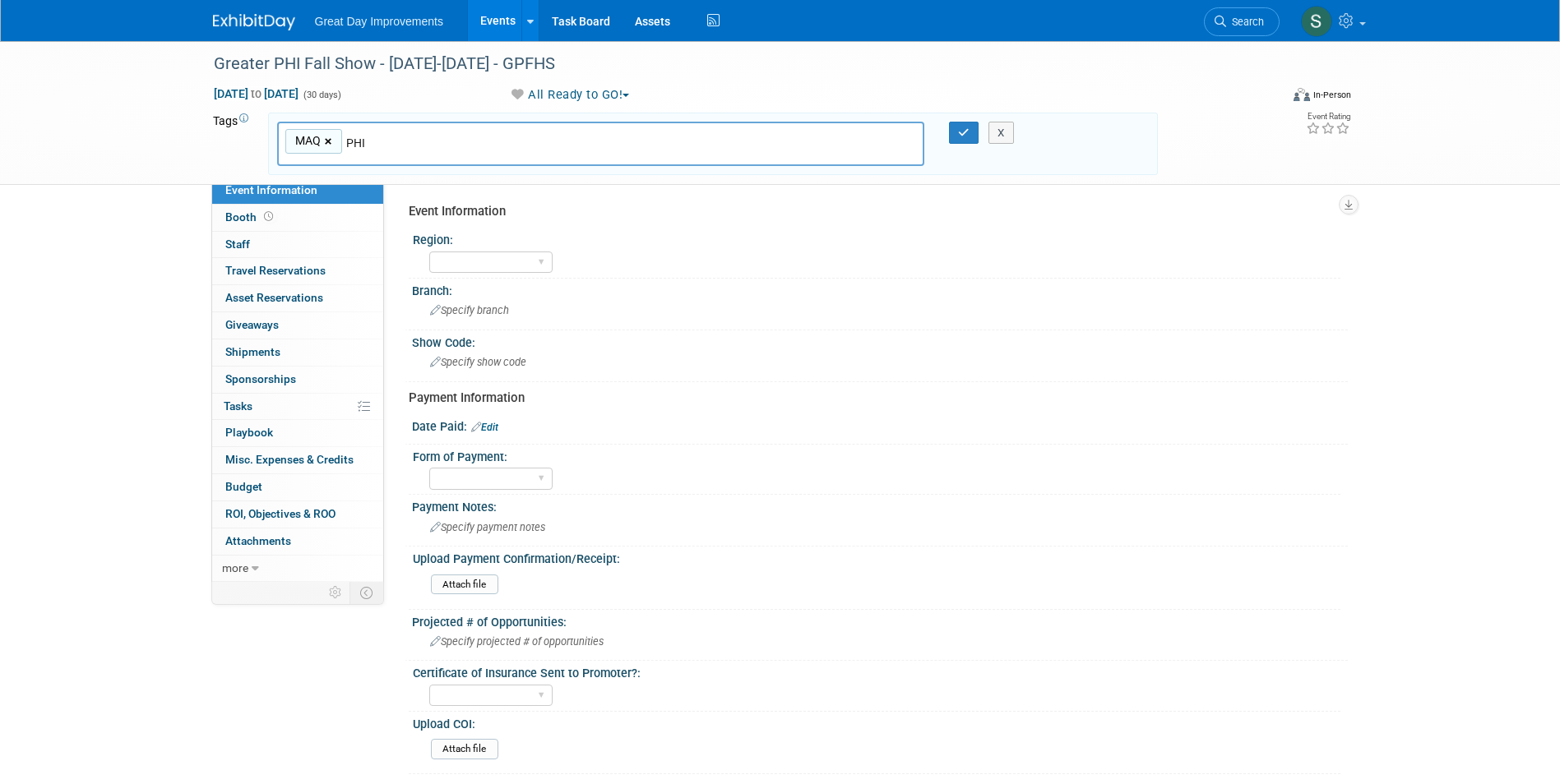
type input "PHI"
click at [327, 142] on link "×" at bounding box center [331, 142] width 11 height 19
drag, startPoint x: 266, startPoint y: 140, endPoint x: 227, endPoint y: 144, distance: 39.2
click at [238, 142] on tr "Tags Edit PHI X" at bounding box center [686, 140] width 945 height 56
type input "MA"
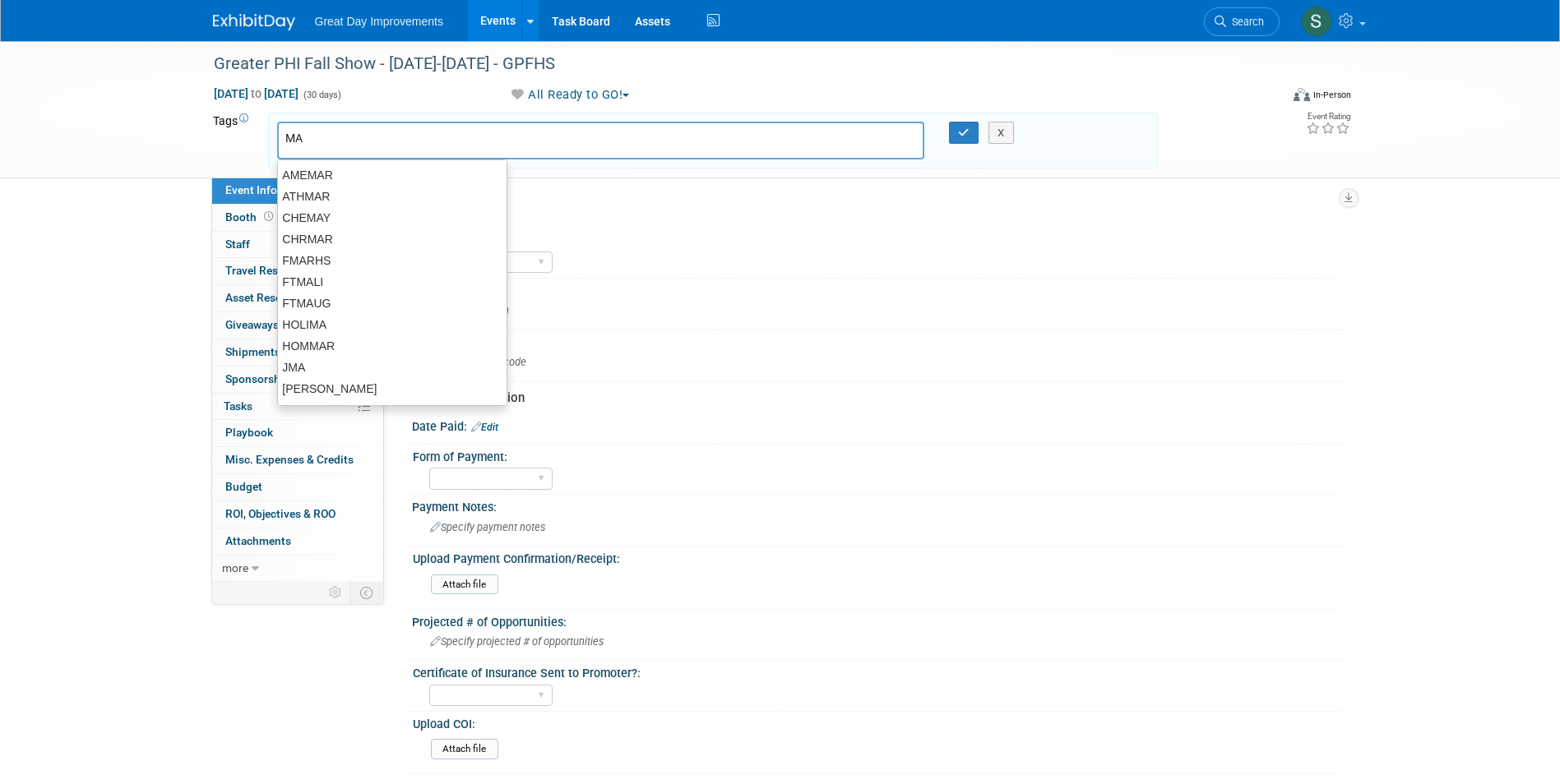
type input "MA"
type input "PHI"
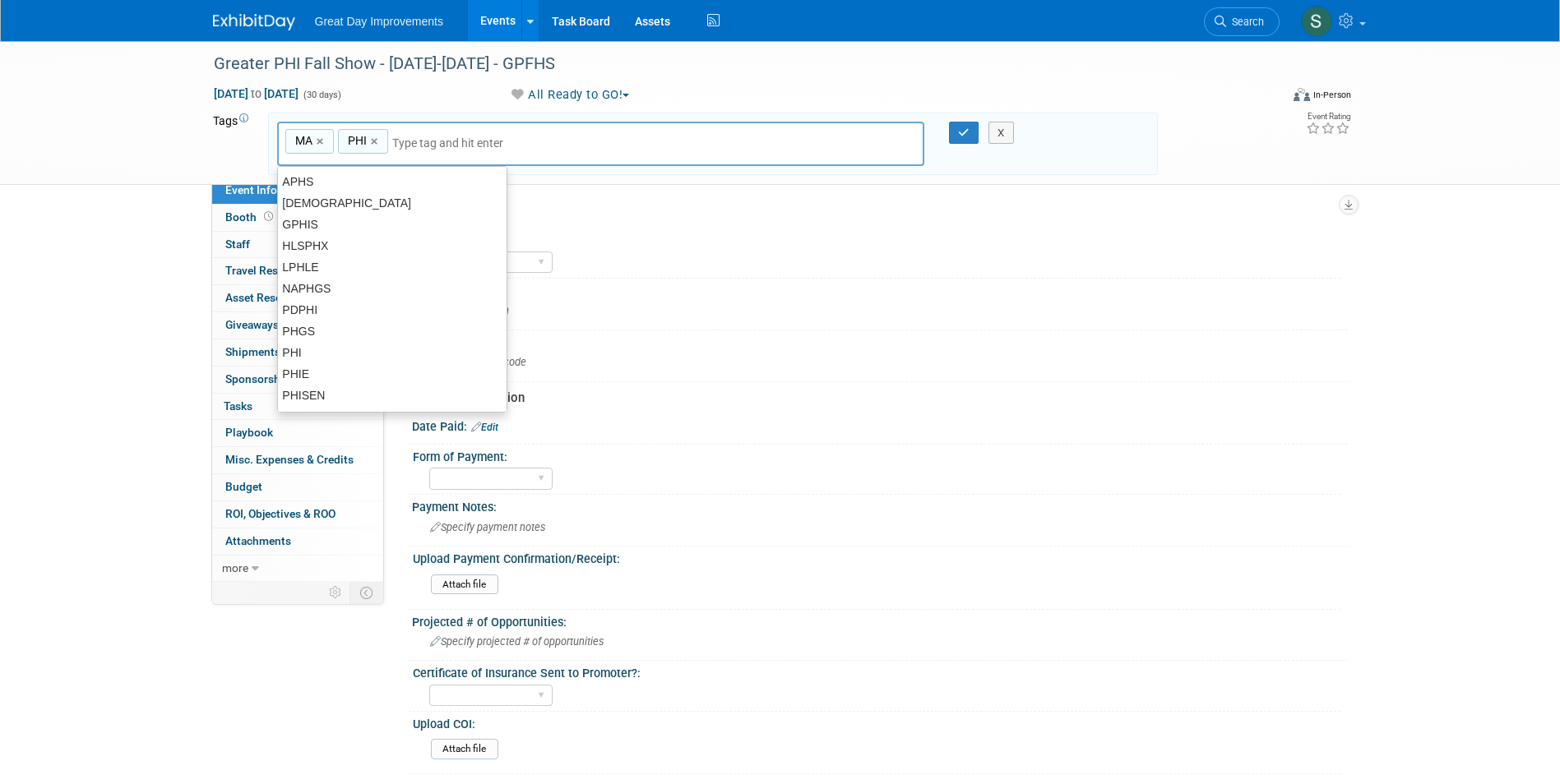
type input "MA, PHI"
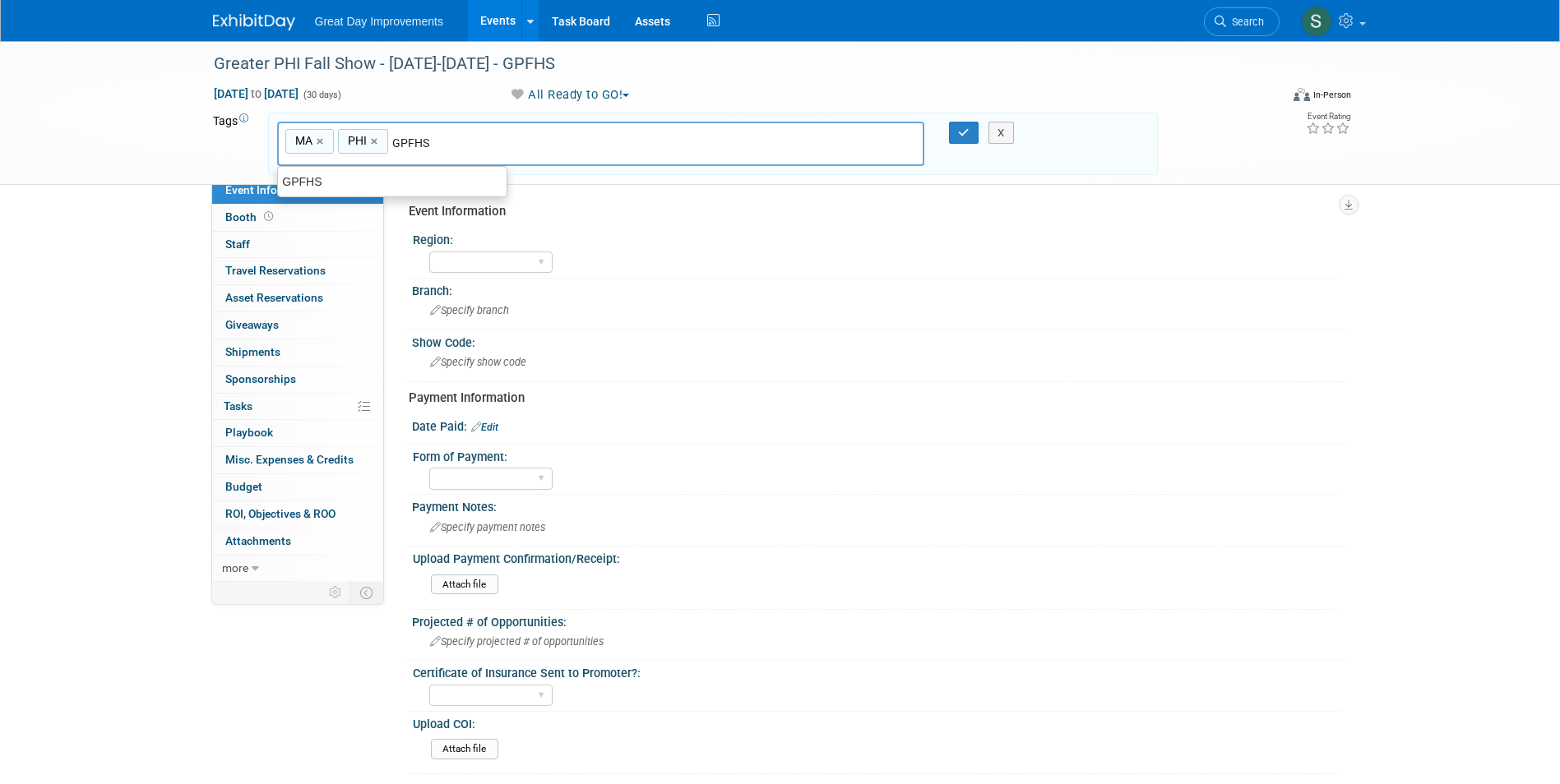
type input "GPFHS"
type input "MA, PHI, GPFHS"
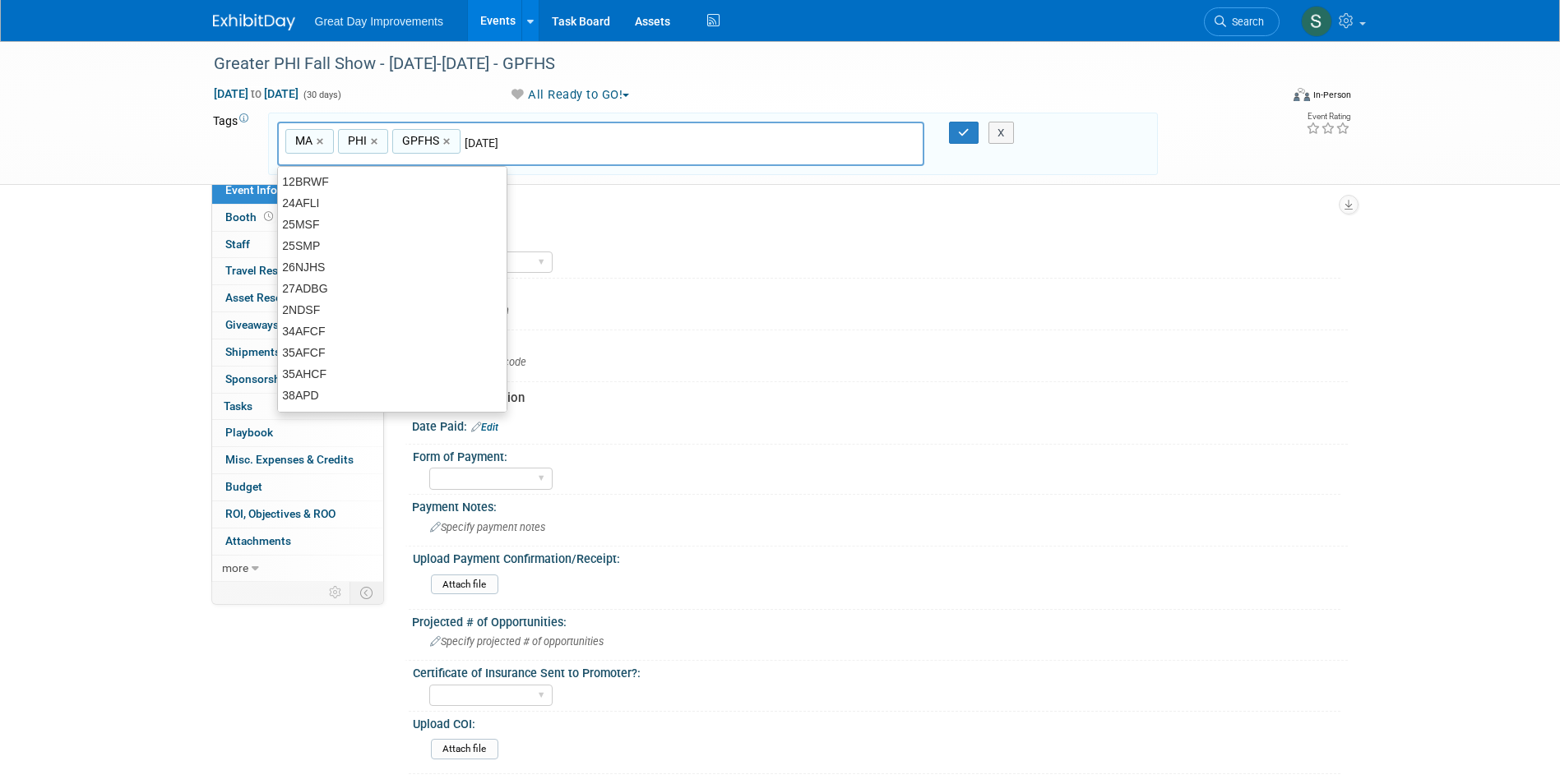
type input "[DATE]"
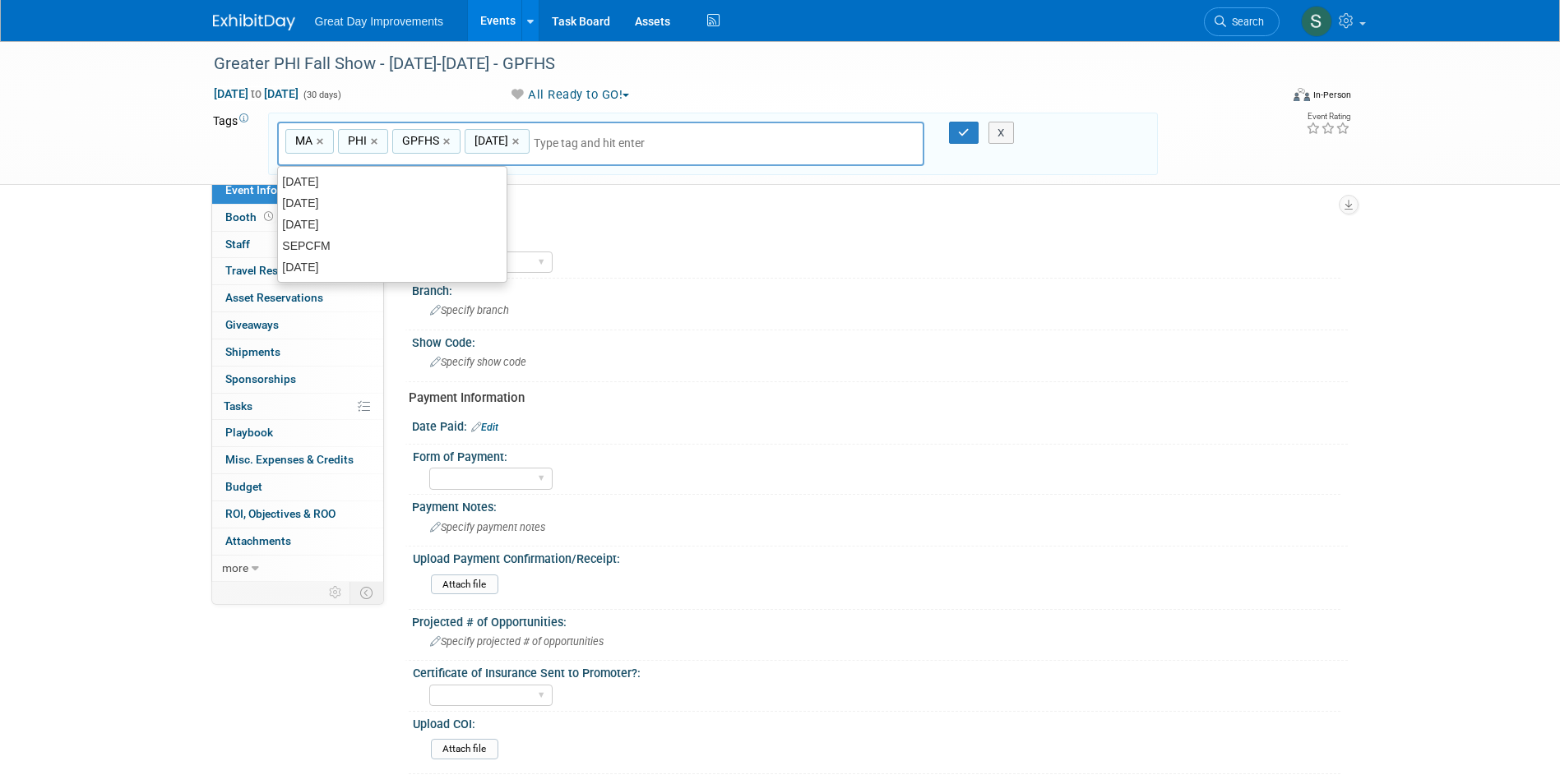
type input "MA, PHI, GPFHS, SEPT25"
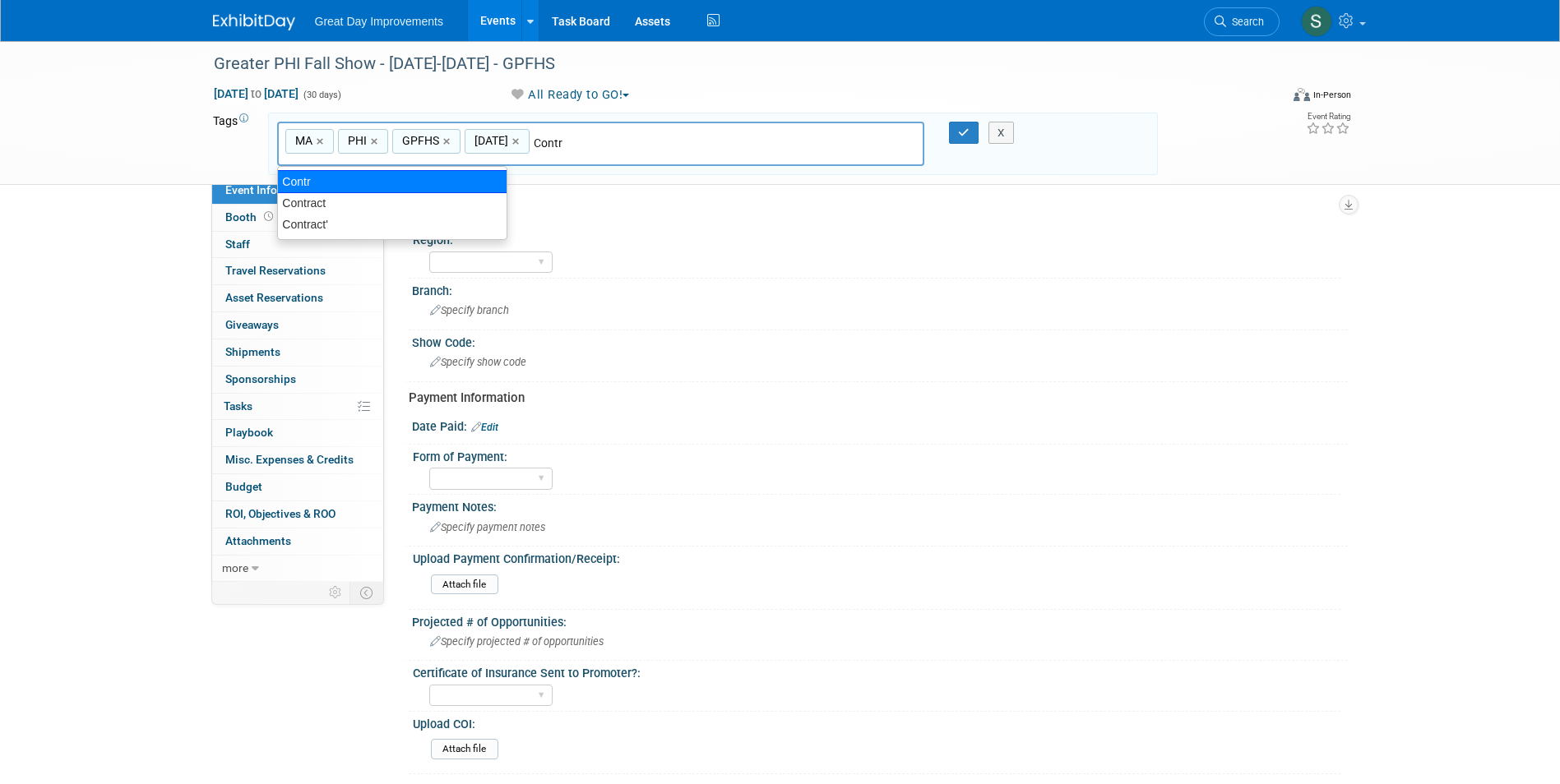
type input "Contract"
type input "MA, PHI, GPFHS, SEPT25, Contract"
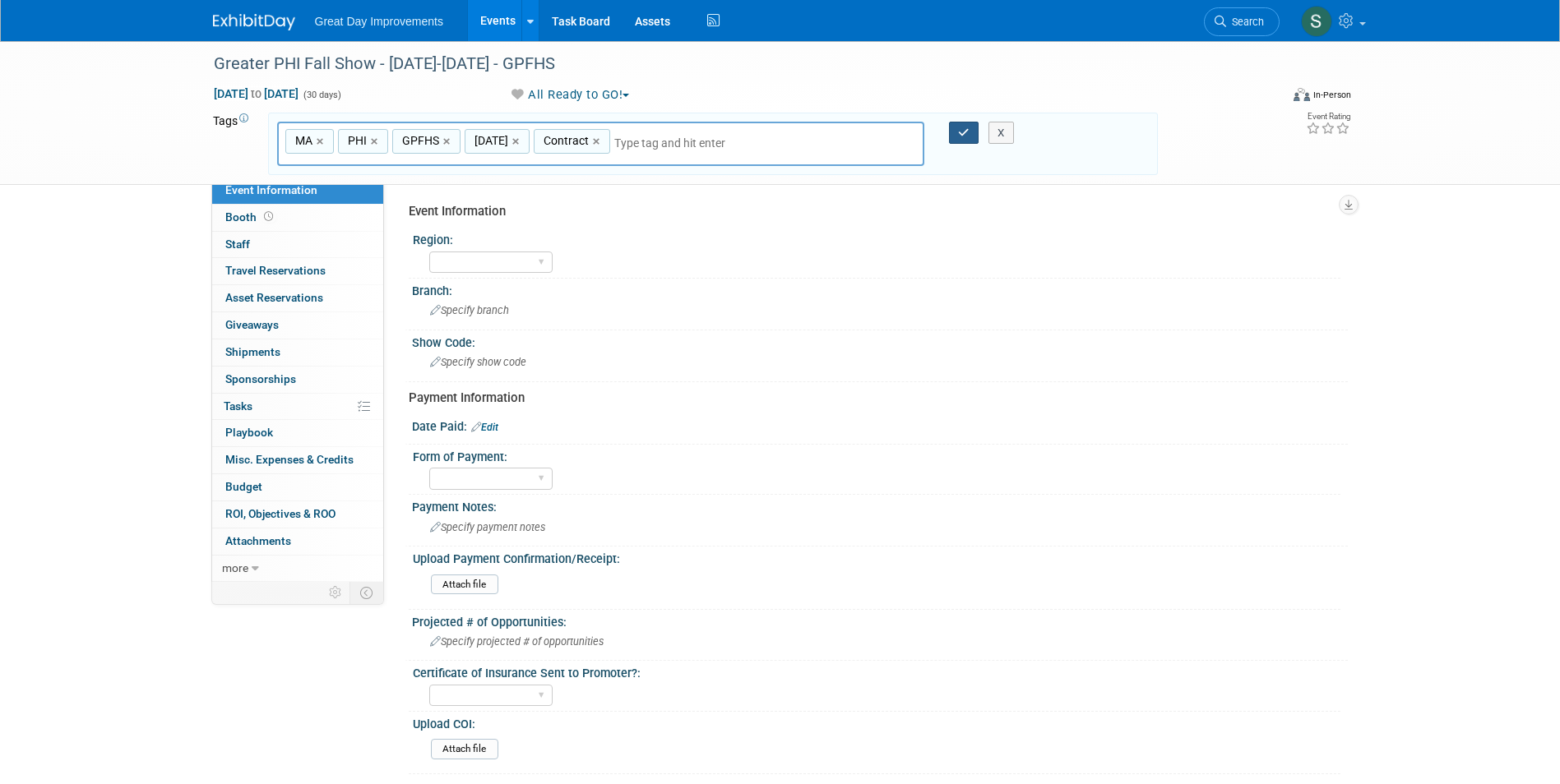
click at [961, 133] on icon "button" at bounding box center [964, 133] width 12 height 11
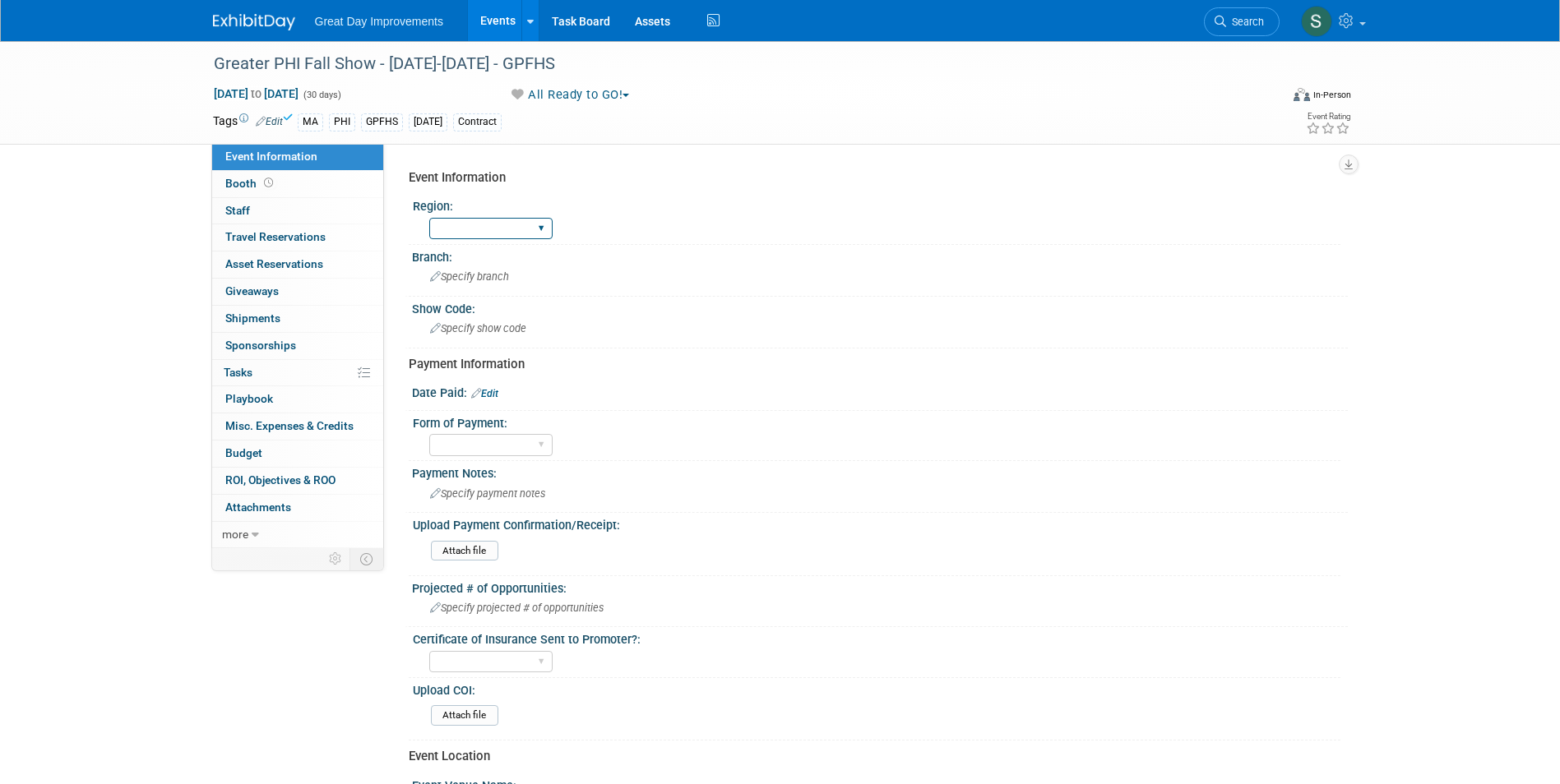
click at [502, 224] on select "GC MA MW MTW NE NEW OV PL PNW SA SE SC UMW FL" at bounding box center [491, 229] width 124 height 22
select select "MA"
click at [430, 218] on select "GC MA MW MTW NE NEW OV PL PNW SA SE SC UMW FL" at bounding box center [491, 229] width 124 height 22
click at [461, 279] on span "Specify branch" at bounding box center [470, 276] width 79 height 12
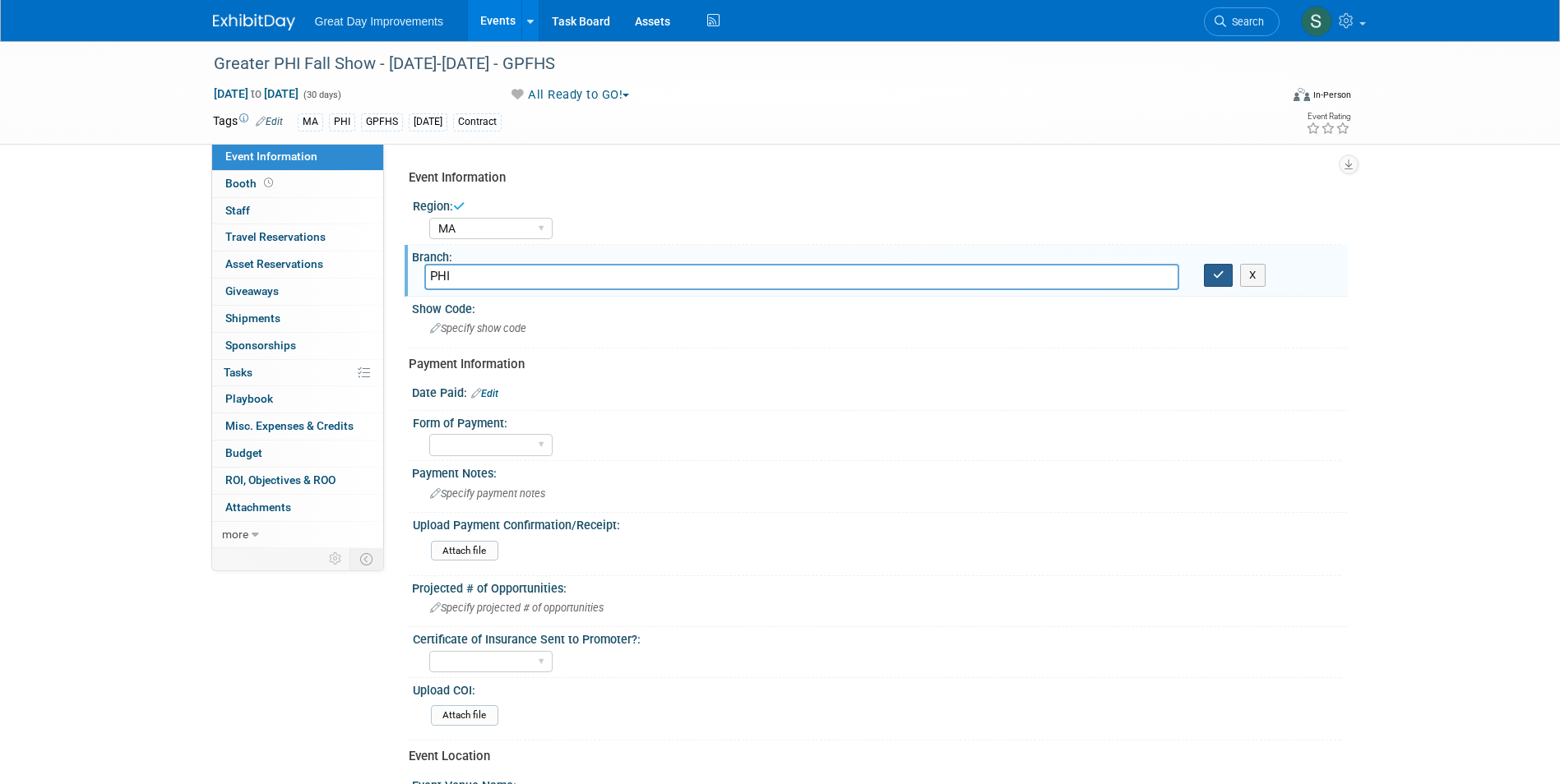
type input "PHI"
click at [1225, 273] on button "button" at bounding box center [1218, 275] width 29 height 23
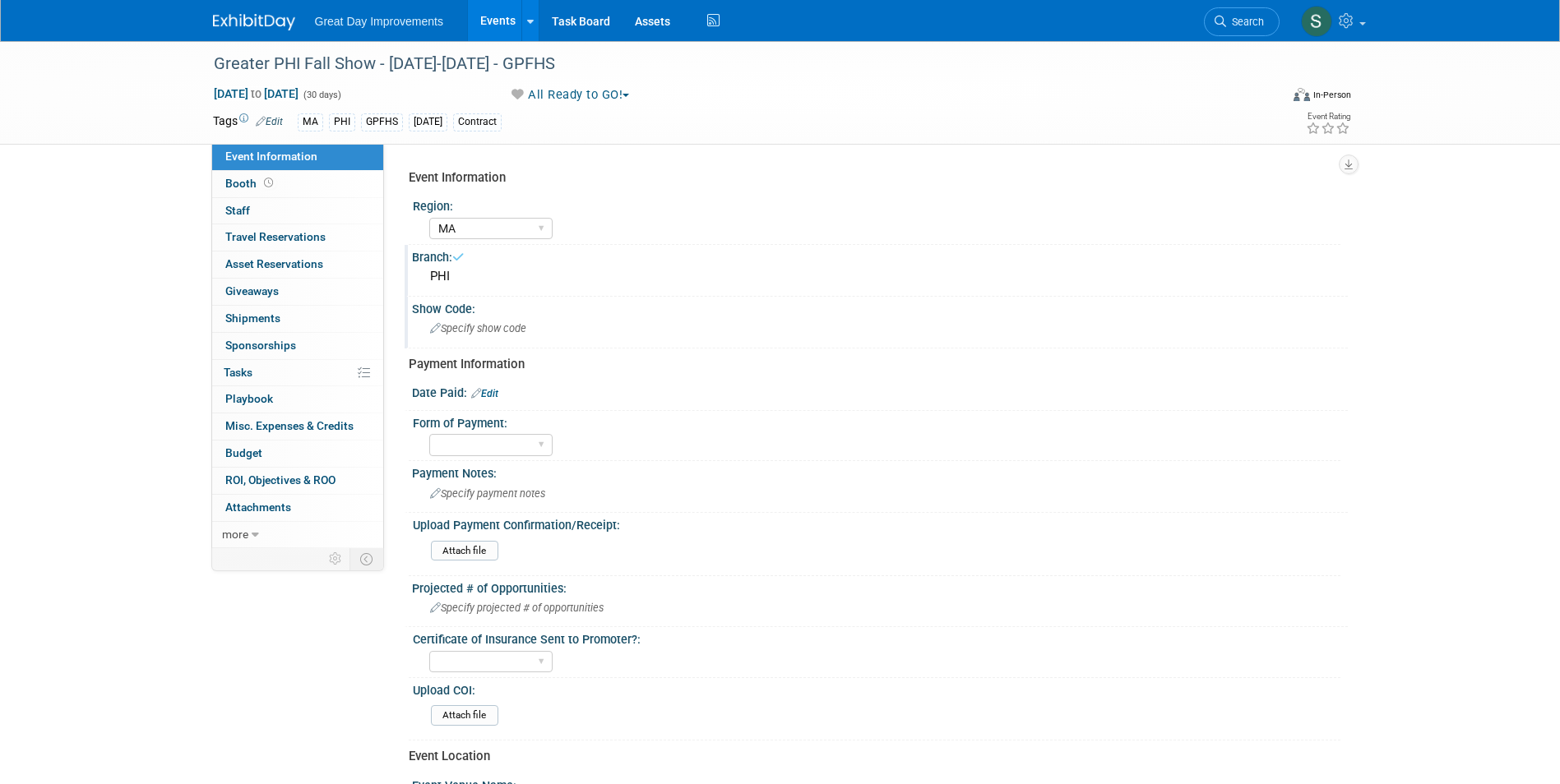
click at [641, 308] on div "Show Code:" at bounding box center [880, 307] width 936 height 20
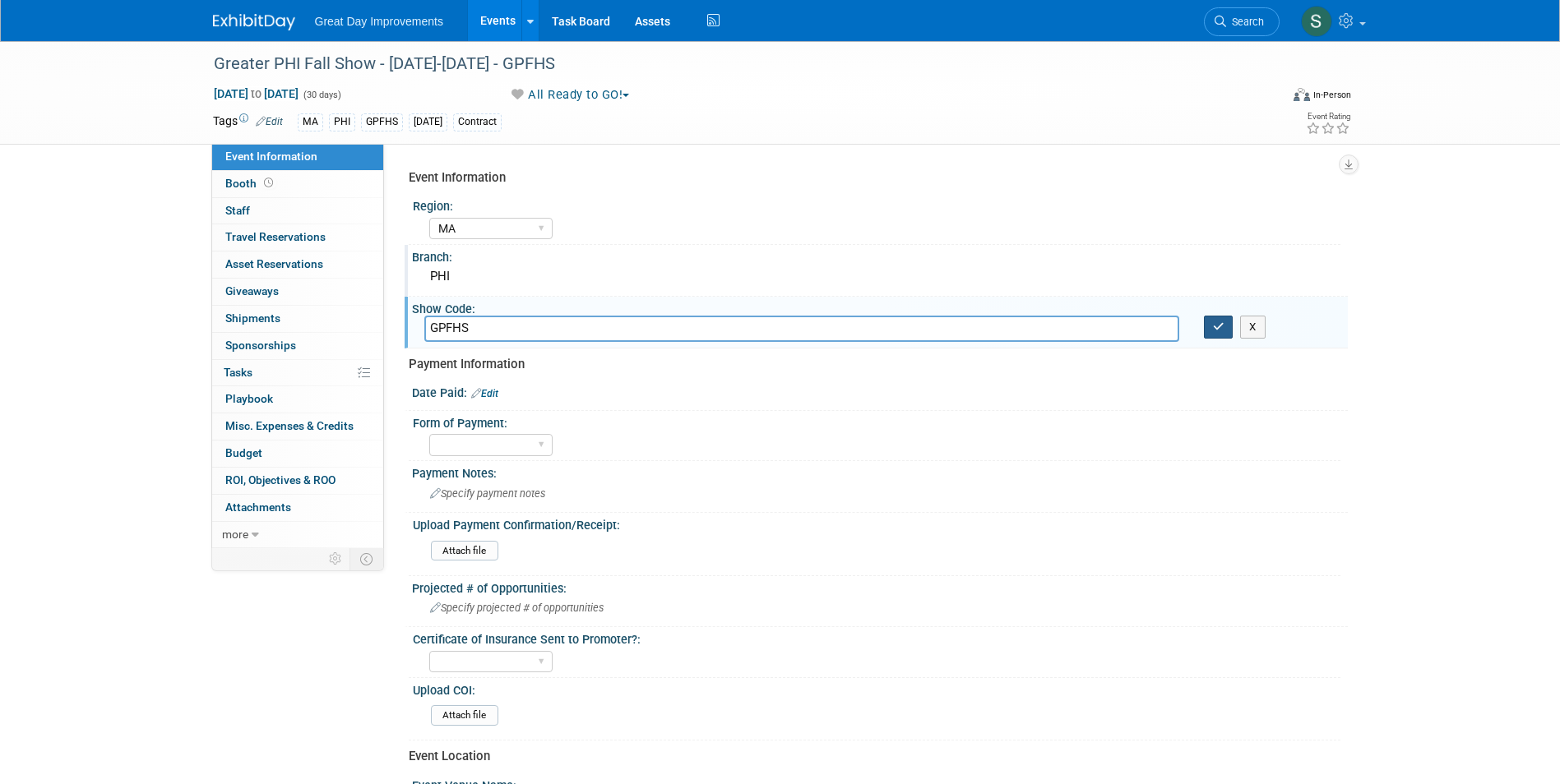
type input "GPFHS"
click at [1218, 326] on icon "button" at bounding box center [1218, 327] width 12 height 11
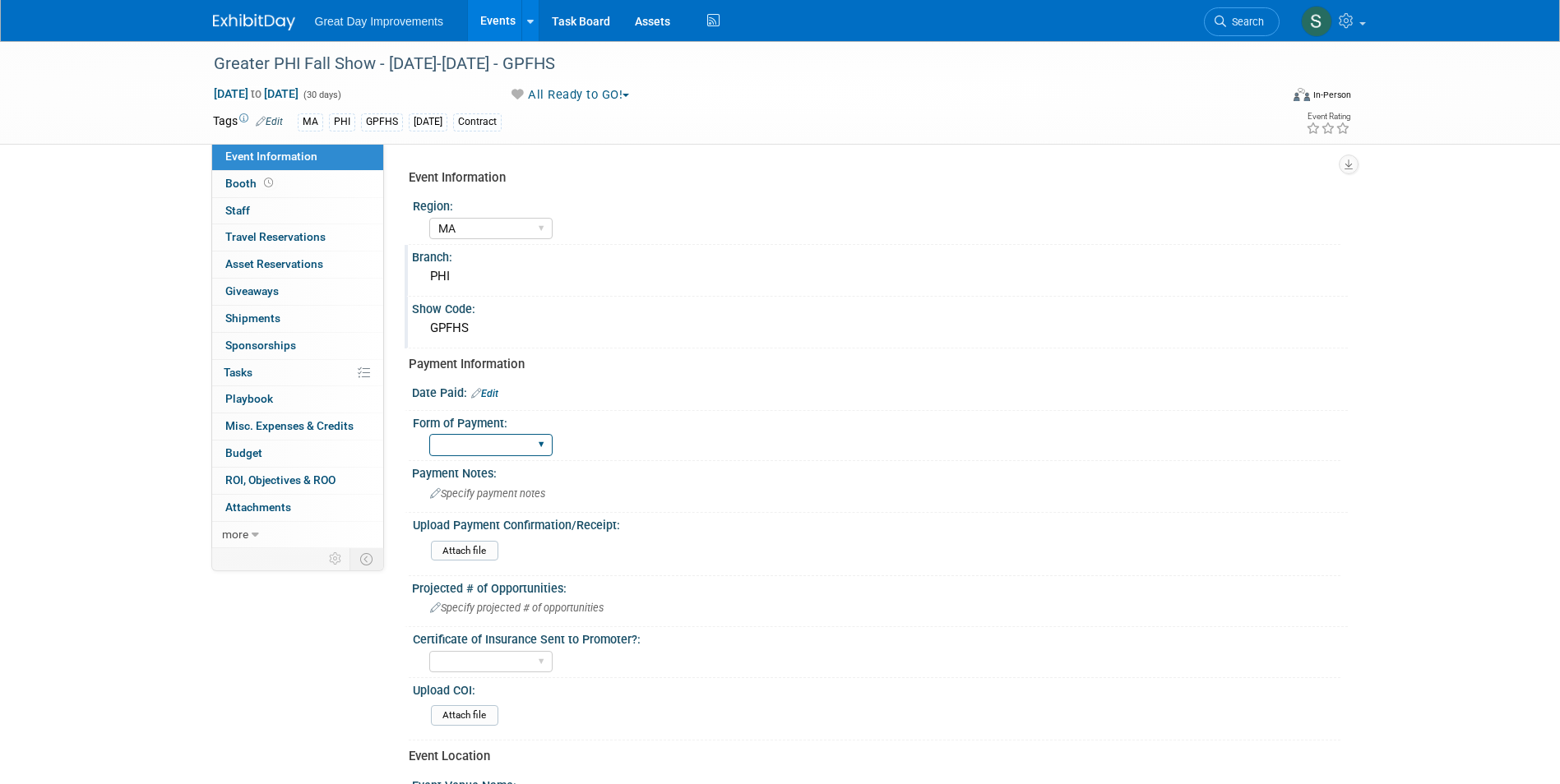
click at [518, 446] on select "Paid via CC Check Requested Pay at the Gate Other" at bounding box center [491, 445] width 124 height 22
select select "Paid via CC"
click at [430, 434] on select "Paid via CC Check Requested Pay at the Gate Other" at bounding box center [491, 445] width 124 height 22
click at [495, 389] on link "Edit" at bounding box center [485, 394] width 27 height 12
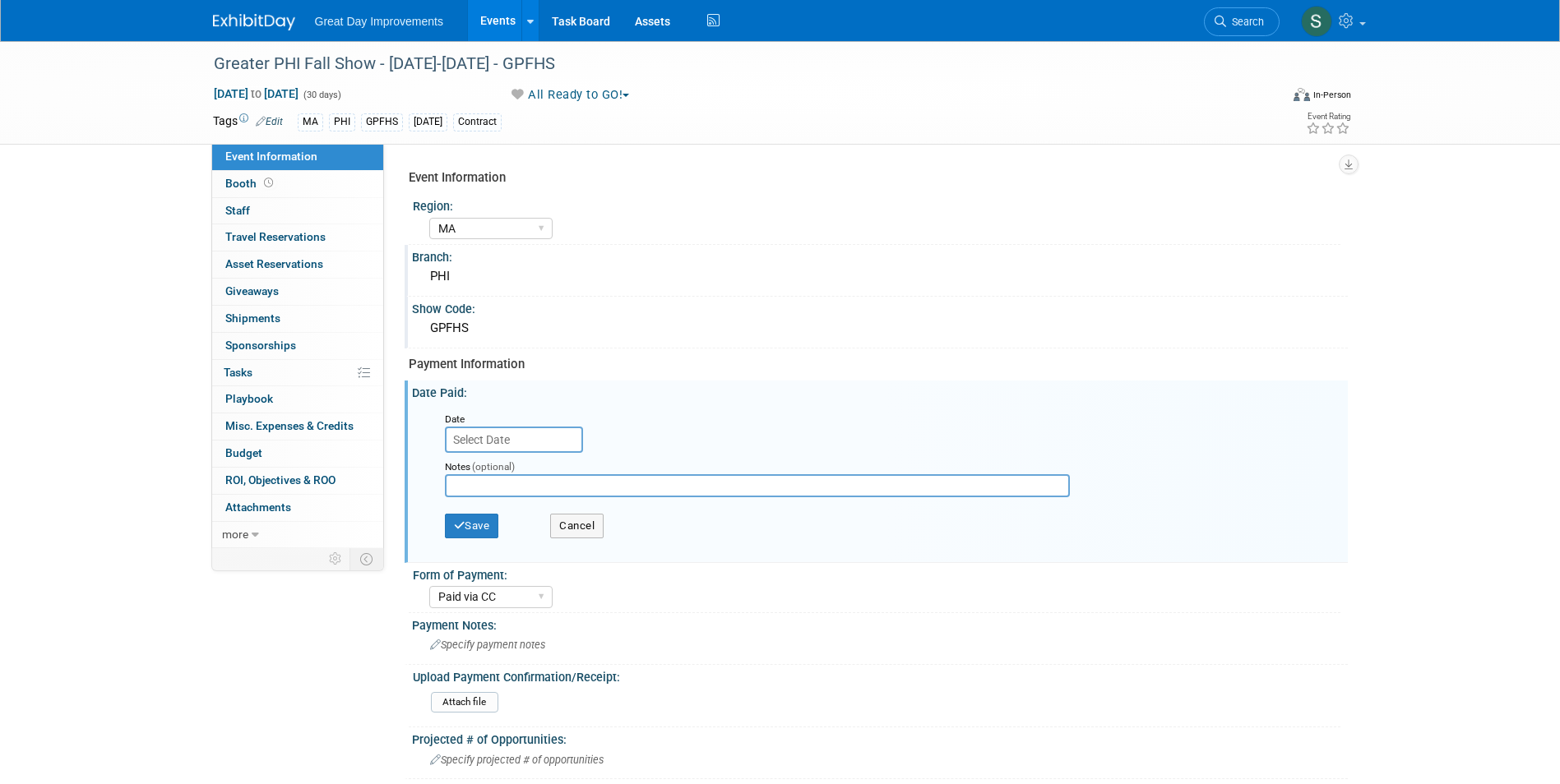
click at [515, 443] on input "text" at bounding box center [514, 440] width 138 height 27
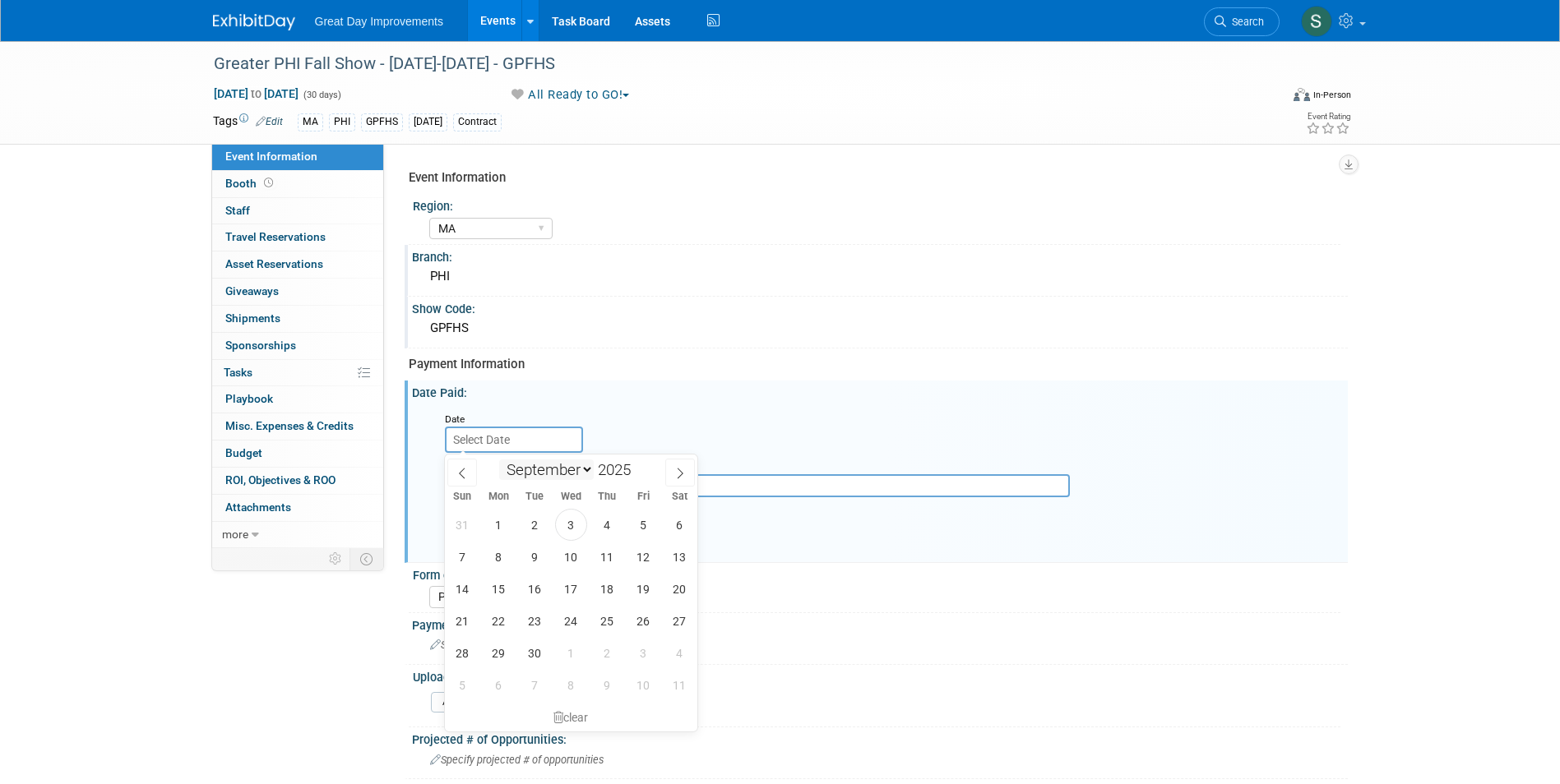
click at [586, 475] on select "January February March April May June July August September October November De…" at bounding box center [546, 470] width 94 height 20
select select "9"
click at [499, 460] on select "January February March April May June July August September October November De…" at bounding box center [546, 470] width 94 height 20
click at [636, 475] on span at bounding box center [637, 475] width 12 height 10
type input "2024"
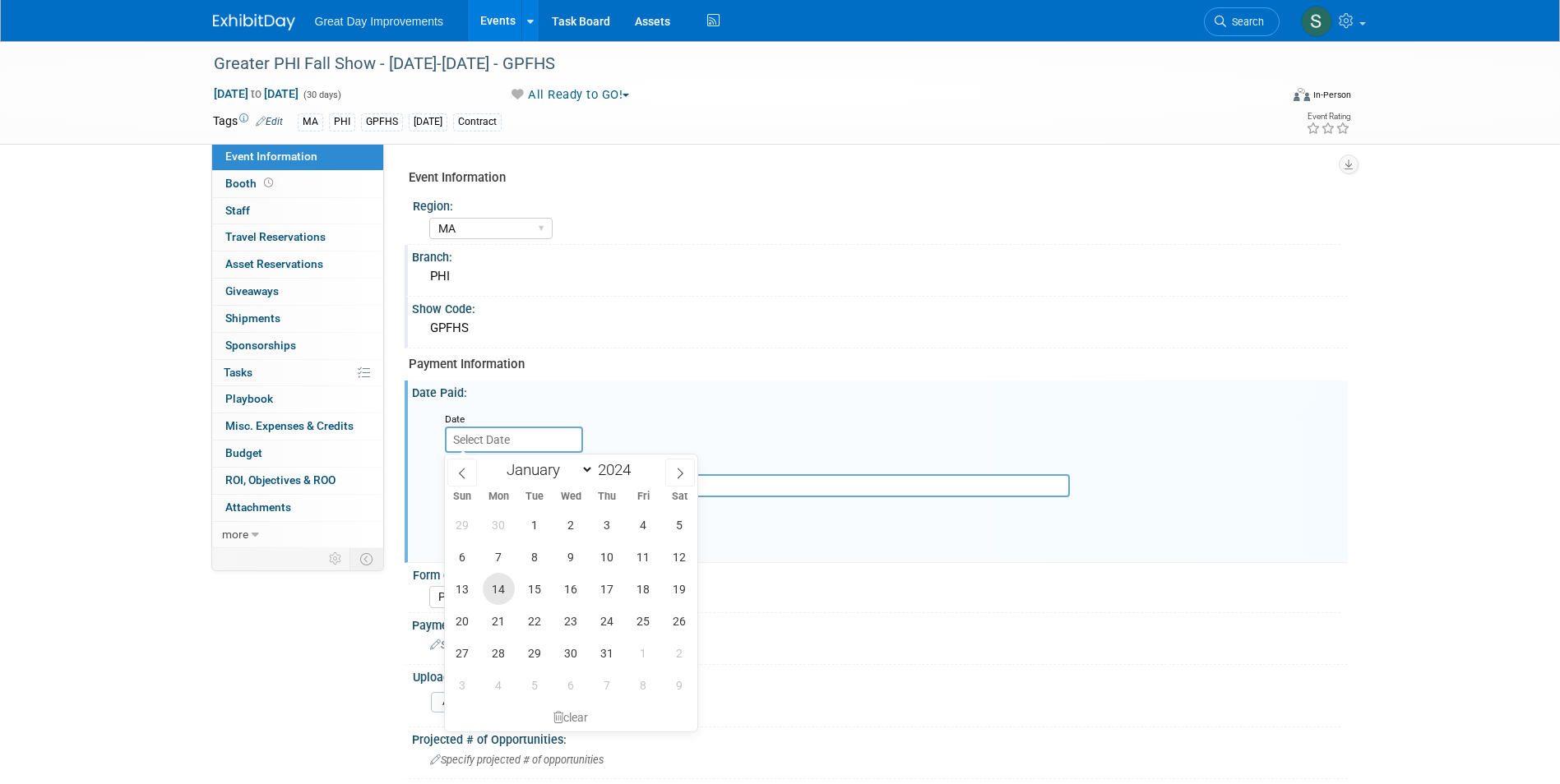
click at [495, 591] on span "14" at bounding box center [498, 589] width 32 height 32
type input "Oct 14, 2024"
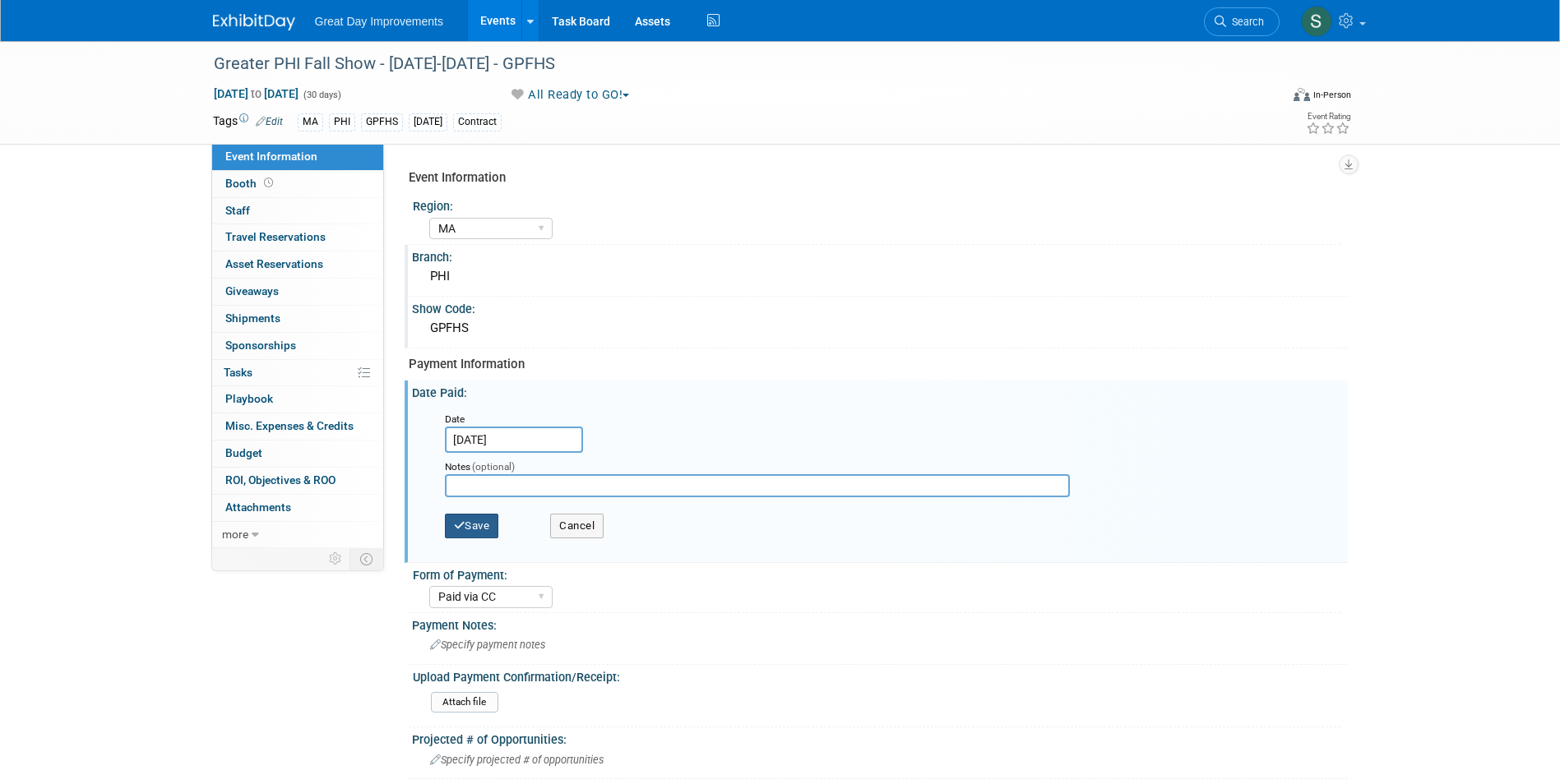
click at [465, 526] on button "Save" at bounding box center [472, 526] width 54 height 25
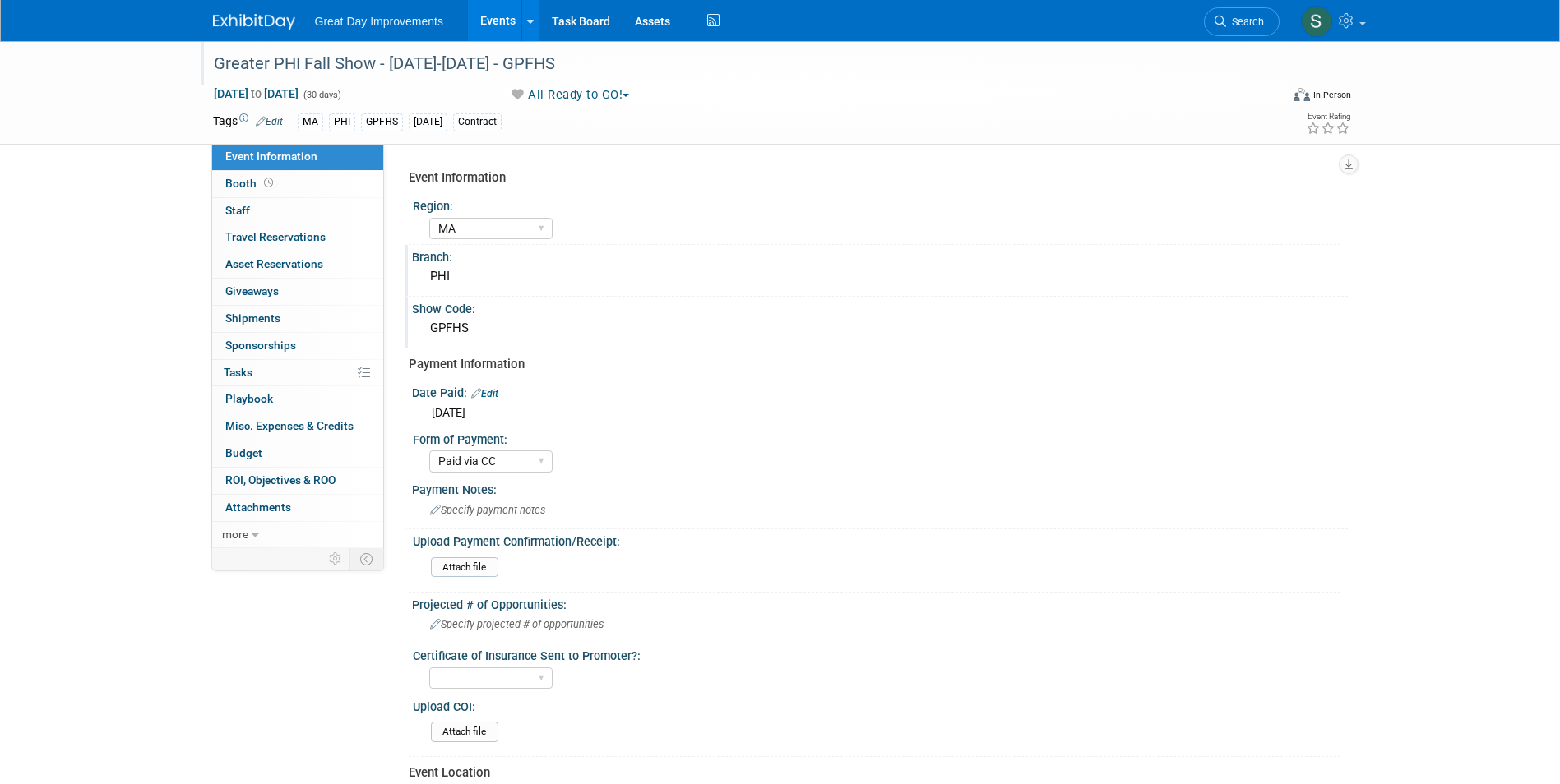
click at [379, 76] on div "Greater PHI Fall Show - 09/01/25-09/30/25 - GPFHS" at bounding box center [731, 64] width 1047 height 29
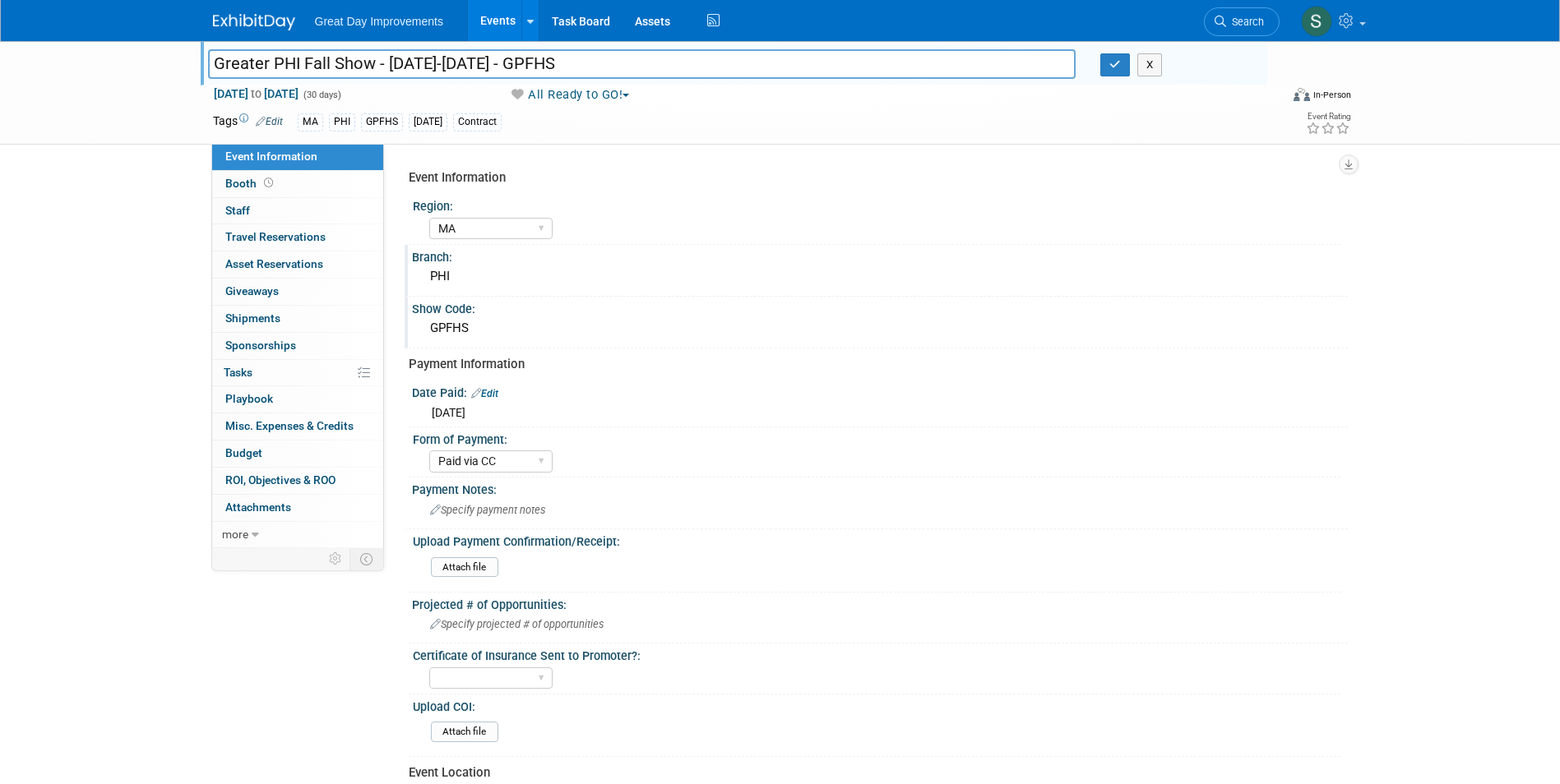
click at [441, 56] on input "Greater PHI Fall Show - 09/01/25-09/30/25 - GPFHS" at bounding box center [642, 63] width 868 height 28
drag, startPoint x: 527, startPoint y: 61, endPoint x: 390, endPoint y: 69, distance: 137.2
click at [390, 69] on input "Greater PHI Fall Show - 09/01/25-09/30/25 - GPFHS" at bounding box center [642, 63] width 868 height 28
type input "Greater PHI Fall Show - 9/6-9/7 - GPFHS"
click at [1117, 60] on icon "button" at bounding box center [1115, 65] width 12 height 11
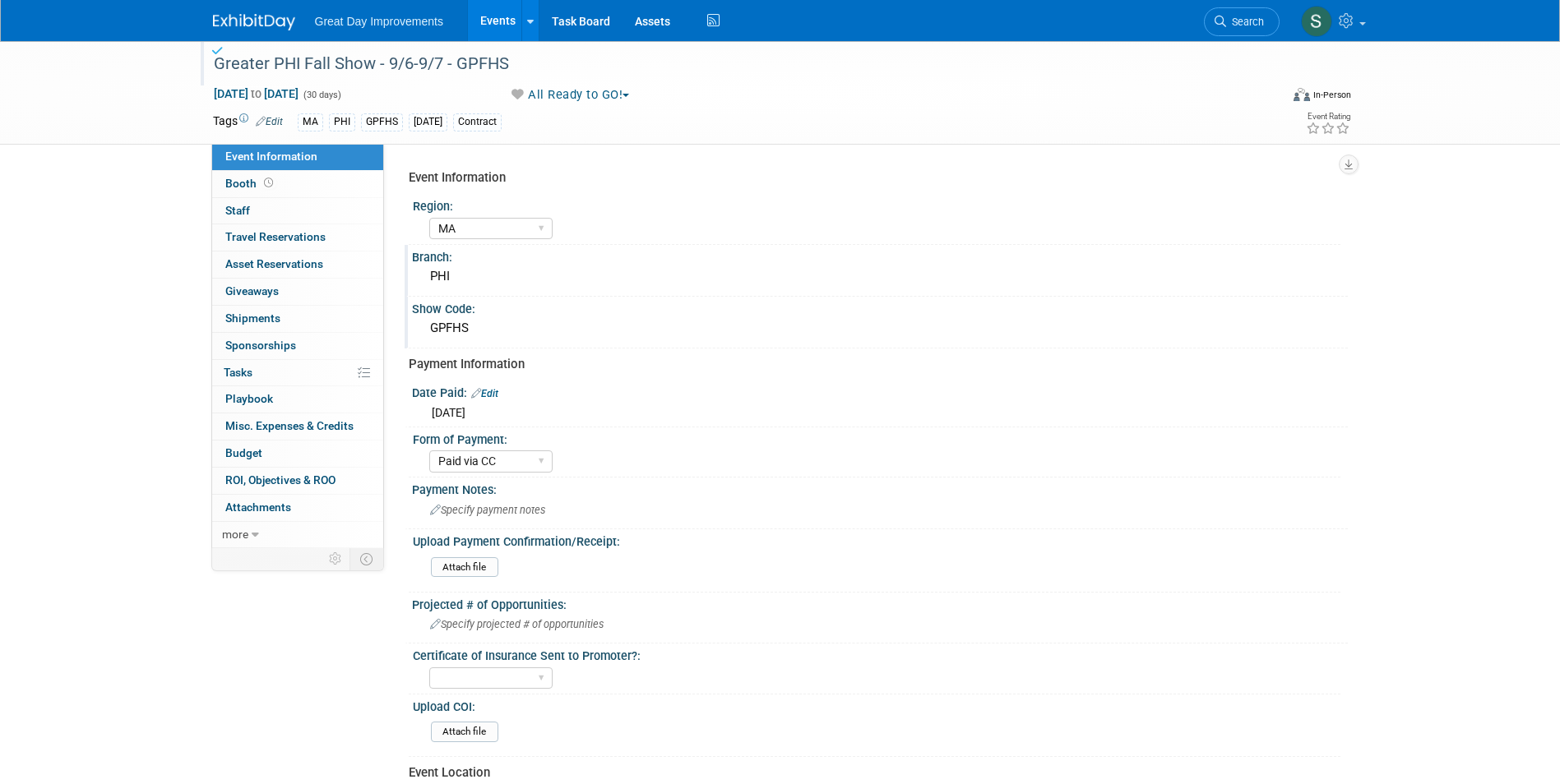
click at [235, 10] on link at bounding box center [264, 14] width 102 height 13
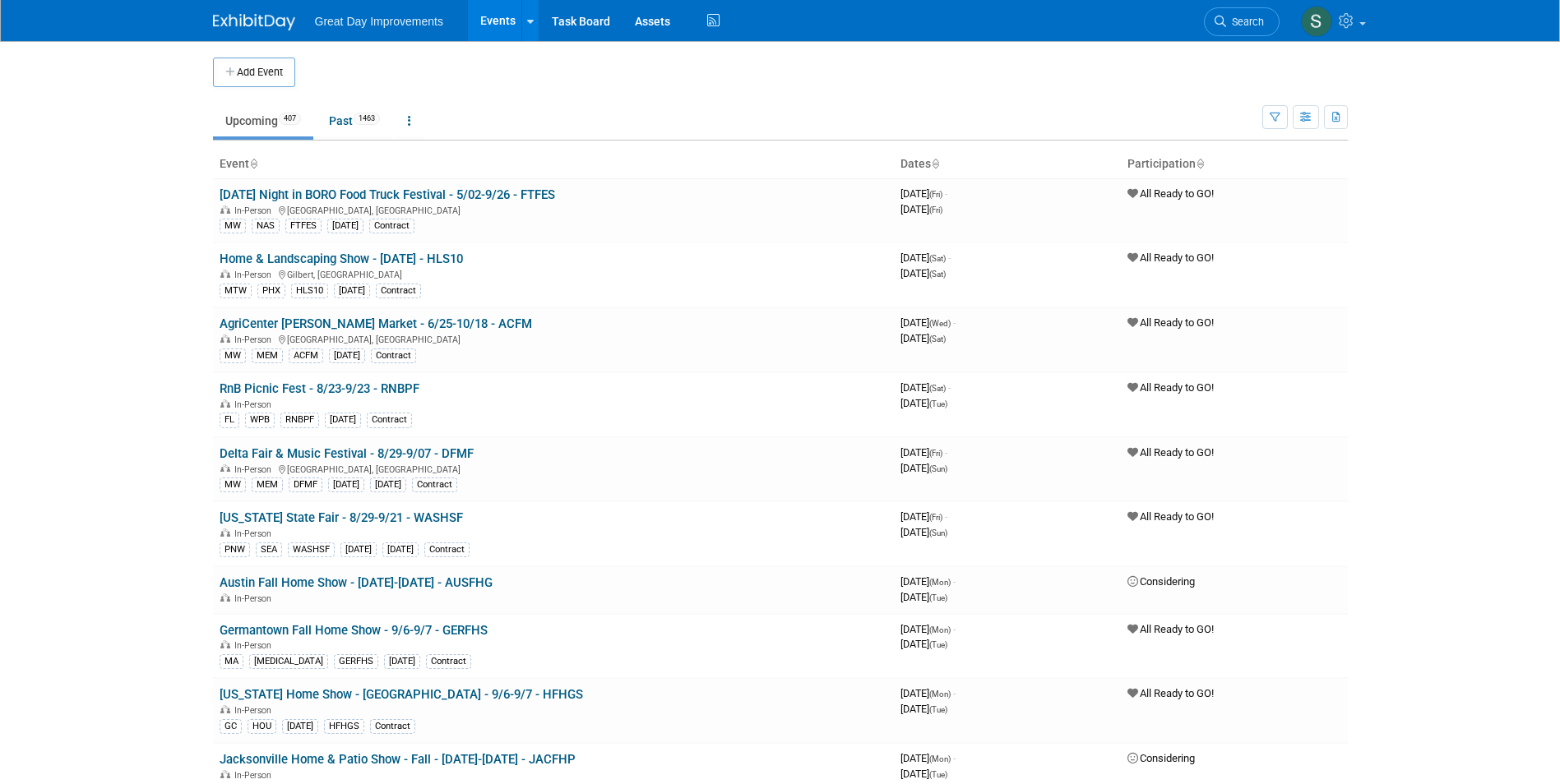
click at [1216, 4] on li "Search" at bounding box center [1241, 20] width 76 height 40
click at [1227, 15] on link "Search" at bounding box center [1241, 21] width 76 height 28
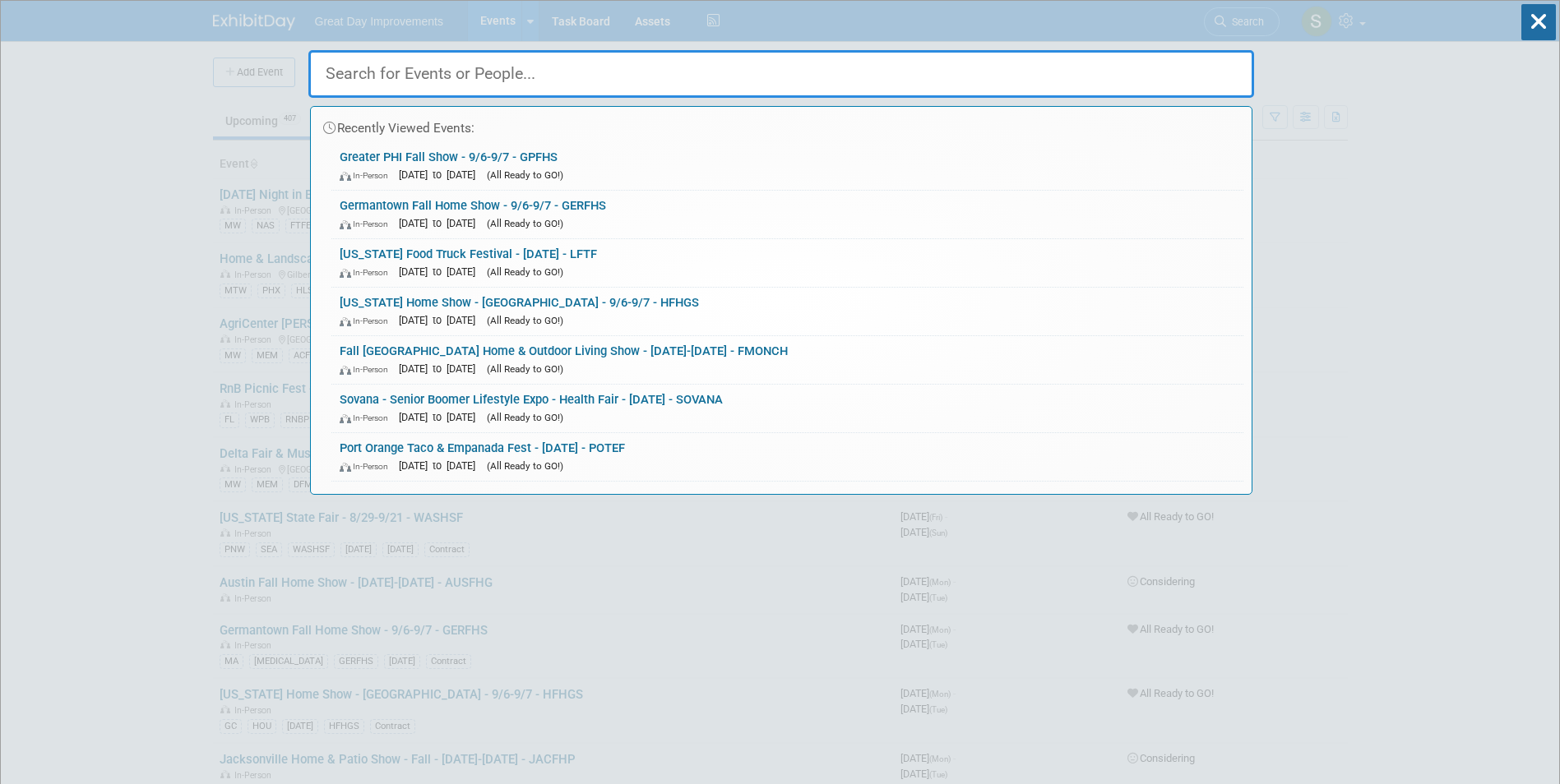
click at [717, 62] on input "text" at bounding box center [781, 74] width 945 height 48
paste input "REDBSF"
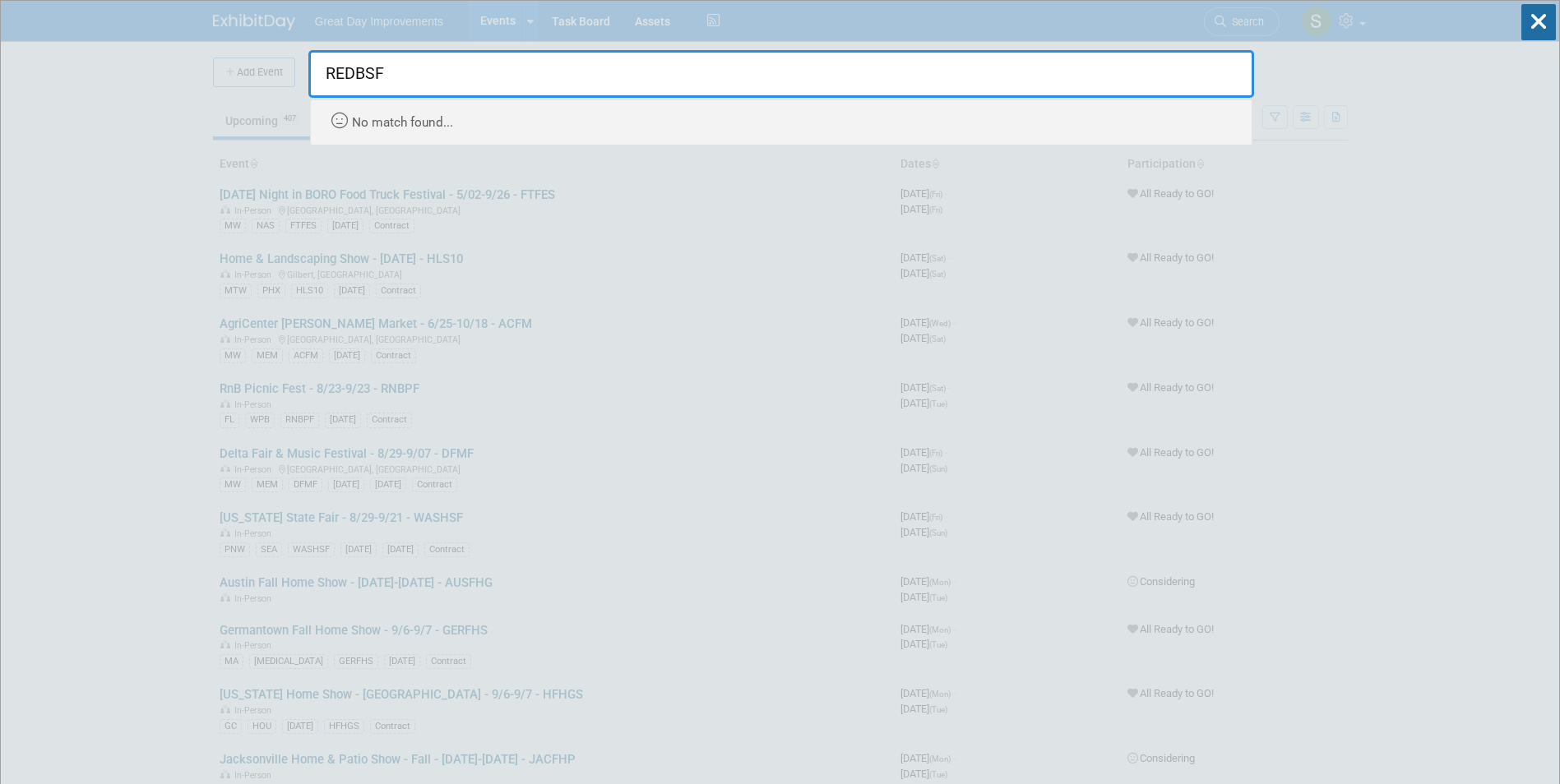
type input "REDBSF"
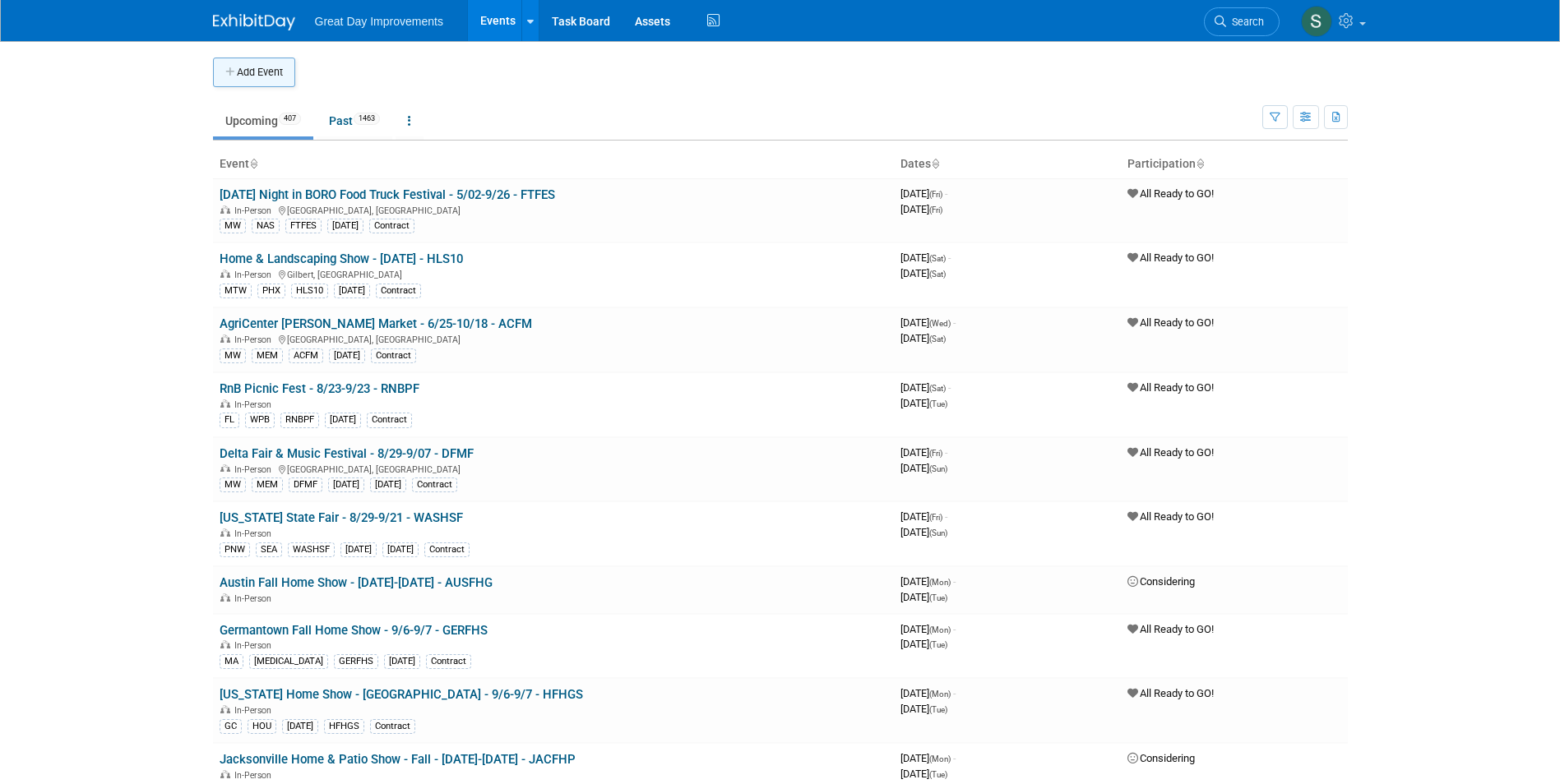
click at [255, 65] on button "Add Event" at bounding box center [255, 72] width 82 height 29
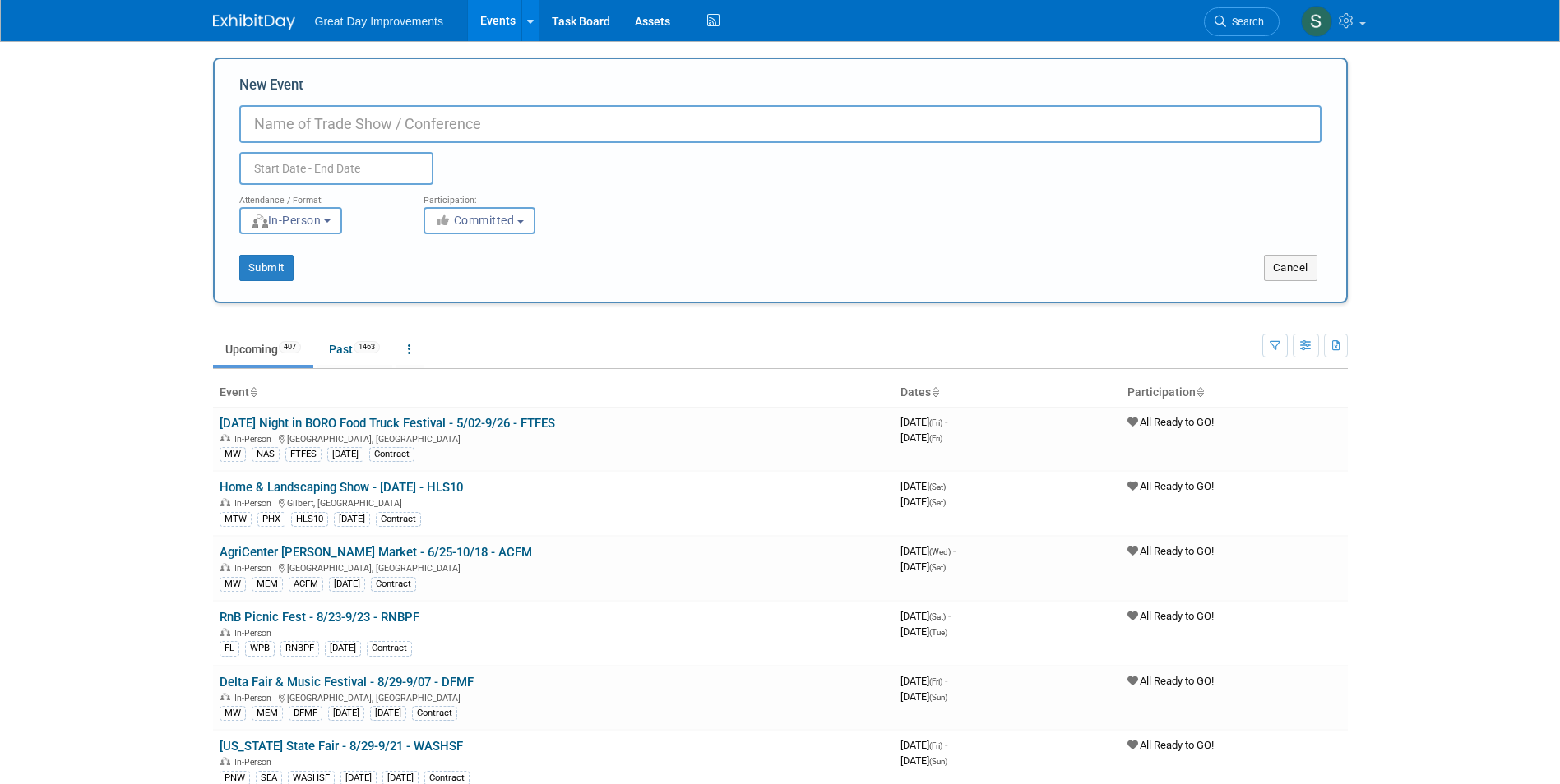
paste input "REDBSF"
click at [256, 118] on input "REDBSF" at bounding box center [780, 124] width 1082 height 38
click at [254, 119] on input "REDBSF" at bounding box center [780, 124] width 1082 height 38
paste input "Red Bank Street Fair"
type input "Red Bank Street Fair- [DATE] - REDBSF"
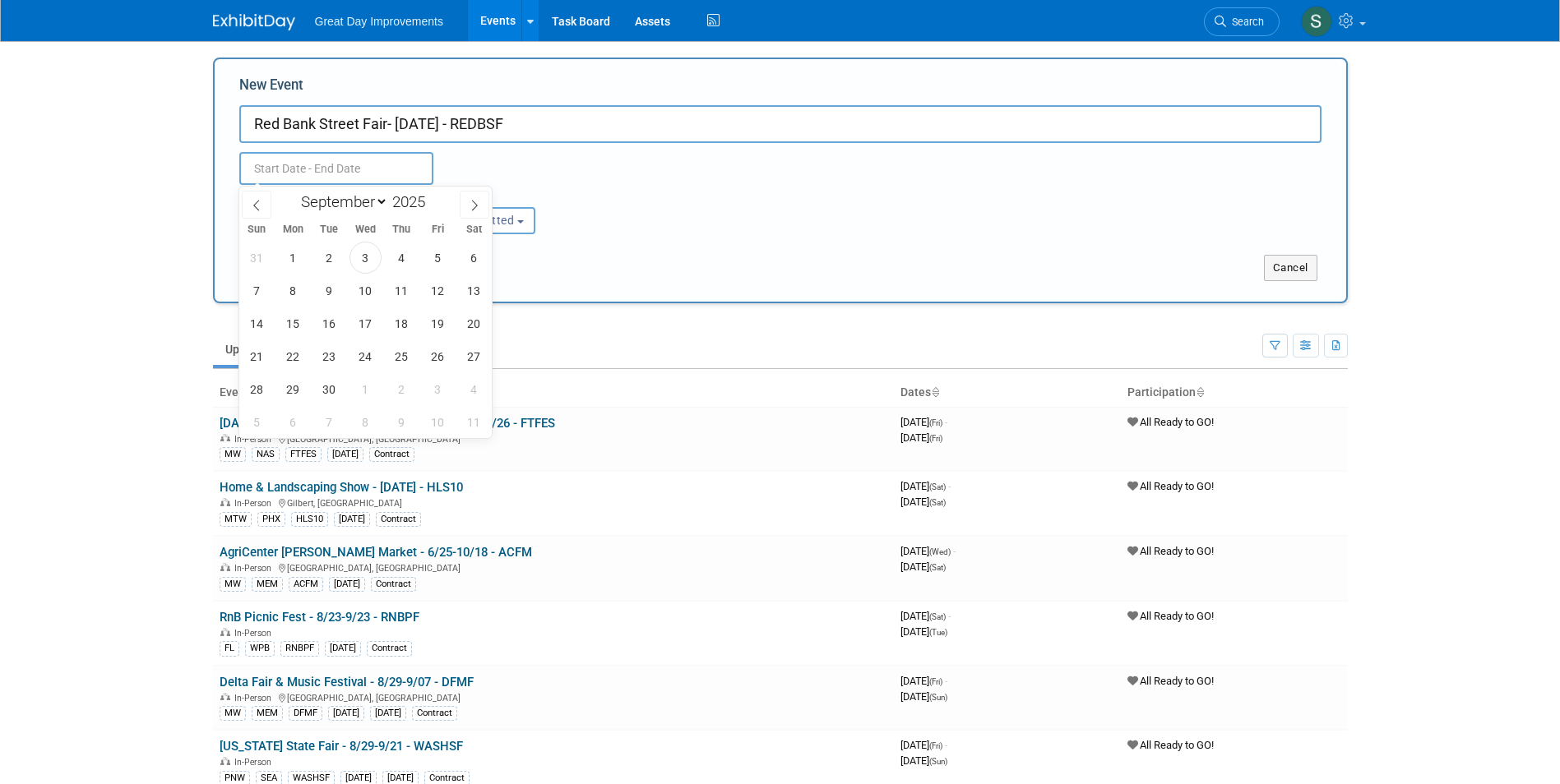
click at [390, 154] on input "text" at bounding box center [336, 169] width 194 height 33
click at [246, 294] on span "7" at bounding box center [256, 290] width 32 height 32
type input "Sep 7, 2025 to Sep 7, 2025"
click at [605, 245] on div "Submit Cancel" at bounding box center [780, 257] width 1107 height 47
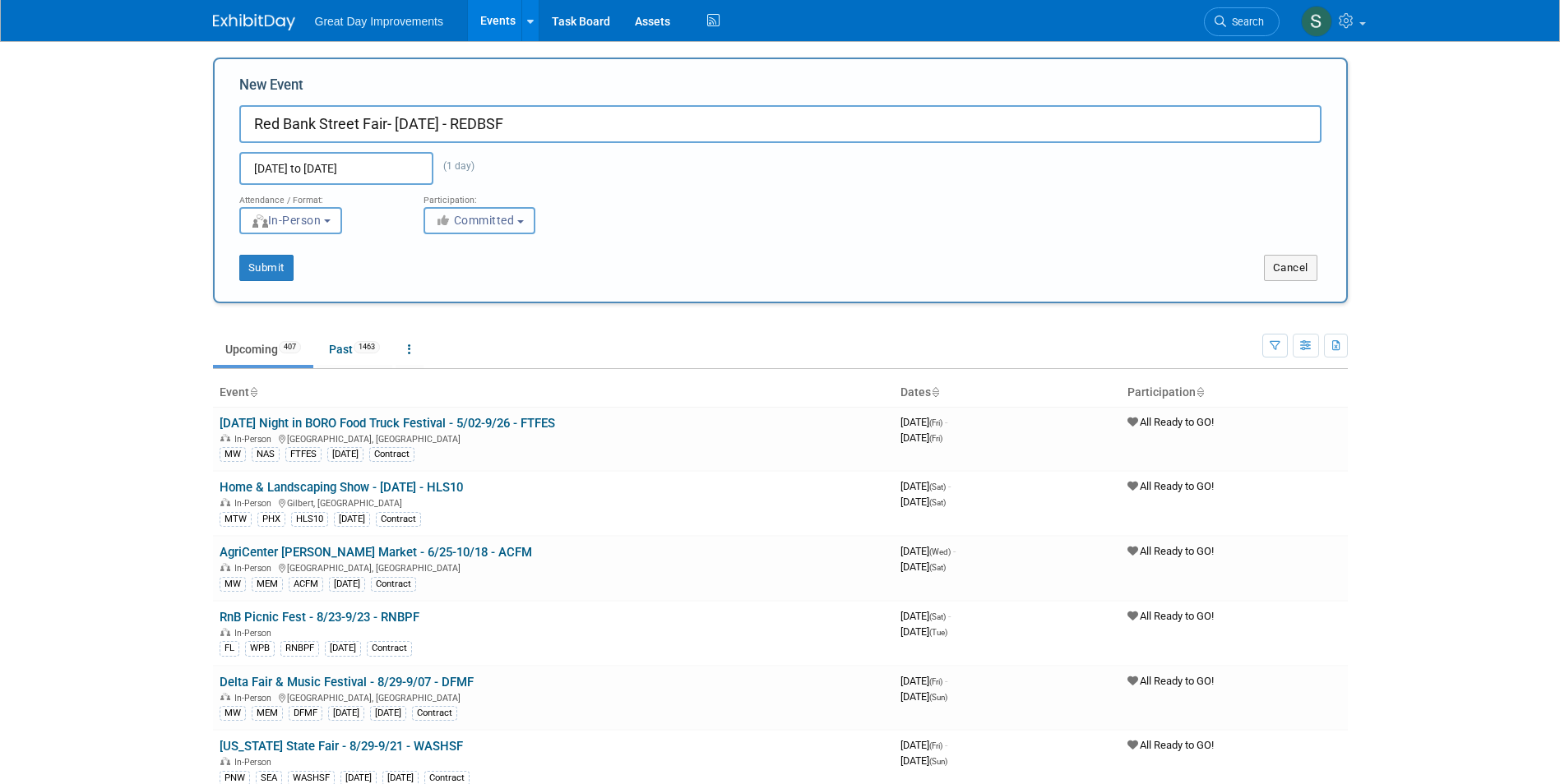
click at [494, 223] on span "Committed" at bounding box center [475, 220] width 80 height 13
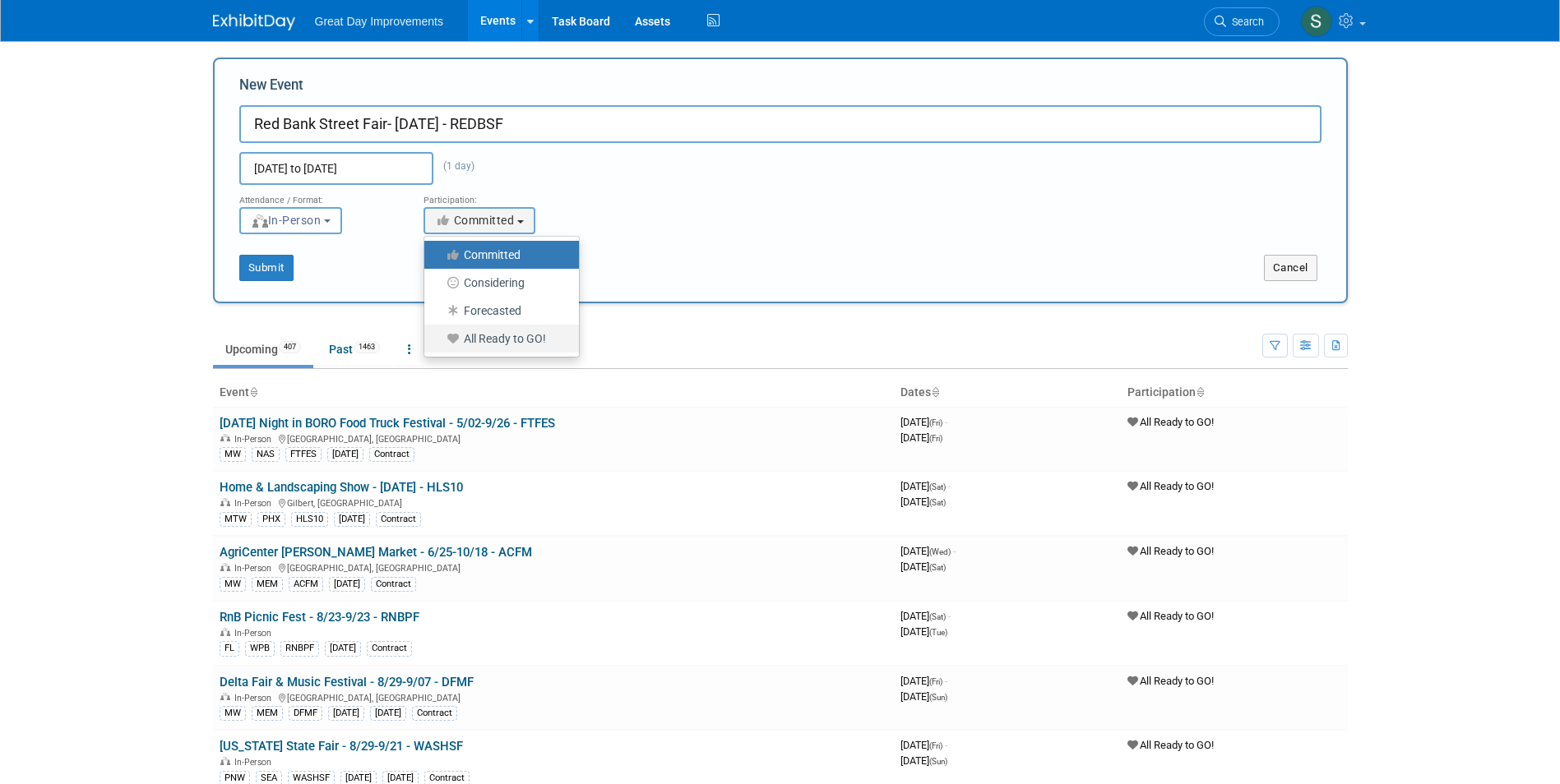
click at [503, 343] on label "All Ready to GO!" at bounding box center [497, 338] width 130 height 21
click at [439, 343] on input "All Ready to GO!" at bounding box center [434, 339] width 11 height 11
select select "102"
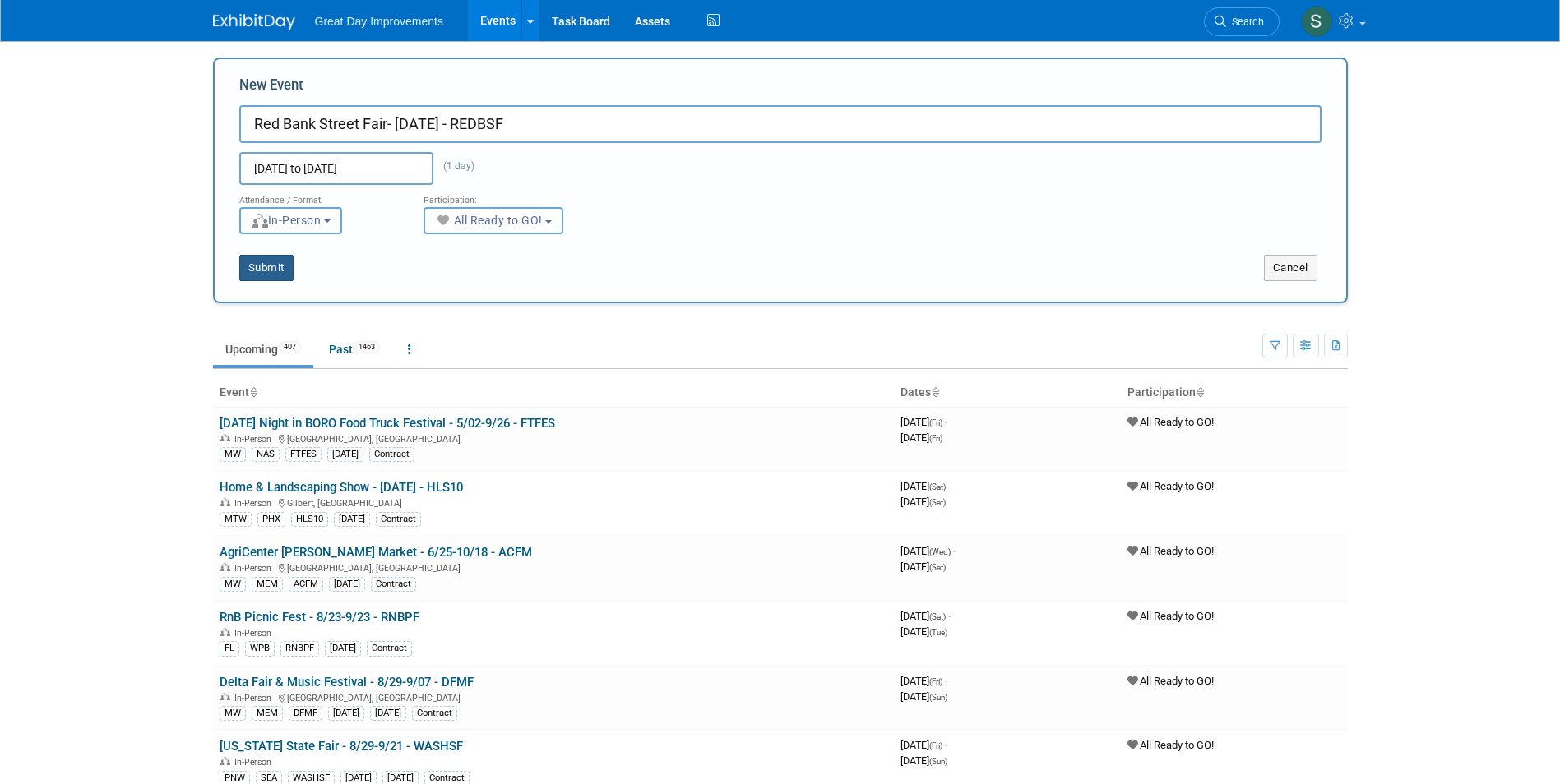
click at [268, 268] on button "Submit" at bounding box center [266, 267] width 54 height 27
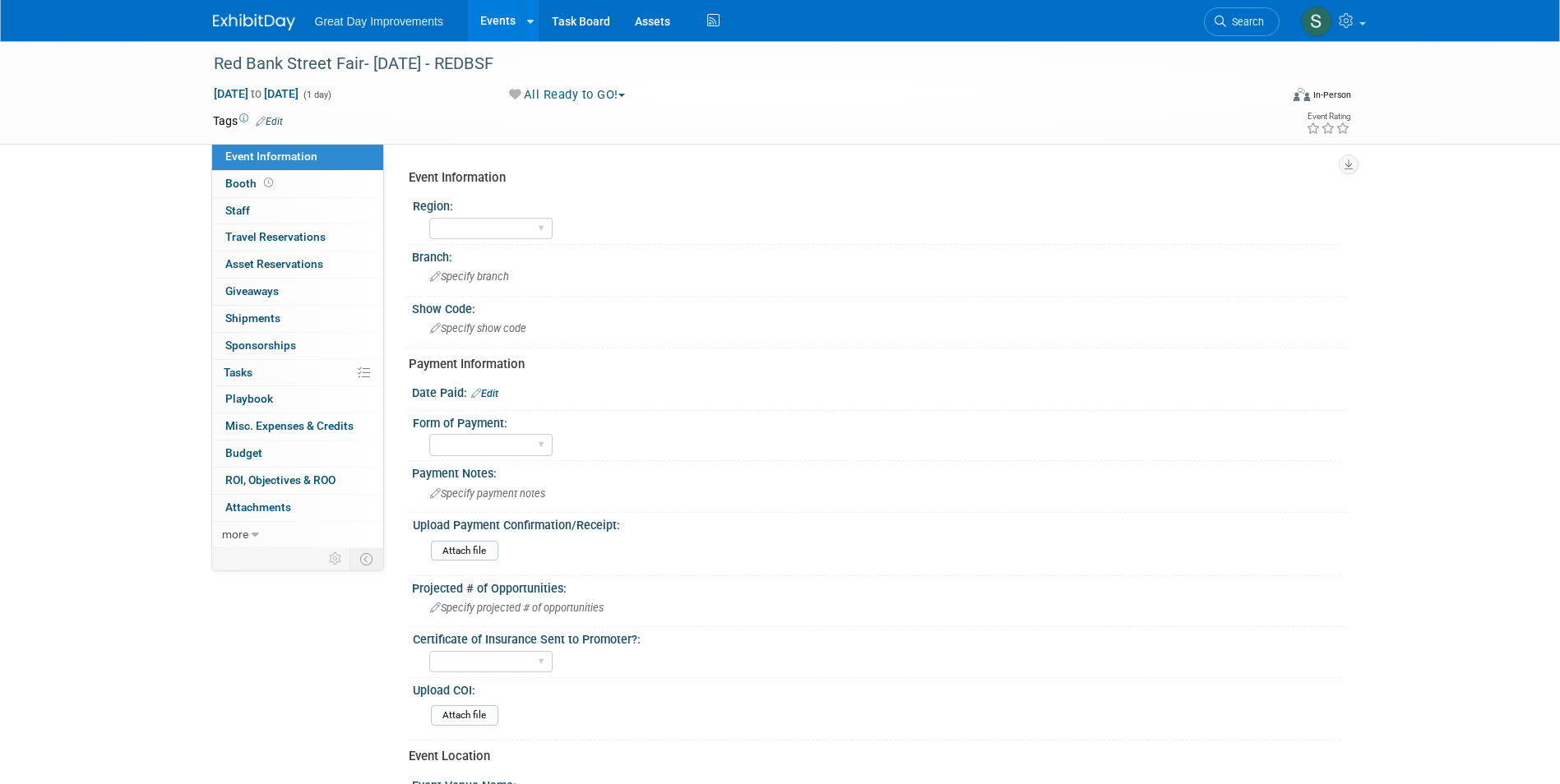
click at [276, 116] on link "Edit" at bounding box center [269, 122] width 27 height 12
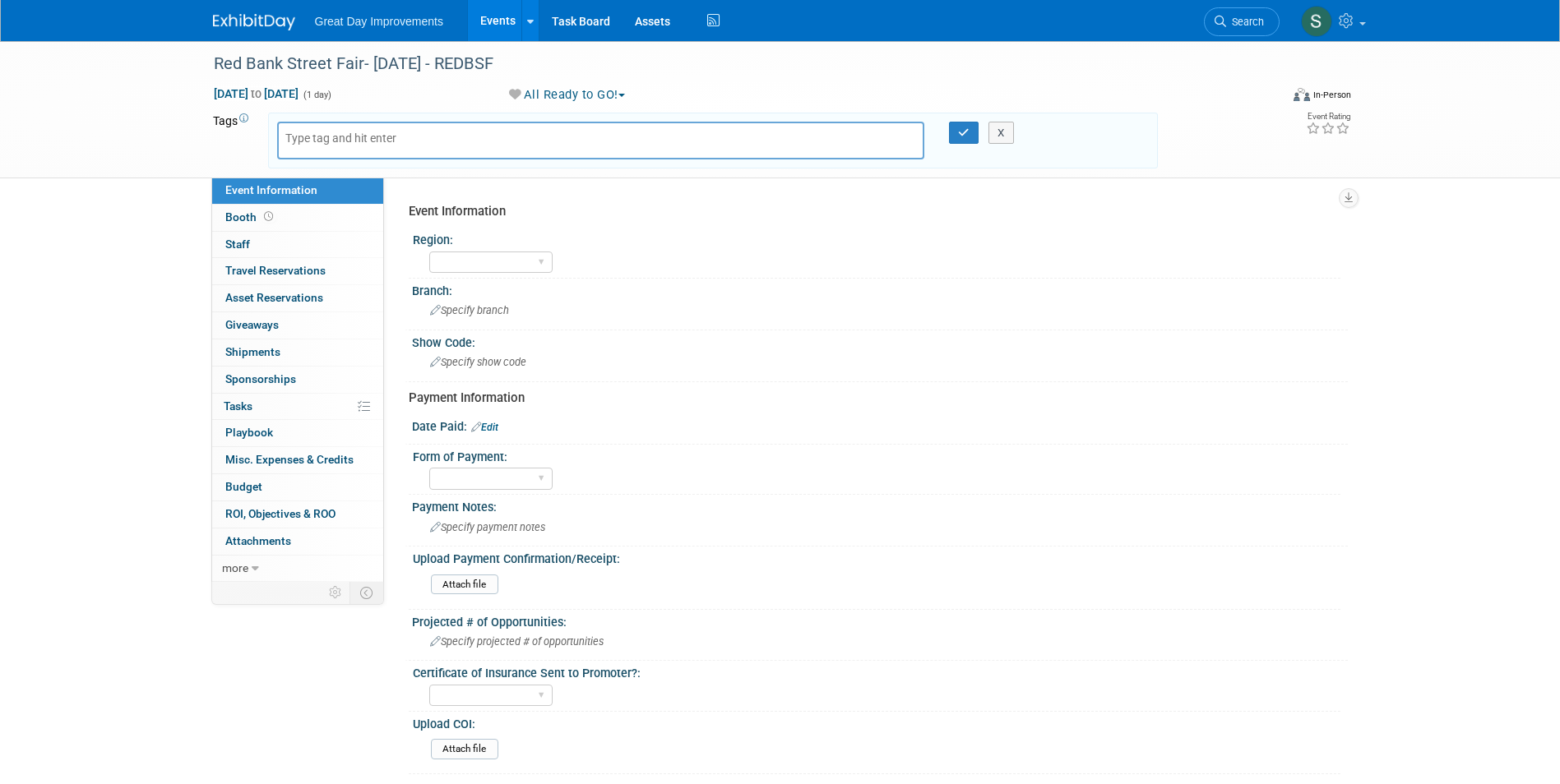
click at [326, 135] on body "Great Day Improvements Events Add Event Bulk Upload Events Shareable Event Boar…" at bounding box center [780, 392] width 1560 height 784
click at [325, 136] on input "text" at bounding box center [352, 138] width 132 height 16
click at [302, 140] on input "text" at bounding box center [352, 138] width 132 height 16
type input "MA"
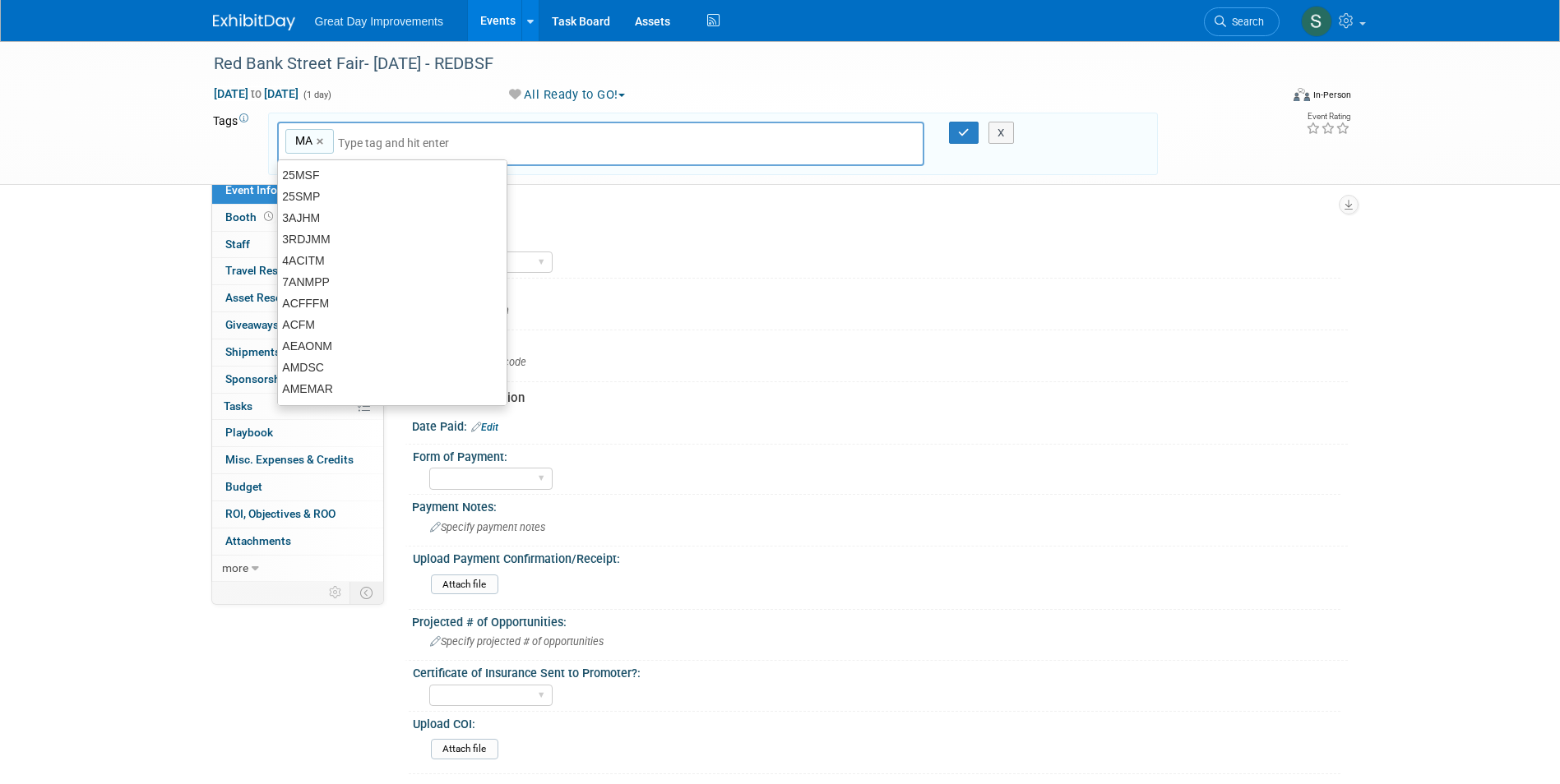
type input "MA"
type input "PHI"
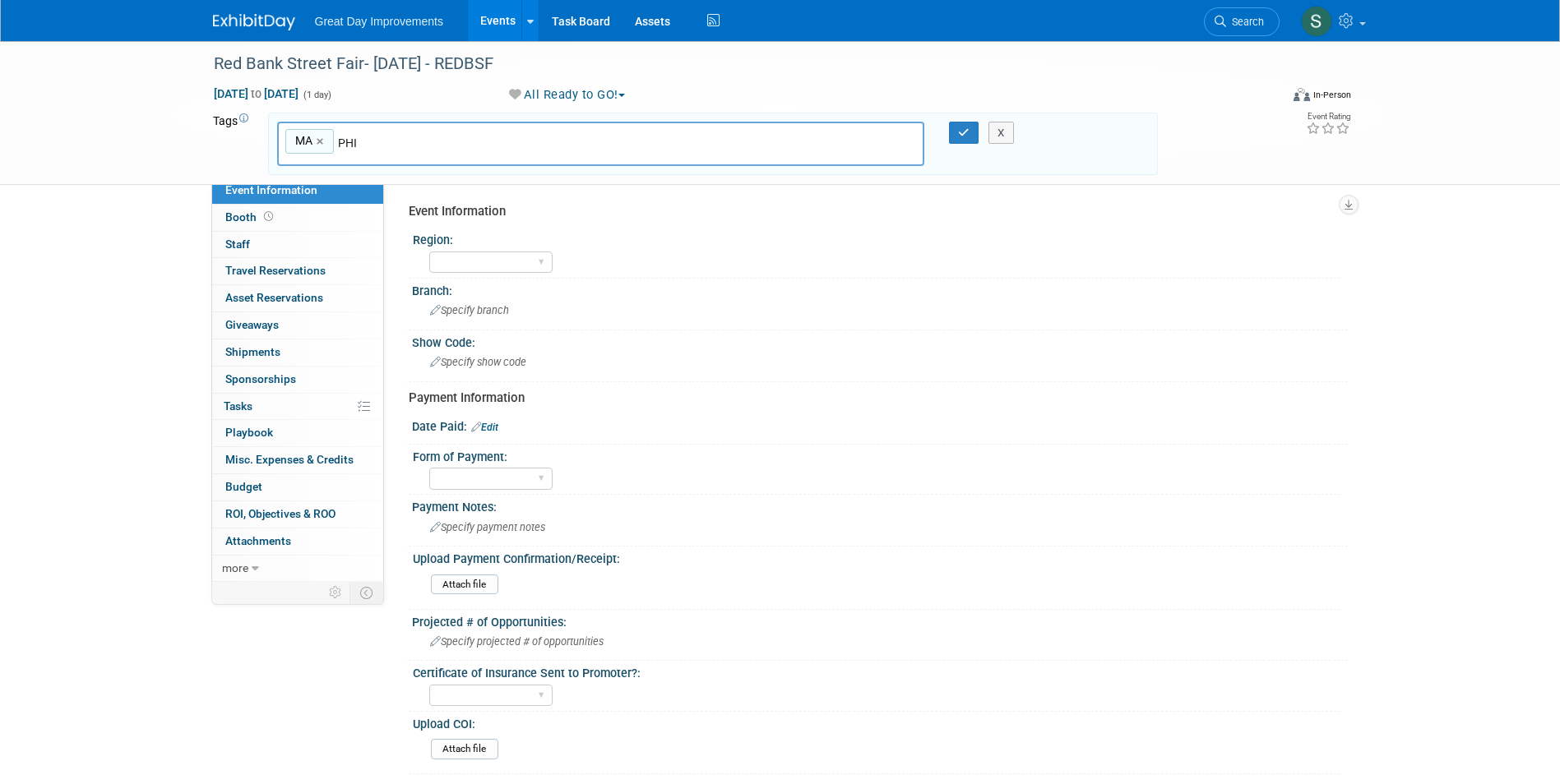
type input "MA, PHI"
type input "T"
type input "REDBSF"
type input "MA, PHI, REDBSF"
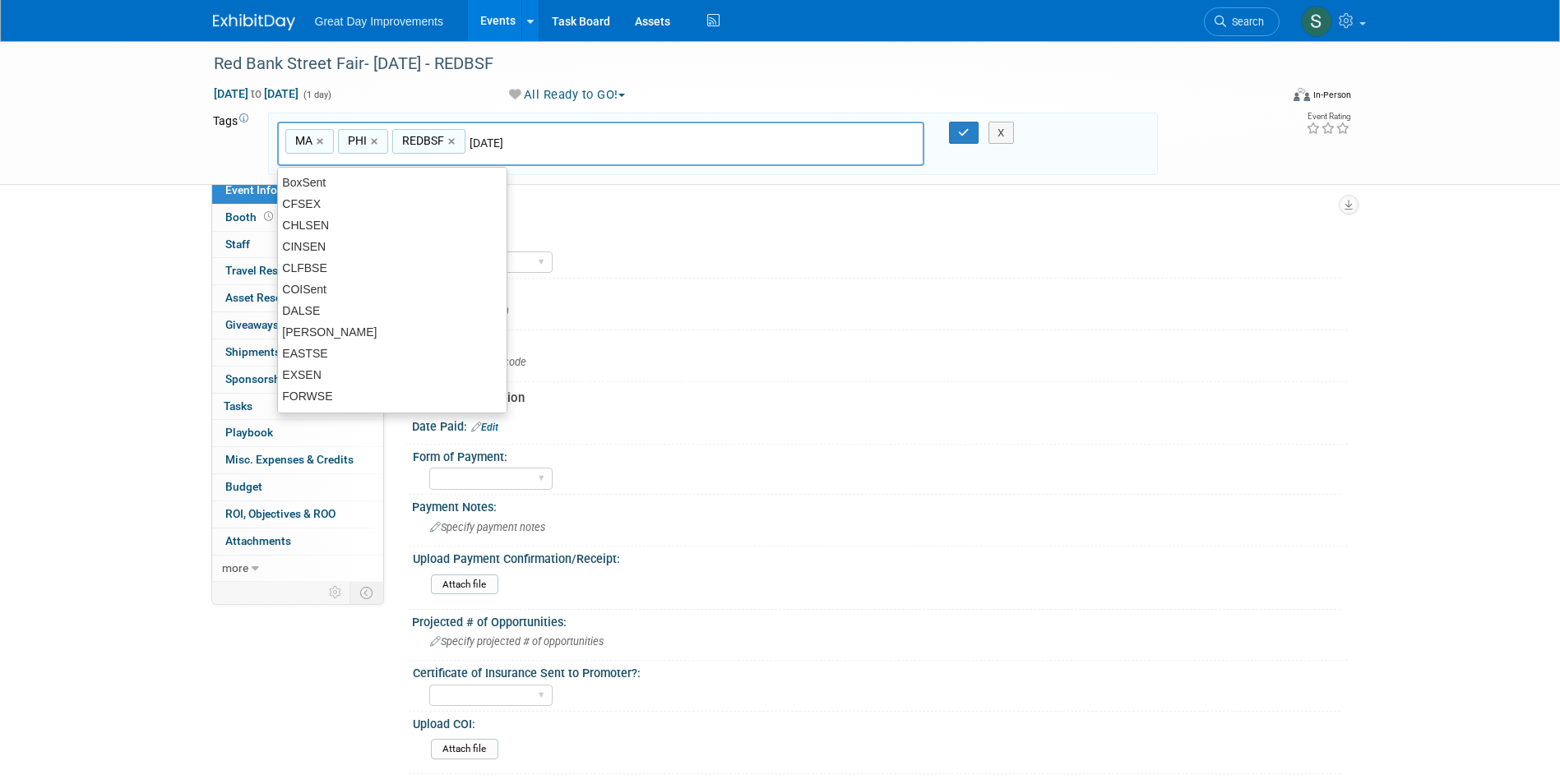
type input "[DATE]"
type input "MA, PHI, REDBSF, SEPT25"
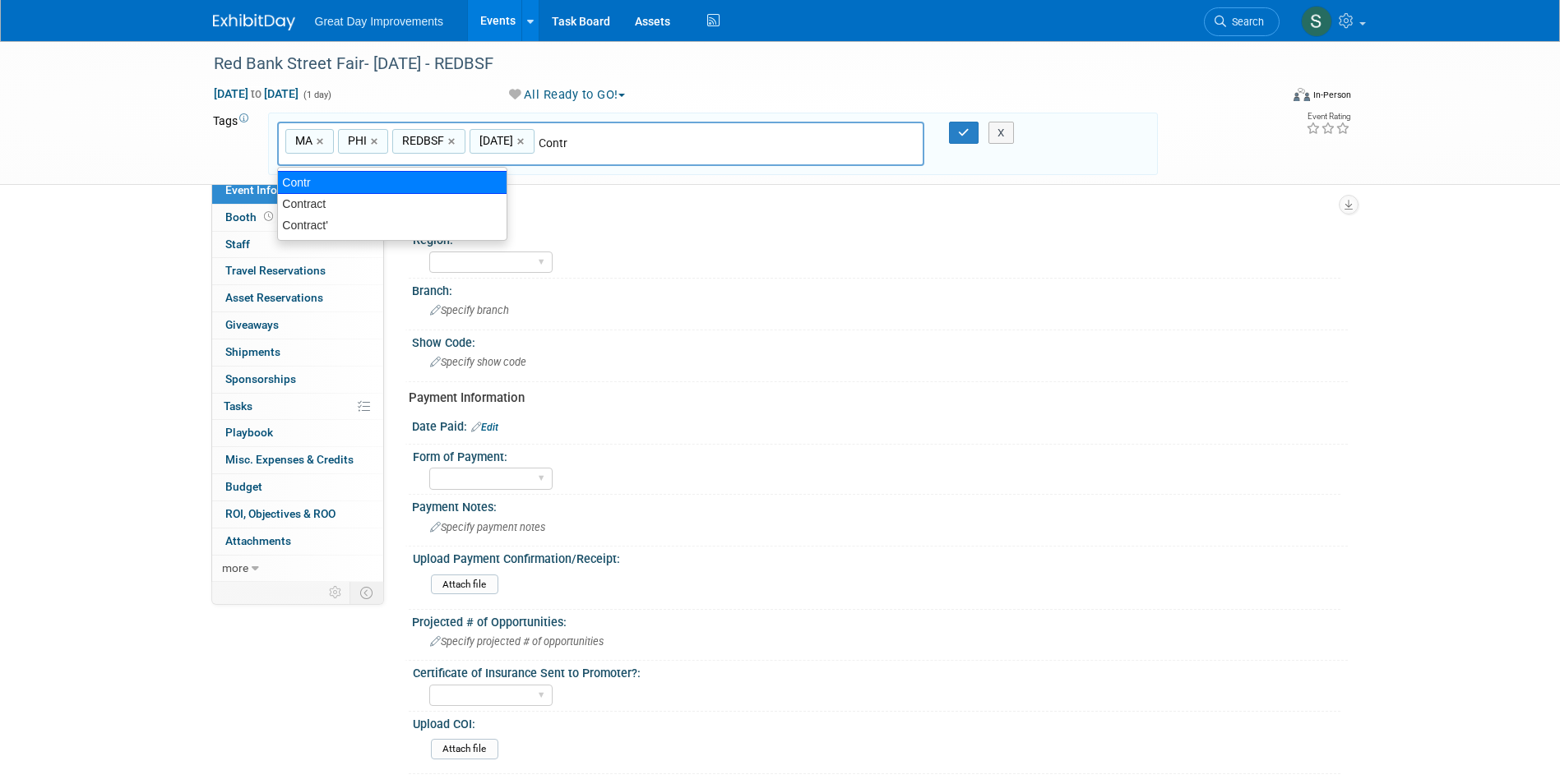
type input "Contract"
type input "MA, PHI, REDBSF, SEPT25, Contract"
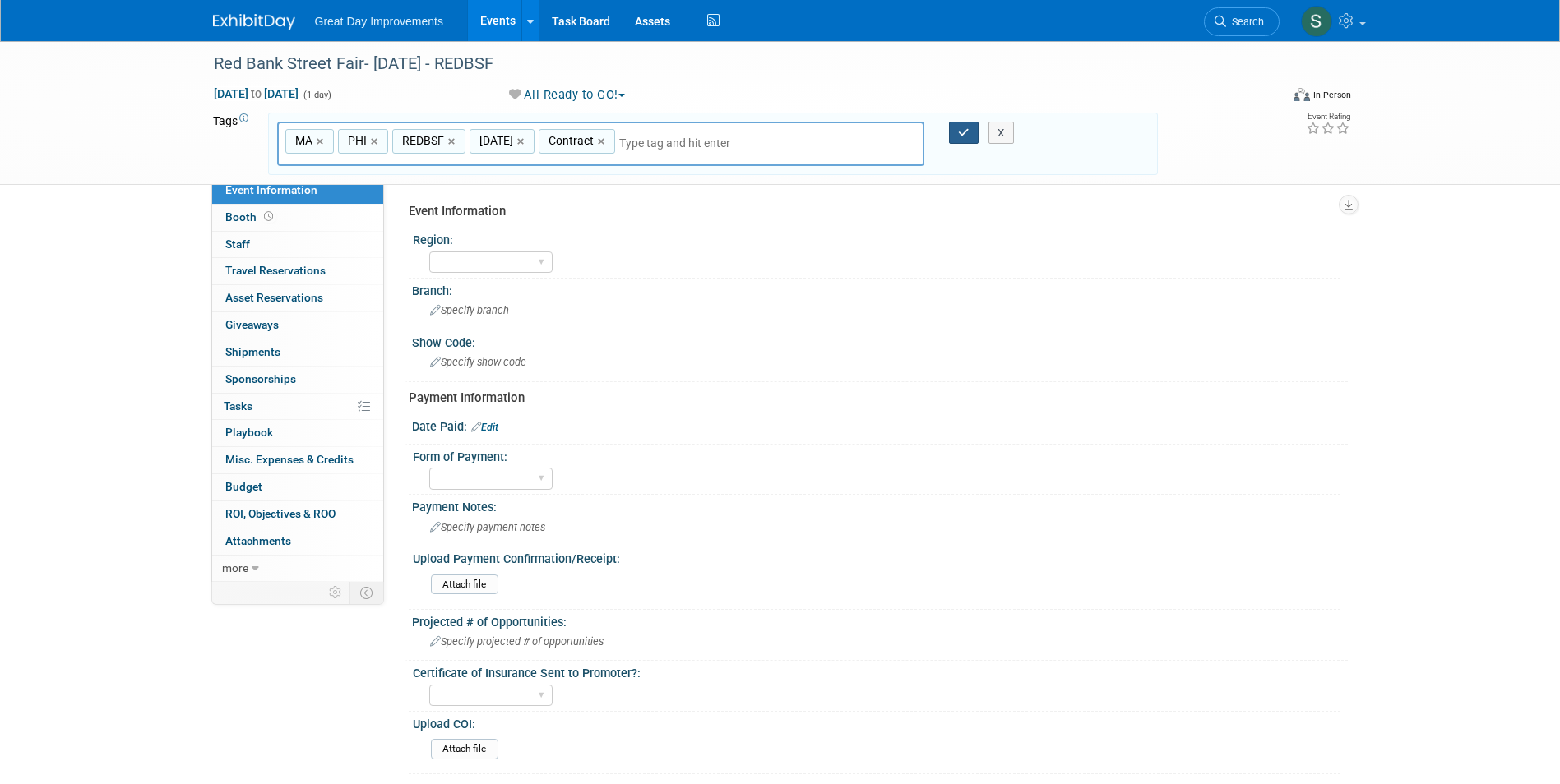
click at [962, 131] on icon "button" at bounding box center [964, 133] width 12 height 11
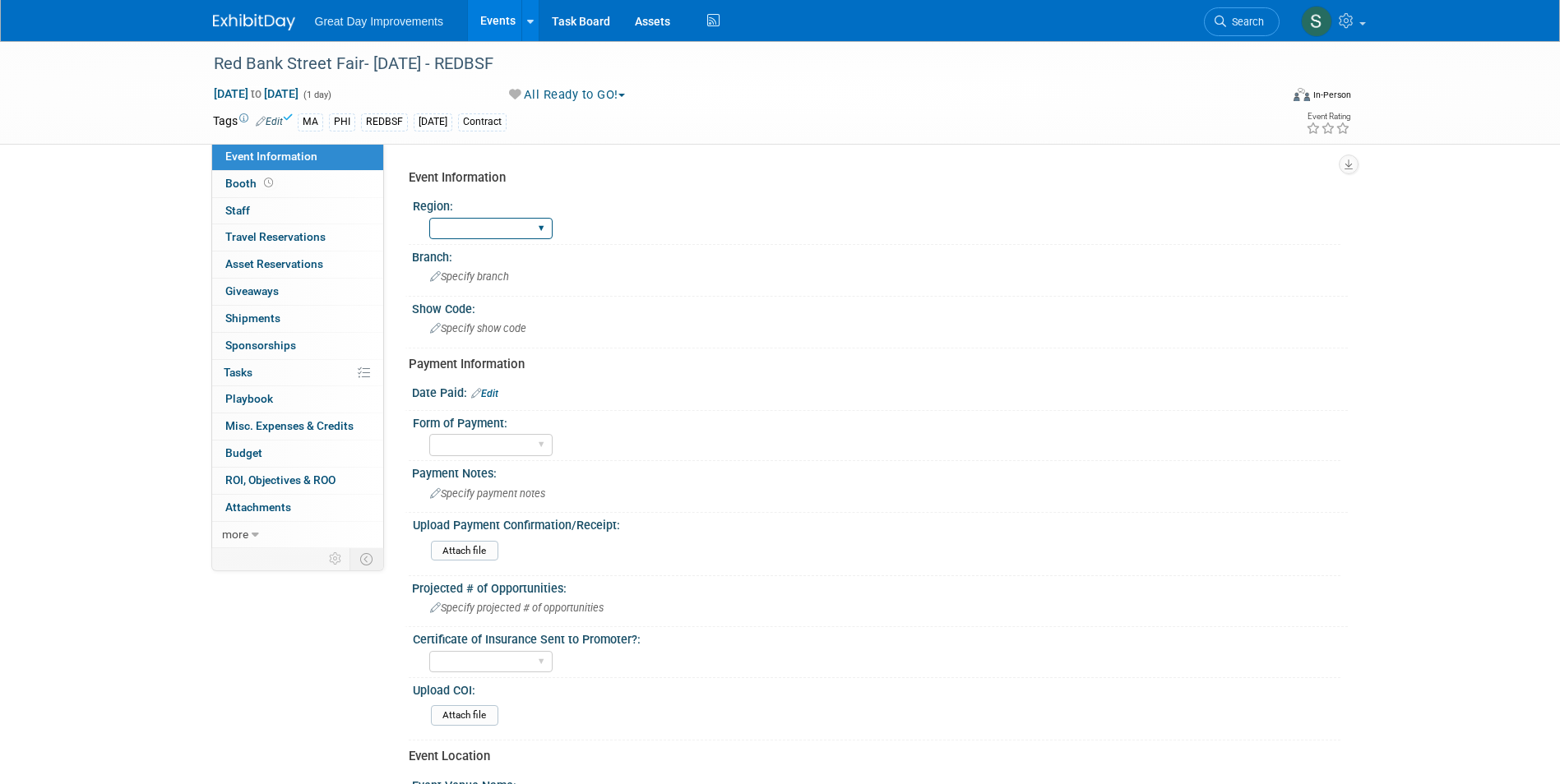
click at [455, 225] on select "GC MA MW MTW NE NEW OV PL PNW SA SE SC UMW FL" at bounding box center [491, 229] width 124 height 22
select select "MA"
click at [430, 218] on select "GC MA MW MTW NE NEW OV PL PNW SA SE SC UMW FL" at bounding box center [491, 229] width 124 height 22
click at [477, 269] on div "Specify branch" at bounding box center [879, 277] width 911 height 26
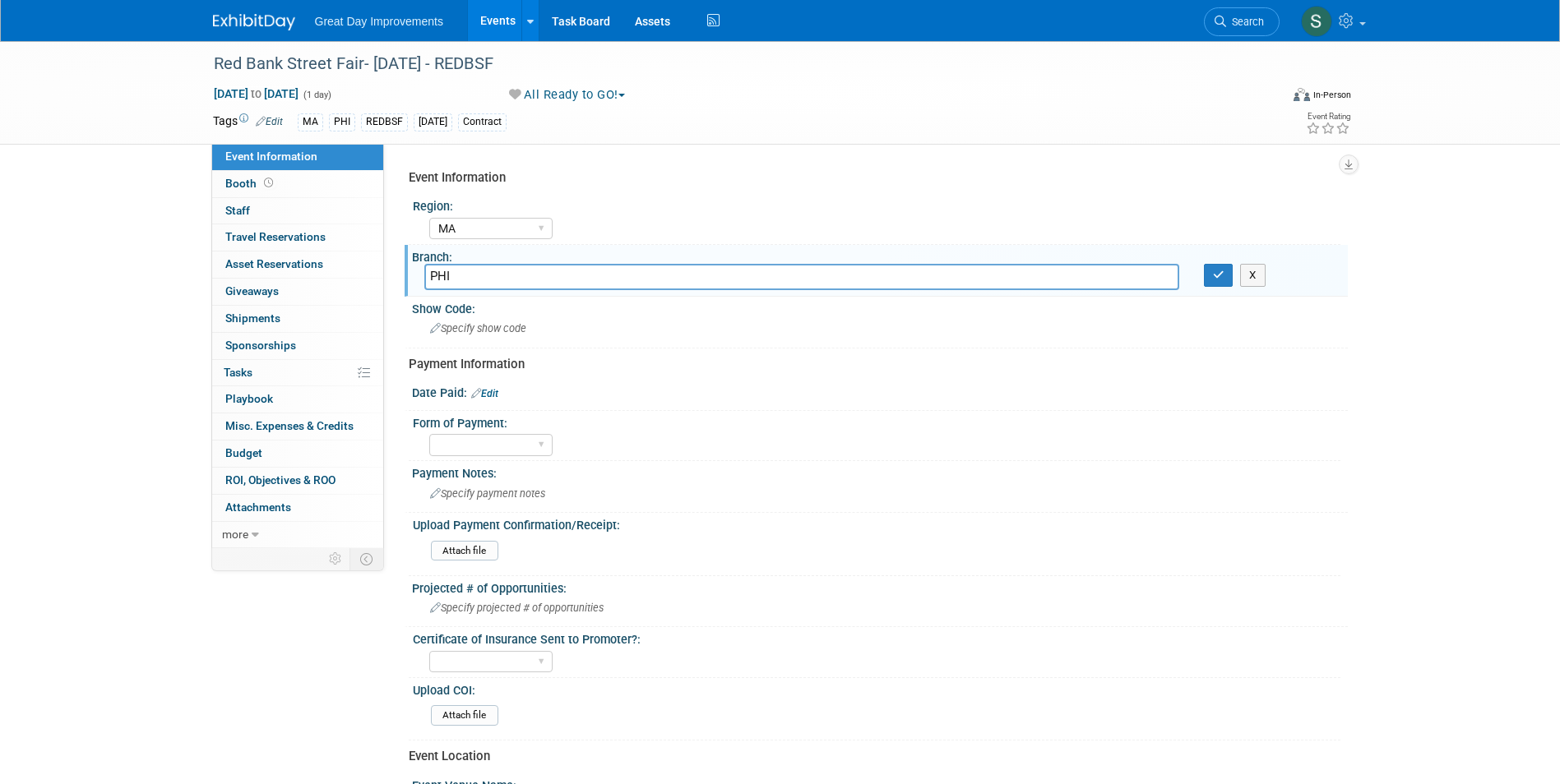
type input "PHI"
click at [1202, 271] on div "X" at bounding box center [1270, 275] width 157 height 23
drag, startPoint x: 1224, startPoint y: 274, endPoint x: 1208, endPoint y: 278, distance: 16.5
click at [1223, 274] on icon "button" at bounding box center [1218, 275] width 12 height 11
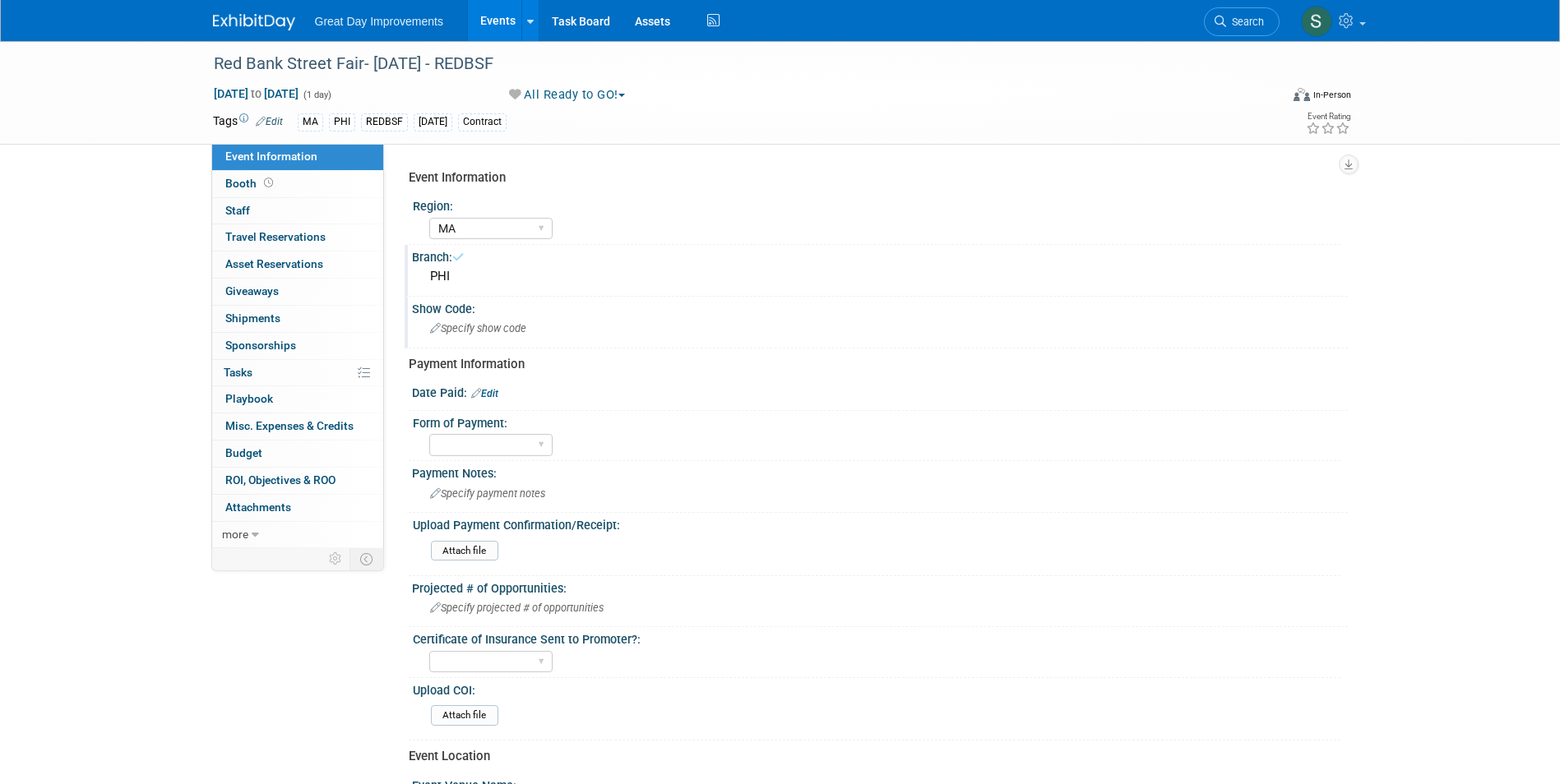
click at [693, 320] on div "Specify show code" at bounding box center [879, 329] width 911 height 26
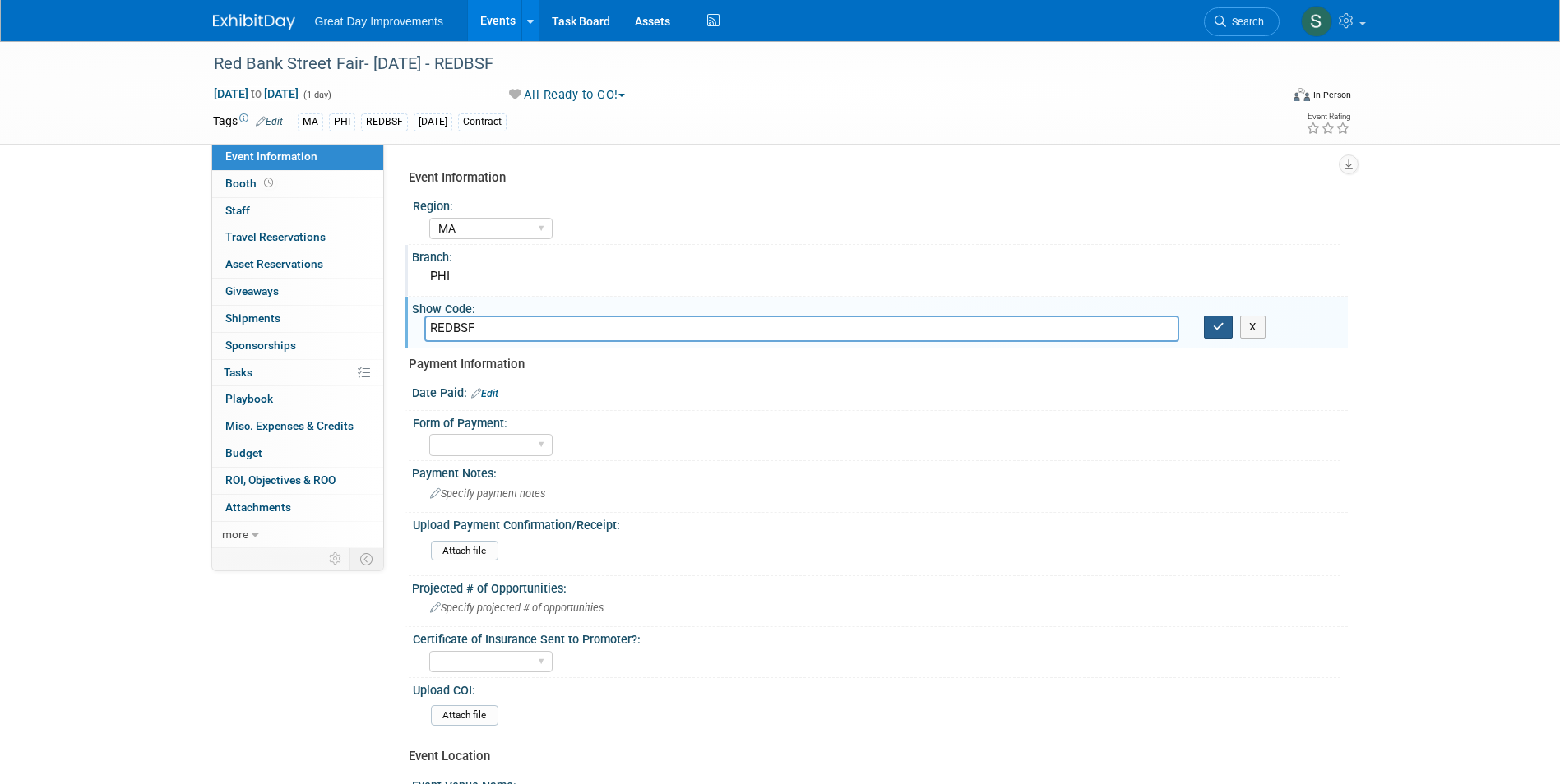
type input "REDBSF"
click at [1219, 328] on icon "button" at bounding box center [1218, 327] width 12 height 11
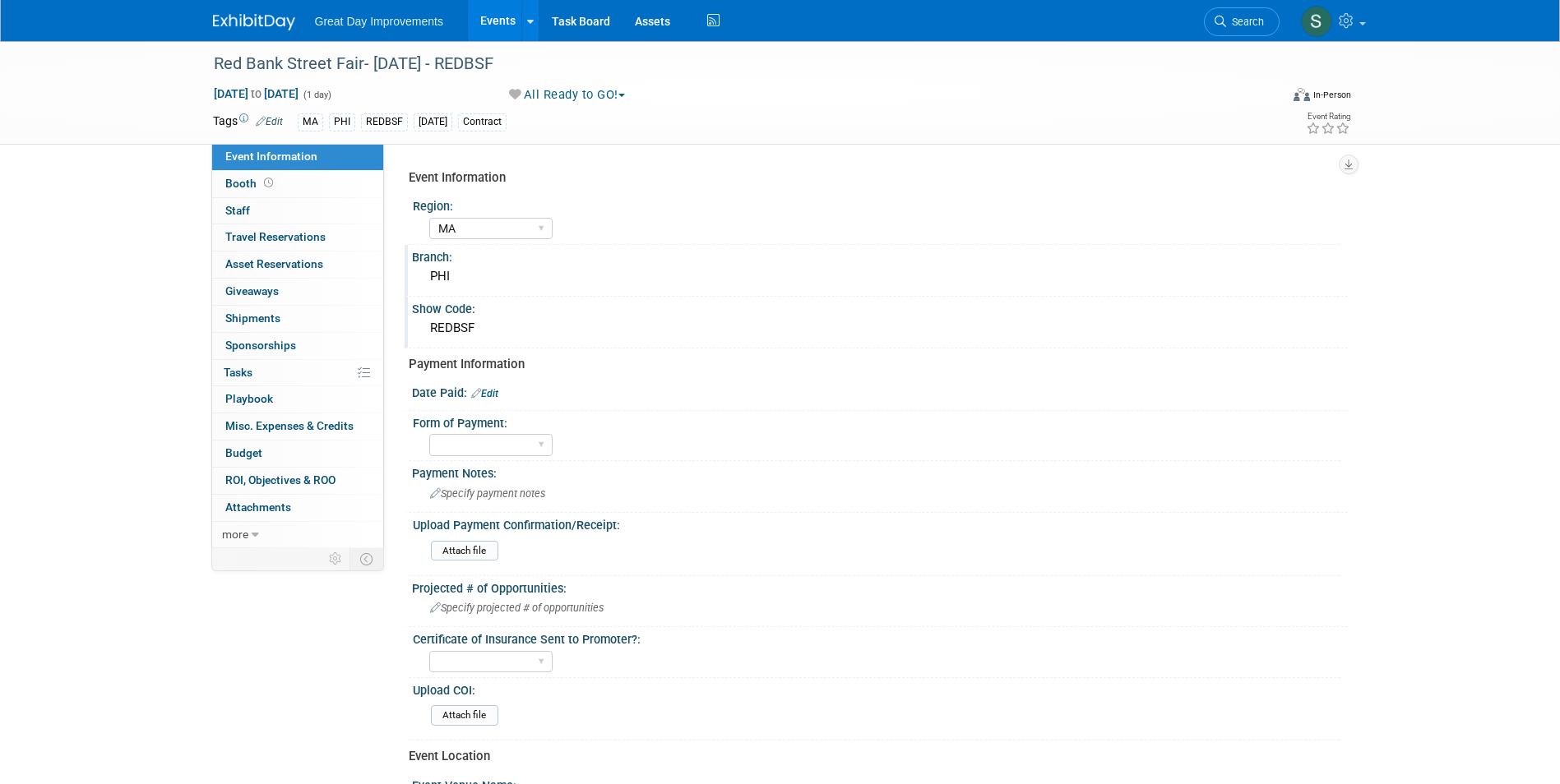
click at [496, 395] on link "Edit" at bounding box center [485, 394] width 27 height 12
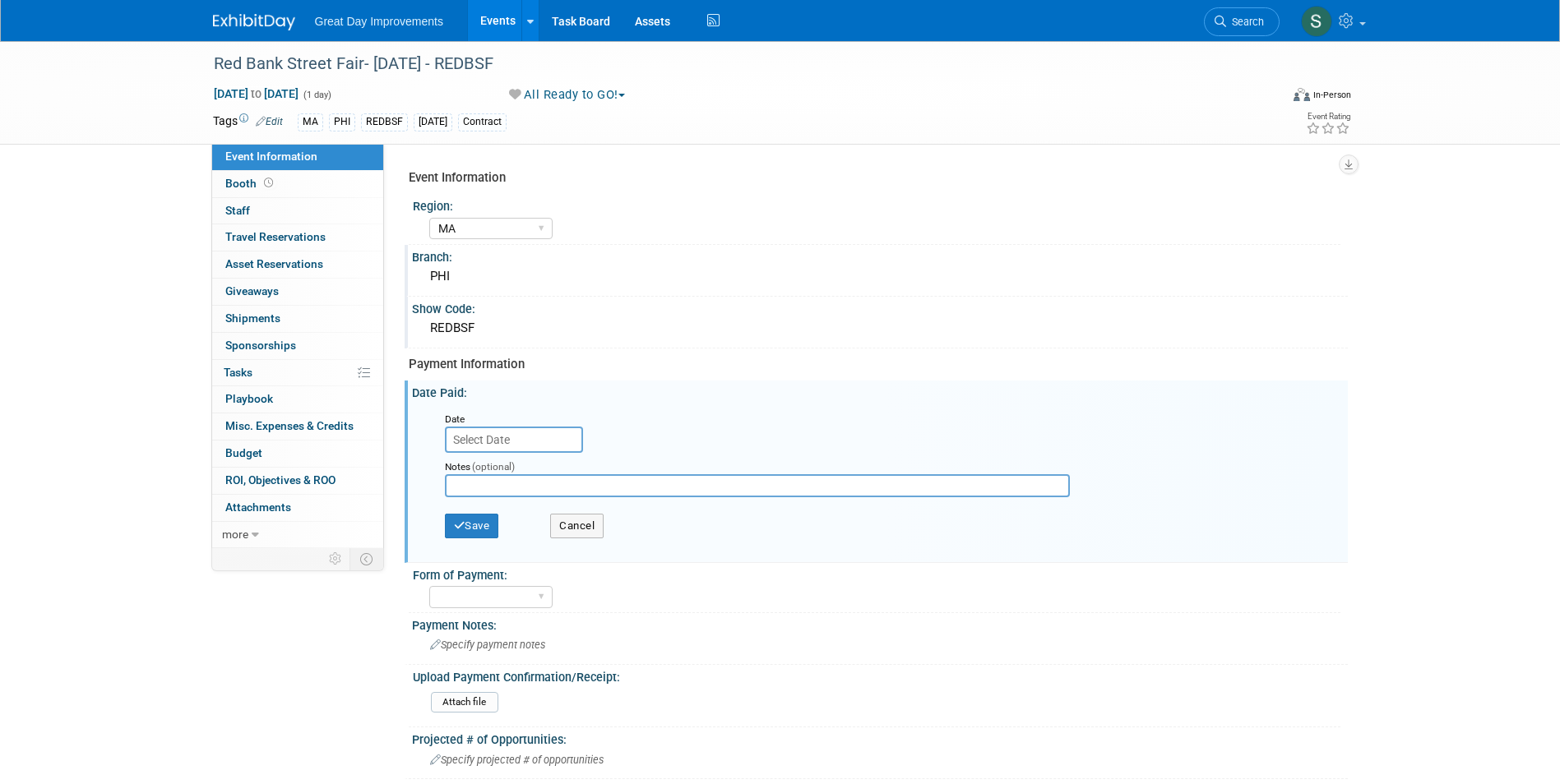
click at [518, 432] on input "text" at bounding box center [514, 440] width 138 height 27
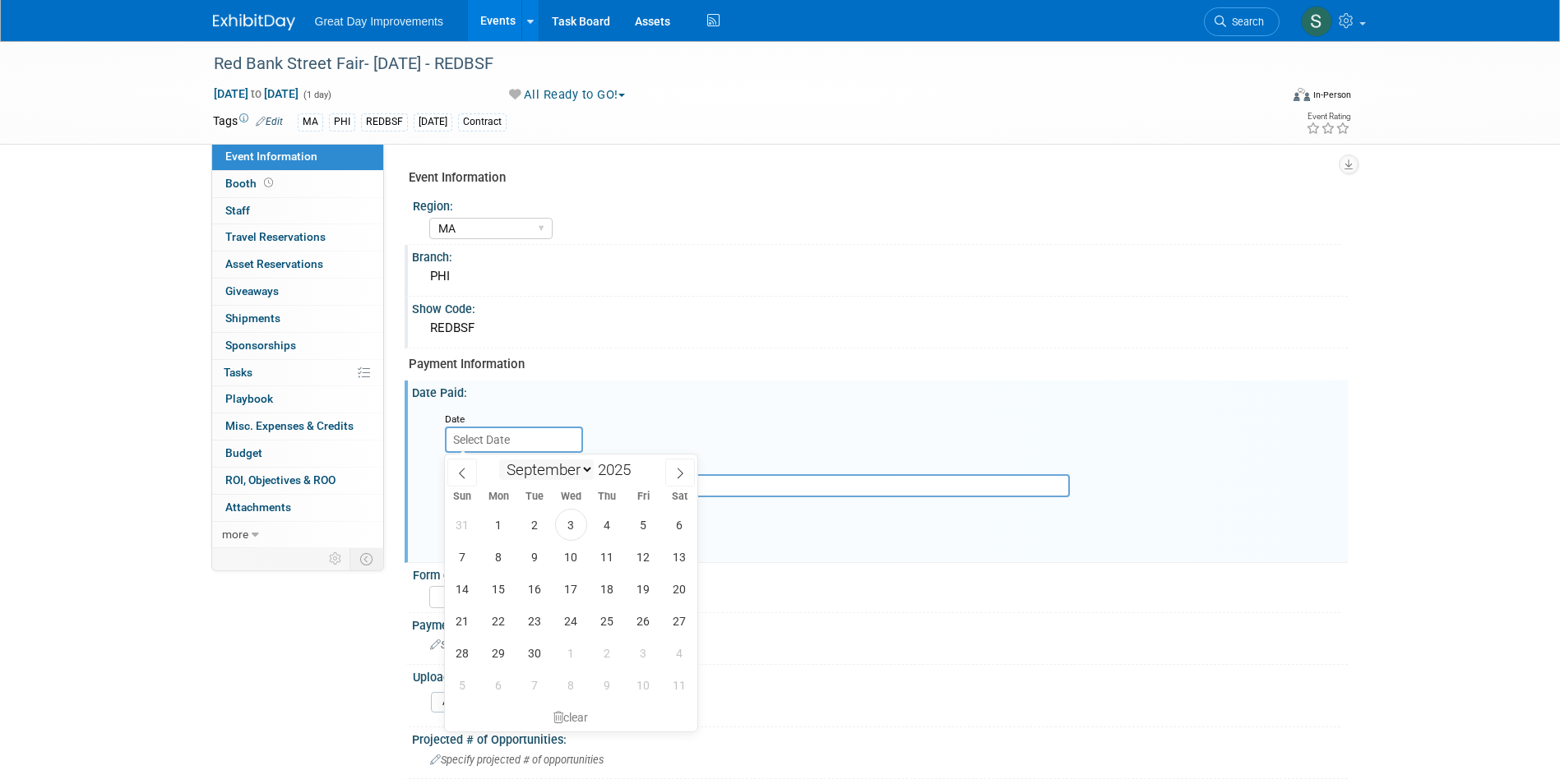
click at [542, 463] on select "January February March April May June July August September October November De…" at bounding box center [546, 470] width 94 height 20
select select "3"
click at [499, 460] on select "January February March April May June July August September October November De…" at bounding box center [546, 470] width 94 height 20
click at [549, 526] on span "1" at bounding box center [534, 525] width 32 height 32
type input "Apr 1, 2025"
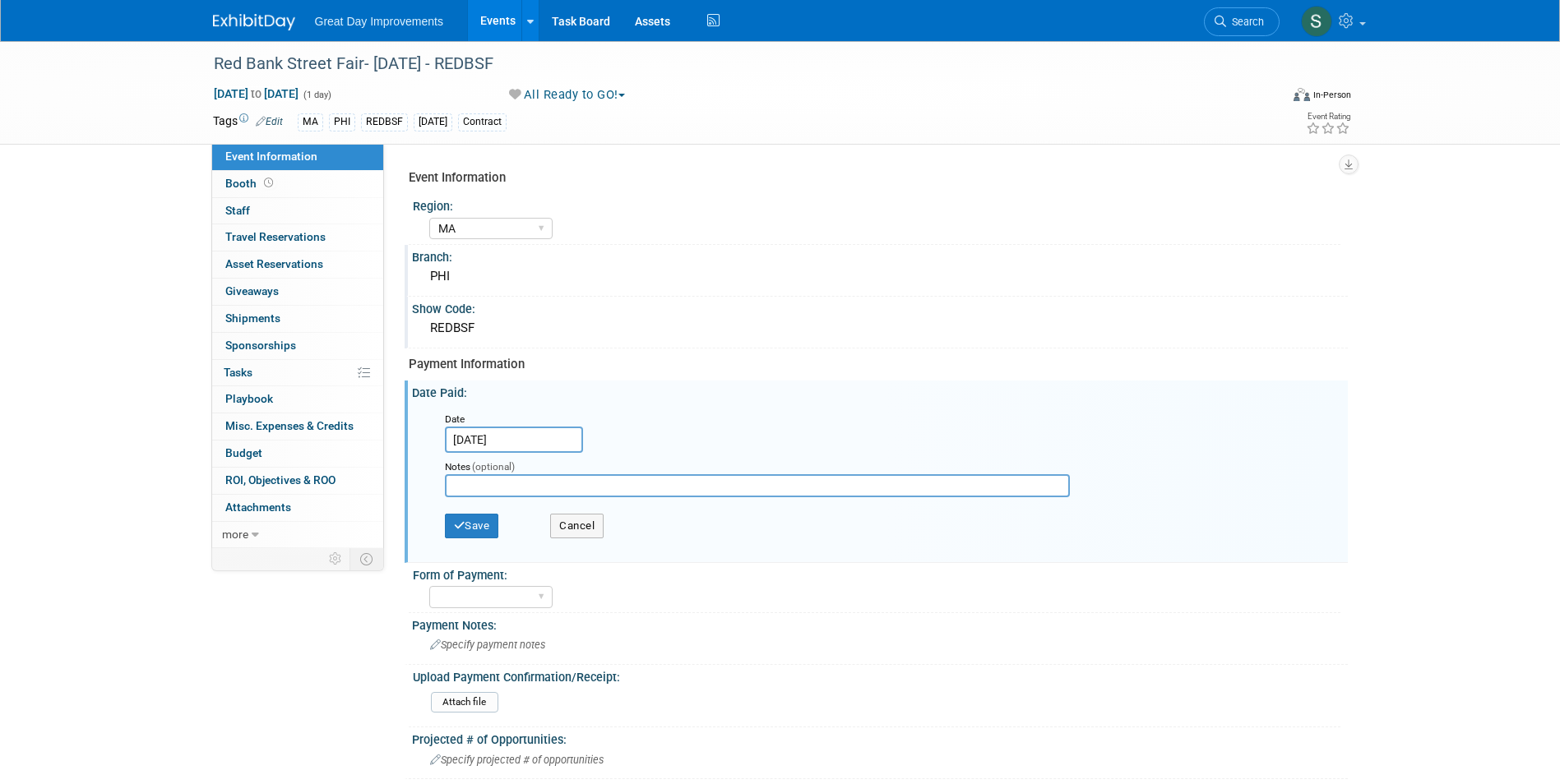
click at [491, 506] on div "Save Cancel" at bounding box center [884, 528] width 878 height 45
click at [490, 519] on button "Save" at bounding box center [472, 526] width 54 height 25
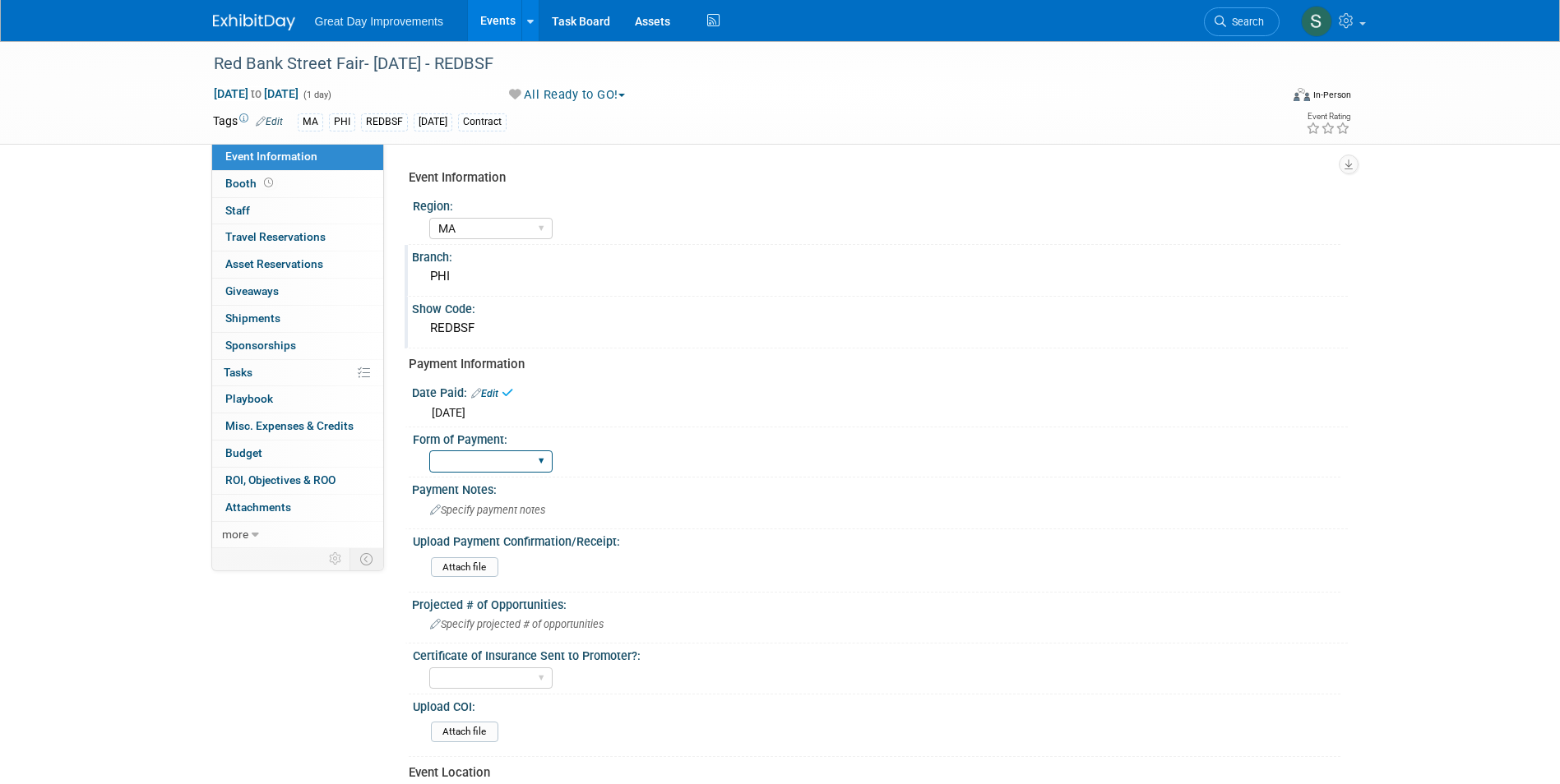
click at [486, 458] on select "Paid via CC Check Requested Pay at the Gate Other" at bounding box center [491, 462] width 124 height 22
select select "Paid via CC"
click at [430, 451] on select "Paid via CC Check Requested Pay at the Gate Other" at bounding box center [491, 462] width 124 height 22
click at [254, 27] on img at bounding box center [255, 22] width 82 height 16
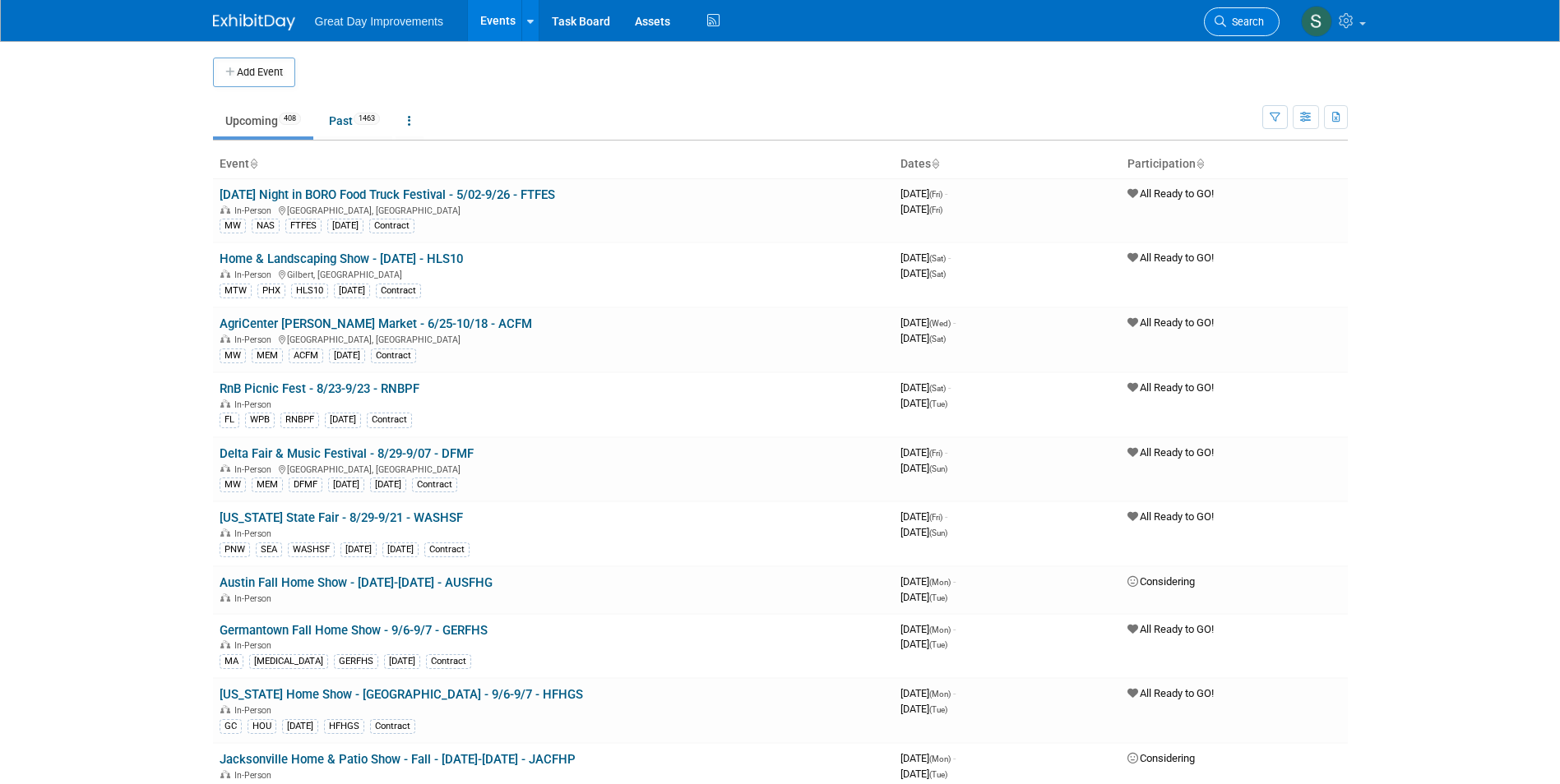
click at [1249, 12] on link "Search" at bounding box center [1241, 21] width 76 height 28
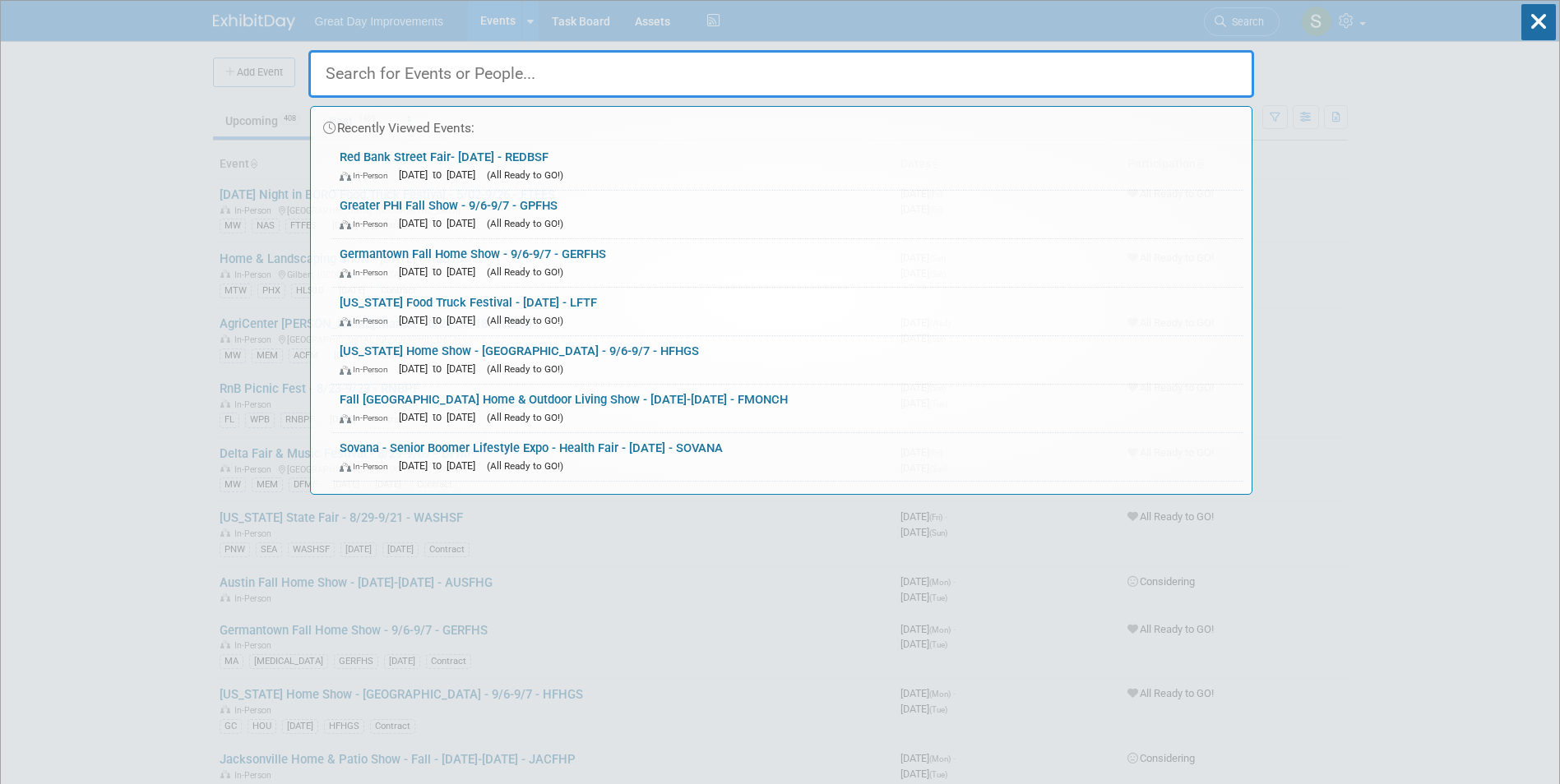
click at [464, 72] on input "text" at bounding box center [781, 74] width 945 height 48
paste input "MONTCO"
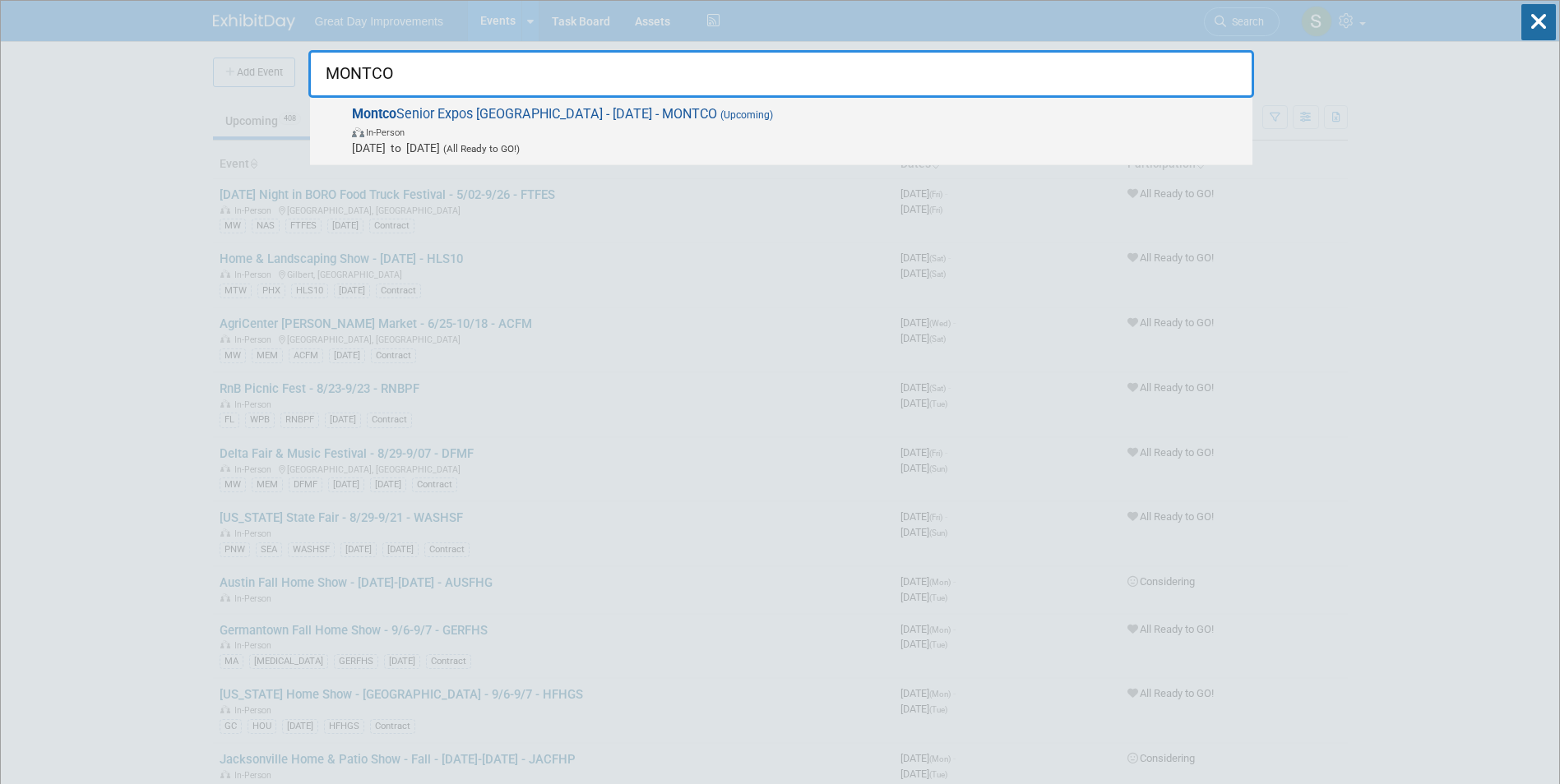
type input "MONTCO"
click at [449, 161] on div "Montco Senior Expos USA - 9/09/25 - MONTCO (Upcoming) In-Person Sep 9, 2025 to …" at bounding box center [780, 132] width 943 height 68
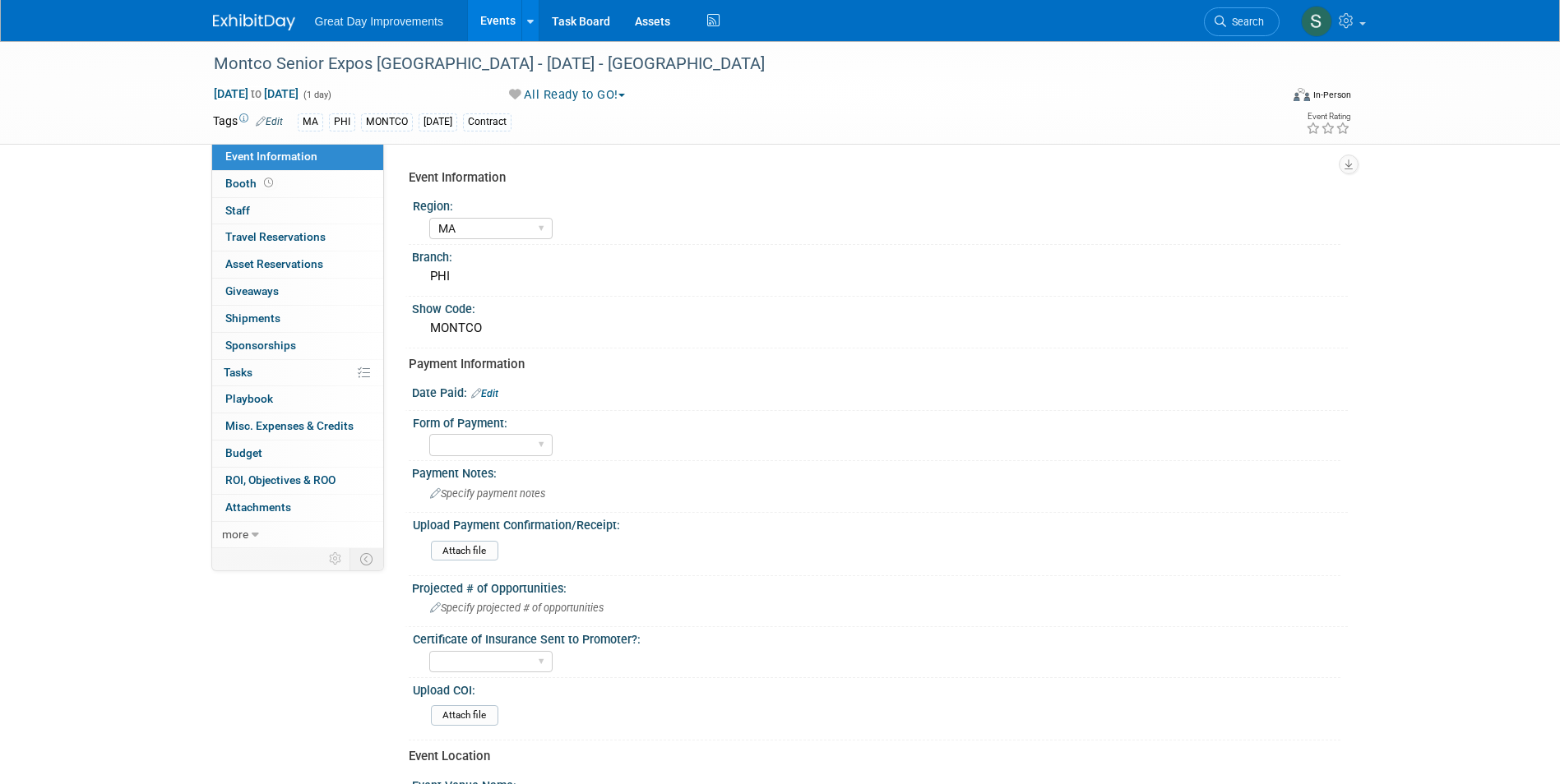
select select "MA"
click at [498, 393] on link "Edit" at bounding box center [485, 394] width 27 height 12
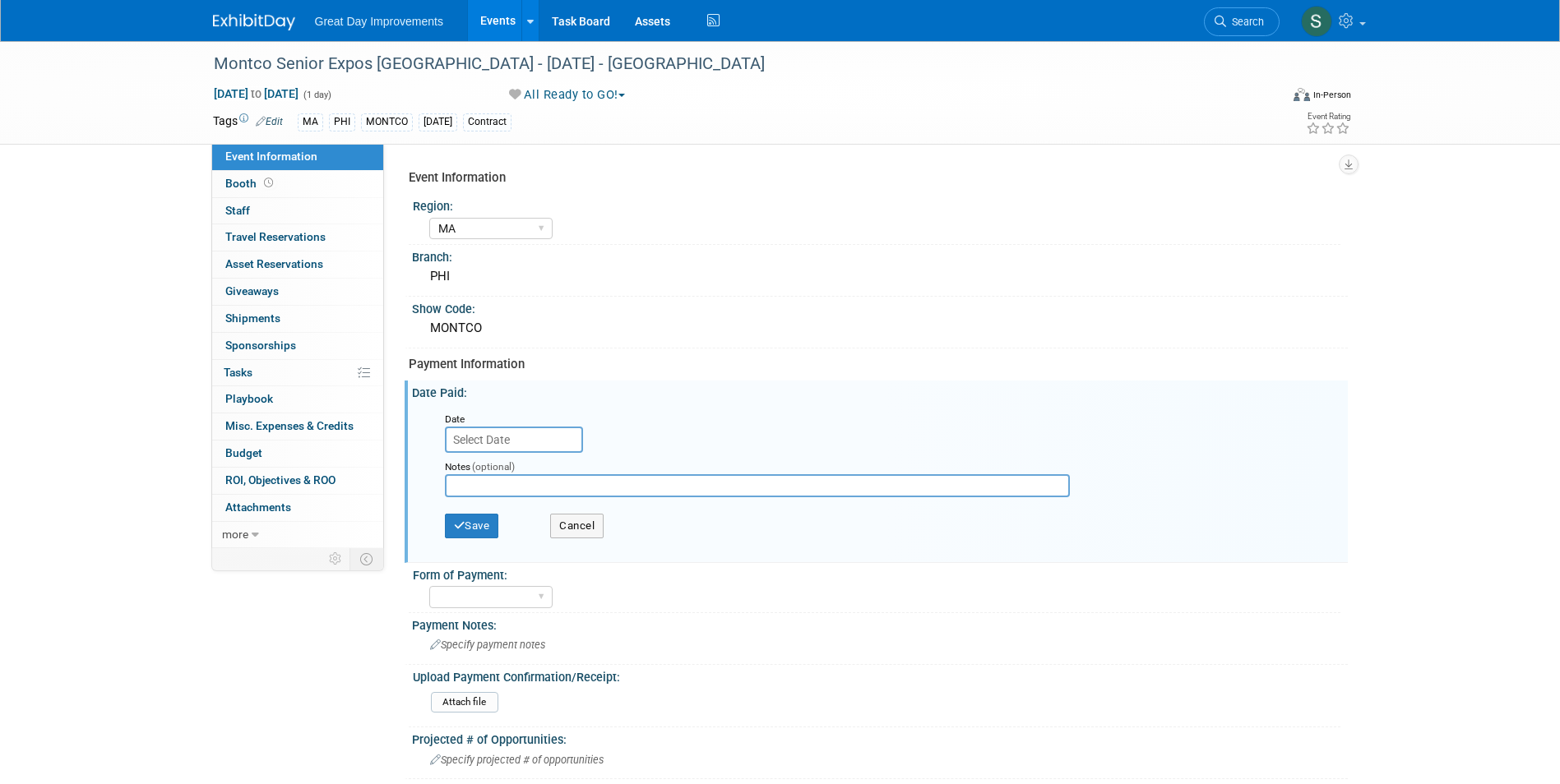
click at [532, 432] on input "text" at bounding box center [514, 440] width 138 height 27
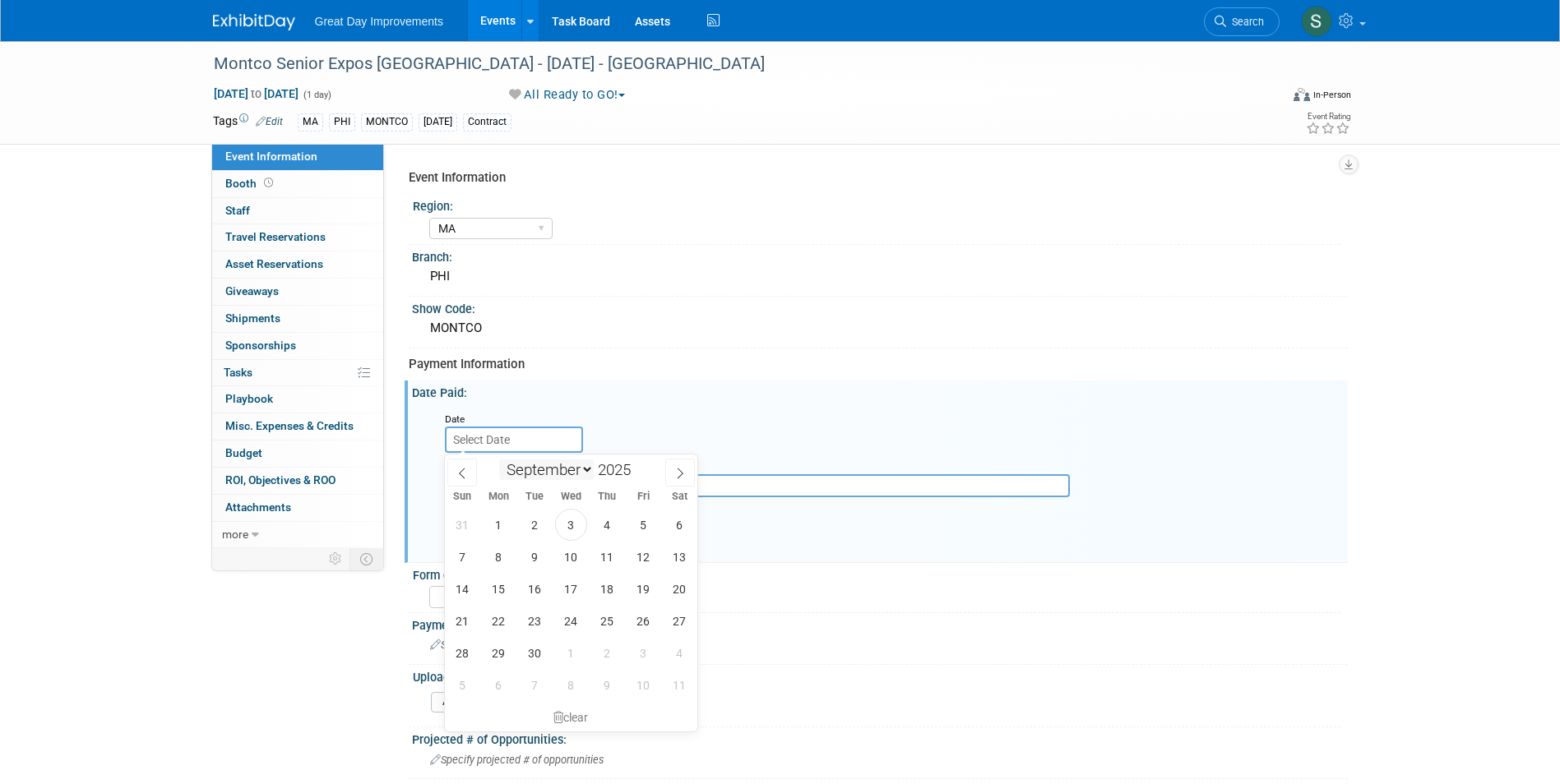
click at [582, 465] on select "January February March April May June July August September October November De…" at bounding box center [546, 470] width 94 height 20
select select "4"
click at [499, 460] on select "January February March April May June July August September October November De…" at bounding box center [546, 470] width 94 height 20
click at [500, 616] on span "19" at bounding box center [498, 621] width 32 height 32
type input "May 19, 2025"
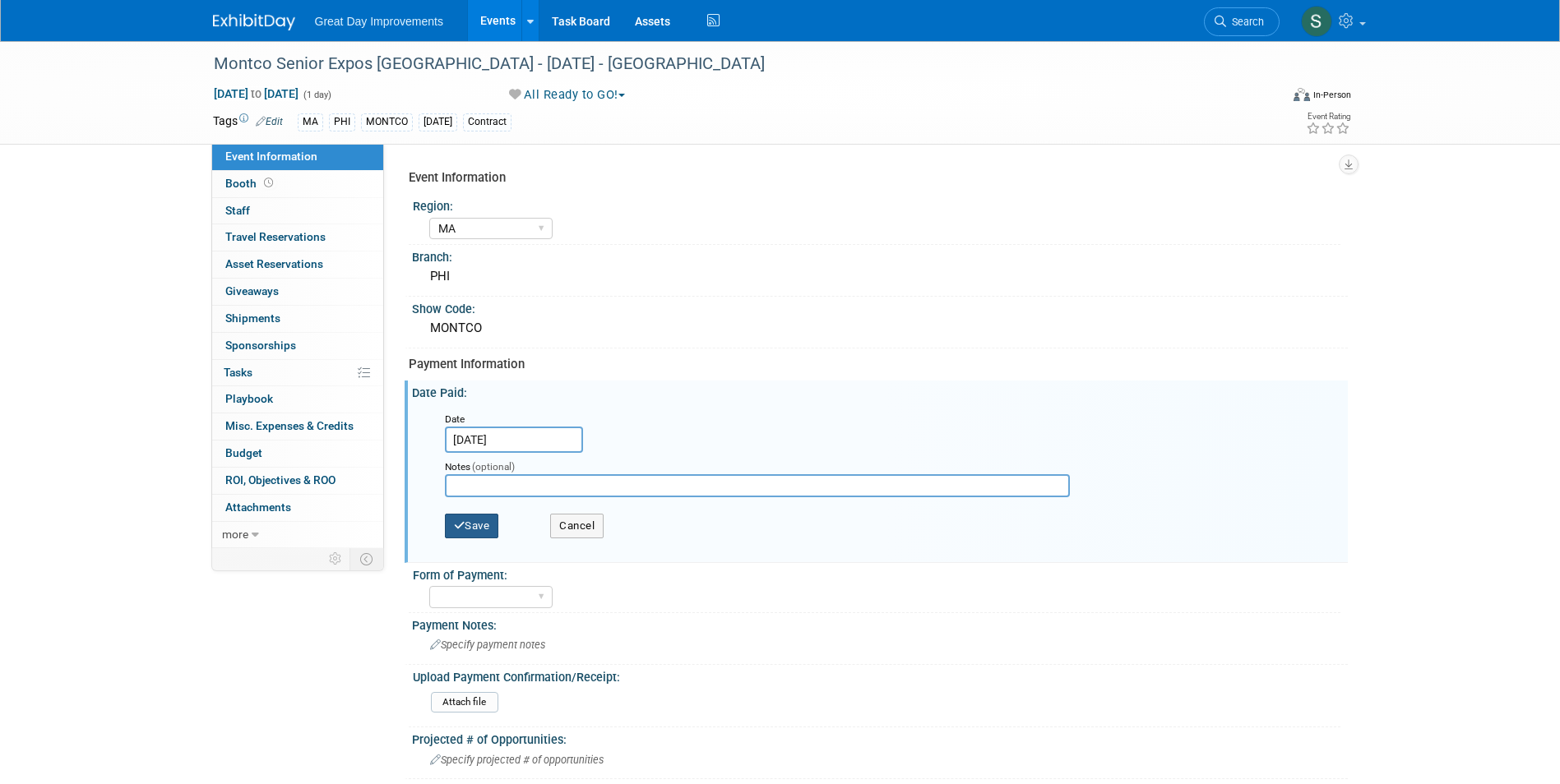
click at [480, 519] on button "Save" at bounding box center [472, 526] width 54 height 25
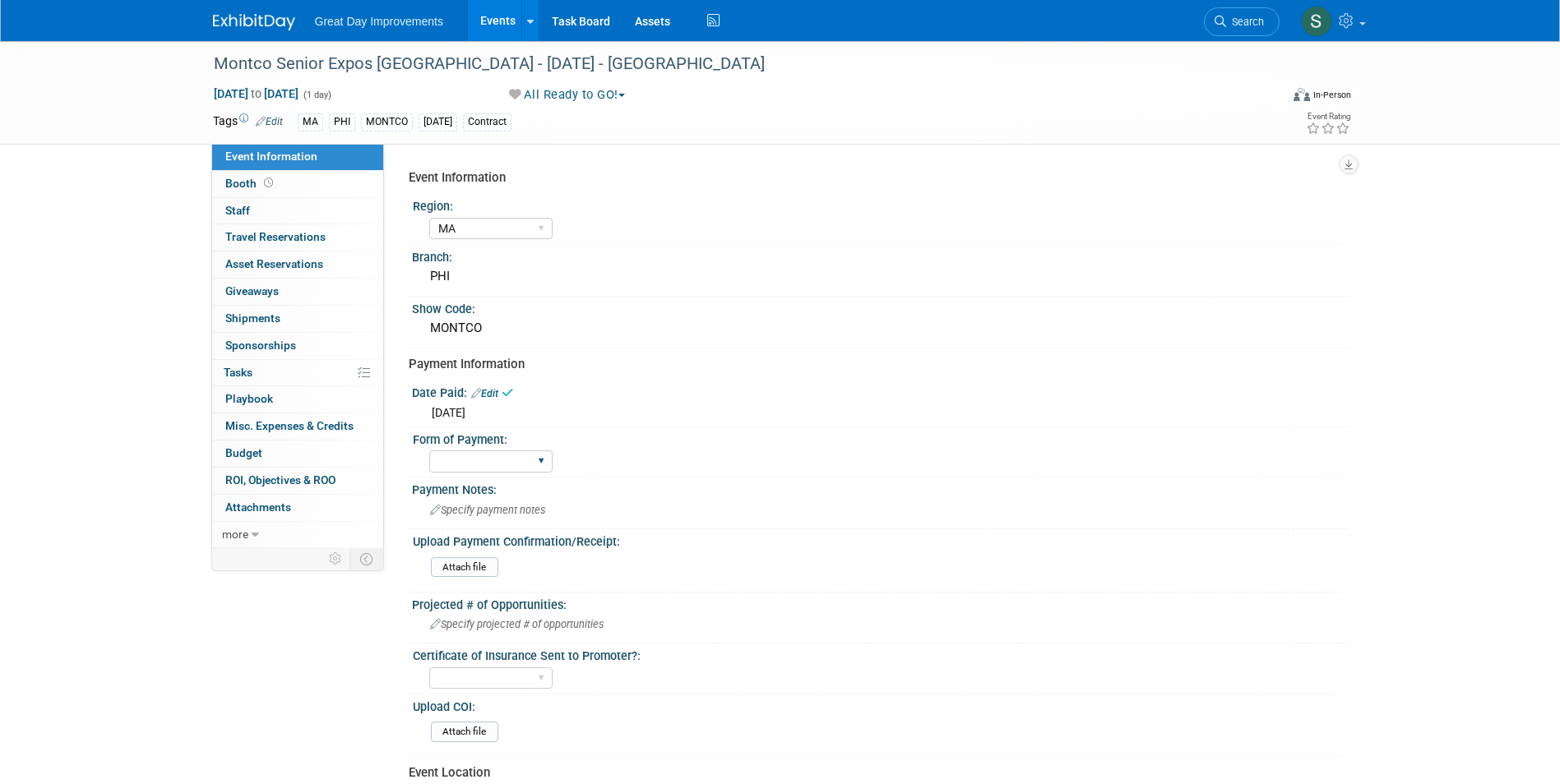
drag, startPoint x: 475, startPoint y: 463, endPoint x: 476, endPoint y: 474, distance: 11.0
click at [475, 463] on select "Paid via CC Check Requested Pay at the Gate Other" at bounding box center [491, 462] width 124 height 22
click at [430, 451] on select "Paid via CC Check Requested Pay at the Gate Other" at bounding box center [491, 462] width 124 height 22
click at [477, 457] on select "Paid via CC Check Requested Pay at the Gate Other" at bounding box center [491, 462] width 124 height 22
select select "Paid via CC"
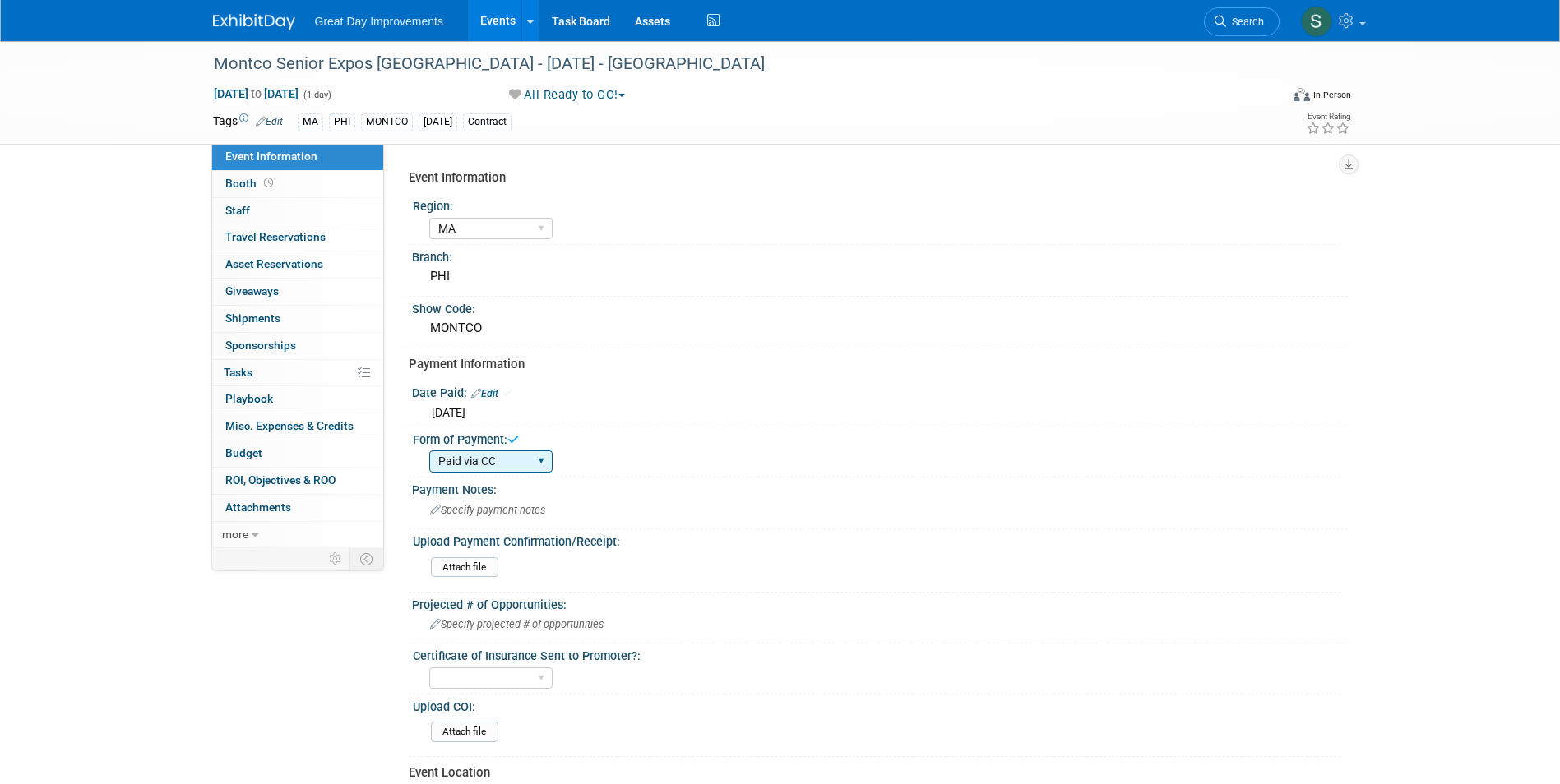
click at [430, 451] on select "Paid via CC Check Requested Pay at the Gate Other" at bounding box center [491, 462] width 124 height 22
click at [238, 25] on img at bounding box center [255, 22] width 82 height 16
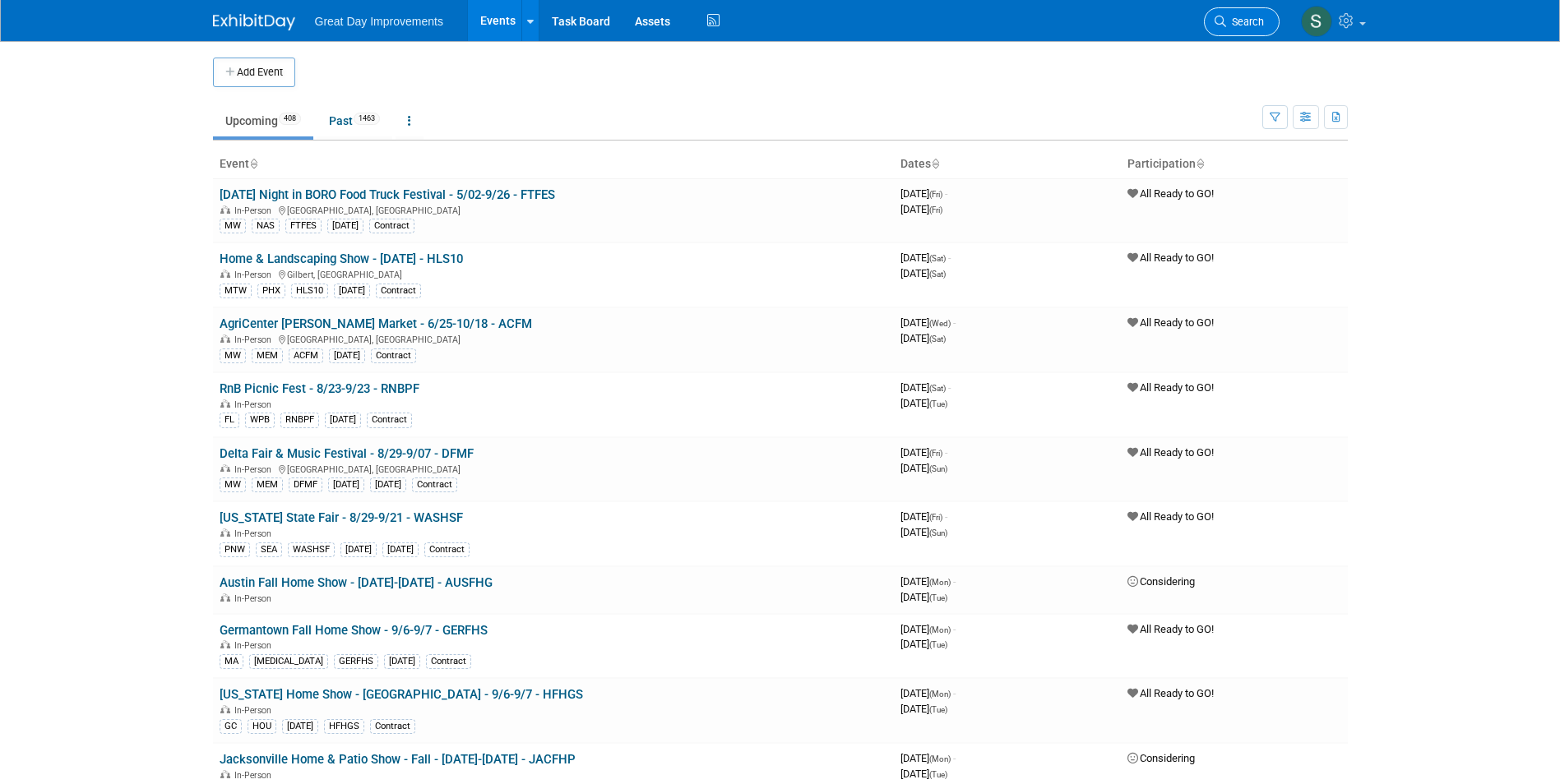
click at [1233, 15] on link "Search" at bounding box center [1241, 21] width 76 height 28
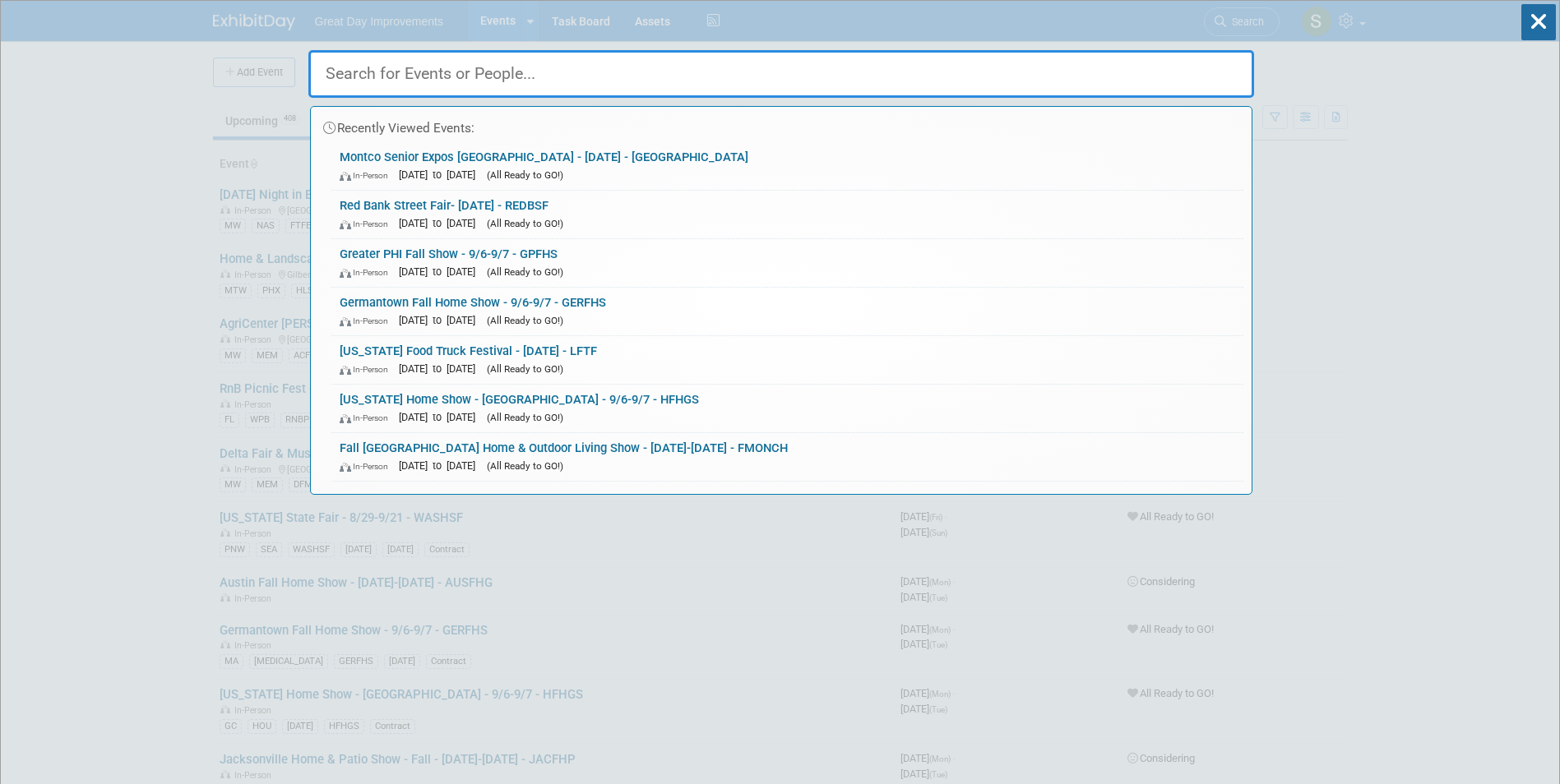
paste input "SSMESC"
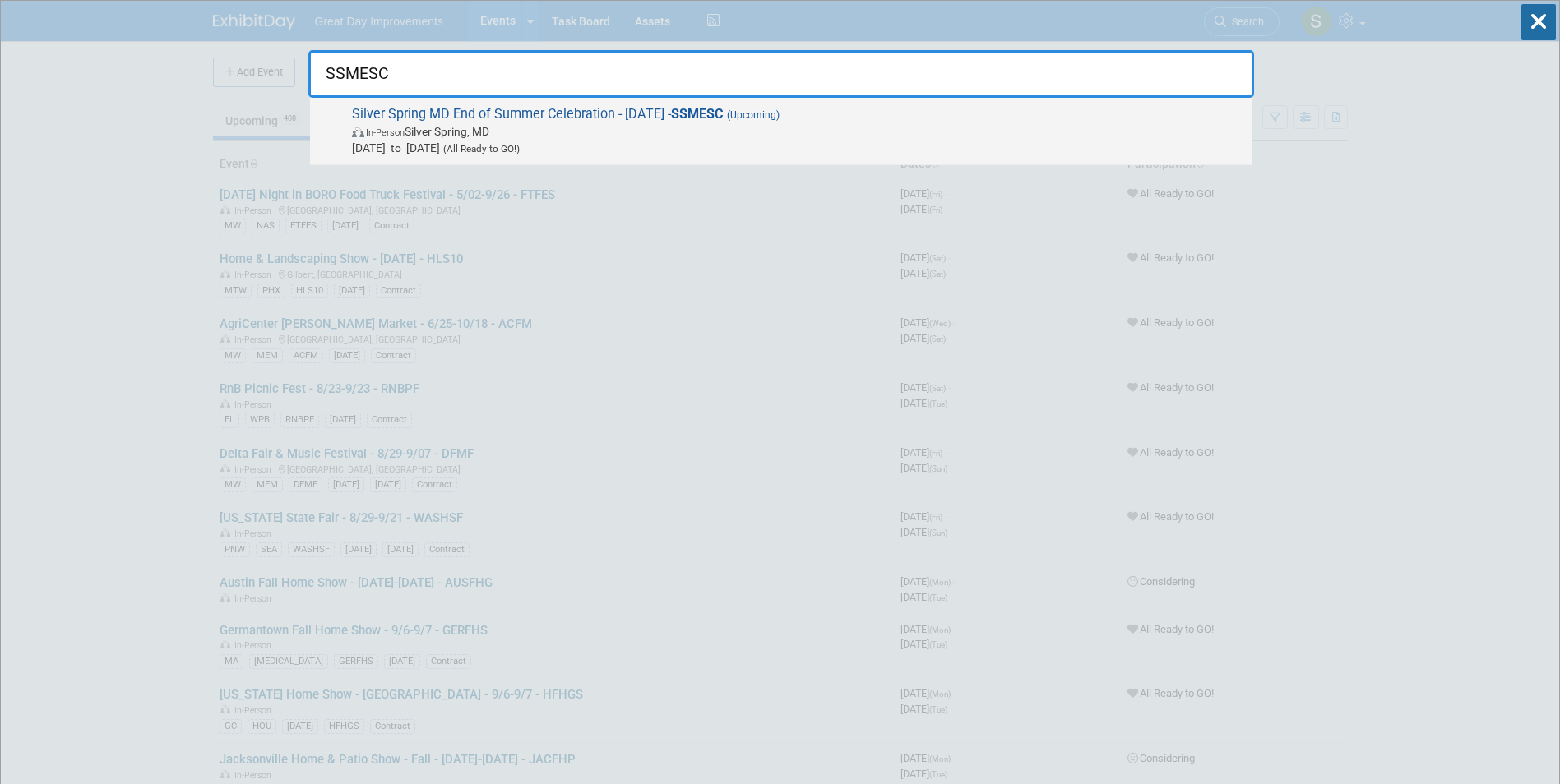
type input "SSMESC"
click at [527, 126] on span "In-Person Silver Spring, MD" at bounding box center [798, 132] width 892 height 16
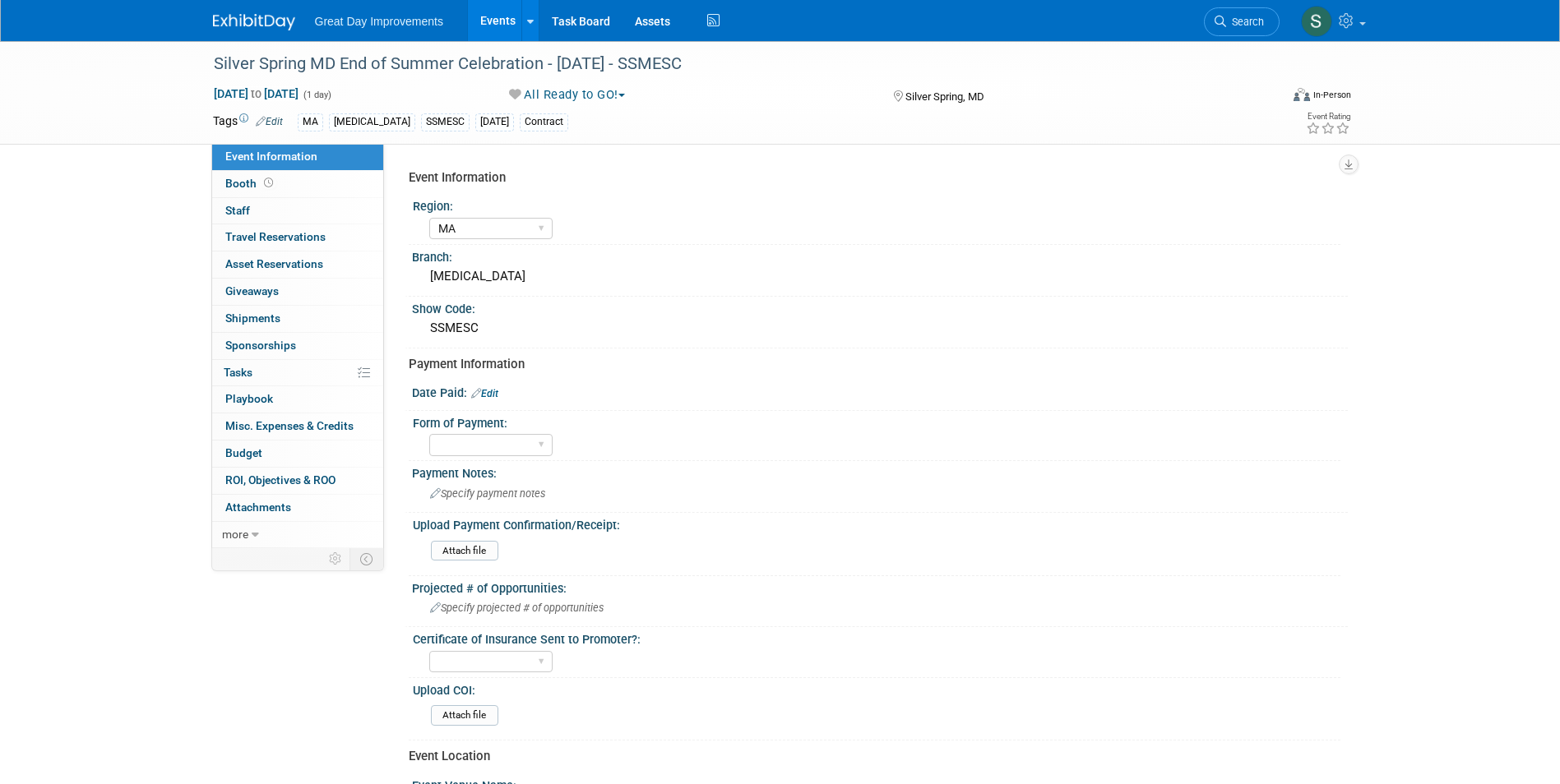
select select "MA"
click at [490, 389] on link "Edit" at bounding box center [485, 394] width 27 height 12
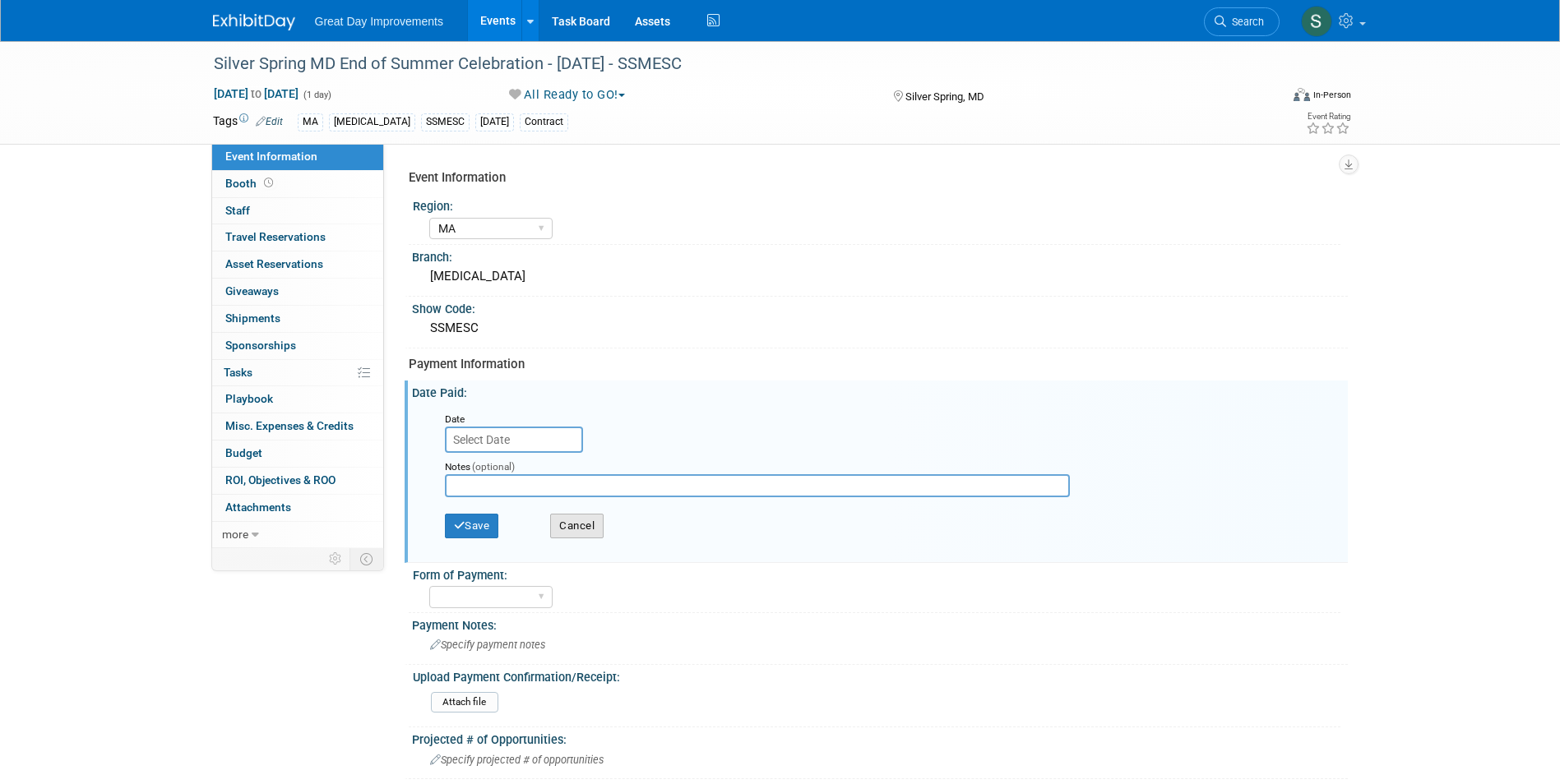
click at [573, 516] on button "Cancel" at bounding box center [577, 526] width 53 height 25
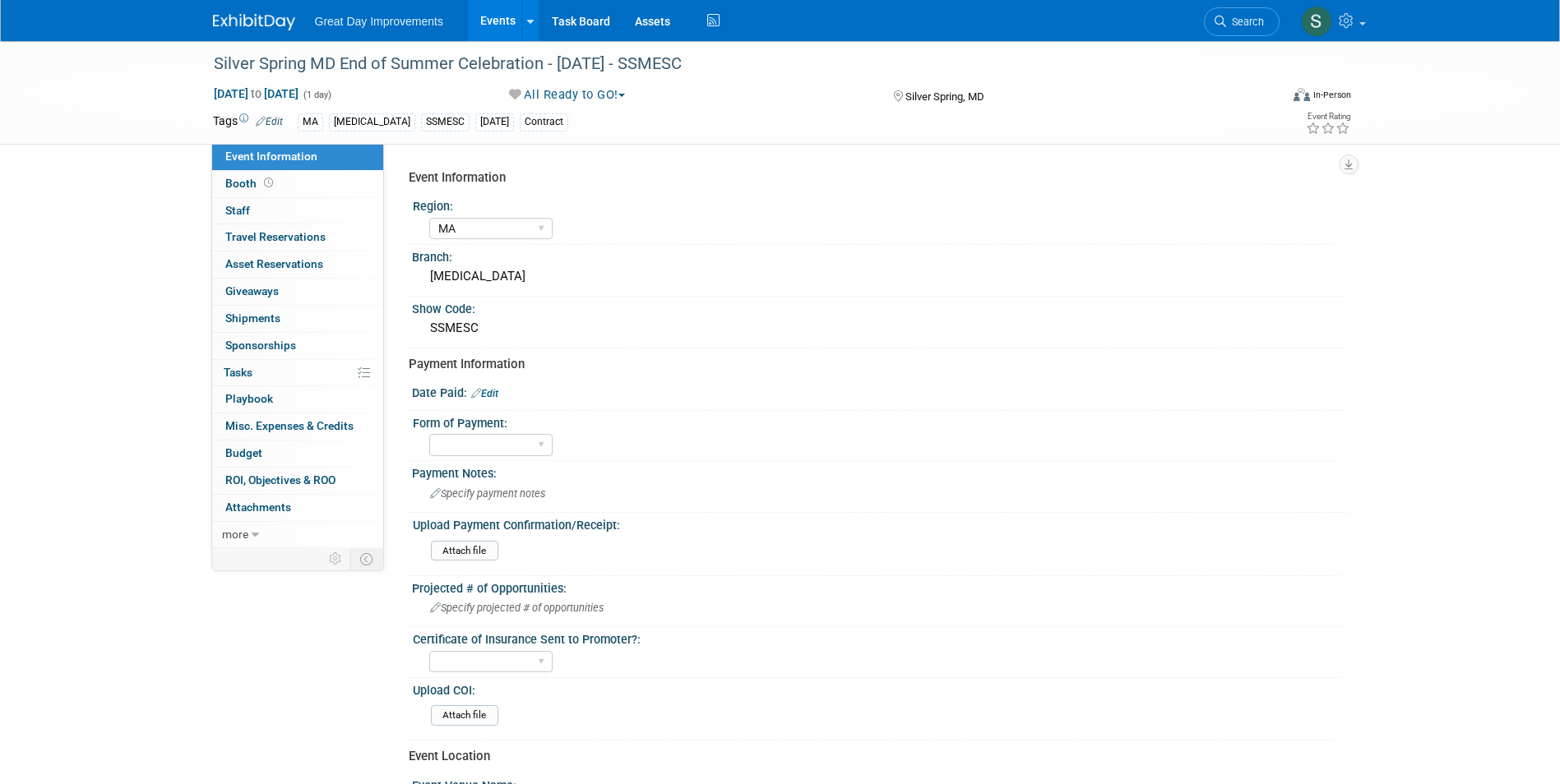
click at [488, 388] on link "Edit" at bounding box center [485, 394] width 27 height 12
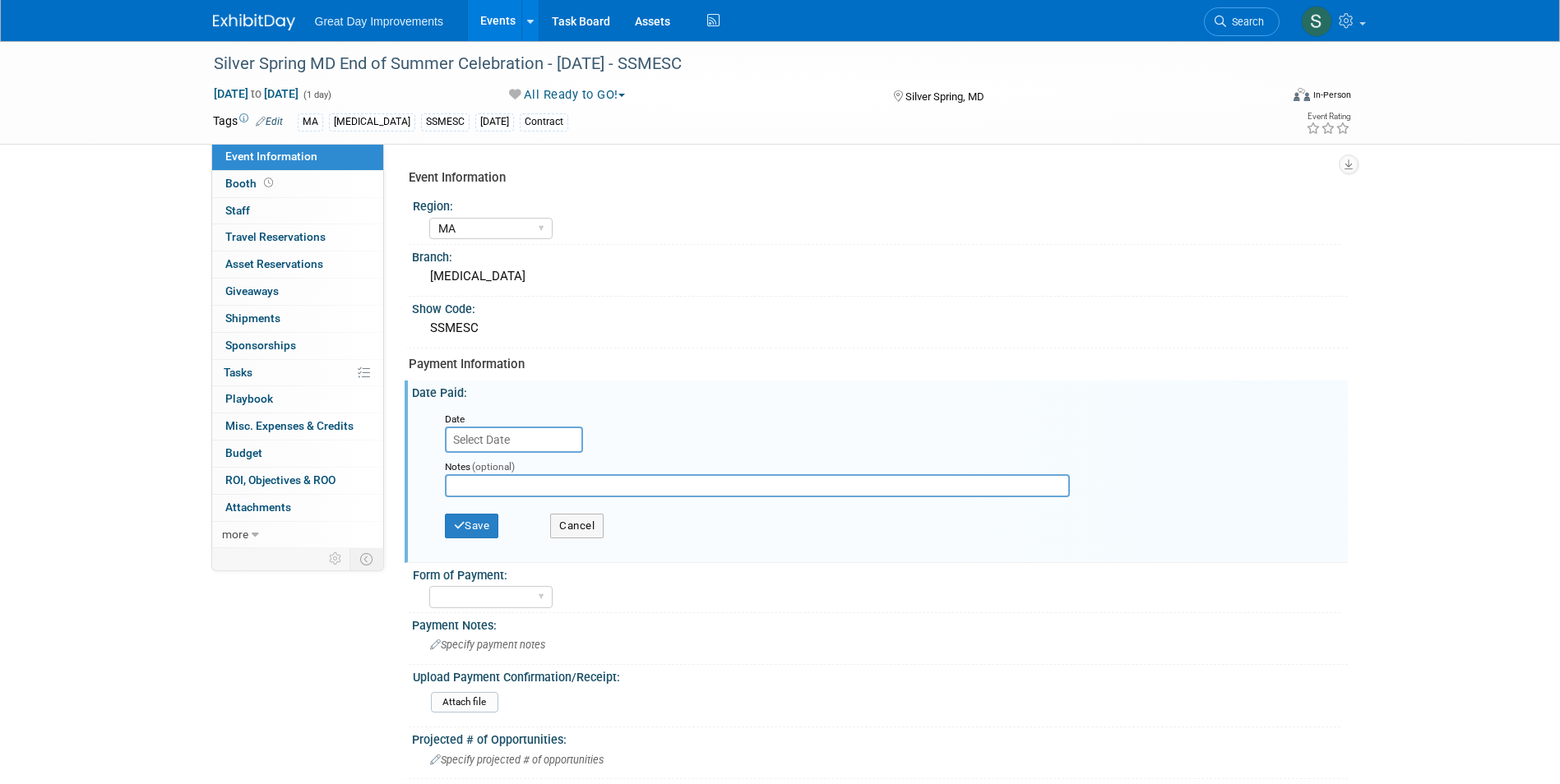
click at [540, 438] on input "text" at bounding box center [514, 440] width 138 height 27
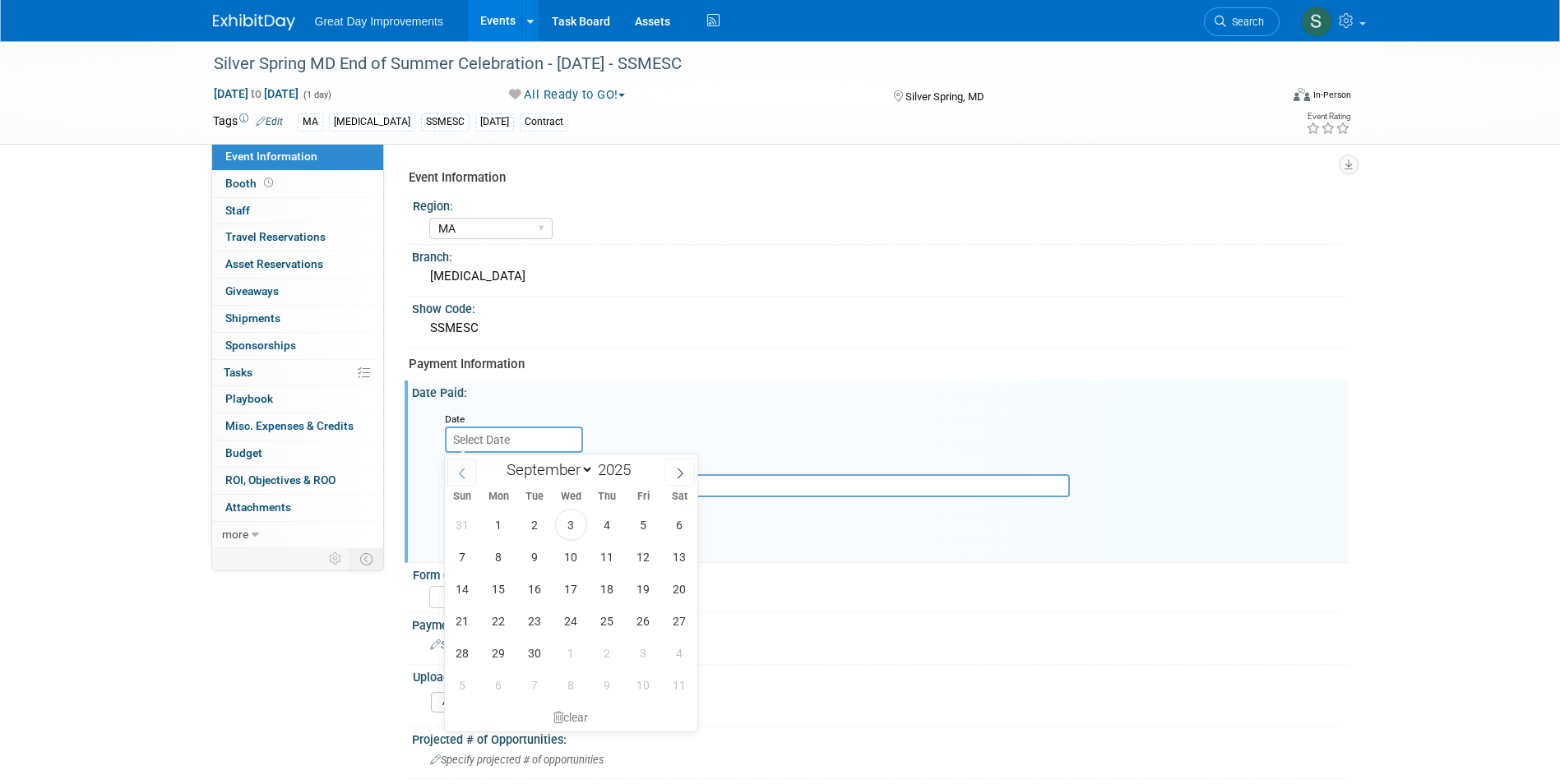
click at [458, 470] on icon at bounding box center [462, 474] width 12 height 12
click at [456, 468] on icon at bounding box center [462, 474] width 12 height 12
select select "4"
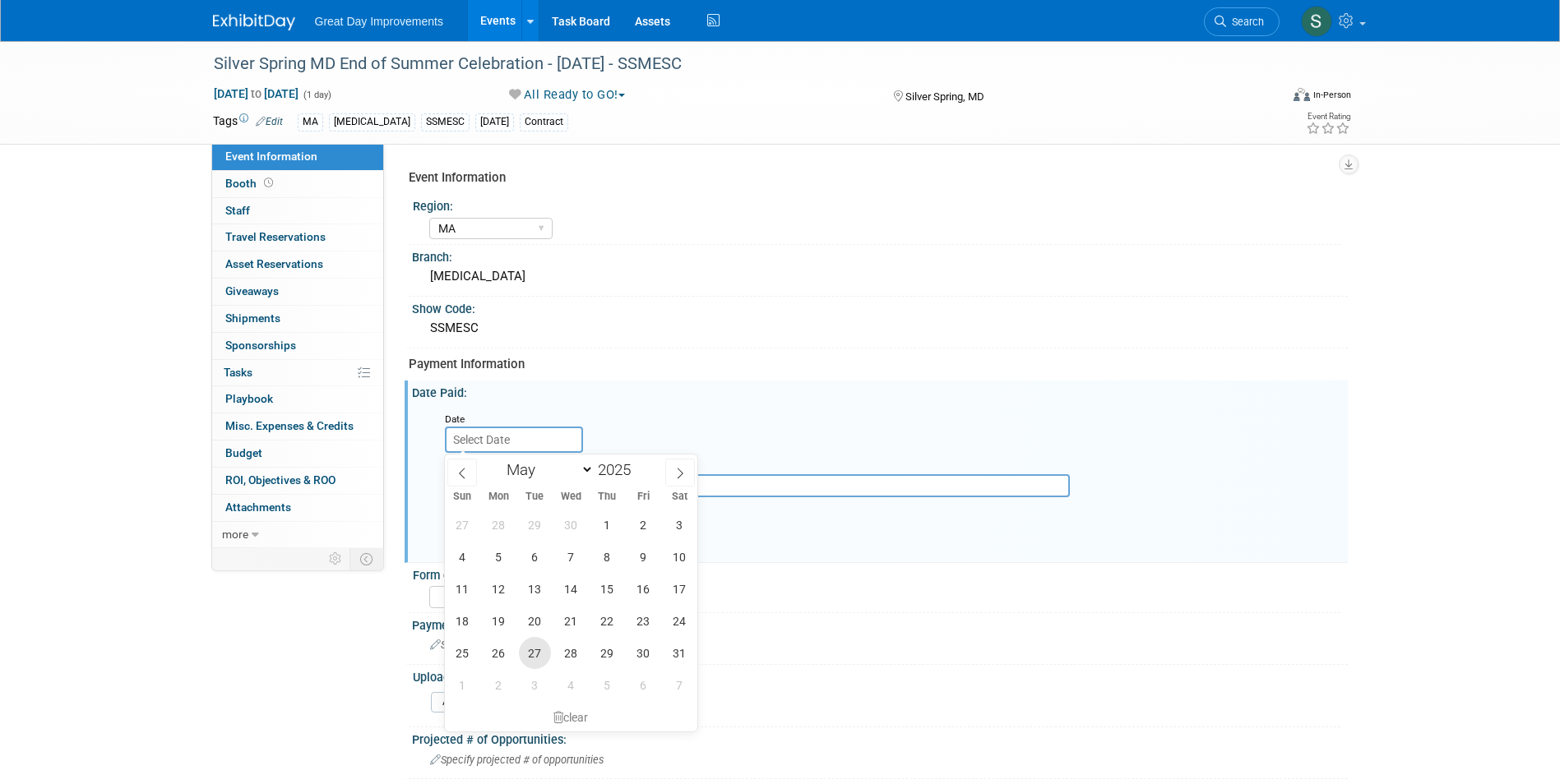
click at [548, 648] on span "27" at bounding box center [534, 653] width 32 height 32
type input "May 27, 2025"
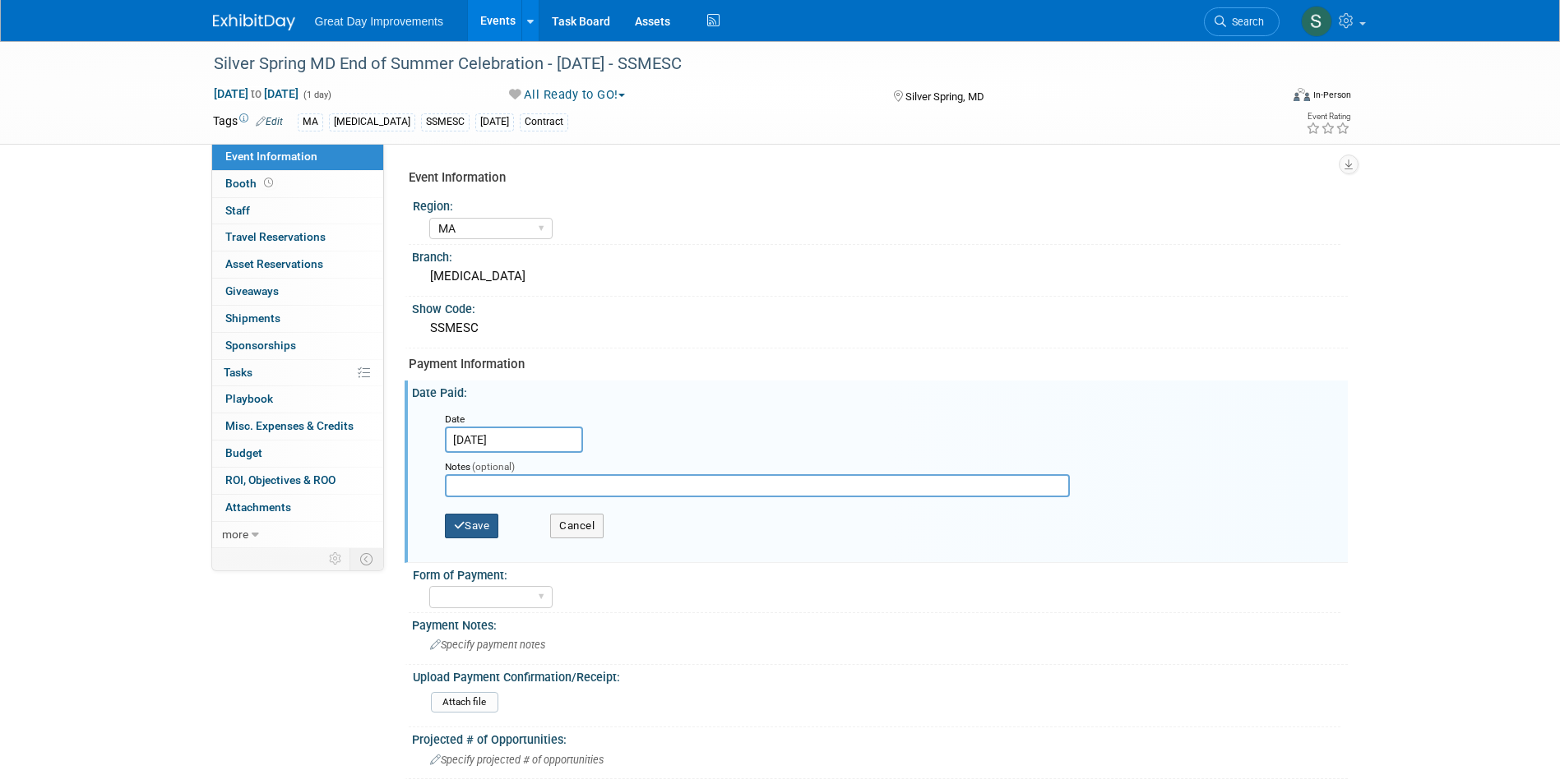
click at [483, 527] on button "Save" at bounding box center [472, 526] width 54 height 25
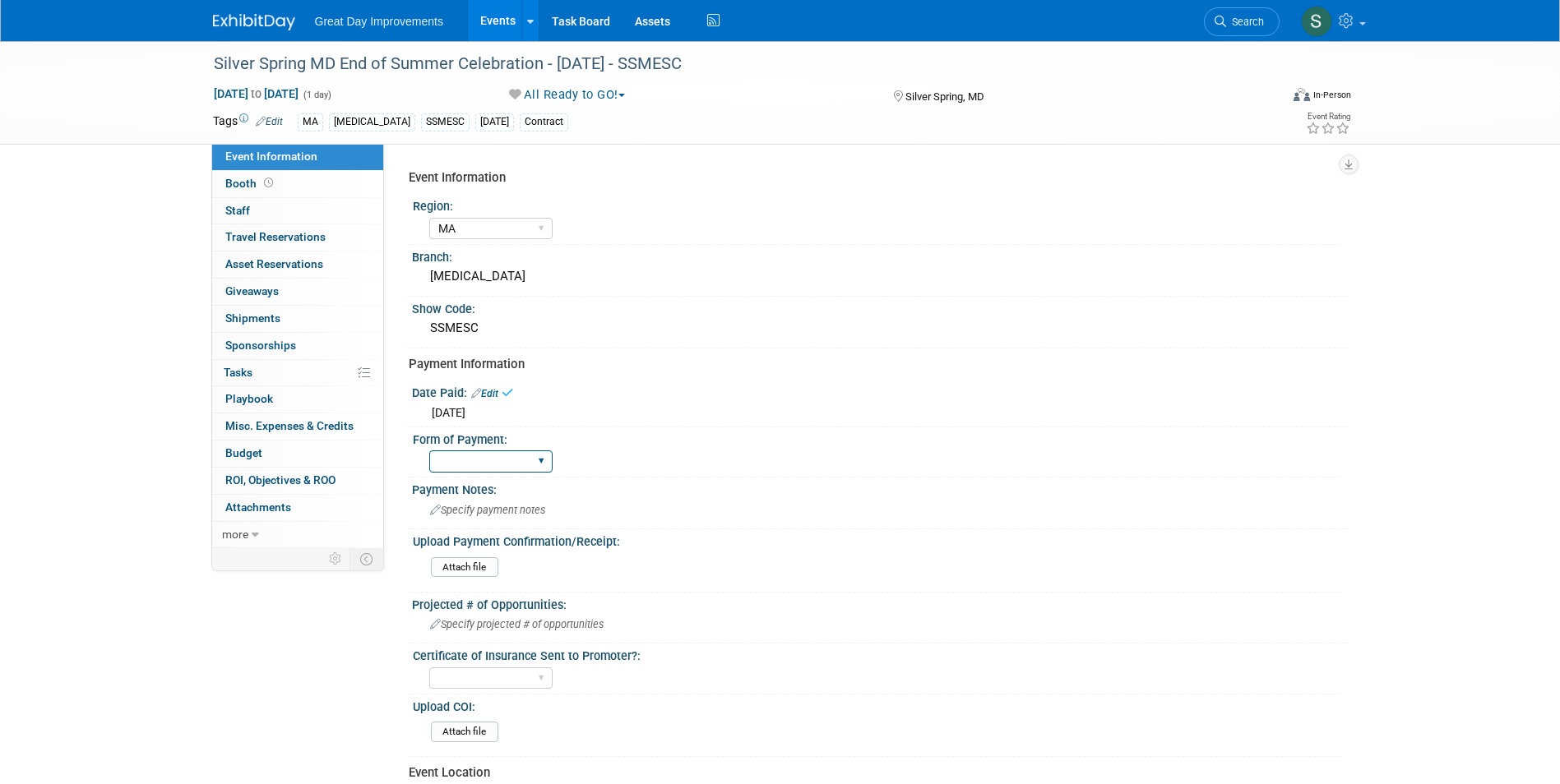
click at [481, 459] on select "Paid via CC Check Requested Pay at the Gate Other" at bounding box center [491, 462] width 124 height 22
select select "Pay at the Gate"
click at [430, 451] on select "Paid via CC Check Requested Pay at the Gate Other" at bounding box center [491, 462] width 124 height 22
click at [500, 498] on div "Specify payment notes" at bounding box center [879, 510] width 911 height 26
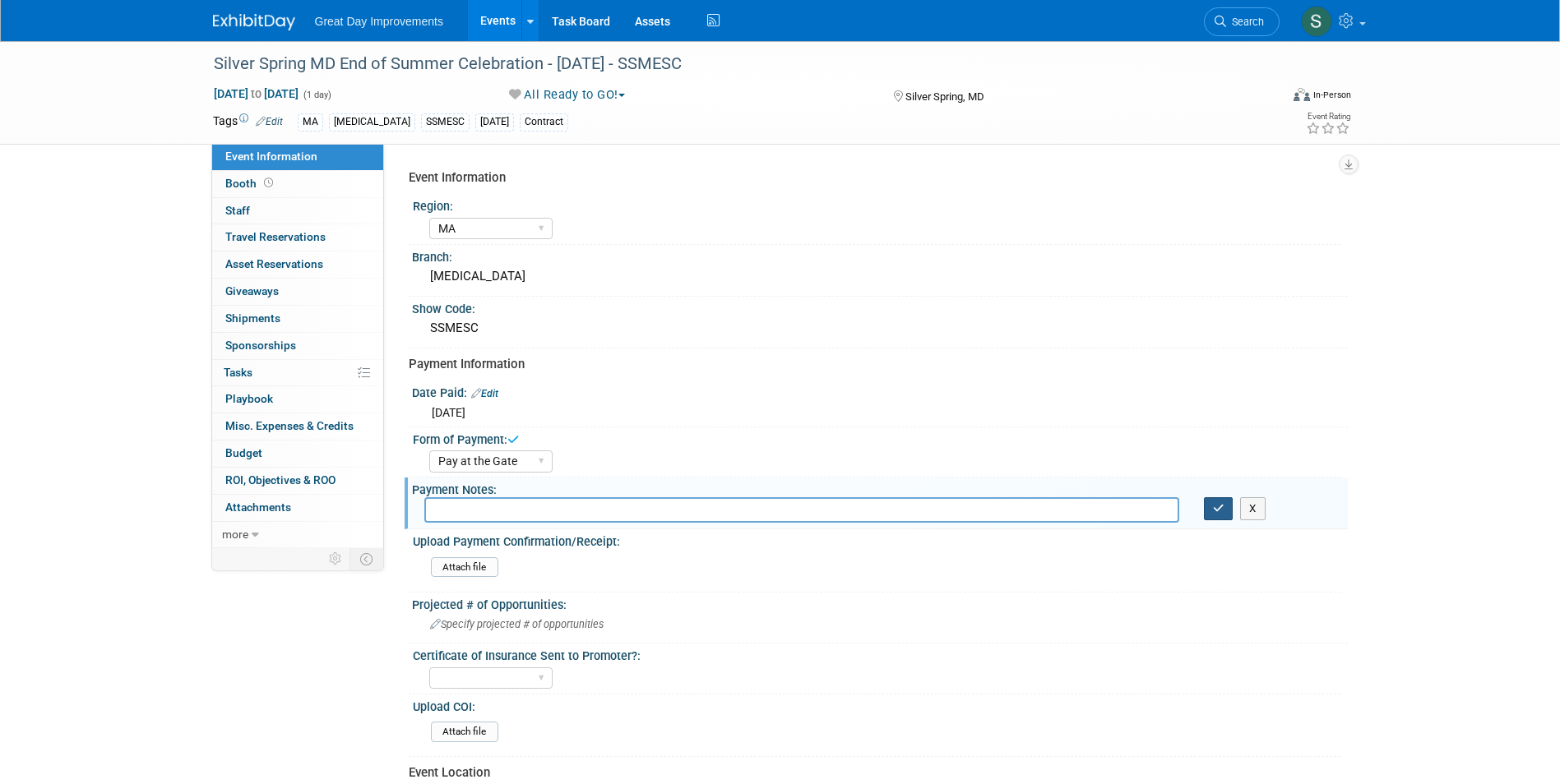
click at [1206, 506] on button "button" at bounding box center [1218, 508] width 29 height 23
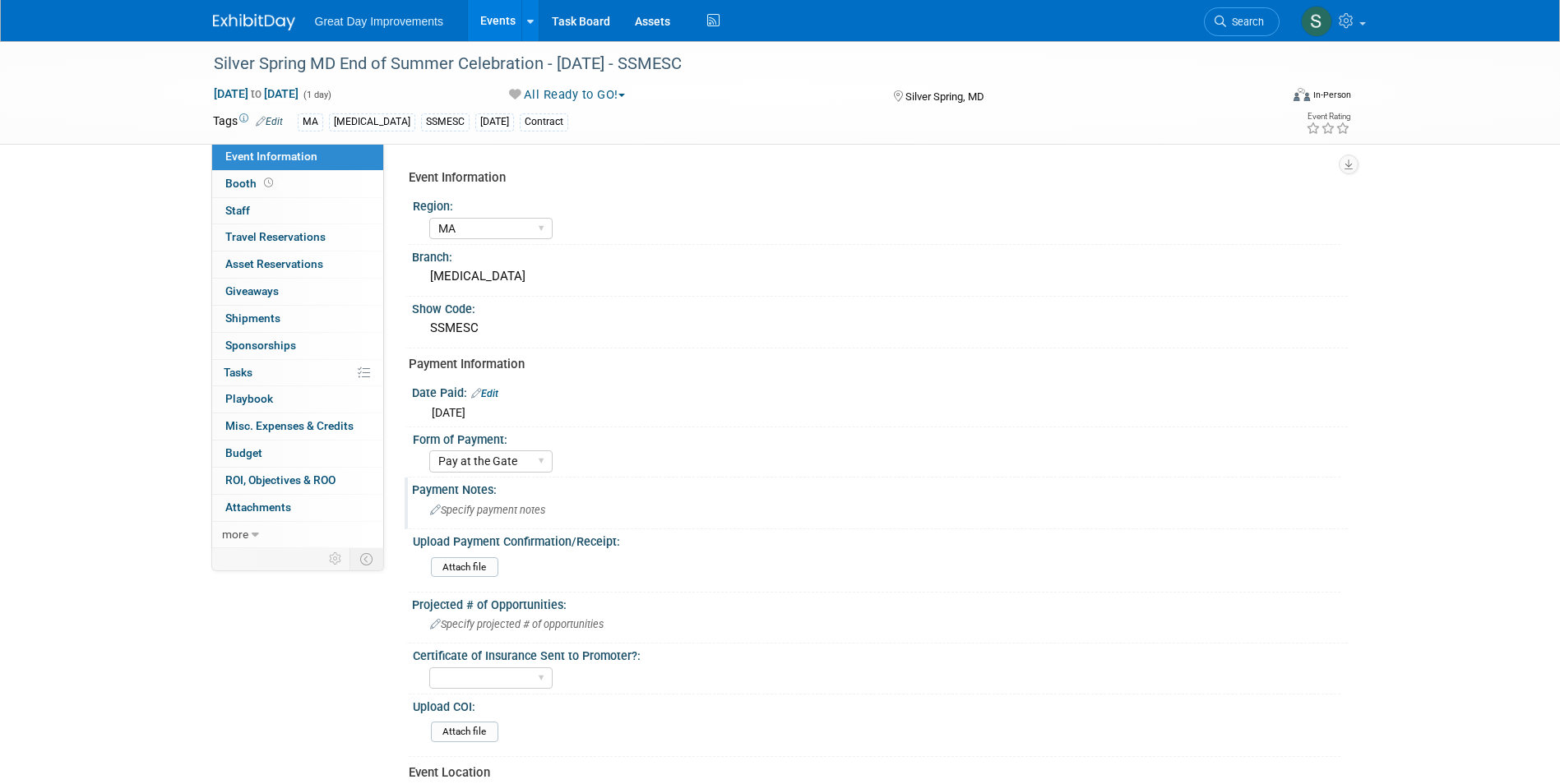
drag, startPoint x: 1247, startPoint y: 34, endPoint x: 1260, endPoint y: 28, distance: 14.3
click at [1246, 34] on link "Search" at bounding box center [1241, 21] width 76 height 28
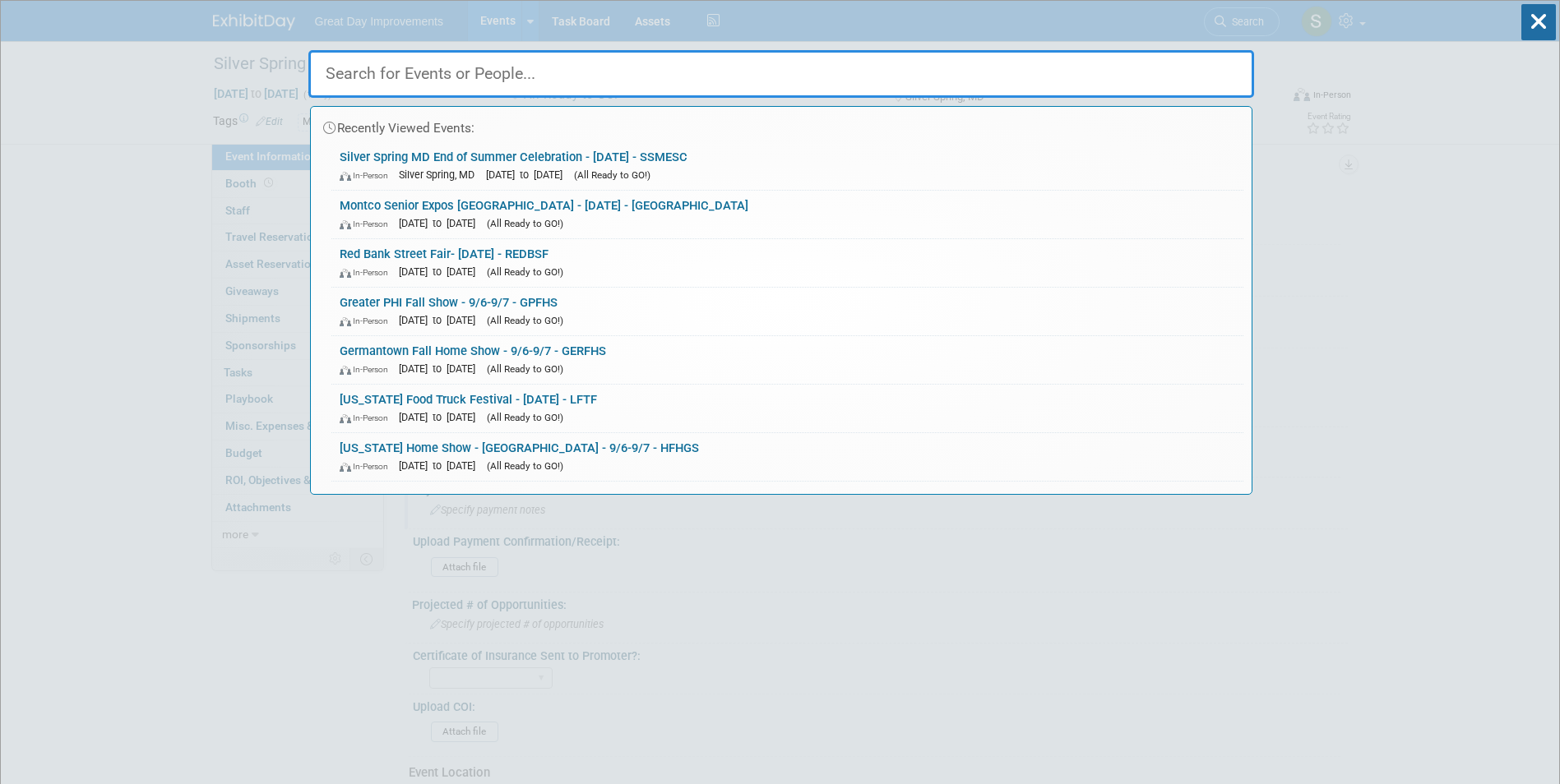
click at [736, 60] on input "text" at bounding box center [781, 74] width 945 height 48
drag, startPoint x: 736, startPoint y: 60, endPoint x: 682, endPoint y: 67, distance: 54.5
paste input "GILHS"
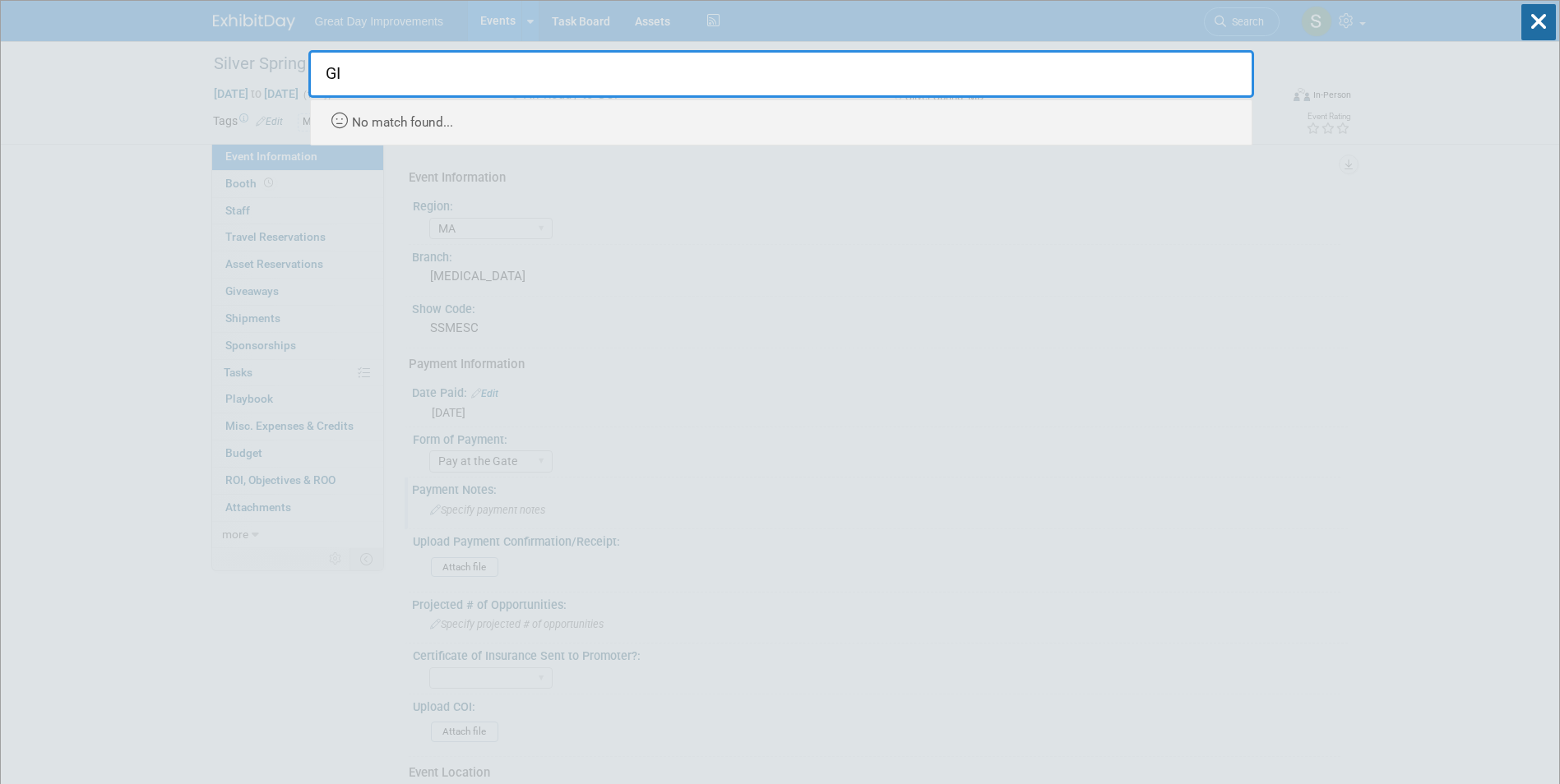
type input "G"
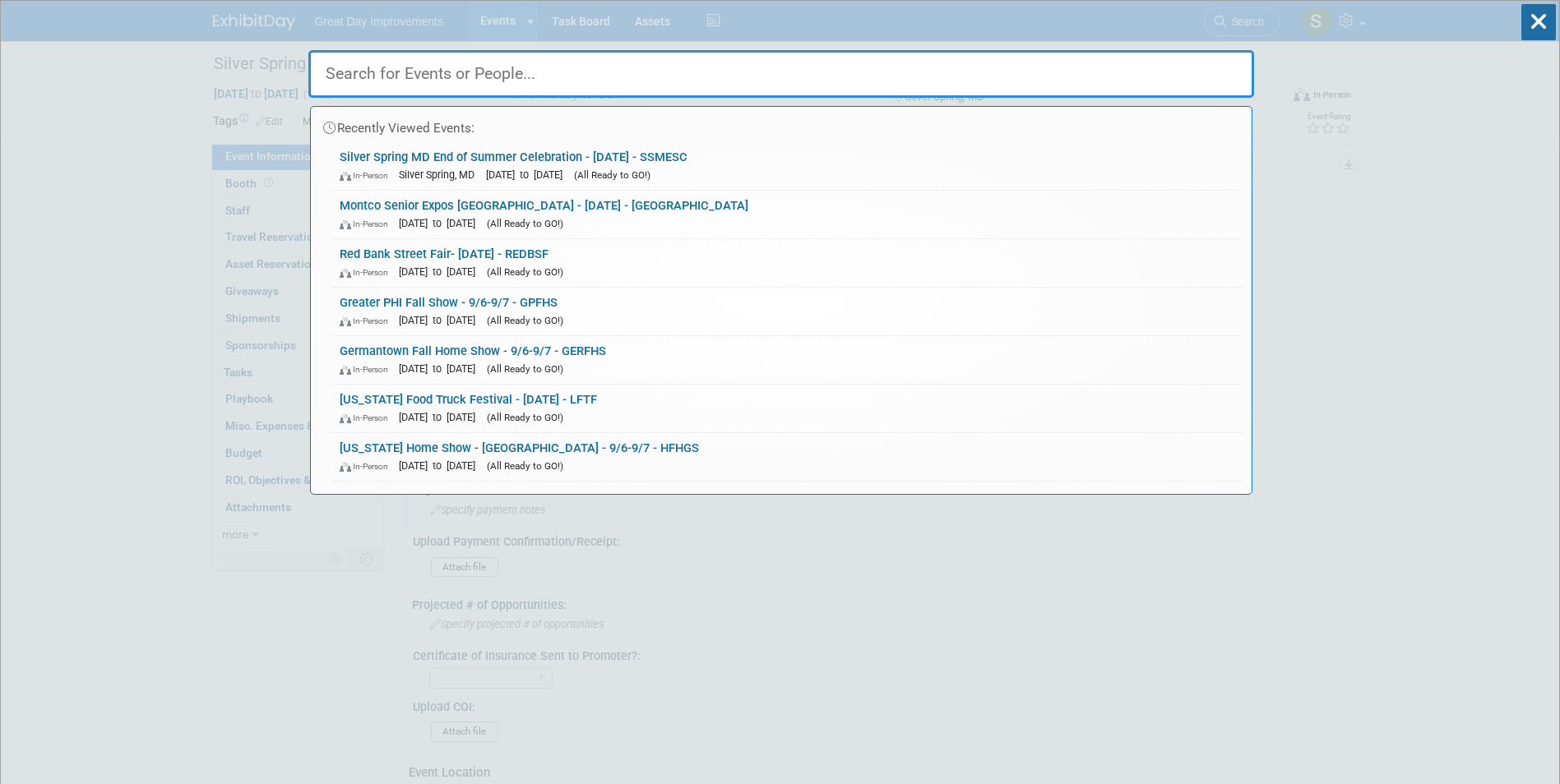
click at [459, 69] on input "text" at bounding box center [781, 74] width 945 height 48
drag, startPoint x: 451, startPoint y: 67, endPoint x: 82, endPoint y: 170, distance: 383.1
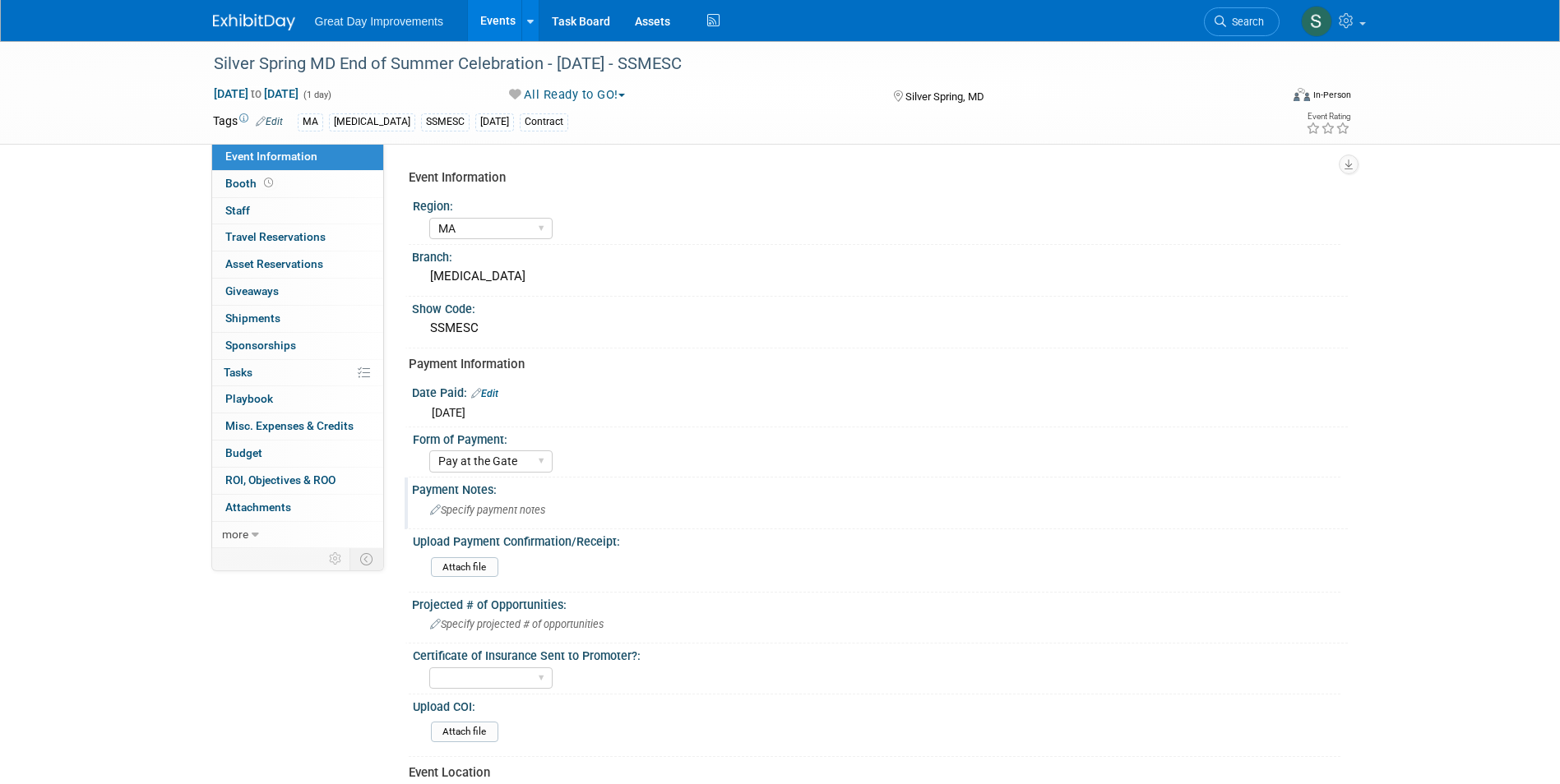
click at [229, 13] on link at bounding box center [264, 14] width 102 height 13
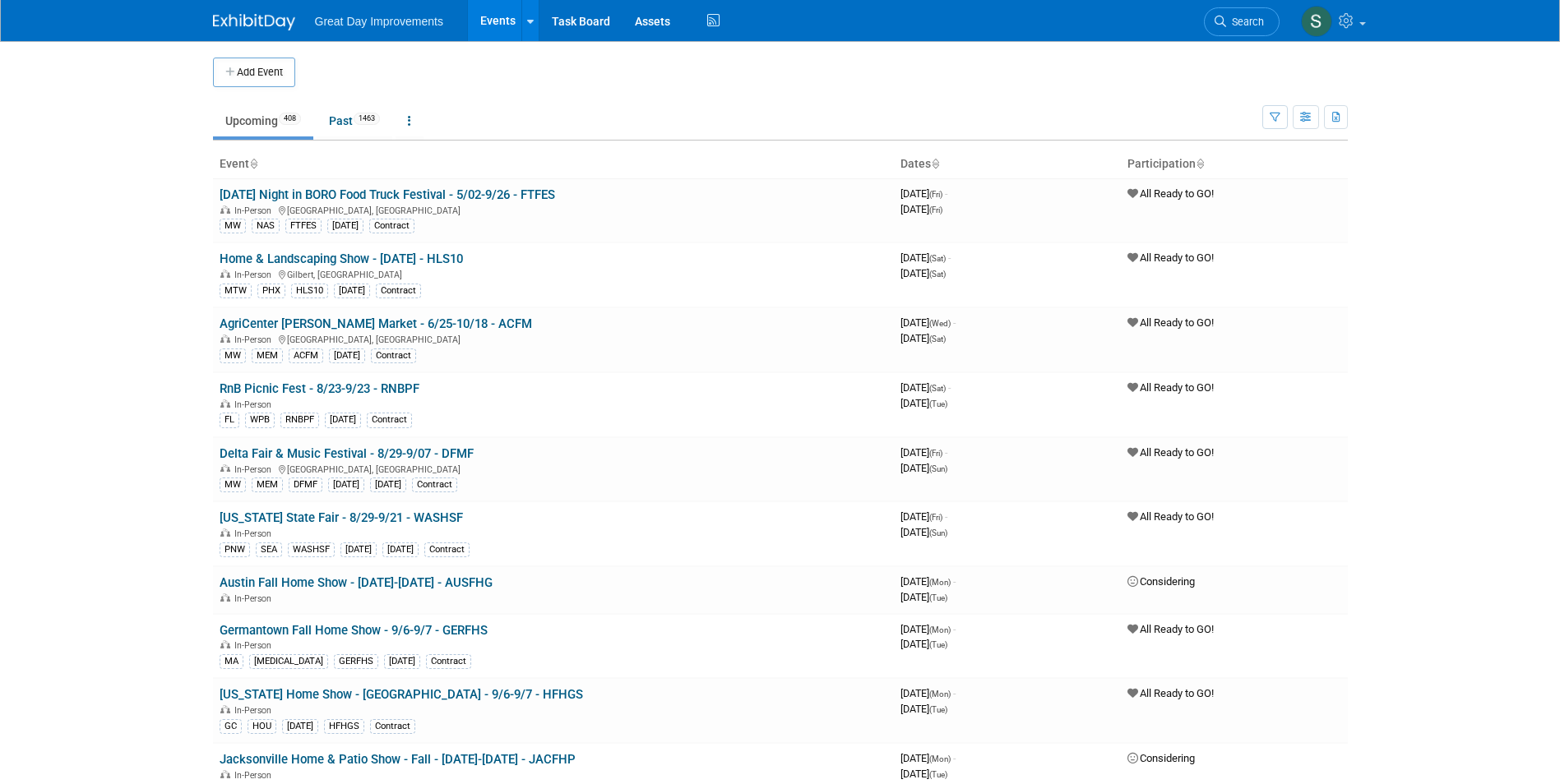
click at [1237, 5] on li "Search" at bounding box center [1241, 20] width 76 height 40
click at [1241, 27] on span "Search" at bounding box center [1245, 21] width 38 height 12
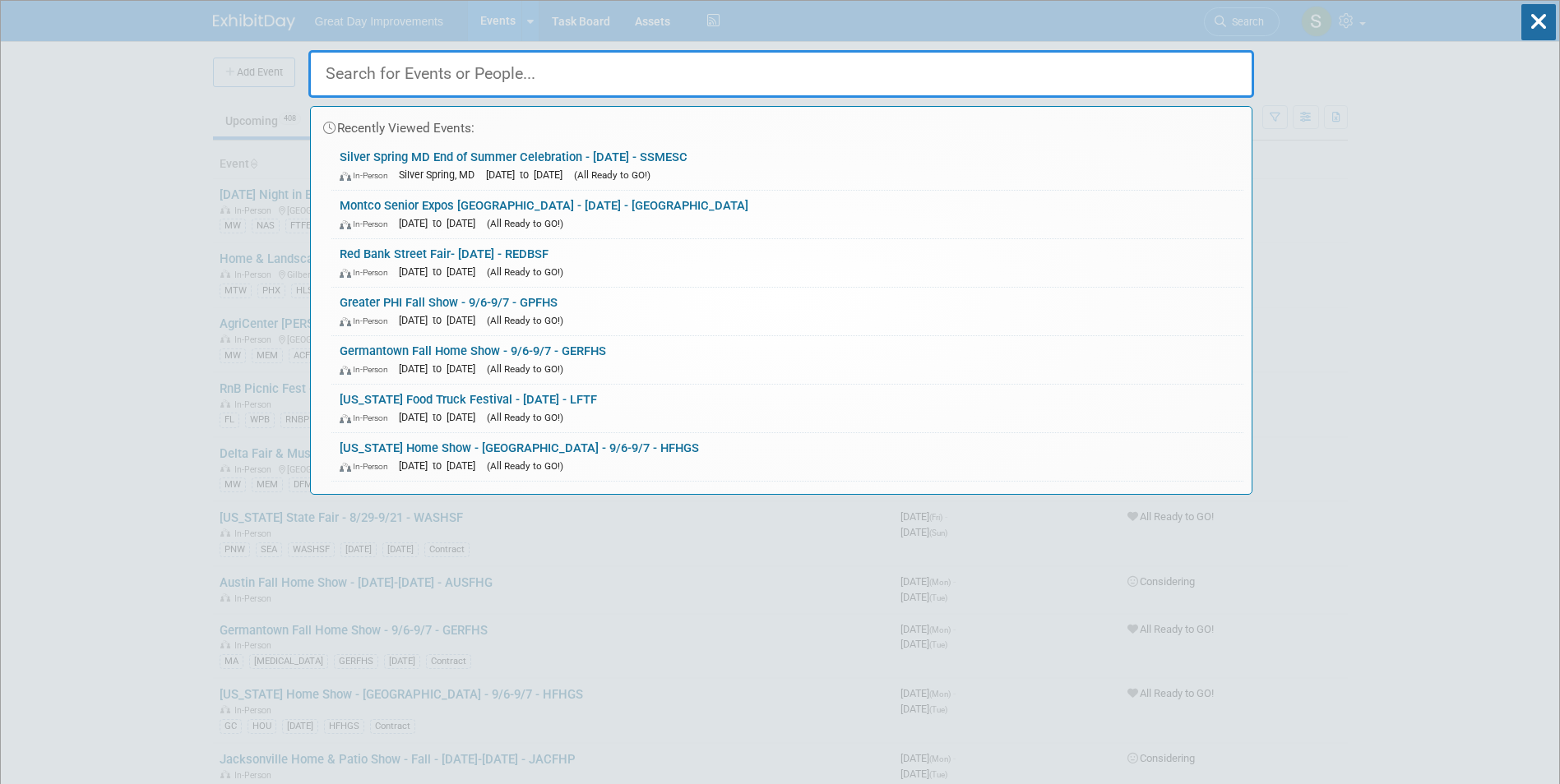
paste input "GILHS"
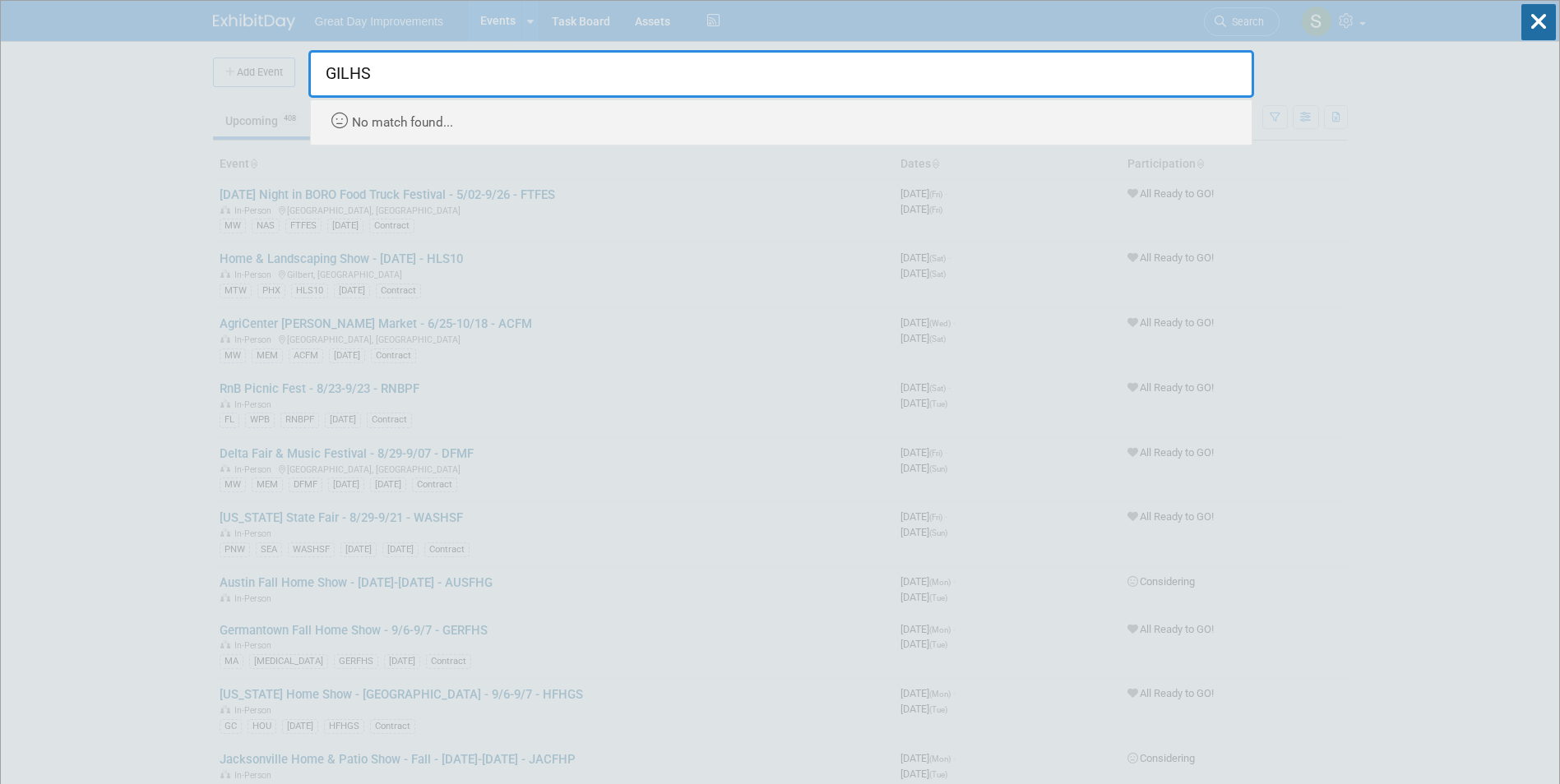
type input "GILHS"
click at [700, 76] on input "GILHS" at bounding box center [781, 74] width 945 height 48
drag, startPoint x: 562, startPoint y: 66, endPoint x: 220, endPoint y: 84, distance: 342.5
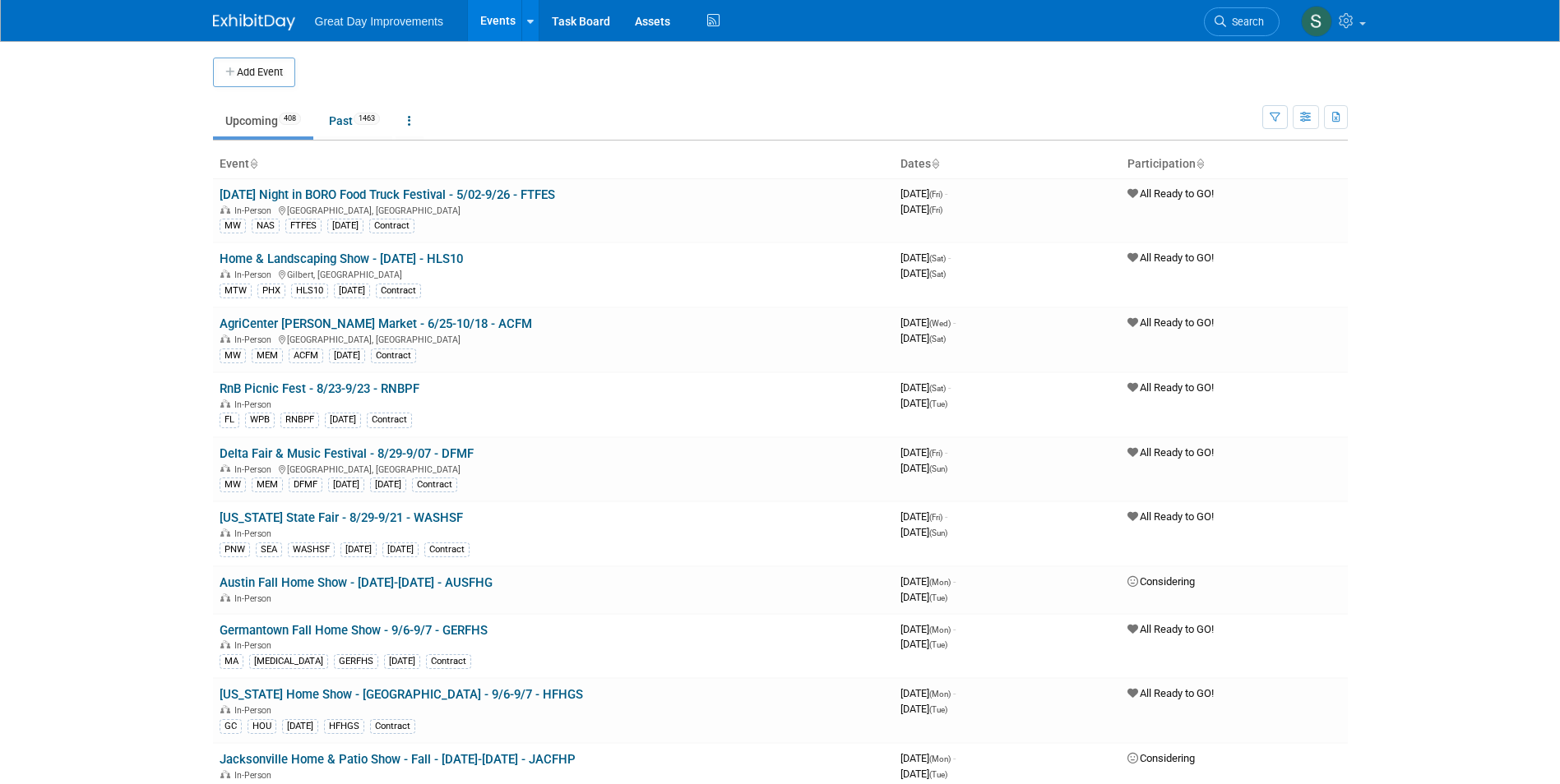
click at [1226, 37] on li "Search" at bounding box center [1241, 20] width 76 height 40
click at [1227, 28] on link "Search" at bounding box center [1241, 21] width 76 height 28
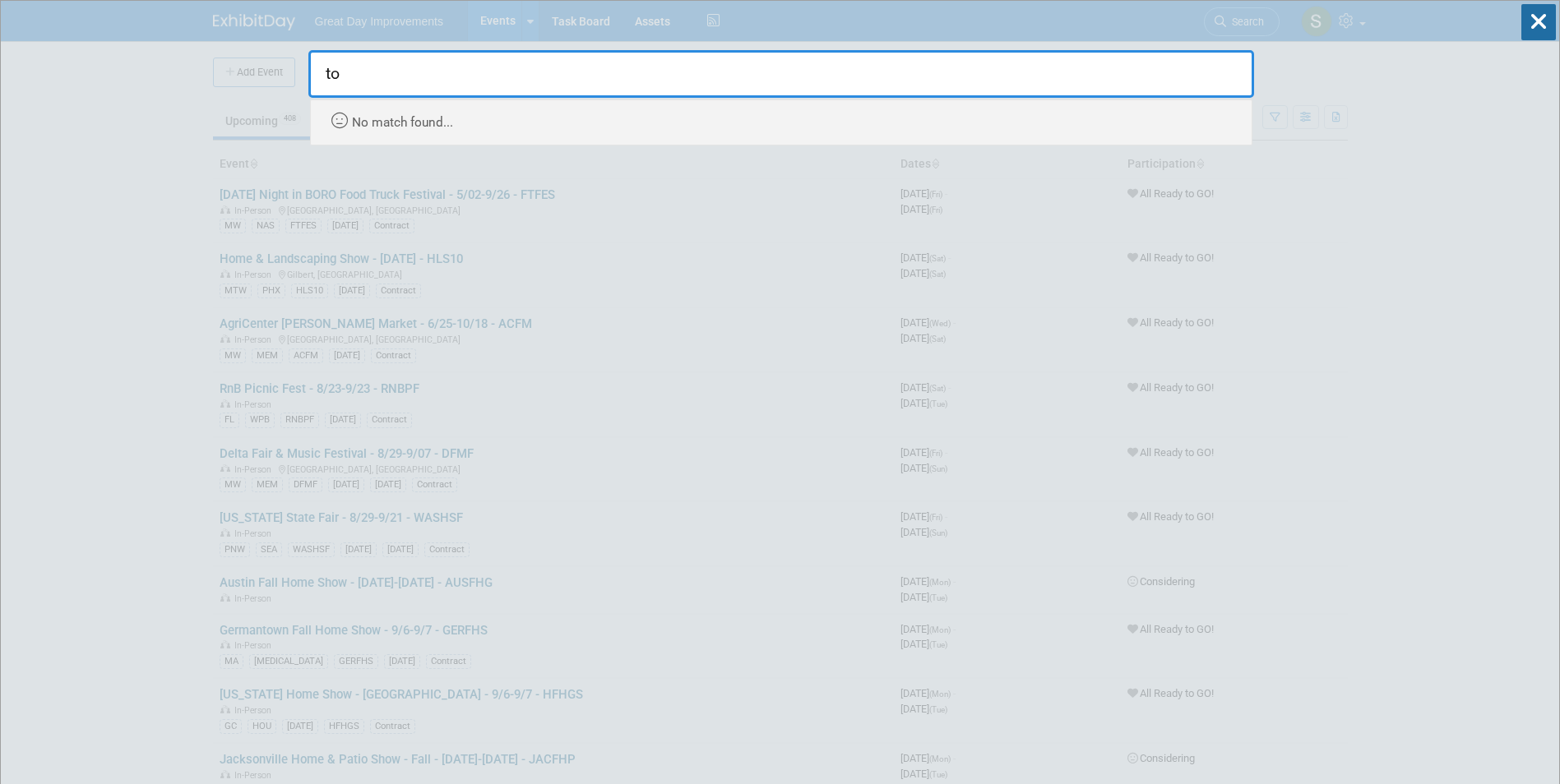
type input "t"
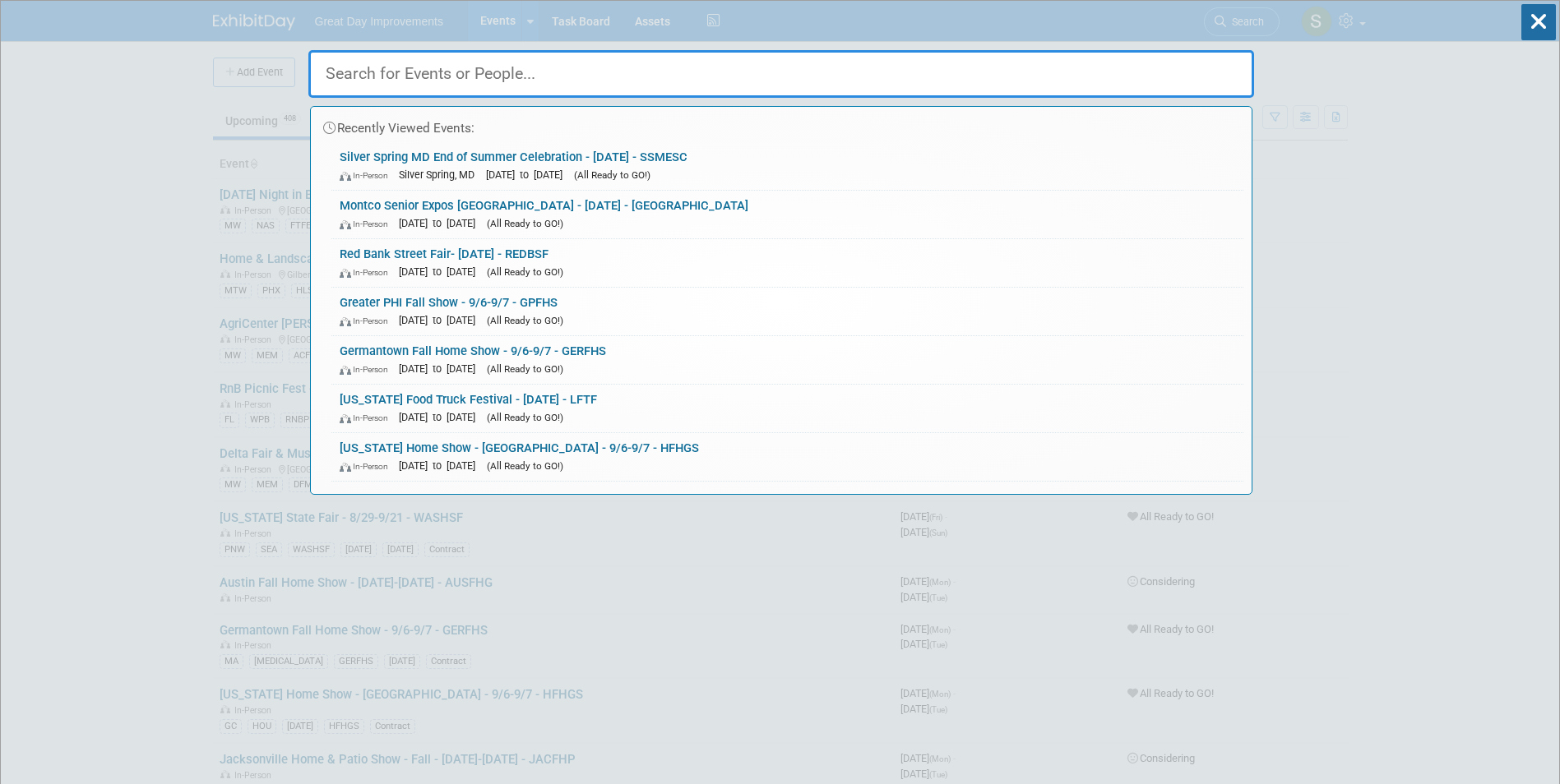
paste input "Women’s Health and Beauty Expo GILBERT"
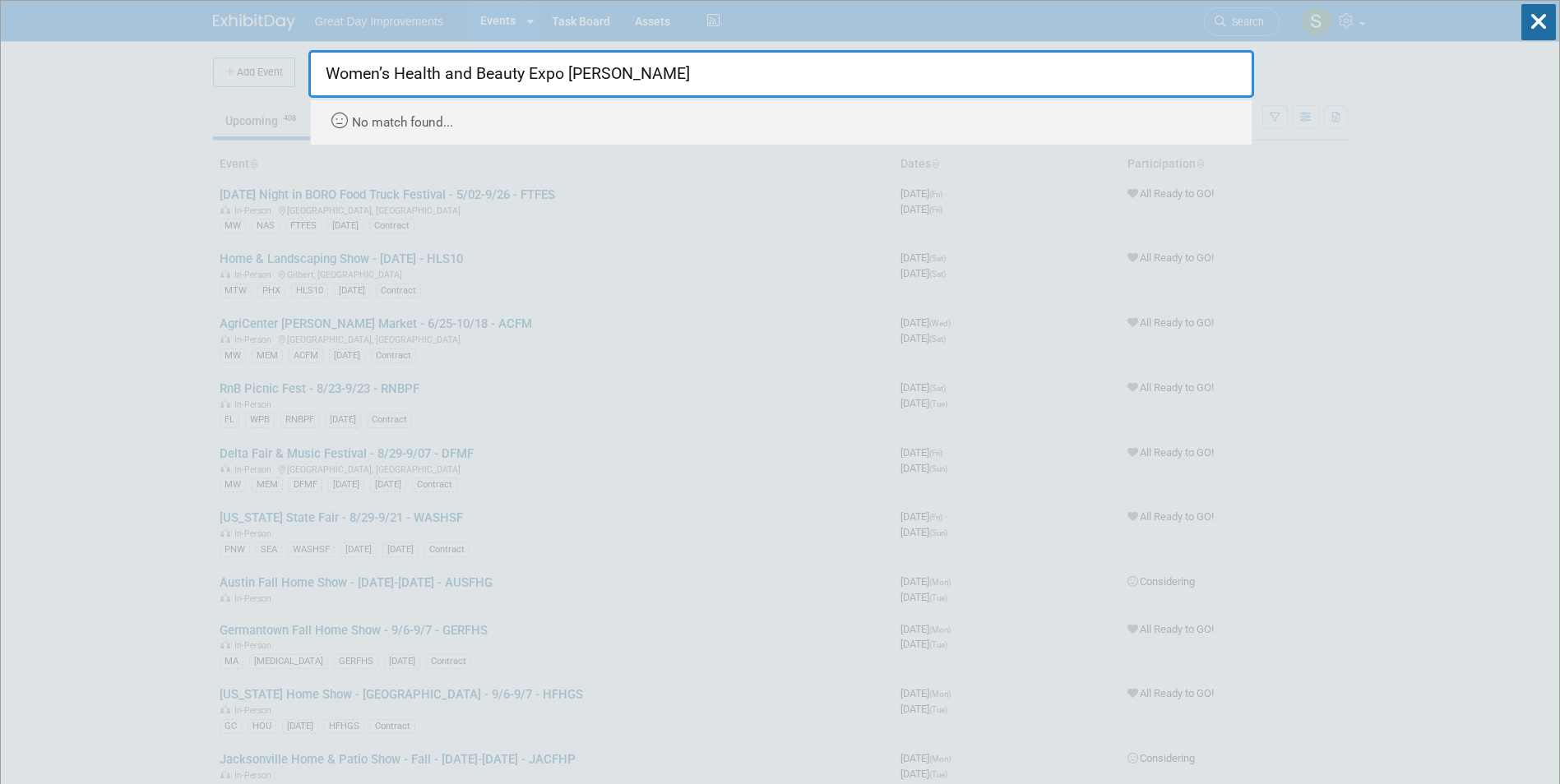
drag, startPoint x: 714, startPoint y: 71, endPoint x: 838, endPoint y: 57, distance: 124.8
click at [752, 70] on input "Women’s Health and Beauty Expo GILBERT" at bounding box center [781, 74] width 945 height 48
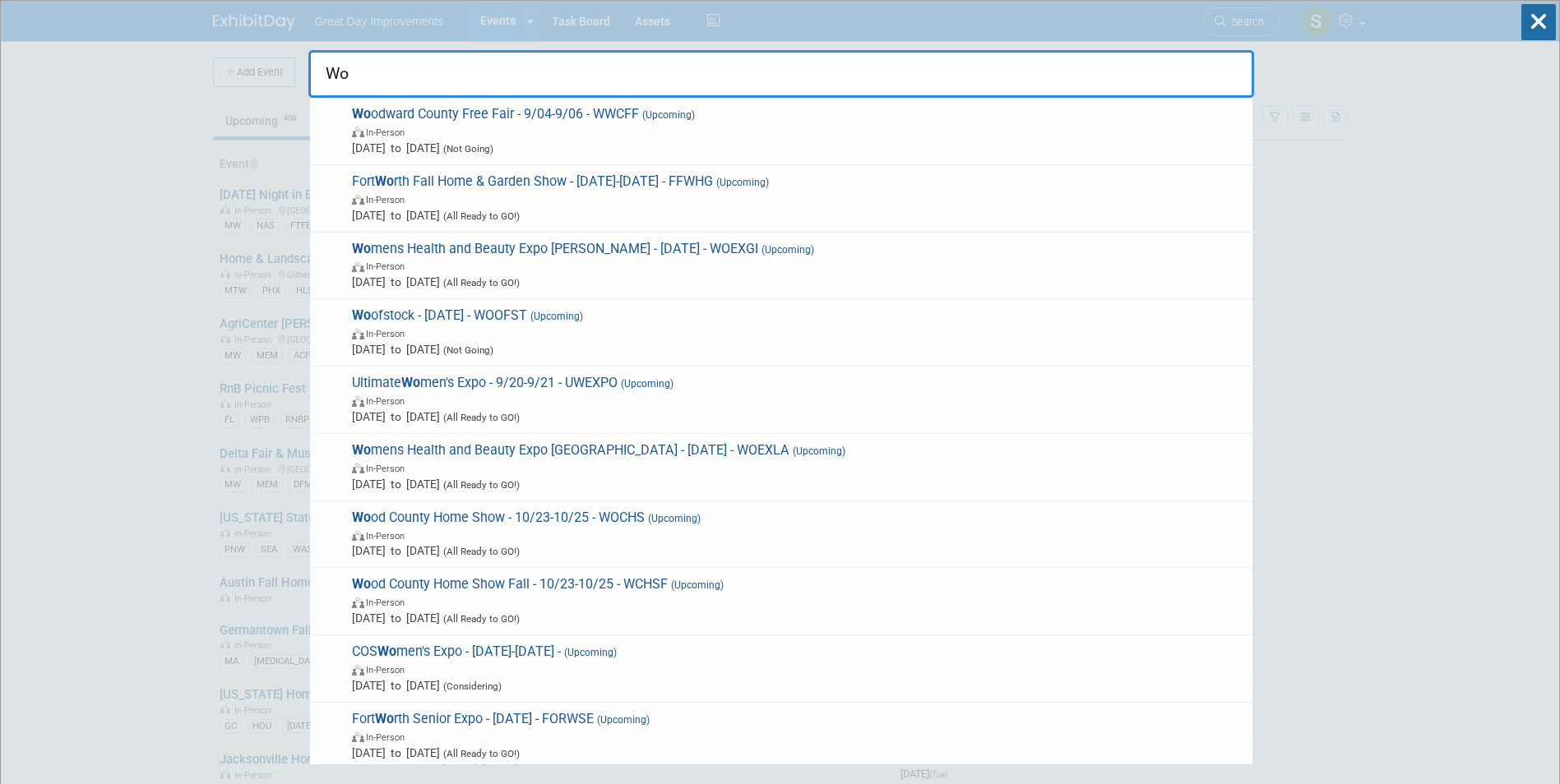
type input "W"
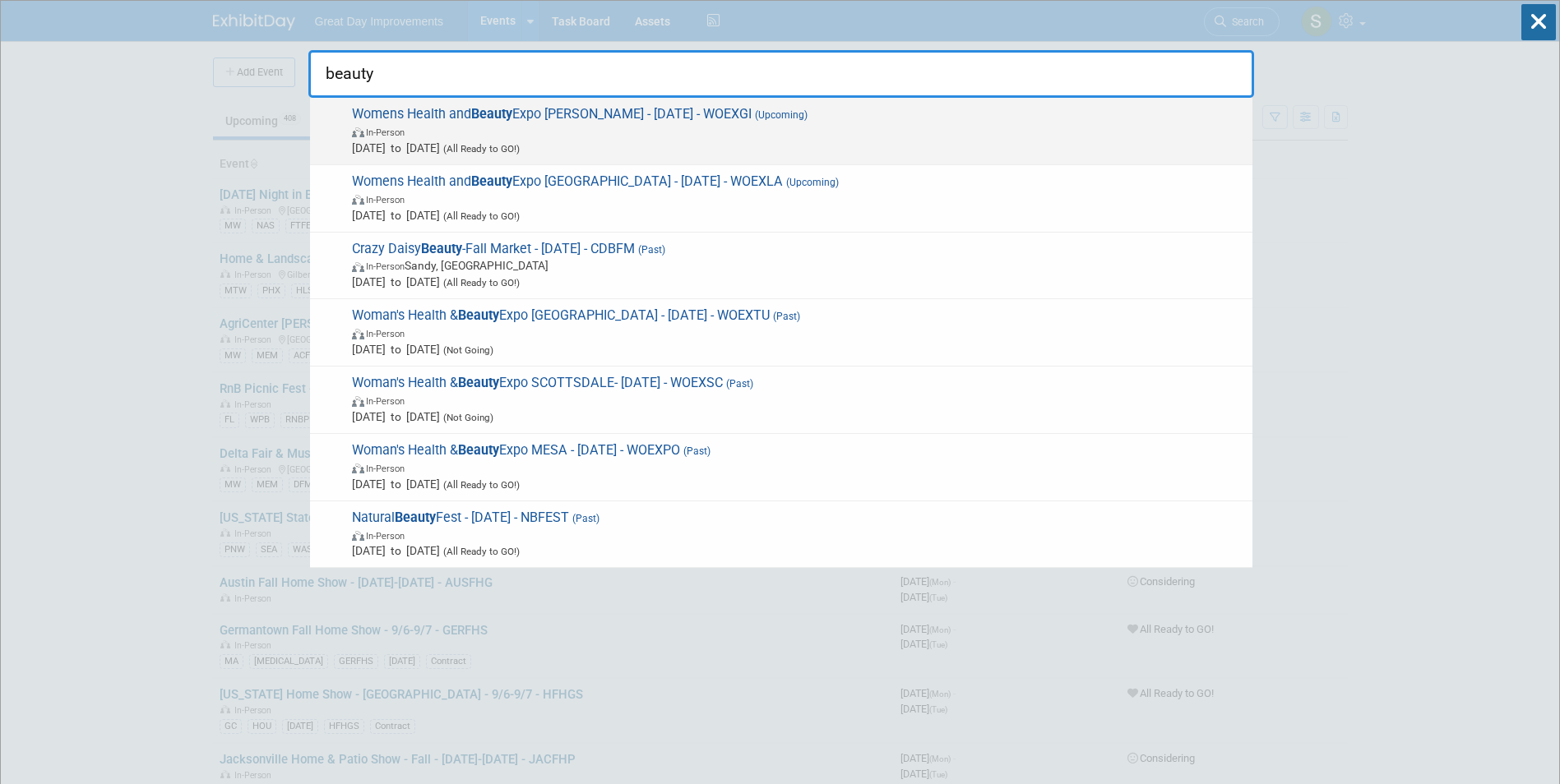
type input "beauty"
click at [545, 111] on span "Womens Health and Beauty Expo GILBERT - 9/06/25 - WOEXGI (Upcoming) In-Person S…" at bounding box center [795, 131] width 897 height 50
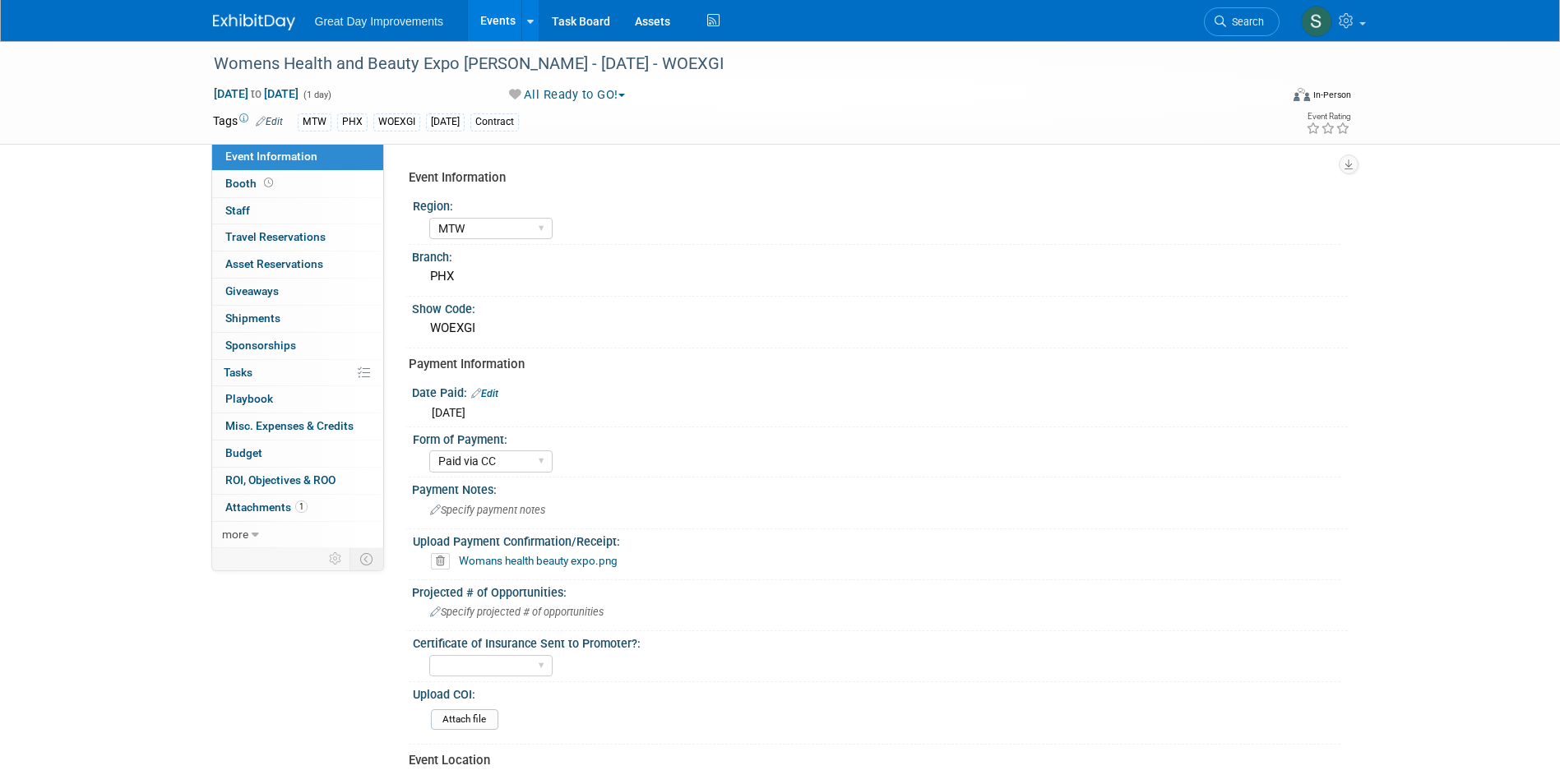
select select "MTW"
select select "Paid via CC"
click at [1255, 10] on link "Search" at bounding box center [1241, 21] width 76 height 28
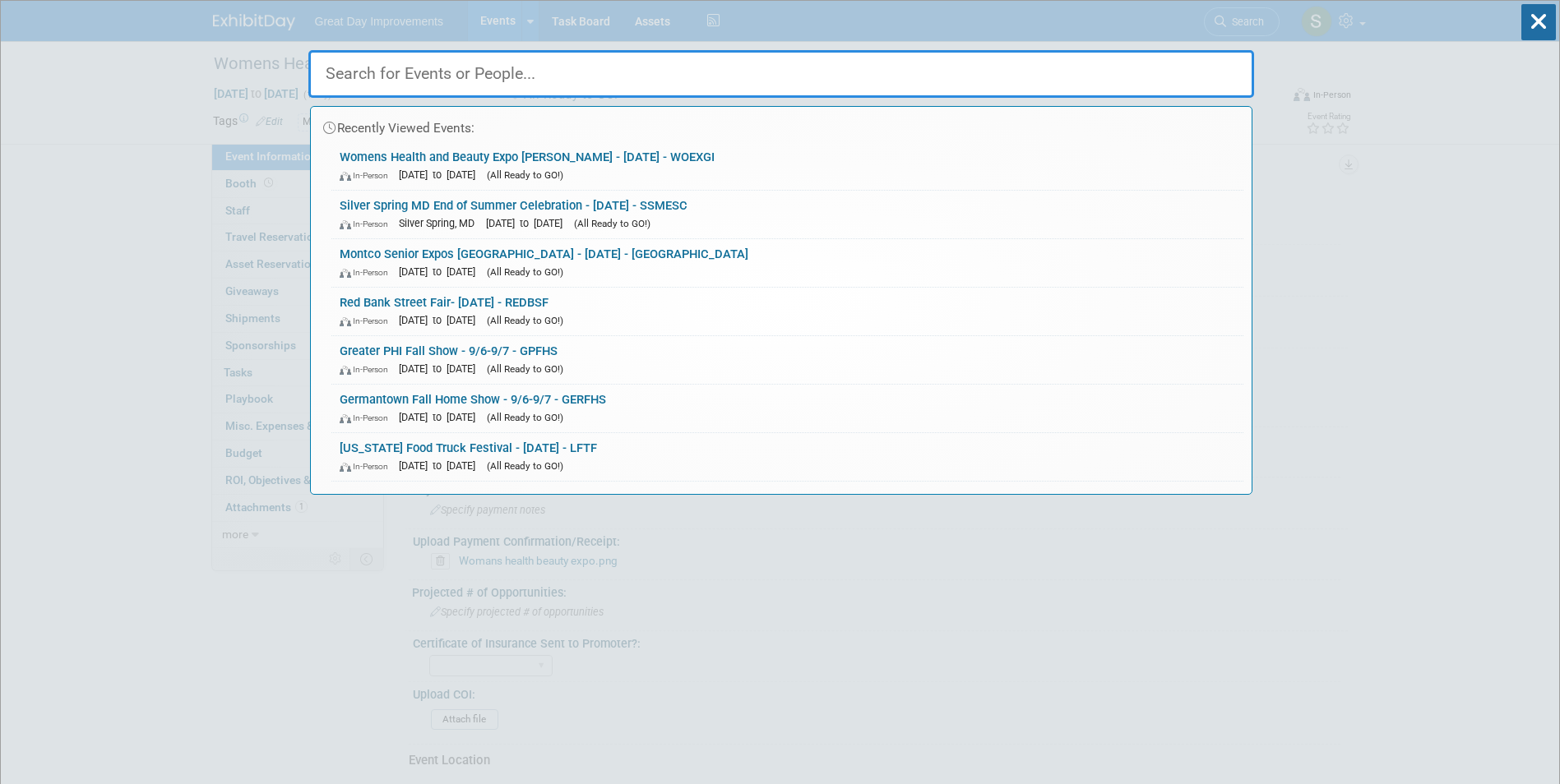
paste input "Cheyenne Home Show"
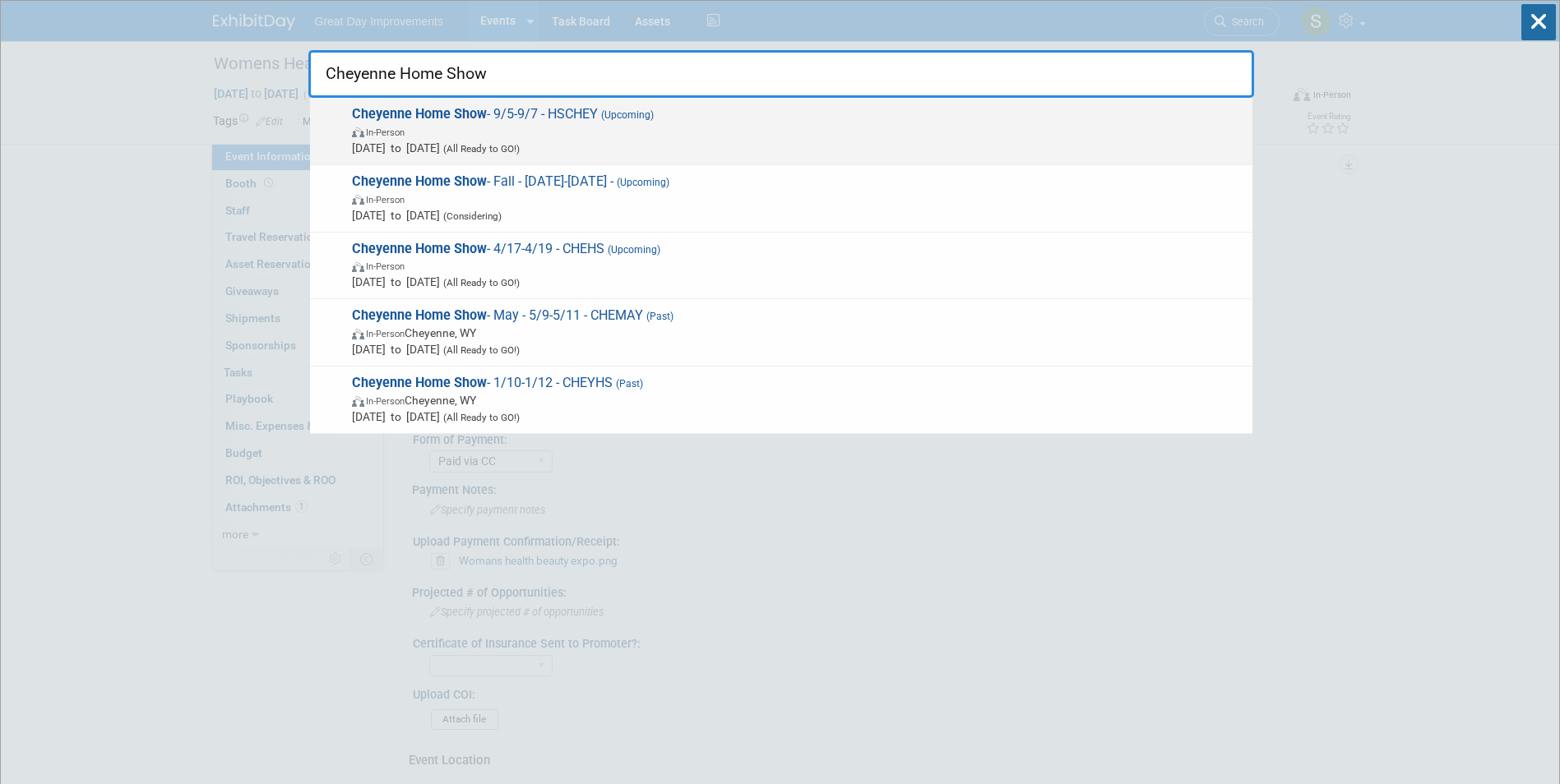
type input "Cheyenne Home Show"
click at [575, 117] on span "Cheyenne Home Show - 9/5-9/7 - HSCHEY (Upcoming) In-Person [DATE] to [DATE] (Al…" at bounding box center [795, 131] width 897 height 50
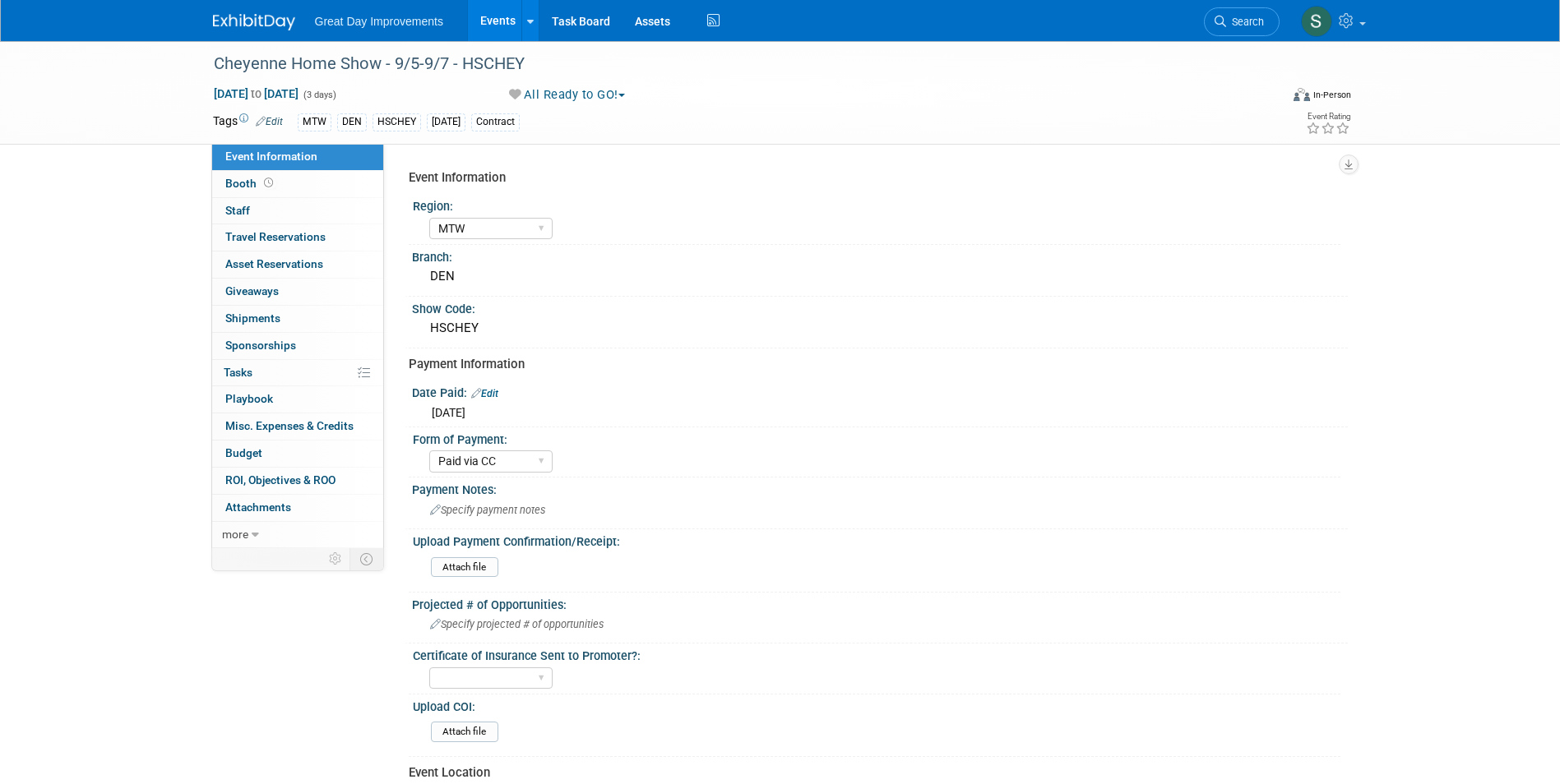
select select "MTW"
select select "Paid via CC"
click at [1227, 25] on link "Search" at bounding box center [1241, 21] width 76 height 28
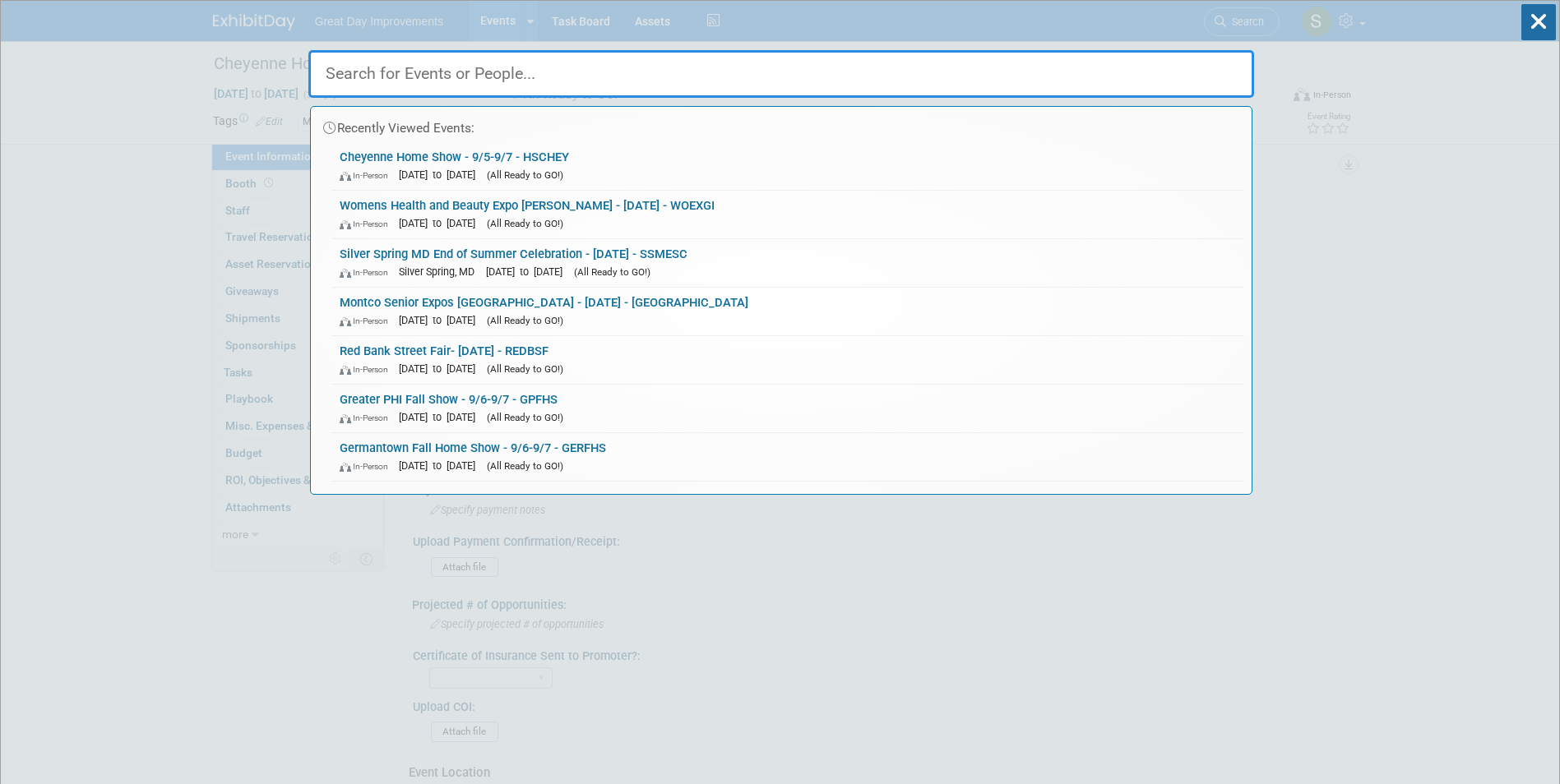
paste input "LV Home Improvement and Backyard Expo"
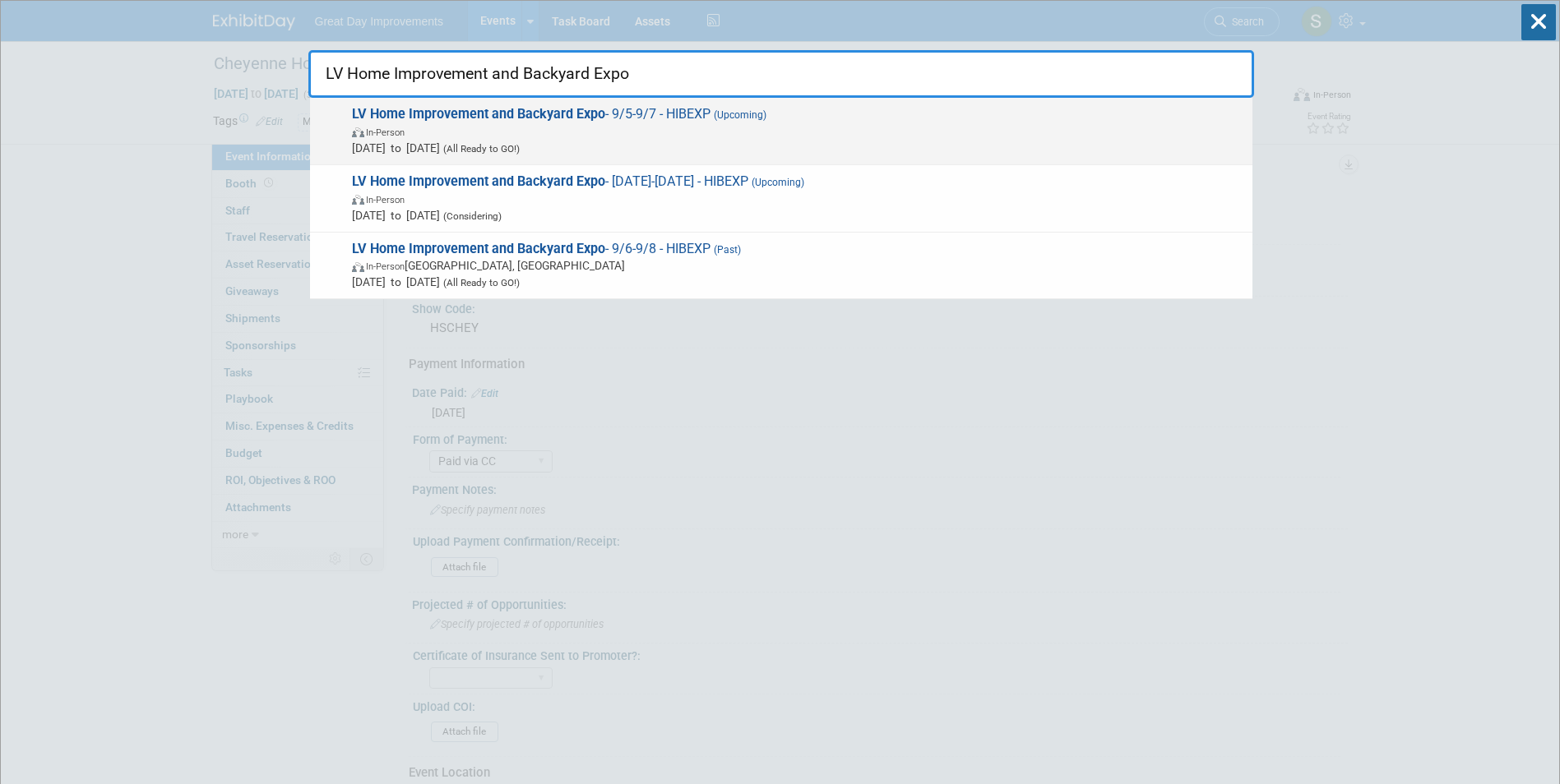
type input "LV Home Improvement and Backyard Expo"
click at [840, 133] on span "In-Person" at bounding box center [798, 132] width 892 height 16
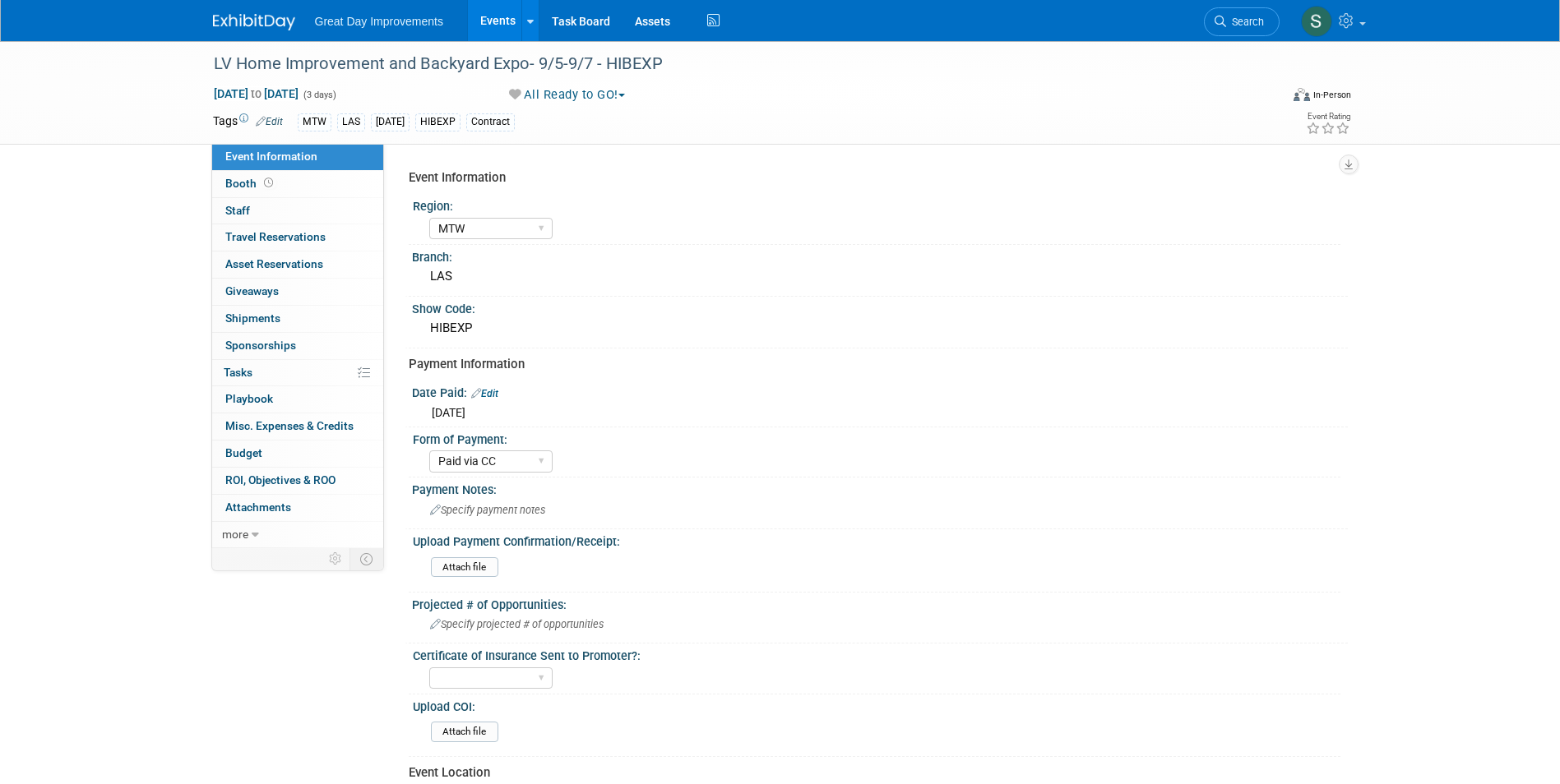
select select "MTW"
select select "Paid via CC"
click at [1238, 36] on link "Search" at bounding box center [1241, 21] width 76 height 28
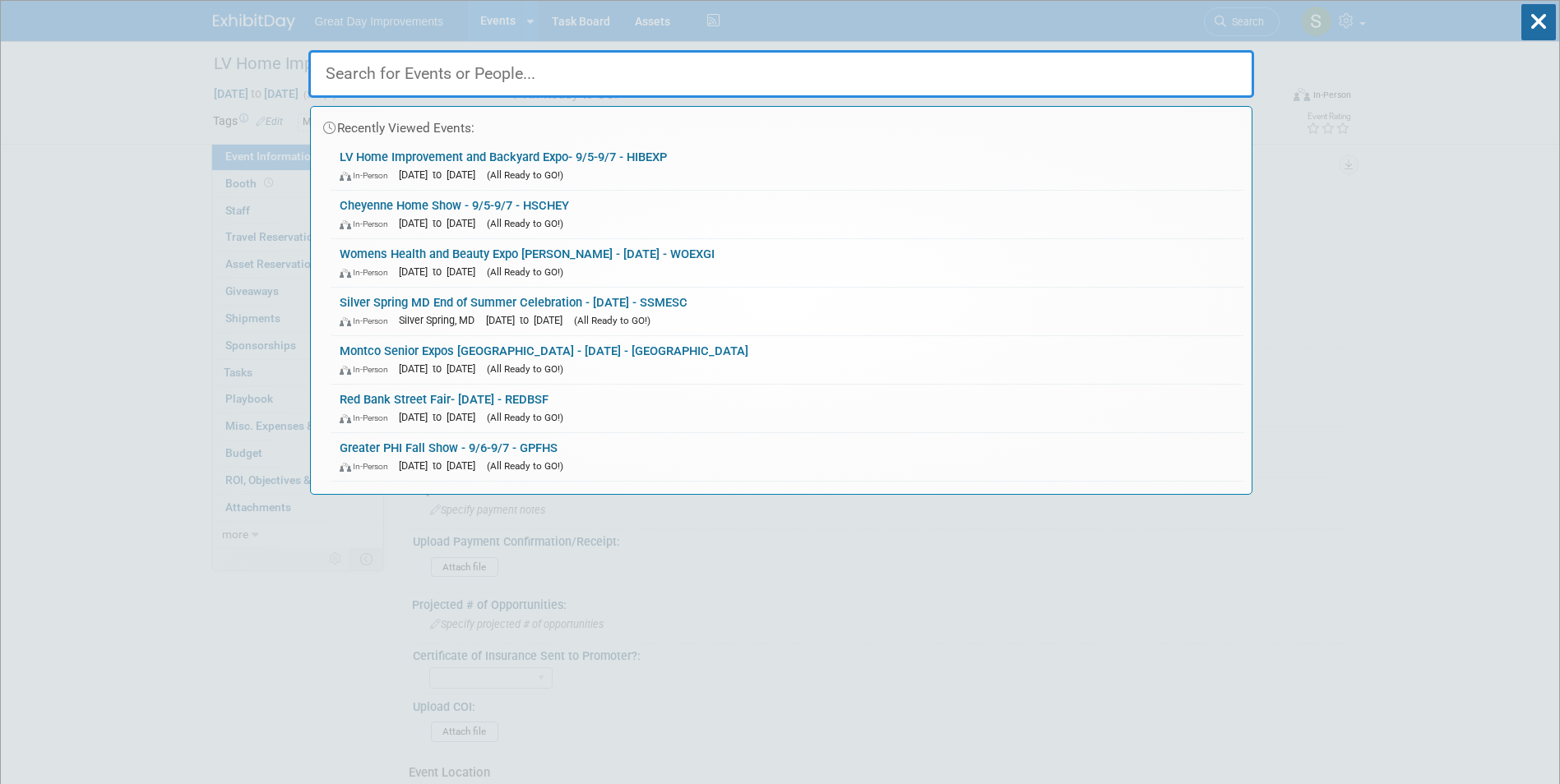
paste input "[US_STATE] State Fair"
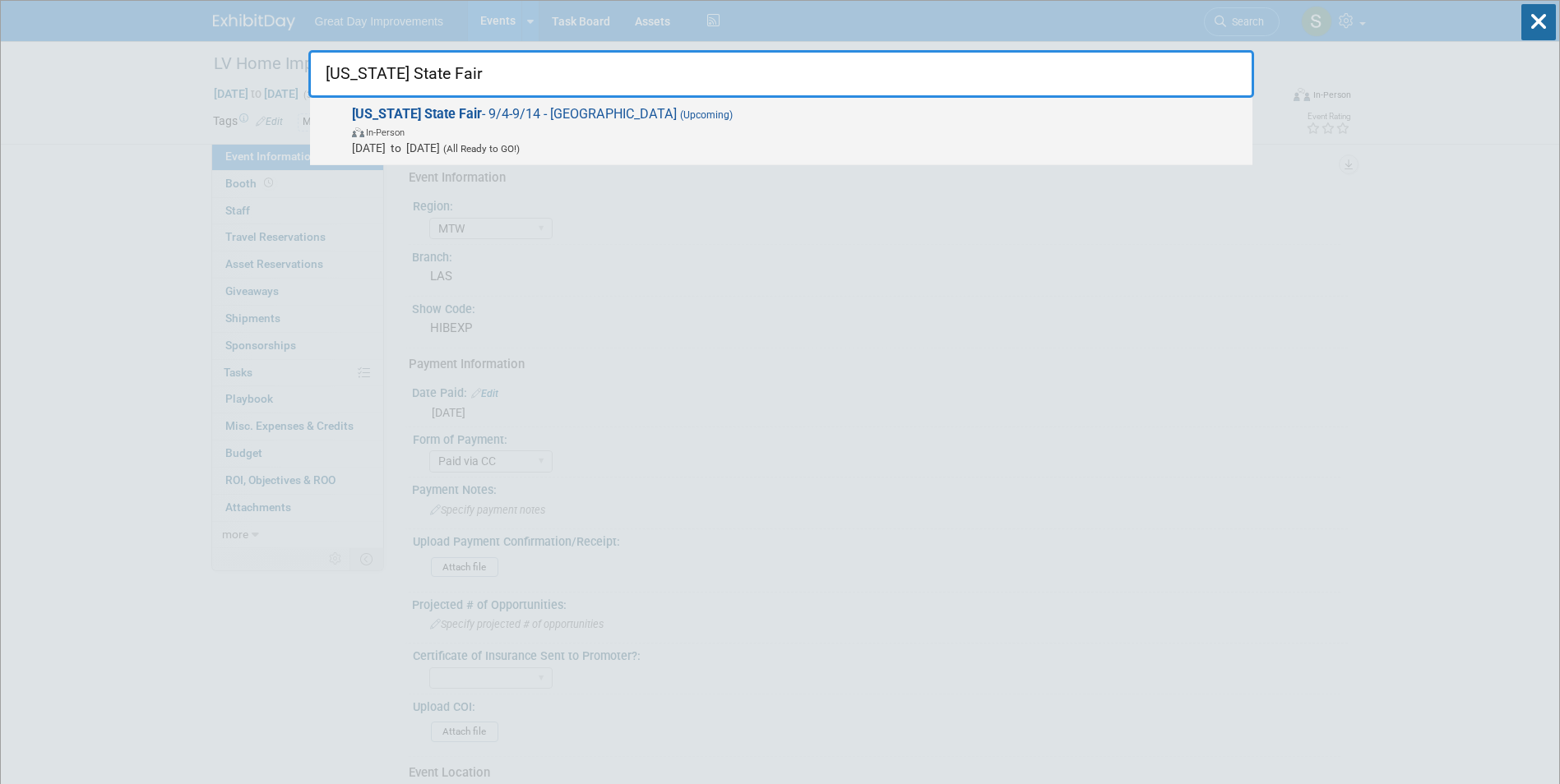
type input "[US_STATE] State Fair"
click at [599, 125] on span "In-Person" at bounding box center [798, 132] width 892 height 16
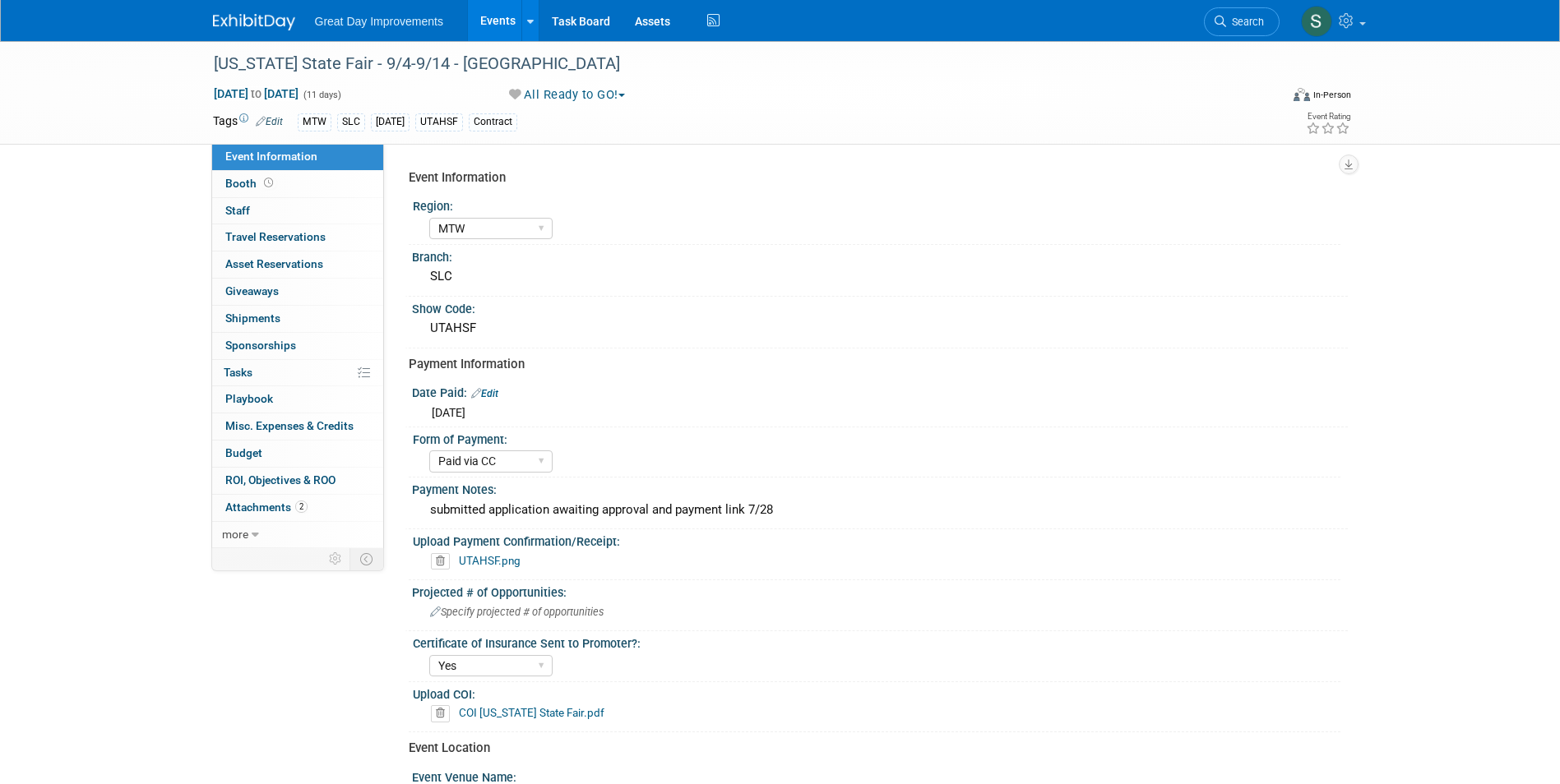
select select "MTW"
select select "Paid via CC"
select select "Yes"
click at [1252, 26] on span "Search" at bounding box center [1245, 21] width 38 height 12
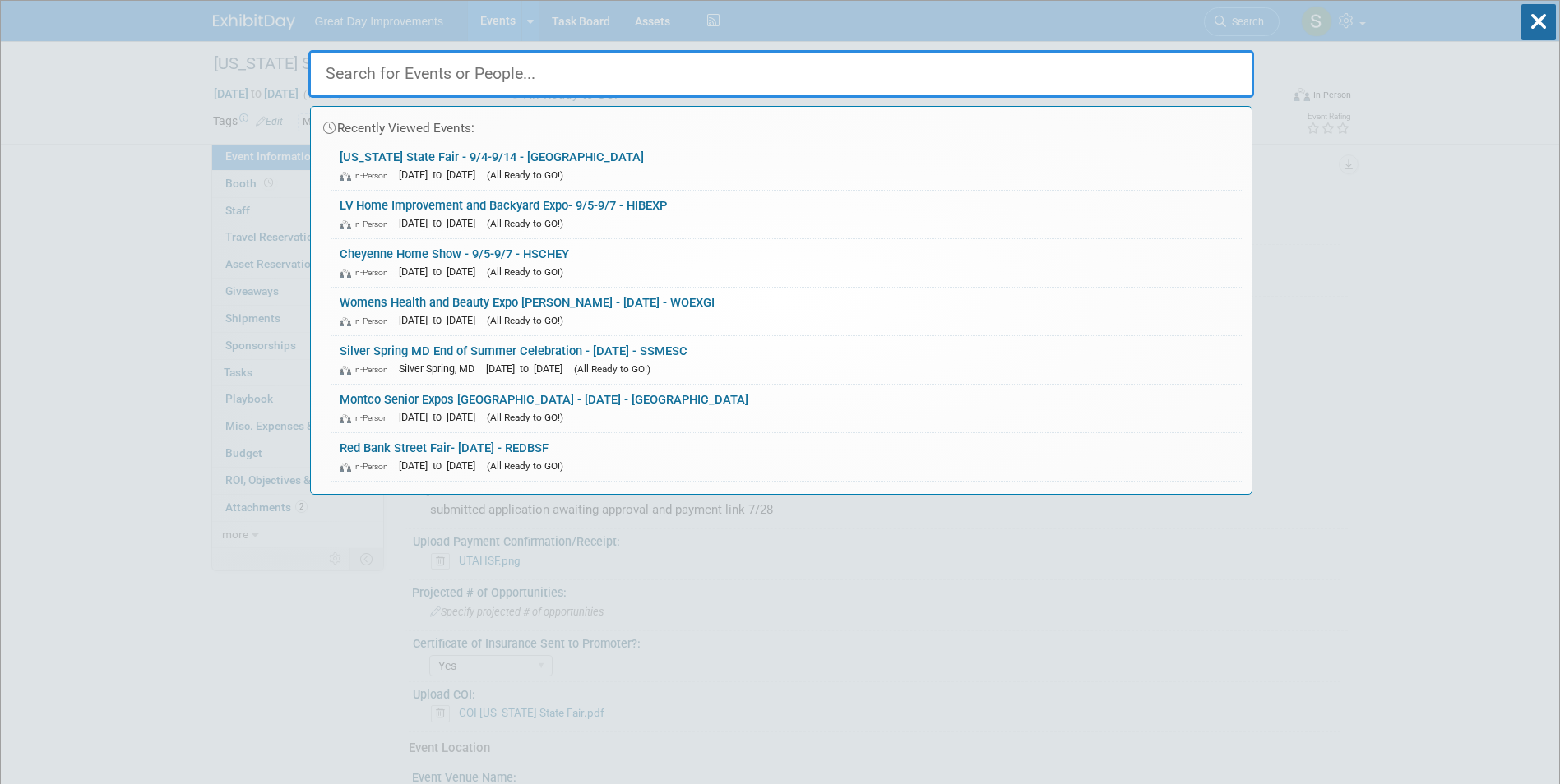
paste input "New Mexico State Fair"
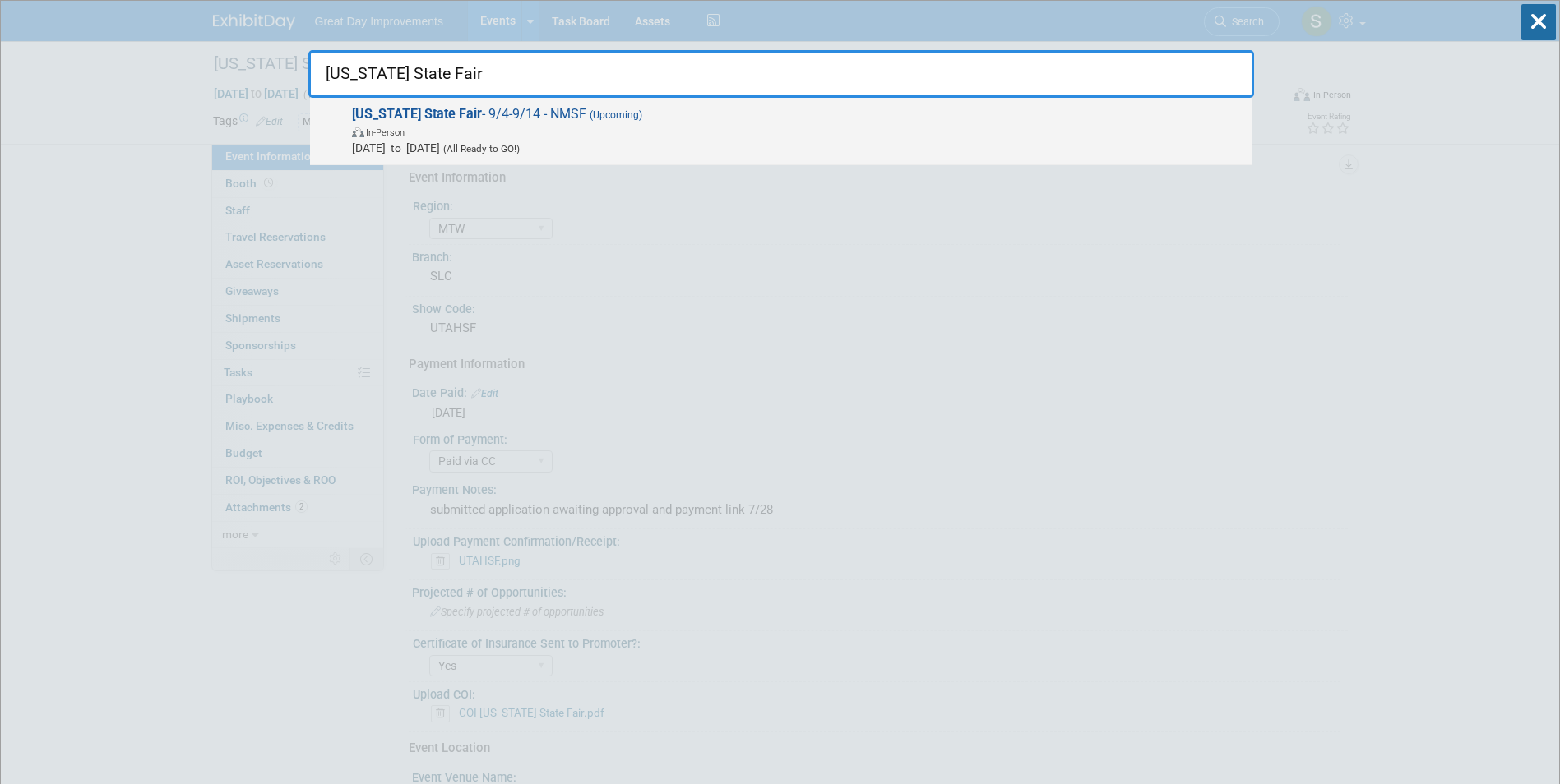
type input "New Mexico State Fair"
click at [551, 119] on span "New Mexico State Fair - 9/4-9/14 - NMSF (Upcoming) In-Person Sep 4, 2025 to Sep…" at bounding box center [795, 131] width 897 height 50
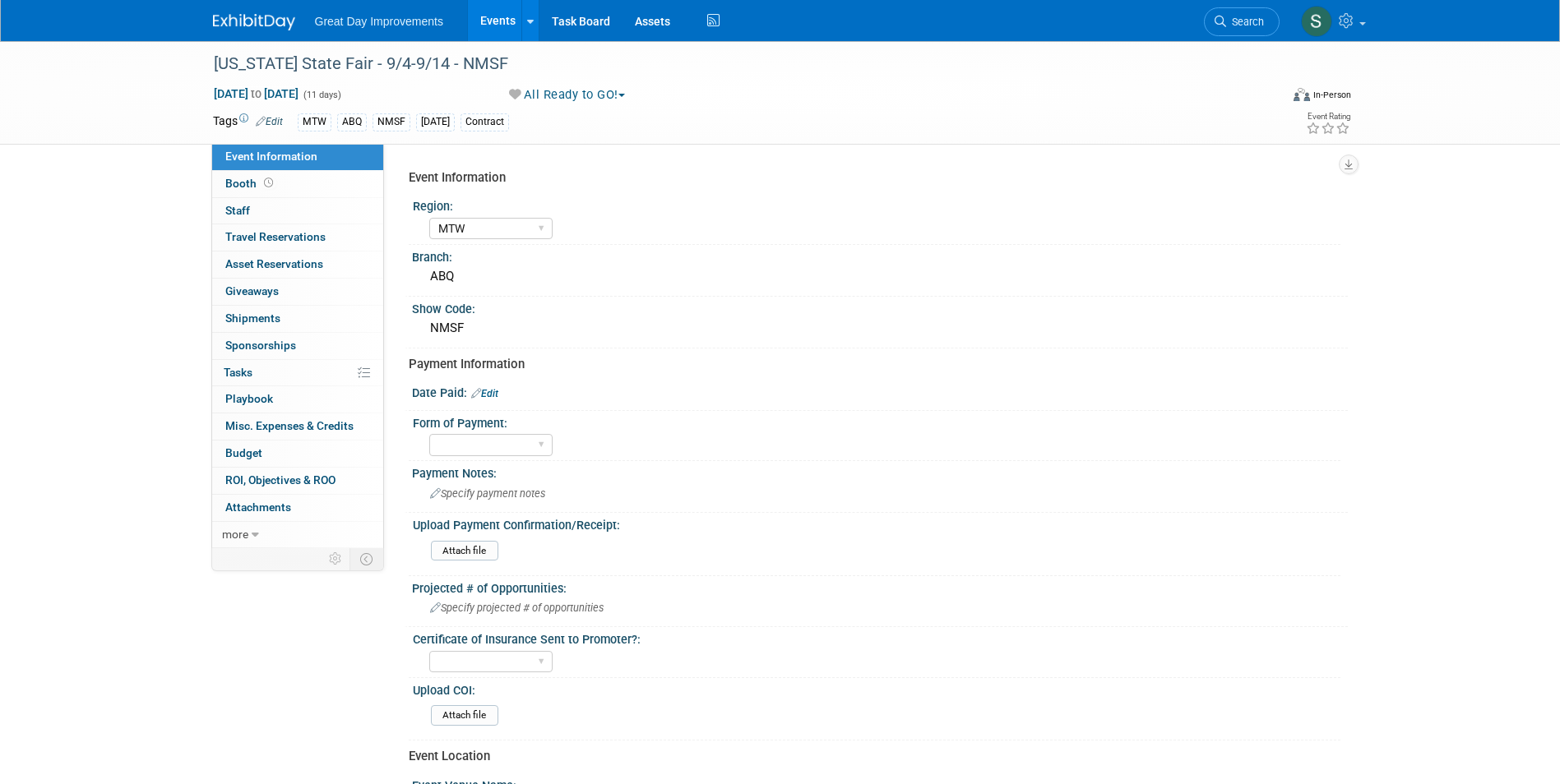
select select "MTW"
click at [256, 25] on img at bounding box center [255, 22] width 82 height 16
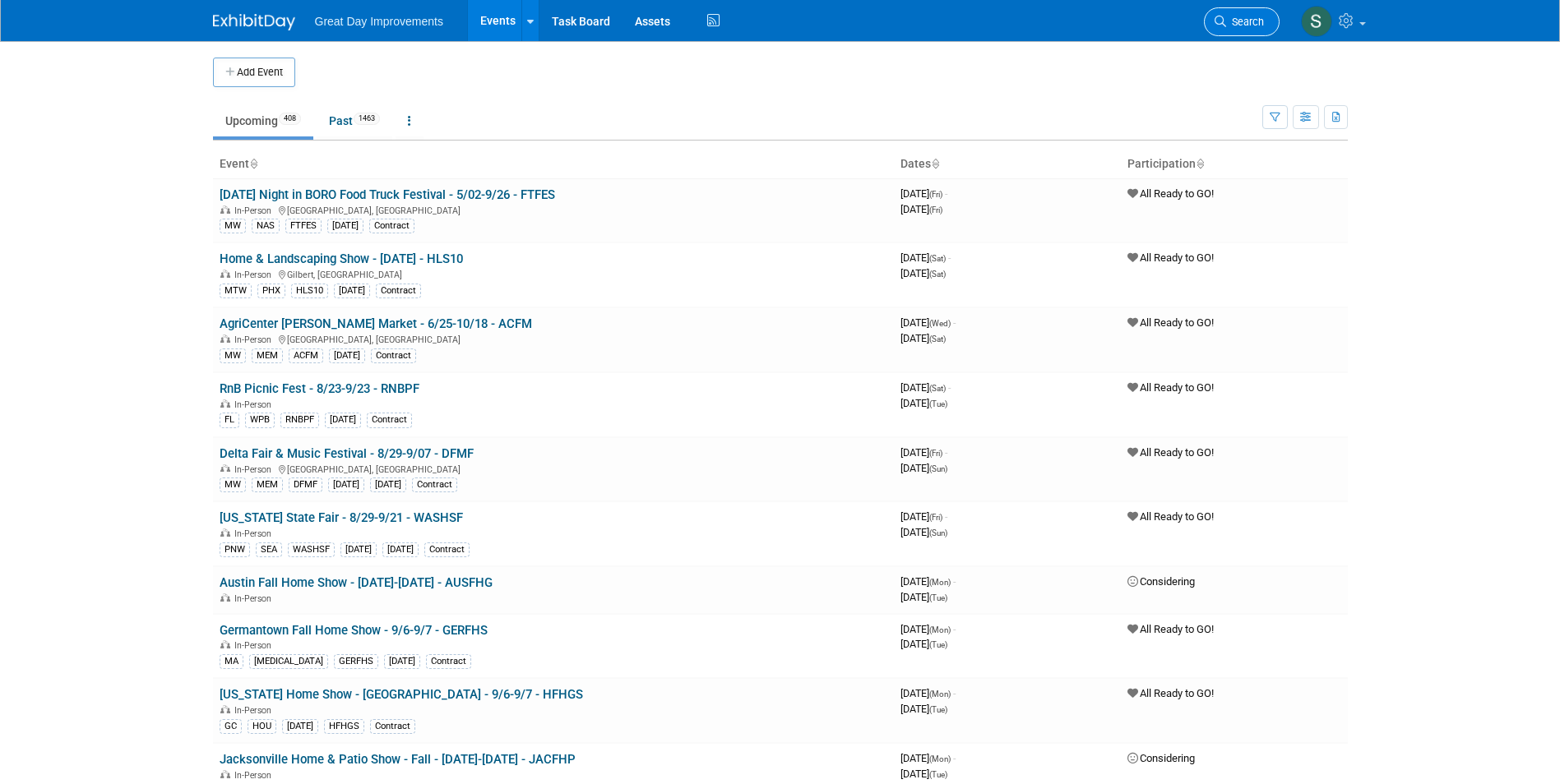
click at [1240, 16] on span "Search" at bounding box center [1245, 21] width 38 height 12
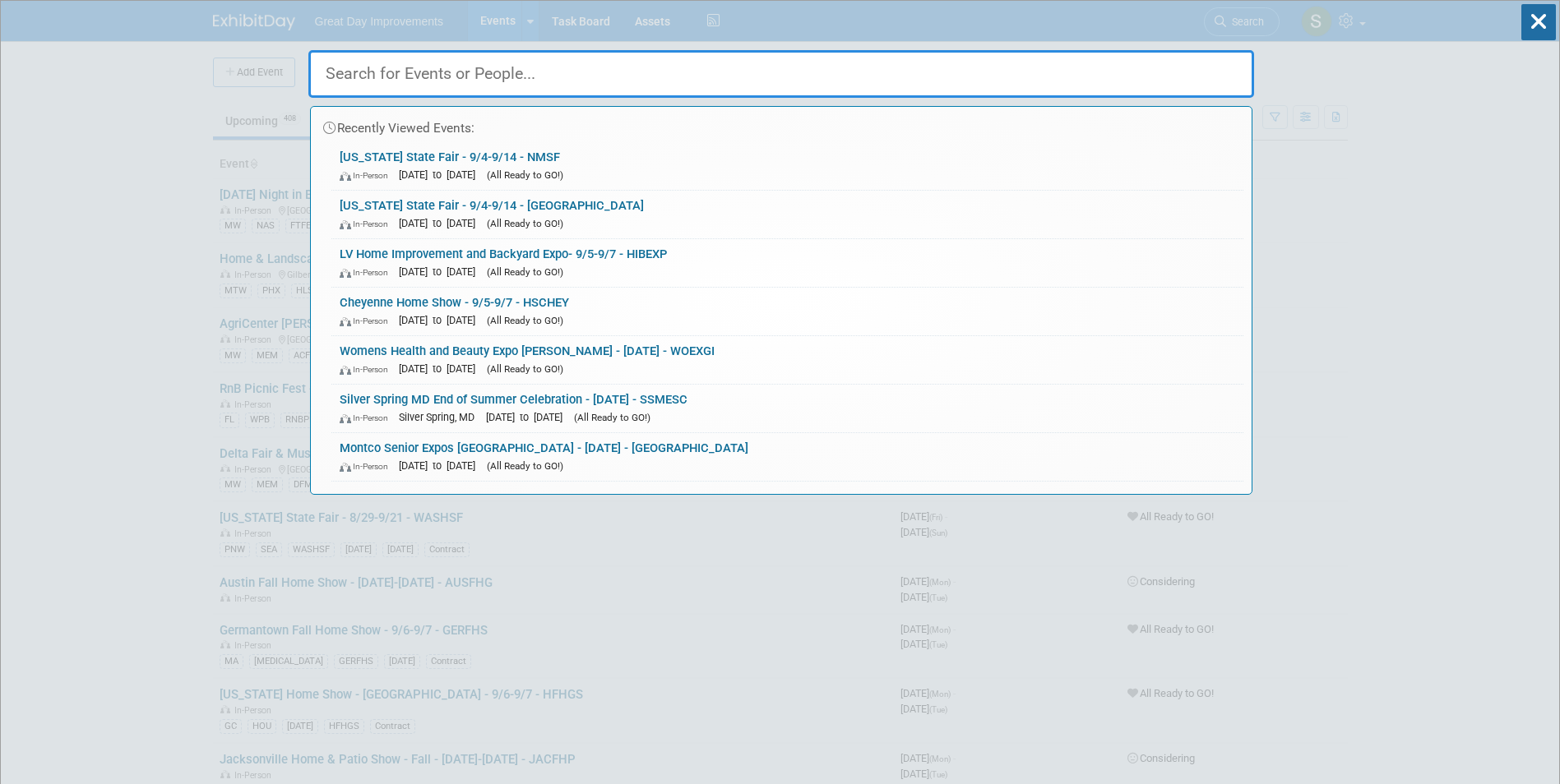
click at [616, 76] on input "text" at bounding box center [781, 74] width 945 height 48
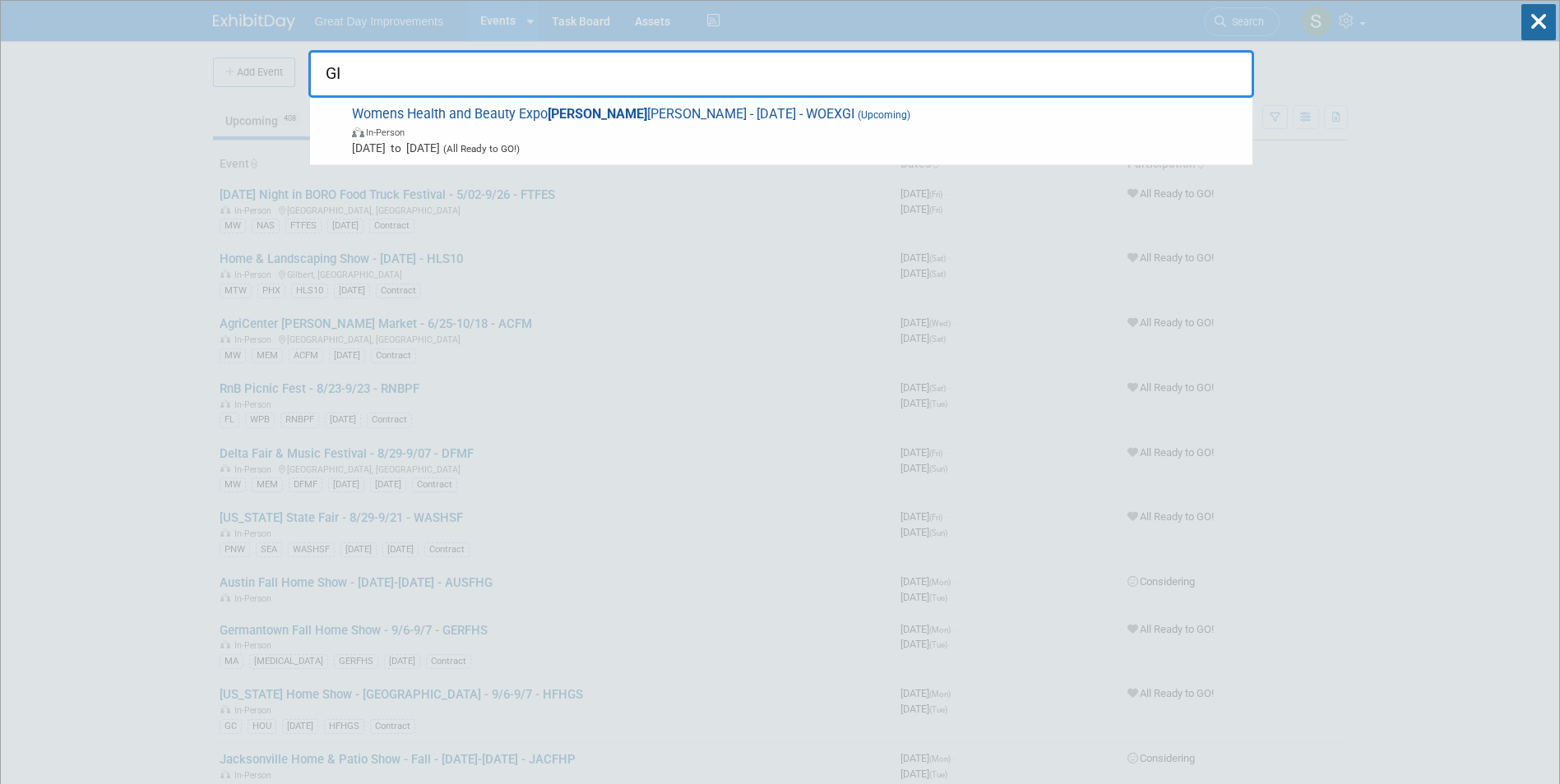
type input "G"
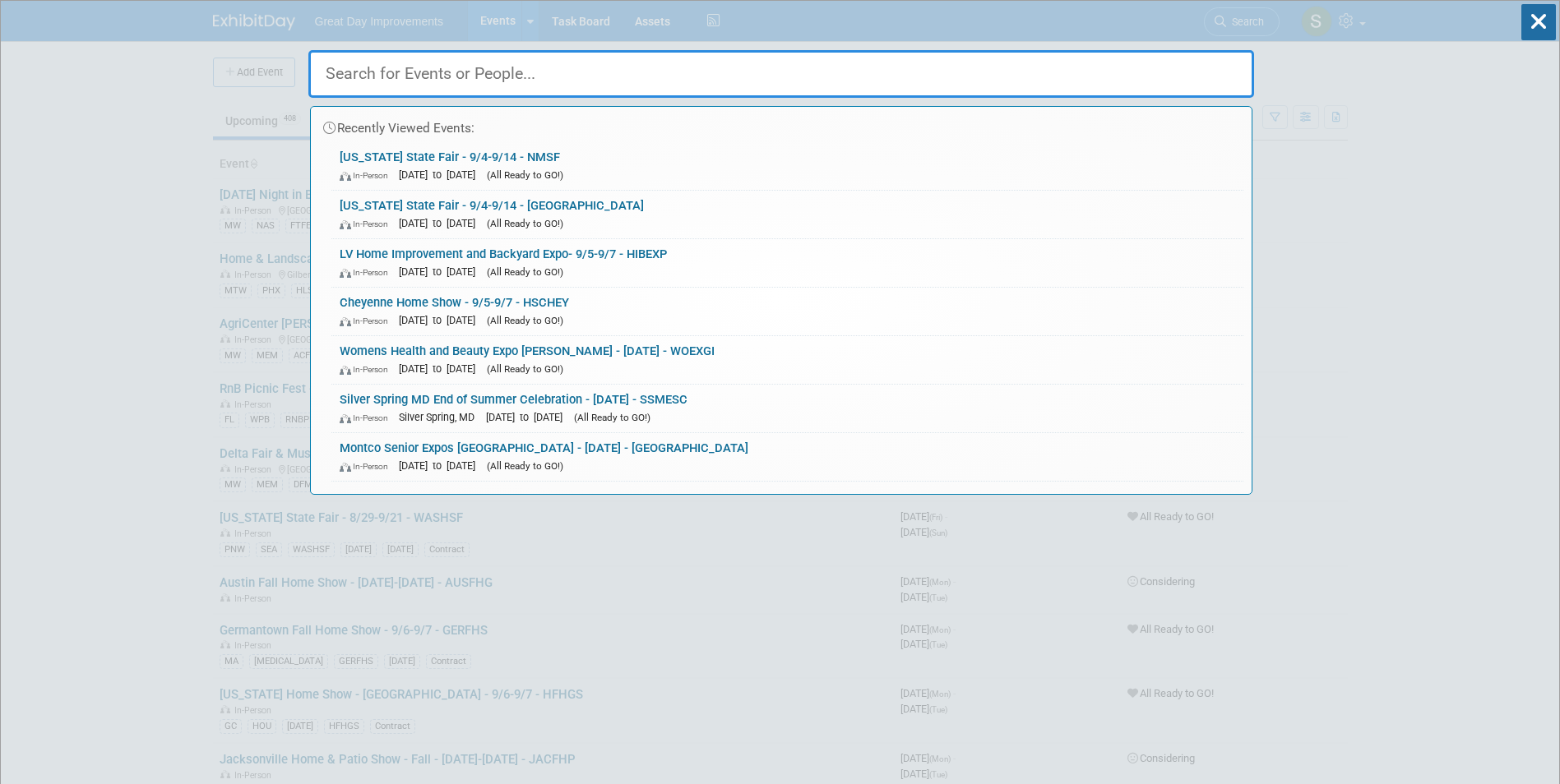
click at [539, 79] on input "text" at bounding box center [781, 74] width 945 height 48
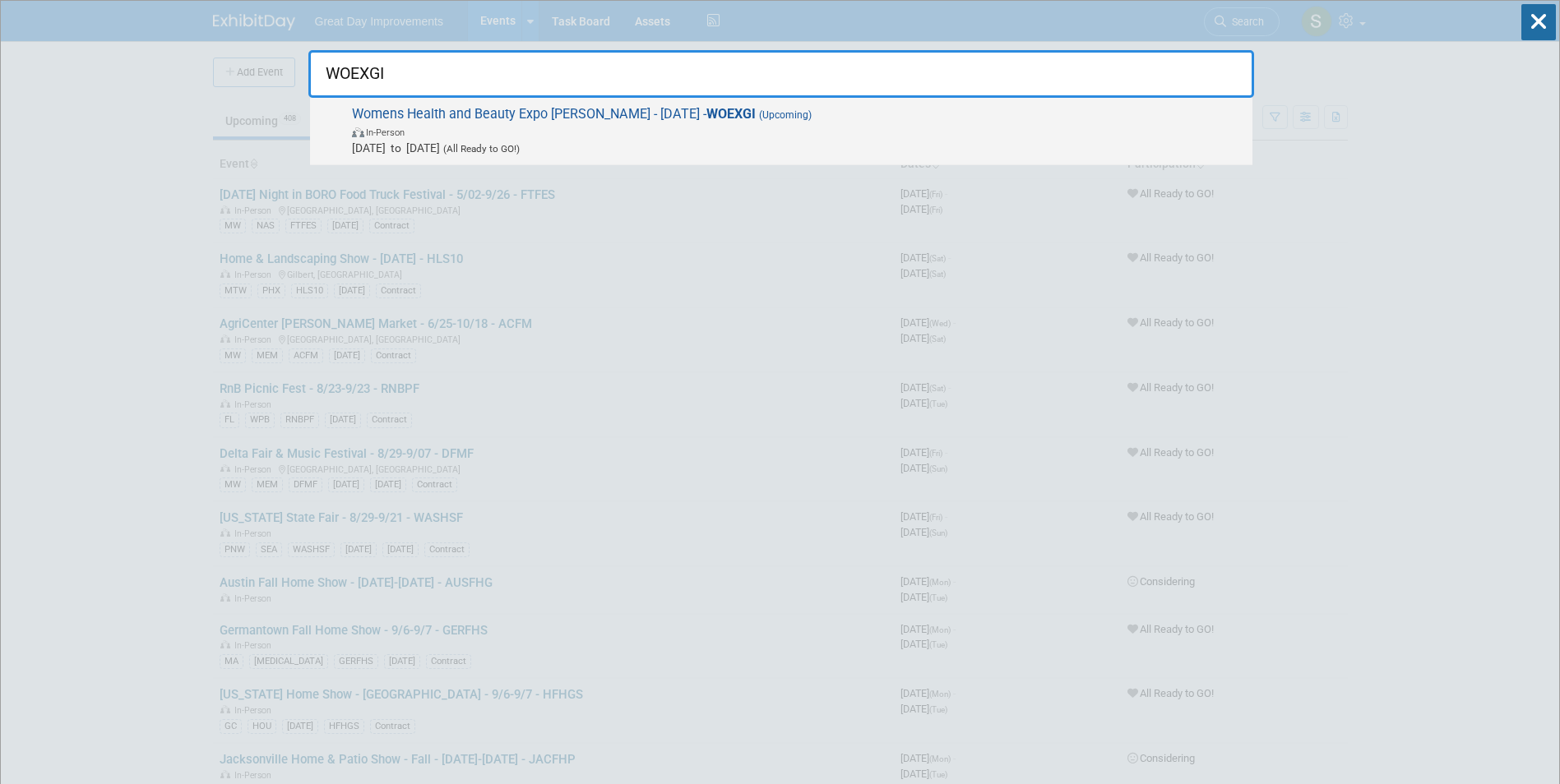
type input "WOEXGI"
click at [773, 136] on span "In-Person" at bounding box center [798, 132] width 892 height 16
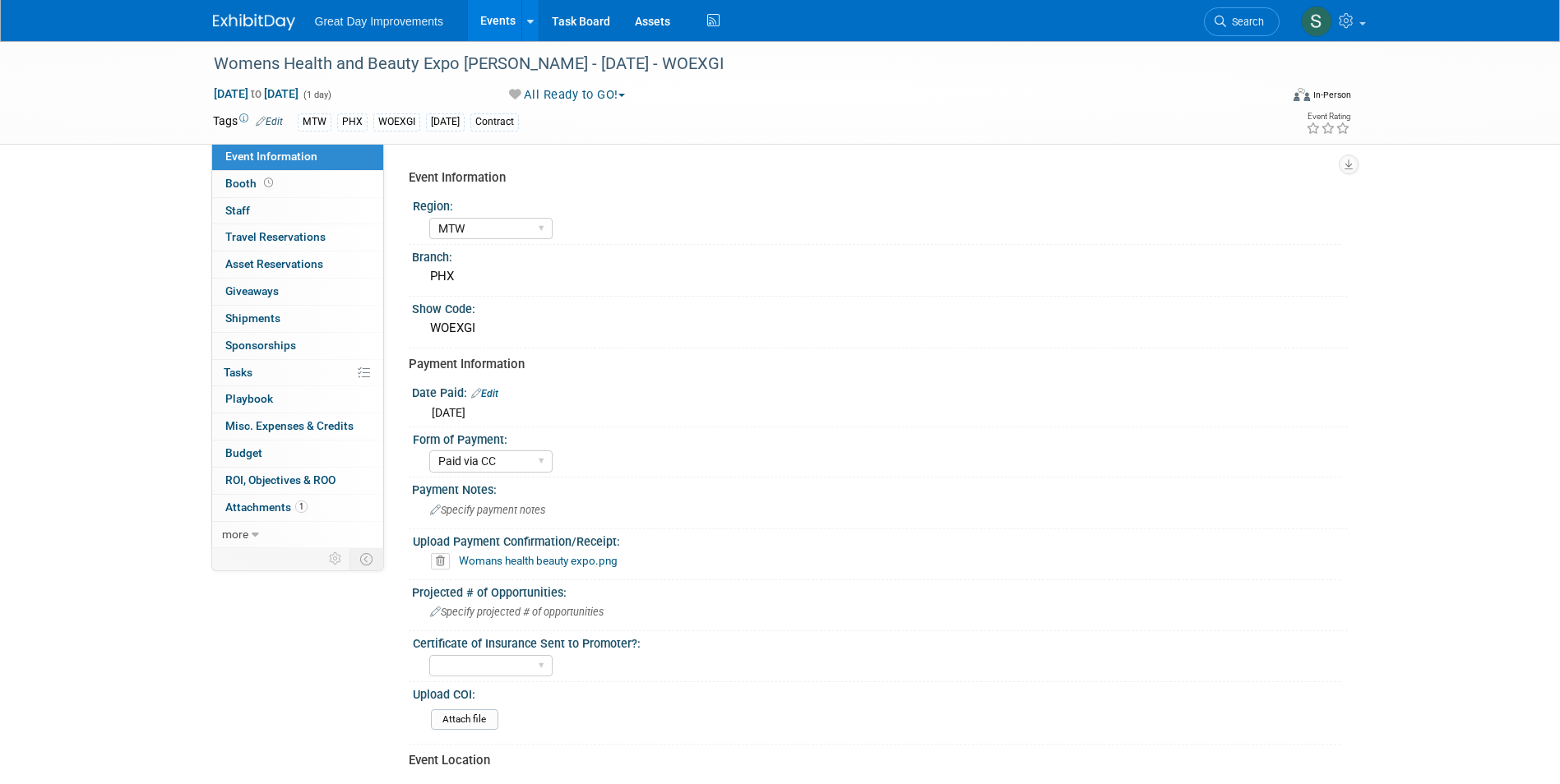
select select "MTW"
select select "Paid via CC"
click at [251, 23] on img at bounding box center [255, 22] width 82 height 16
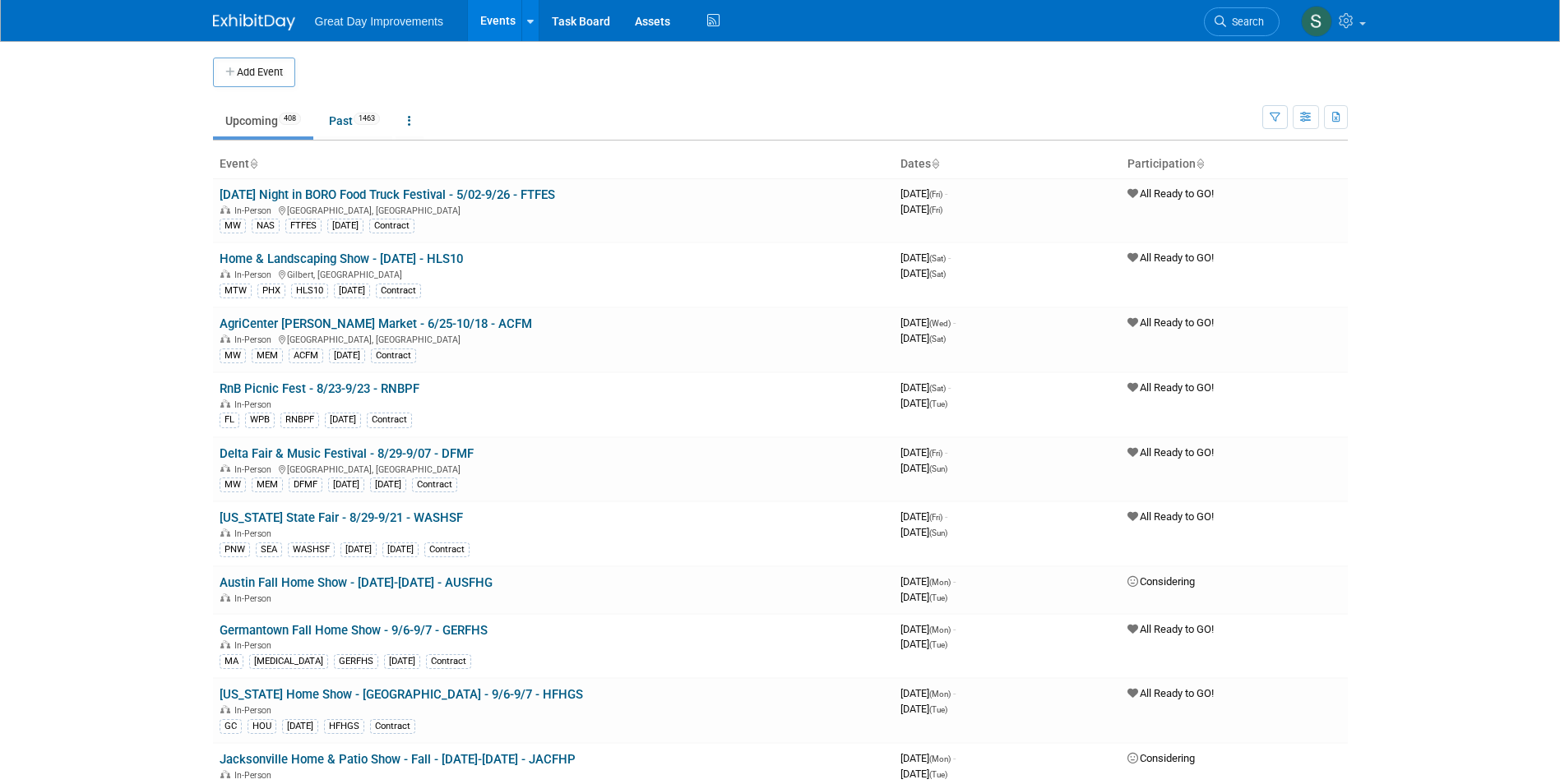
click at [1211, 22] on link "Search" at bounding box center [1241, 21] width 76 height 28
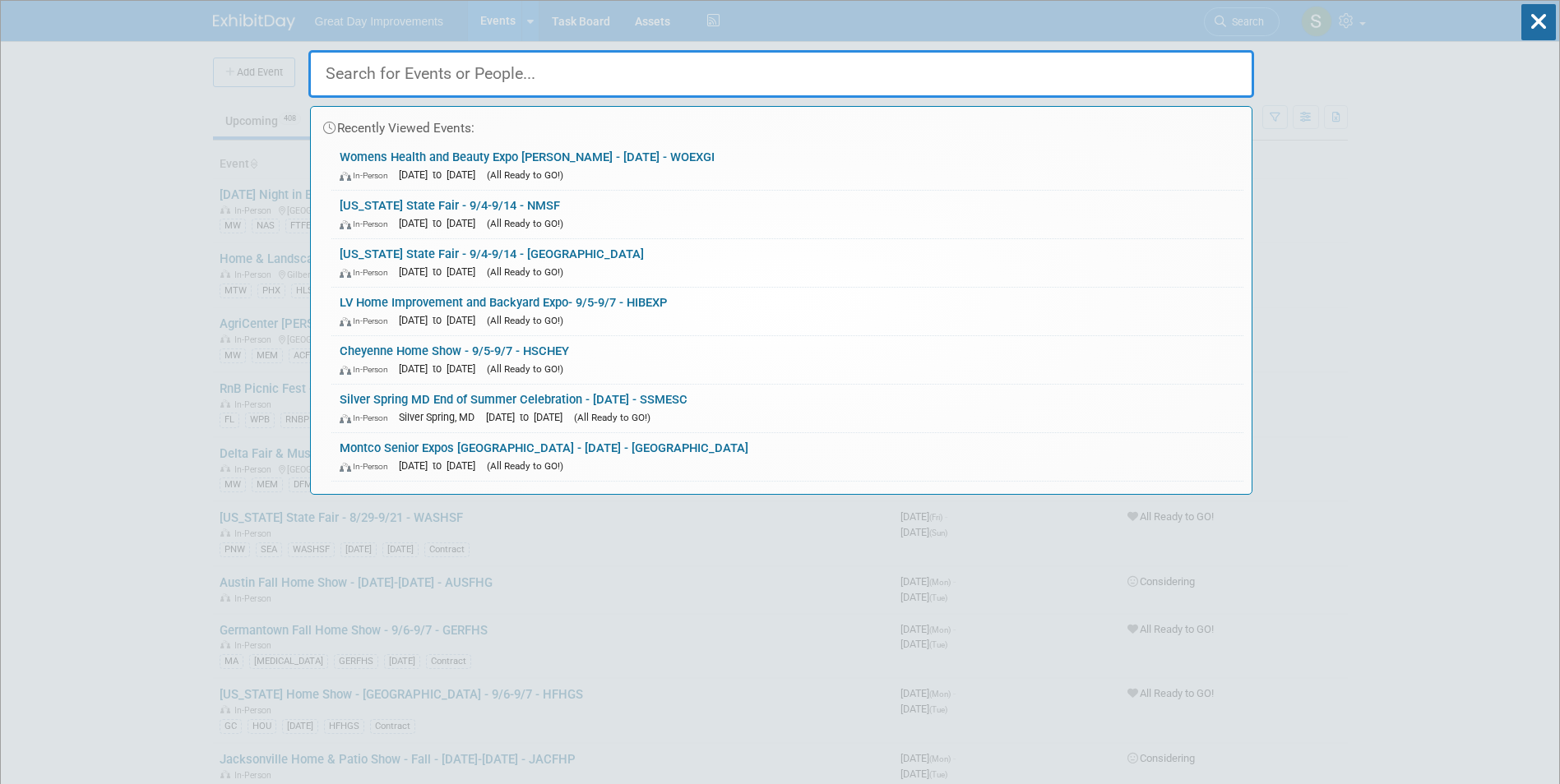
drag, startPoint x: 571, startPoint y: 74, endPoint x: 409, endPoint y: 60, distance: 162.6
click at [409, 60] on input "text" at bounding box center [781, 74] width 945 height 48
drag, startPoint x: 409, startPoint y: 60, endPoint x: 337, endPoint y: 84, distance: 75.9
click at [334, 84] on input "text" at bounding box center [781, 74] width 945 height 48
drag, startPoint x: 616, startPoint y: 49, endPoint x: 608, endPoint y: 73, distance: 25.3
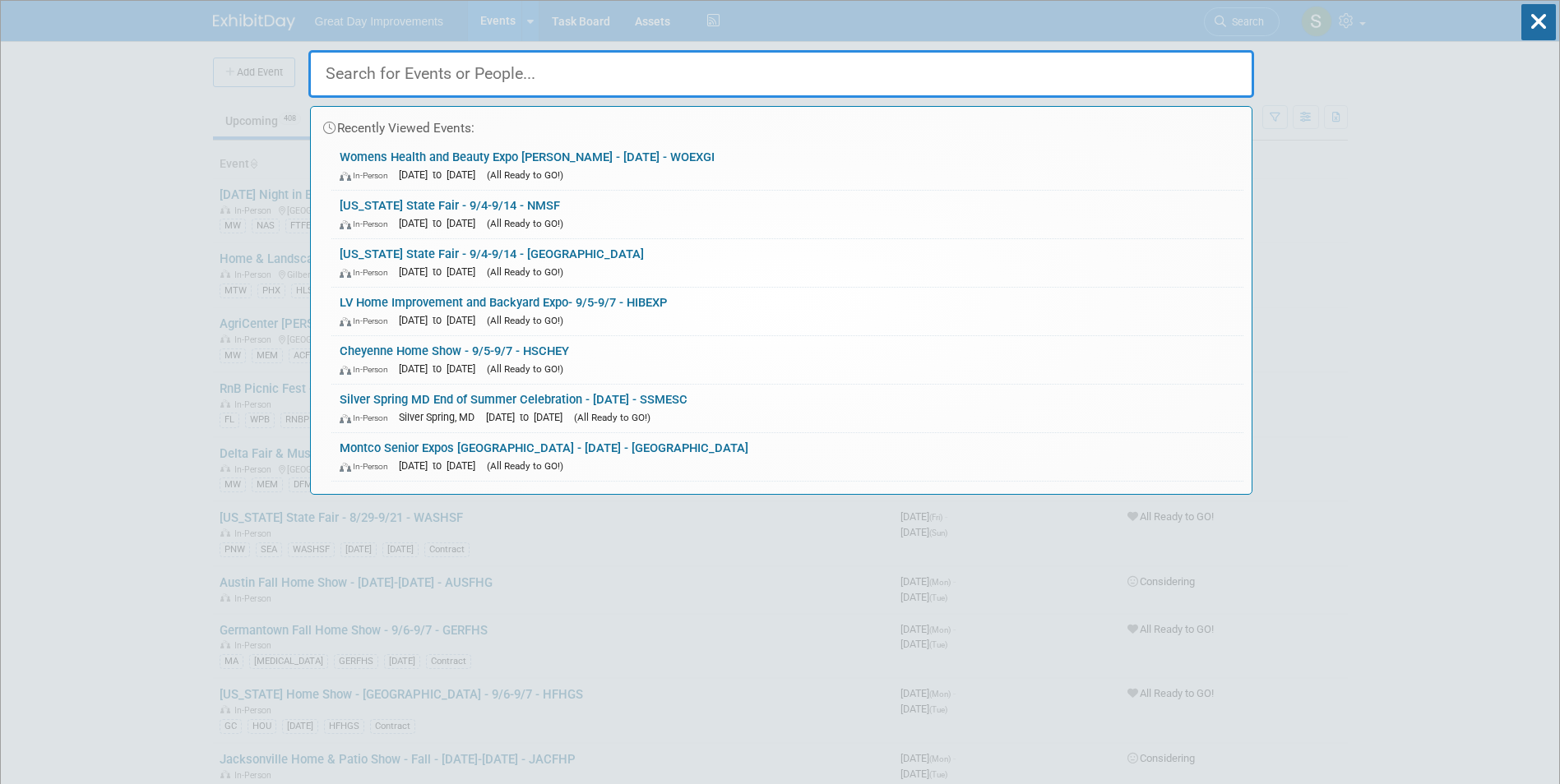
click at [612, 67] on div at bounding box center [781, 70] width 945 height 56
click at [608, 73] on input "text" at bounding box center [781, 74] width 945 height 48
paste input "SLHEX"
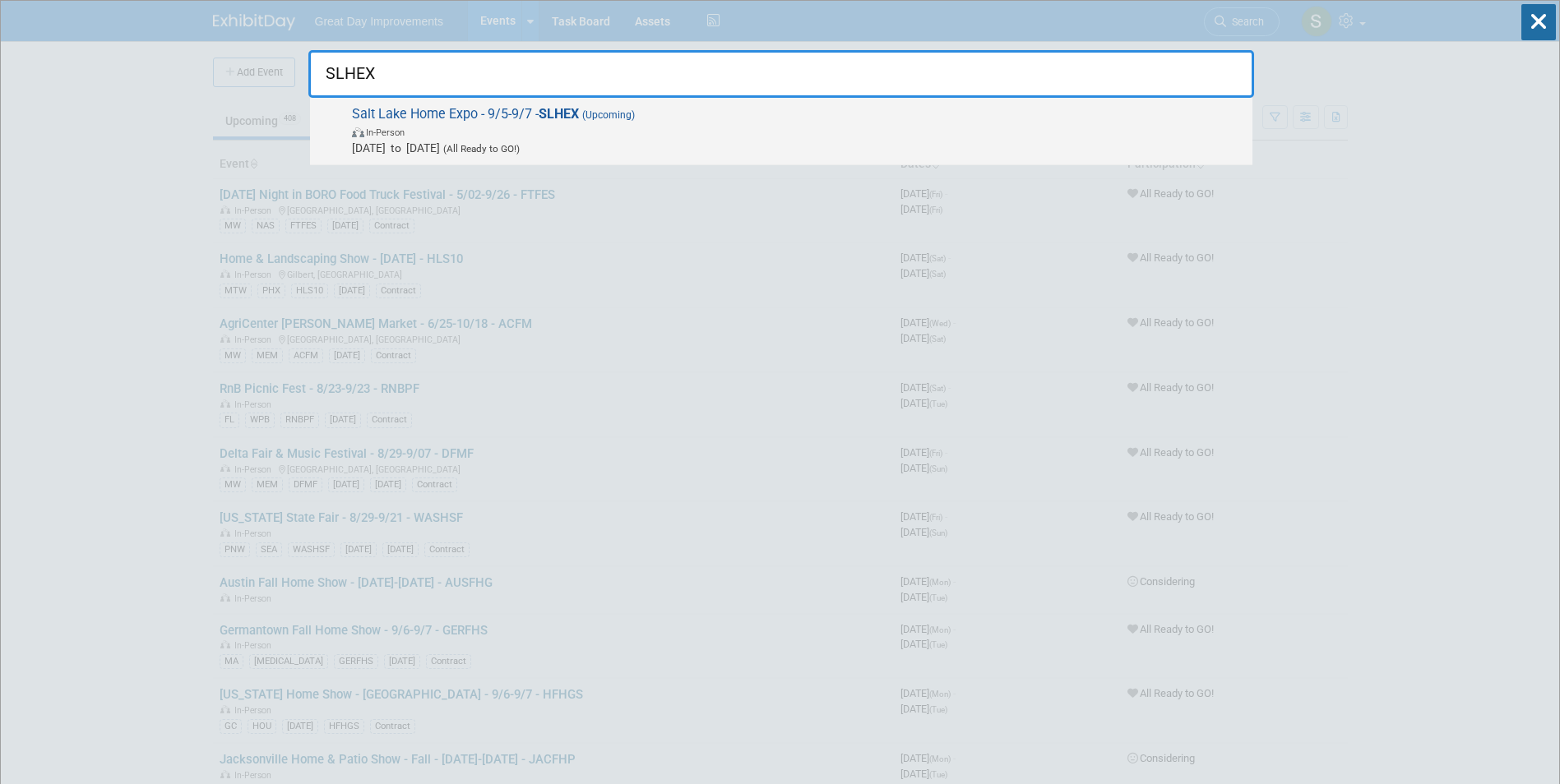
type input "SLHEX"
click at [677, 136] on span "In-Person" at bounding box center [798, 132] width 892 height 16
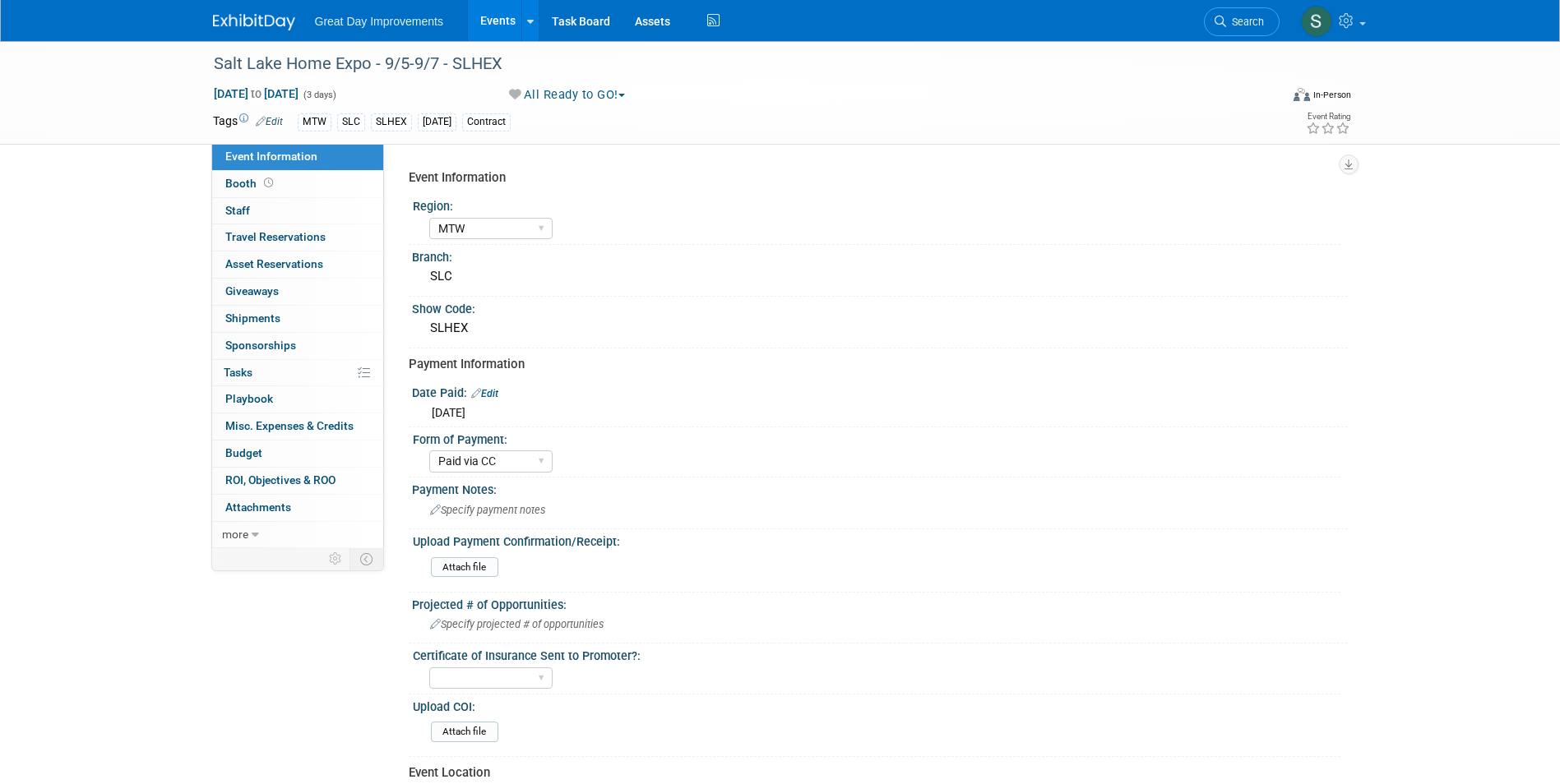
select select "MTW"
select select "Paid via CC"
click at [562, 91] on button "All Ready to GO!" at bounding box center [567, 94] width 128 height 17
click at [584, 169] on link "Not Going" at bounding box center [572, 168] width 136 height 23
click at [253, 11] on link at bounding box center [264, 14] width 102 height 13
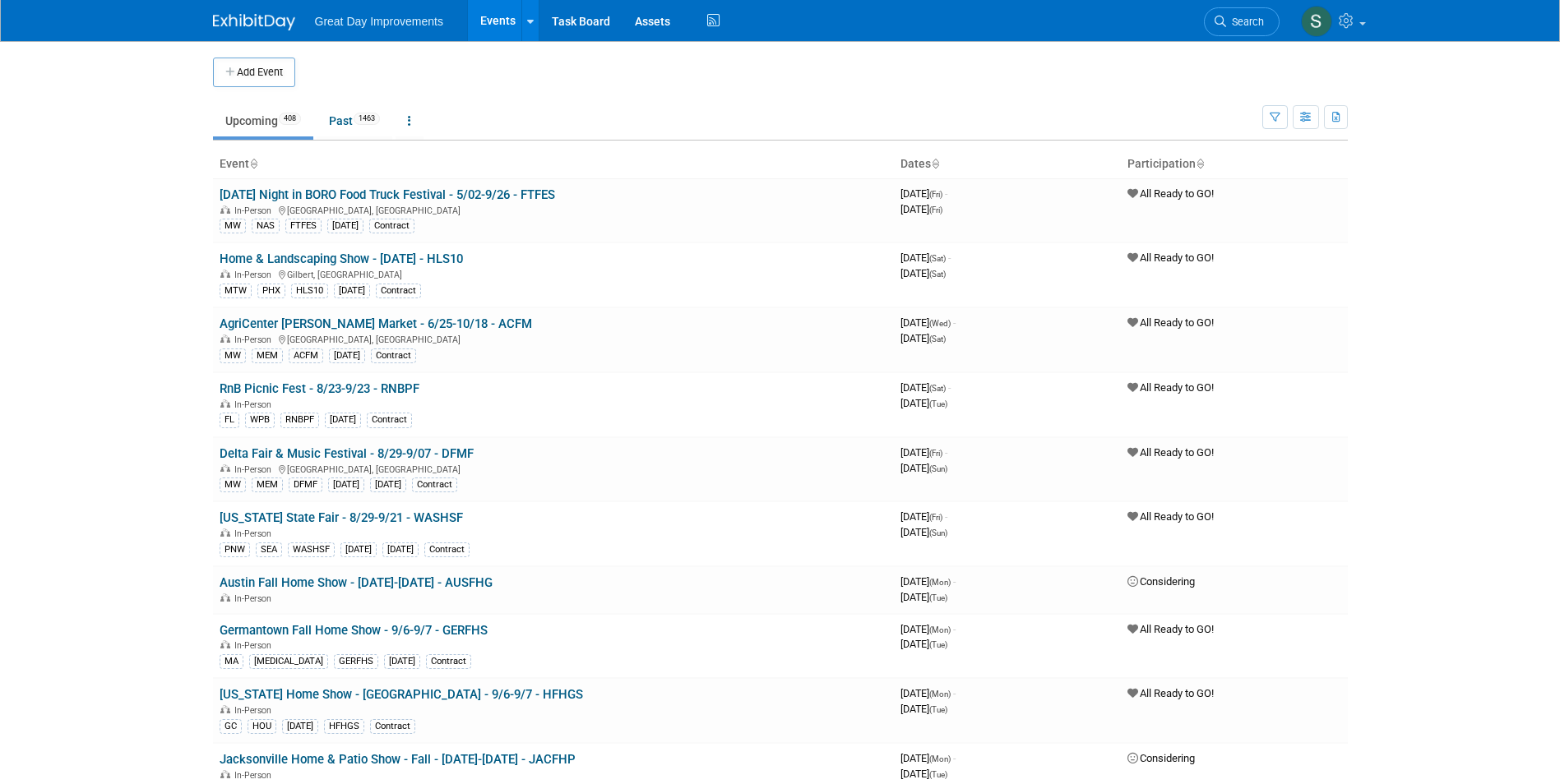
click at [1249, 21] on span "Search" at bounding box center [1245, 21] width 38 height 12
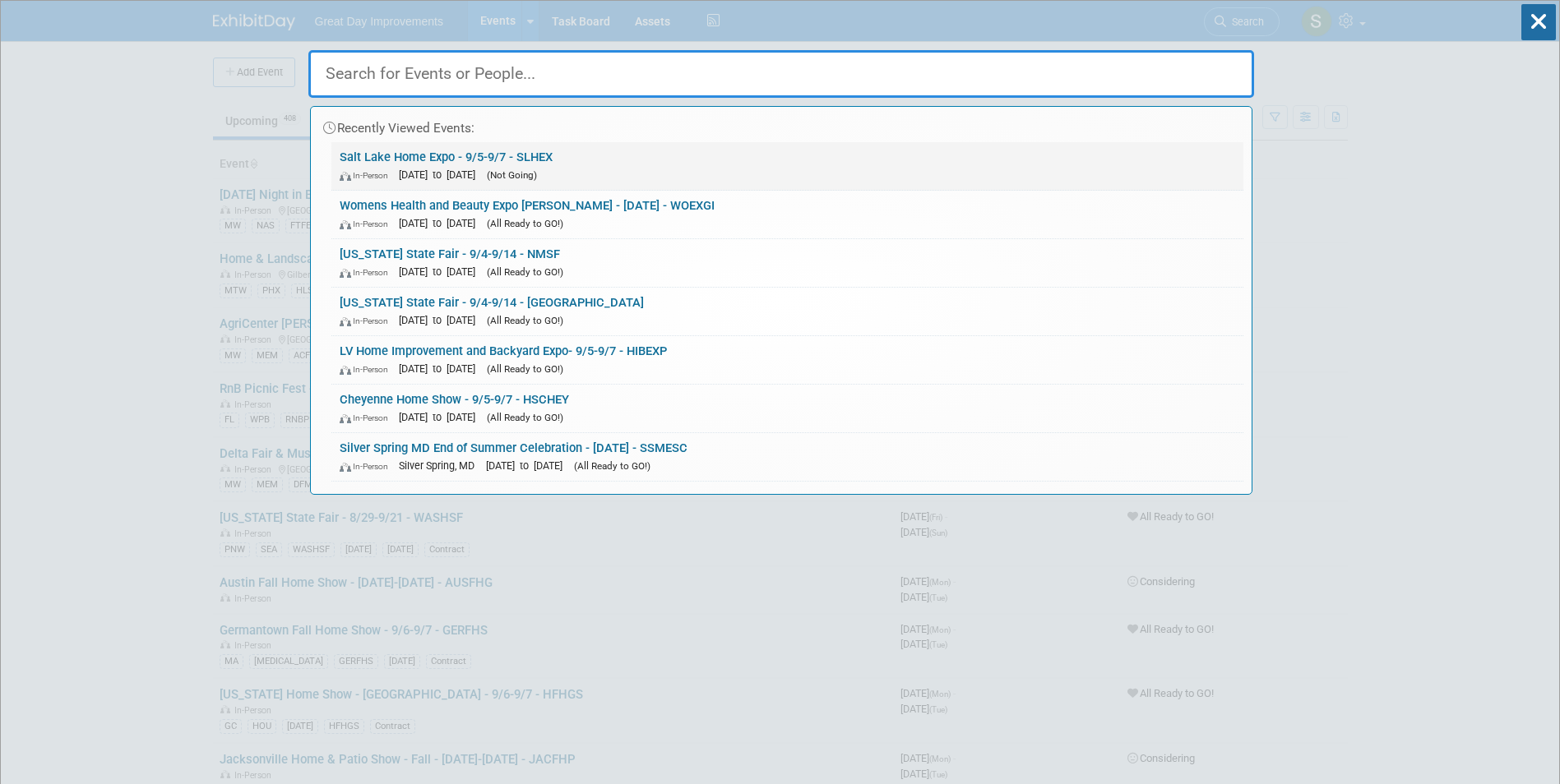
click at [557, 158] on link "Salt Lake Home Expo - 9/5-9/7 - SLHEX In-Person Sep 5, 2025 to Sep 7, 2025 (Not…" at bounding box center [788, 166] width 912 height 48
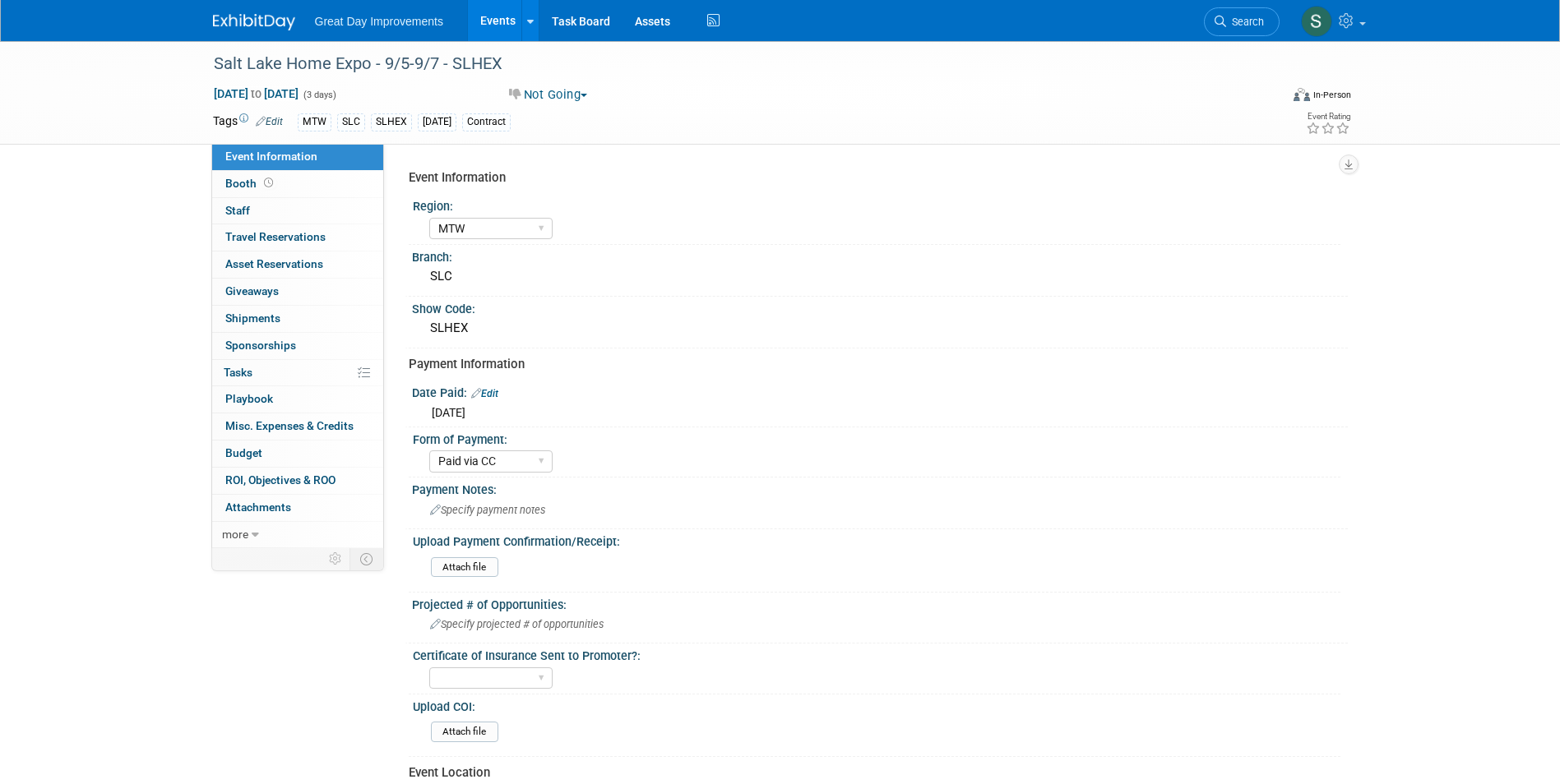
select select "MTW"
select select "Paid via CC"
click at [1233, 25] on span "Search" at bounding box center [1245, 21] width 38 height 12
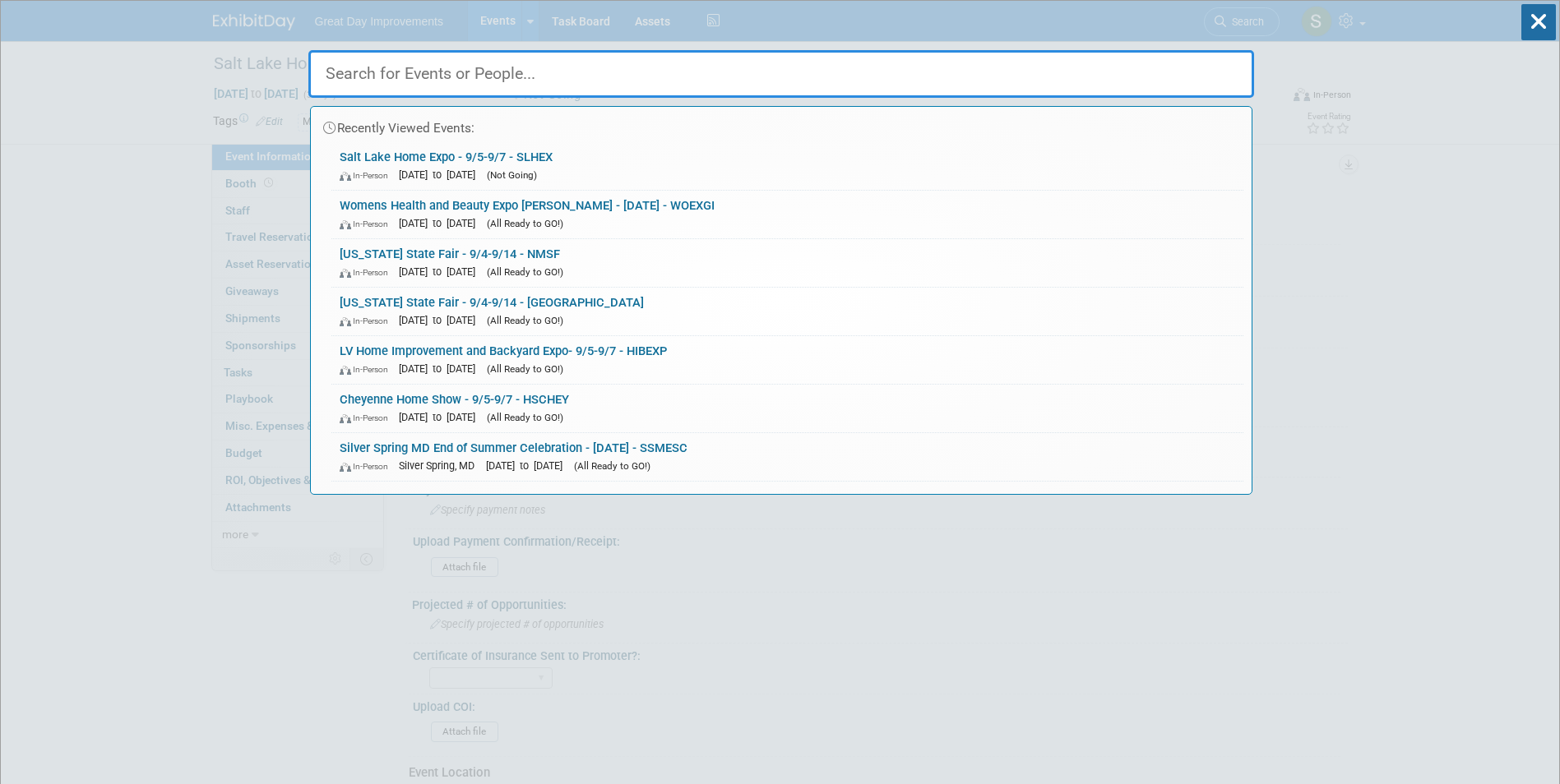
click at [970, 76] on input "text" at bounding box center [781, 74] width 945 height 48
paste input "New Mexico Wine"
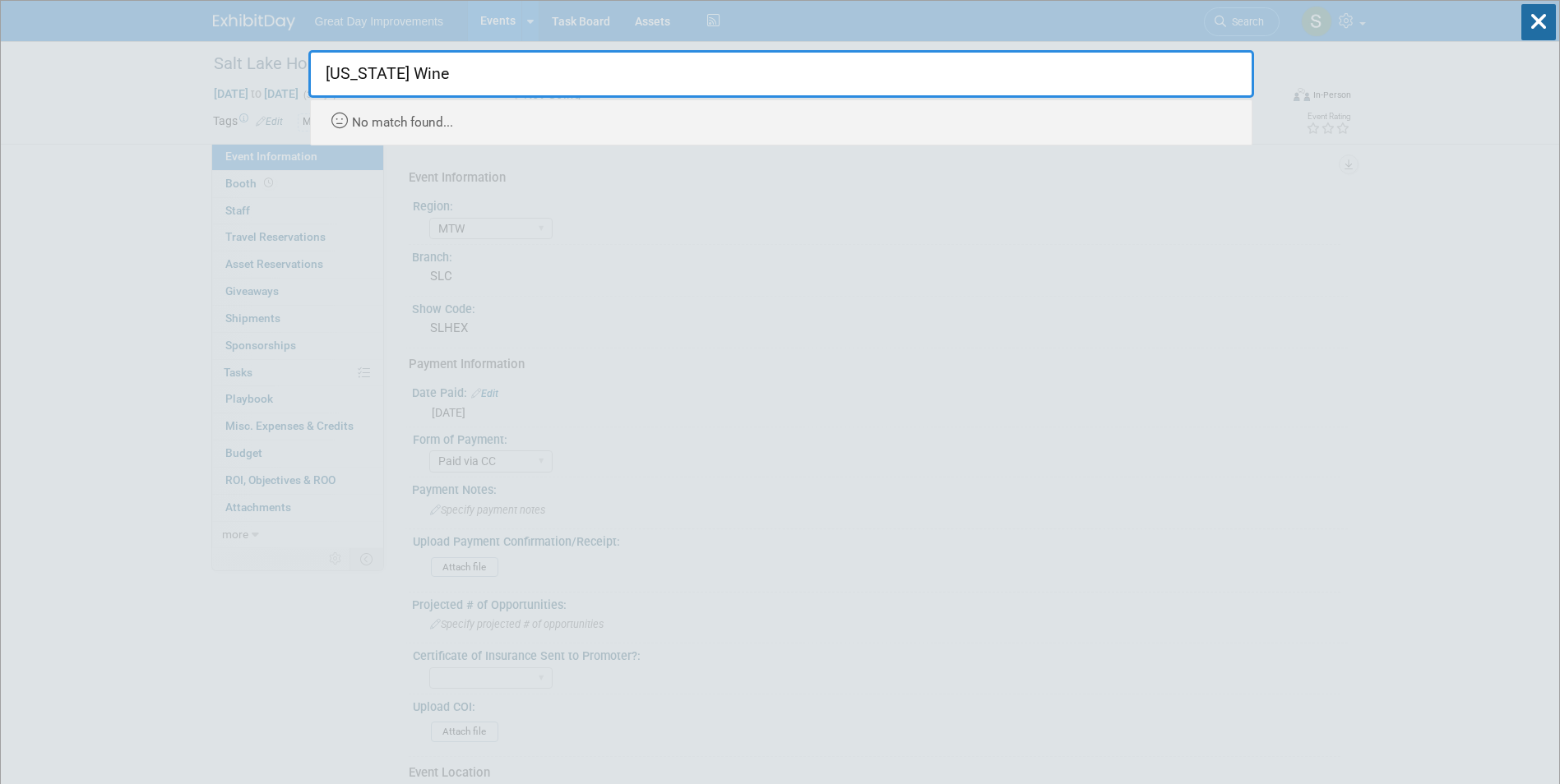
drag, startPoint x: 422, startPoint y: 73, endPoint x: 366, endPoint y: 82, distance: 56.7
click at [366, 82] on input "New Mexico Wine" at bounding box center [781, 74] width 945 height 48
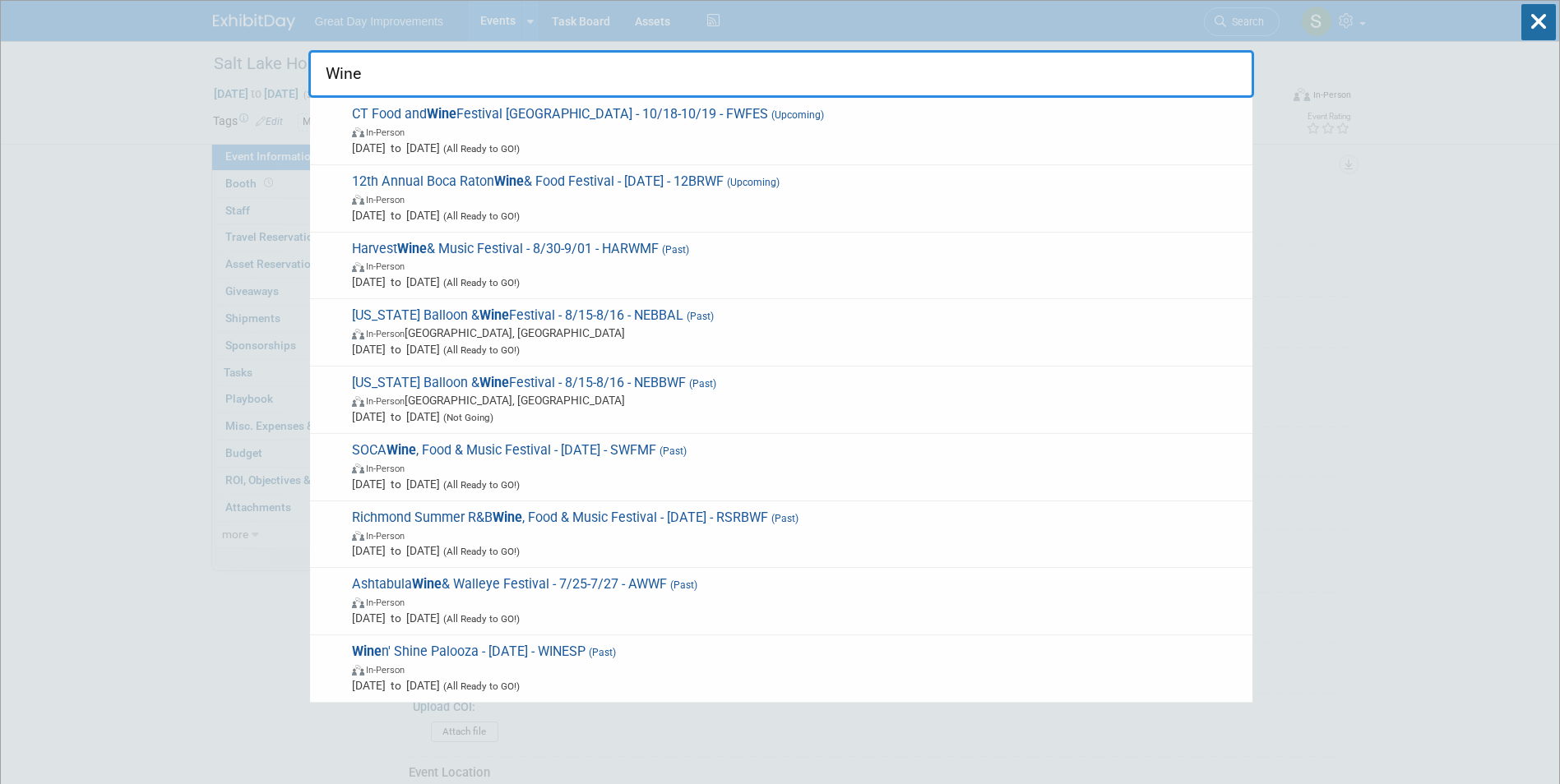
type input "Wine"
click at [0, 169] on html "Great Day Improvements Events Add Event Bulk Upload Events Shareable Event Boar…" at bounding box center [780, 392] width 1560 height 784
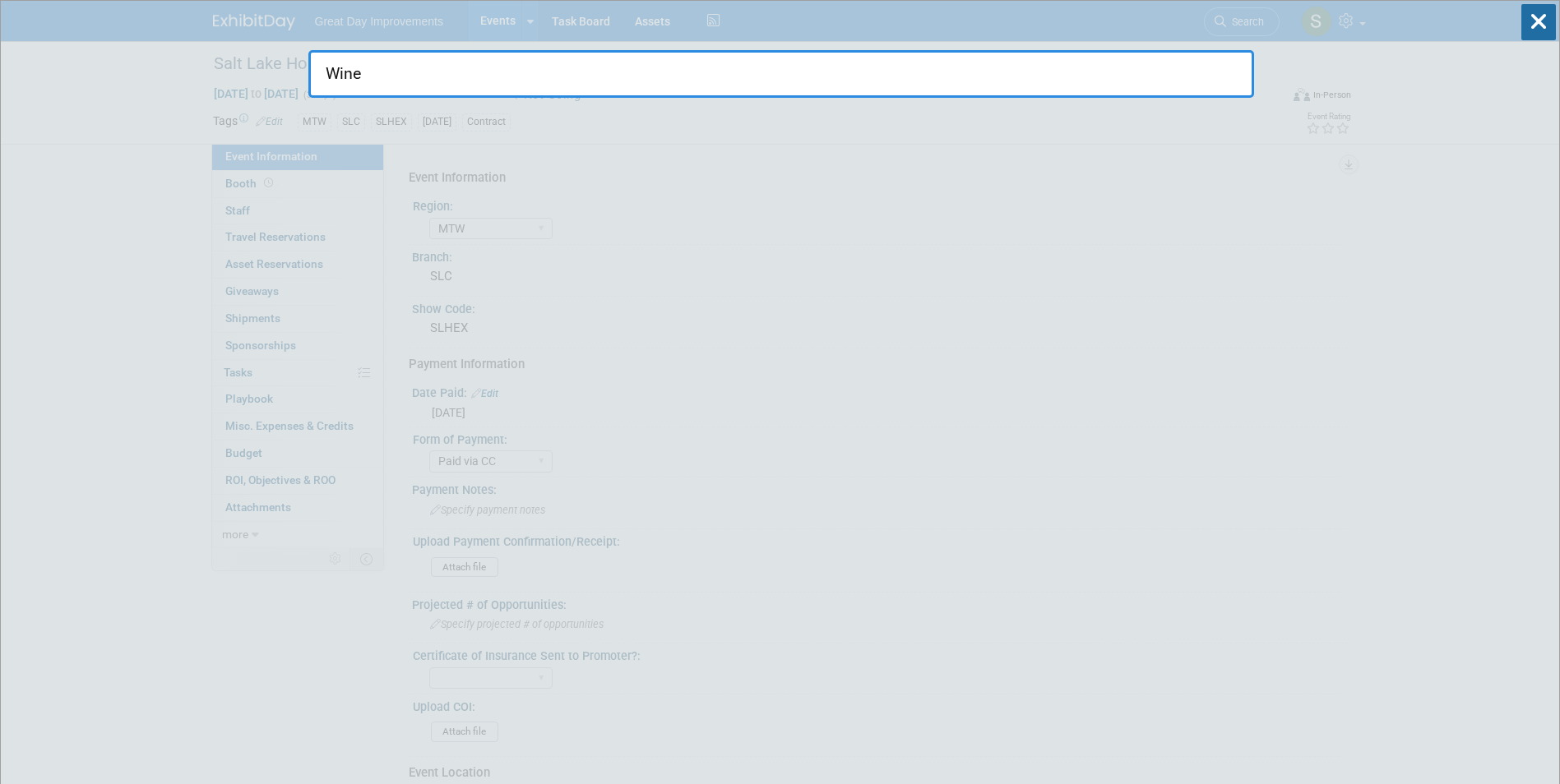
drag, startPoint x: 369, startPoint y: 76, endPoint x: 246, endPoint y: 79, distance: 123.0
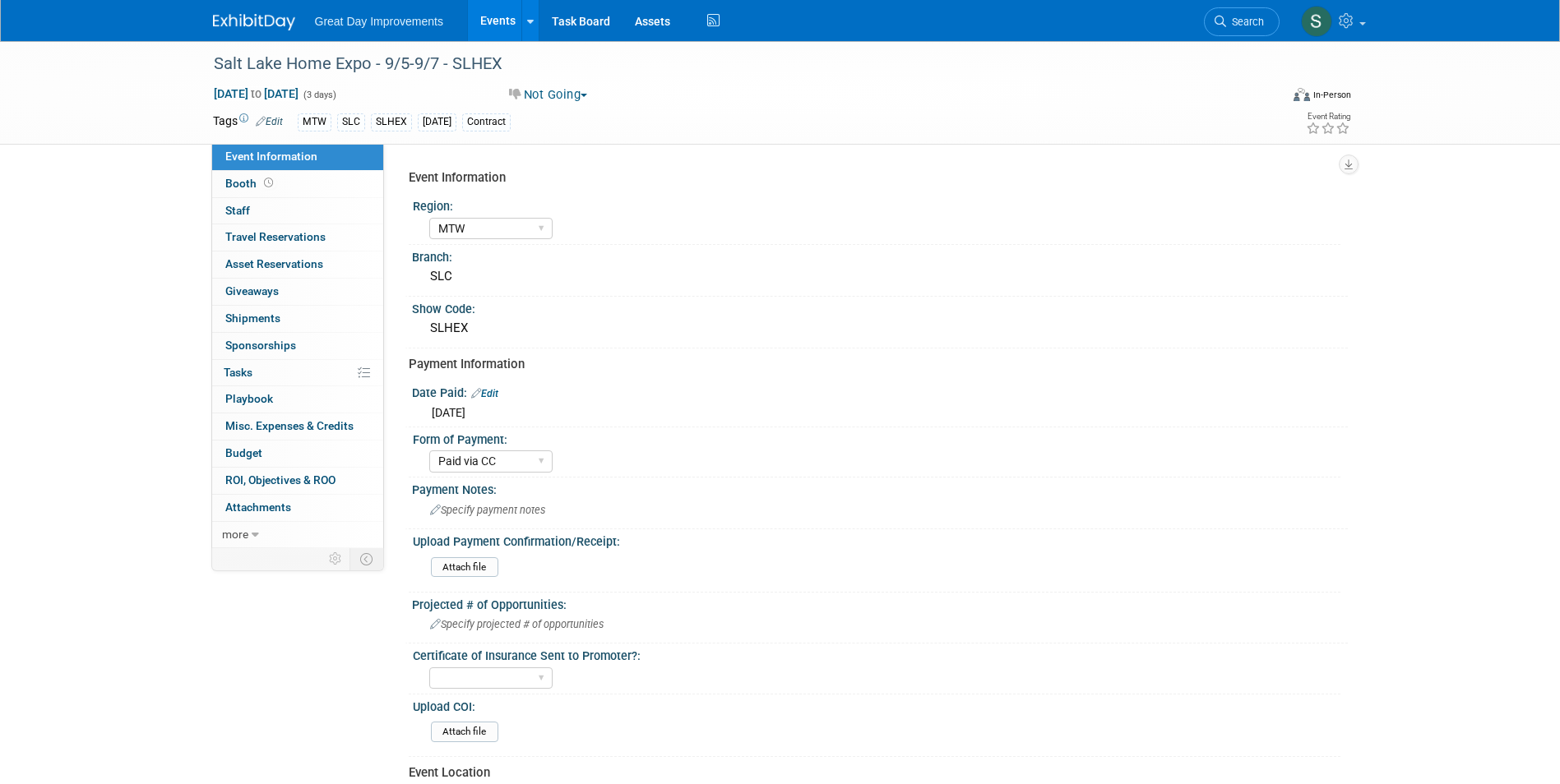
click at [1251, 19] on span "Search" at bounding box center [1245, 21] width 38 height 12
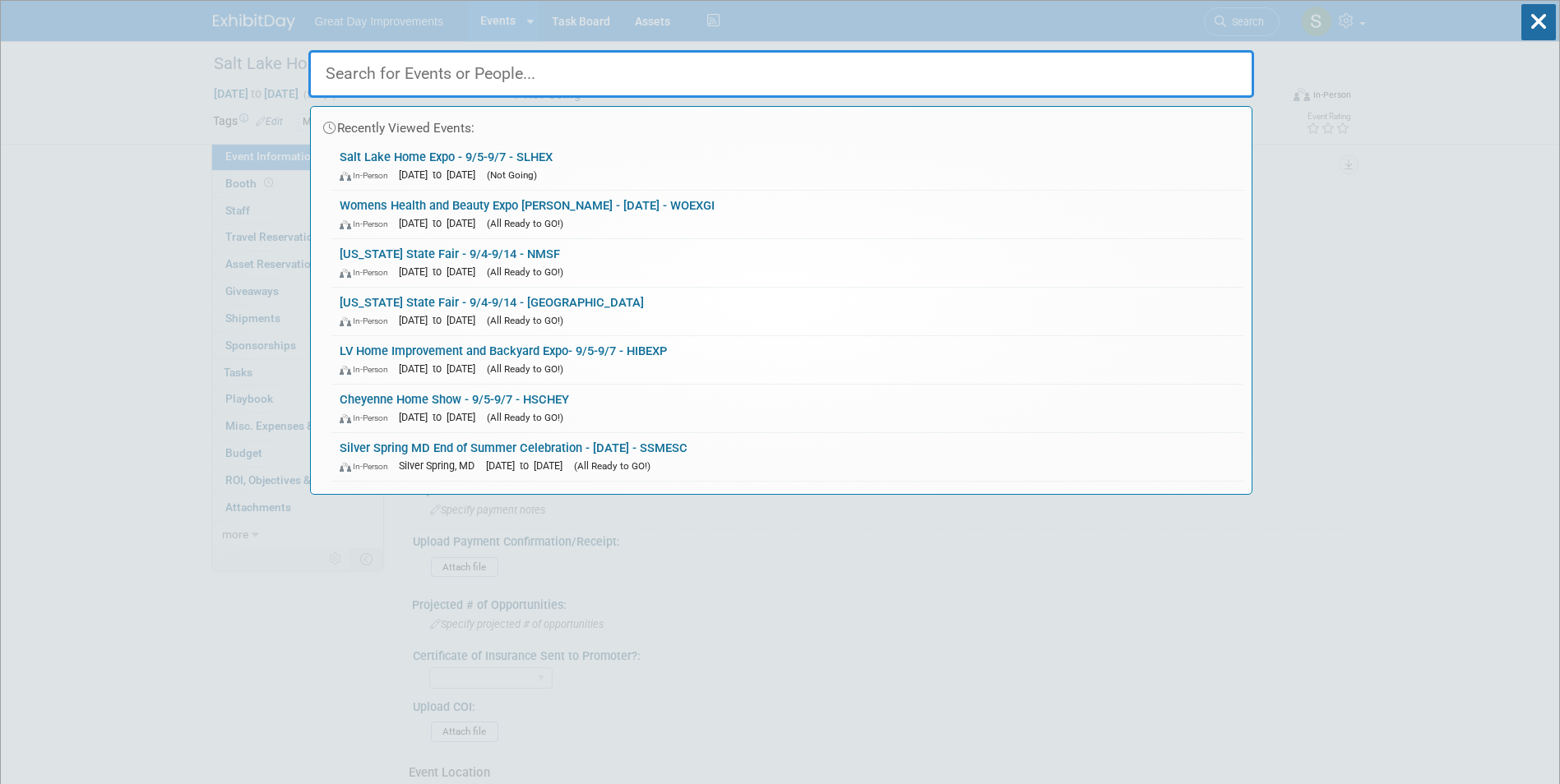
click at [784, 76] on input "text" at bounding box center [781, 74] width 945 height 48
paste input "Harvest Wine"
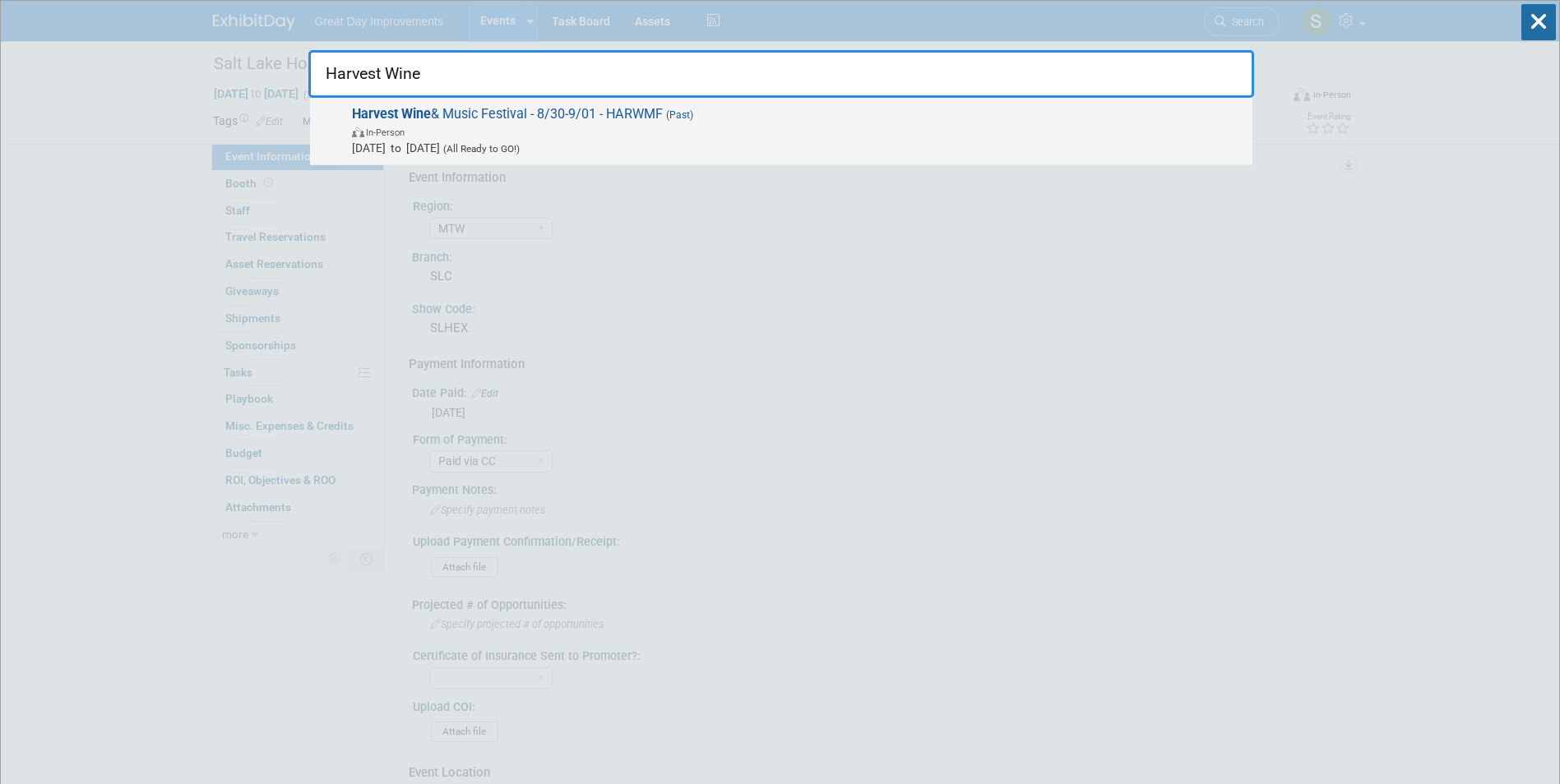
type input "Harvest Wine"
click at [690, 133] on span "In-Person" at bounding box center [798, 132] width 892 height 16
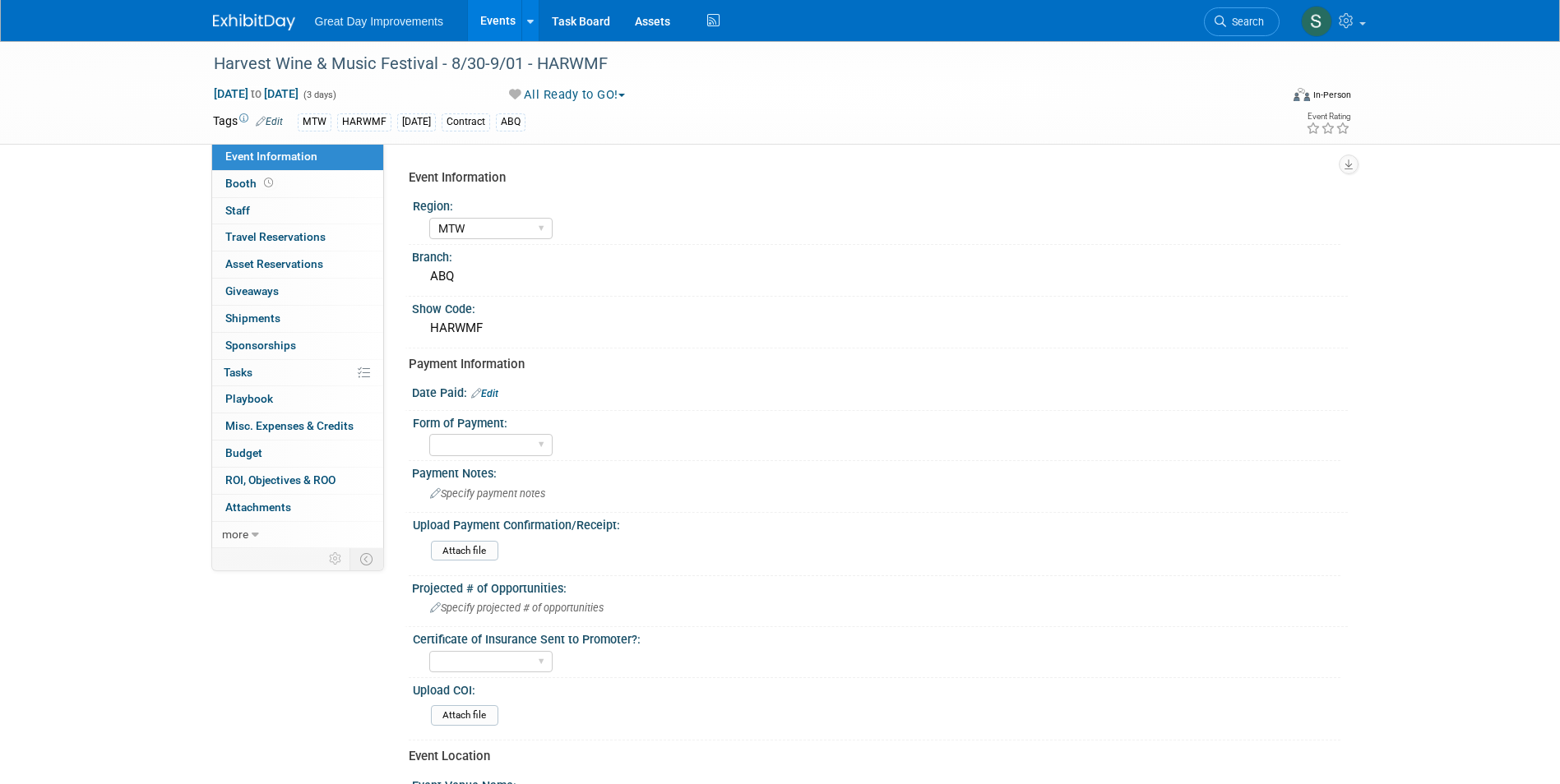
select select "MTW"
click at [1251, 16] on span "Search" at bounding box center [1245, 21] width 38 height 12
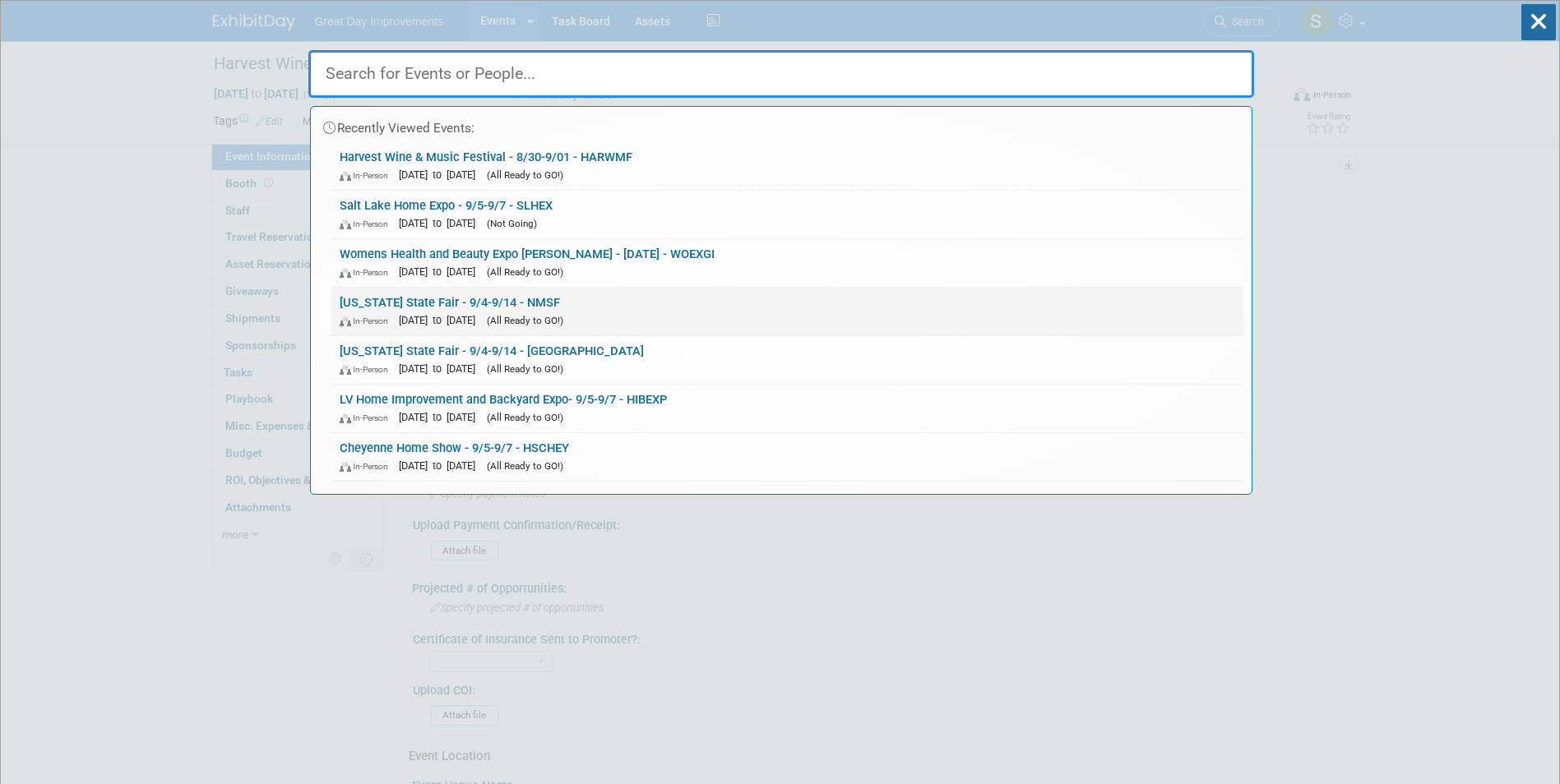
click at [657, 305] on link "[US_STATE] State Fair - 9/4-9/14 - NMSF In-Person [DATE] to [DATE] (All Ready t…" at bounding box center [788, 311] width 912 height 48
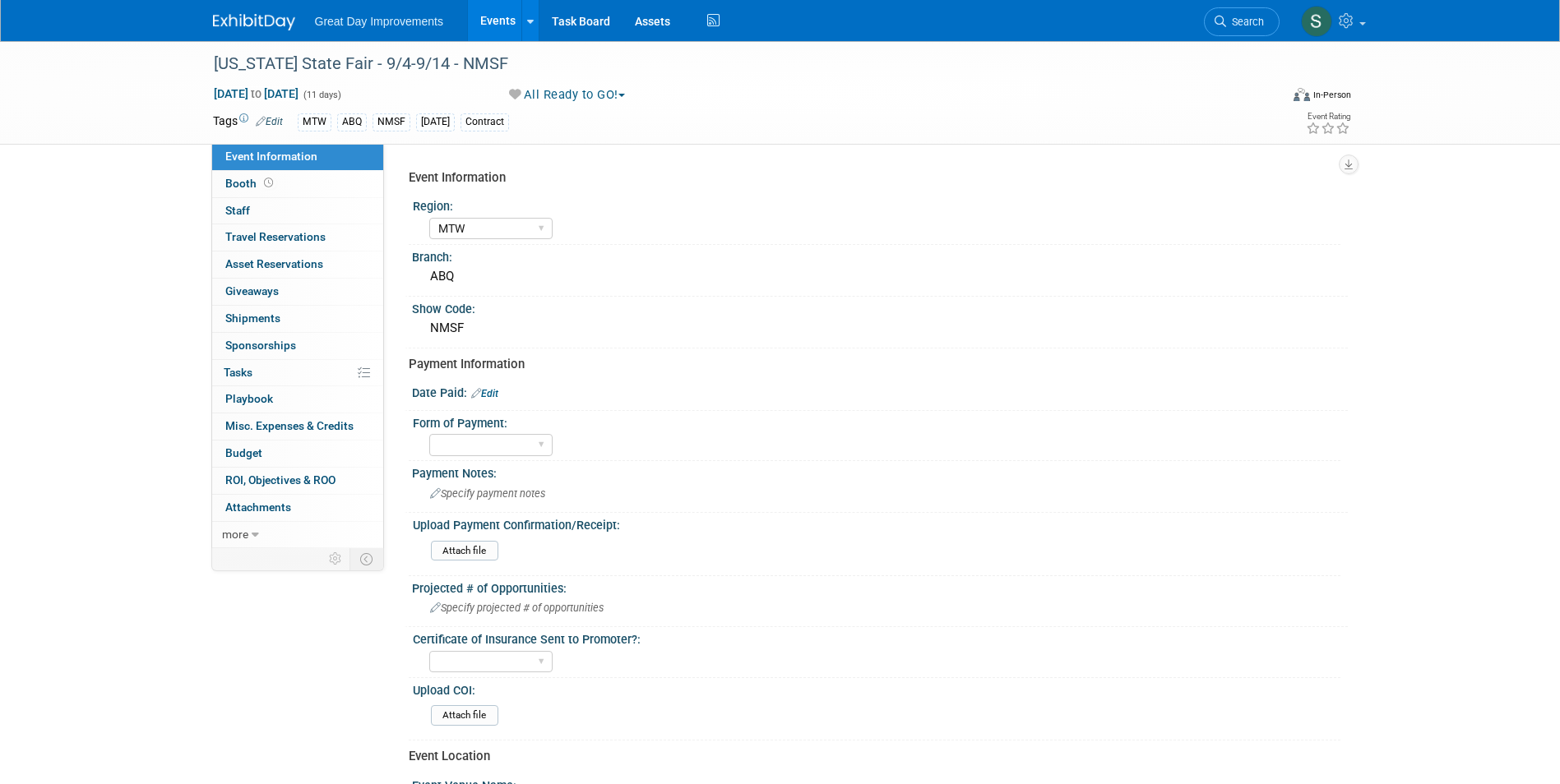
select select "MTW"
click at [528, 476] on div "Payment Notes:" at bounding box center [880, 472] width 936 height 20
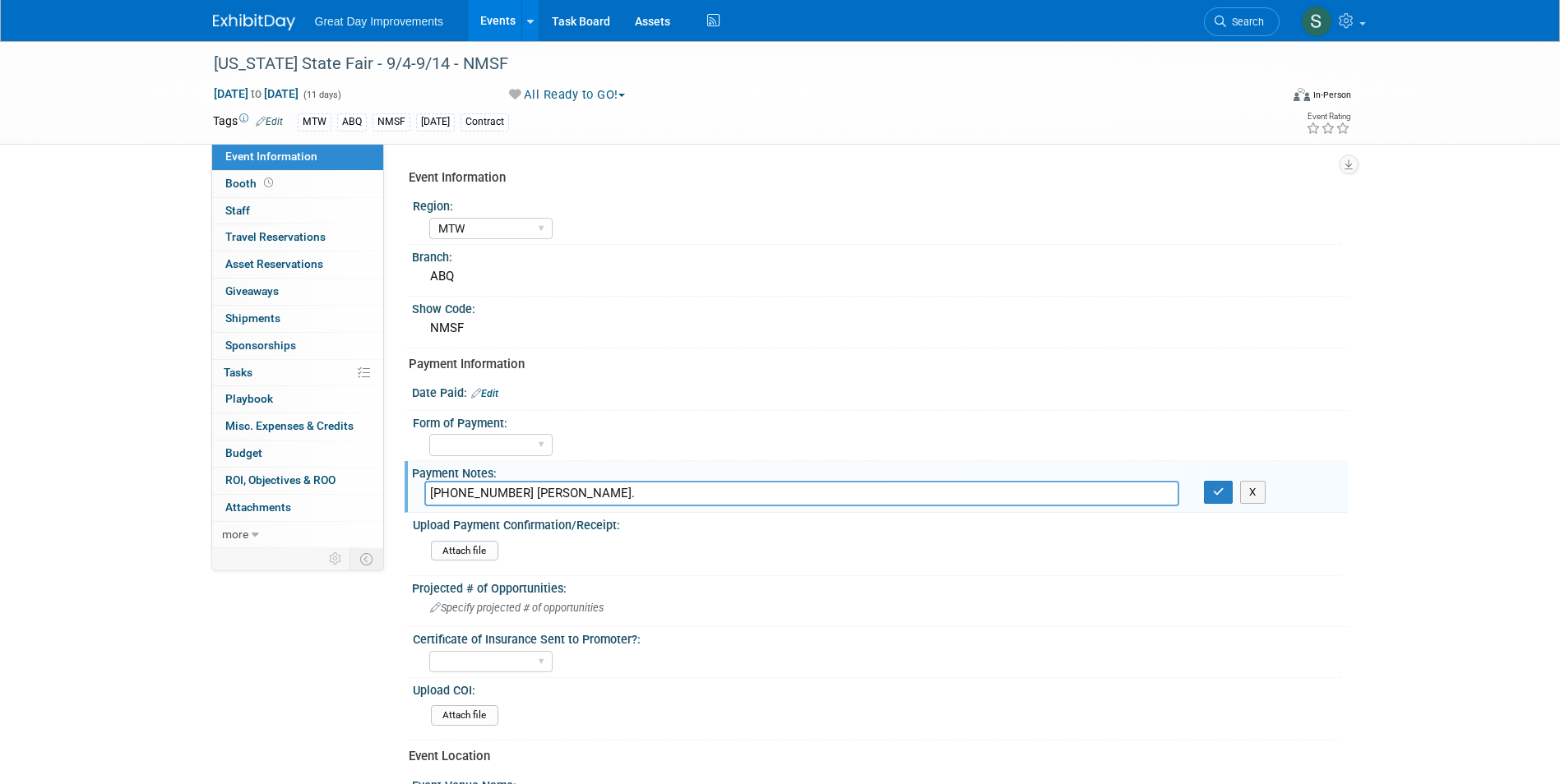
type input "[PHONE_NUMBER] [PERSON_NAME]."
click at [428, 491] on input "502-932-9746 Matthew." at bounding box center [802, 494] width 755 height 26
click at [1227, 489] on button "button" at bounding box center [1218, 492] width 29 height 23
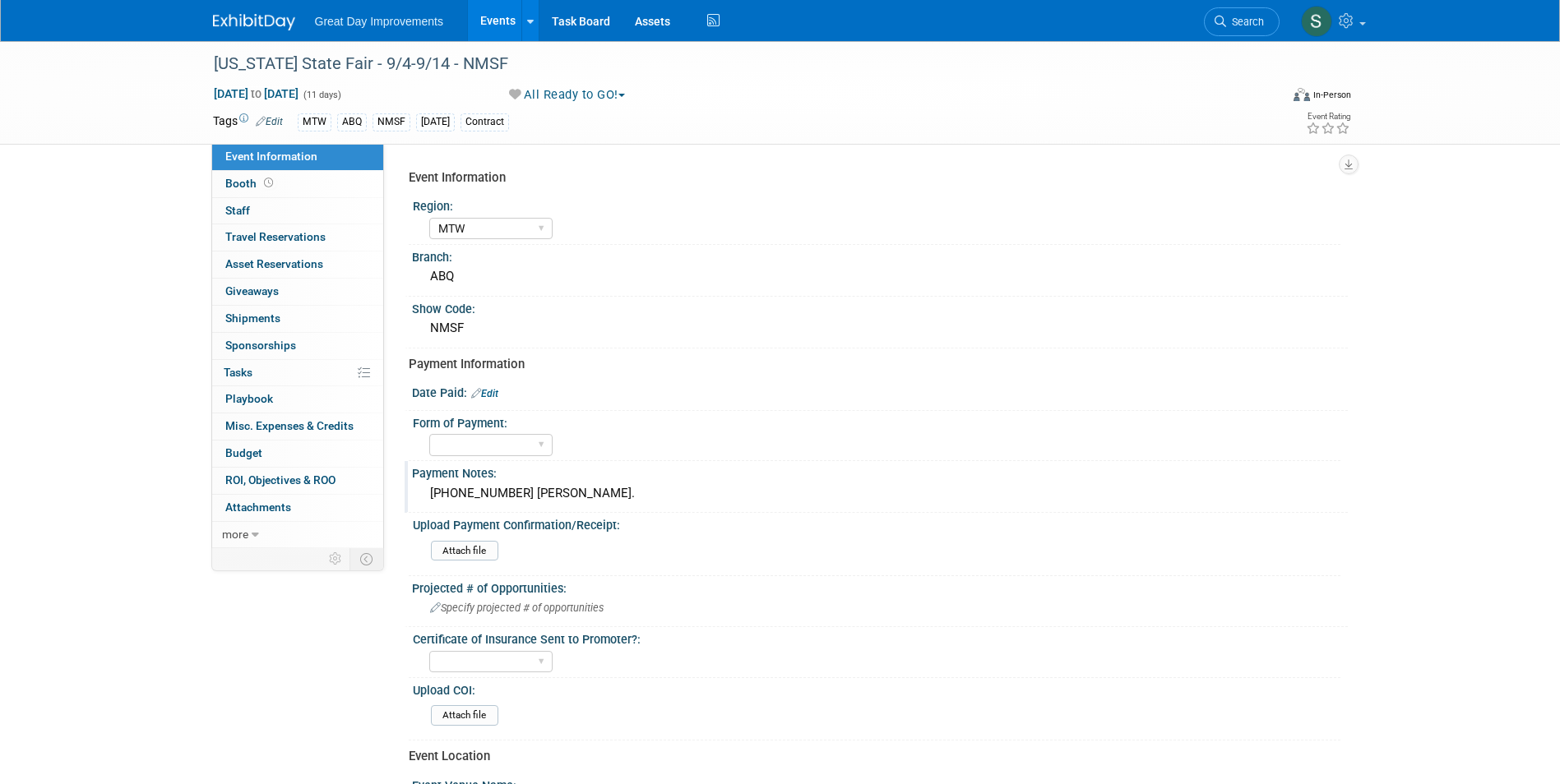
click at [248, 27] on img at bounding box center [255, 22] width 82 height 16
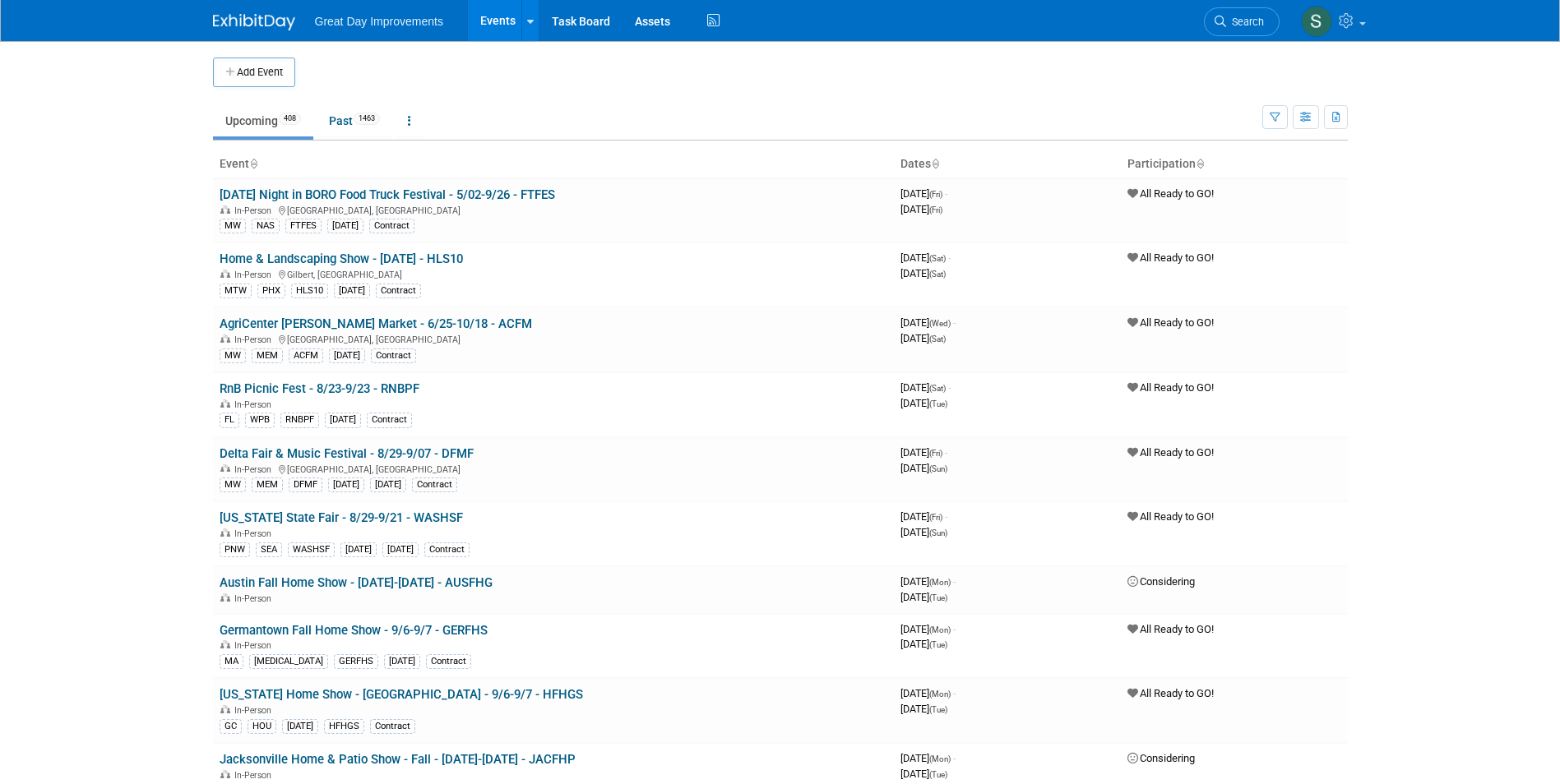
click at [235, 7] on link at bounding box center [264, 14] width 102 height 13
click at [1227, 27] on span "Search" at bounding box center [1245, 21] width 38 height 12
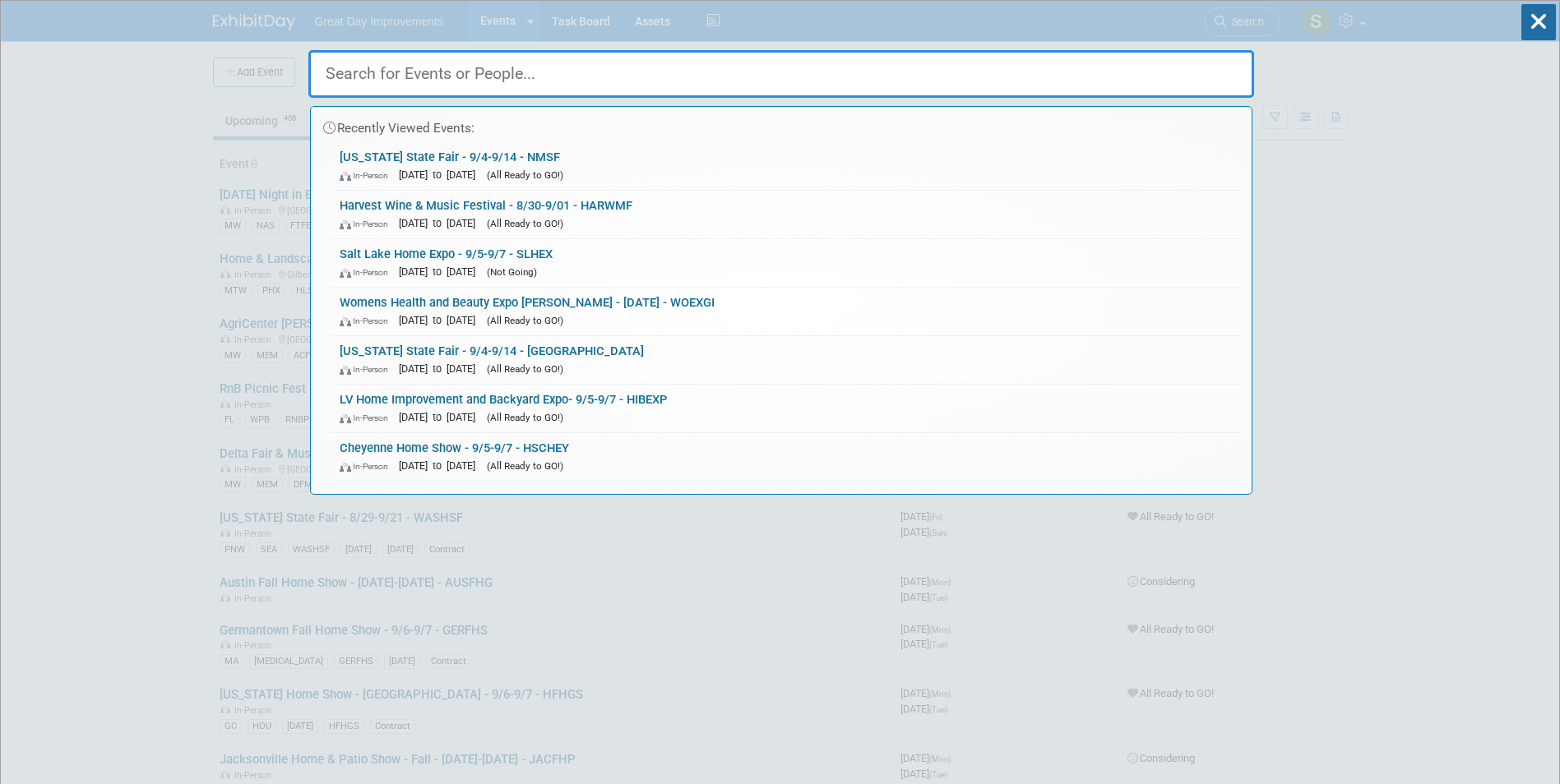
paste input "SLHEX"
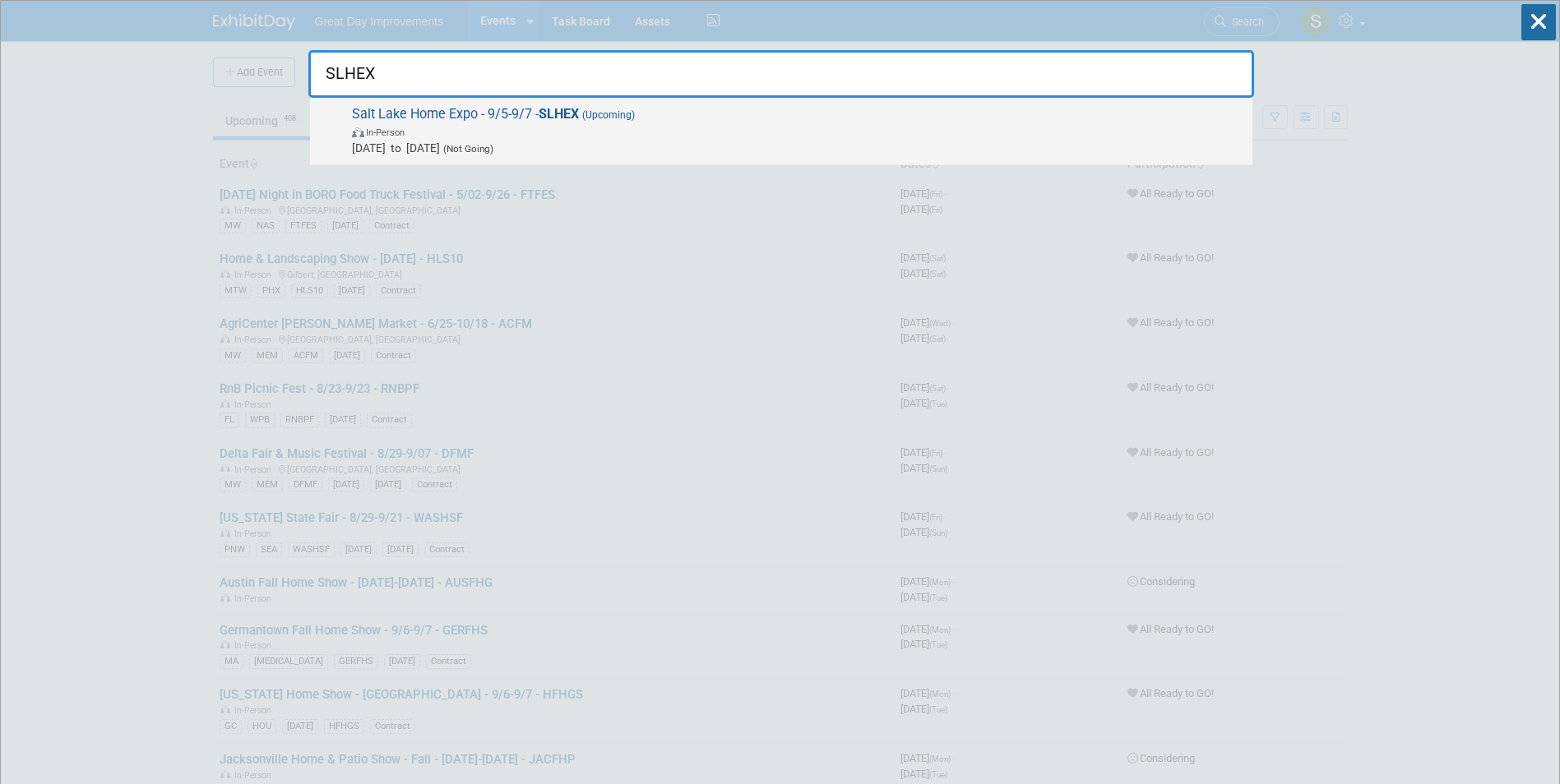
type input "SLHEX"
click at [540, 140] on span "Sep 5, 2025 to Sep 7, 2025 (Not Going)" at bounding box center [798, 148] width 892 height 16
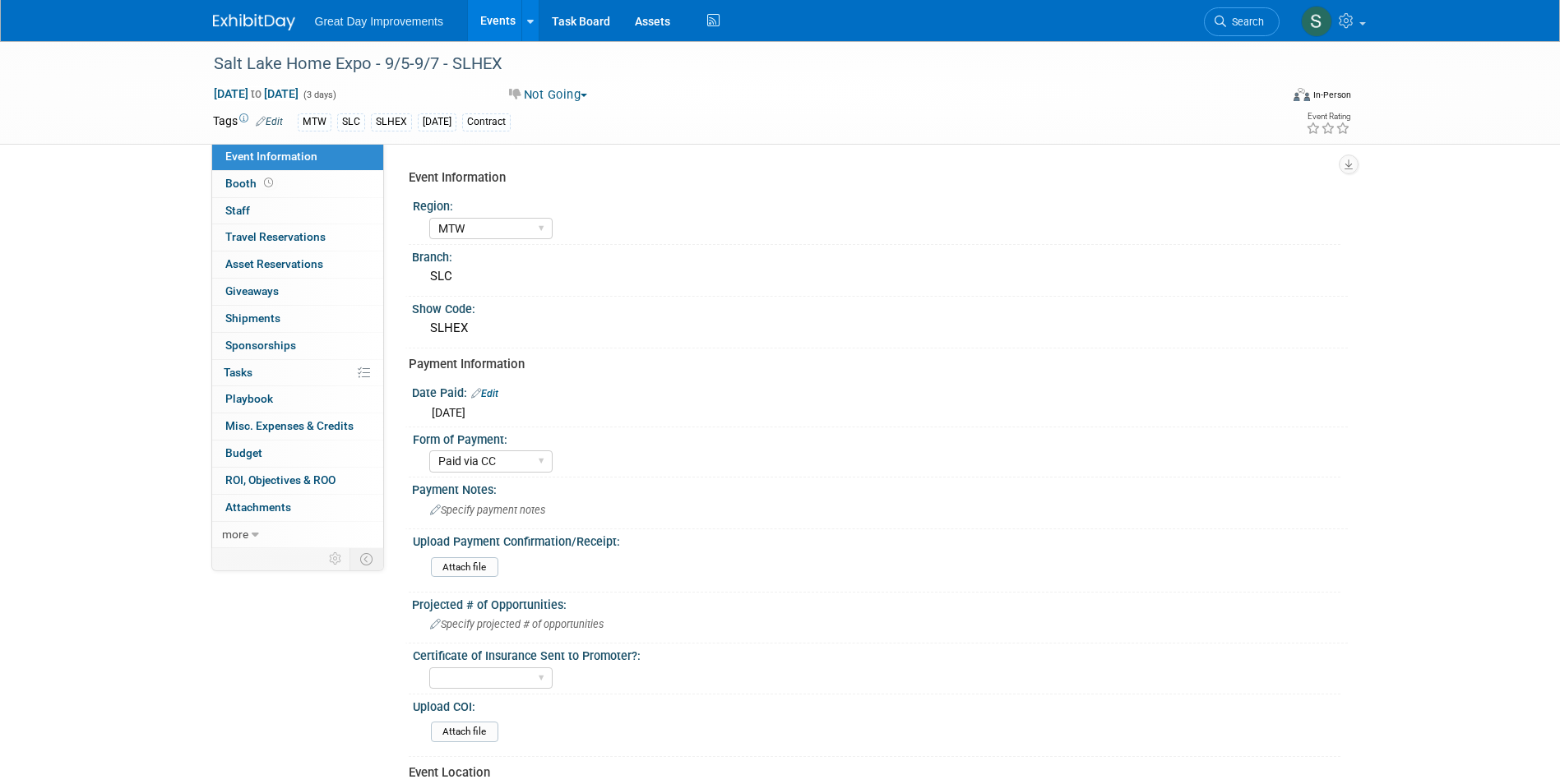
select select "MTW"
select select "Paid via CC"
